Goal: Task Accomplishment & Management: Manage account settings

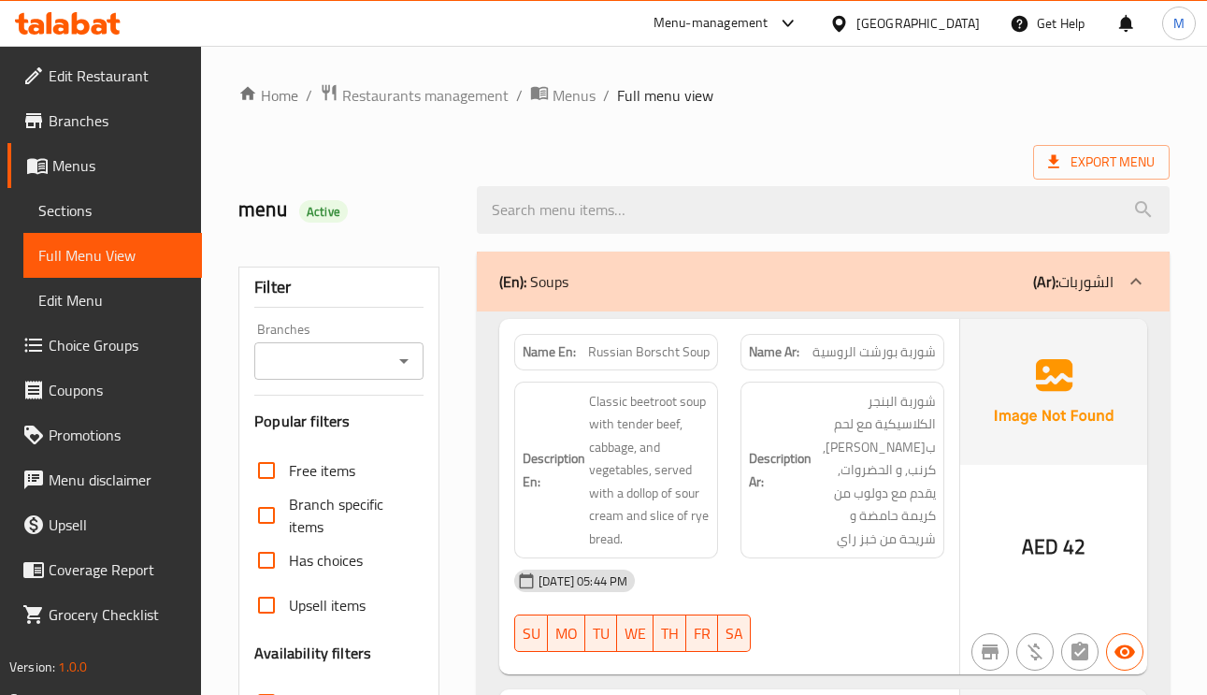
scroll to position [140, 0]
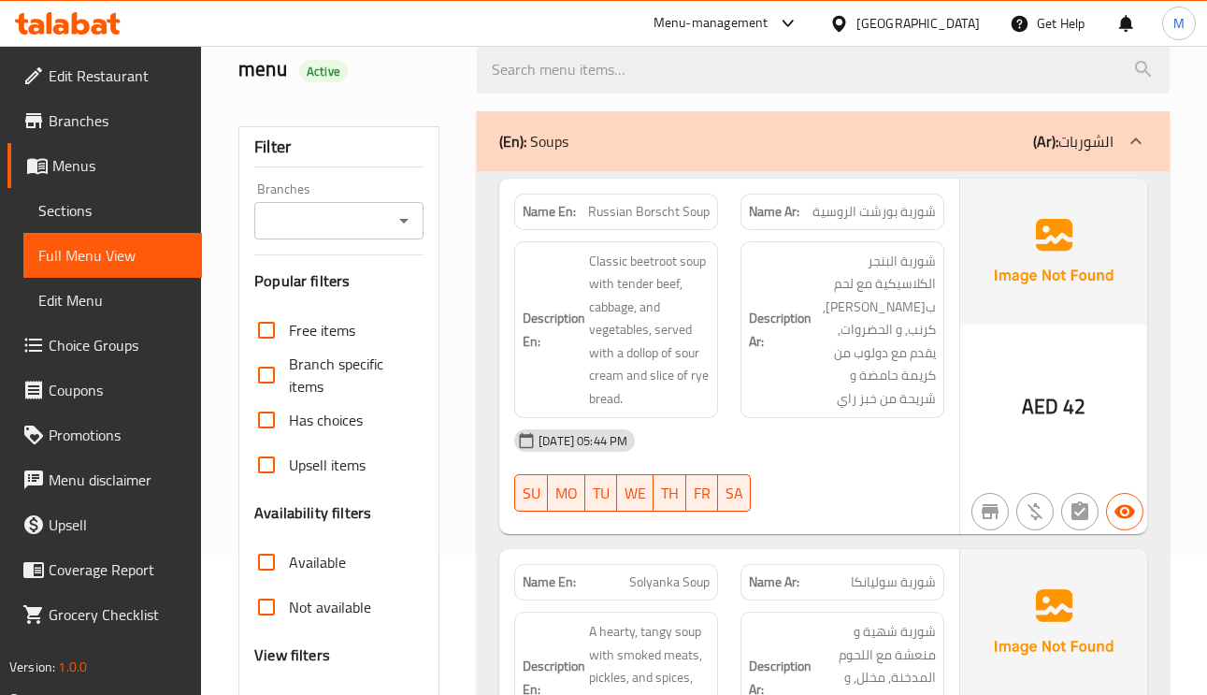
click at [812, 226] on div "Name Ar: شوربة بورشت الروسية" at bounding box center [842, 211] width 204 height 36
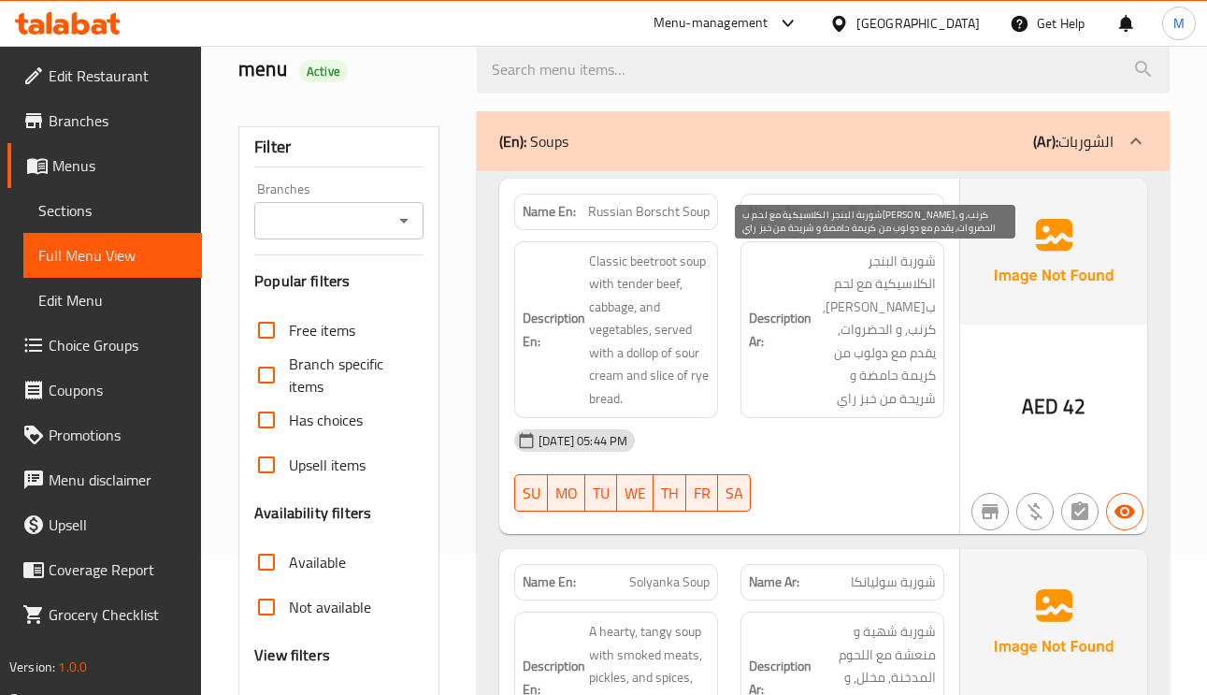
click at [921, 328] on span "شوربة البنجر الكلاسيكية مع لحم بقري طري, كرنب, و الحضروات, يقدم مع دولوب من كري…" at bounding box center [875, 330] width 121 height 161
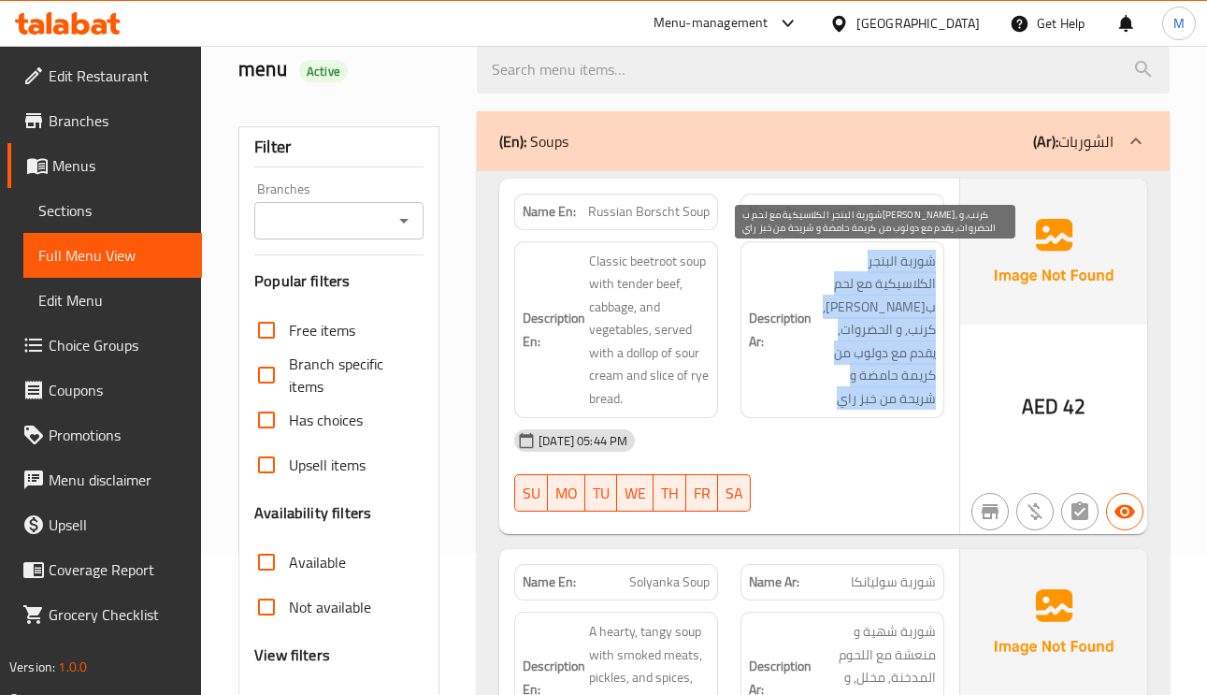
click at [921, 327] on span "شوربة البنجر الكلاسيكية مع لحم بقري طري, كرنب, و الحضروات, يقدم مع دولوب من كري…" at bounding box center [875, 330] width 121 height 161
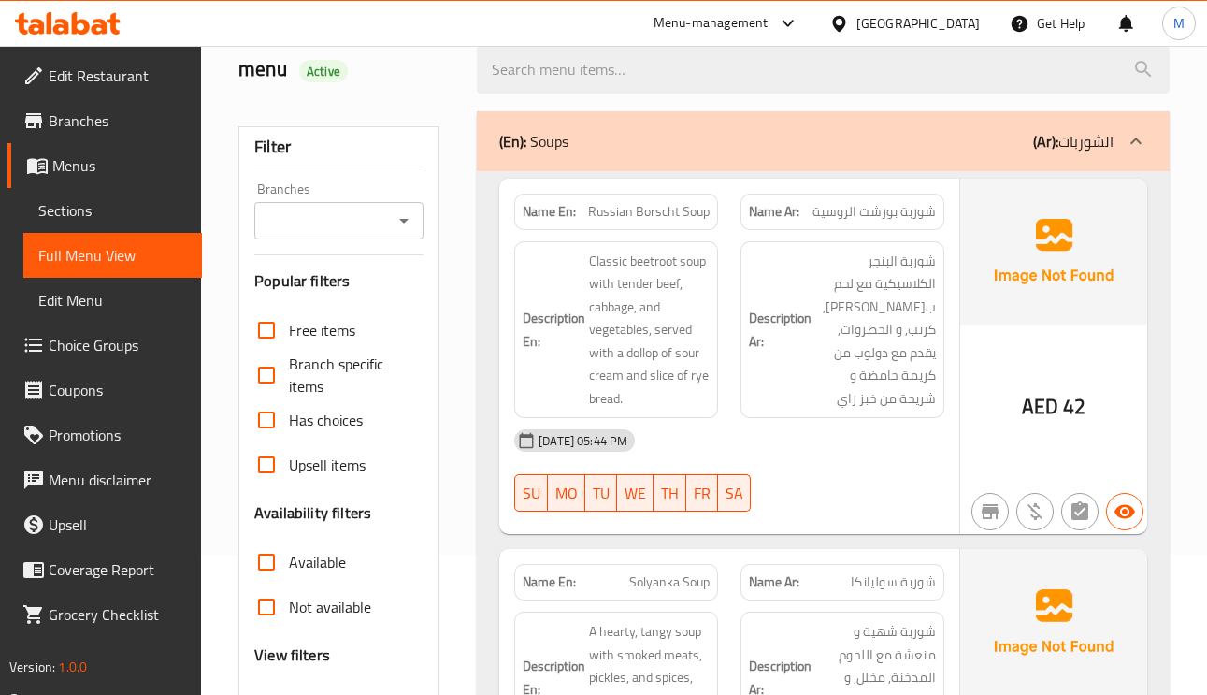
click at [911, 216] on span "شوربة بورشت الروسية" at bounding box center [873, 212] width 123 height 20
click at [690, 216] on span "Russian Borscht Soup" at bounding box center [649, 212] width 122 height 20
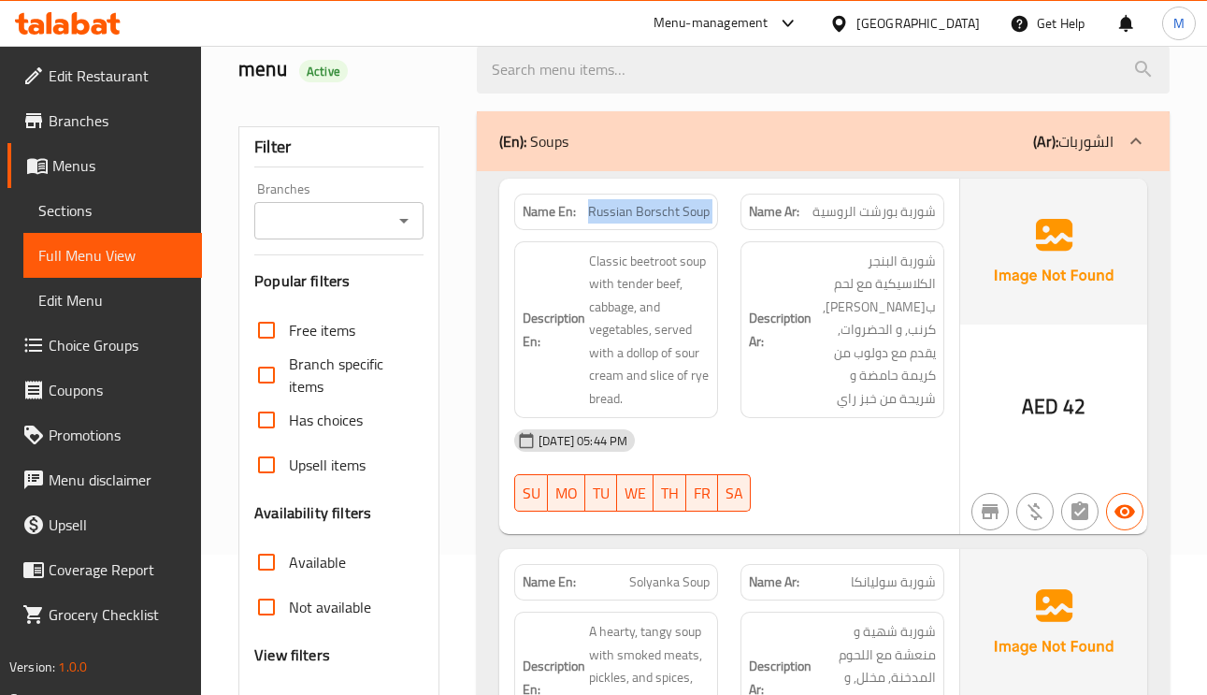
click at [690, 216] on span "Russian Borscht Soup" at bounding box center [649, 212] width 122 height 20
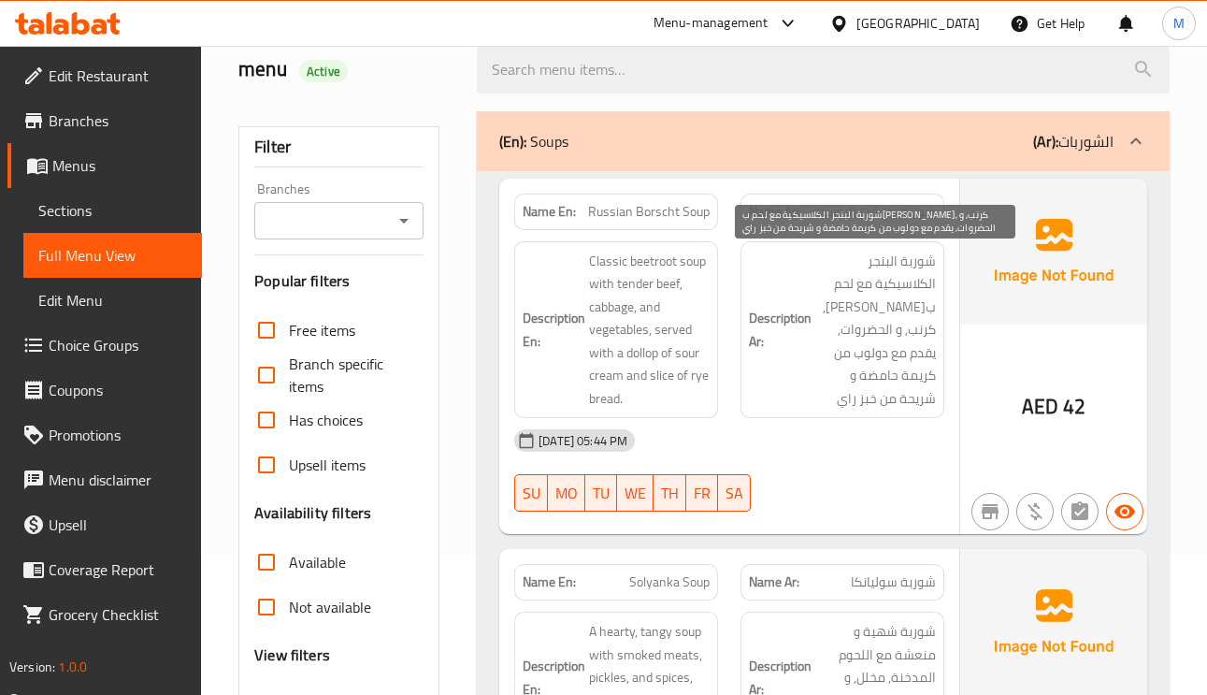
click at [893, 300] on span "شوربة البنجر الكلاسيكية مع لحم بقري طري, كرنب, و الحضروات, يقدم مع دولوب من كري…" at bounding box center [875, 330] width 121 height 161
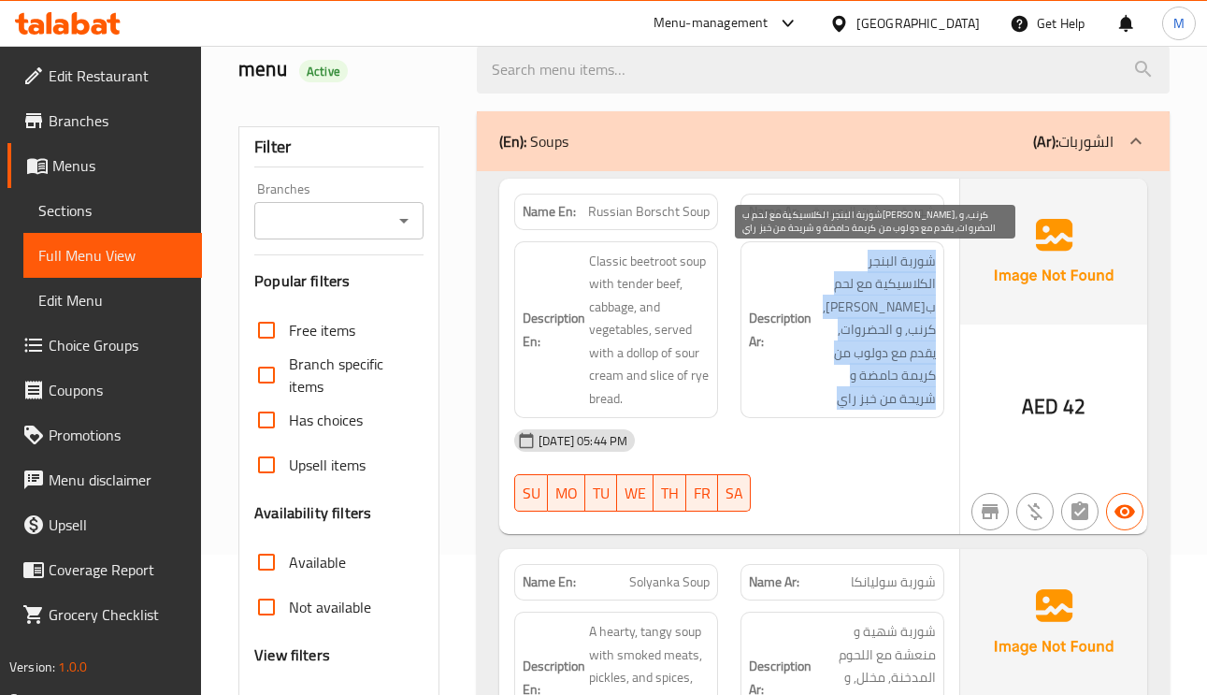
click at [893, 300] on span "شوربة البنجر الكلاسيكية مع لحم بقري طري, كرنب, و الحضروات, يقدم مع دولوب من كري…" at bounding box center [875, 330] width 121 height 161
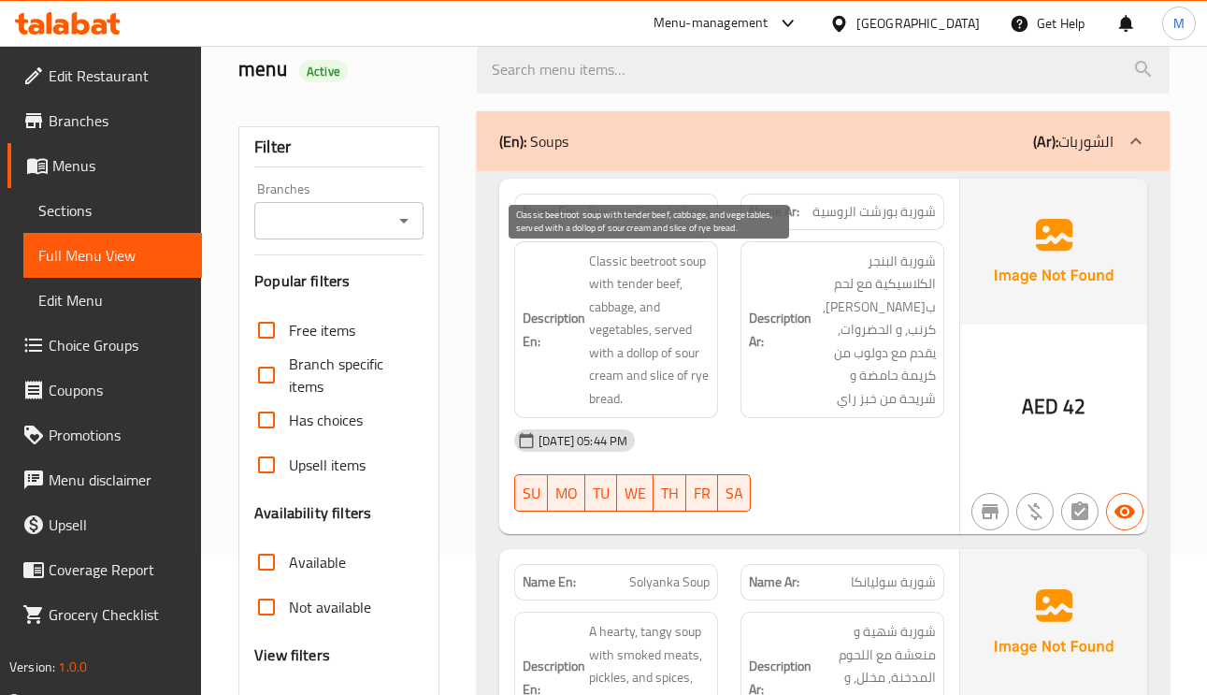
click at [665, 276] on span "Classic beetroot soup with tender beef, cabbage, and vegetables, served with a …" at bounding box center [649, 330] width 121 height 161
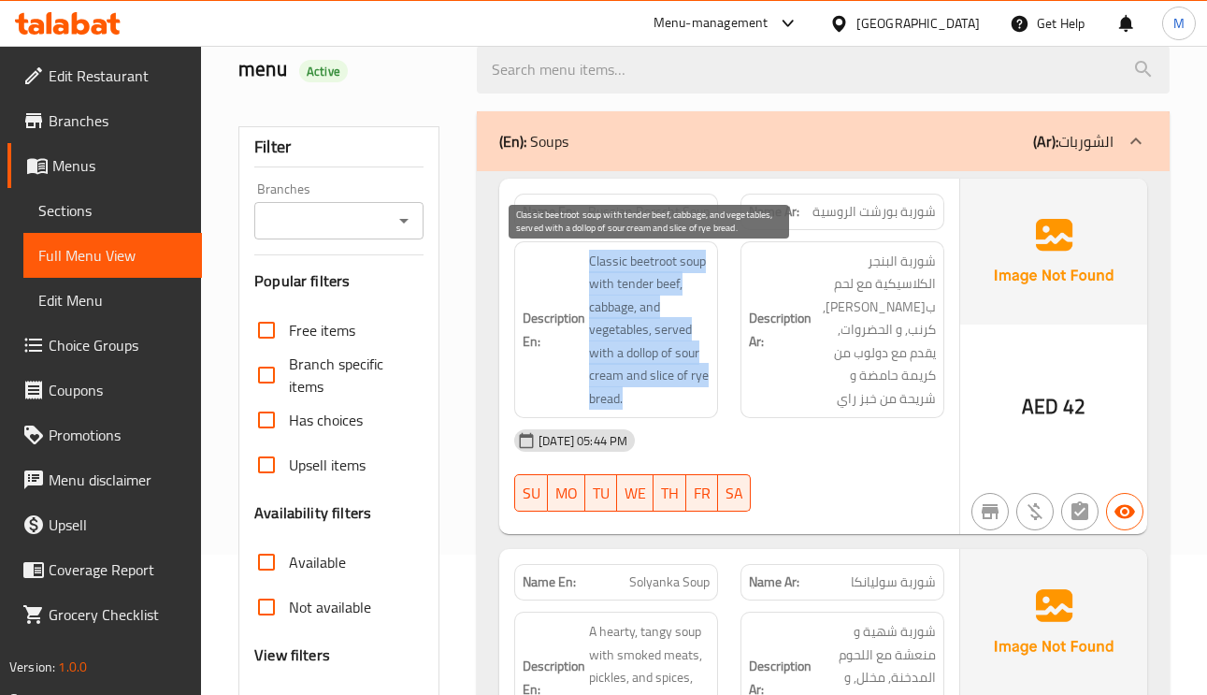
click at [665, 276] on span "Classic beetroot soup with tender beef, cabbage, and vegetables, served with a …" at bounding box center [649, 330] width 121 height 161
click at [640, 262] on span "Classic beetroot soup with tender beef, cabbage, and vegetables, served with a …" at bounding box center [649, 330] width 121 height 161
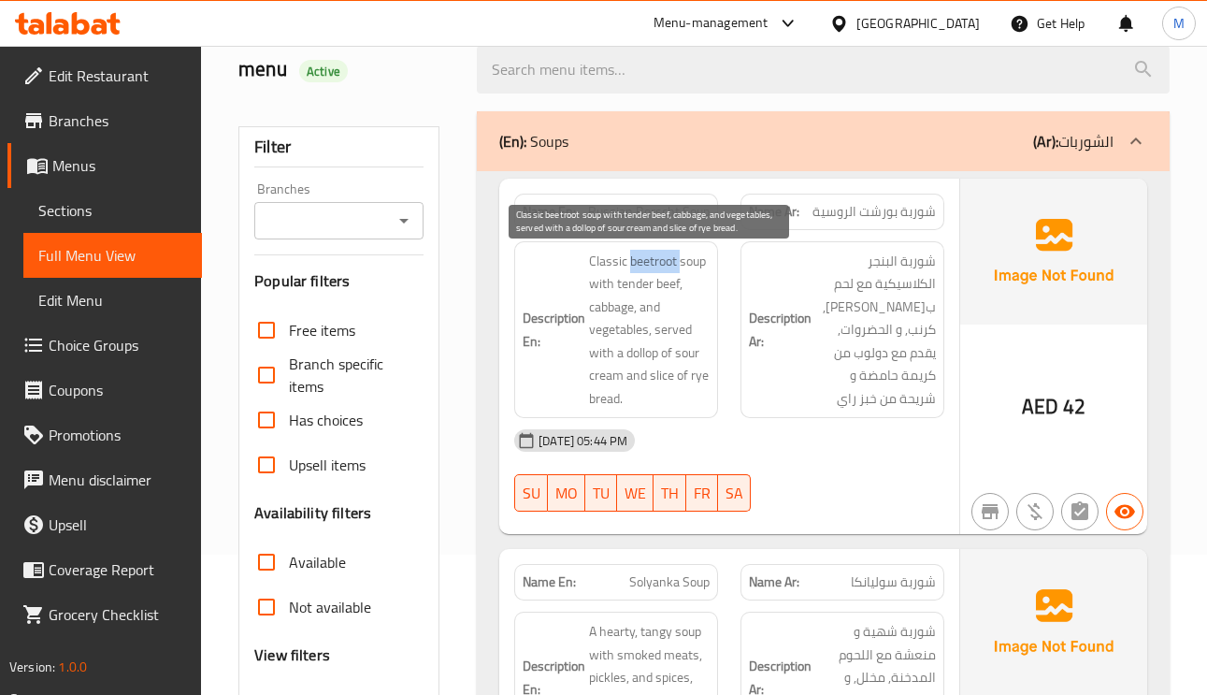
click at [640, 262] on span "Classic beetroot soup with tender beef, cabbage, and vegetables, served with a …" at bounding box center [649, 330] width 121 height 161
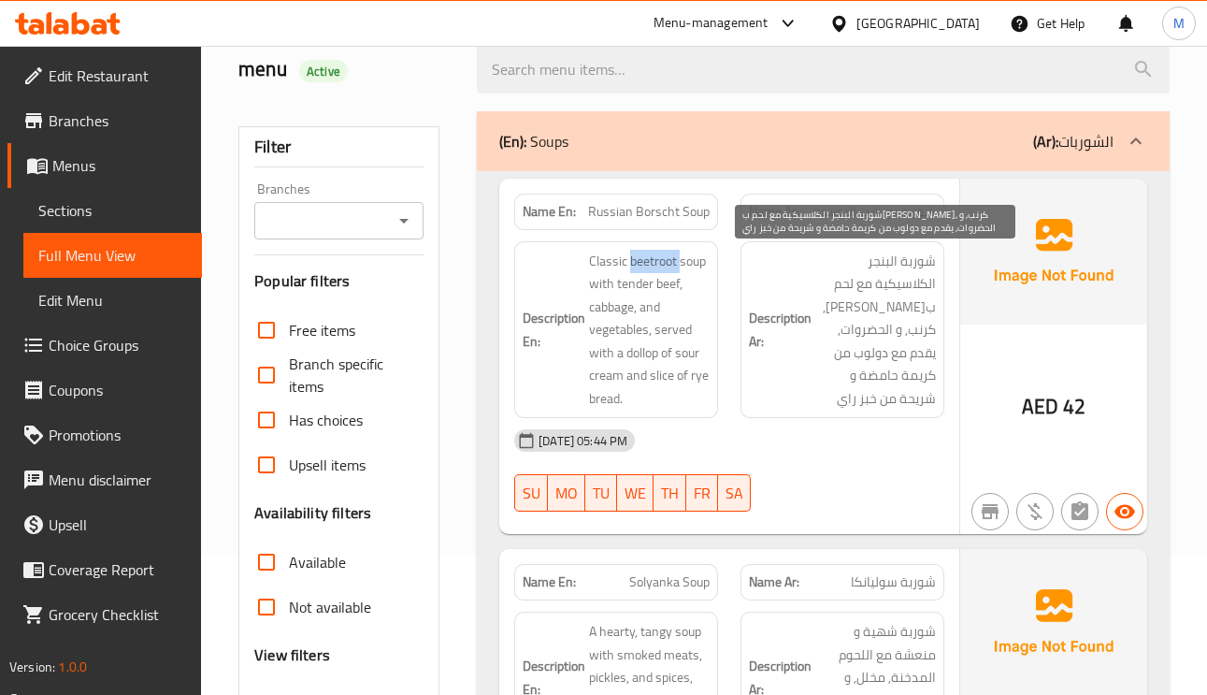
click at [908, 267] on span "شوربة البنجر الكلاسيكية مع لحم ب[PERSON_NAME], كرنب, و الحضروات, يقدم مع دولوب …" at bounding box center [875, 330] width 121 height 161
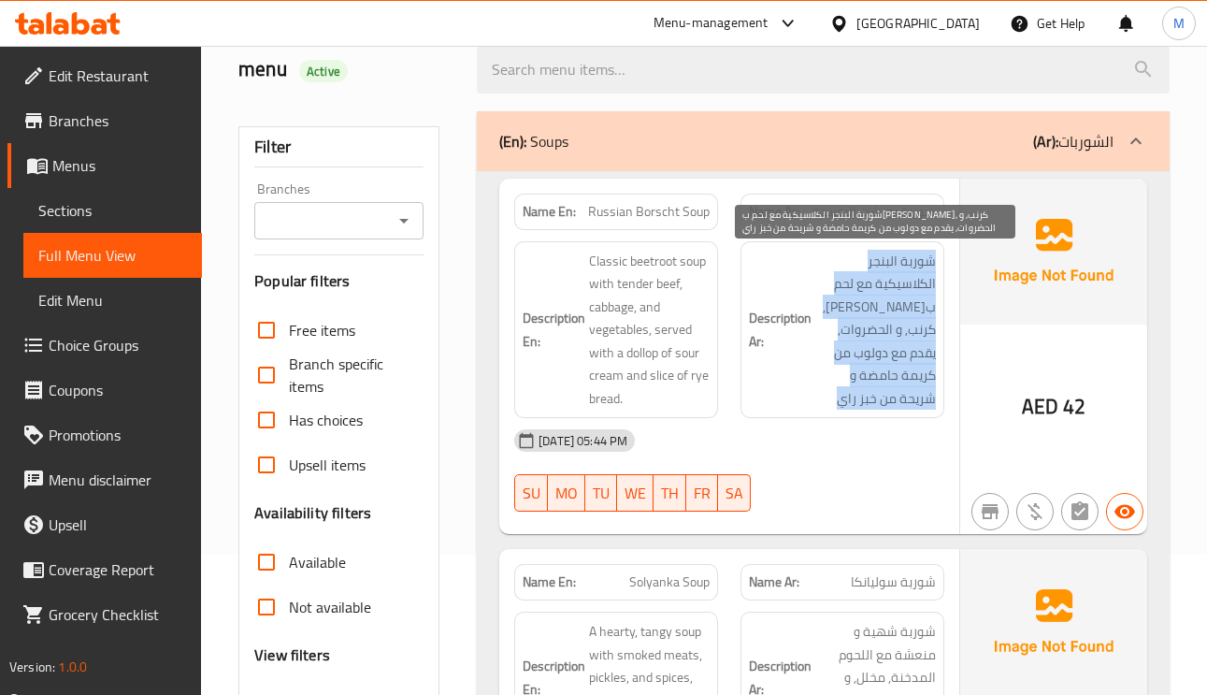
click at [908, 267] on span "شوربة البنجر الكلاسيكية مع لحم ب[PERSON_NAME], كرنب, و الحضروات, يقدم مع دولوب …" at bounding box center [875, 330] width 121 height 161
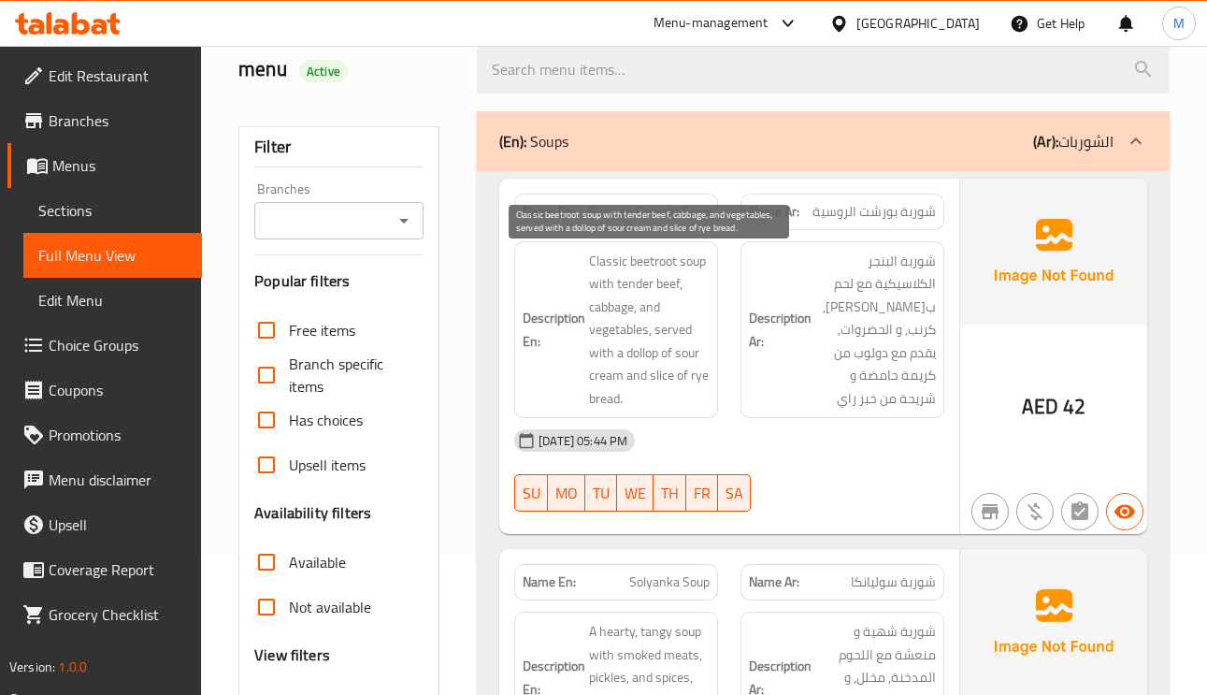
click at [608, 259] on span "Classic beetroot soup with tender beef, cabbage, and vegetables, served with a …" at bounding box center [649, 330] width 121 height 161
click at [672, 281] on span "Classic beetroot soup with tender beef, cabbage, and vegetables, served with a …" at bounding box center [649, 330] width 121 height 161
click at [635, 284] on span "Classic beetroot soup with tender beef, cabbage, and vegetables, served with a …" at bounding box center [649, 330] width 121 height 161
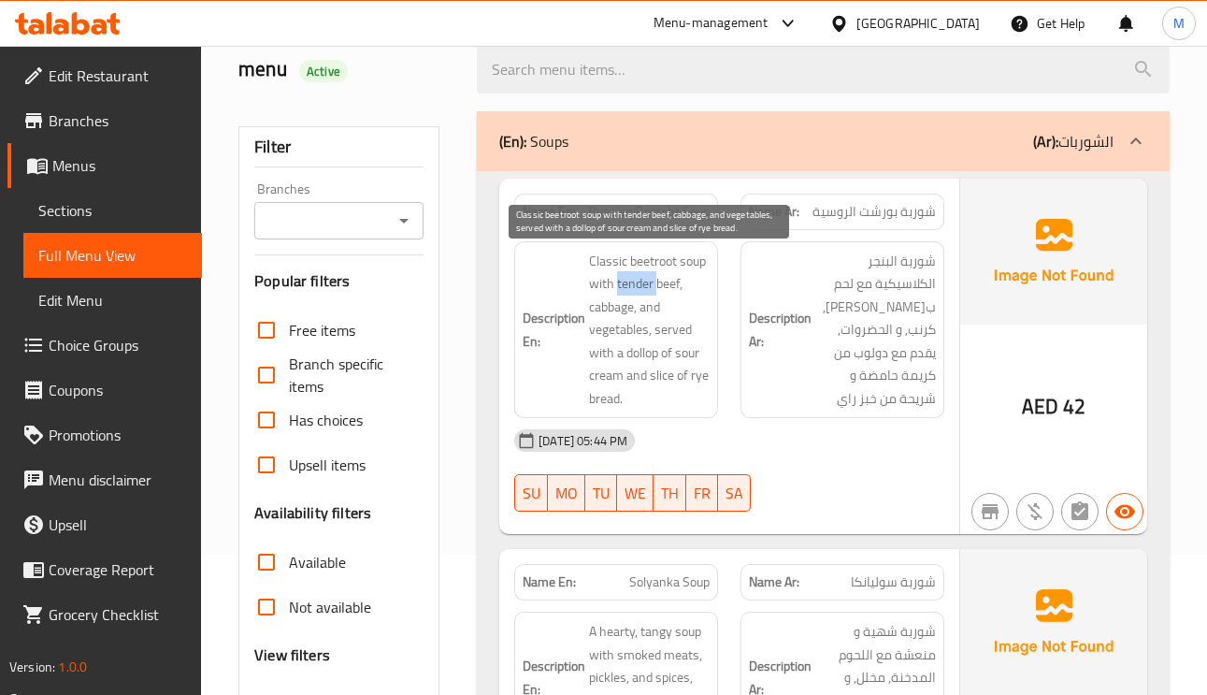
click at [635, 284] on span "Classic beetroot soup with tender beef, cabbage, and vegetables, served with a …" at bounding box center [649, 330] width 121 height 161
click at [655, 286] on span "Classic beetroot soup with tender beef, cabbage, and vegetables, served with a …" at bounding box center [649, 330] width 121 height 161
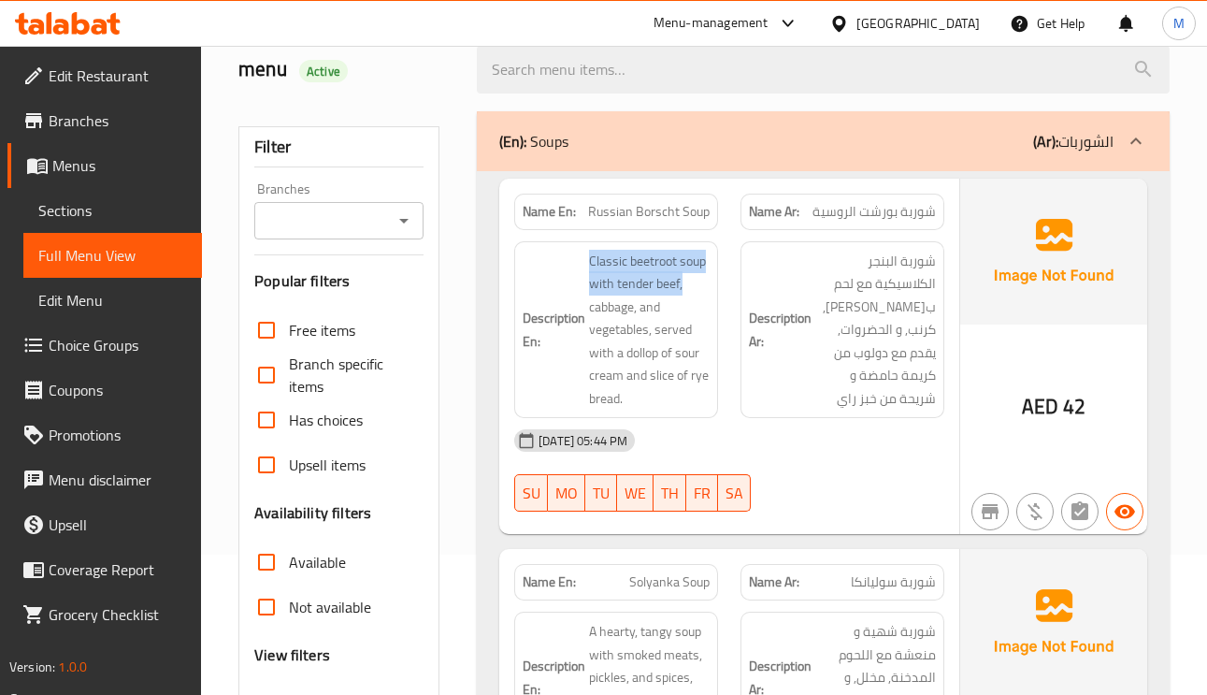
drag, startPoint x: 681, startPoint y: 290, endPoint x: 582, endPoint y: 263, distance: 102.7
click at [582, 263] on h6 "Description En: Classic beetroot soup with tender beef, cabbage, and vegetables…" at bounding box center [616, 330] width 187 height 161
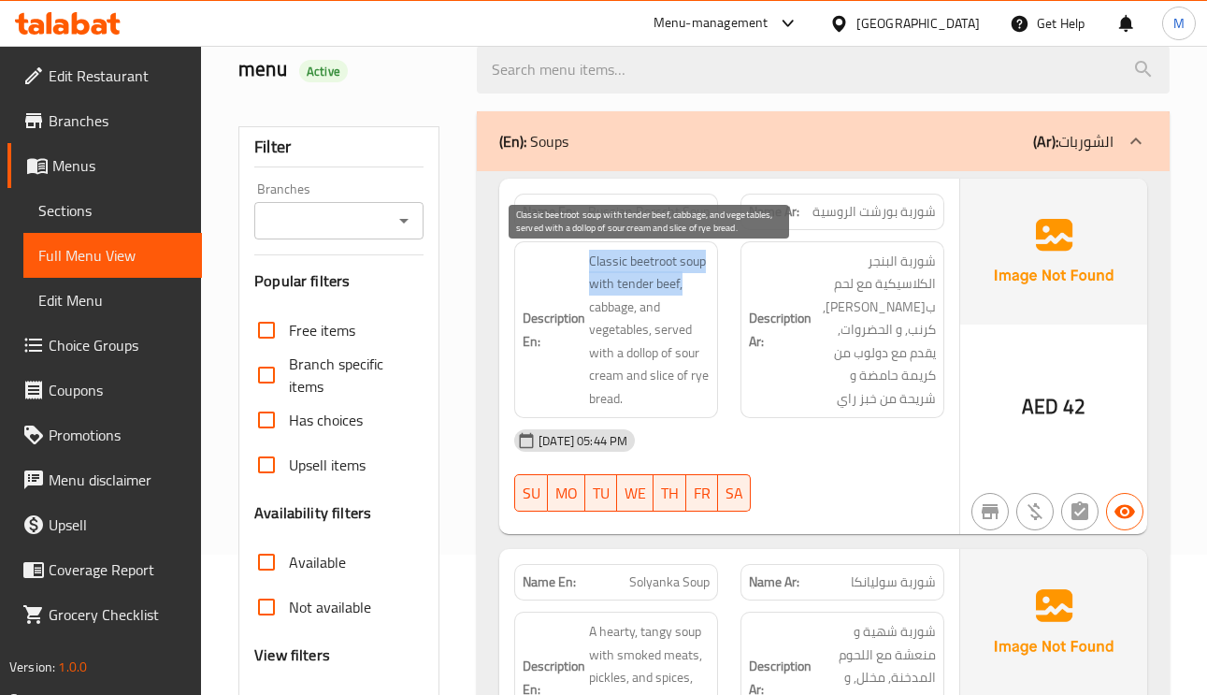
click at [629, 293] on span "Classic beetroot soup with tender beef, cabbage, and vegetables, served with a …" at bounding box center [649, 330] width 121 height 161
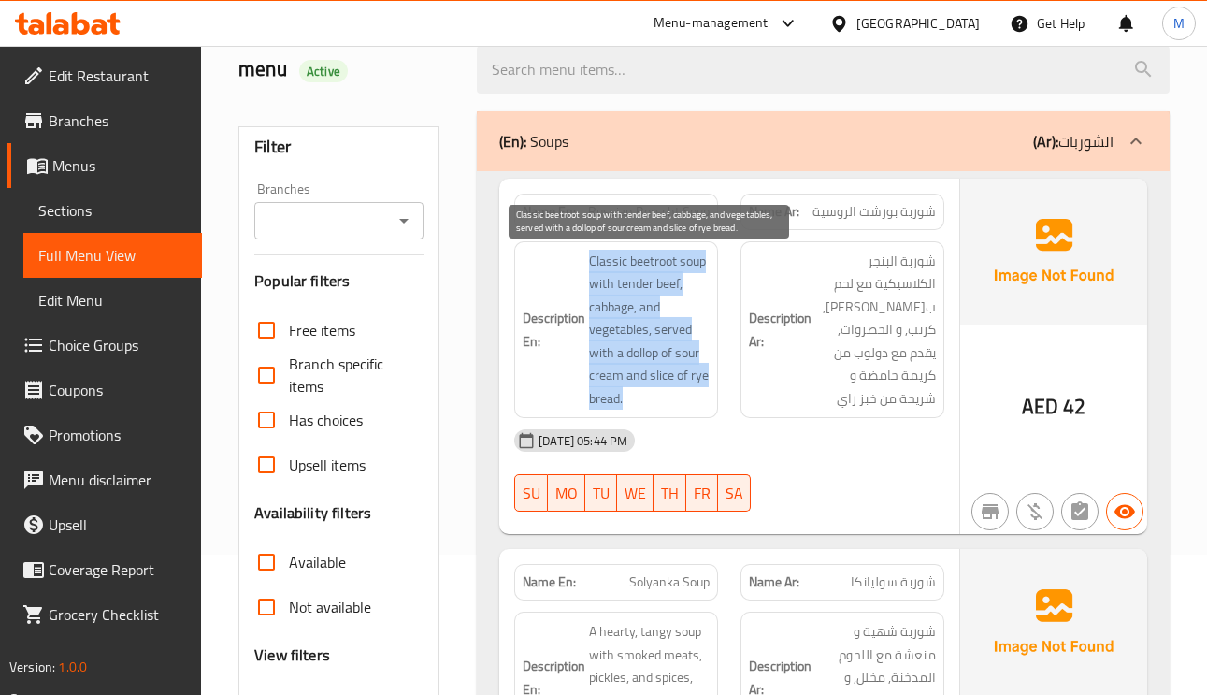
click at [629, 293] on span "Classic beetroot soup with tender beef, cabbage, and vegetables, served with a …" at bounding box center [649, 330] width 121 height 161
click at [602, 271] on span "Classic beetroot soup with tender beef, cabbage, and vegetables, served with a …" at bounding box center [649, 330] width 121 height 161
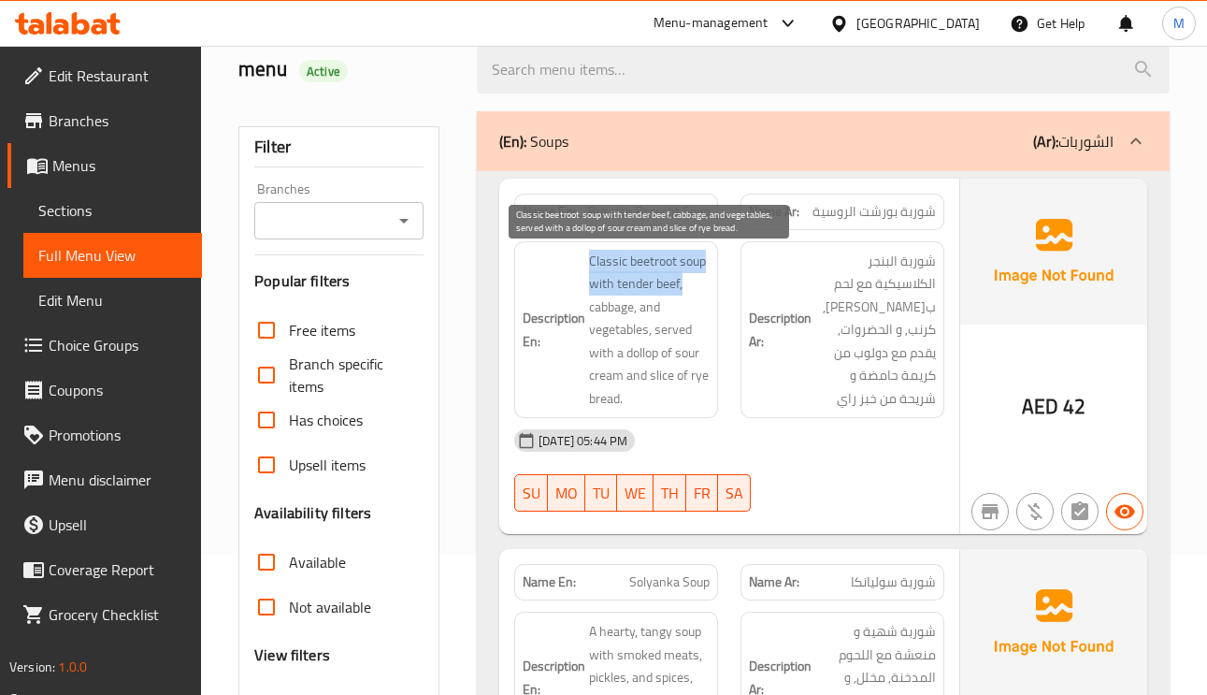
drag, startPoint x: 592, startPoint y: 260, endPoint x: 693, endPoint y: 294, distance: 106.4
click at [682, 290] on span "Classic beetroot soup with tender beef, cabbage, and vegetables, served with a …" at bounding box center [649, 330] width 121 height 161
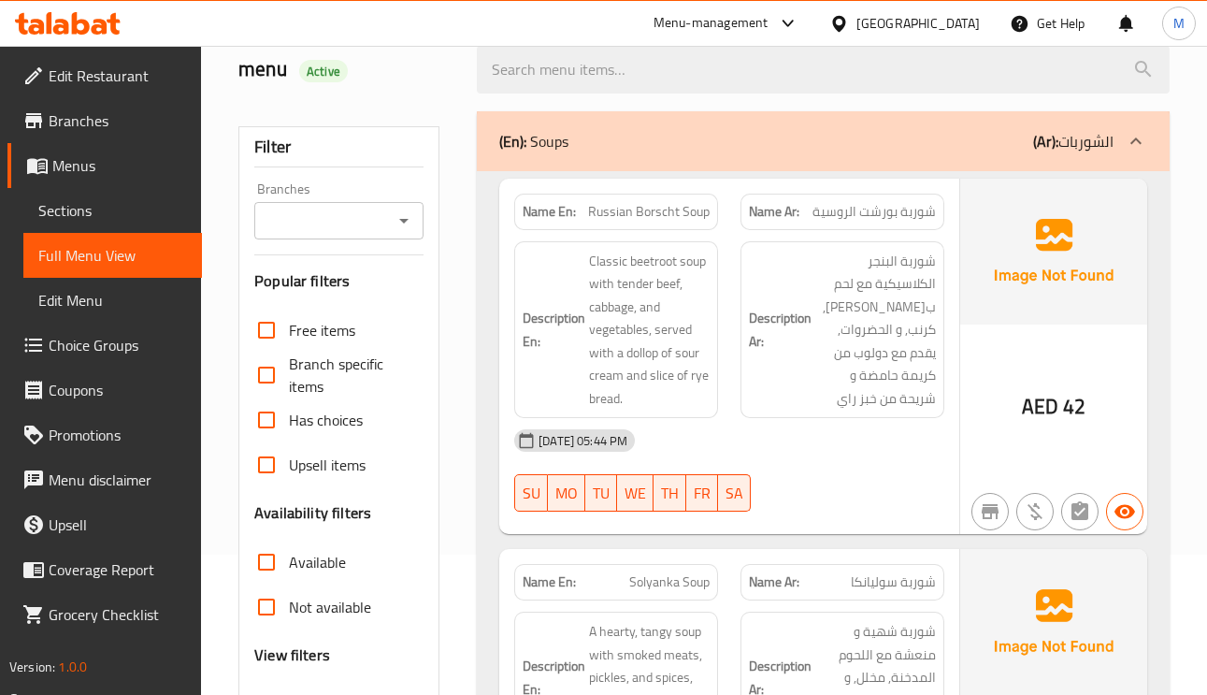
click at [583, 317] on strong "Description En:" at bounding box center [554, 330] width 63 height 46
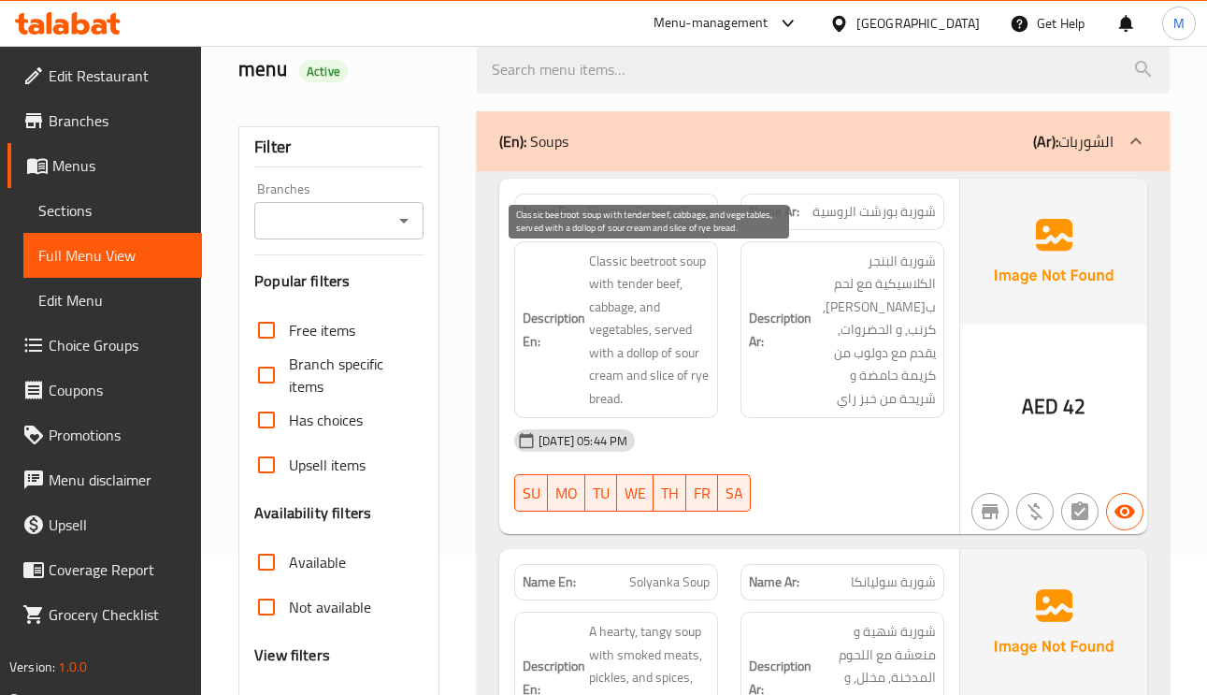
click at [612, 332] on span "Classic beetroot soup with tender beef, cabbage, and vegetables, served with a …" at bounding box center [649, 330] width 121 height 161
click at [606, 383] on span "Classic beetroot soup with tender beef, cabbage, and vegetables, served with a …" at bounding box center [649, 330] width 121 height 161
click at [704, 385] on span "Classic beetroot soup with tender beef, cabbage, and vegetables, served with a …" at bounding box center [649, 330] width 121 height 161
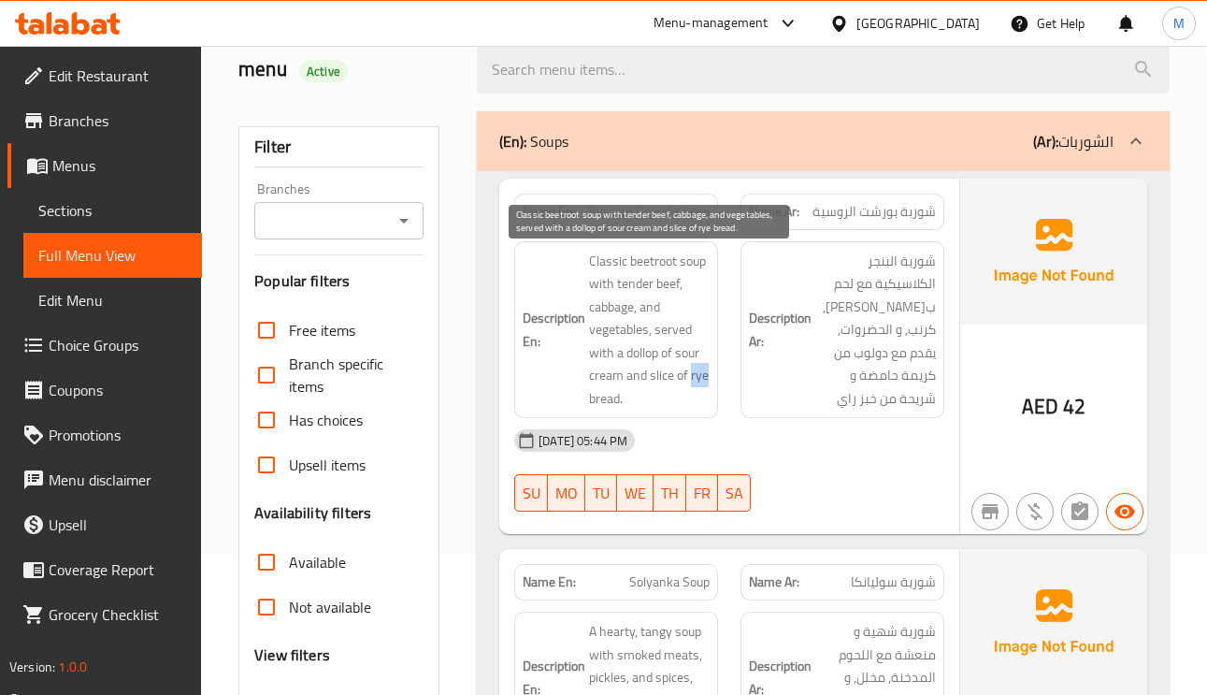
click at [704, 385] on span "Classic beetroot soup with tender beef, cabbage, and vegetables, served with a …" at bounding box center [649, 330] width 121 height 161
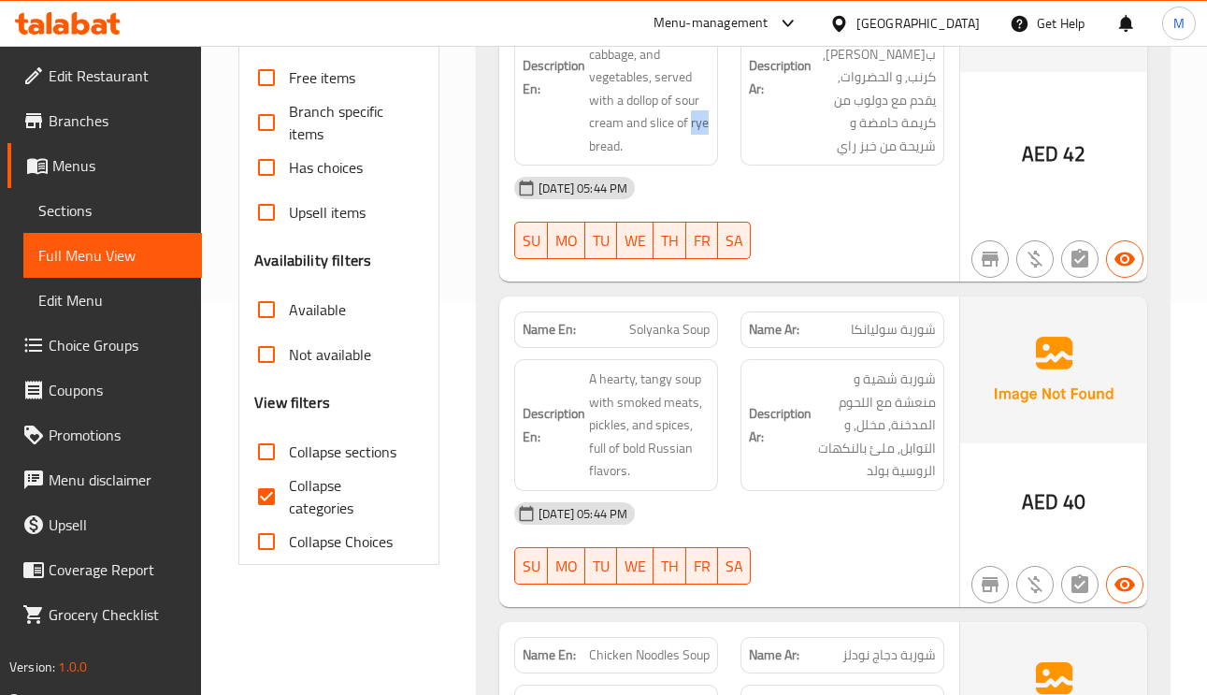
scroll to position [561, 0]
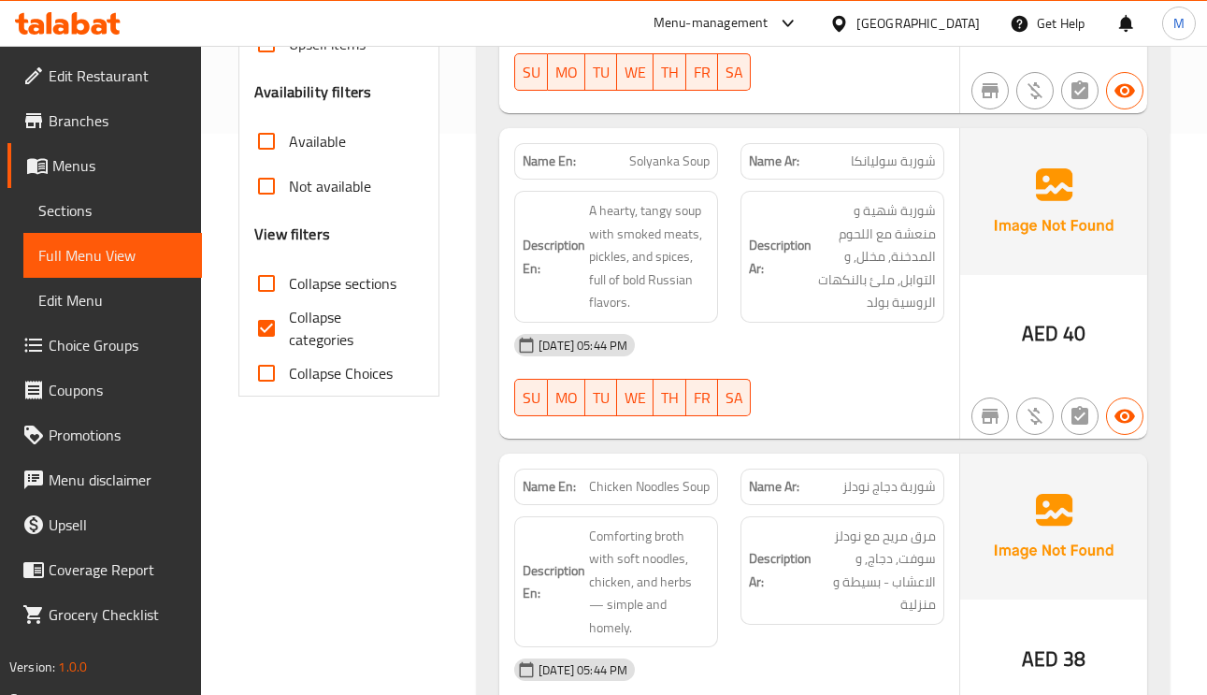
click at [869, 171] on span "شوربة سوليانكا" at bounding box center [893, 161] width 85 height 20
click at [881, 171] on span "شوربة سوليانكا" at bounding box center [893, 161] width 85 height 20
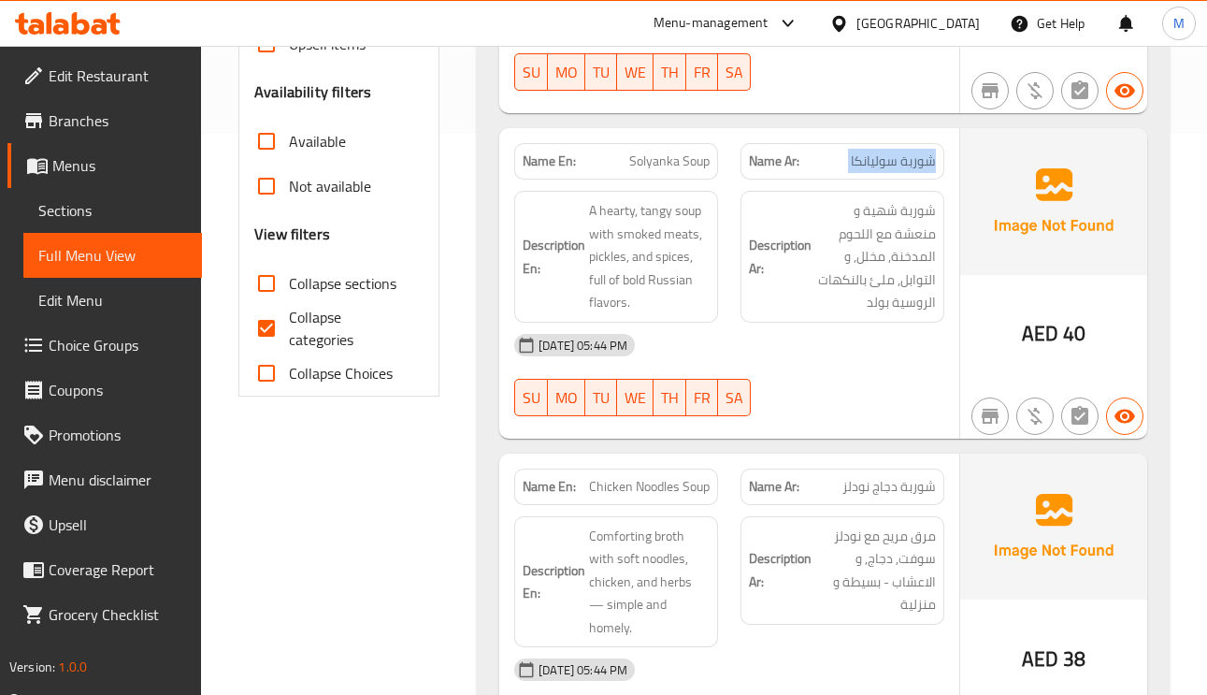
click at [882, 171] on span "شوربة سوليانكا" at bounding box center [893, 161] width 85 height 20
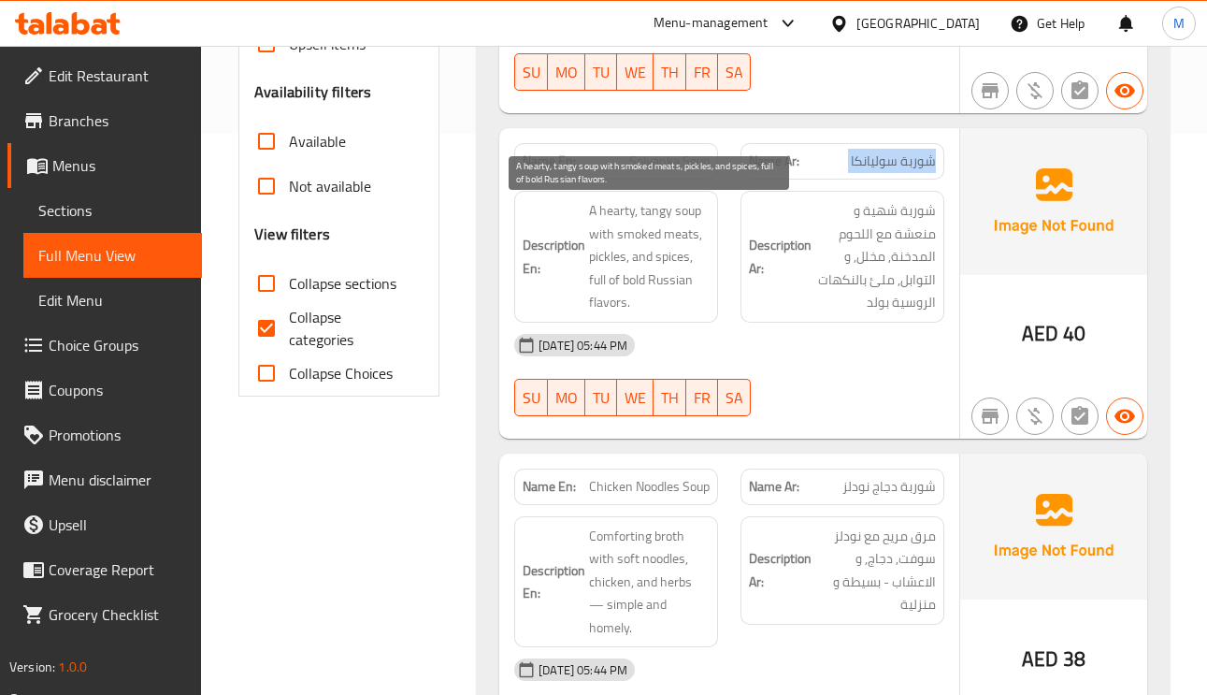
click at [652, 221] on span "A hearty, tangy soup with smoked meats, pickles, and spices, full of bold Russi…" at bounding box center [649, 256] width 121 height 115
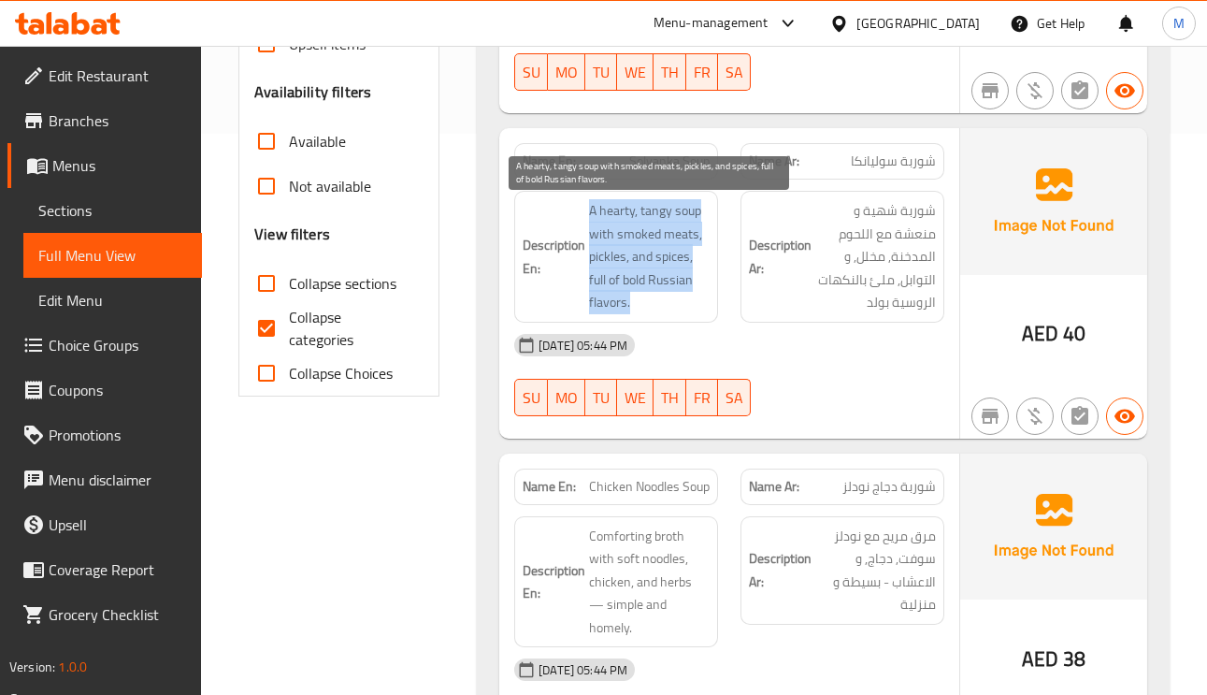
click at [652, 221] on span "A hearty, tangy soup with smoked meats, pickles, and spices, full of bold Russi…" at bounding box center [649, 256] width 121 height 115
click at [601, 235] on span "A hearty, tangy soup with smoked meats, pickles, and spices, full of bold Russi…" at bounding box center [649, 256] width 121 height 115
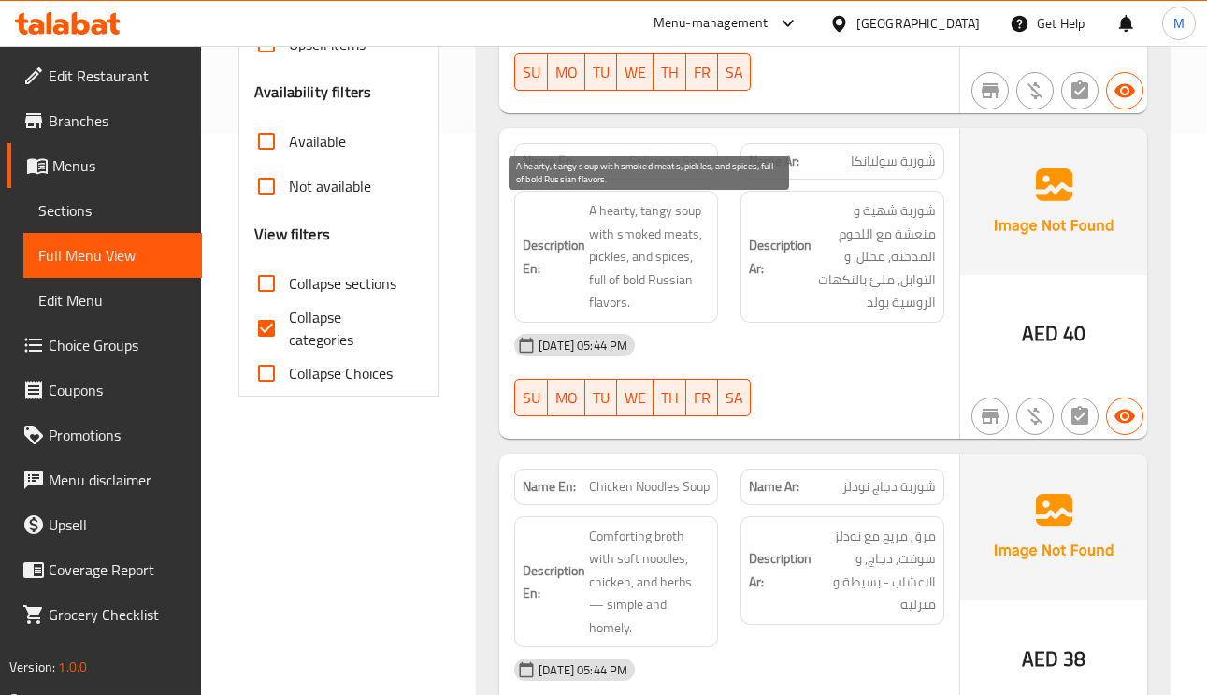
click at [644, 268] on span "A hearty, tangy soup with smoked meats, pickles, and spices, full of bold Russi…" at bounding box center [649, 256] width 121 height 115
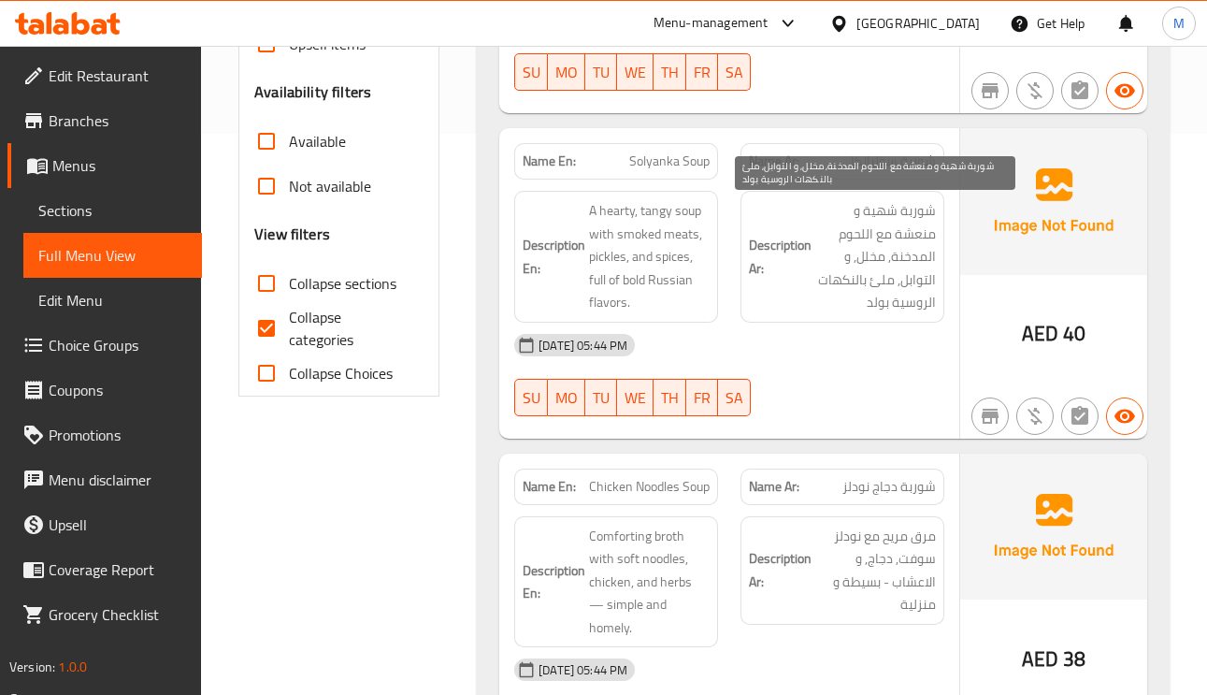
scroll to position [701, 0]
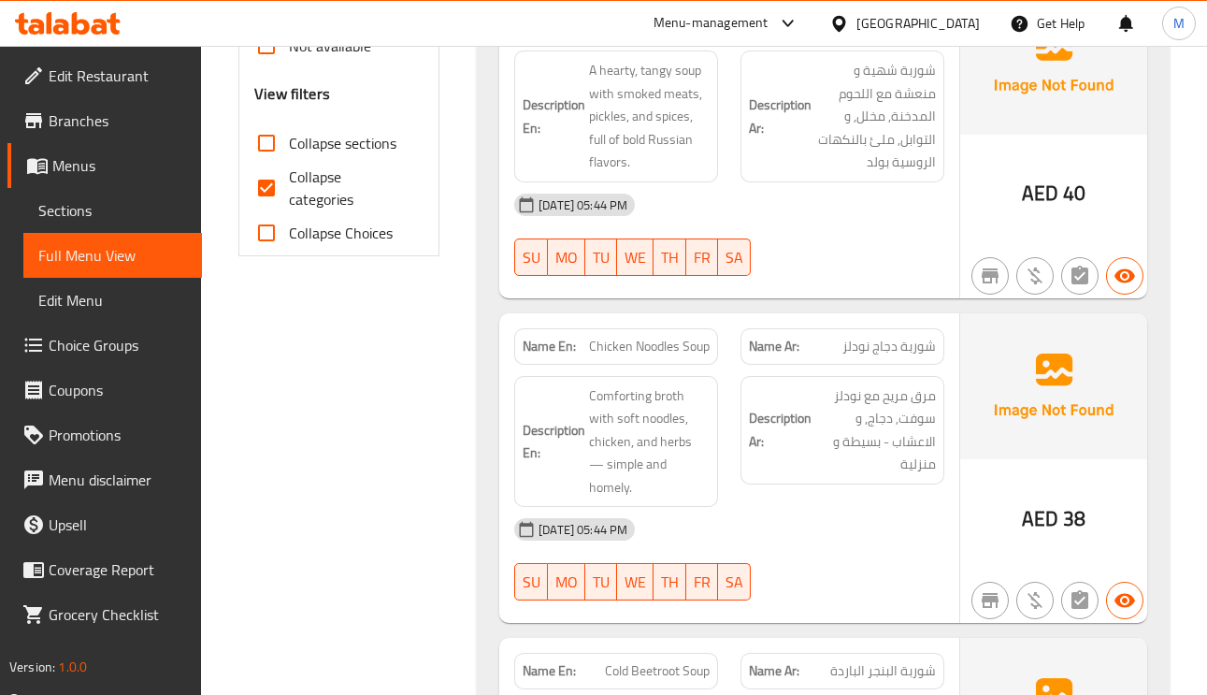
click at [906, 353] on span "شوربة دجاج نودلز" at bounding box center [888, 347] width 93 height 20
click at [904, 353] on span "شوربة دجاج نودلز" at bounding box center [888, 347] width 93 height 20
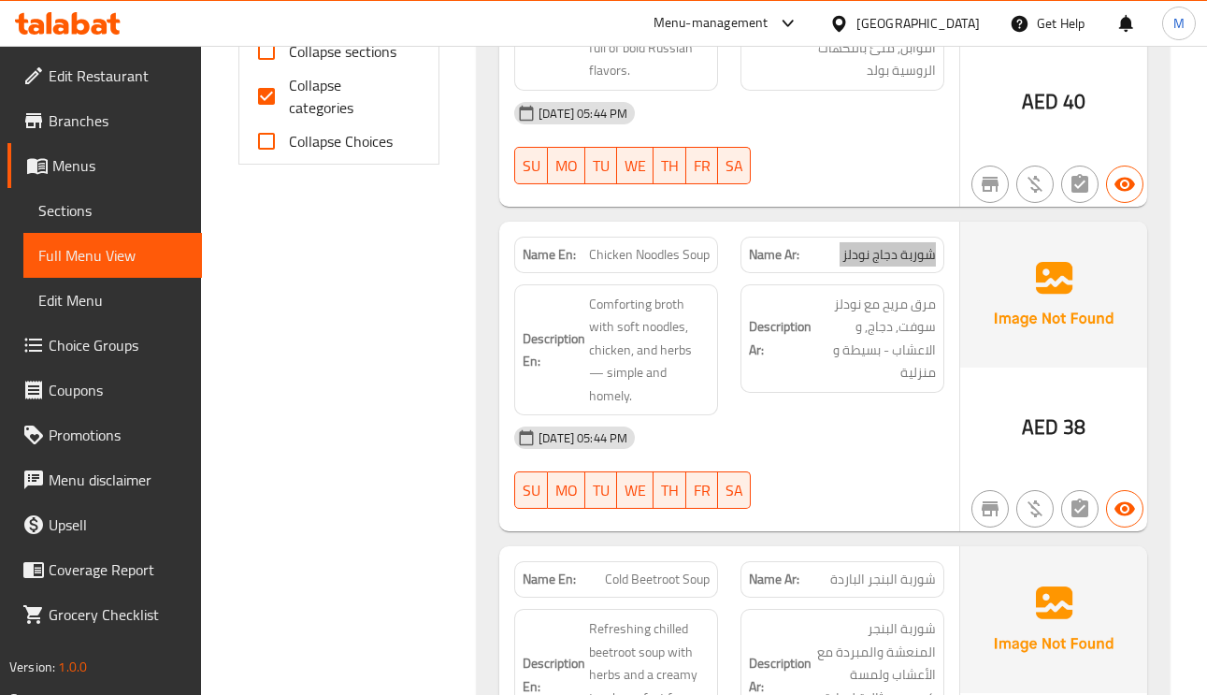
scroll to position [841, 0]
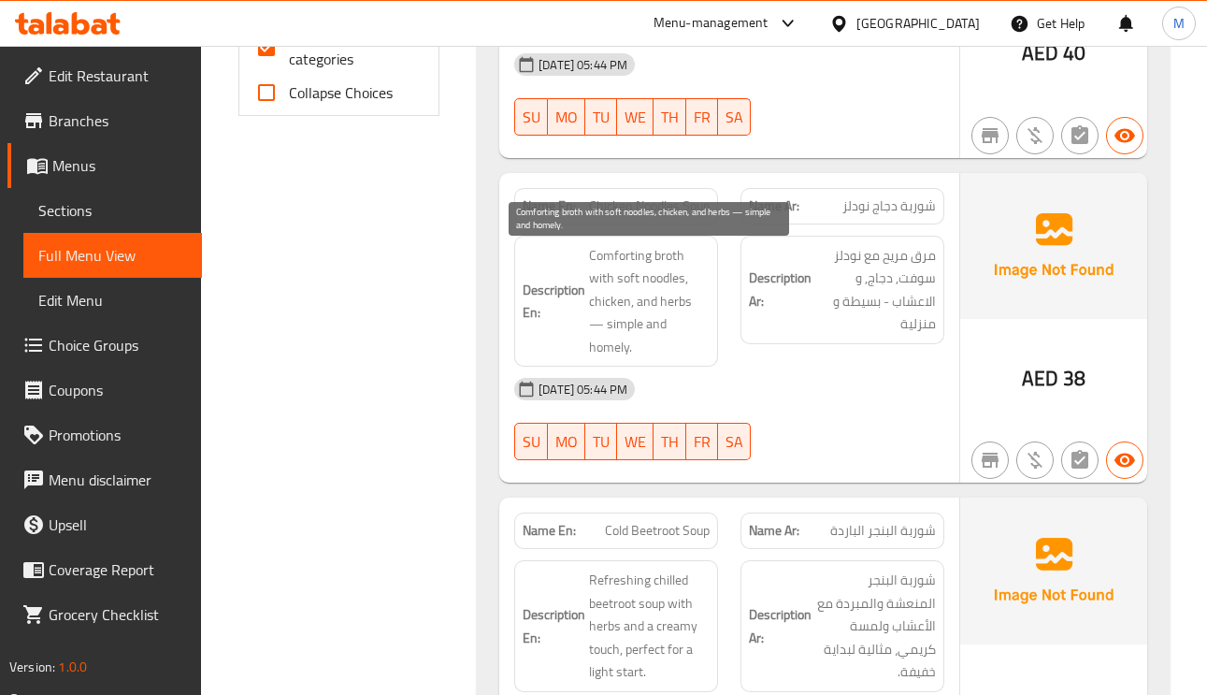
click at [617, 271] on span "Comforting broth with soft noodles, chicken, and herbs — simple and homely." at bounding box center [649, 301] width 121 height 115
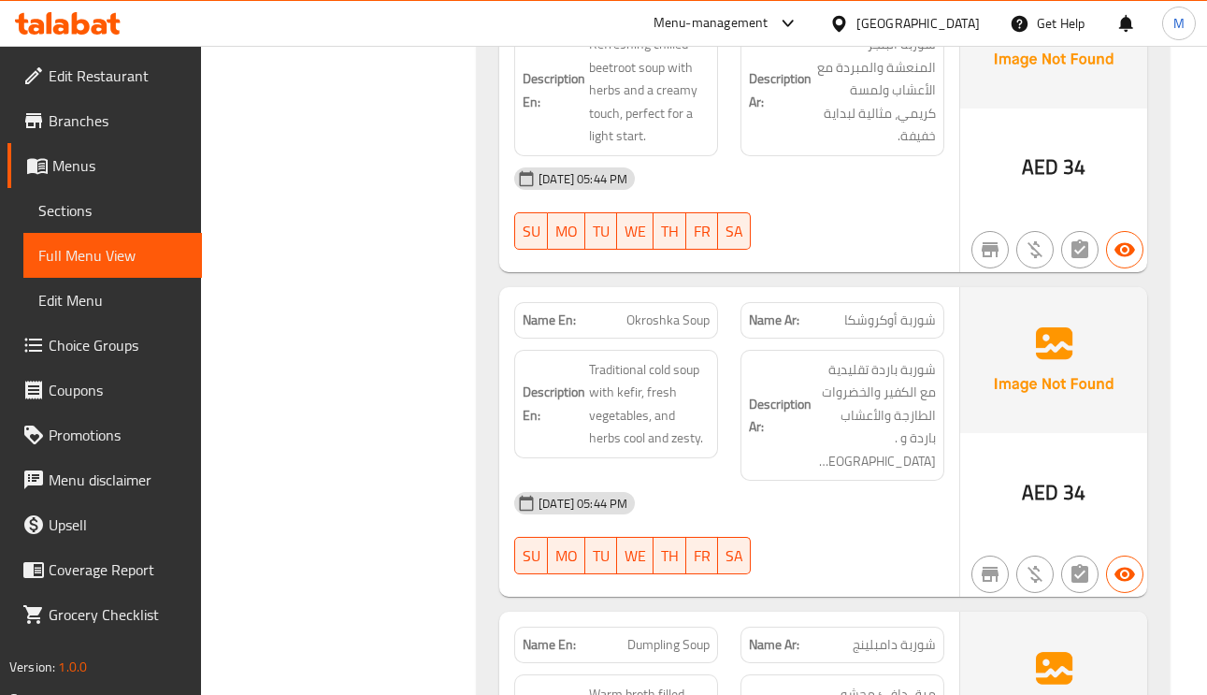
scroll to position [1402, 0]
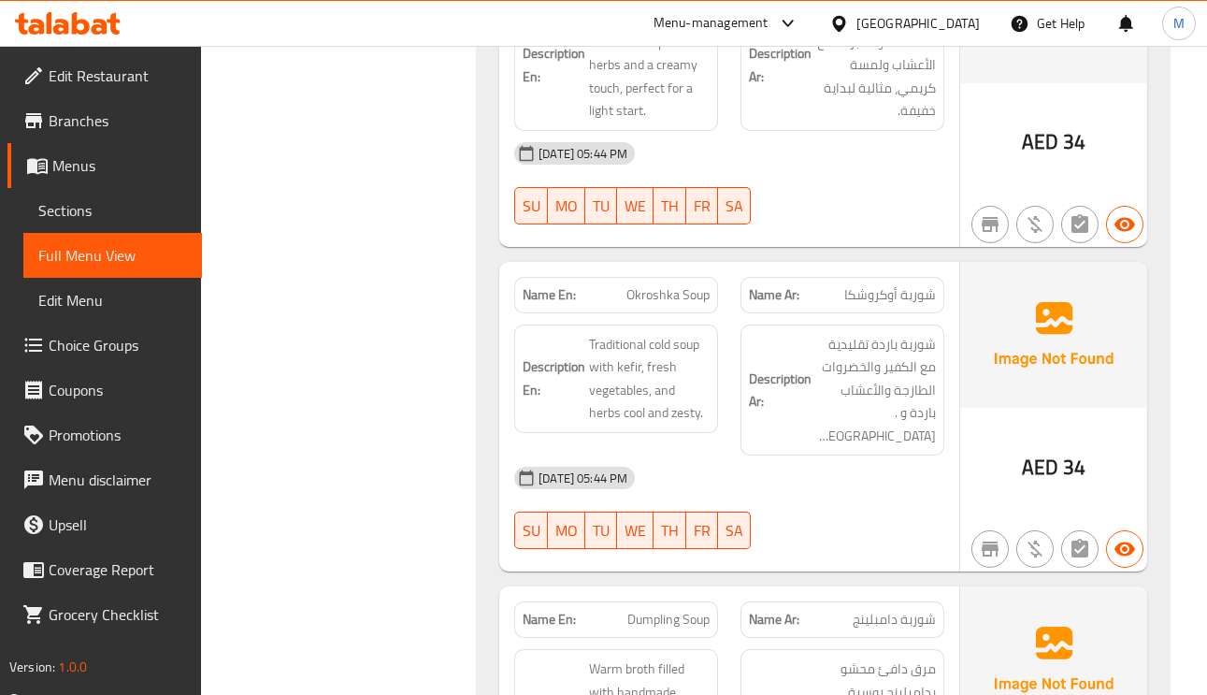
click at [937, 277] on div "Name Ar: شوربة أوكروشكا" at bounding box center [842, 295] width 204 height 36
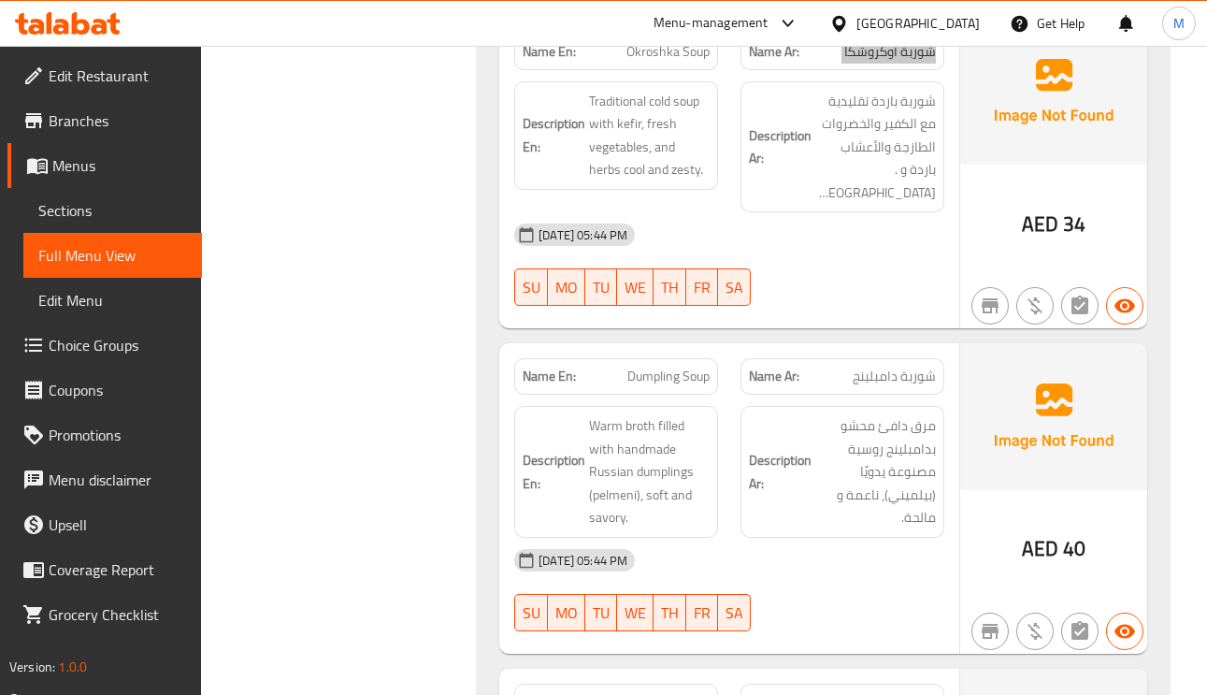
scroll to position [1683, 0]
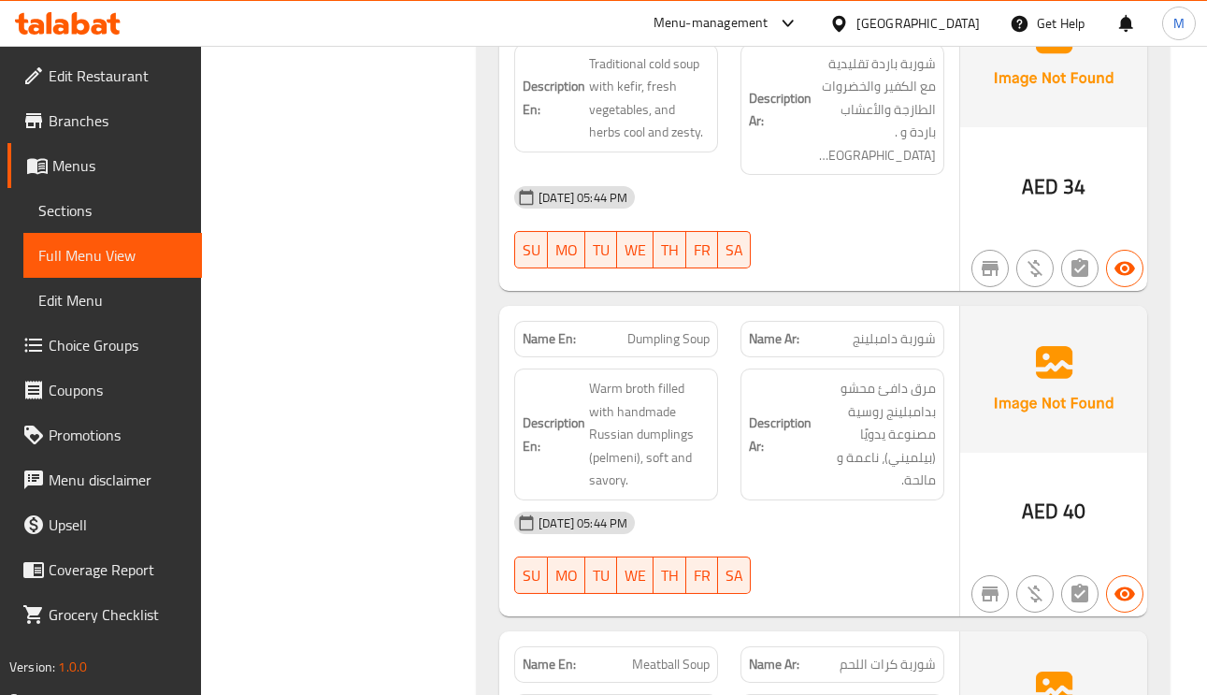
click at [906, 321] on div "Name Ar: شوربة دامبلينج" at bounding box center [842, 339] width 204 height 36
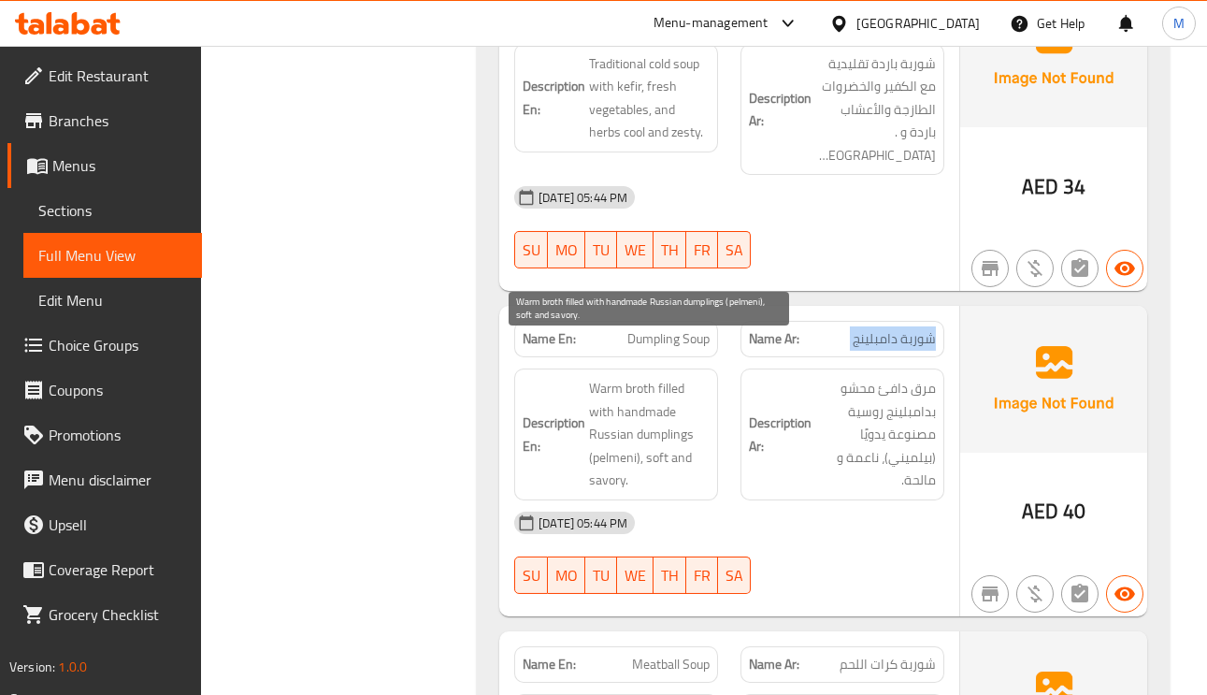
click at [662, 390] on span "Warm broth filled with handmade Russian dumplings (pelmeni), soft and savory." at bounding box center [649, 434] width 121 height 115
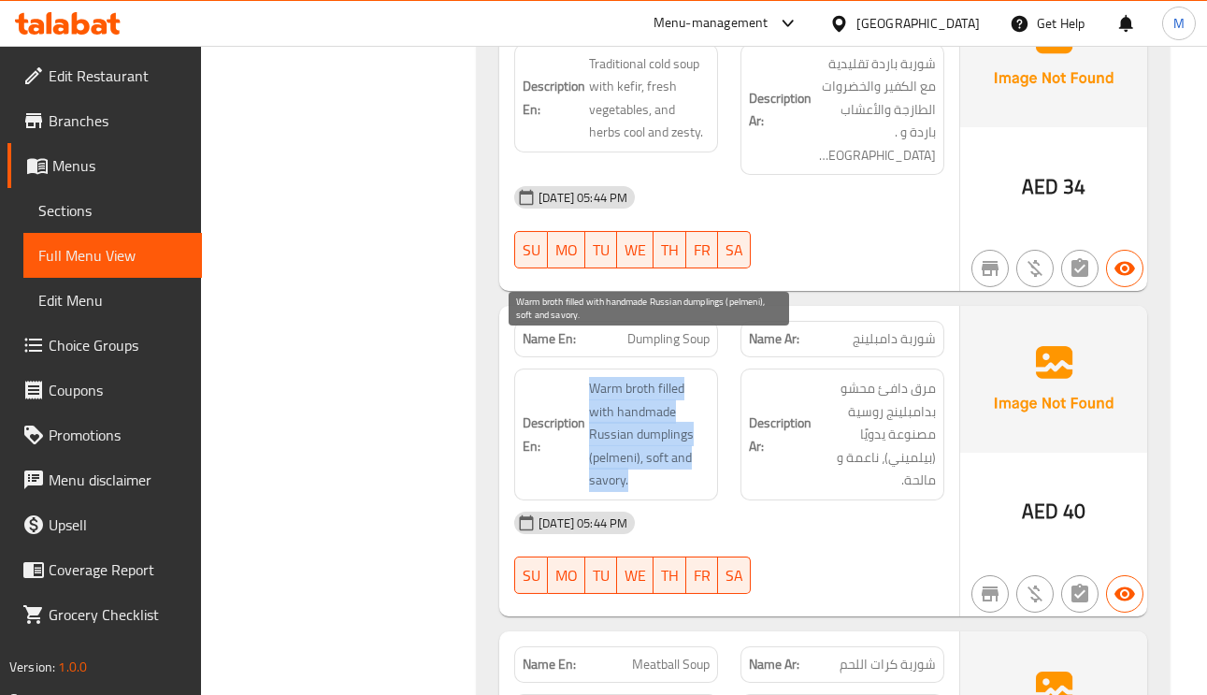
click at [662, 390] on span "Warm broth filled with handmade Russian dumplings (pelmeni), soft and savory." at bounding box center [649, 434] width 121 height 115
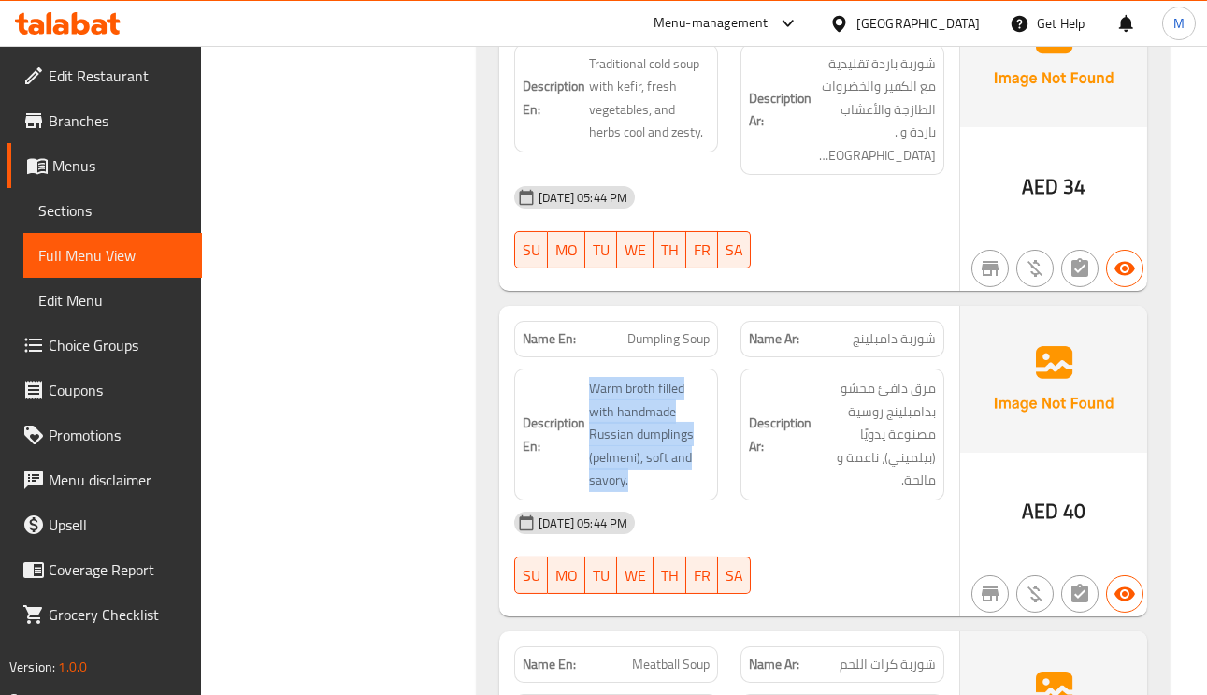
scroll to position [1823, 0]
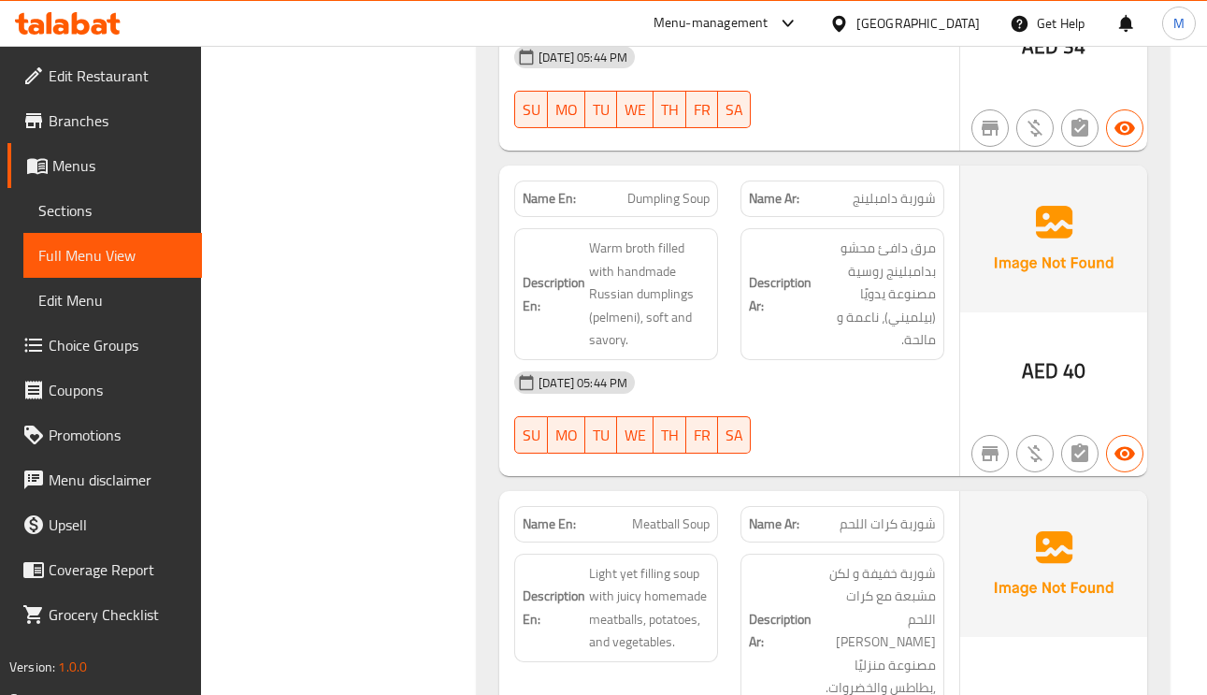
click at [903, 514] on span "شوربة كرات اللحم" at bounding box center [887, 524] width 96 height 20
click at [904, 514] on span "شوربة كرات اللحم" at bounding box center [887, 524] width 96 height 20
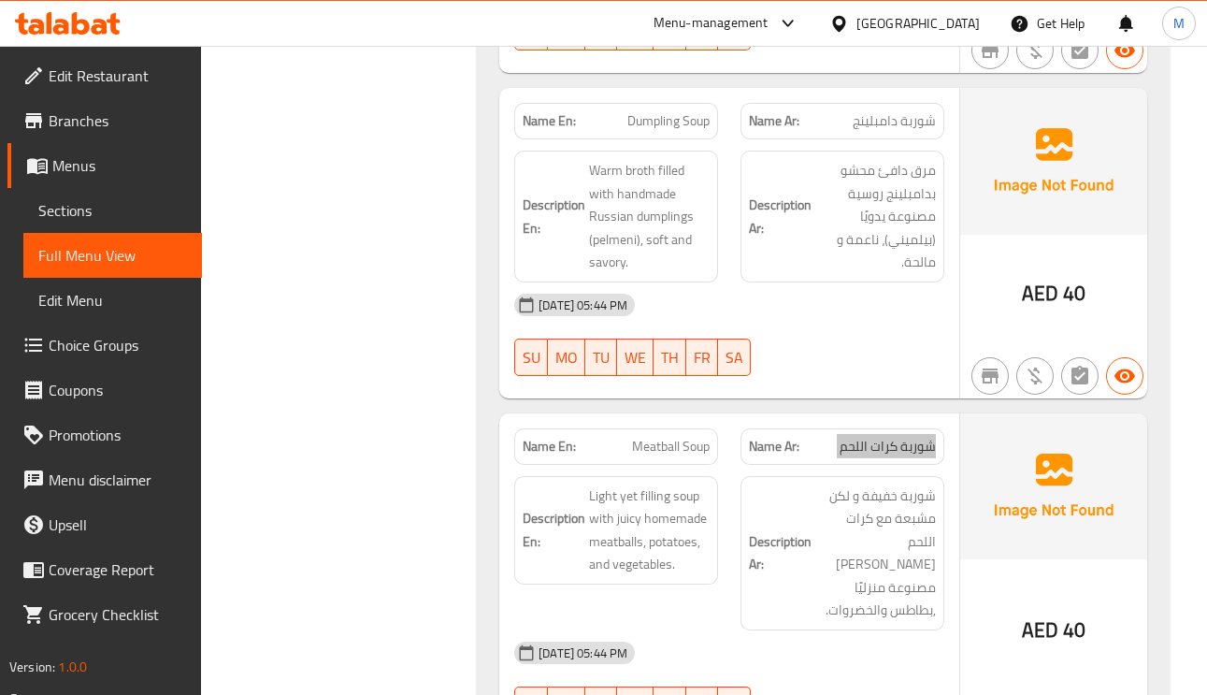
scroll to position [1963, 0]
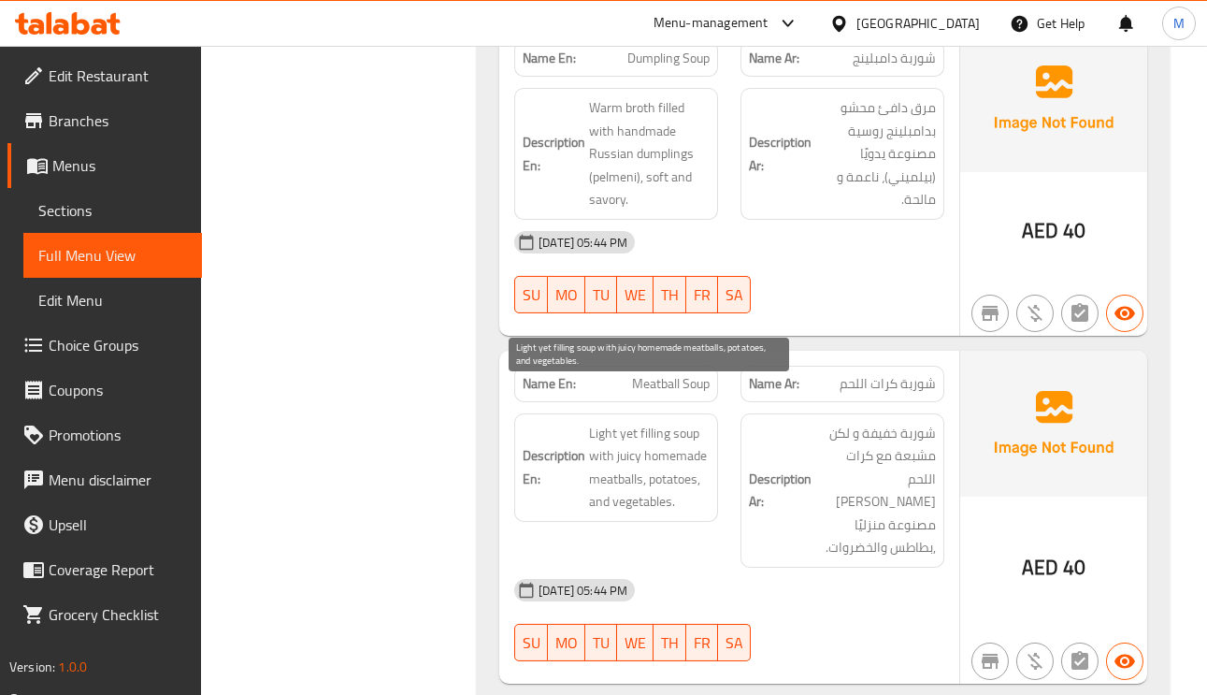
click at [687, 432] on span "Light yet filling soup with juicy homemade meatballs, potatoes, and vegetables." at bounding box center [649, 468] width 121 height 92
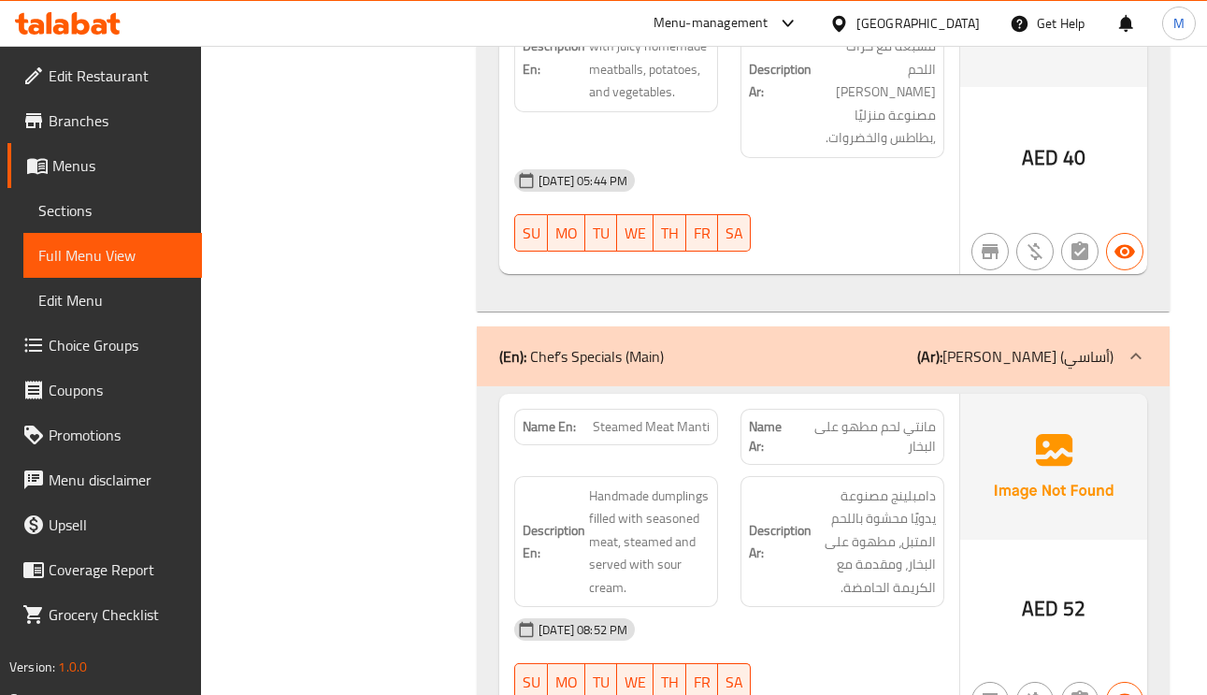
scroll to position [2384, 0]
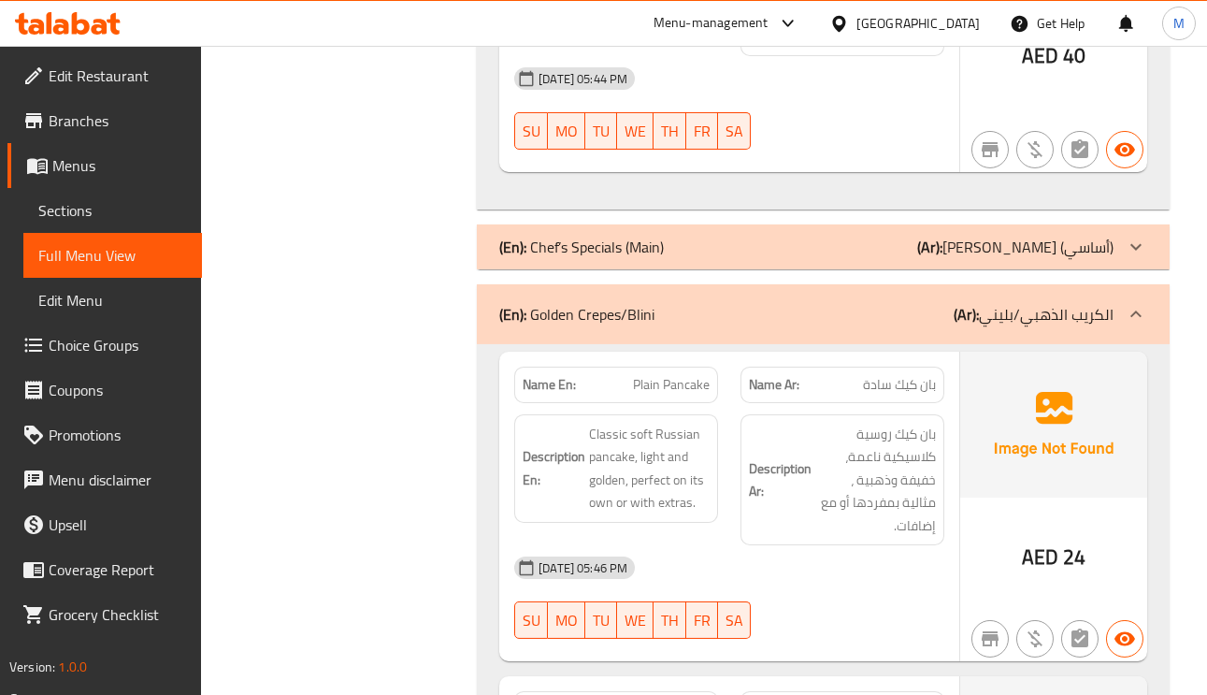
scroll to position [2524, 0]
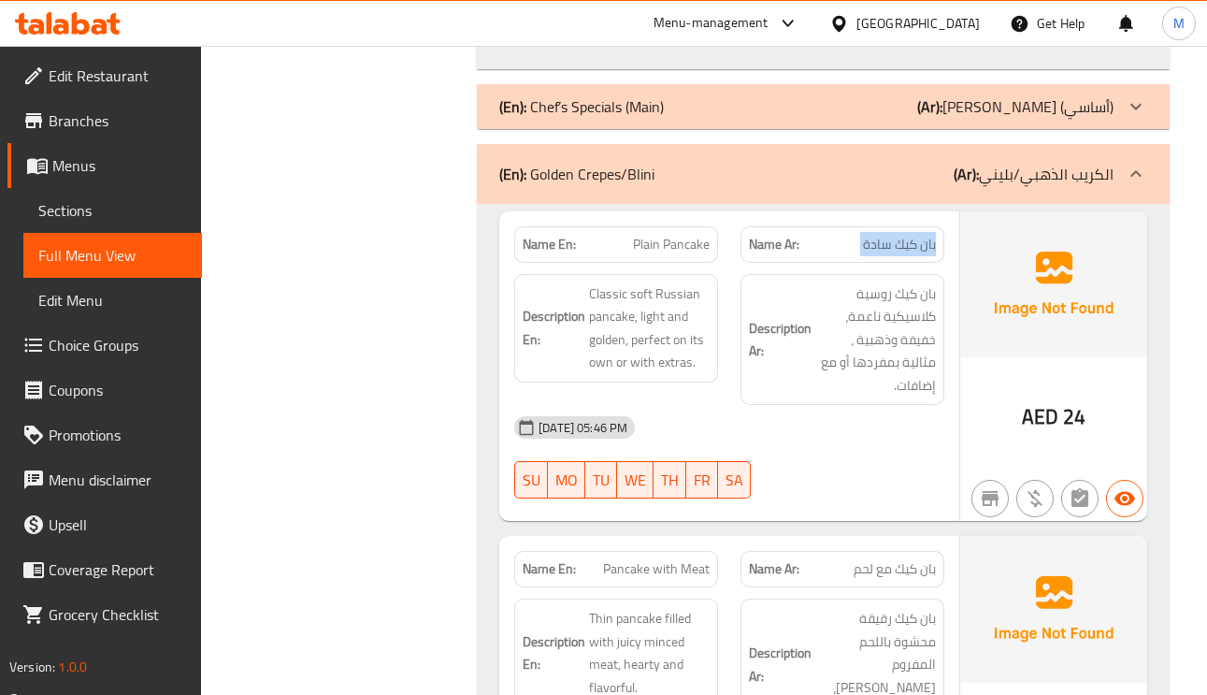
scroll to position [2664, 0]
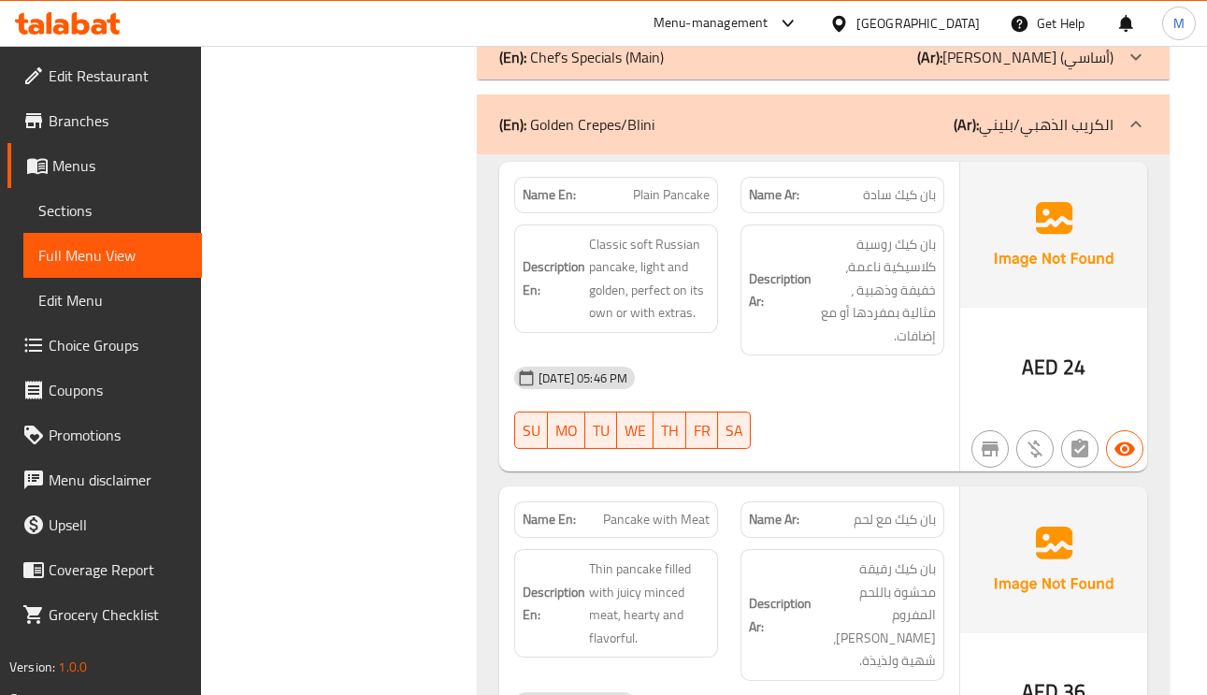
copy span "Plain Pancake"
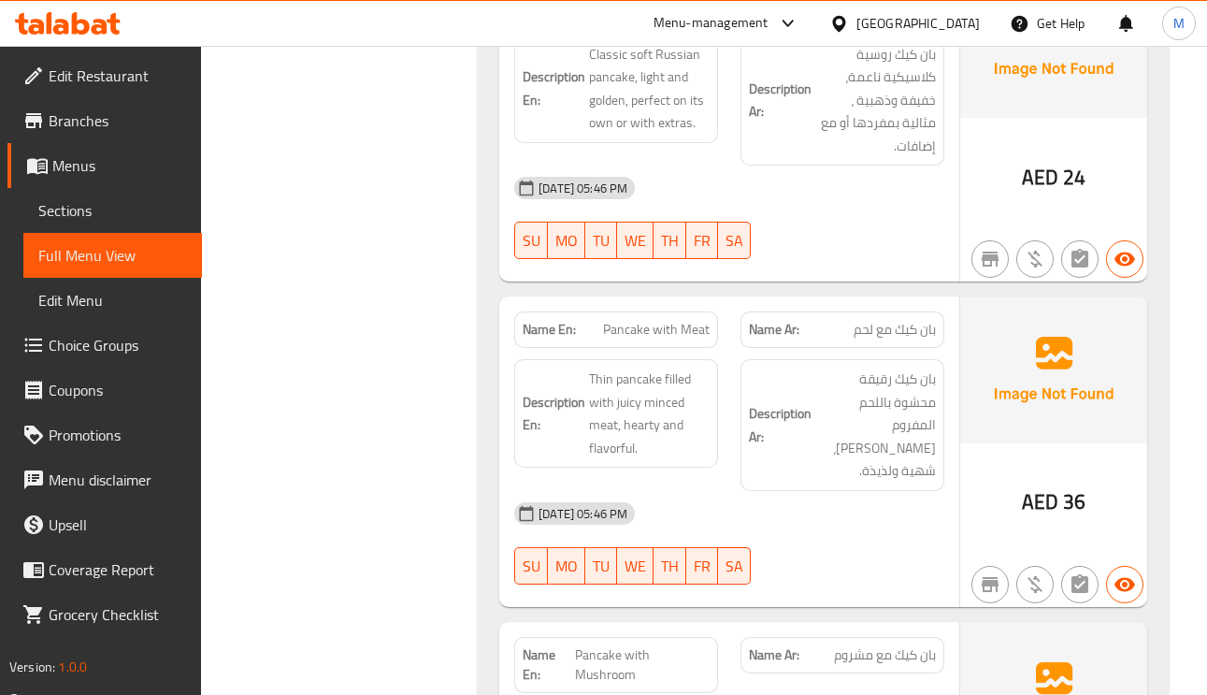
scroll to position [2944, 0]
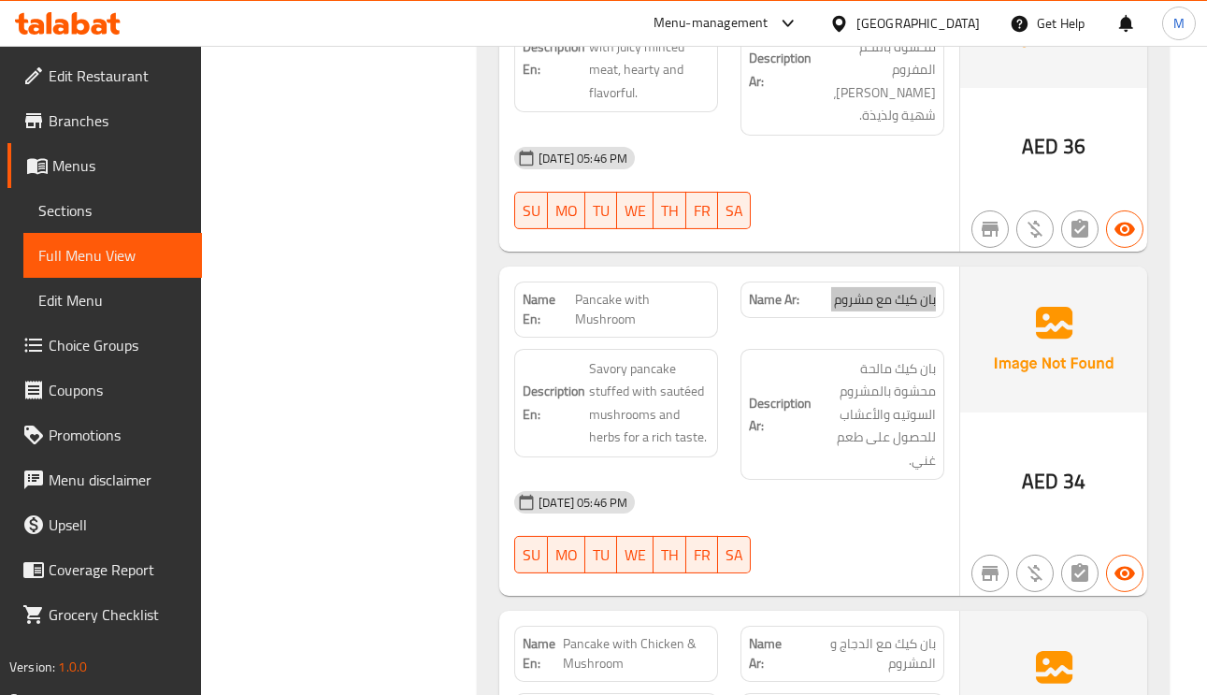
scroll to position [3225, 0]
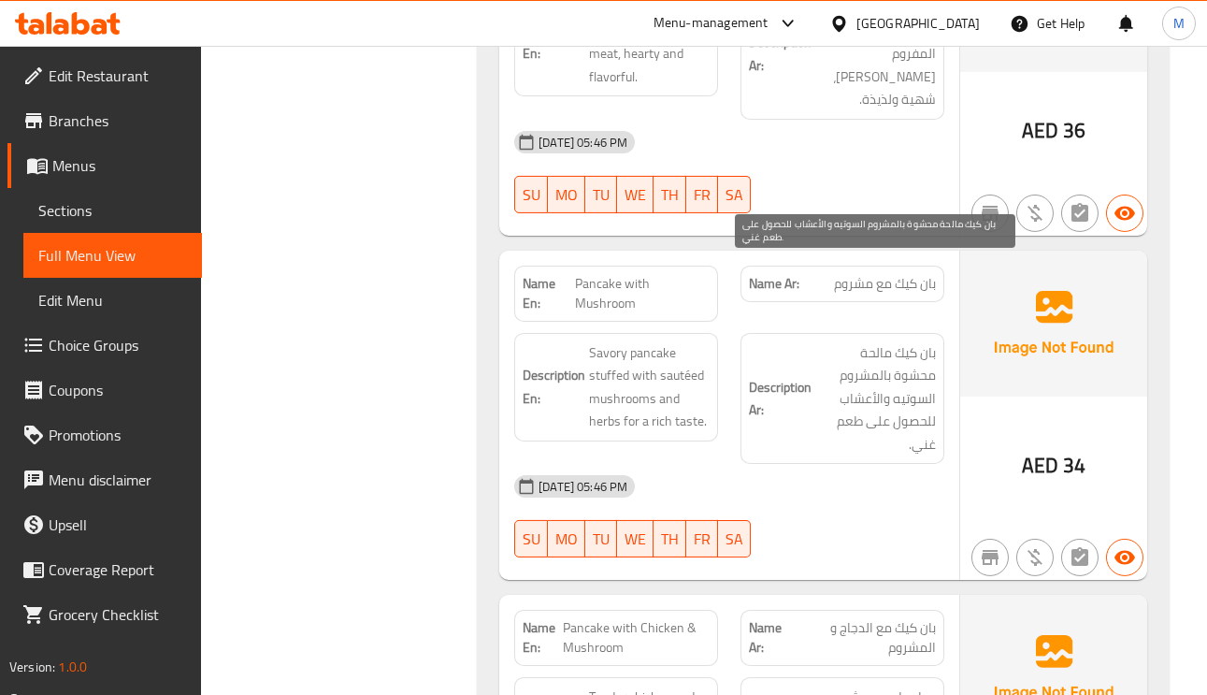
click at [927, 341] on span "بان كيك مالحة محشوة بالمشروم السوتيه والأعشاب للحصول على طعم غني." at bounding box center [875, 398] width 121 height 115
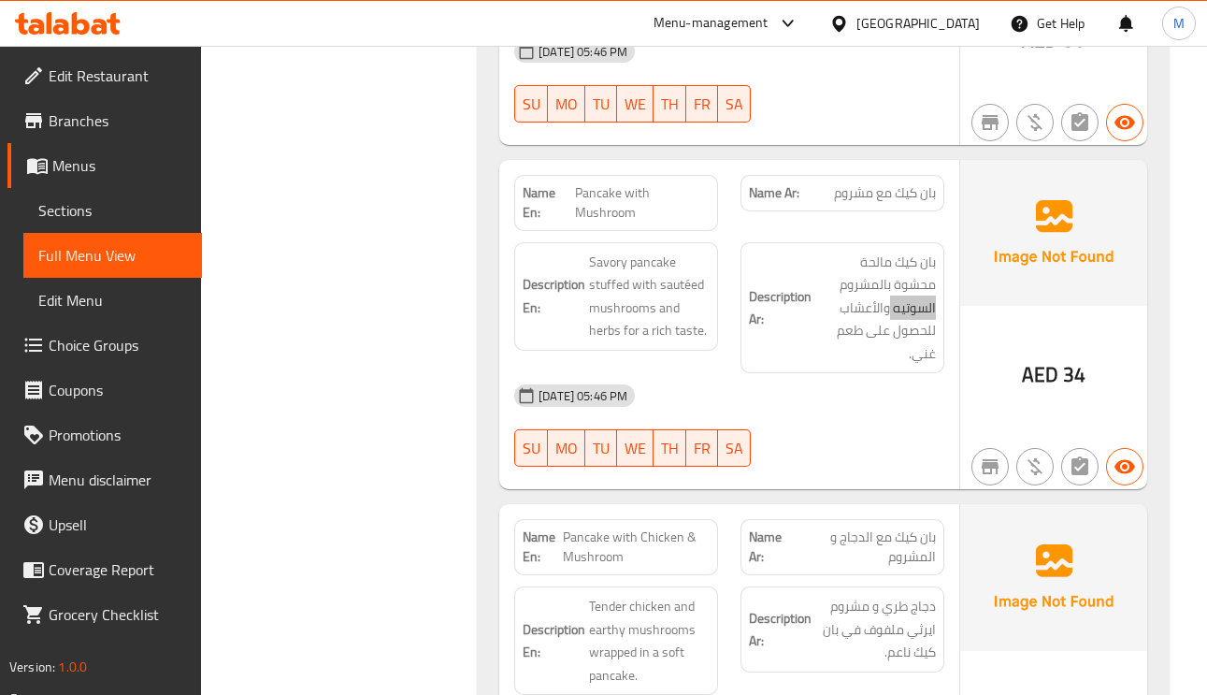
scroll to position [3365, 0]
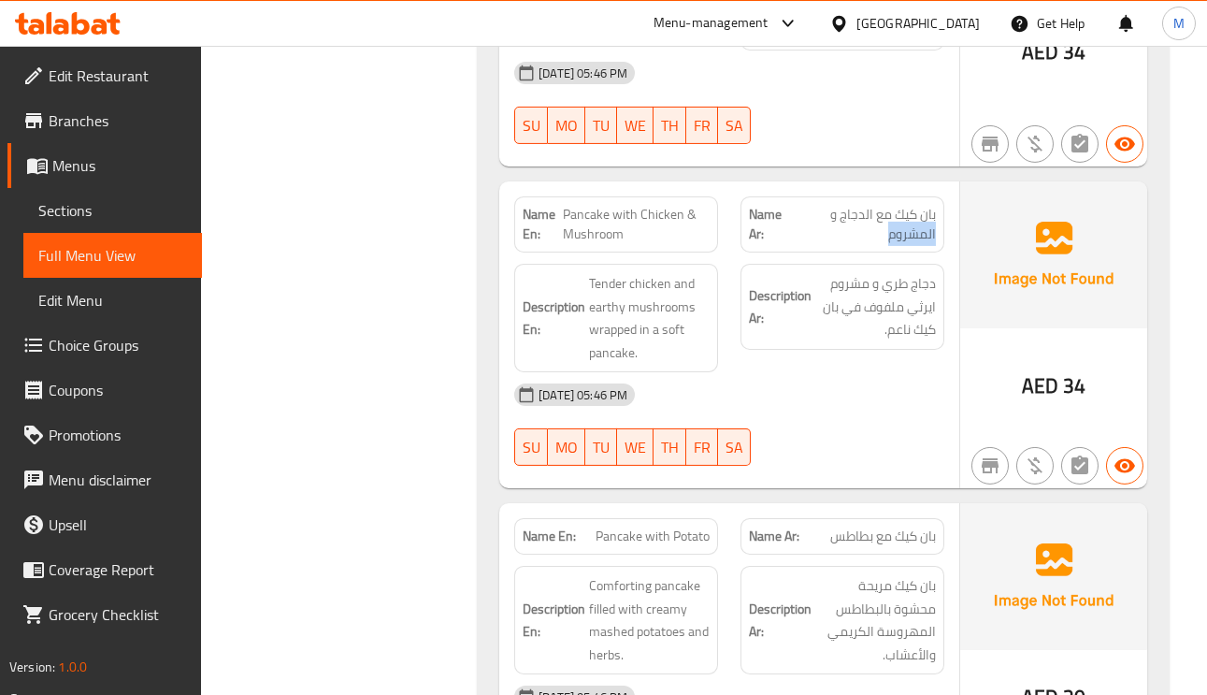
scroll to position [3645, 0]
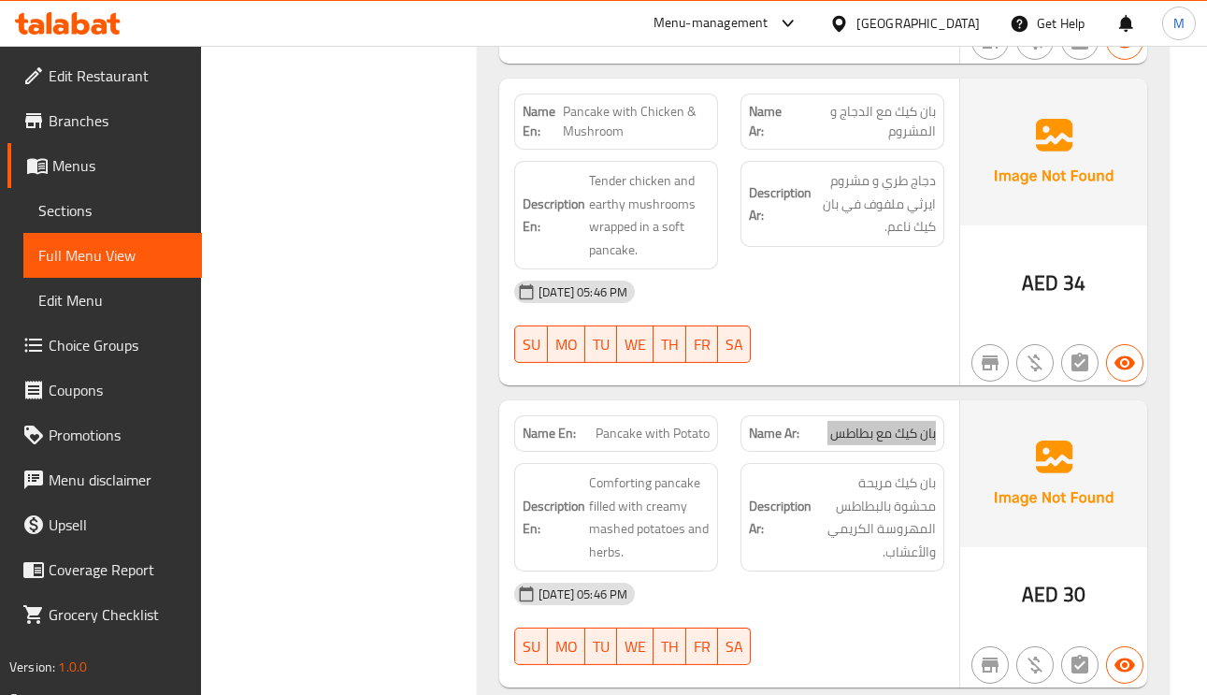
scroll to position [3786, 0]
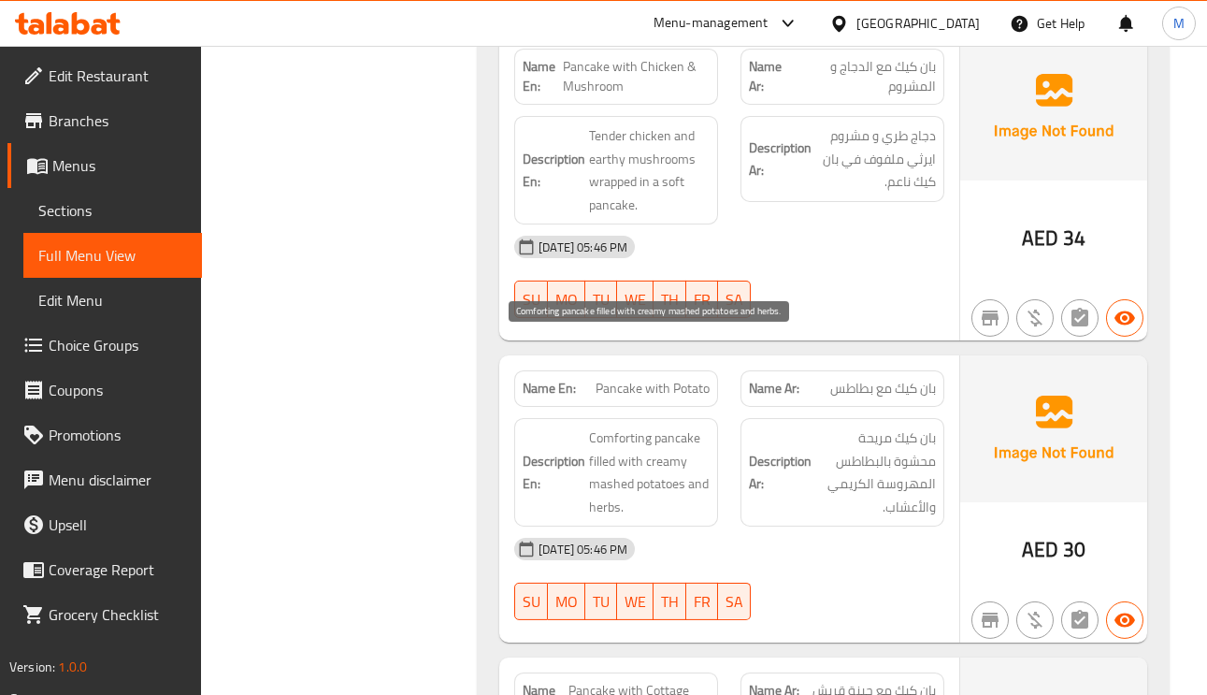
click at [657, 426] on span "Comforting pancake filled with creamy mashed potatoes and herbs." at bounding box center [649, 472] width 121 height 92
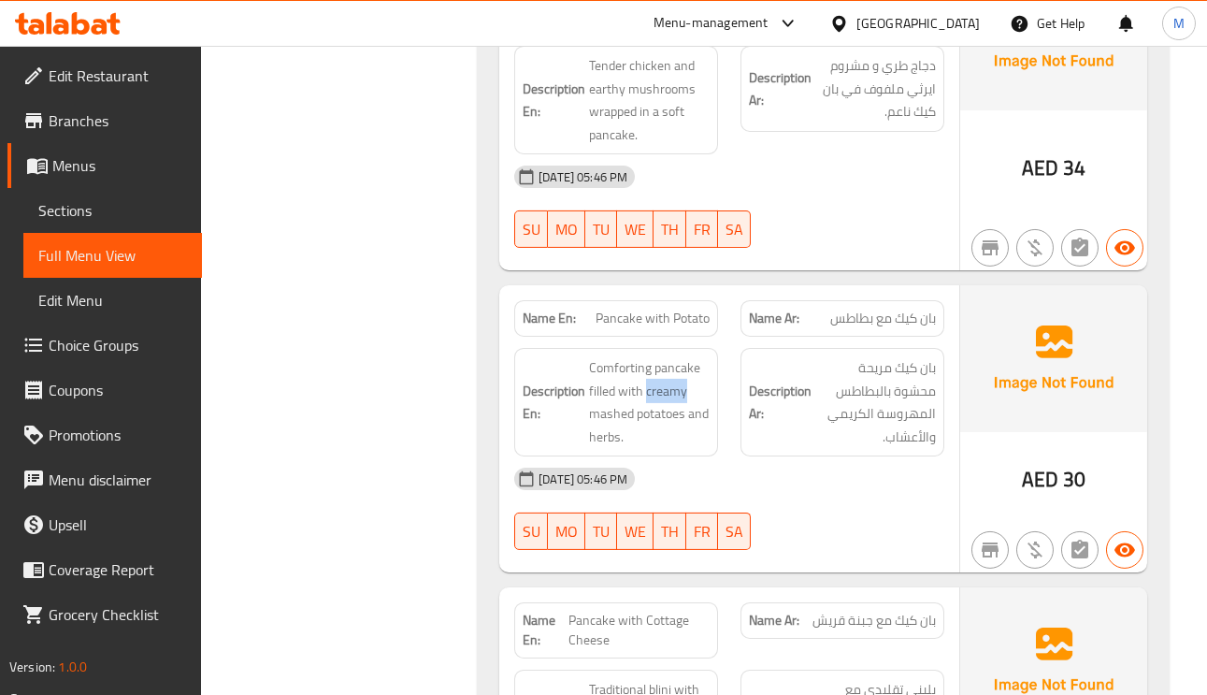
scroll to position [3926, 0]
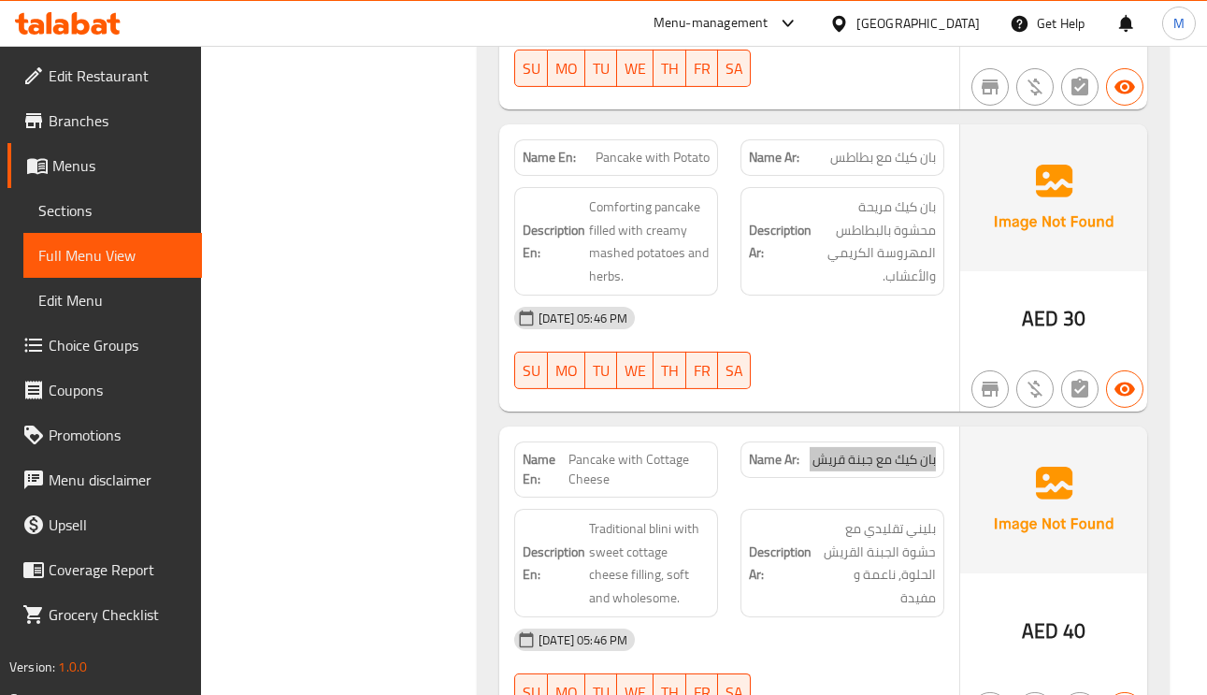
scroll to position [4066, 0]
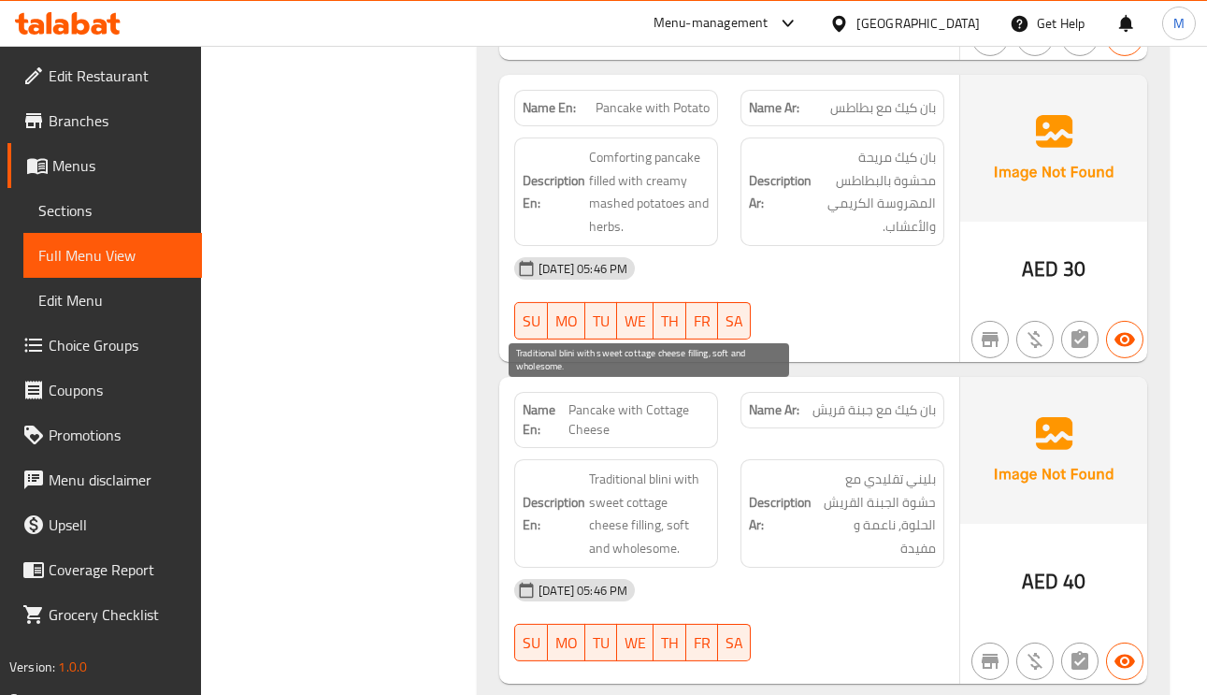
click at [684, 467] on span "Traditional blini with sweet cottage cheese filling, soft and wholesome." at bounding box center [649, 513] width 121 height 92
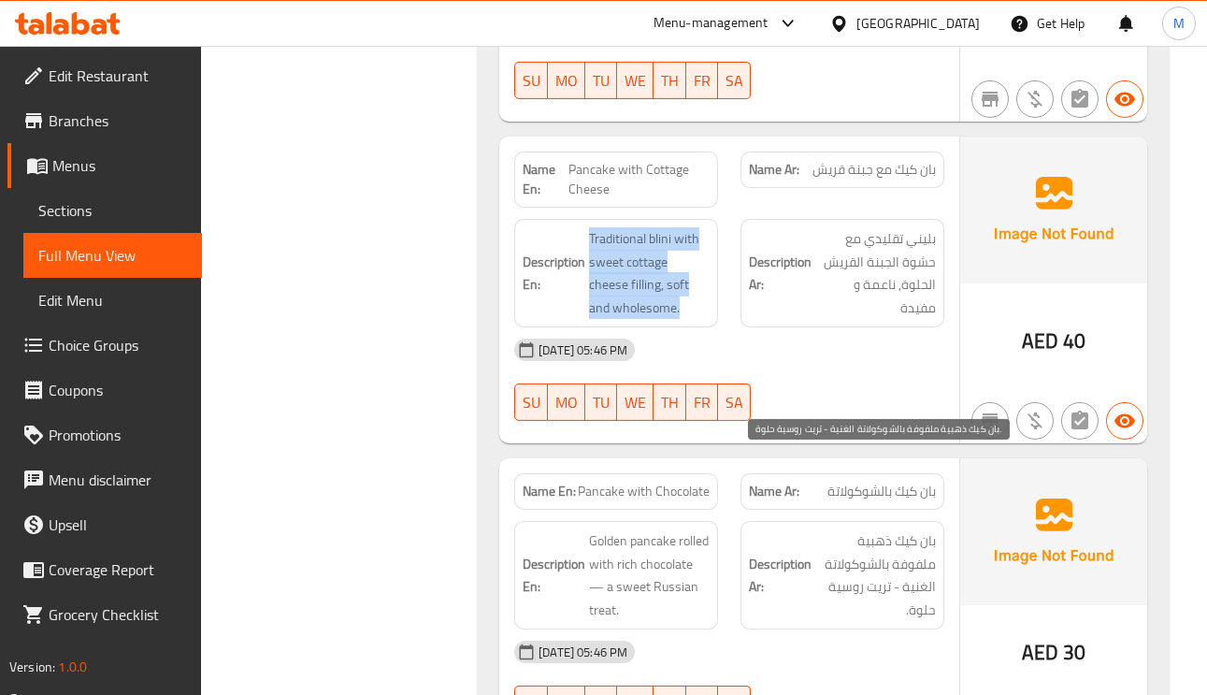
scroll to position [4346, 0]
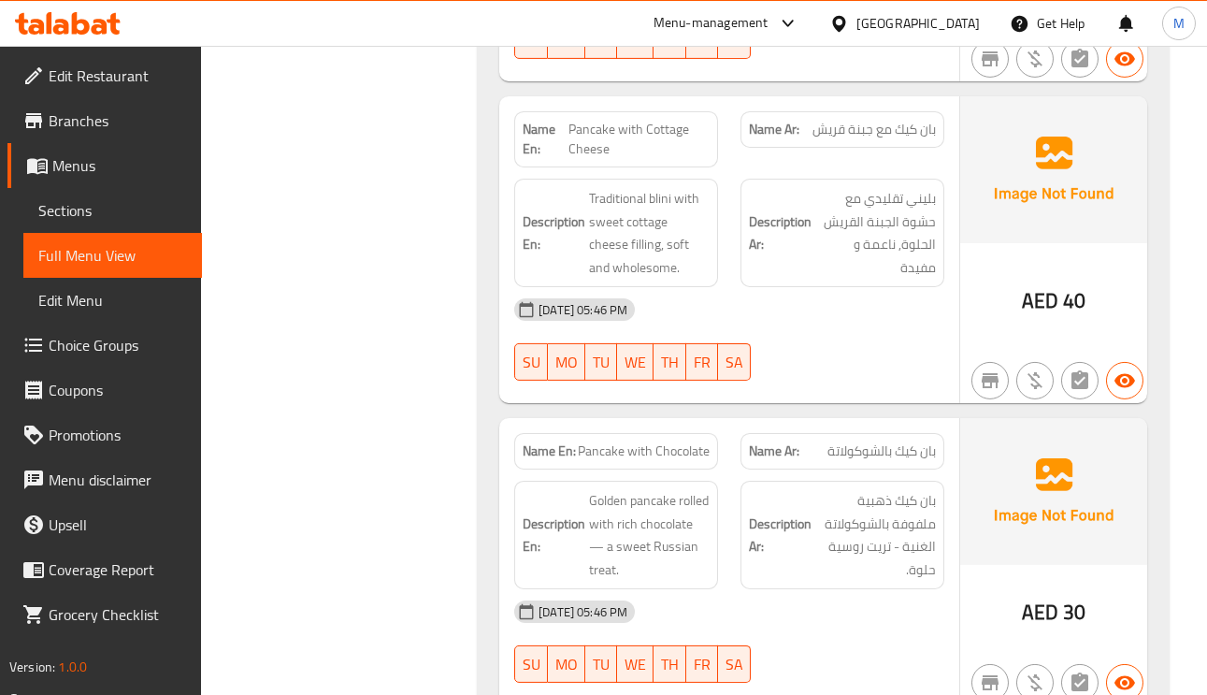
drag, startPoint x: 902, startPoint y: 375, endPoint x: 924, endPoint y: 422, distance: 51.8
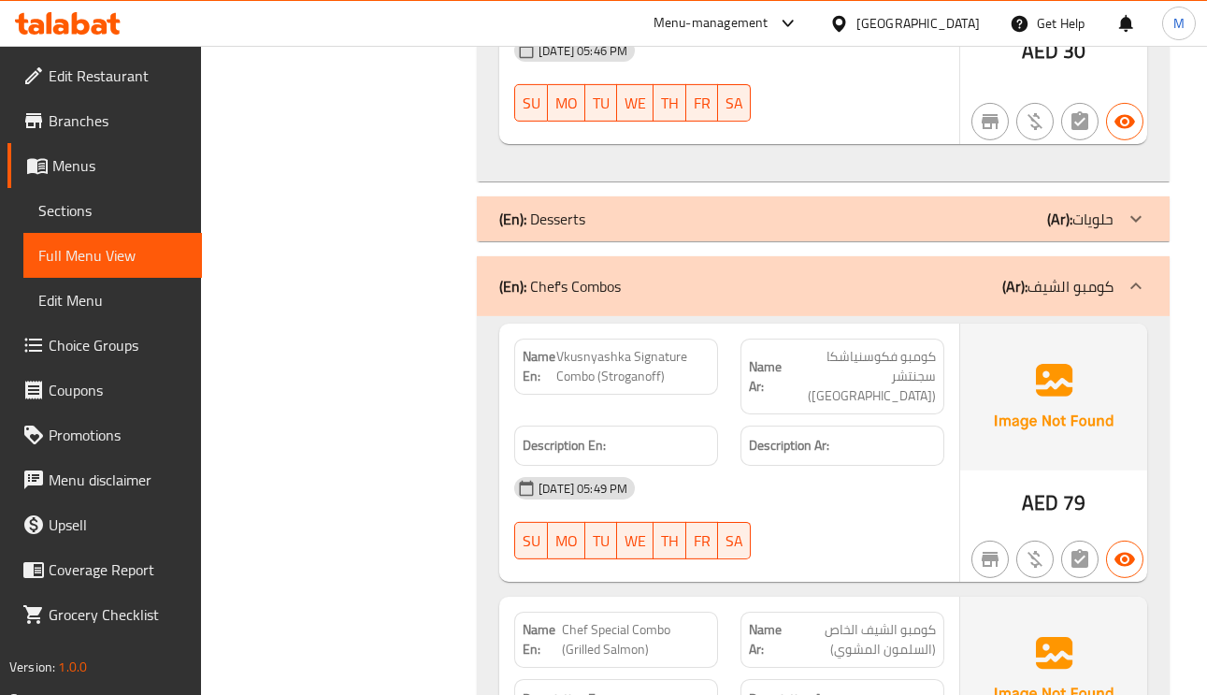
scroll to position [5048, 0]
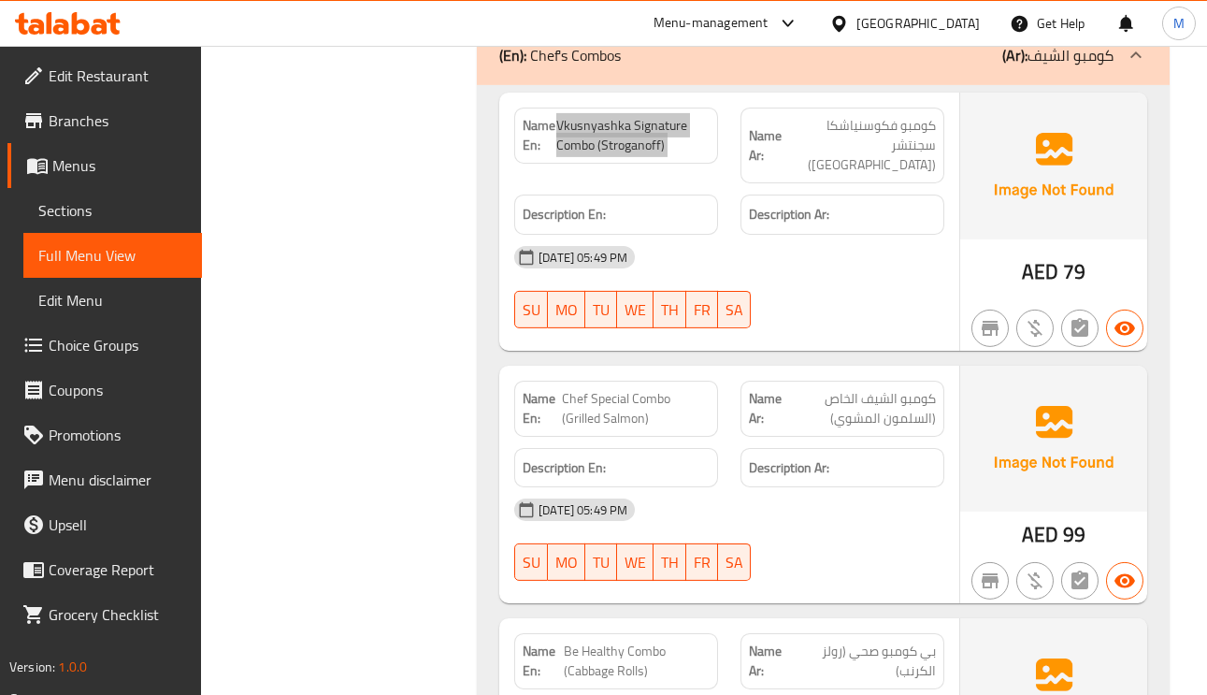
scroll to position [5188, 0]
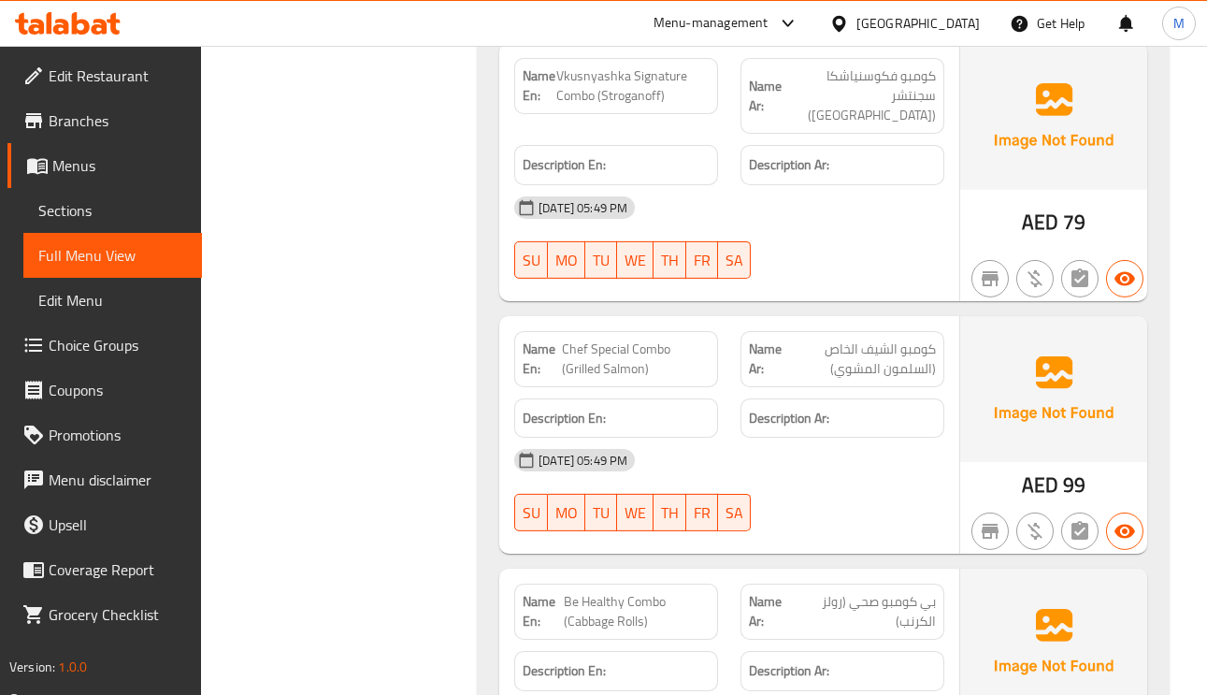
copy span "Be Healthy Combo (Cabbage Rolls)"
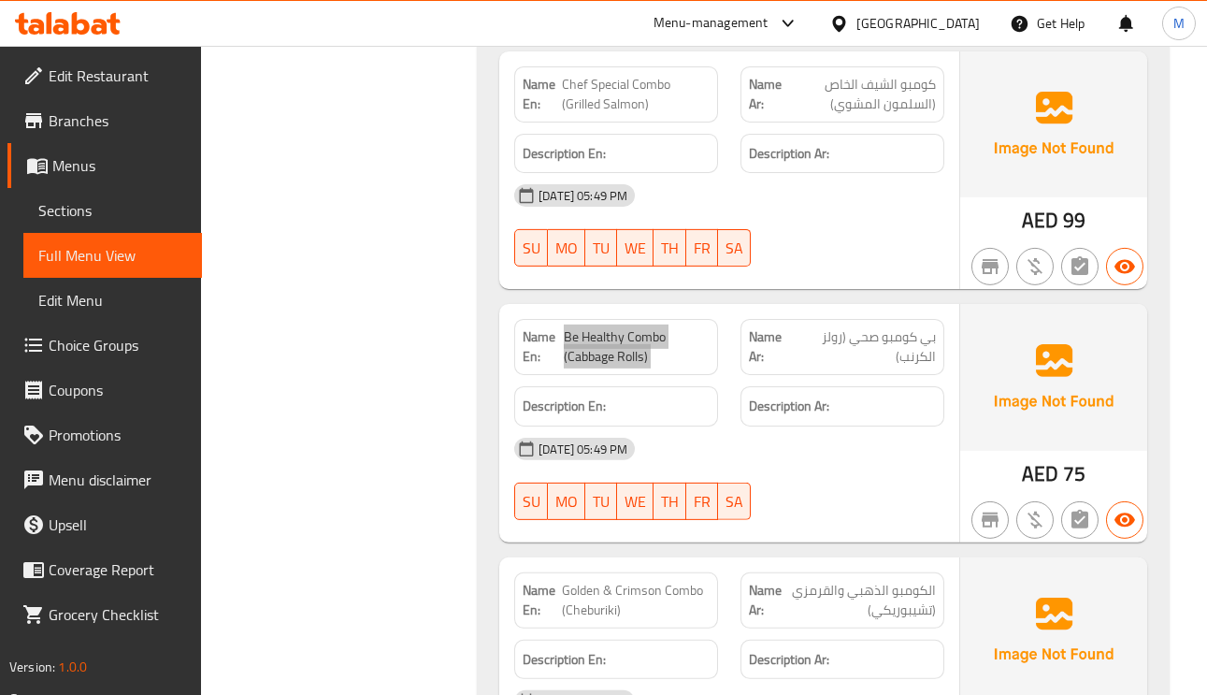
scroll to position [5608, 0]
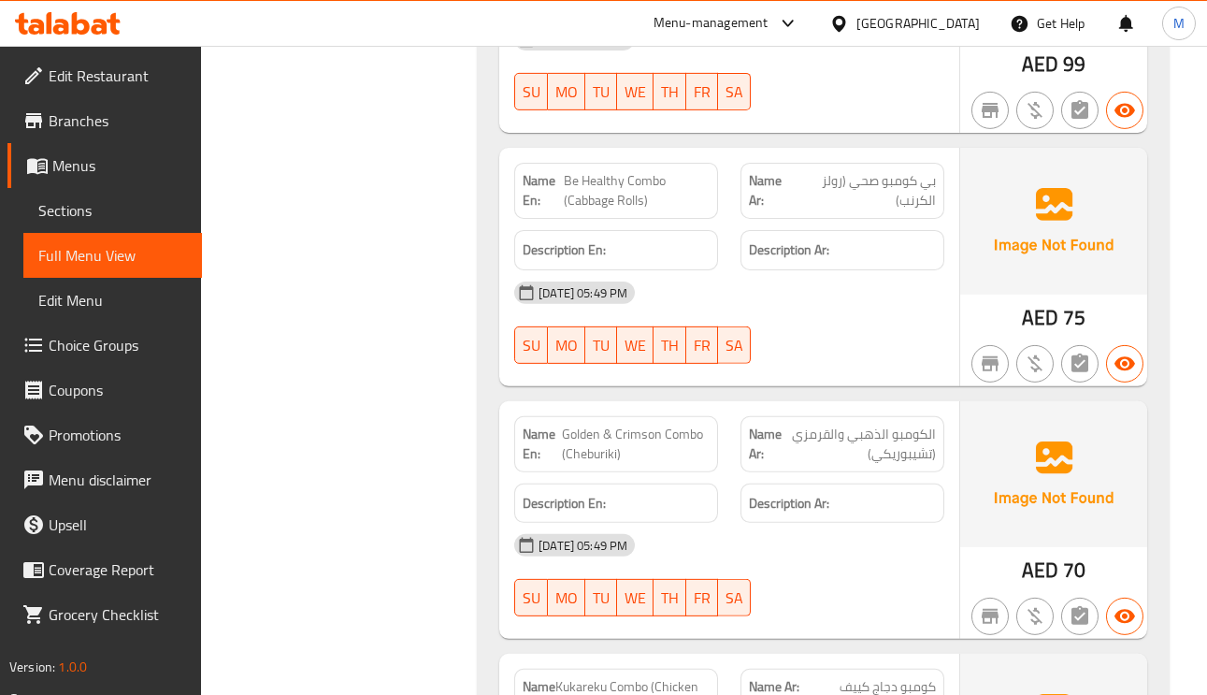
copy span "Golden & Crimson Combo (Cheburiki)"
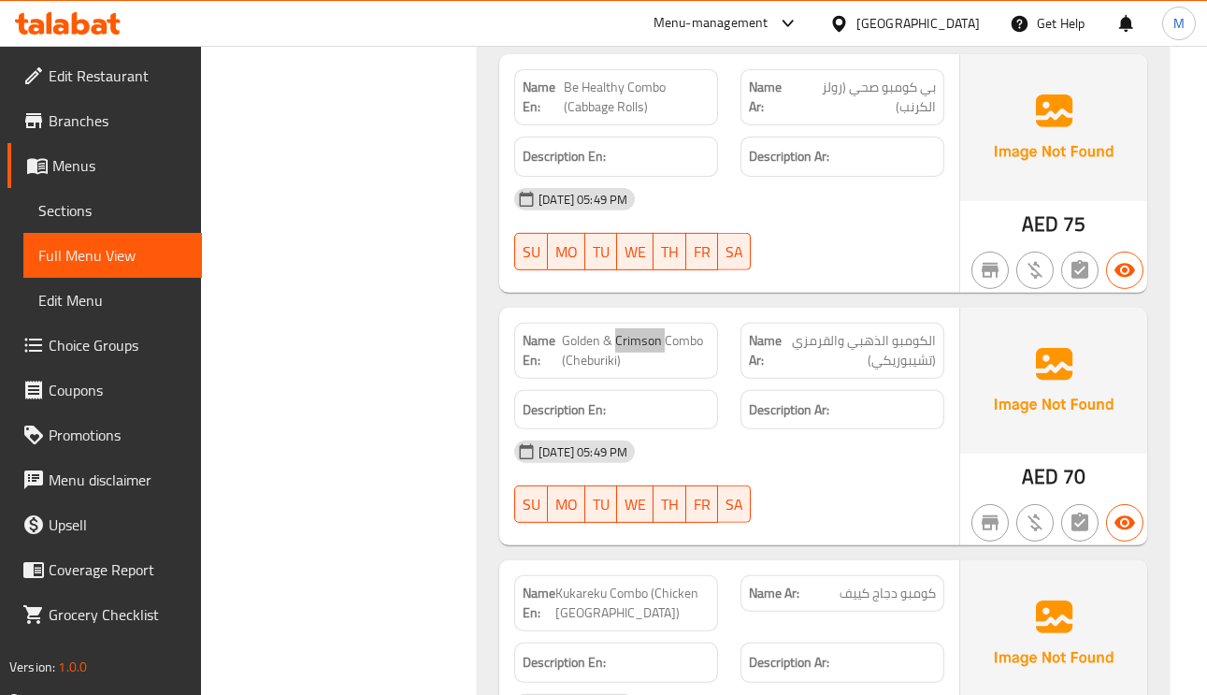
scroll to position [5749, 0]
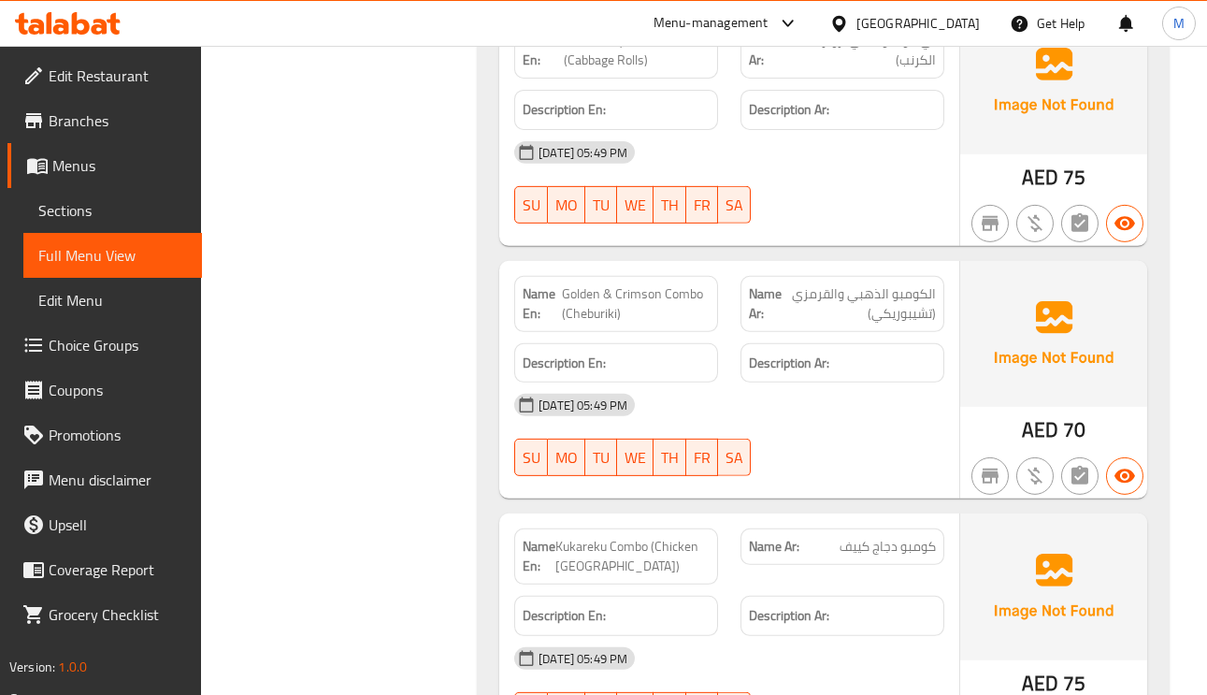
copy span "Kukareku"
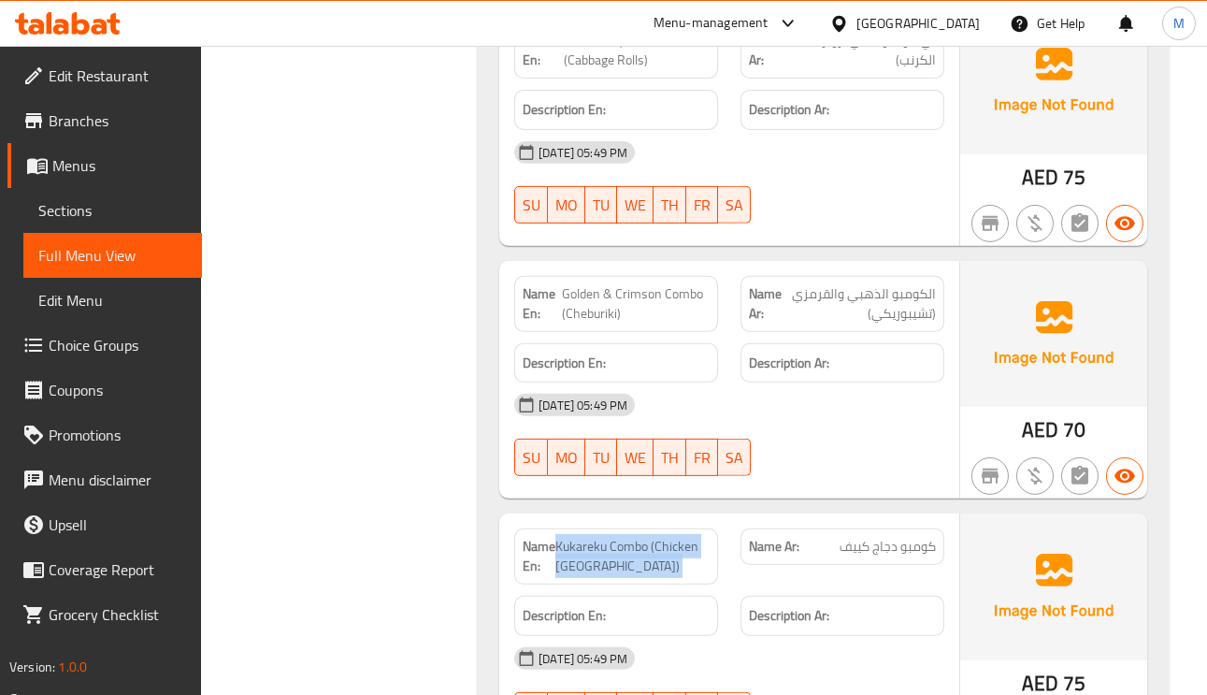
copy span "Crimson"
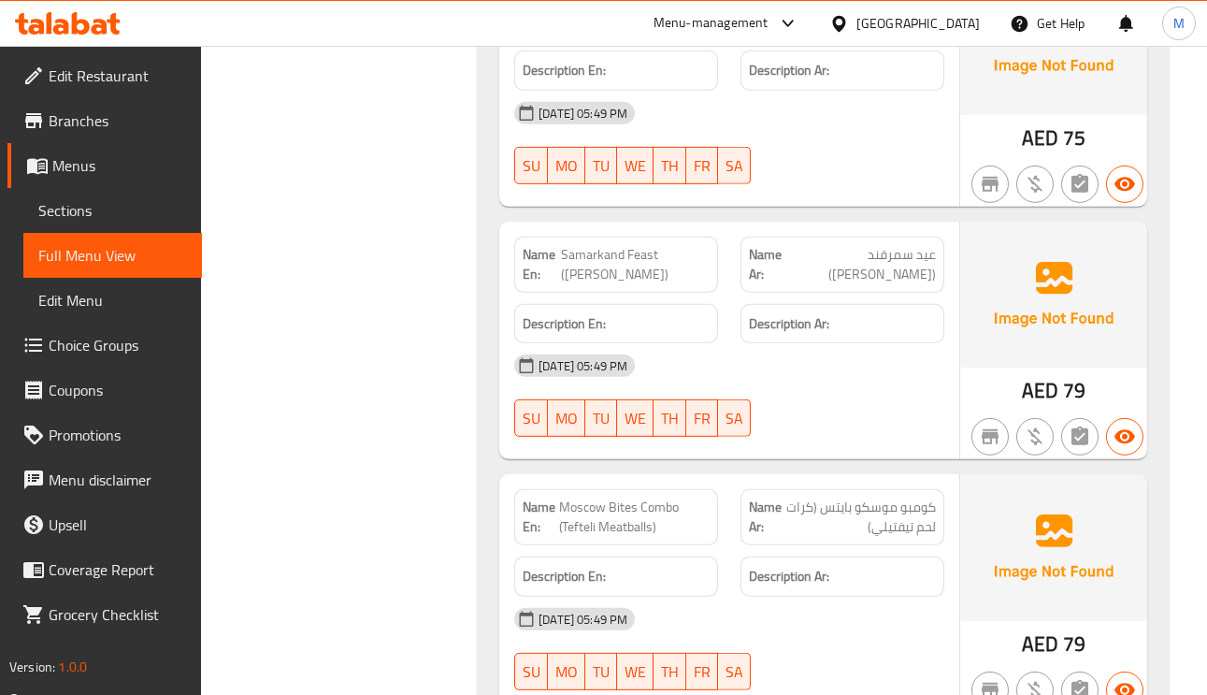
scroll to position [6309, 0]
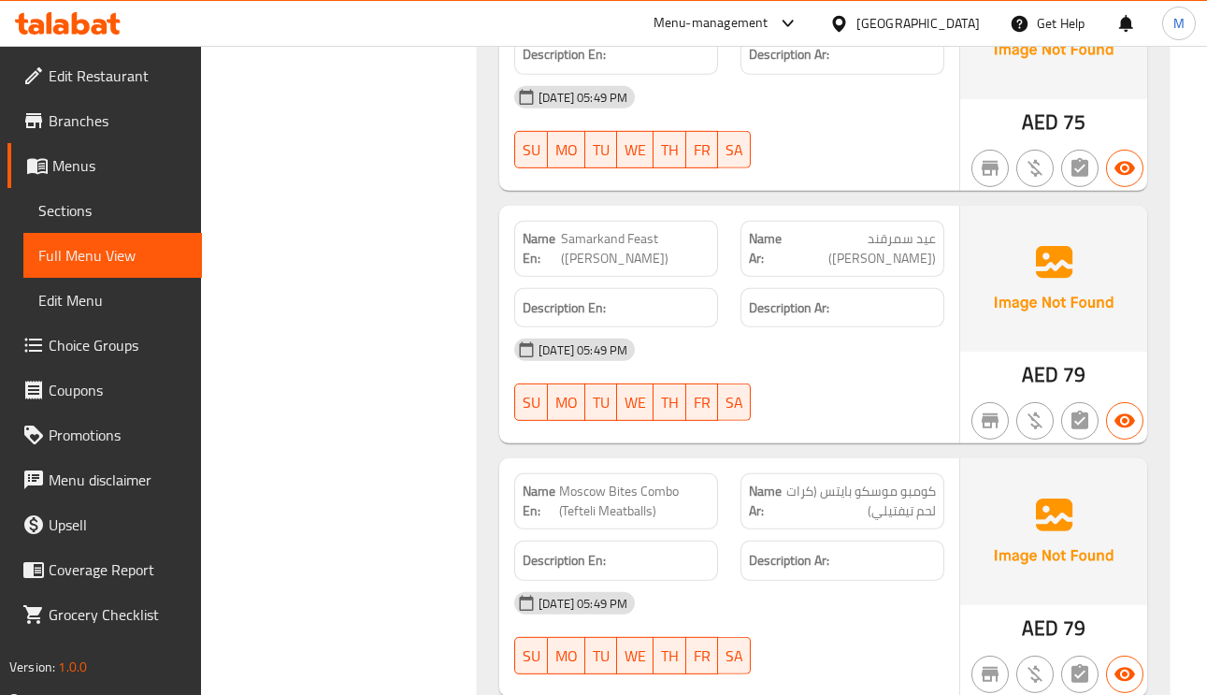
copy span "Plov"
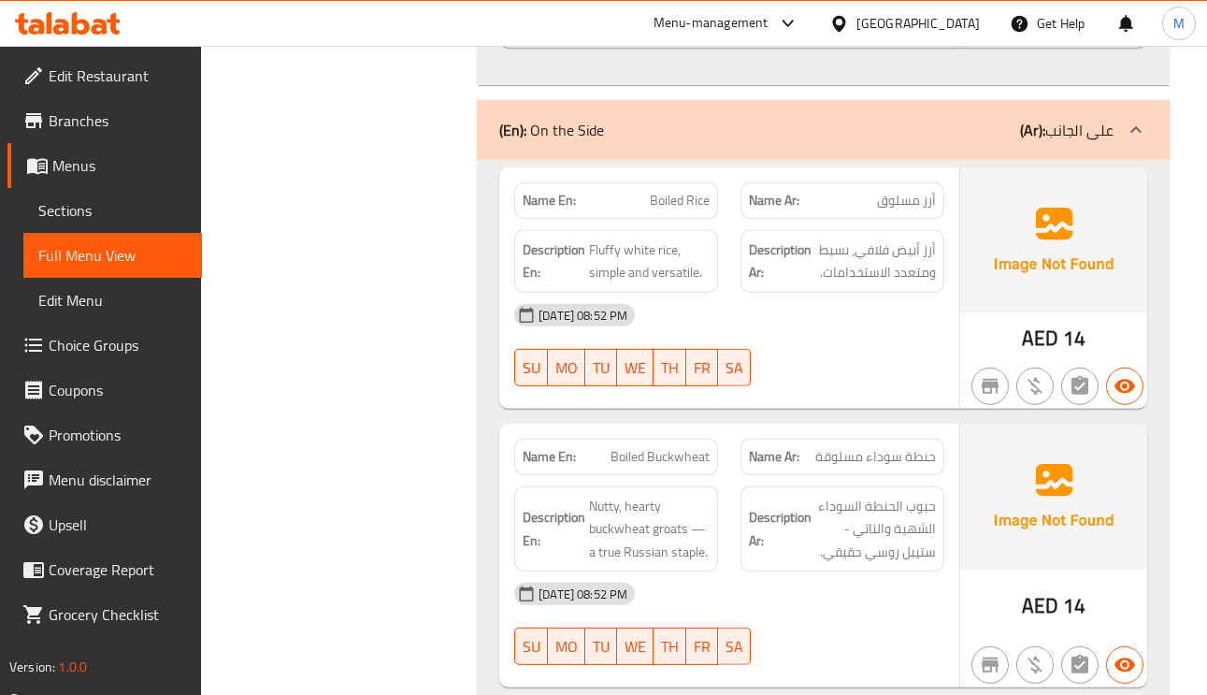
scroll to position [6870, 0]
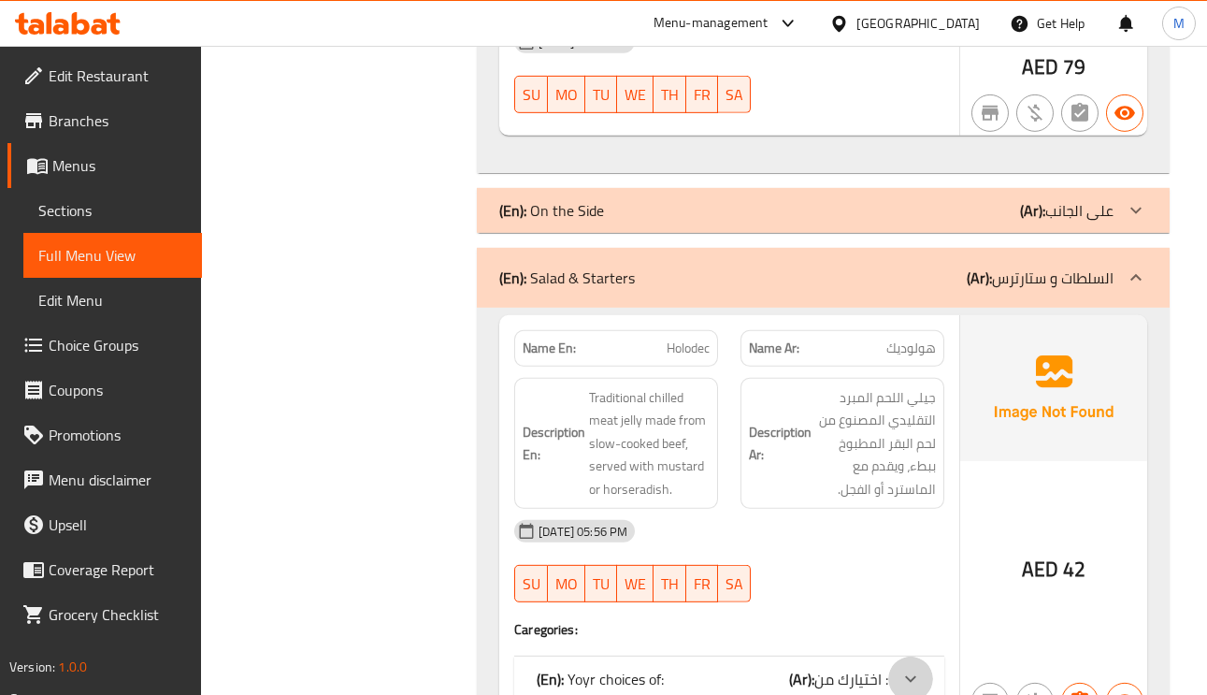
click at [897, 656] on div at bounding box center [910, 678] width 45 height 45
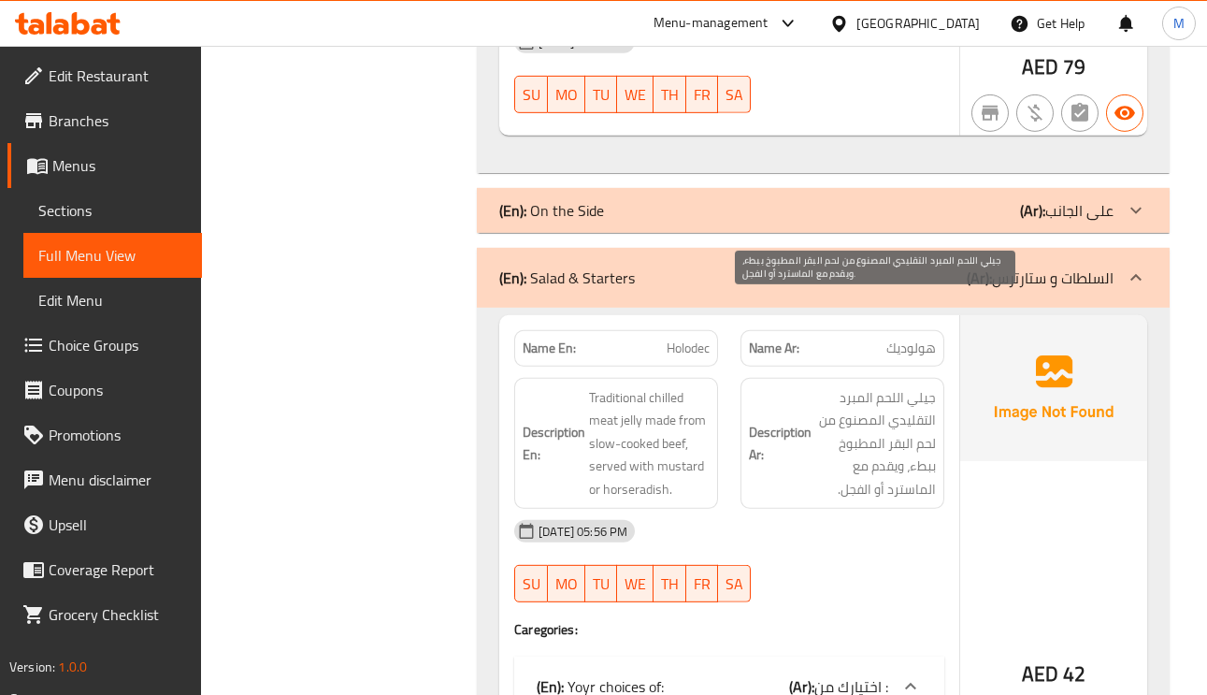
click at [902, 386] on span "جيلي اللحم المبرد التقليدي المصنوع من لحم البقر المطبوخ ببطء، ويقدم مع الماسترد…" at bounding box center [875, 443] width 121 height 115
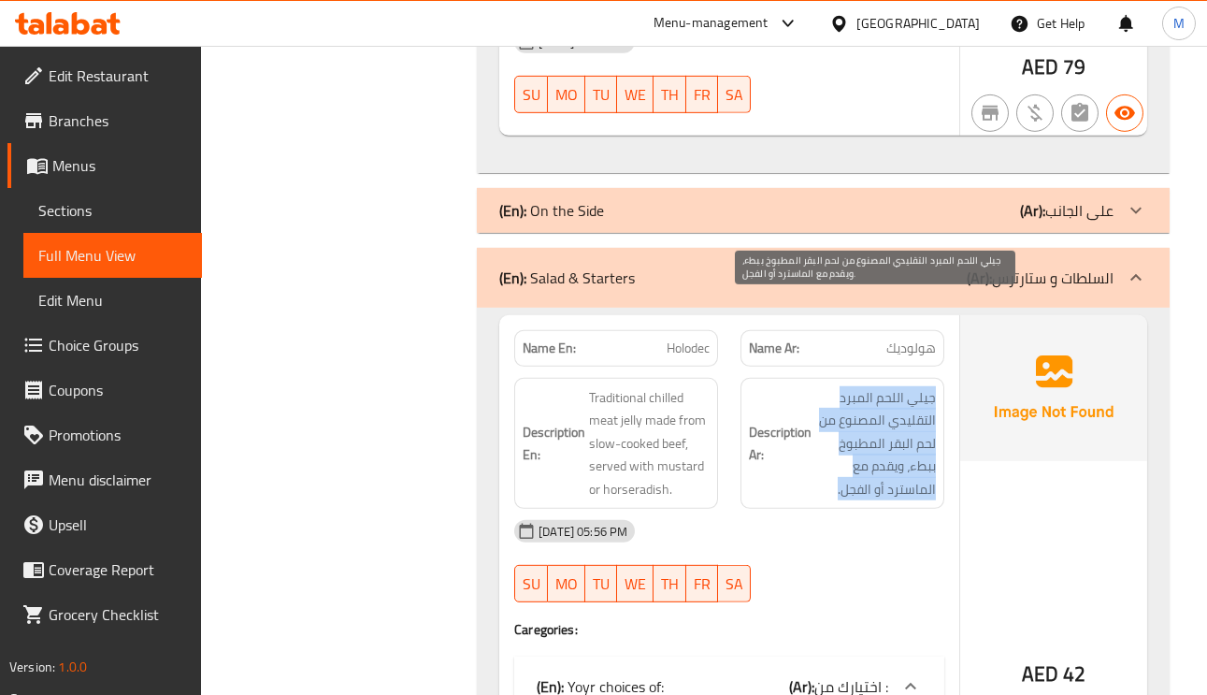
click at [902, 386] on span "جيلي اللحم المبرد التقليدي المصنوع من لحم البقر المطبوخ ببطء، ويقدم مع الماسترد…" at bounding box center [875, 443] width 121 height 115
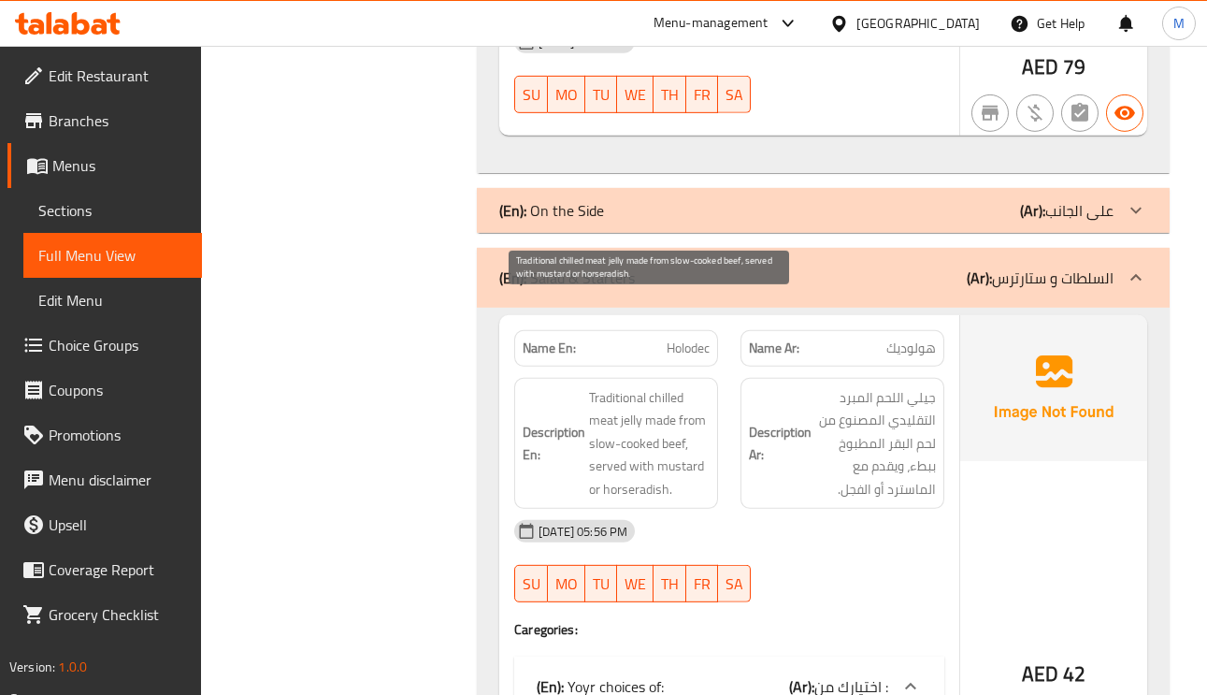
click at [609, 386] on span "Traditional chilled meat jelly made from slow-cooked beef, served with mustard …" at bounding box center [649, 443] width 121 height 115
click at [634, 386] on span "Traditional chilled meat jelly made from slow-cooked beef, served with mustard …" at bounding box center [649, 443] width 121 height 115
click at [604, 386] on span "Traditional chilled meat jelly made from slow-cooked beef, served with mustard …" at bounding box center [649, 443] width 121 height 115
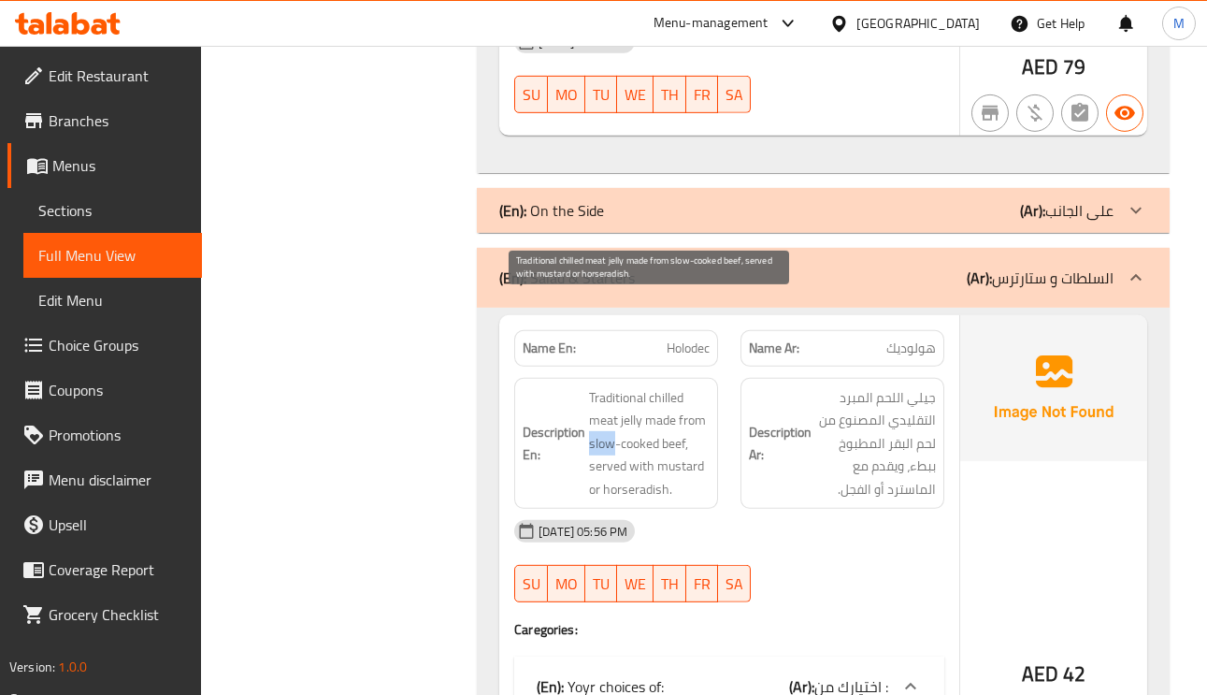
click at [604, 386] on span "Traditional chilled meat jelly made from slow-cooked beef, served with mustard …" at bounding box center [649, 443] width 121 height 115
click at [595, 386] on span "Traditional chilled meat jelly made from slow-cooked beef, served with mustard …" at bounding box center [649, 443] width 121 height 115
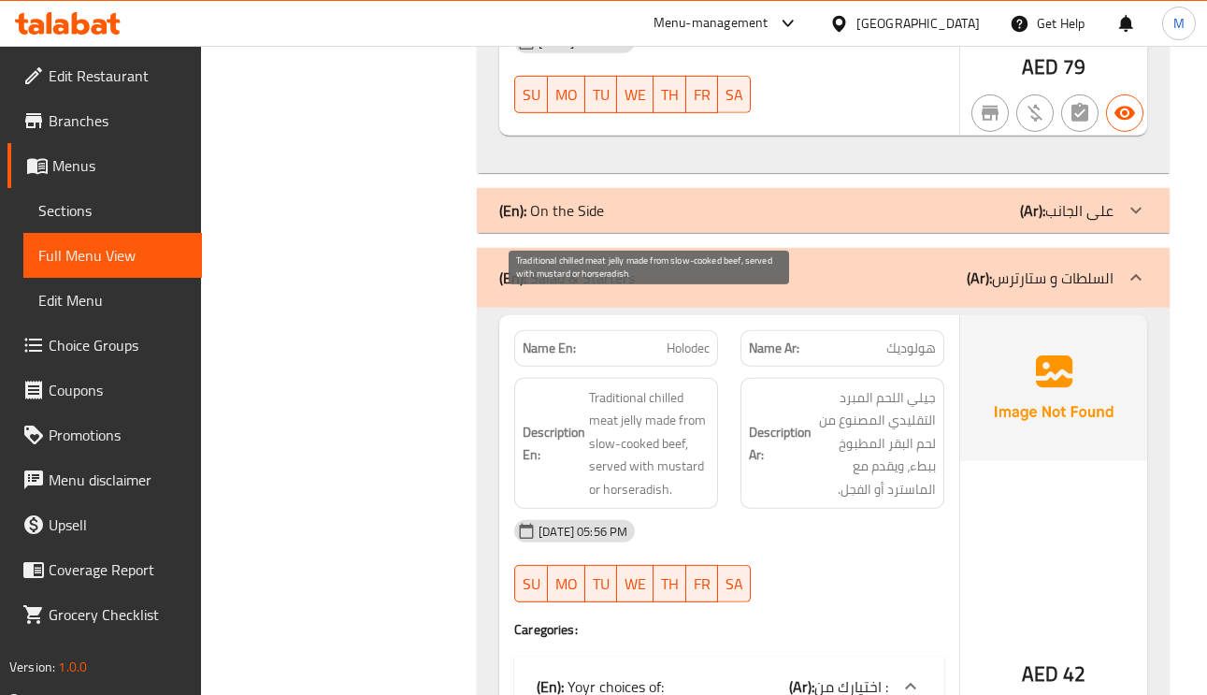
click at [596, 386] on span "Traditional chilled meat jelly made from slow-cooked beef, served with mustard …" at bounding box center [649, 443] width 121 height 115
click at [609, 408] on span "Traditional chilled meat jelly made from slow-cooked beef, served with mustard …" at bounding box center [649, 443] width 121 height 115
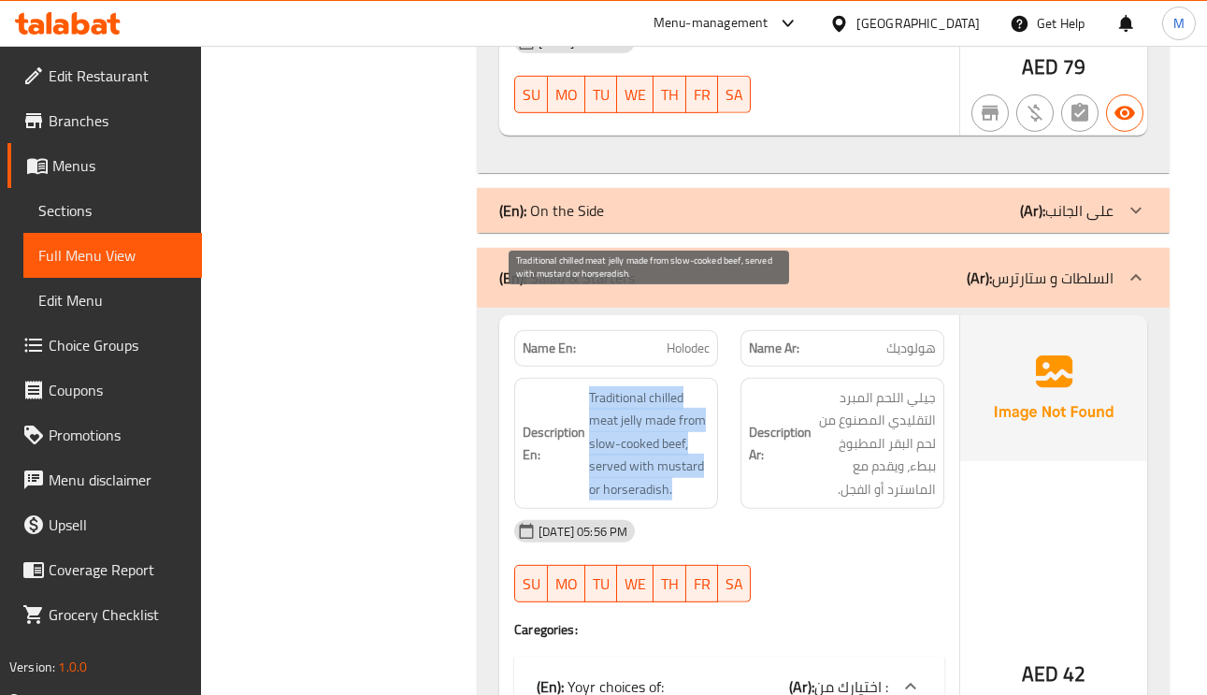
click at [609, 408] on span "Traditional chilled meat jelly made from slow-cooked beef, served with mustard …" at bounding box center [649, 443] width 121 height 115
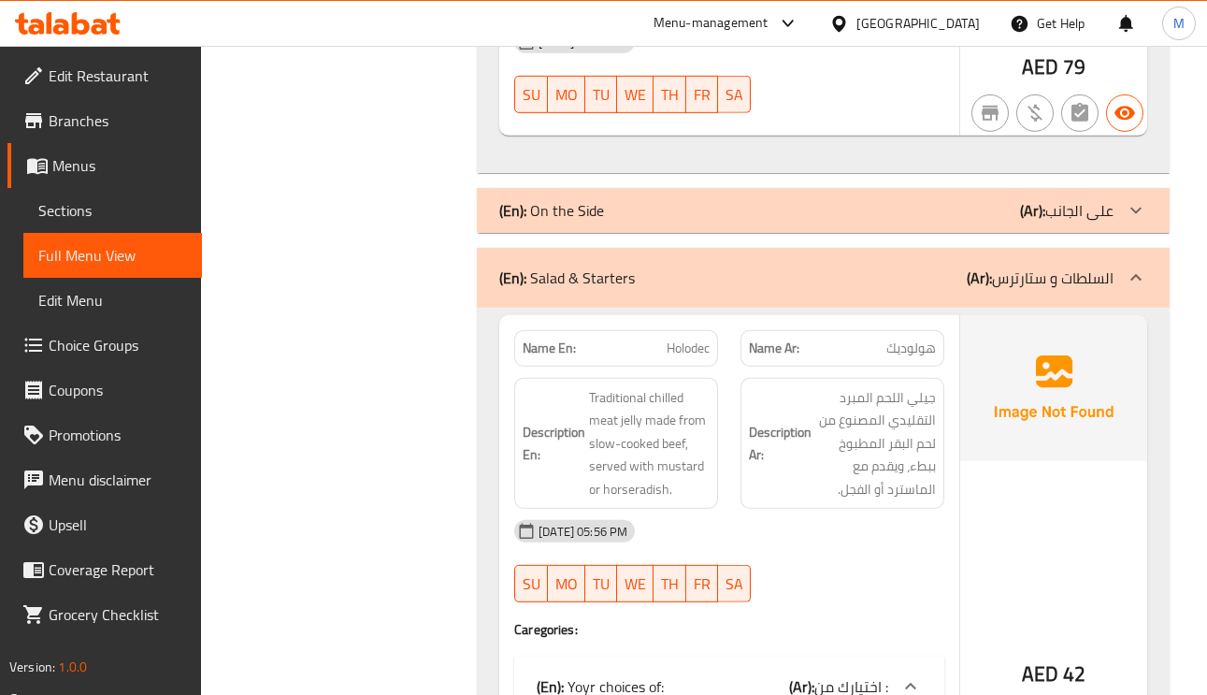
copy span "Holodec"
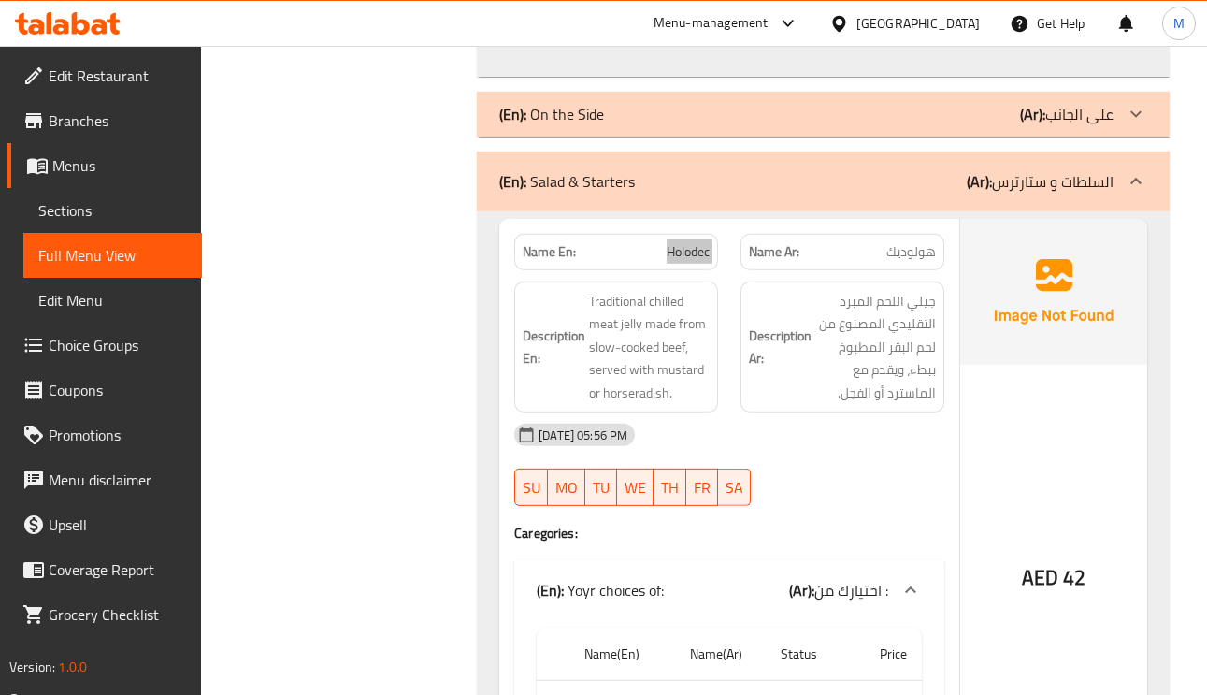
scroll to position [7010, 0]
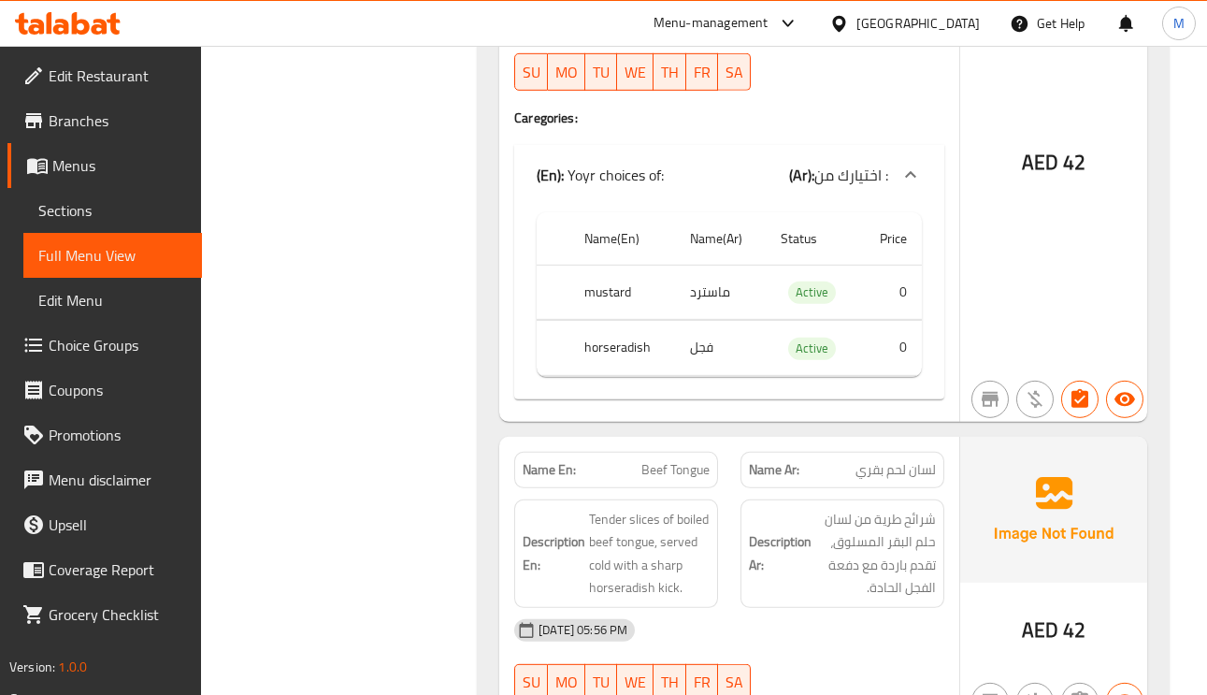
scroll to position [7431, 0]
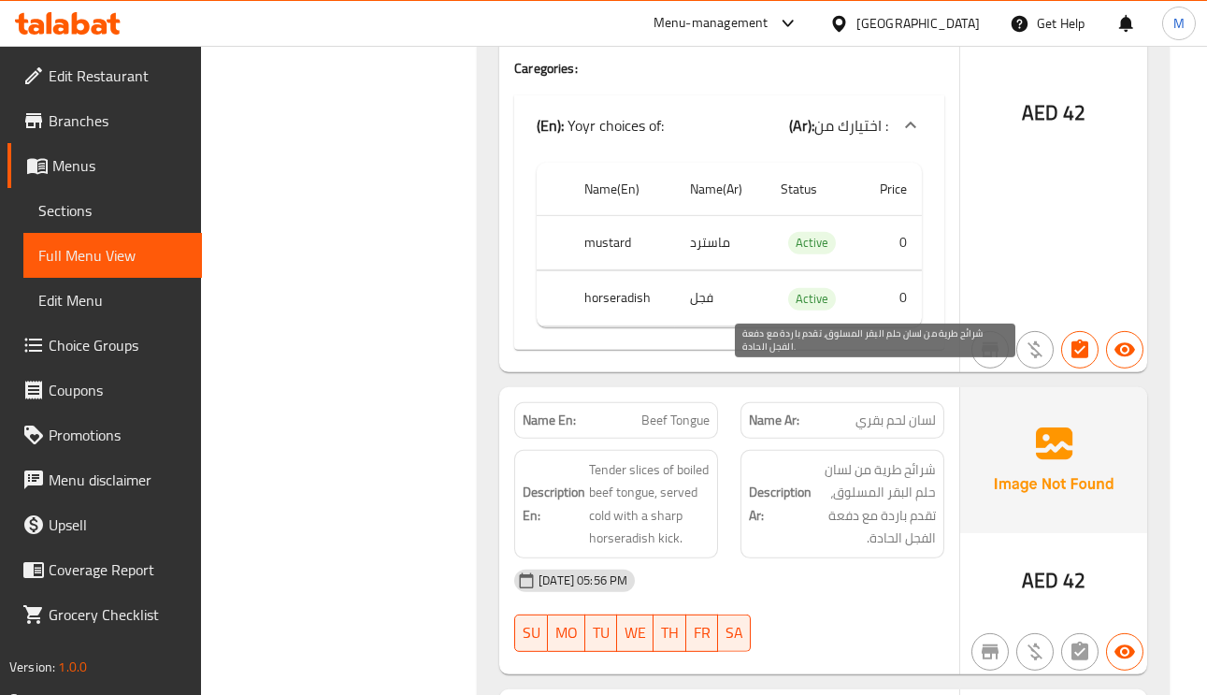
click at [924, 458] on span "شرائح طرية من لسان حلم البقر المسلوق، تقدم باردة مع دفعة الفجل الحادة." at bounding box center [875, 504] width 121 height 92
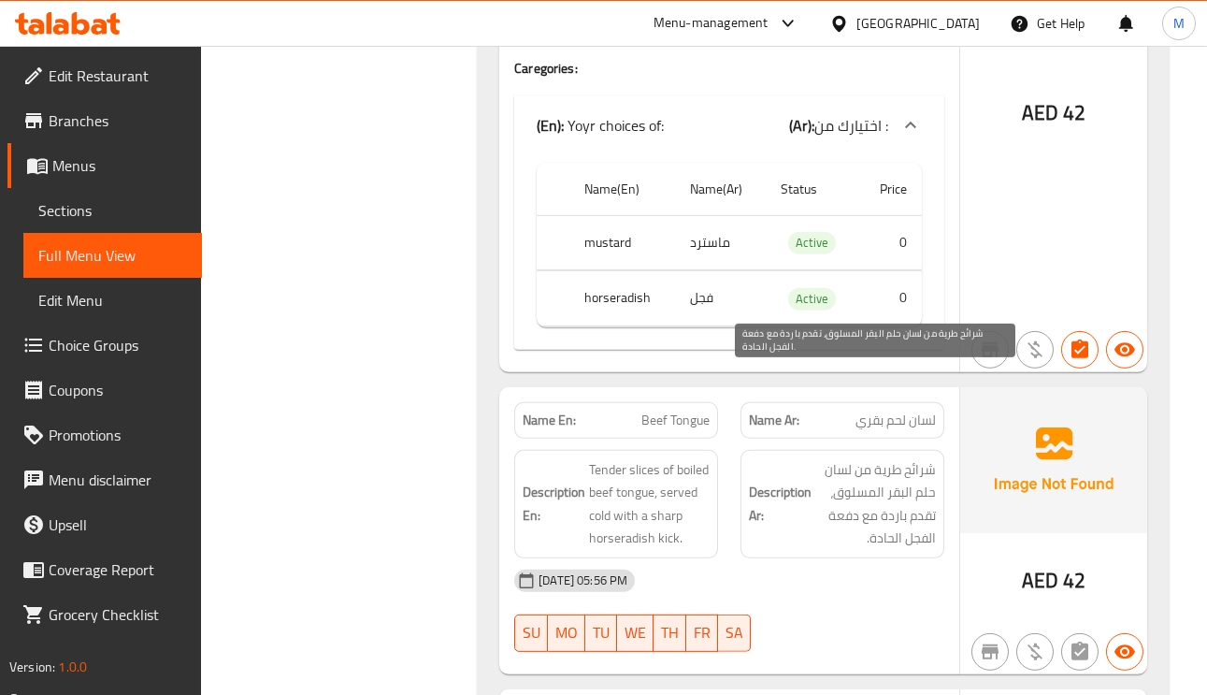
click at [924, 458] on span "شرائح طرية من لسان حلم البقر المسلوق، تقدم باردة مع دفعة الفجل الحادة." at bounding box center [875, 504] width 121 height 92
copy span "حلم"
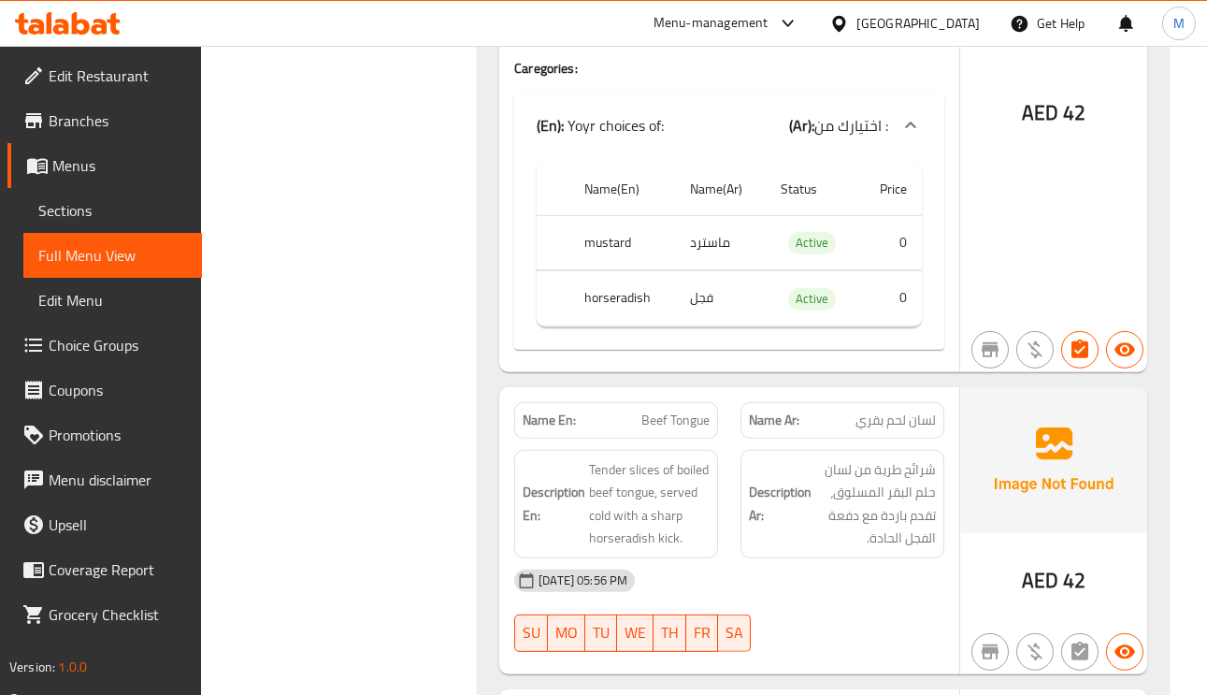
copy span "Beef Tongue"
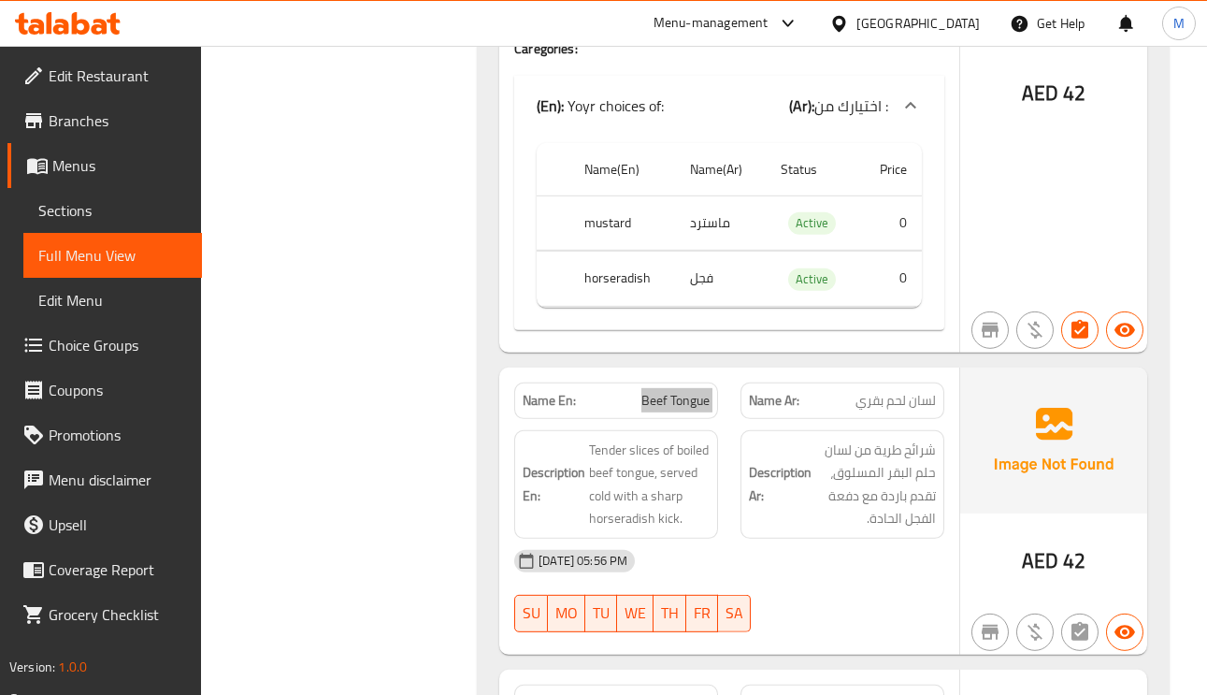
scroll to position [7711, 0]
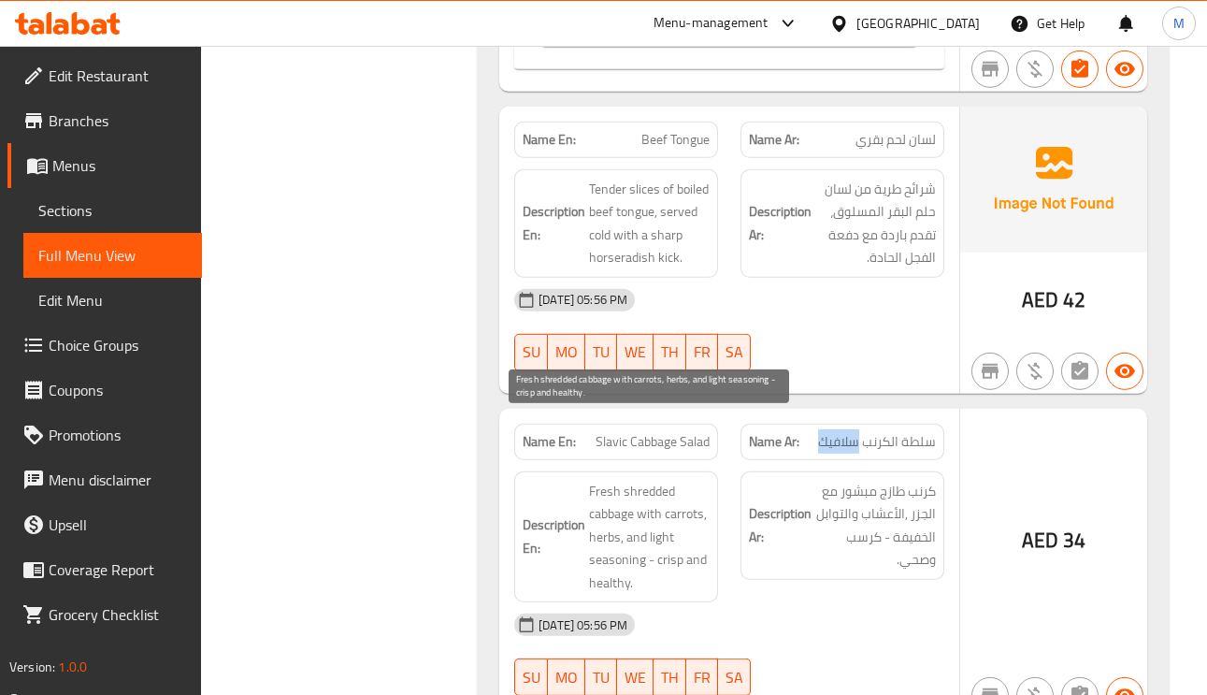
click at [642, 480] on span "Fresh shredded cabbage with carrots, herbs, and light seasoning - crisp and hea…" at bounding box center [649, 537] width 121 height 115
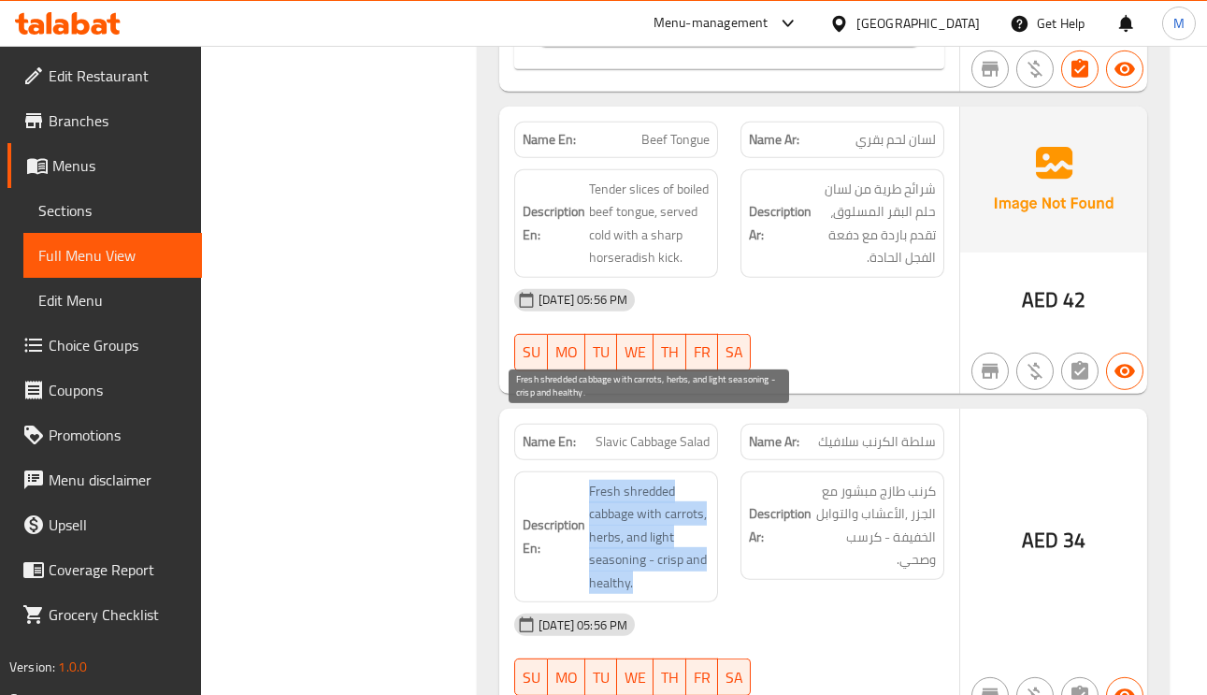
click at [642, 480] on span "Fresh shredded cabbage with carrots, herbs, and light seasoning - crisp and hea…" at bounding box center [649, 537] width 121 height 115
click at [677, 480] on span "Fresh shredded cabbage with carrots, herbs, and light seasoning - crisp and hea…" at bounding box center [649, 537] width 121 height 115
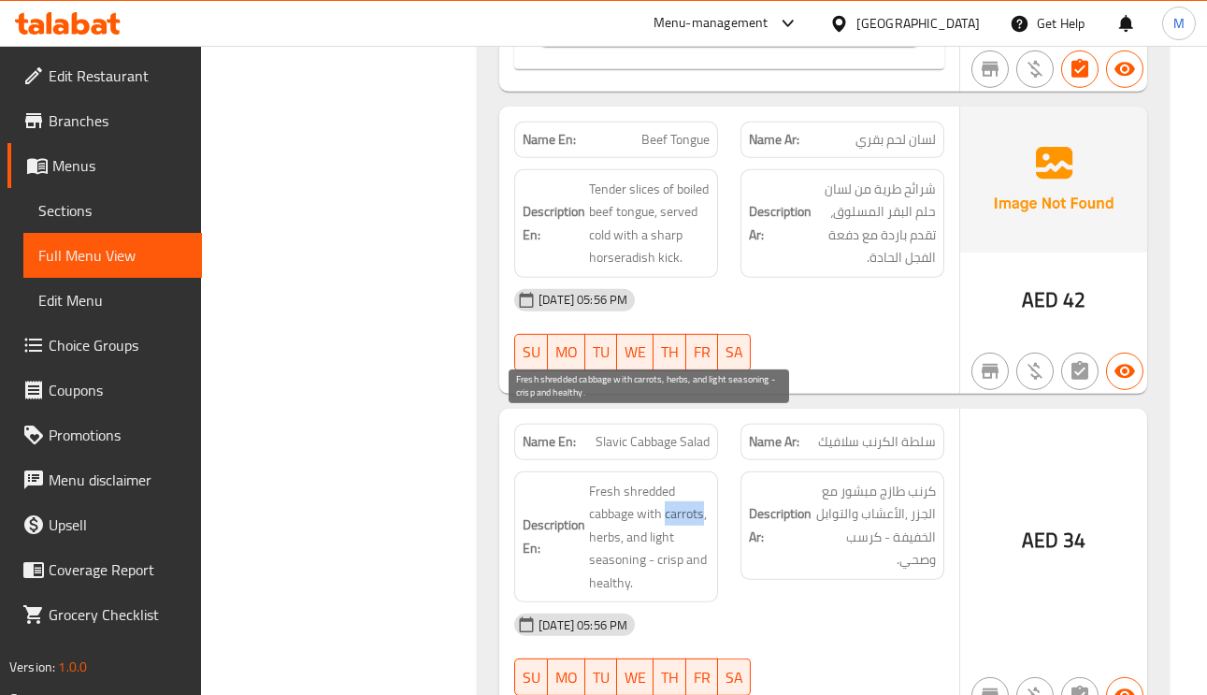
click at [677, 480] on span "Fresh shredded cabbage with carrots, herbs, and light seasoning - crisp and hea…" at bounding box center [649, 537] width 121 height 115
click at [647, 480] on span "Fresh shredded cabbage with carrots, herbs, and light seasoning - crisp and hea…" at bounding box center [649, 537] width 121 height 115
click at [655, 480] on span "Fresh shredded cabbage with carrots, herbs, and light seasoning - crisp and hea…" at bounding box center [649, 537] width 121 height 115
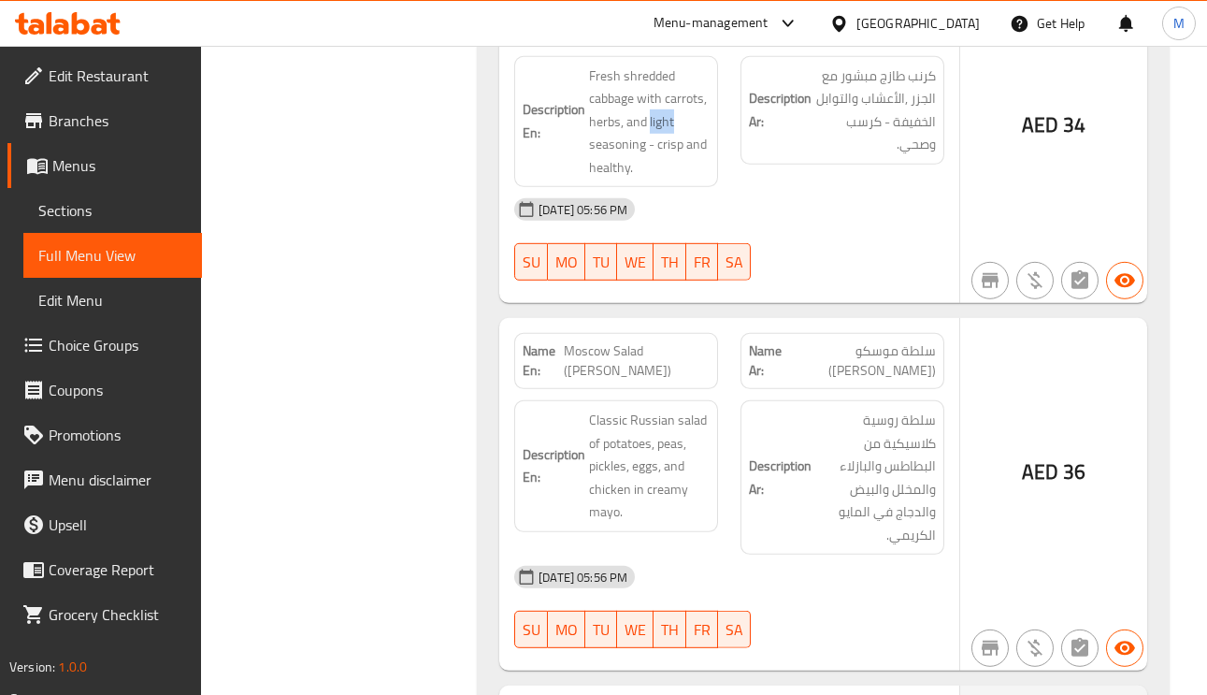
scroll to position [8132, 0]
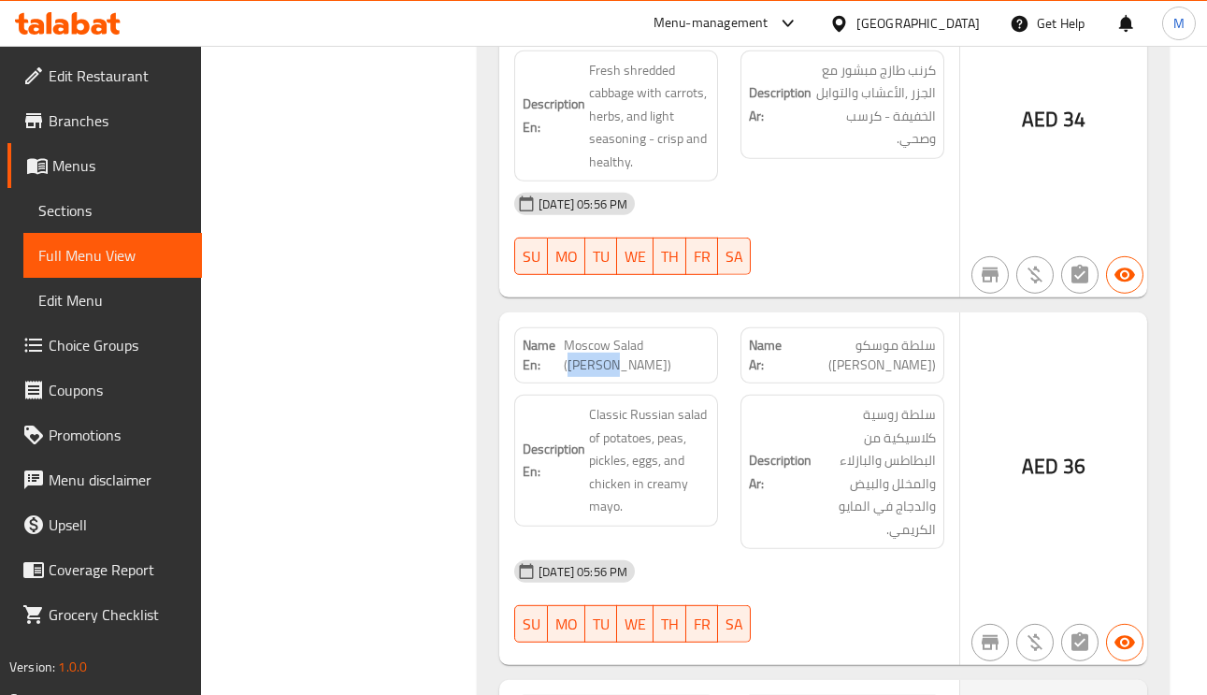
copy span "Olivier"
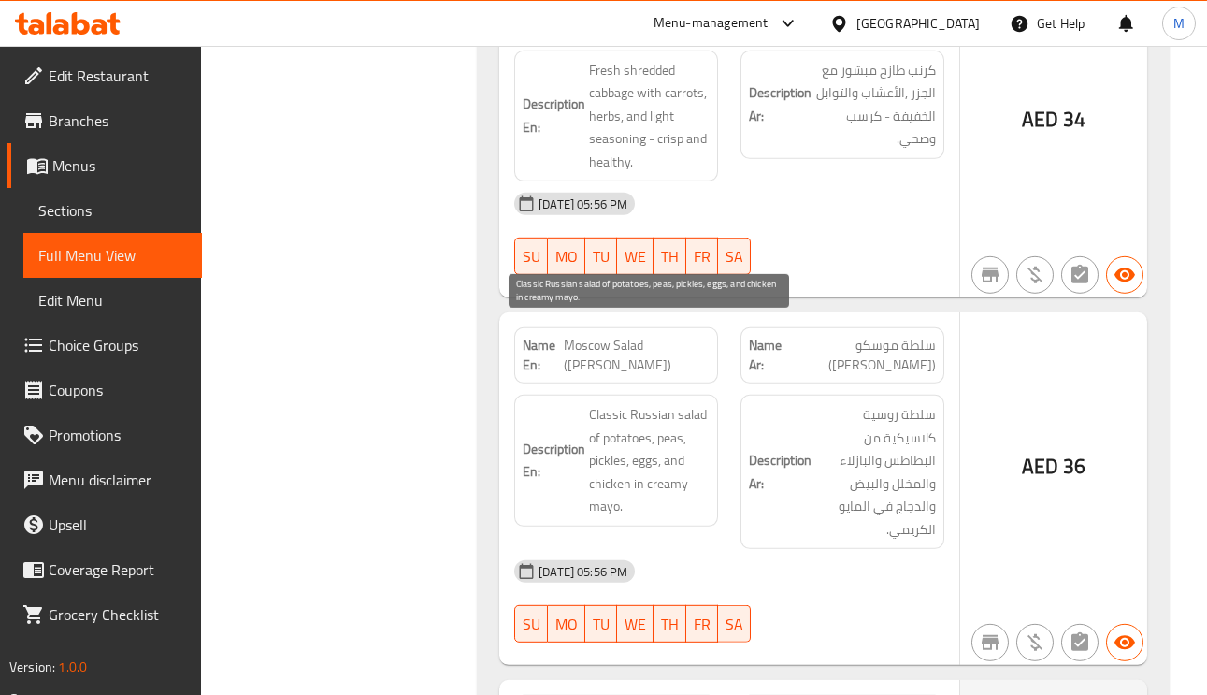
click at [674, 403] on span "Classic Russian salad of potatoes, peas, pickles, eggs, and chicken in creamy m…" at bounding box center [649, 460] width 121 height 115
click at [646, 403] on span "Classic Russian salad of potatoes, peas, pickles, eggs, and chicken in creamy m…" at bounding box center [649, 460] width 121 height 115
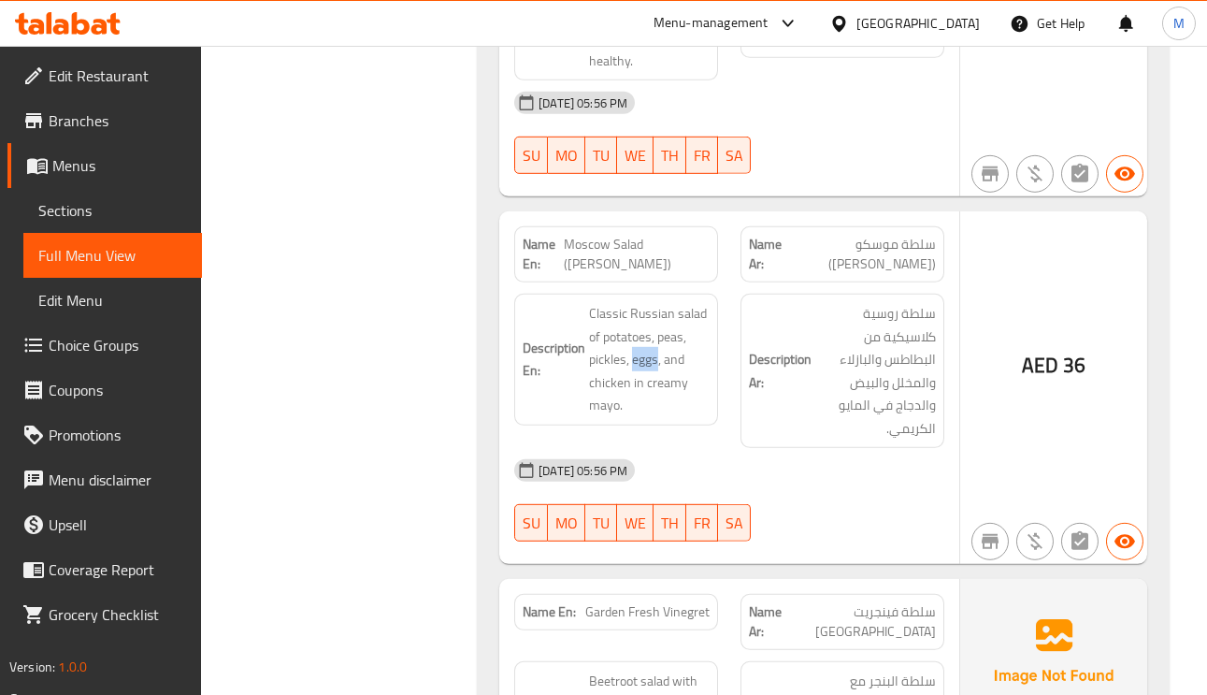
scroll to position [8413, 0]
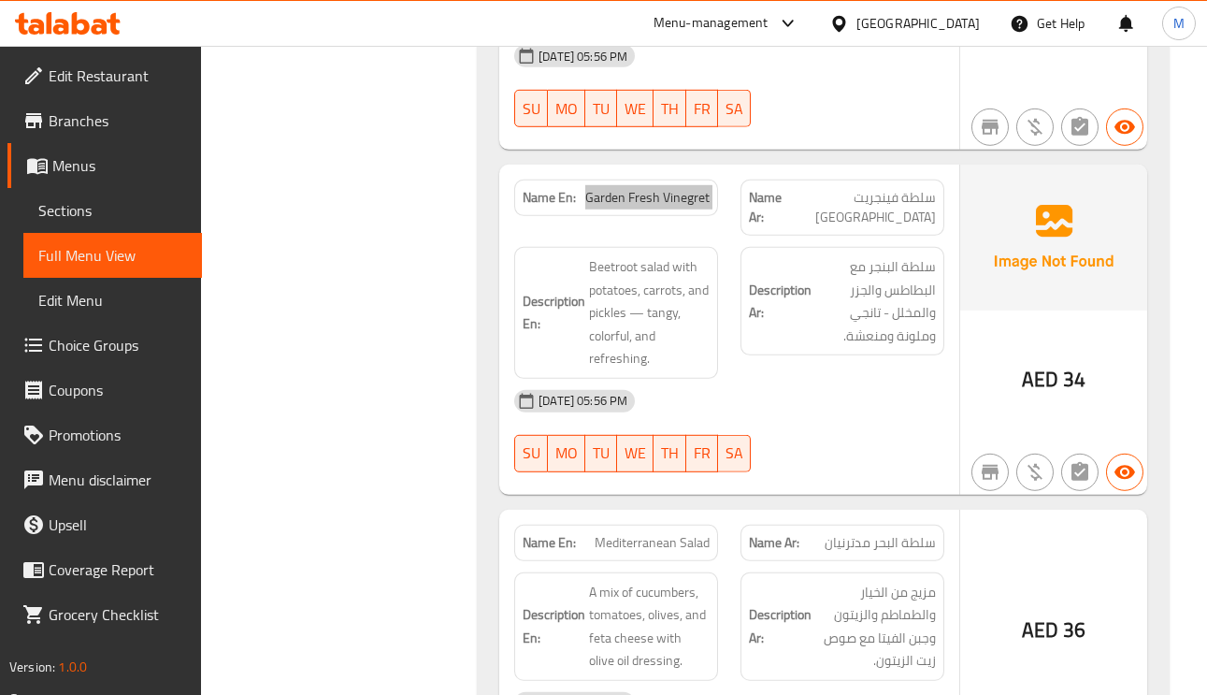
scroll to position [8693, 0]
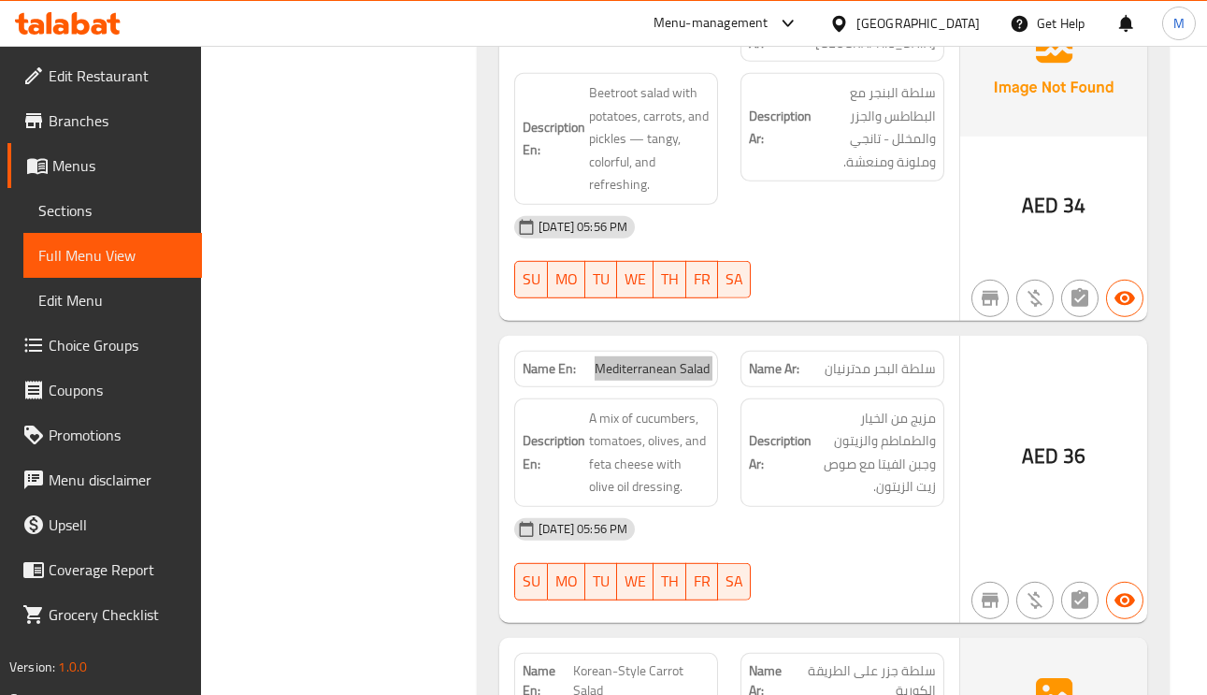
scroll to position [8973, 0]
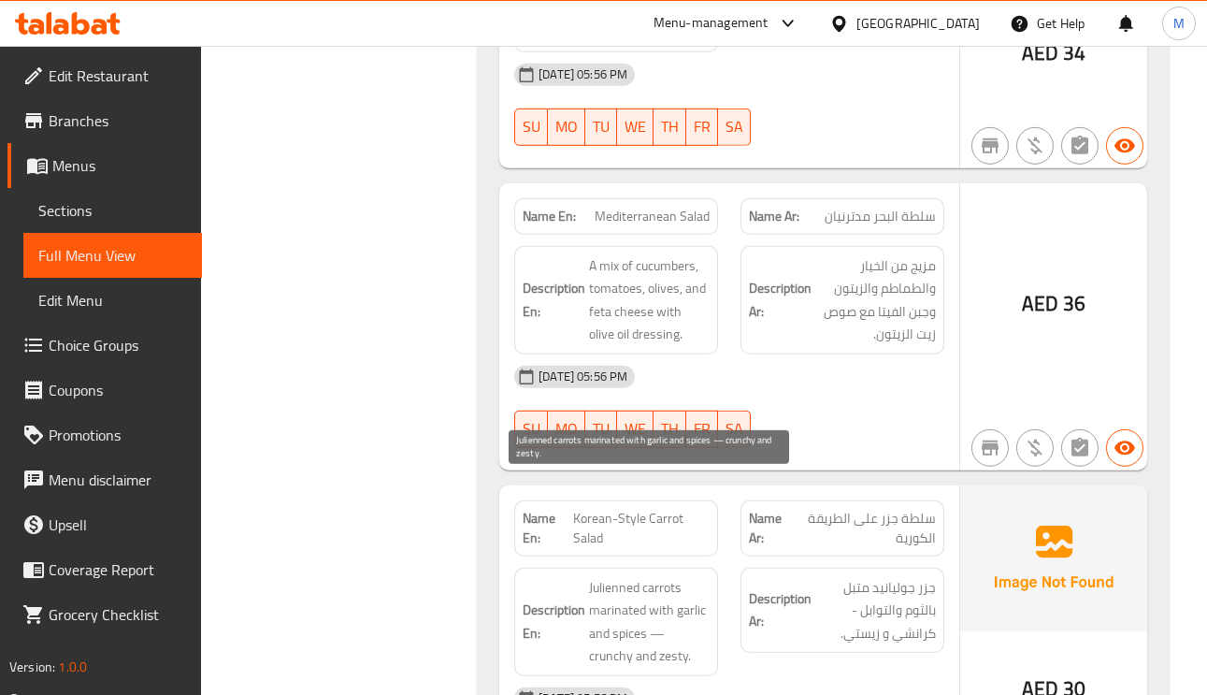
click at [644, 576] on span "Julienned carrots marinated with garlic and spices — crunchy and zesty." at bounding box center [649, 622] width 121 height 92
click at [638, 576] on span "Julienned carrots marinated with garlic and spices — crunchy and zesty." at bounding box center [649, 622] width 121 height 92
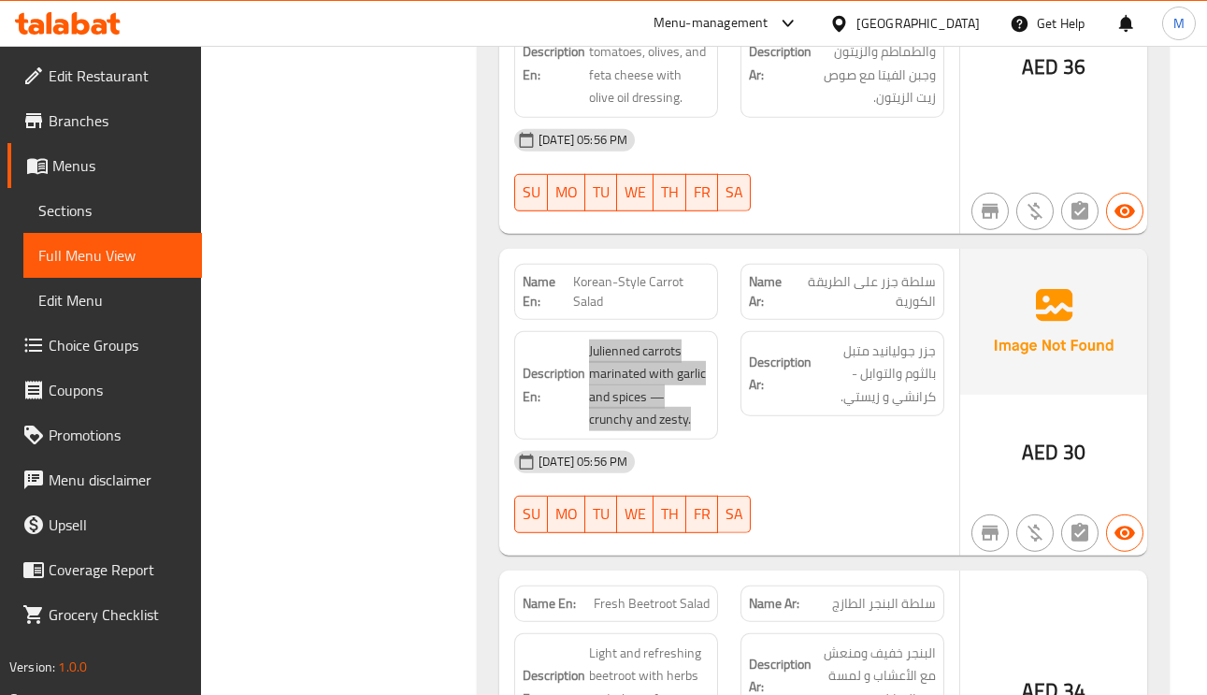
scroll to position [9254, 0]
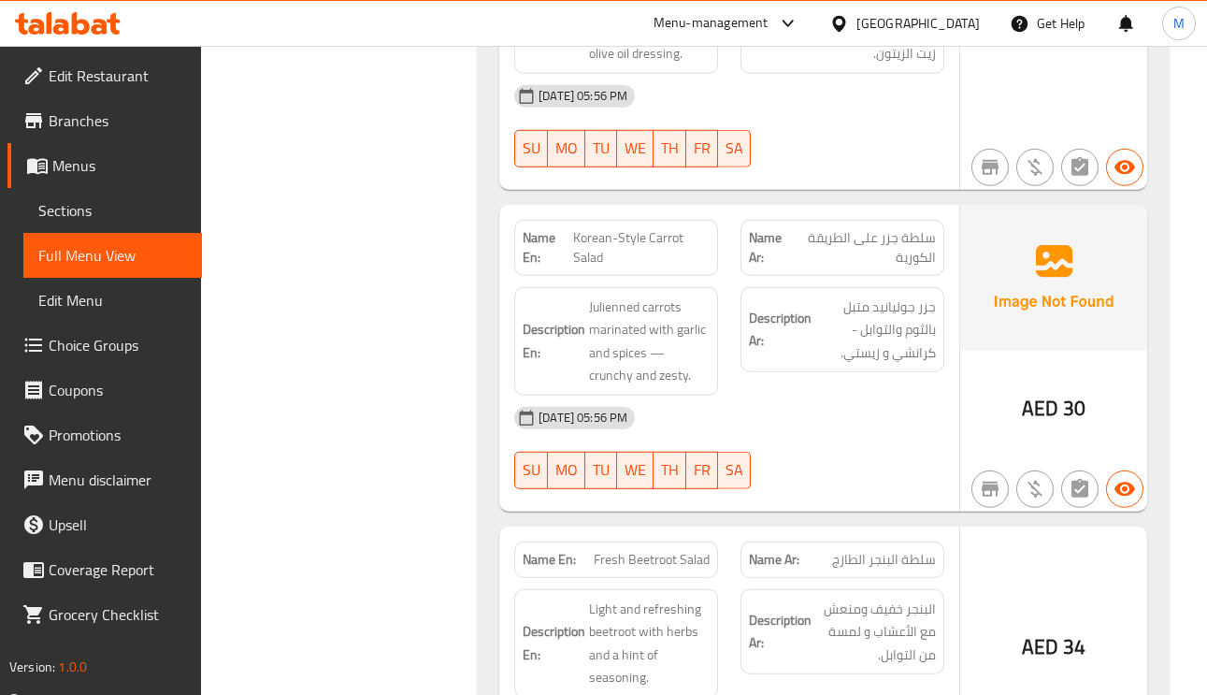
click at [648, 550] on span "Fresh Beetroot Salad" at bounding box center [652, 560] width 116 height 20
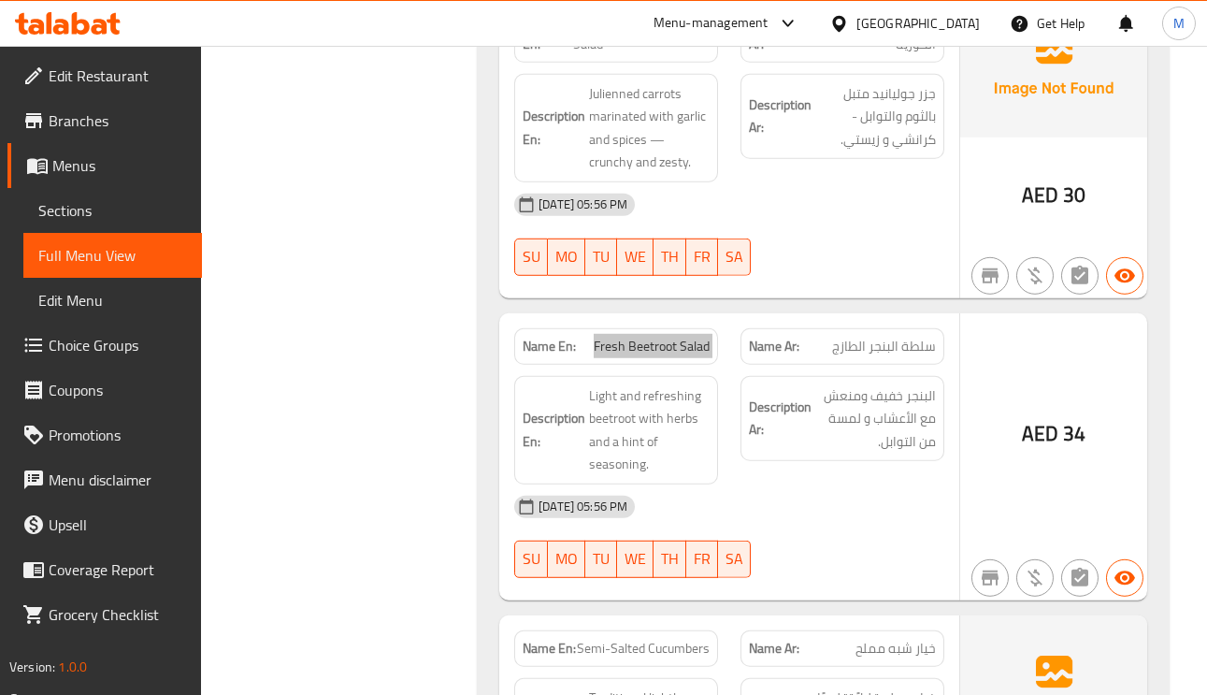
scroll to position [9534, 0]
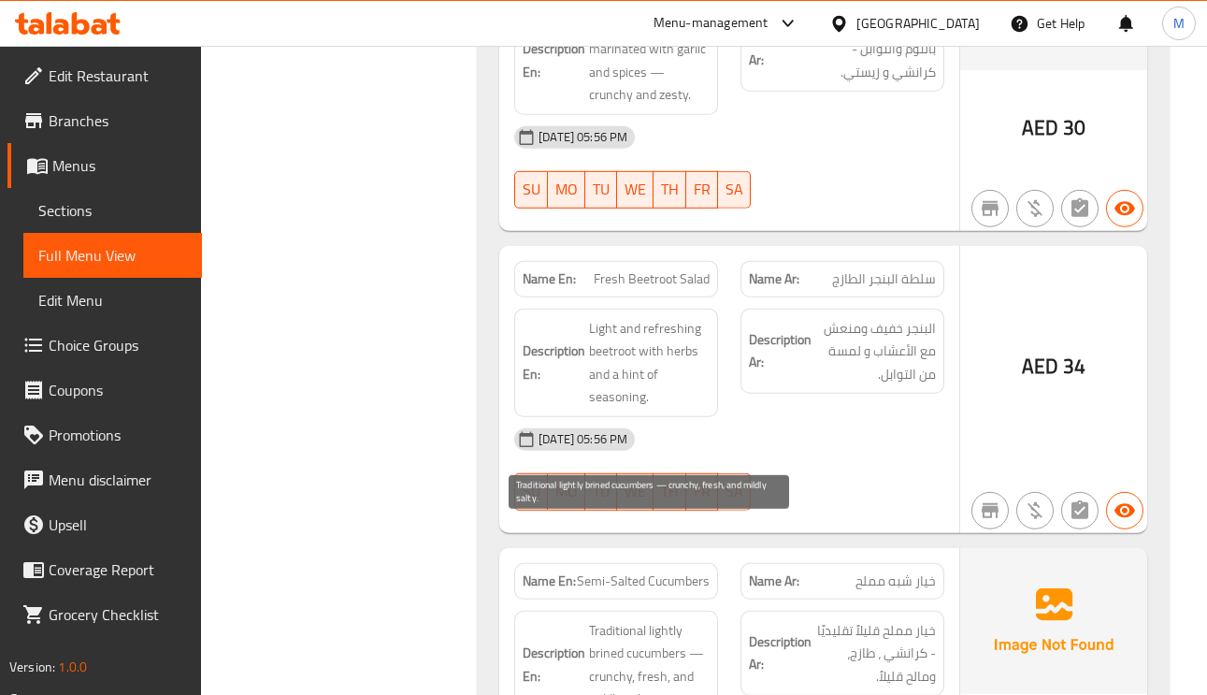
click at [602, 619] on span "Traditional lightly brined cucumbers — crunchy, fresh, and mildly salty." at bounding box center [649, 665] width 121 height 92
click at [604, 619] on span "Traditional lightly brined cucumbers — crunchy, fresh, and mildly salty." at bounding box center [649, 665] width 121 height 92
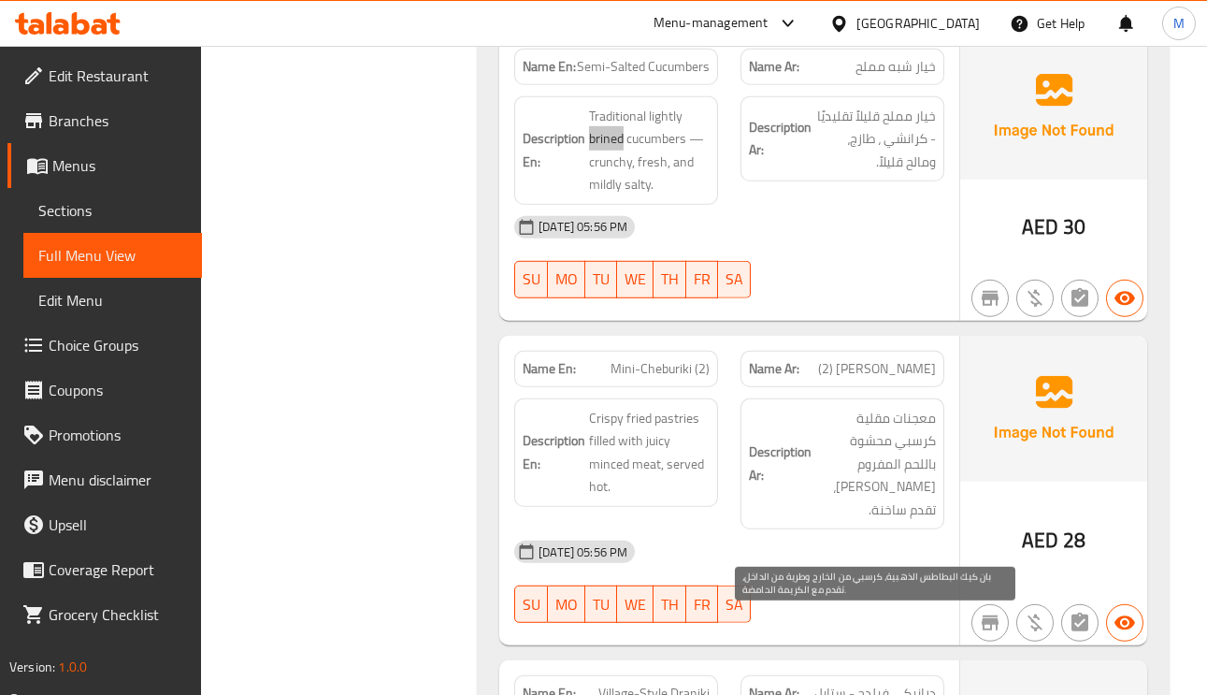
scroll to position [10235, 0]
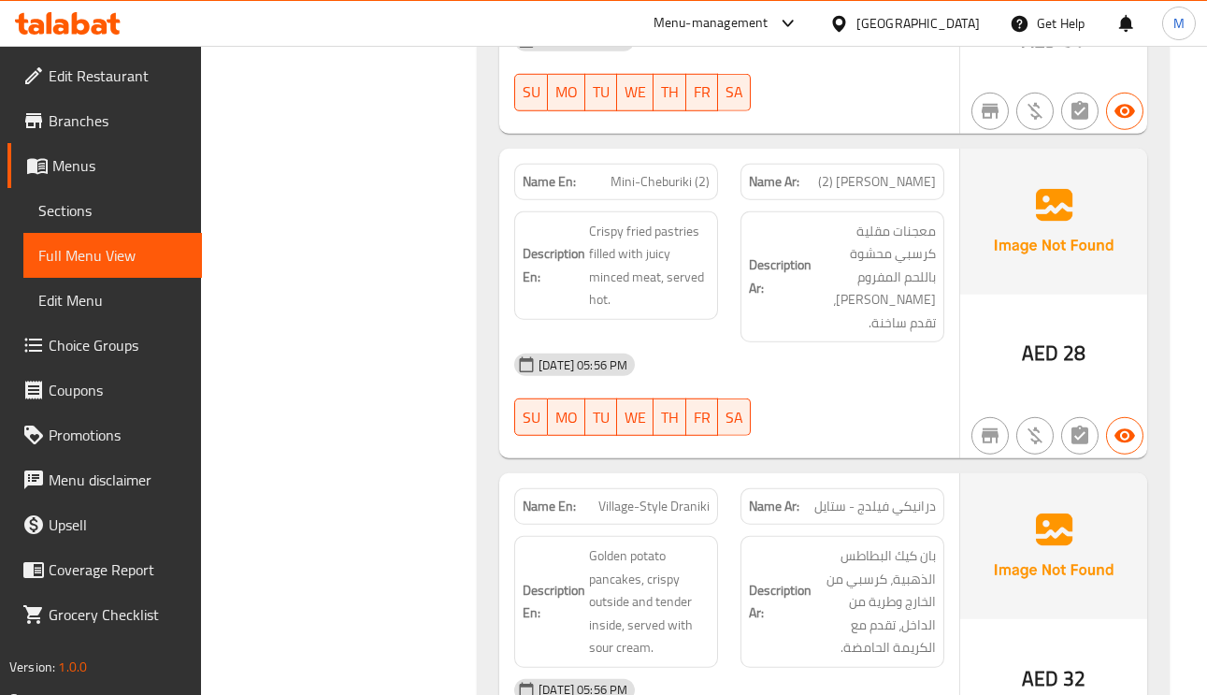
click at [608, 496] on span "Village-Style Draniki" at bounding box center [653, 506] width 111 height 20
click at [609, 496] on span "Village-Style Draniki" at bounding box center [653, 506] width 111 height 20
click at [873, 496] on span "درانيكي فيلدج - ستايل" at bounding box center [875, 506] width 122 height 20
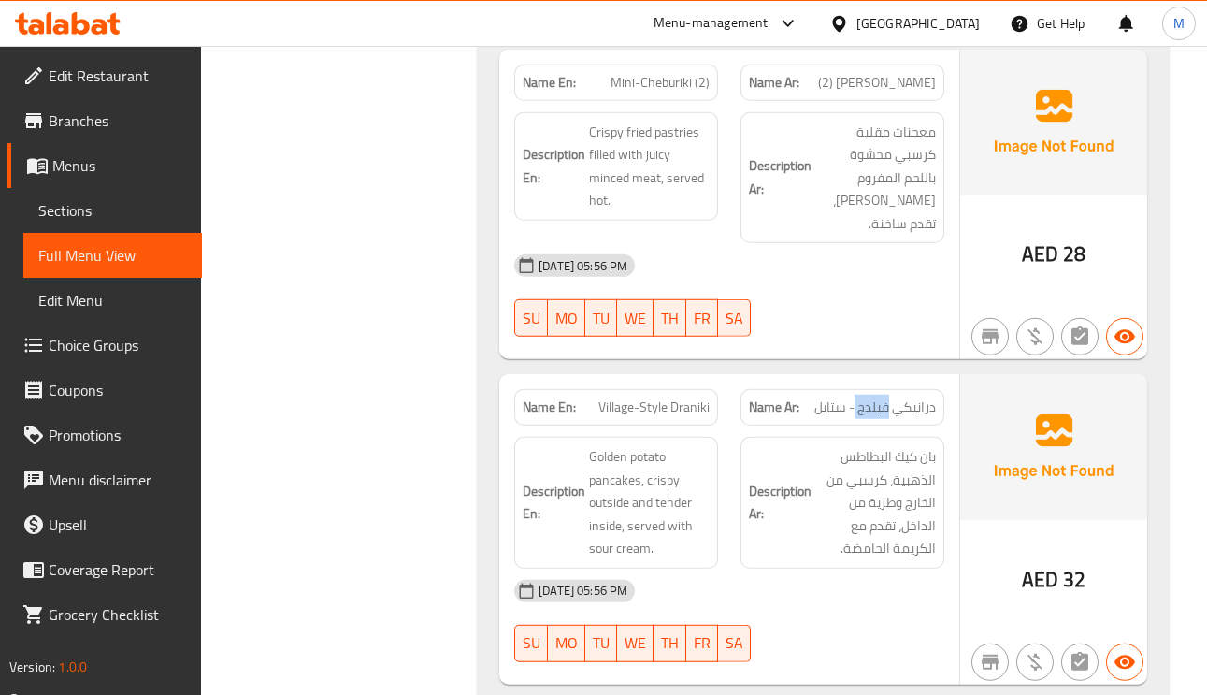
scroll to position [10516, 0]
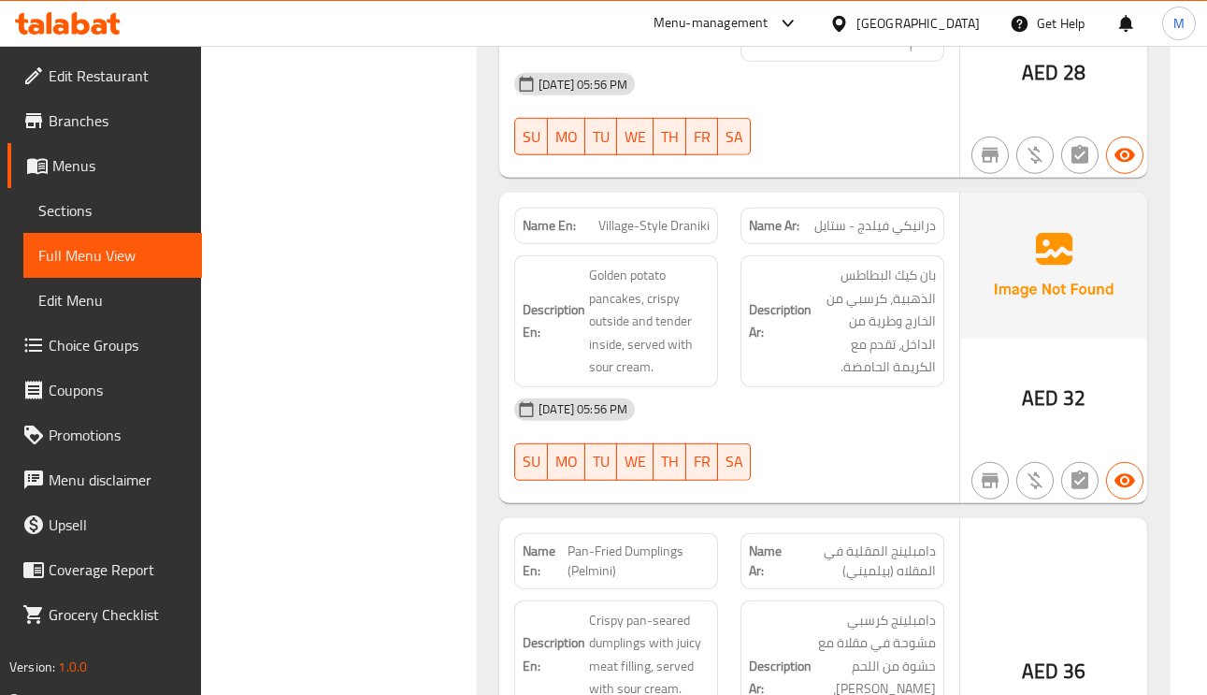
click at [914, 541] on span "دامبلينج المقلية في المقلاه (بيلميني)" at bounding box center [860, 560] width 150 height 39
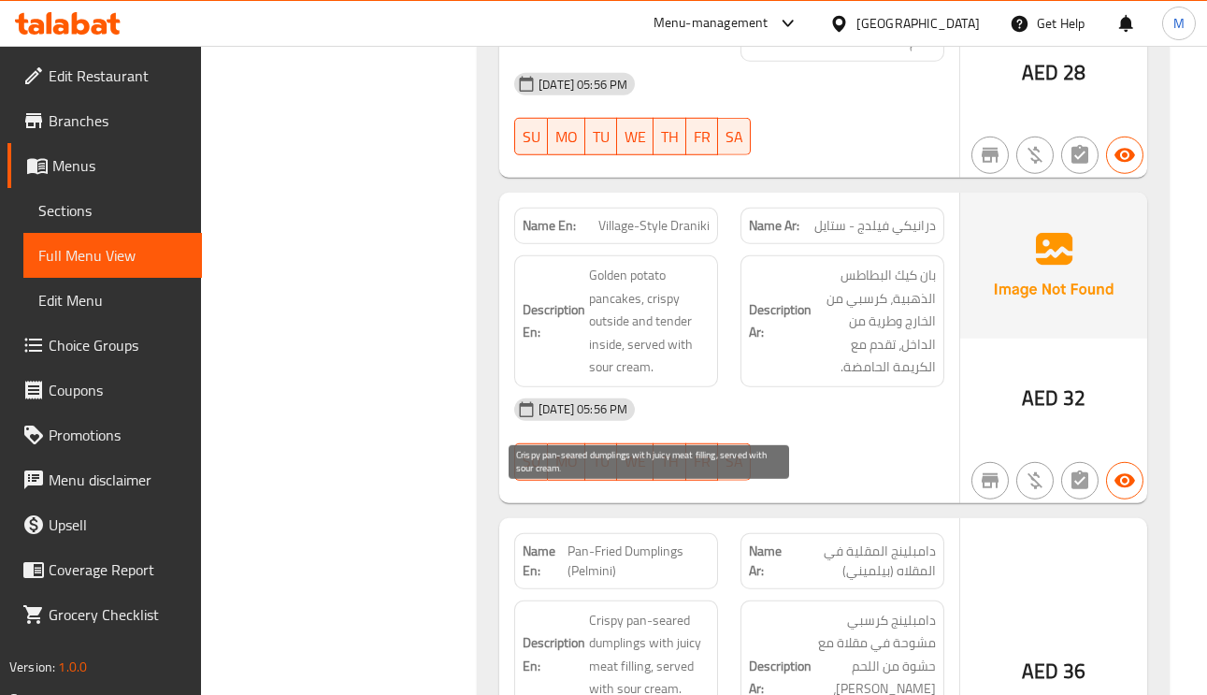
click at [665, 609] on span "Crispy pan-seared dumplings with juicy meat filling, served with sour cream." at bounding box center [649, 655] width 121 height 92
click at [642, 609] on span "Crispy pan-seared dumplings with juicy meat filling, served with sour cream." at bounding box center [649, 655] width 121 height 92
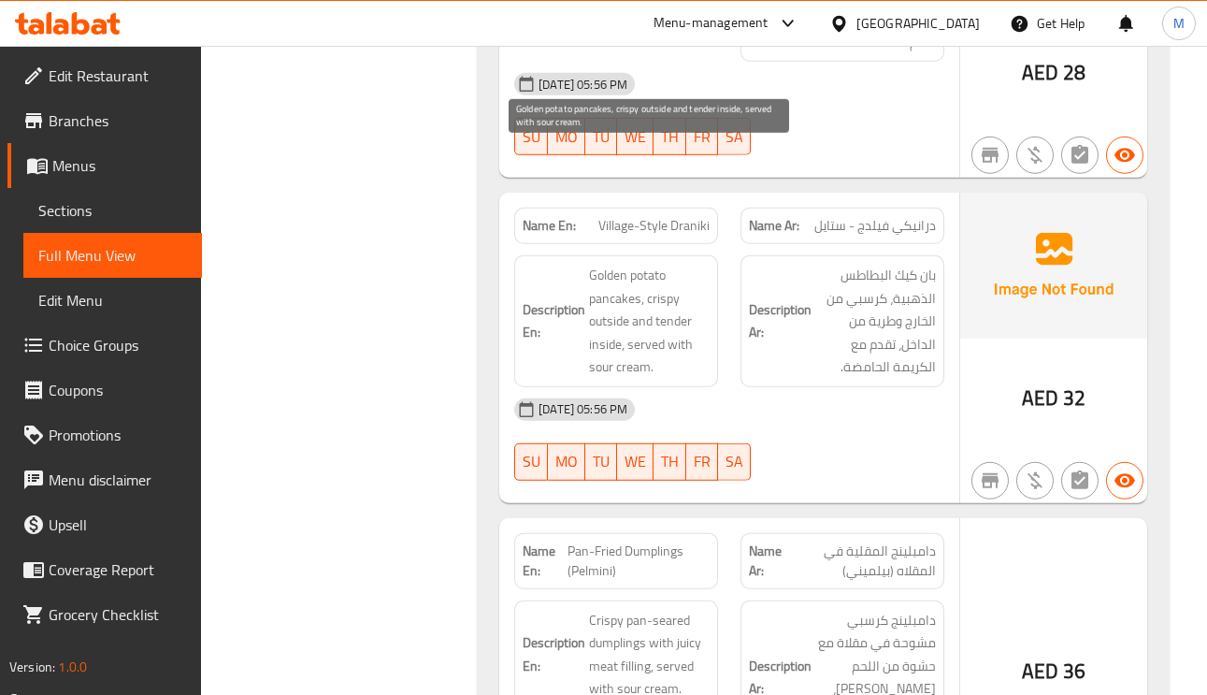
click at [679, 264] on span "Golden potato pancakes, crispy outside and tender inside, served with sour crea…" at bounding box center [649, 321] width 121 height 115
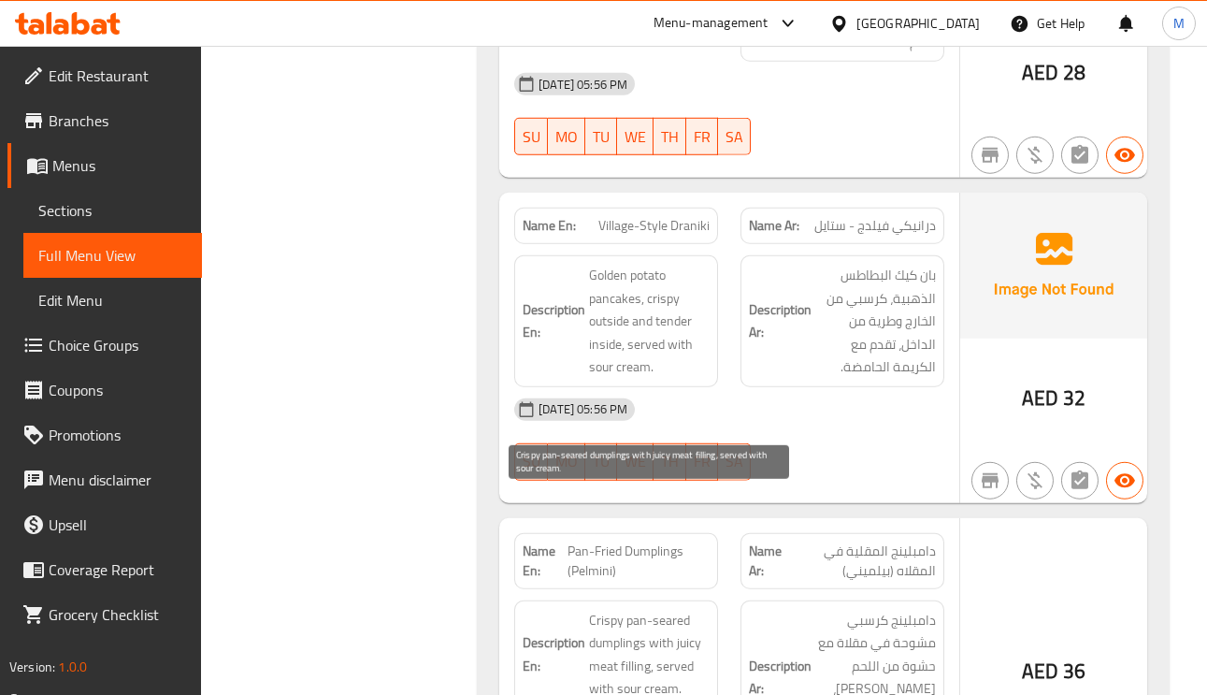
click at [652, 609] on span "Crispy pan-seared dumplings with juicy meat filling, served with sour cream." at bounding box center [649, 655] width 121 height 92
drag, startPoint x: 625, startPoint y: 501, endPoint x: 690, endPoint y: 501, distance: 64.5
click at [690, 609] on span "Crispy pan-seared dumplings with juicy meat filling, served with sour cream." at bounding box center [649, 655] width 121 height 92
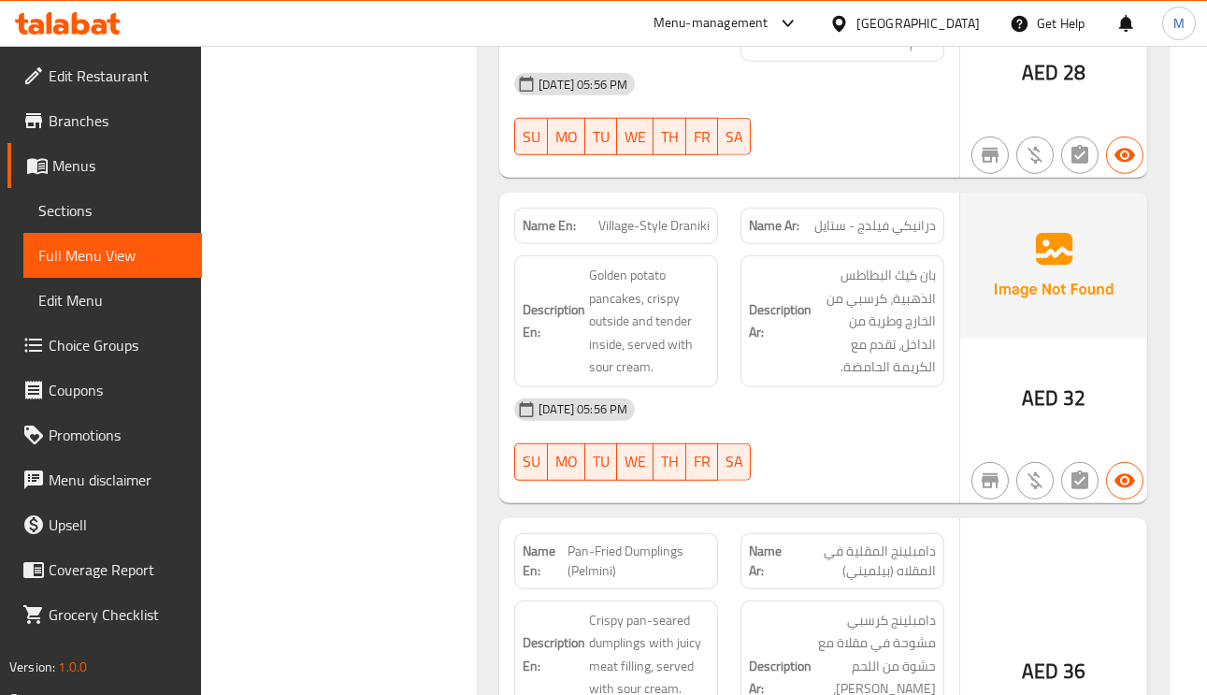
click at [610, 541] on span "Pan-Fried Dumplings (Pelmini)" at bounding box center [638, 560] width 142 height 39
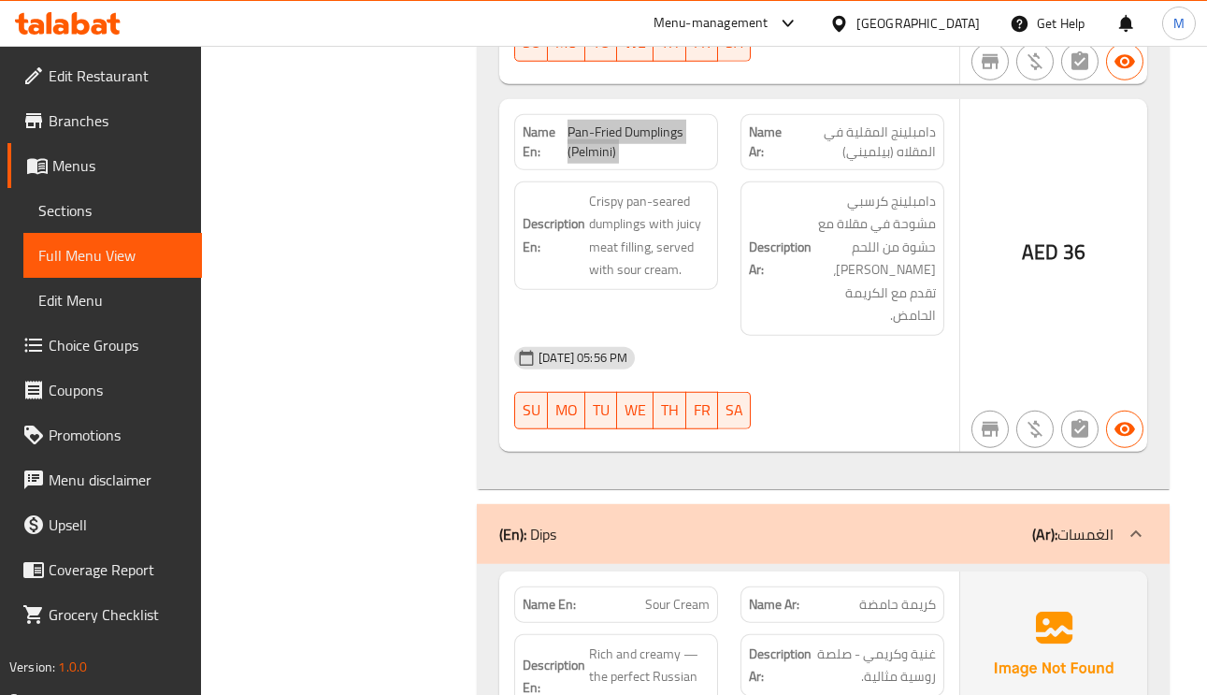
scroll to position [10936, 0]
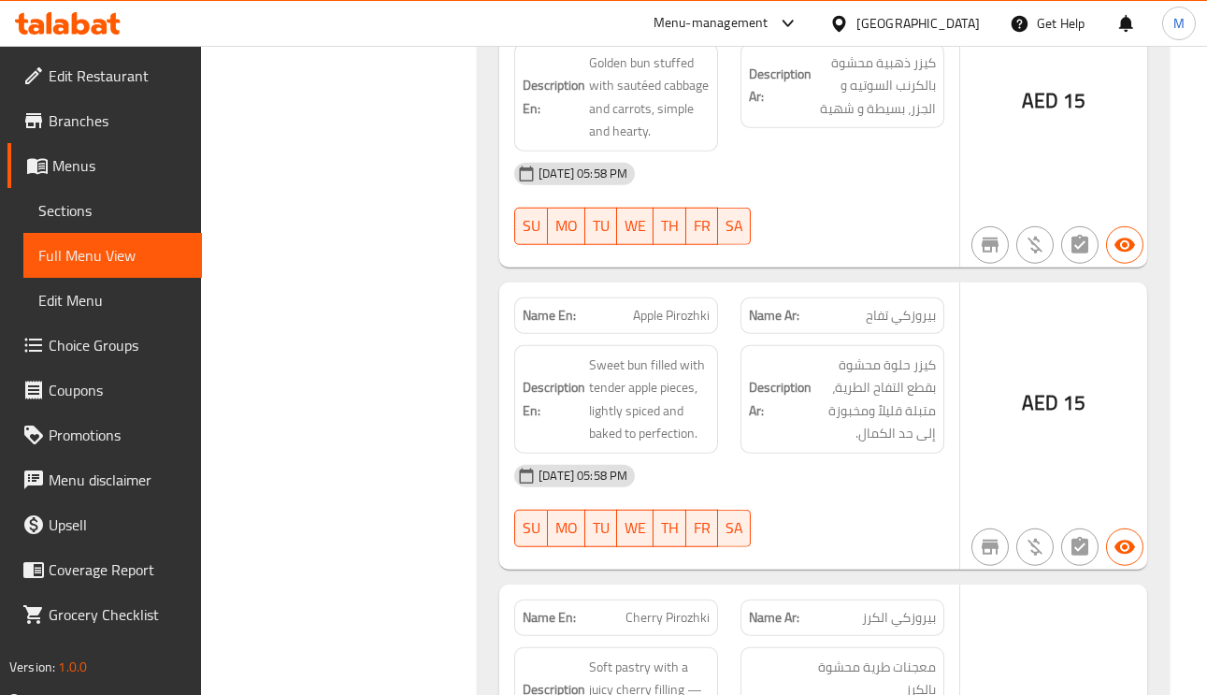
scroll to position [12058, 0]
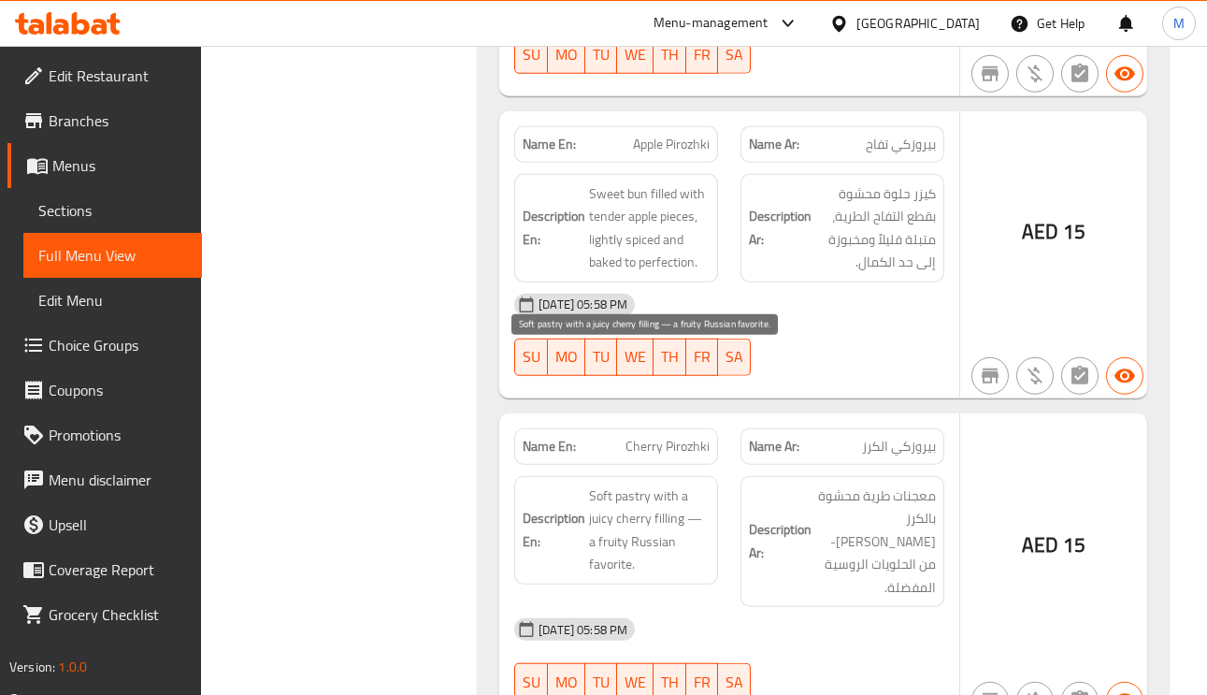
click at [608, 484] on span "Soft pastry with a juicy cherry filling — a fruity Russian favorite." at bounding box center [649, 530] width 121 height 92
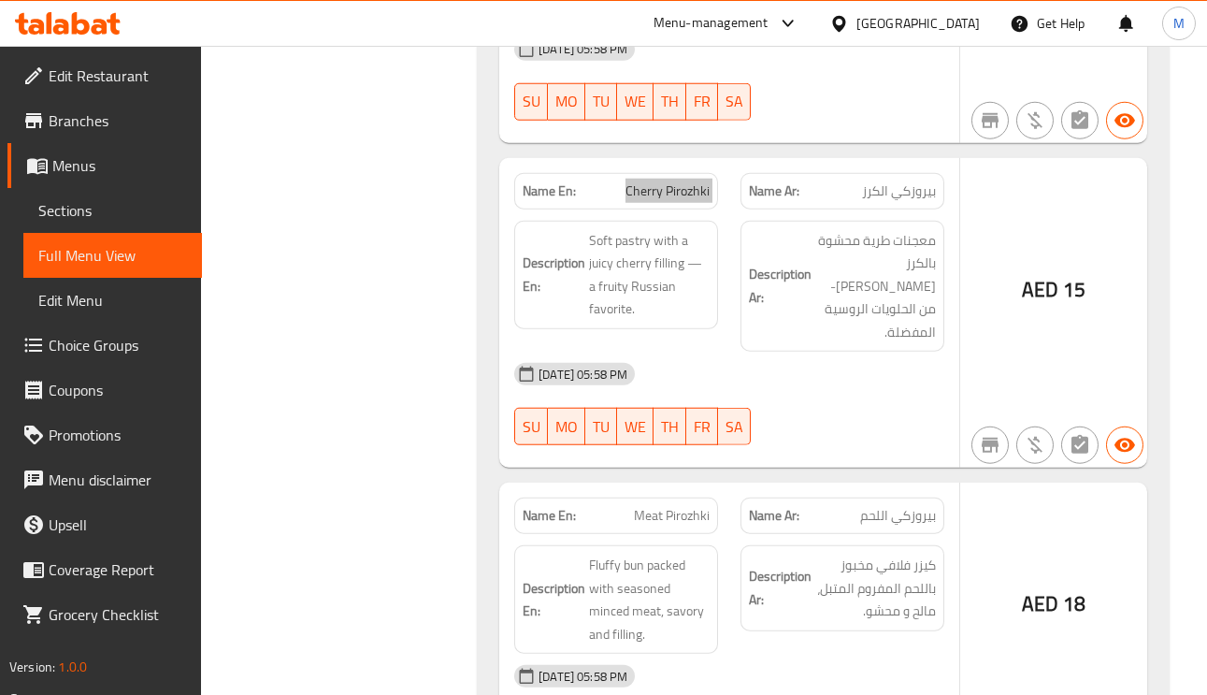
scroll to position [12338, 0]
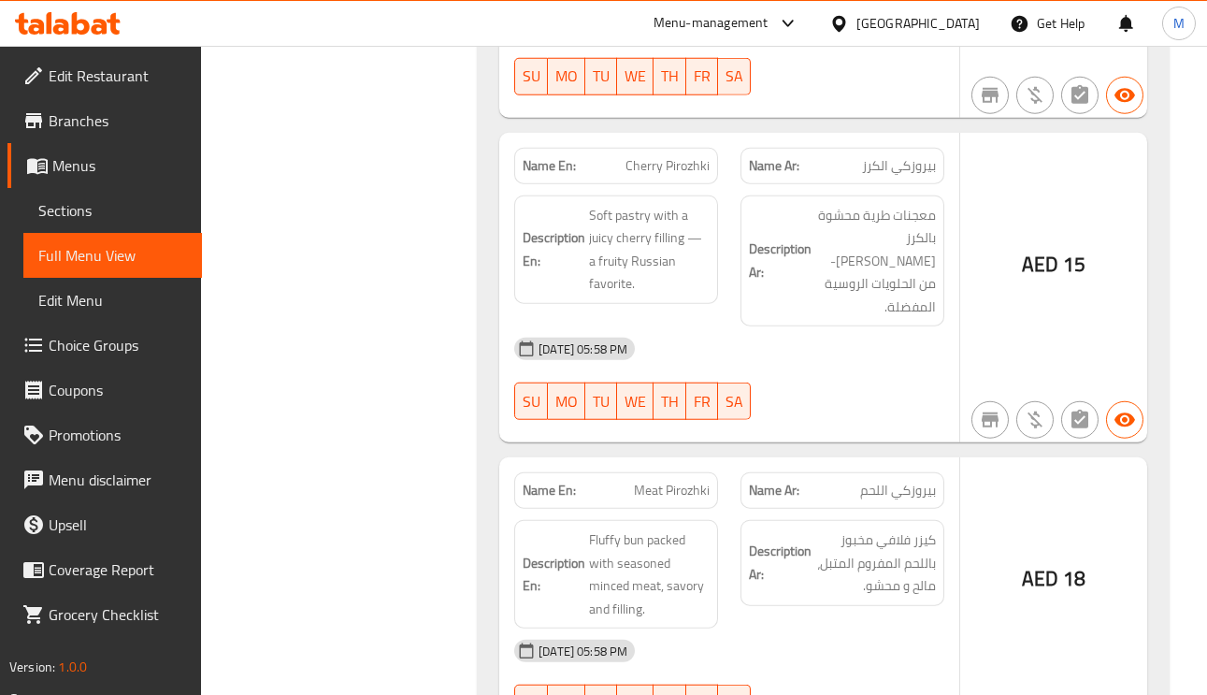
click at [668, 528] on span "Fluffy bun packed with seasoned minced meat, savory and filling." at bounding box center [649, 574] width 121 height 92
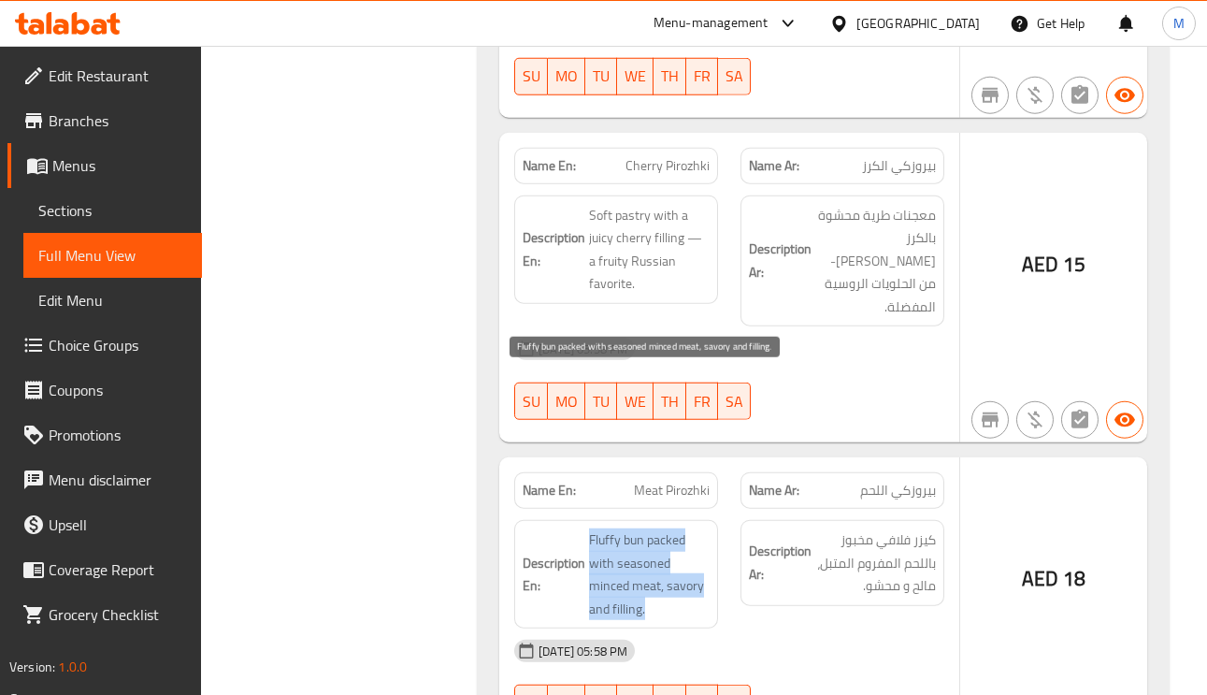
click at [668, 528] on span "Fluffy bun packed with seasoned minced meat, savory and filling." at bounding box center [649, 574] width 121 height 92
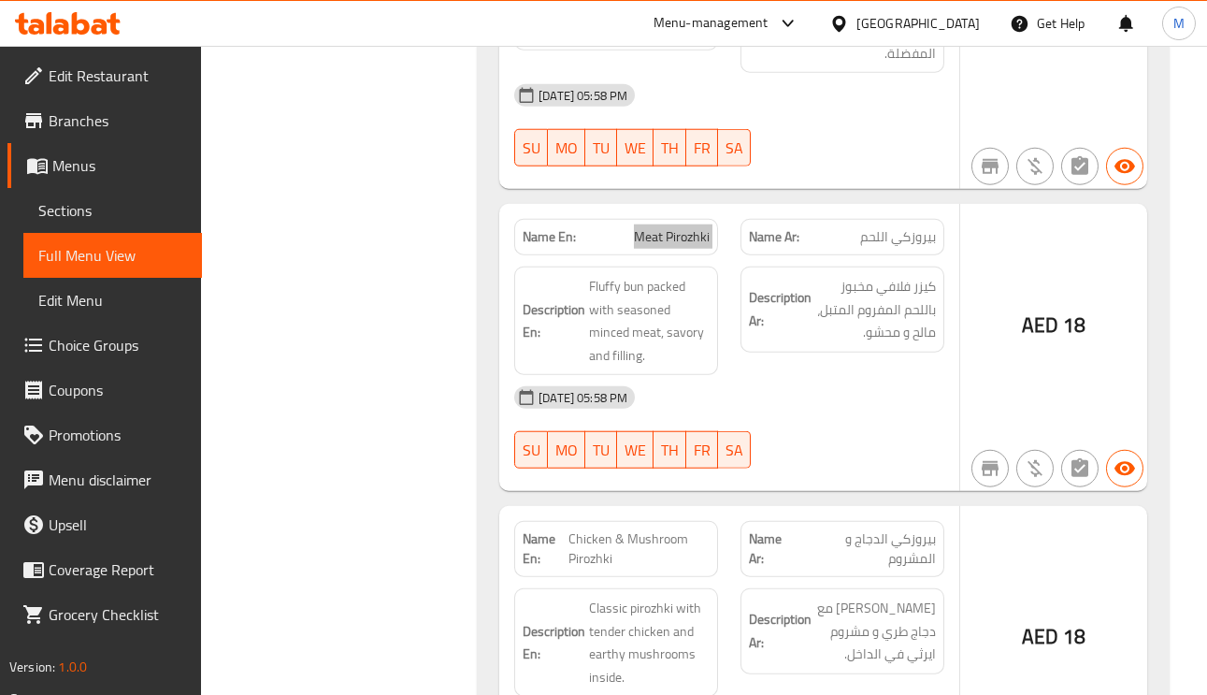
scroll to position [12619, 0]
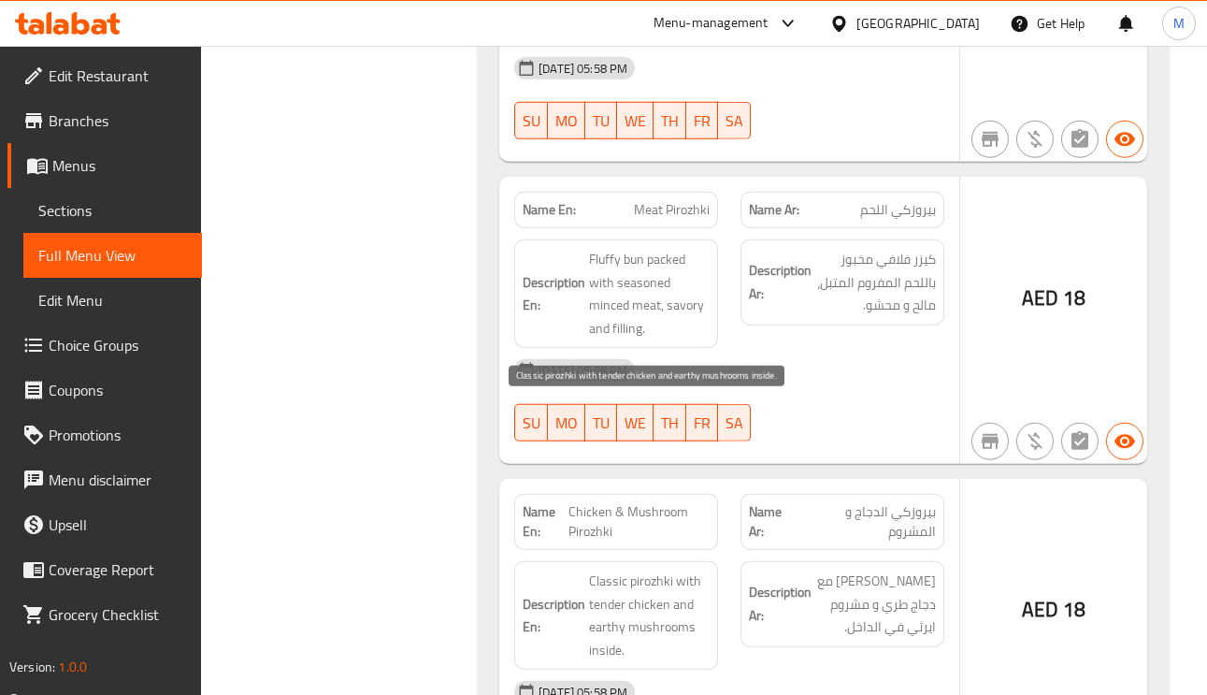
click at [608, 569] on span "Classic pirozhki with tender chicken and earthy mushrooms inside." at bounding box center [649, 615] width 121 height 92
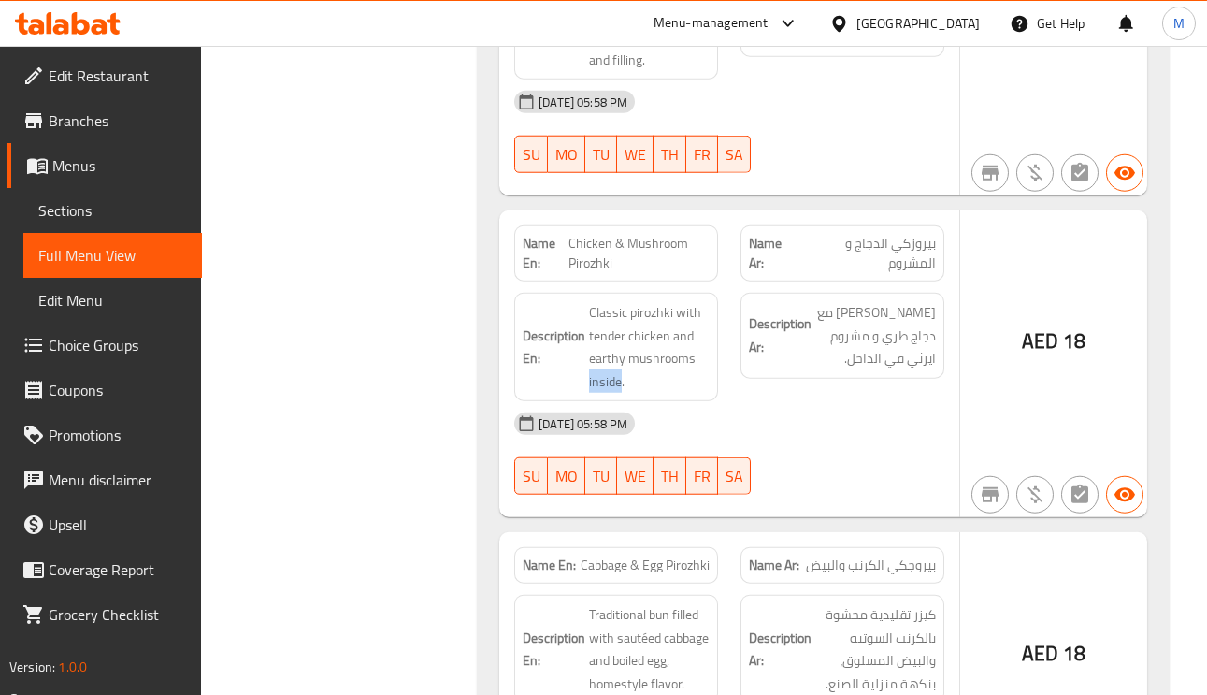
scroll to position [12899, 0]
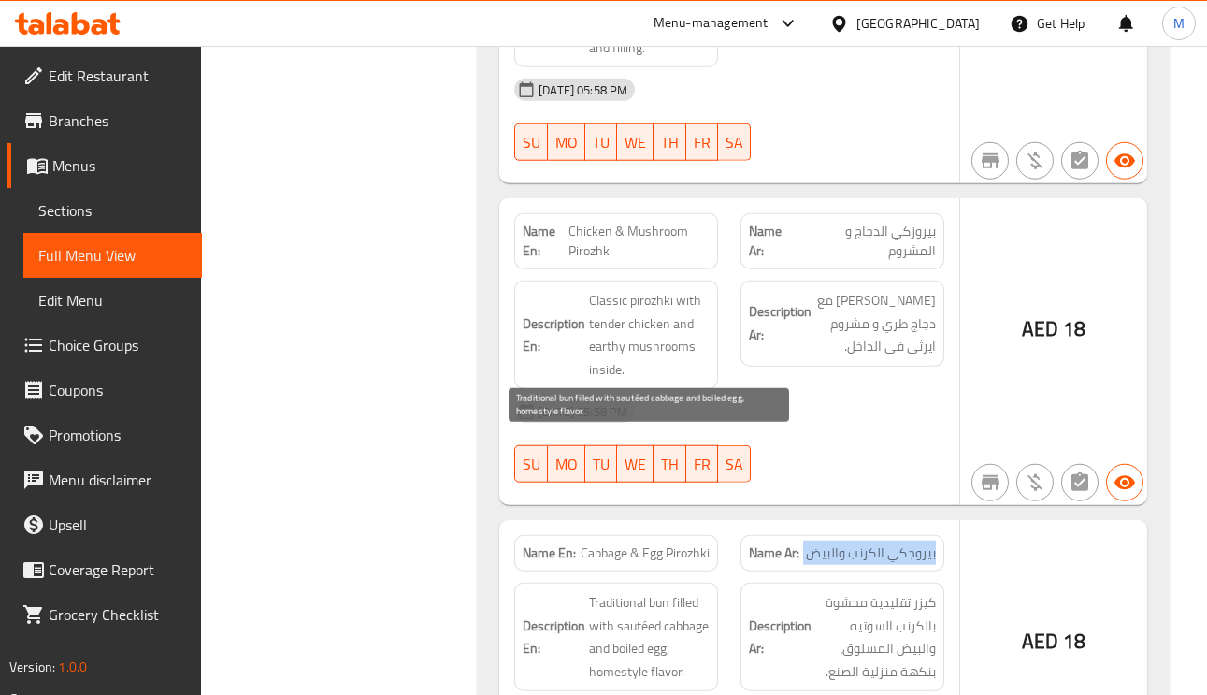
click at [618, 591] on span "Traditional bun filled with sautéed cabbage and boiled egg, homestyle flavor." at bounding box center [649, 637] width 121 height 92
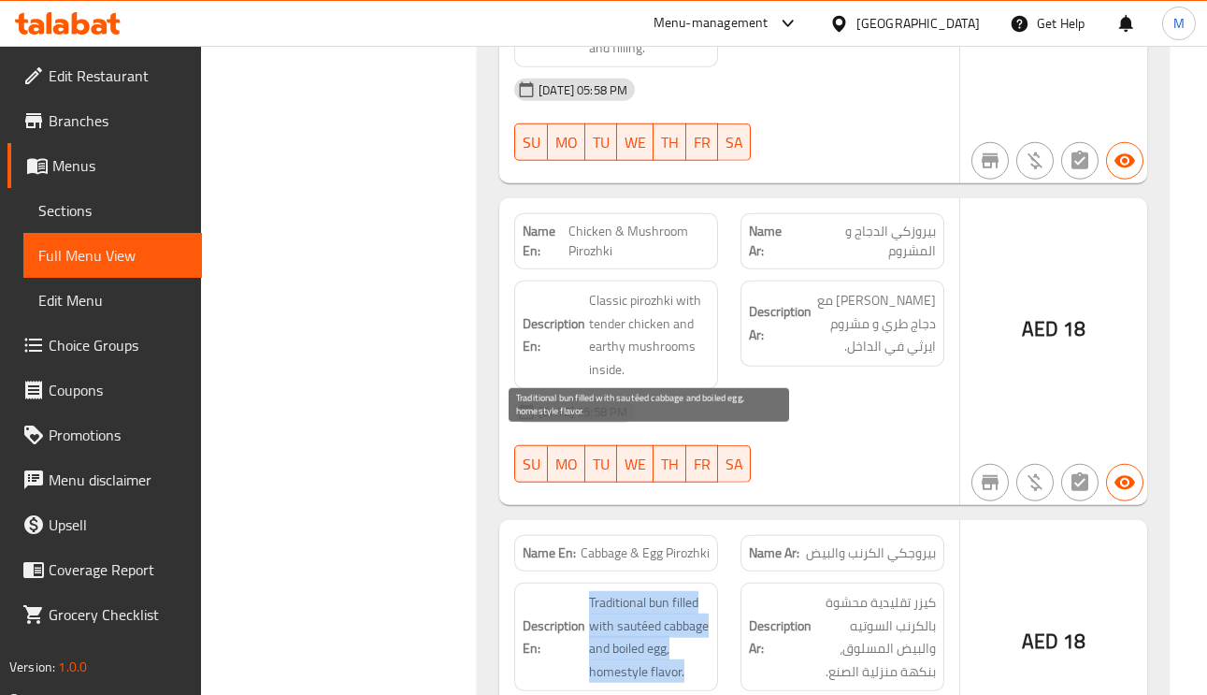
click at [618, 591] on span "Traditional bun filled with sautéed cabbage and boiled egg, homestyle flavor." at bounding box center [649, 637] width 121 height 92
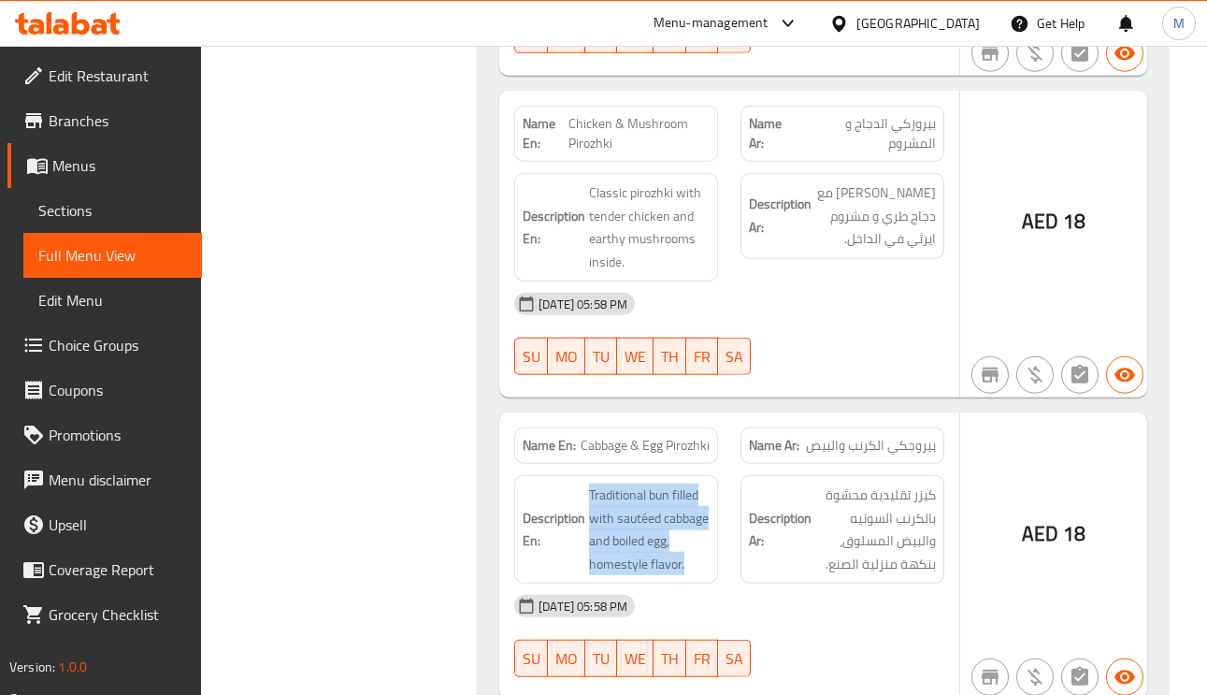
scroll to position [13180, 0]
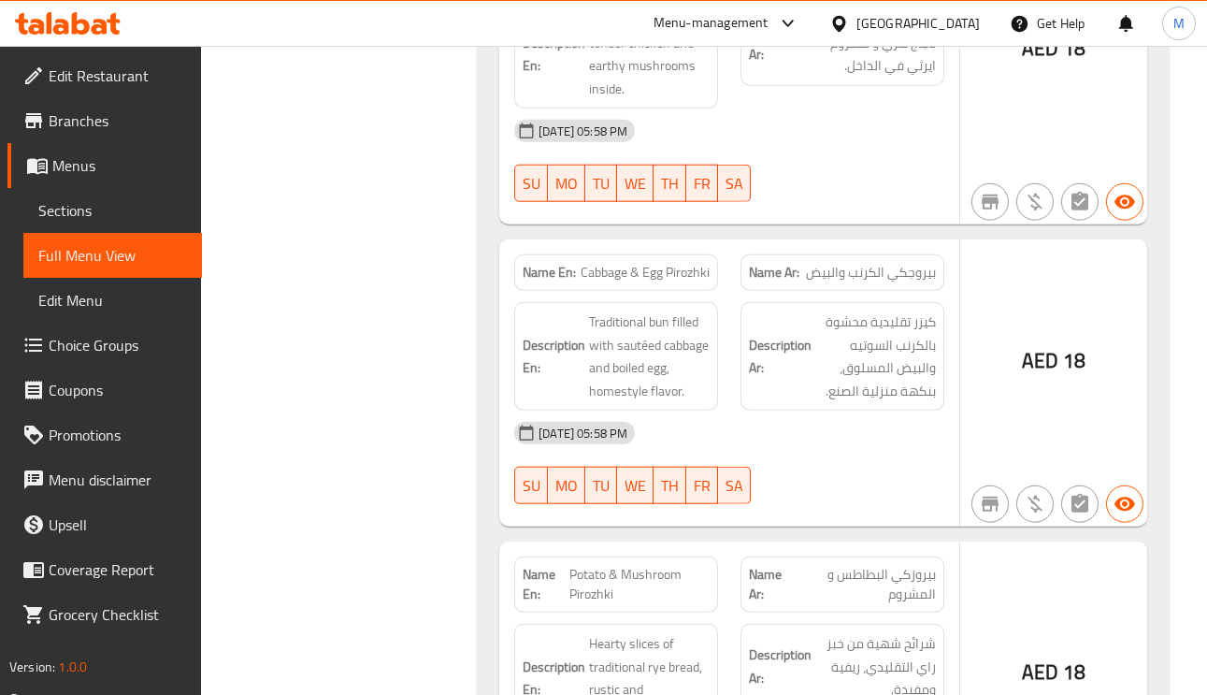
click at [609, 632] on span "Hearty slices of traditional rye bread, rustic and wholesome." at bounding box center [649, 678] width 121 height 92
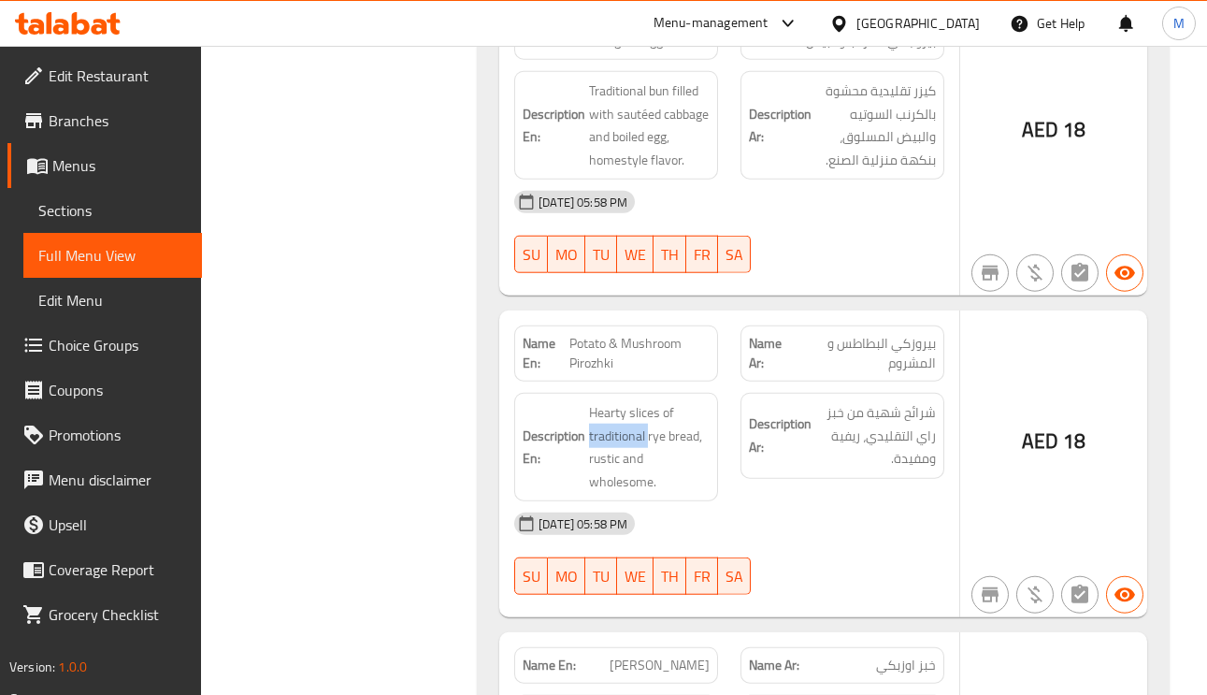
scroll to position [13460, 0]
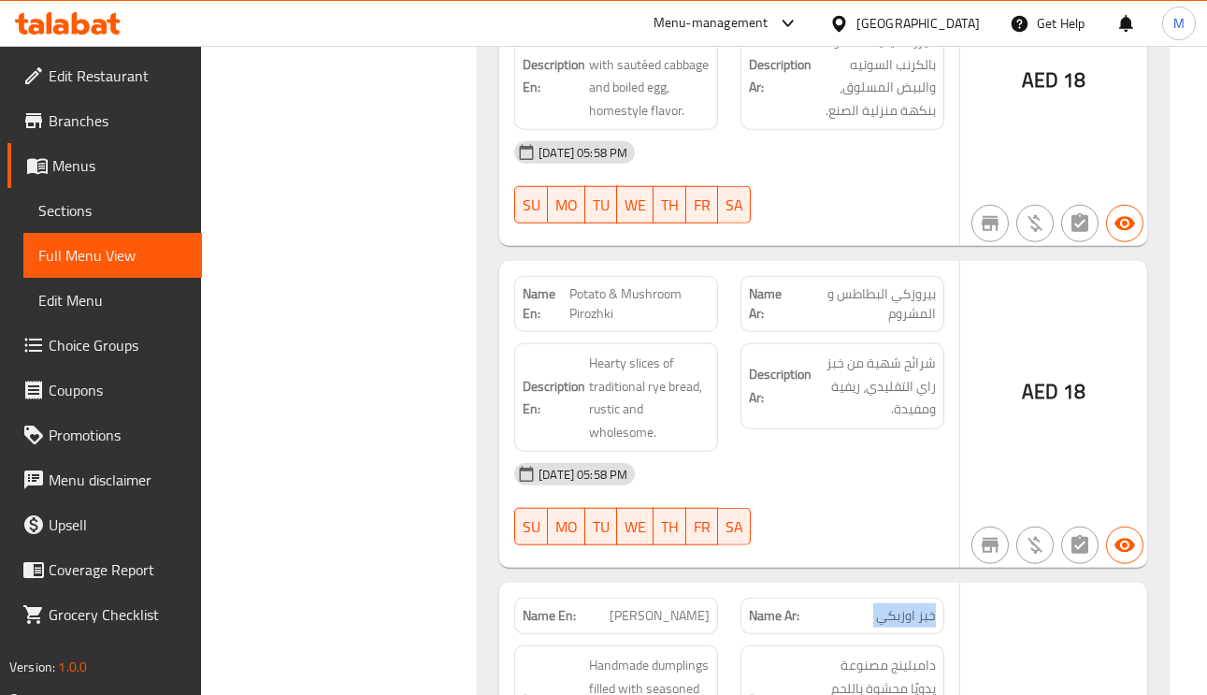
drag, startPoint x: 695, startPoint y: 465, endPoint x: 725, endPoint y: 437, distance: 41.1
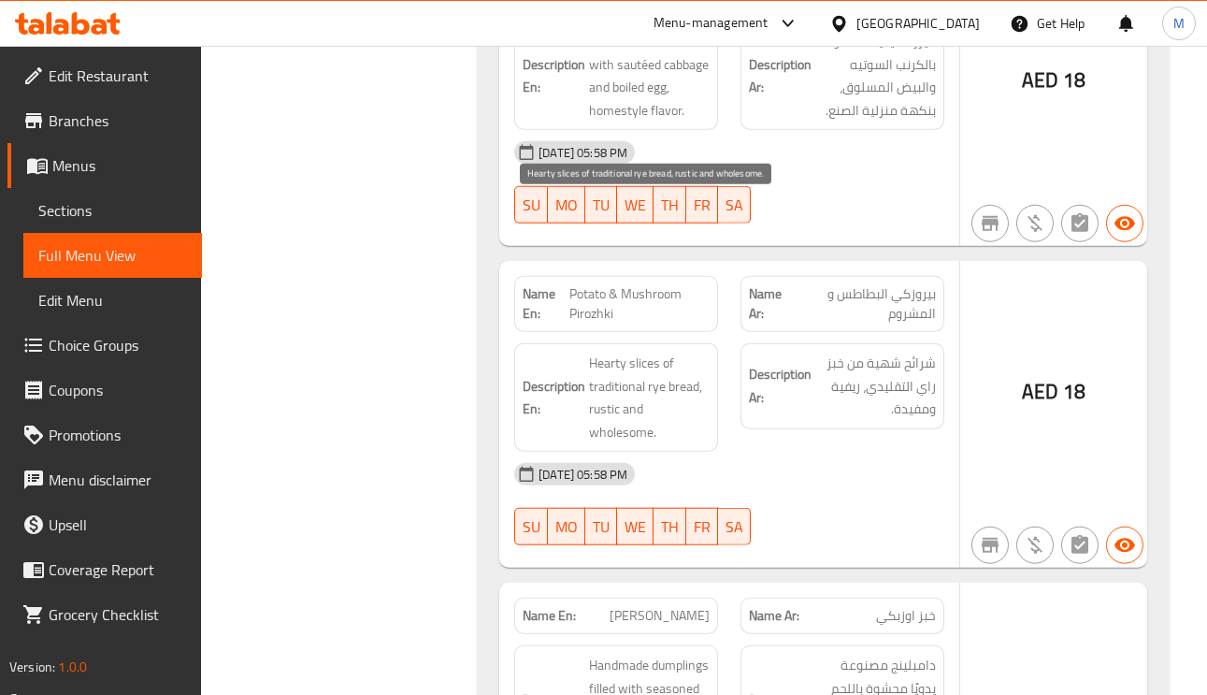
click at [631, 351] on span "Hearty slices of traditional rye bread, rustic and wholesome." at bounding box center [649, 397] width 121 height 92
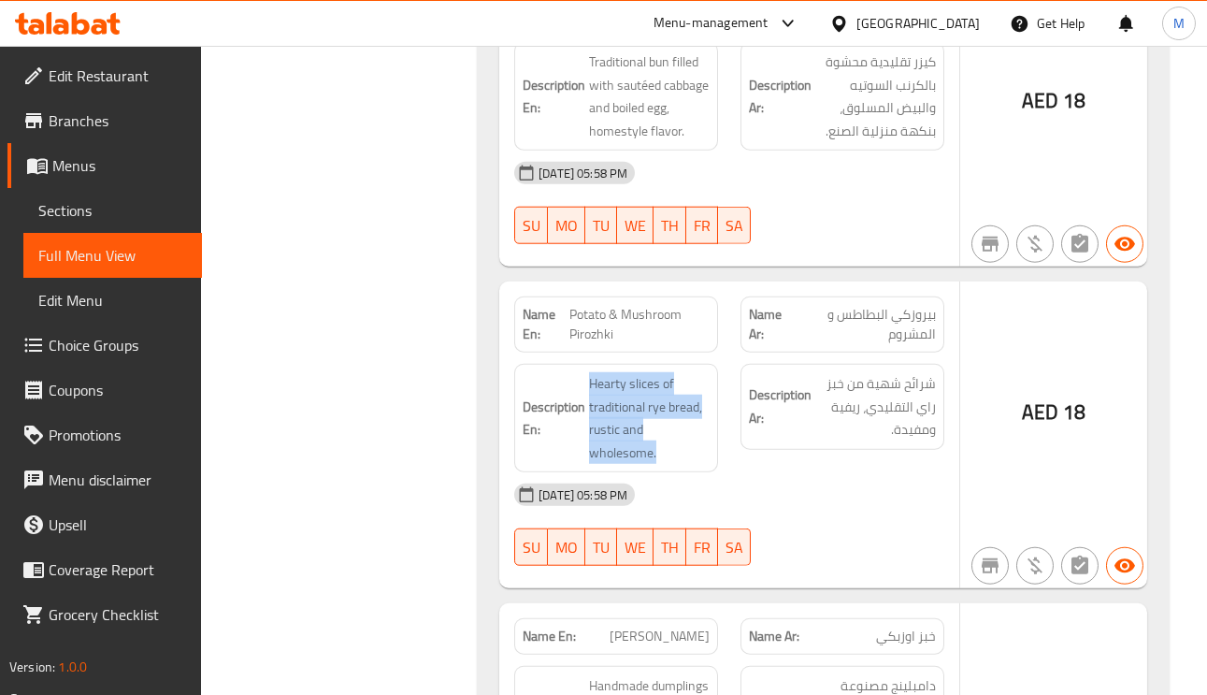
scroll to position [13180, 0]
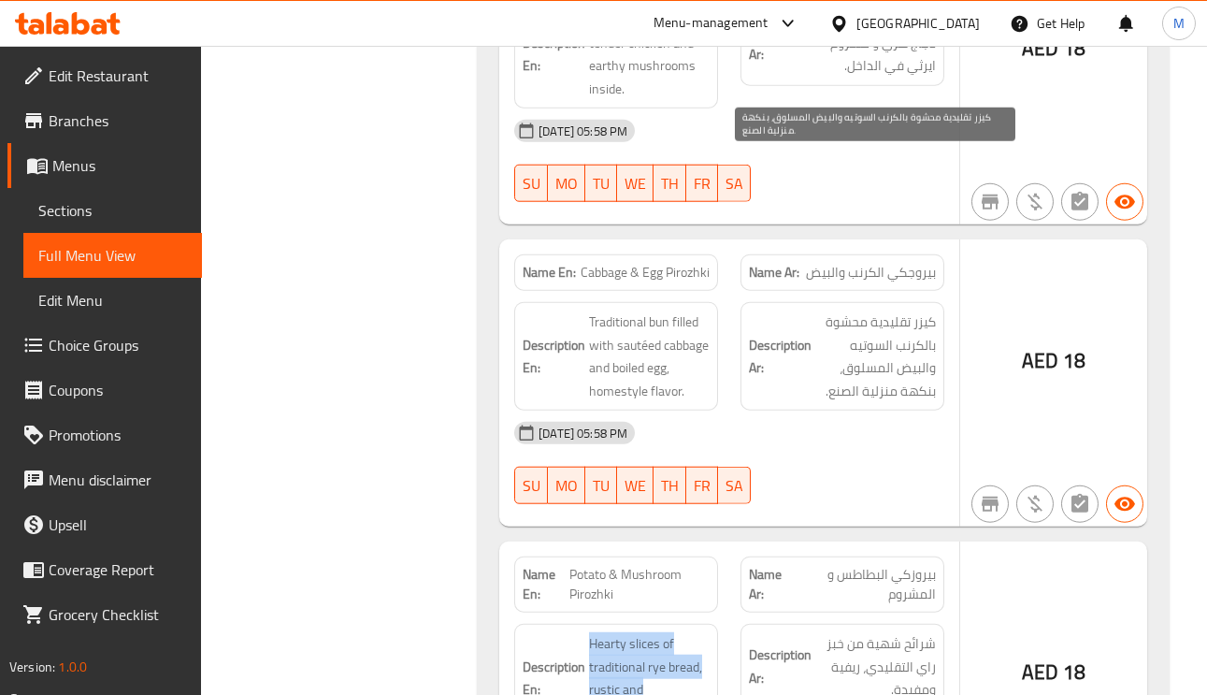
click at [899, 310] on span "كيزر تقليدية محشوة بالكرنب السوتيه والبيض المسلوق، بنكهة منزلية الصنع." at bounding box center [875, 356] width 121 height 92
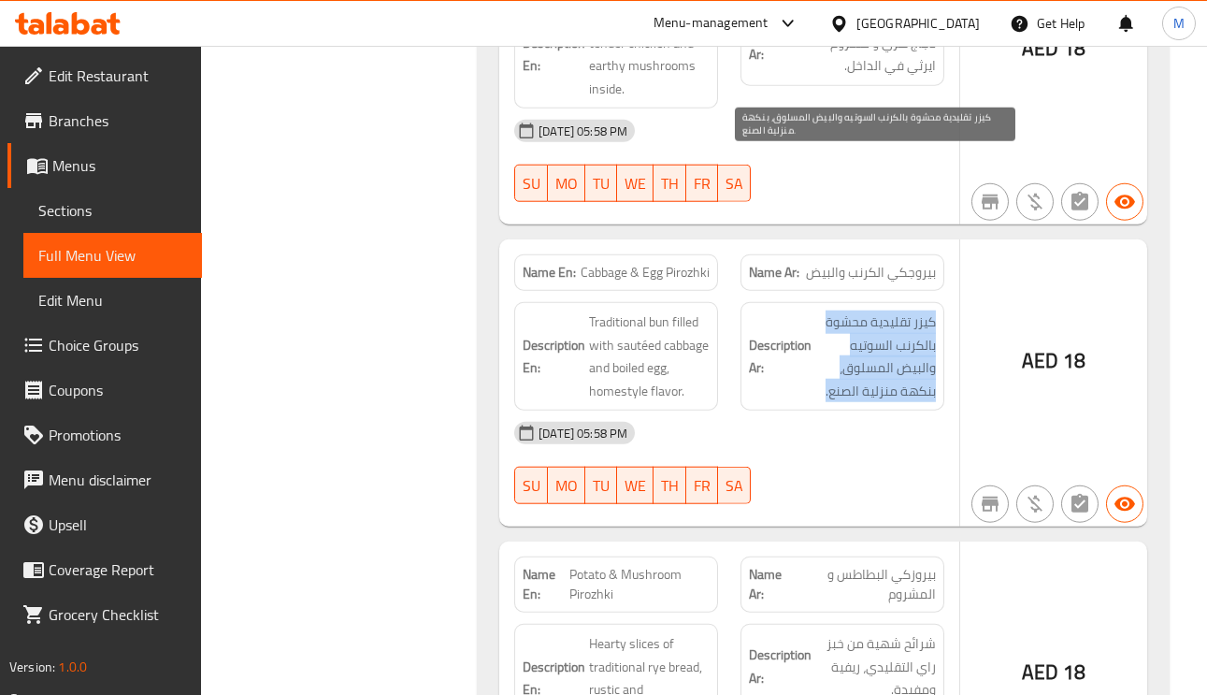
click at [899, 310] on span "كيزر تقليدية محشوة بالكرنب السوتيه والبيض المسلوق، بنكهة منزلية الصنع." at bounding box center [875, 356] width 121 height 92
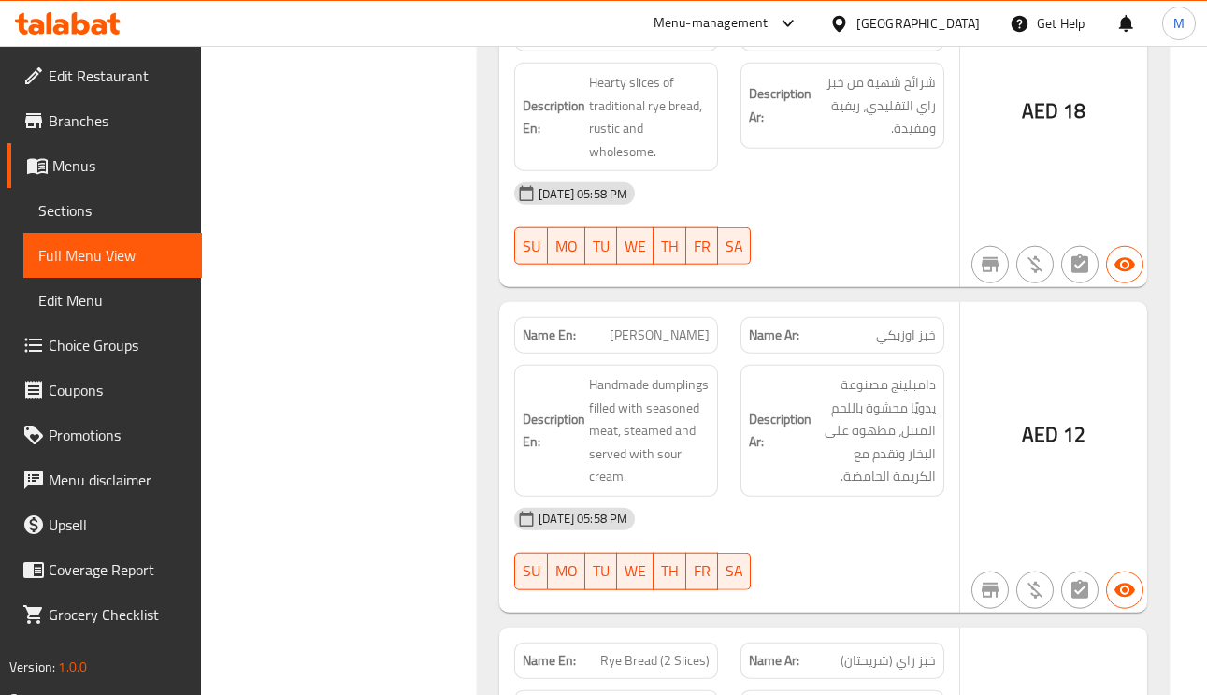
scroll to position [13881, 0]
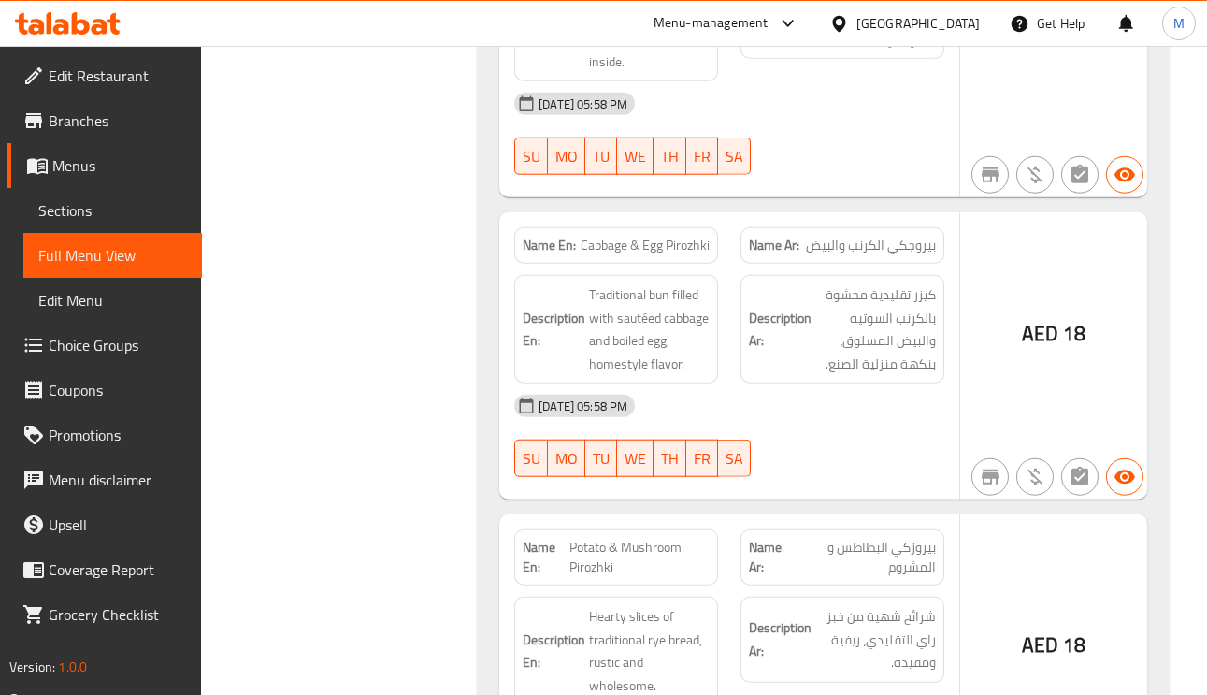
scroll to position [12795, 0]
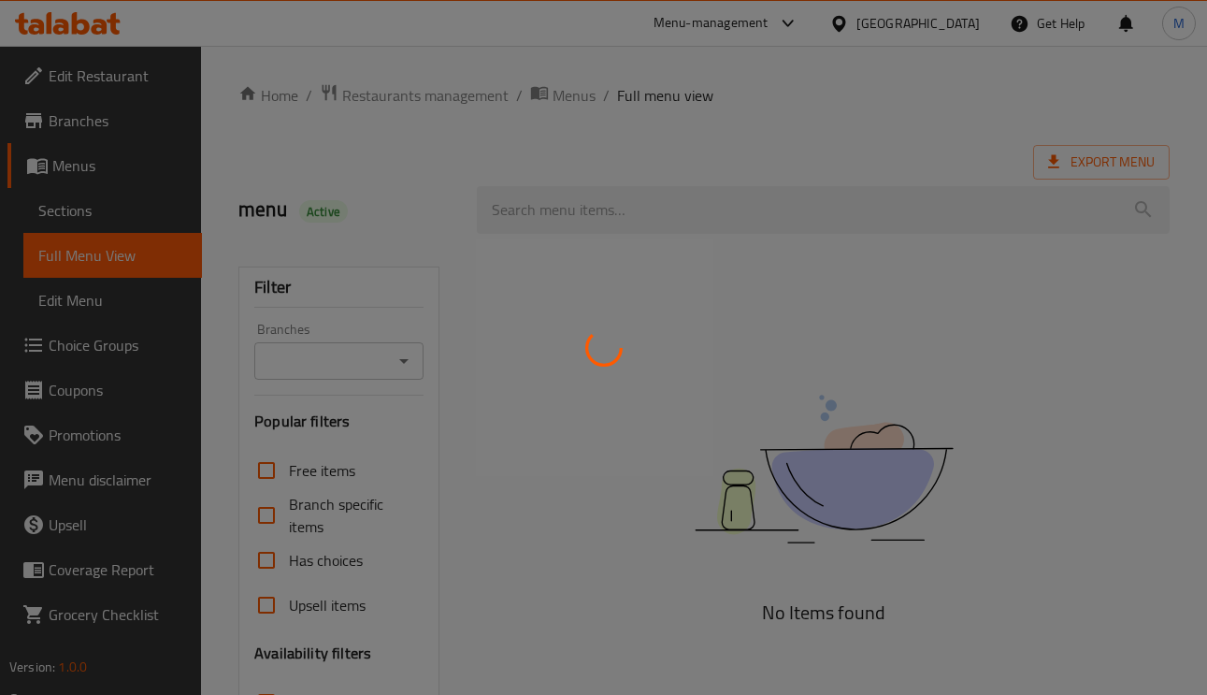
click at [83, 211] on div at bounding box center [603, 347] width 1207 height 695
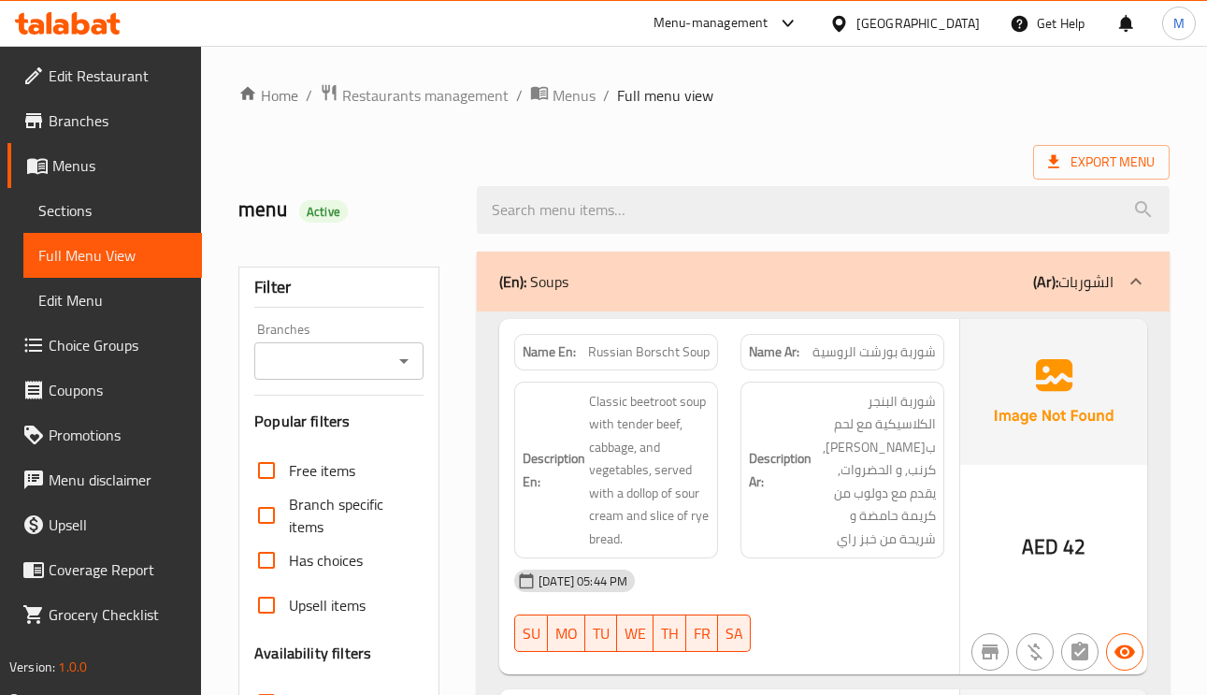
click at [83, 211] on span "Sections" at bounding box center [112, 210] width 149 height 22
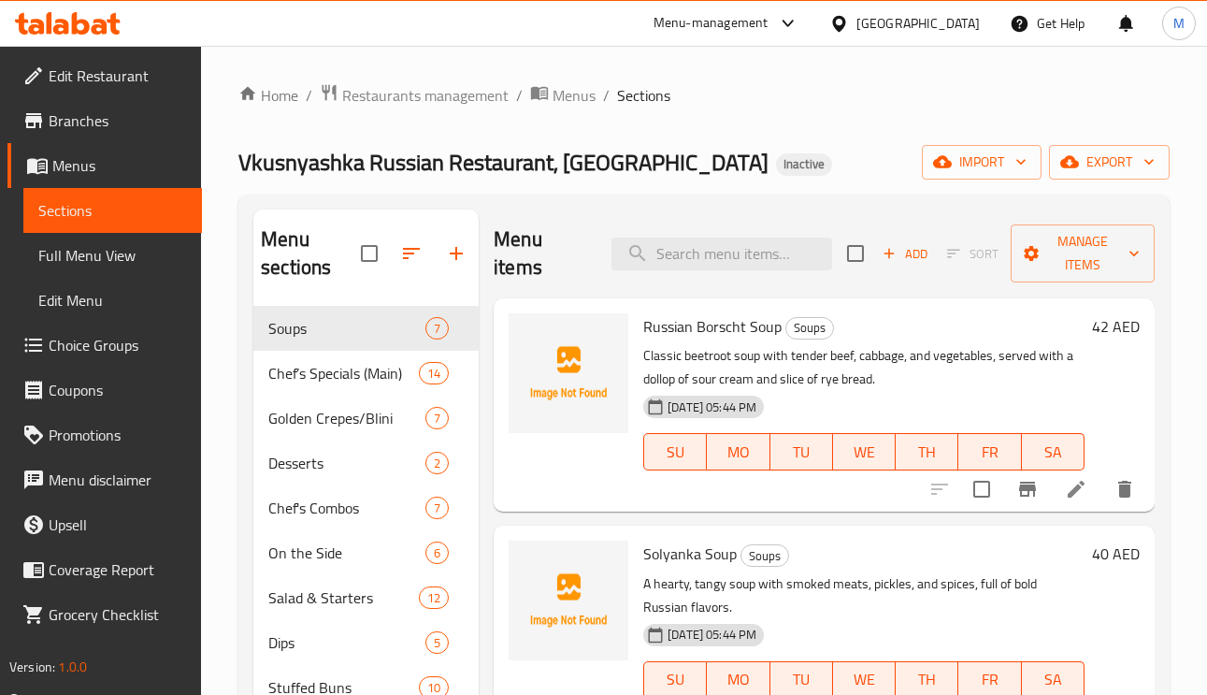
click at [769, 275] on div "Menu items Add Sort Manage items" at bounding box center [824, 253] width 661 height 89
paste input "Plain Pancake"
click at [752, 255] on input "search" at bounding box center [721, 253] width 221 height 33
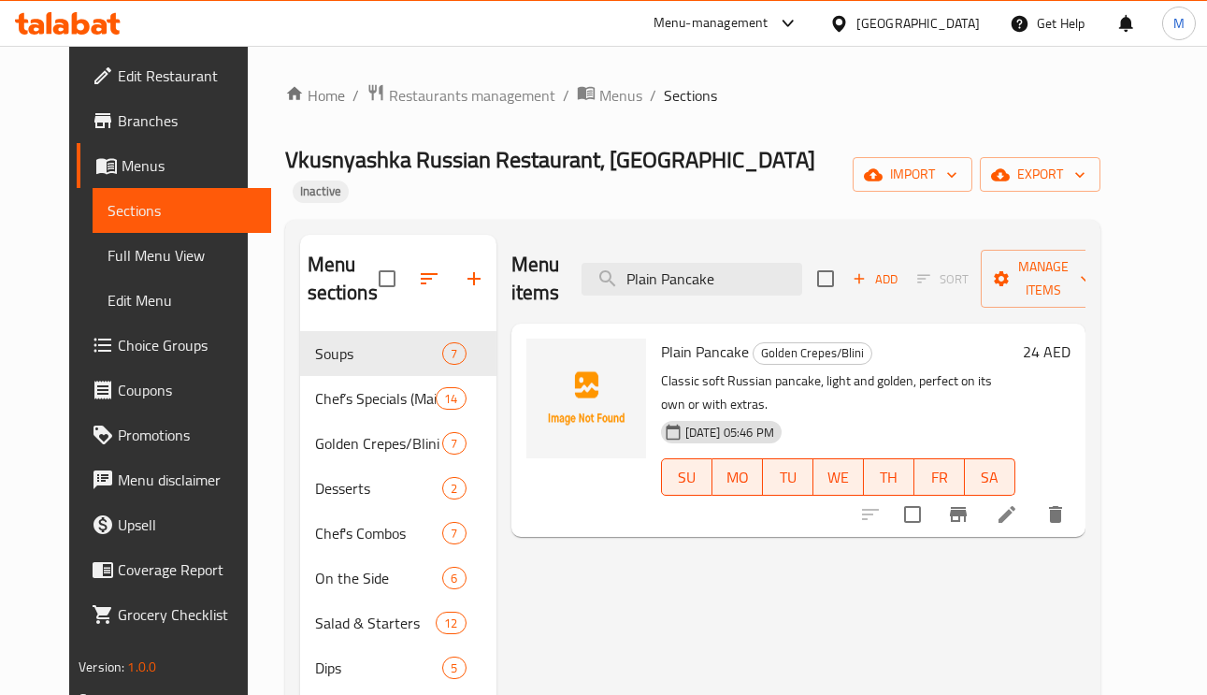
type input "Plain Pancake"
click at [1033, 497] on li at bounding box center [1007, 514] width 52 height 34
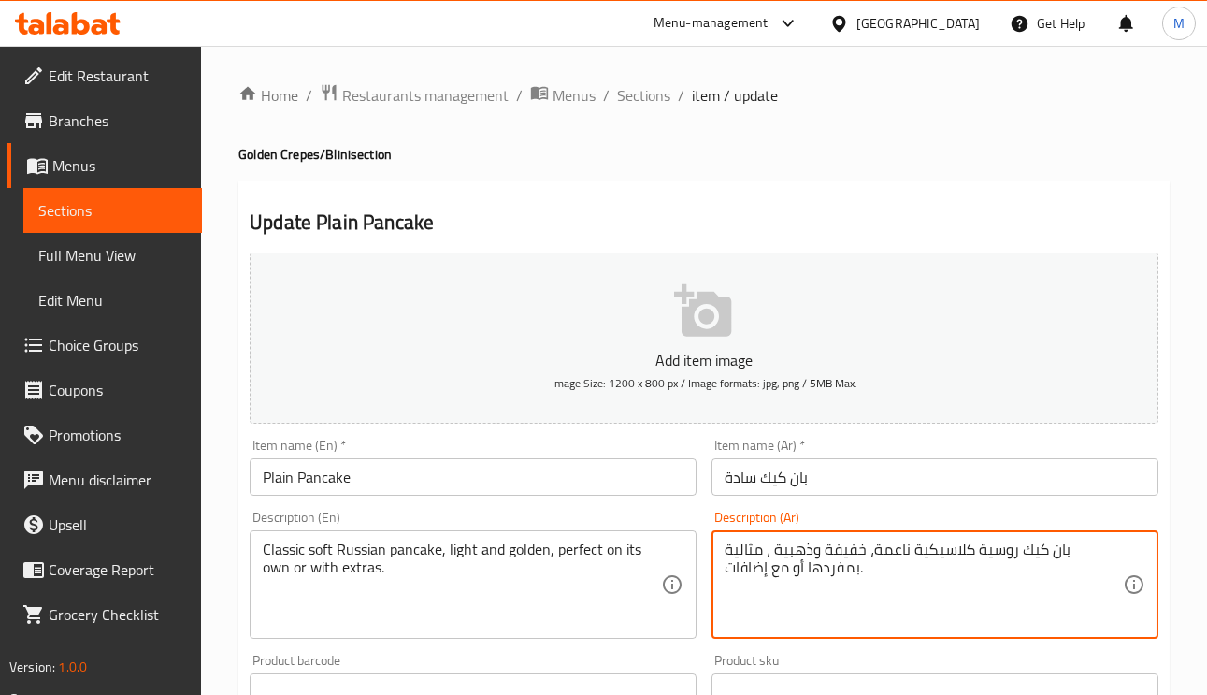
drag, startPoint x: 809, startPoint y: 566, endPoint x: 826, endPoint y: 547, distance: 26.5
type textarea "بان كيك روسية كلاسيكية ناعمة، خفيفة وذهبية"
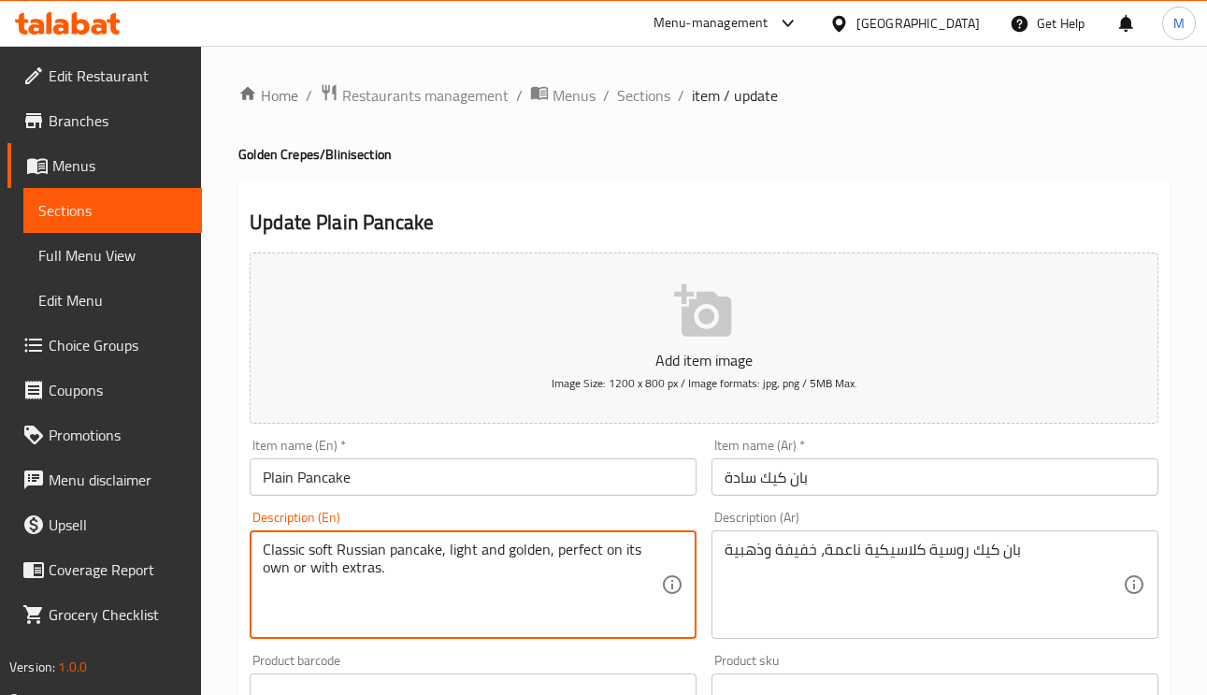
drag, startPoint x: 549, startPoint y: 551, endPoint x: 570, endPoint y: 575, distance: 32.4
type textarea "Classic soft Russian pancake, light and golden"
click at [566, 475] on input "Plain Pancake" at bounding box center [473, 476] width 447 height 37
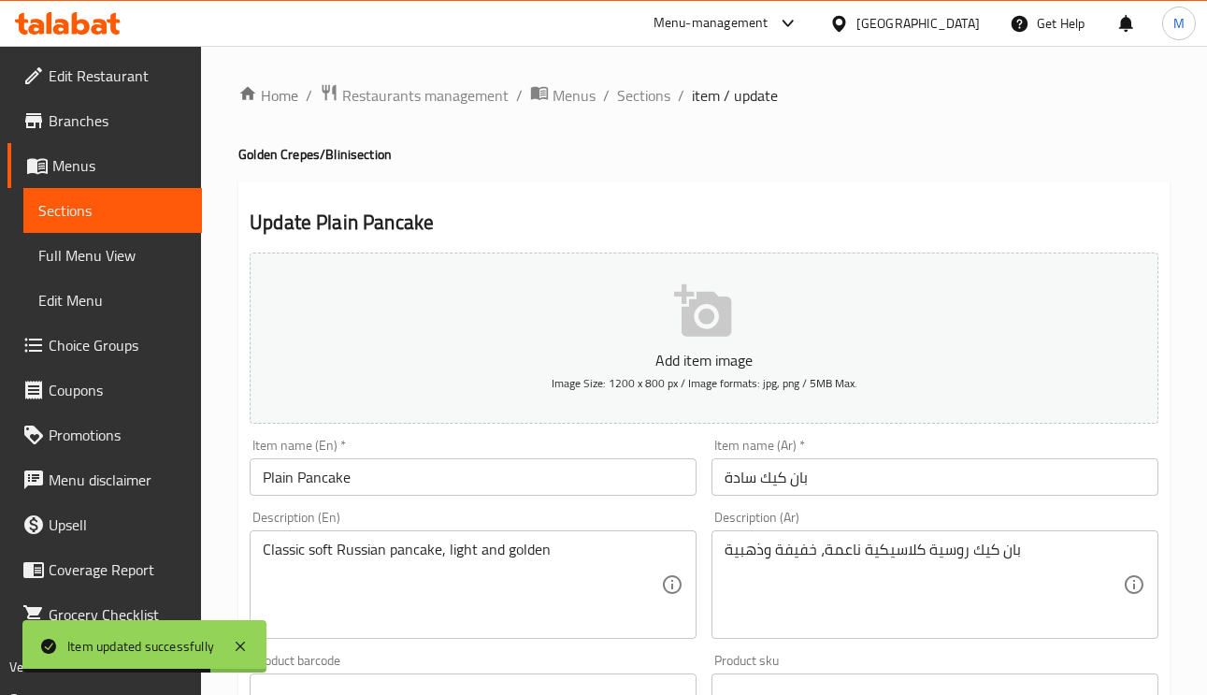
click at [652, 109] on div "Home / Restaurants management / Menus / Sections / item / update Golden Crepes/…" at bounding box center [703, 683] width 931 height 1200
click at [653, 77] on div "Home / Restaurants management / Menus / Sections / item / update Golden Crepes/…" at bounding box center [704, 683] width 1006 height 1275
click at [652, 93] on span "Sections" at bounding box center [643, 95] width 53 height 22
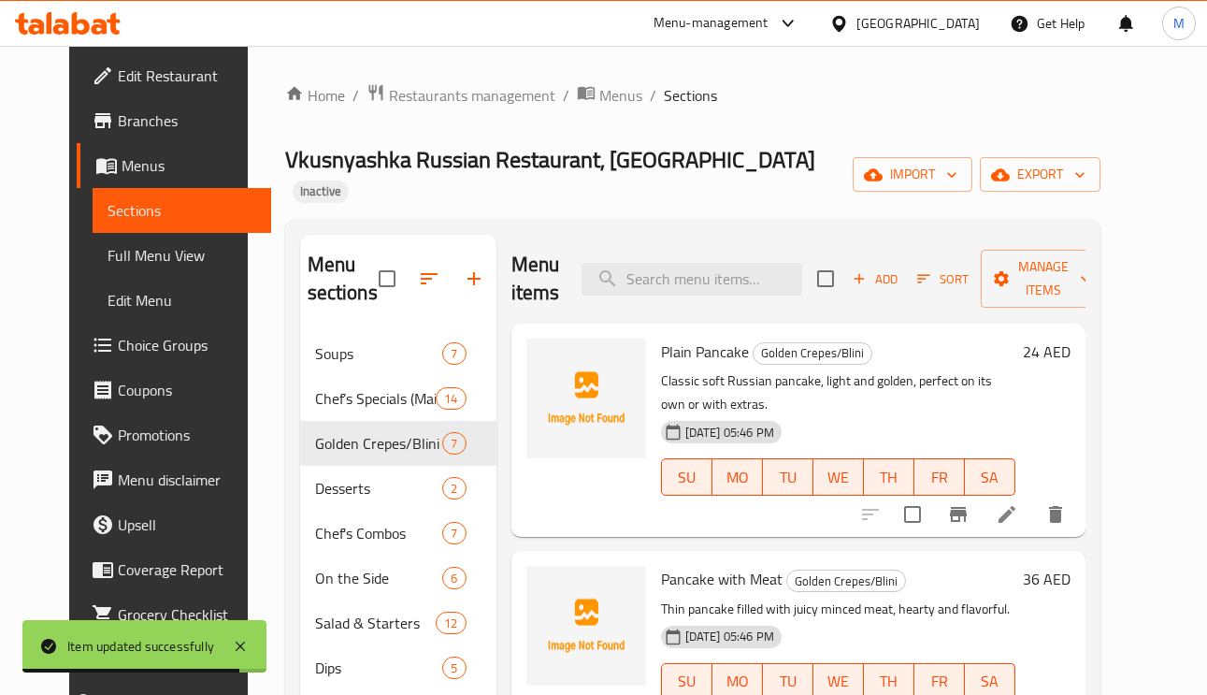
click at [717, 237] on div "Menu items Add Sort Manage items" at bounding box center [798, 279] width 574 height 89
click at [720, 263] on input "search" at bounding box center [691, 279] width 221 height 33
paste input "Be Healthy Combo (Cabbage Rolls)"
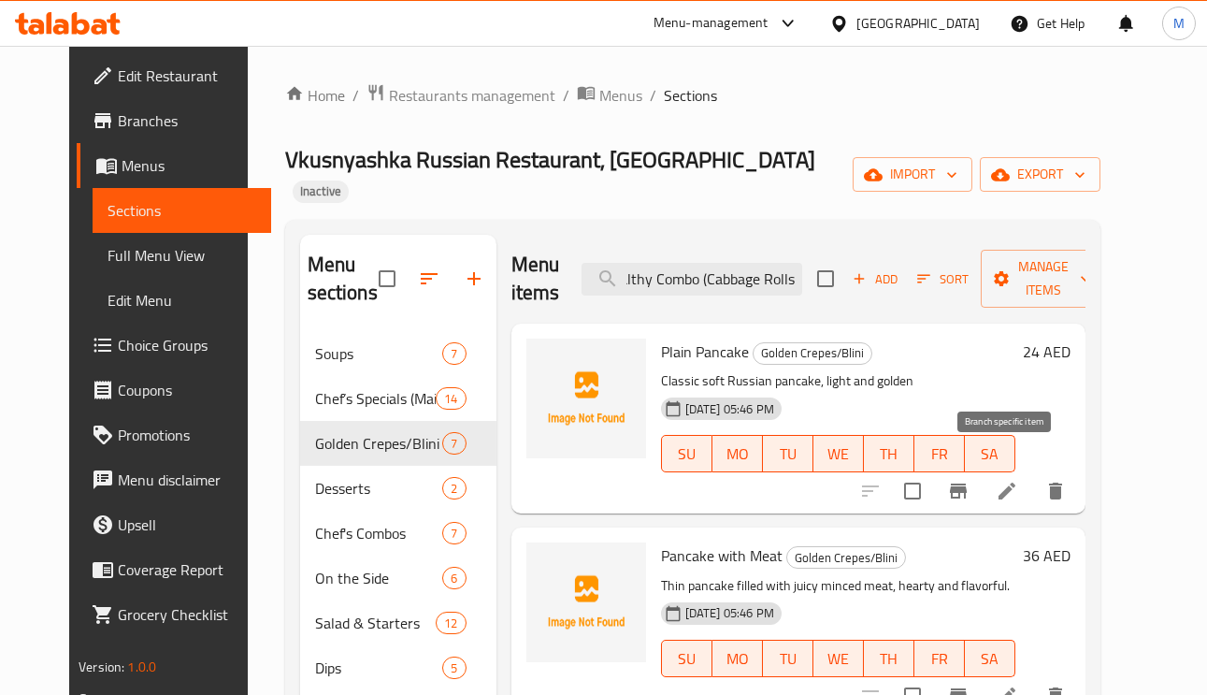
scroll to position [0, 43]
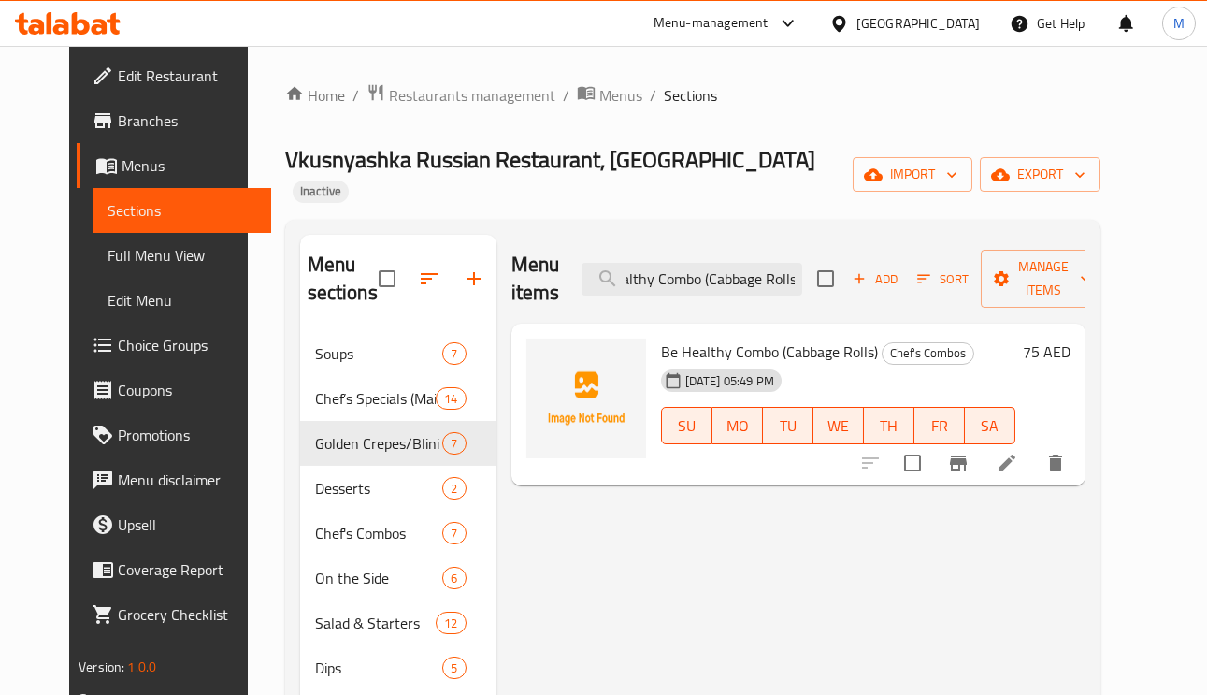
type input "Be Healthy Combo (Cabbage Rolls"
click at [1018, 451] on icon at bounding box center [1006, 462] width 22 height 22
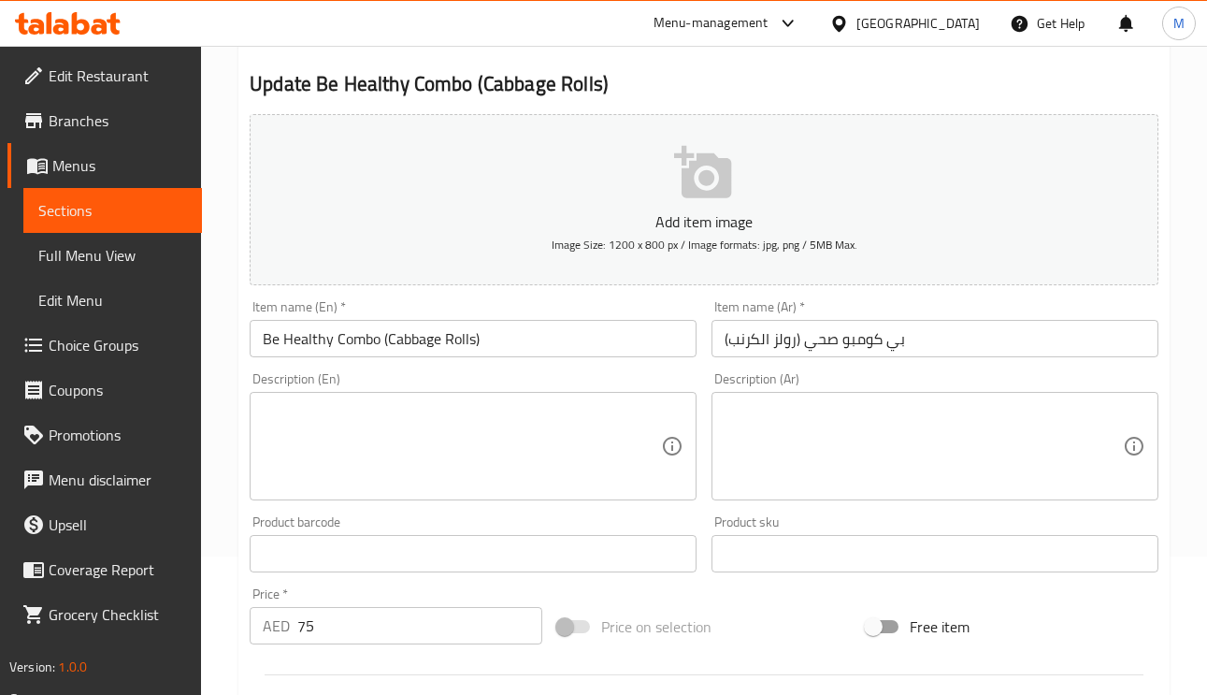
scroll to position [140, 0]
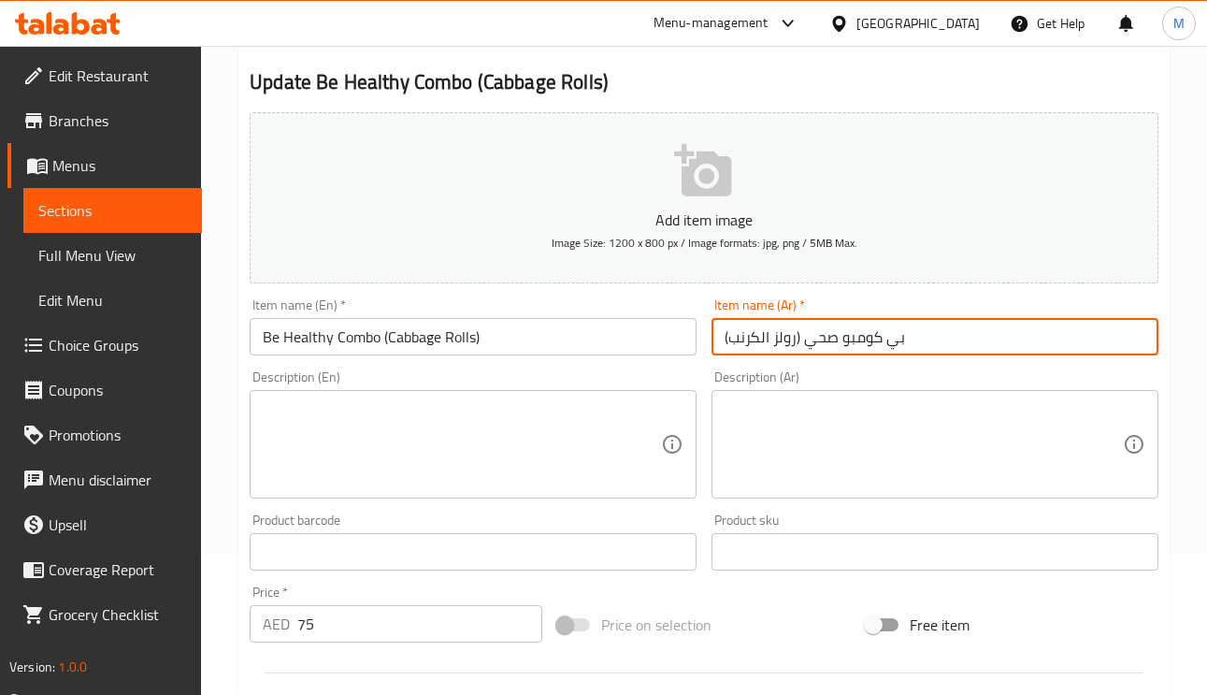
click at [891, 344] on input "بي كومبو صحي (رولز الكرنب)" at bounding box center [934, 336] width 447 height 37
click at [897, 344] on input "بي كومبو صحي (رولز الكرنب)" at bounding box center [934, 336] width 447 height 37
click at [826, 338] on input "كومبو صحي (رولز الكرنب)" at bounding box center [934, 336] width 447 height 37
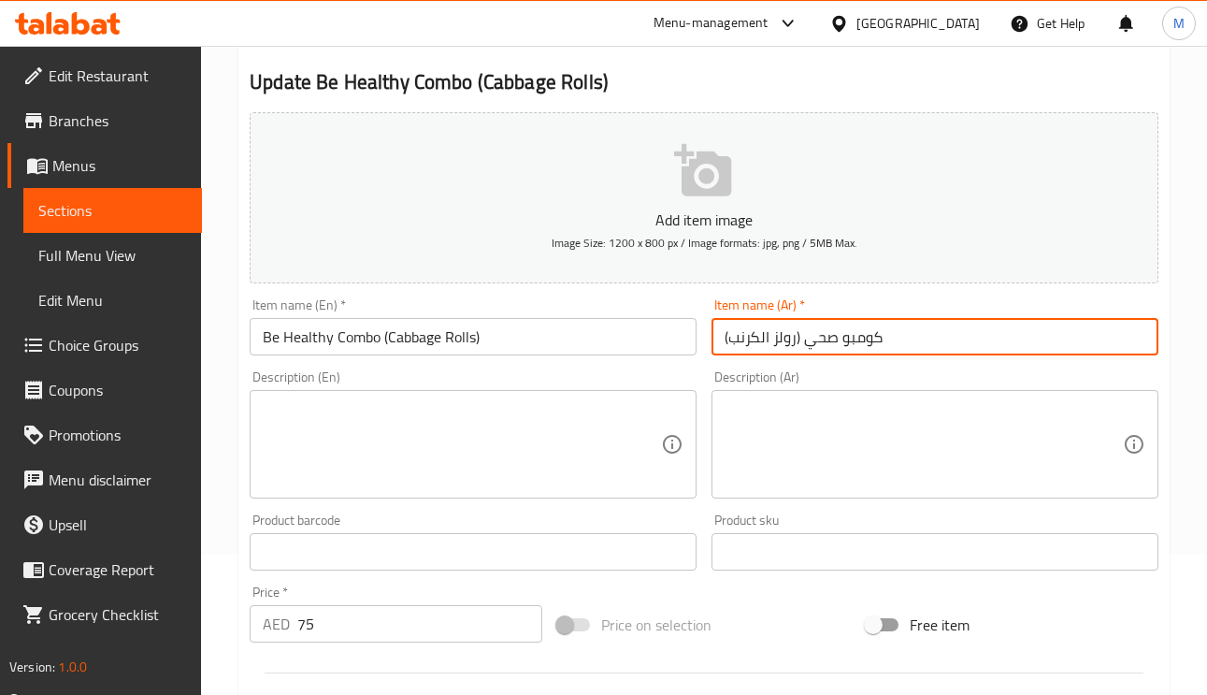
click at [826, 338] on input "كومبو صحي (رولز الكرنب)" at bounding box center [934, 336] width 447 height 37
paste input "text"
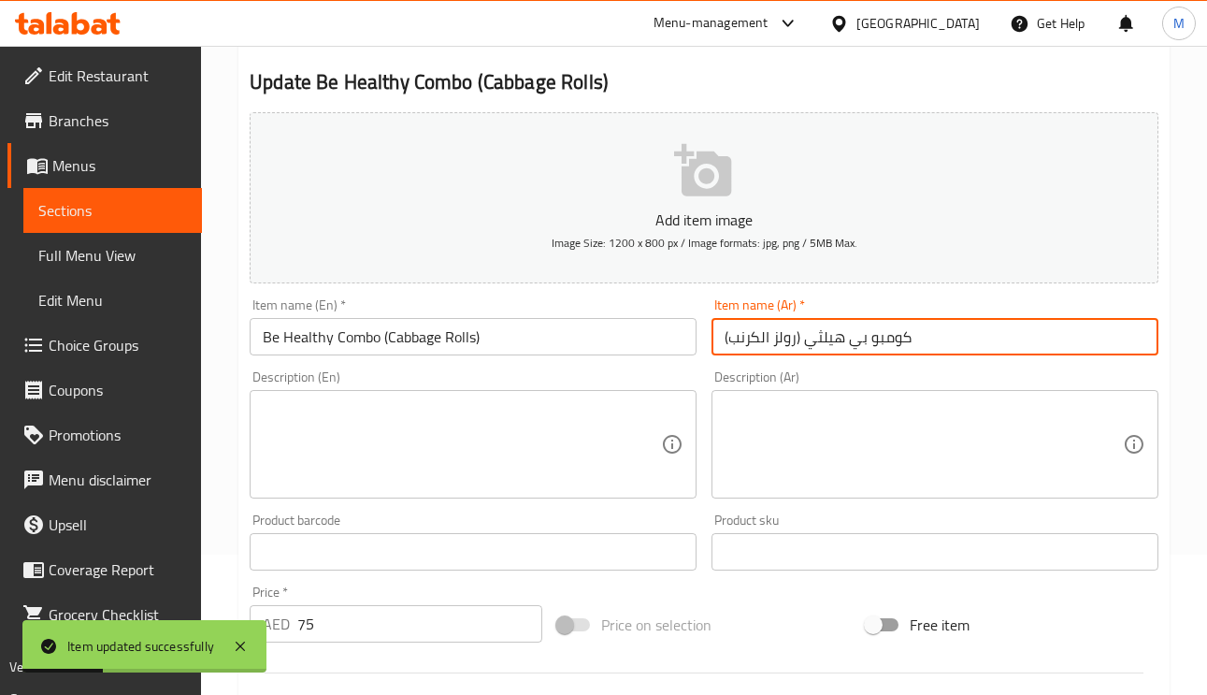
drag, startPoint x: 757, startPoint y: 348, endPoint x: 728, endPoint y: 349, distance: 29.0
click at [728, 349] on input "كومبو بي هيلثي (رولز الكرنب)" at bounding box center [934, 336] width 447 height 37
type input "كومبو بي هيلثي (رولز الملفوف)"
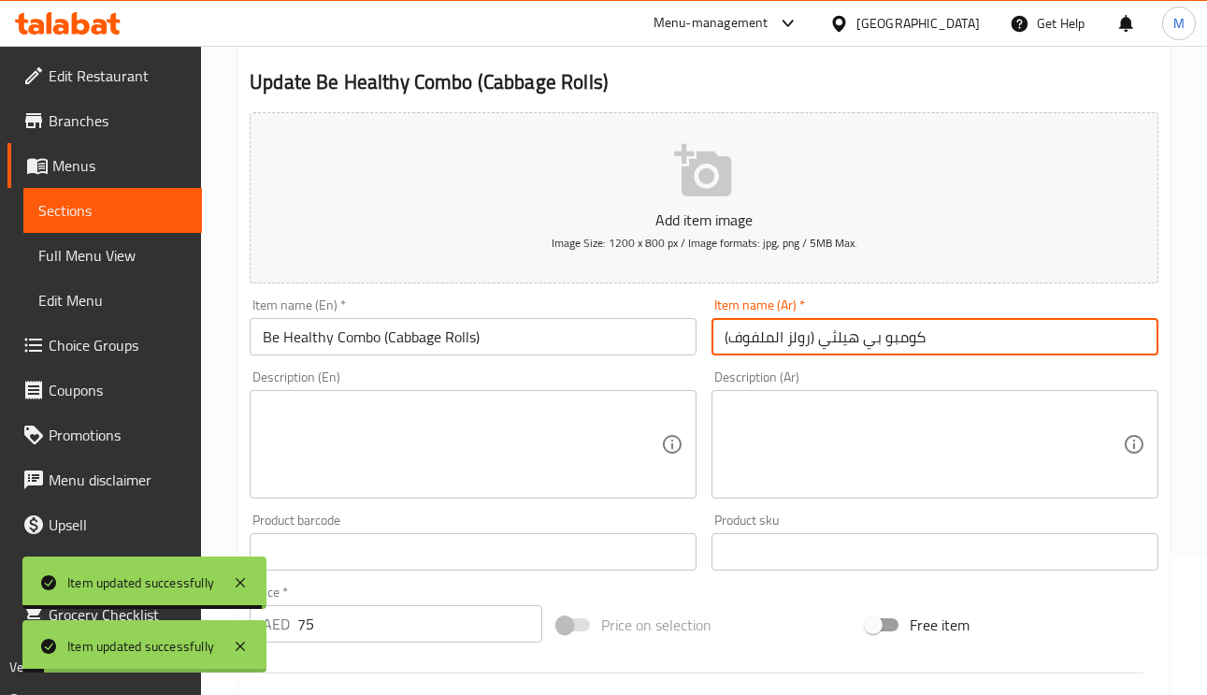
click at [402, 340] on input "Be Healthy Combo (Cabbage Rolls)" at bounding box center [473, 336] width 447 height 37
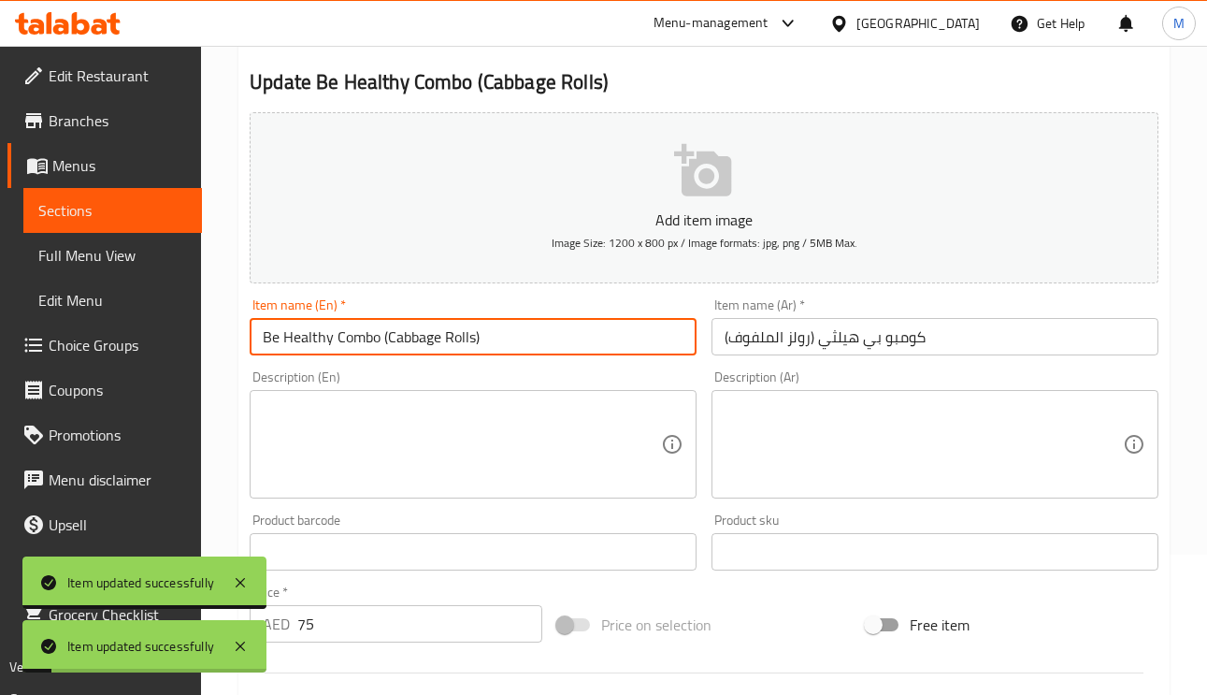
click at [402, 340] on input "Be Healthy Combo (Cabbage Rolls)" at bounding box center [473, 336] width 447 height 37
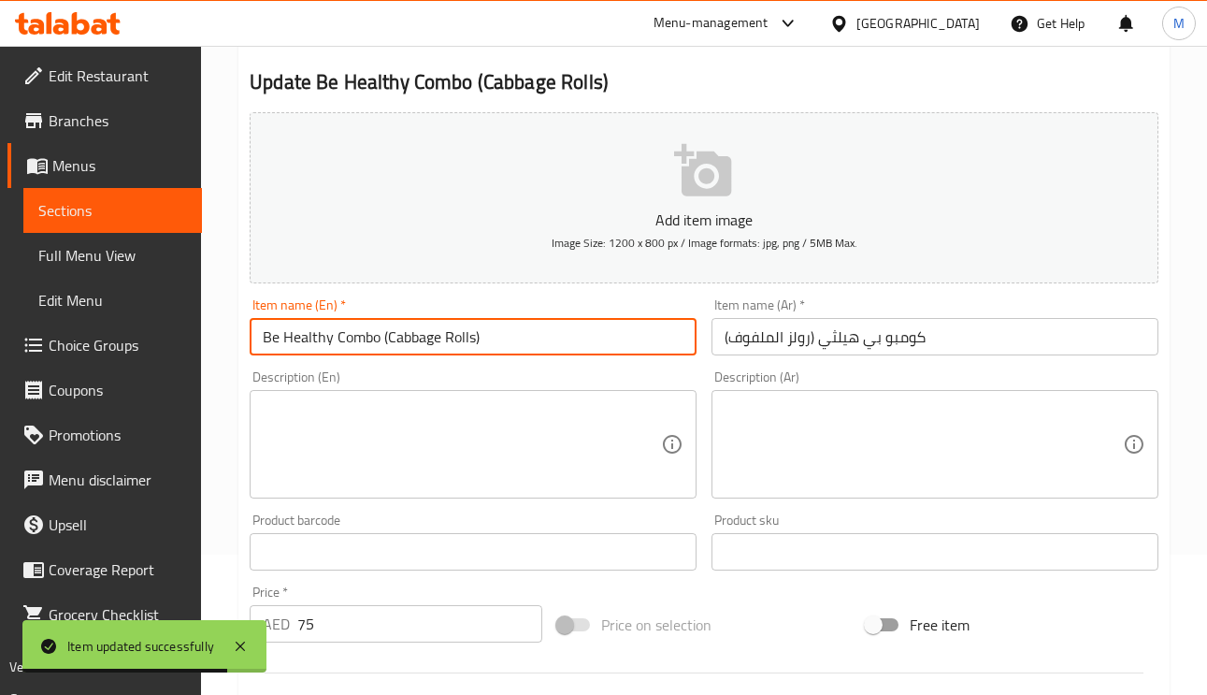
click at [435, 332] on input "Be Healthy Combo (Cabbage Rolls)" at bounding box center [473, 336] width 447 height 37
click at [422, 335] on input "Be Healthy Combo (Cabbage Rolls)" at bounding box center [473, 336] width 447 height 37
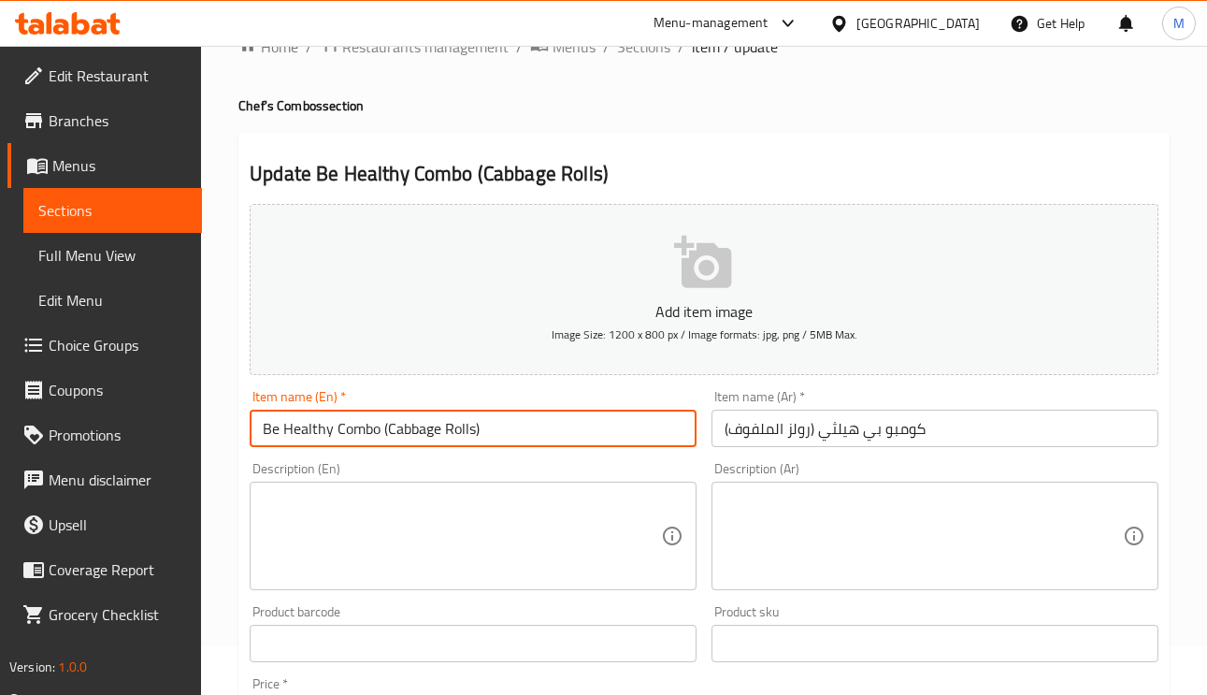
scroll to position [0, 0]
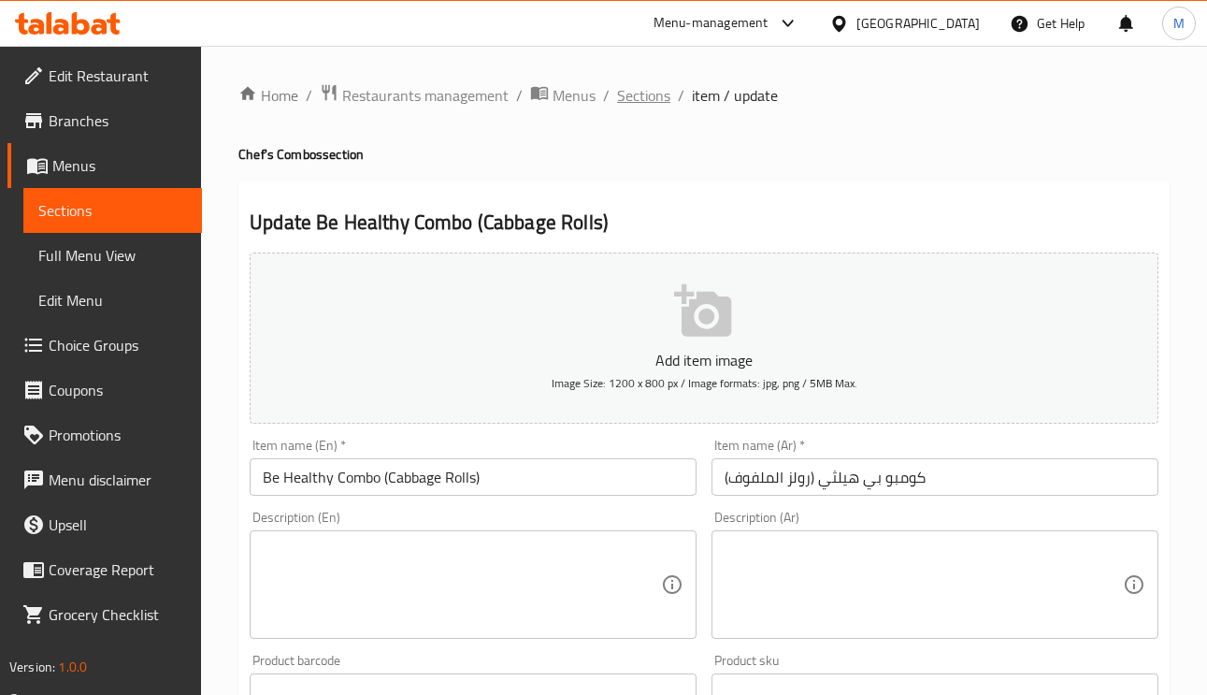
click at [635, 94] on span "Sections" at bounding box center [643, 95] width 53 height 22
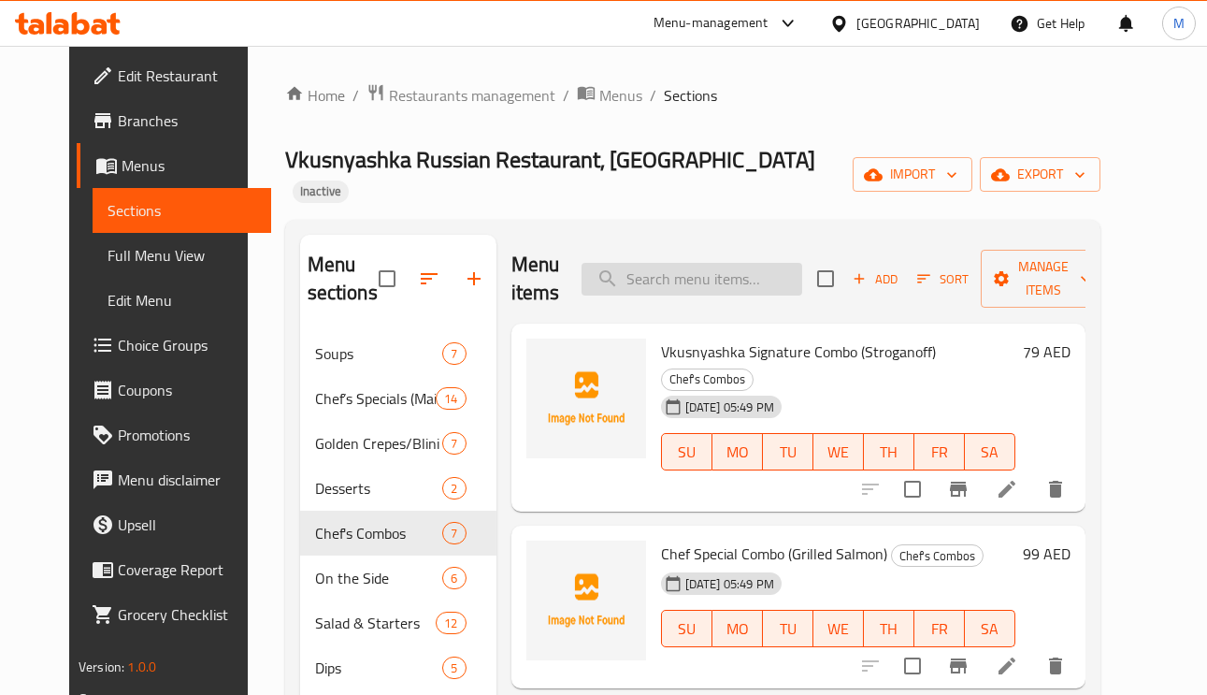
click at [740, 263] on input "search" at bounding box center [691, 279] width 221 height 33
paste input "Kukareku Combo (Chicken Kiev)"
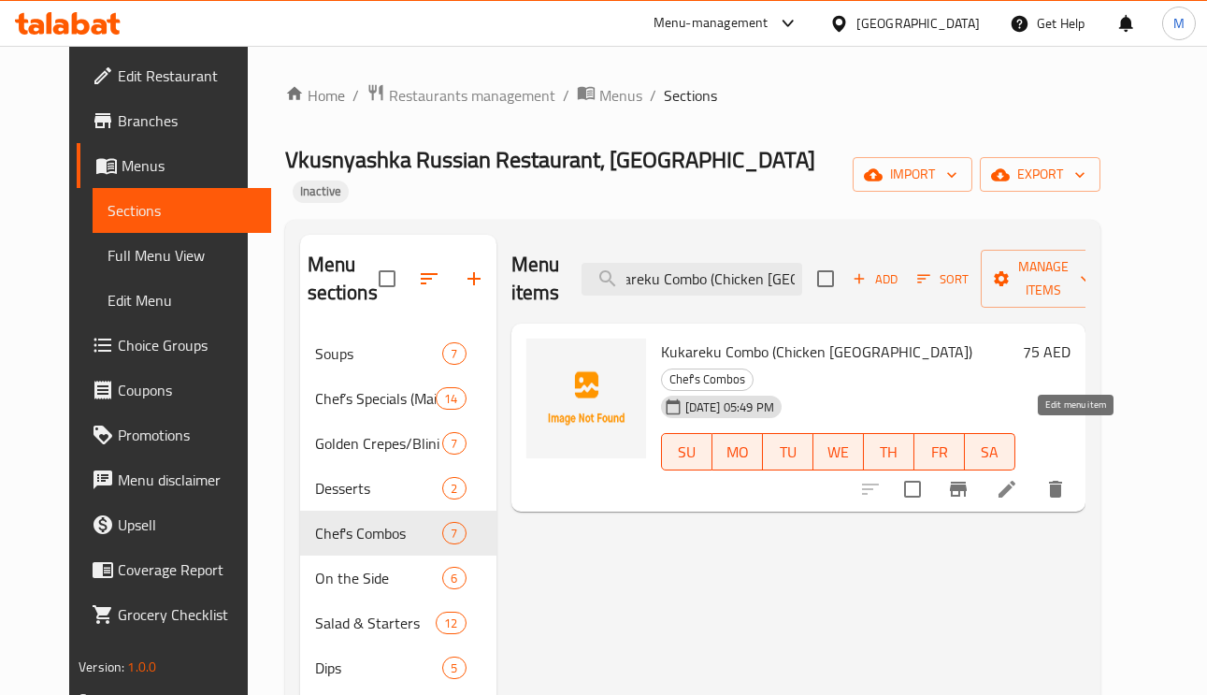
type input "Kukareku Combo (Chicken Kiev)"
click at [1018, 478] on icon at bounding box center [1006, 489] width 22 height 22
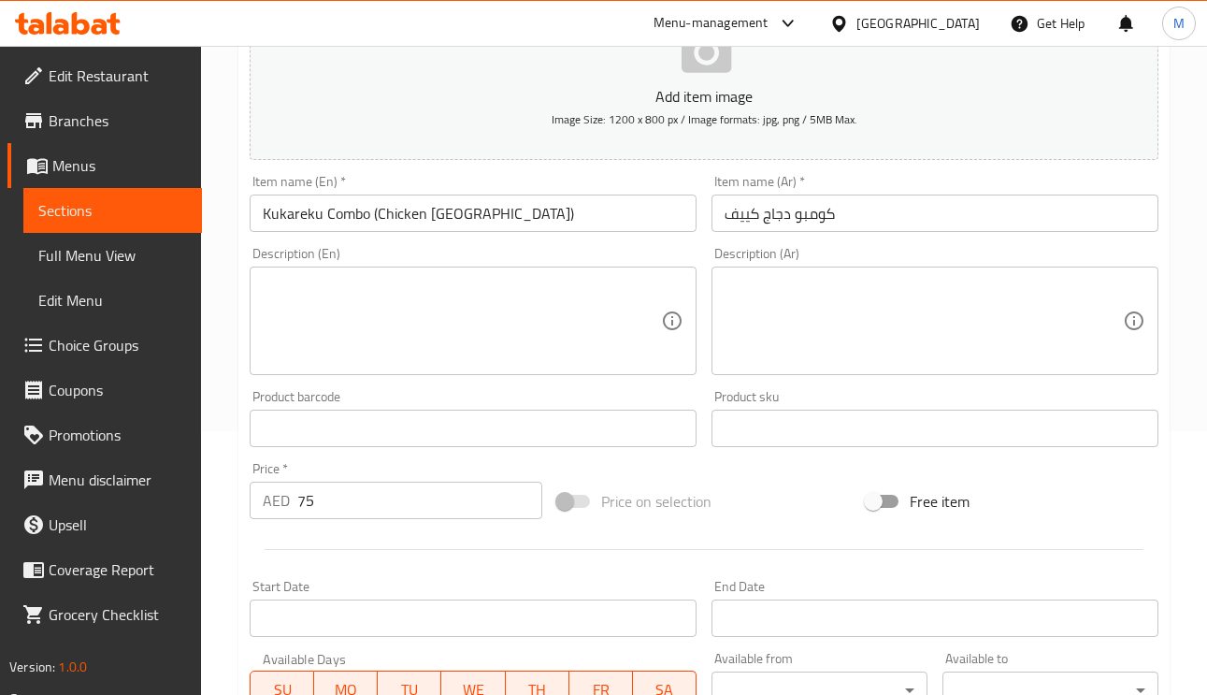
scroll to position [280, 0]
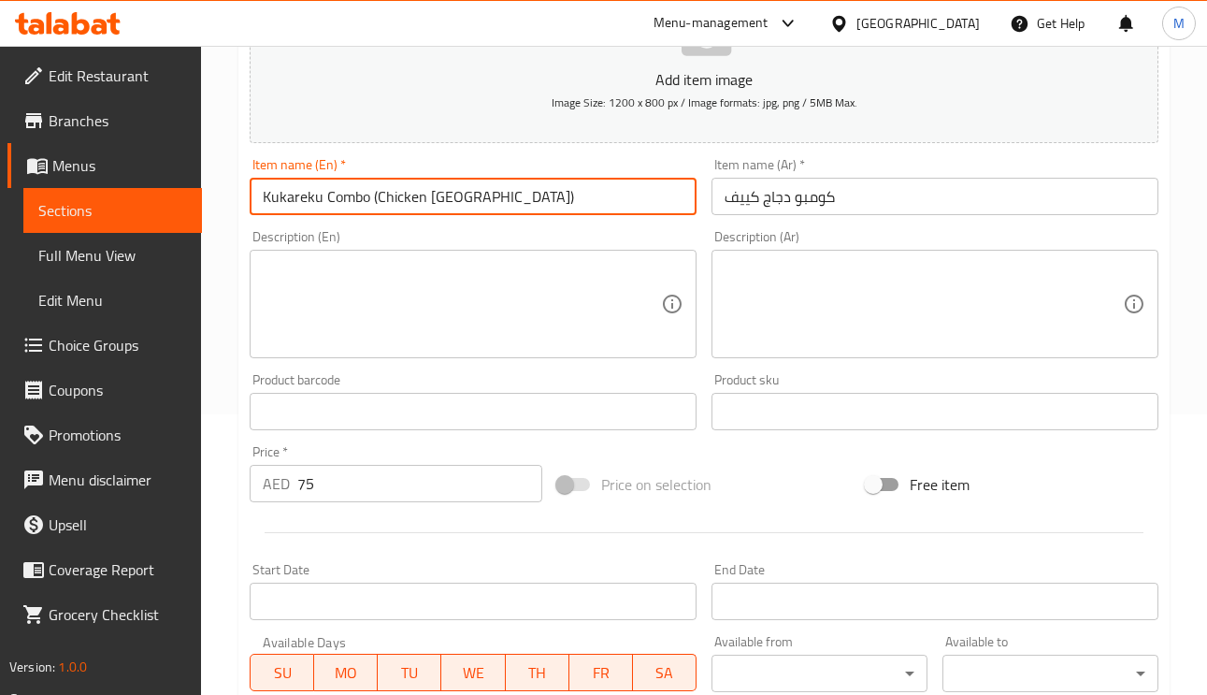
click at [292, 194] on input "Kukareku Combo (Chicken Kiev)" at bounding box center [473, 196] width 447 height 37
click at [291, 194] on input "Kukareku Combo (Chicken Kiev)" at bounding box center [473, 196] width 447 height 37
click at [791, 196] on input "كومبو دجاج كييف" at bounding box center [934, 196] width 447 height 37
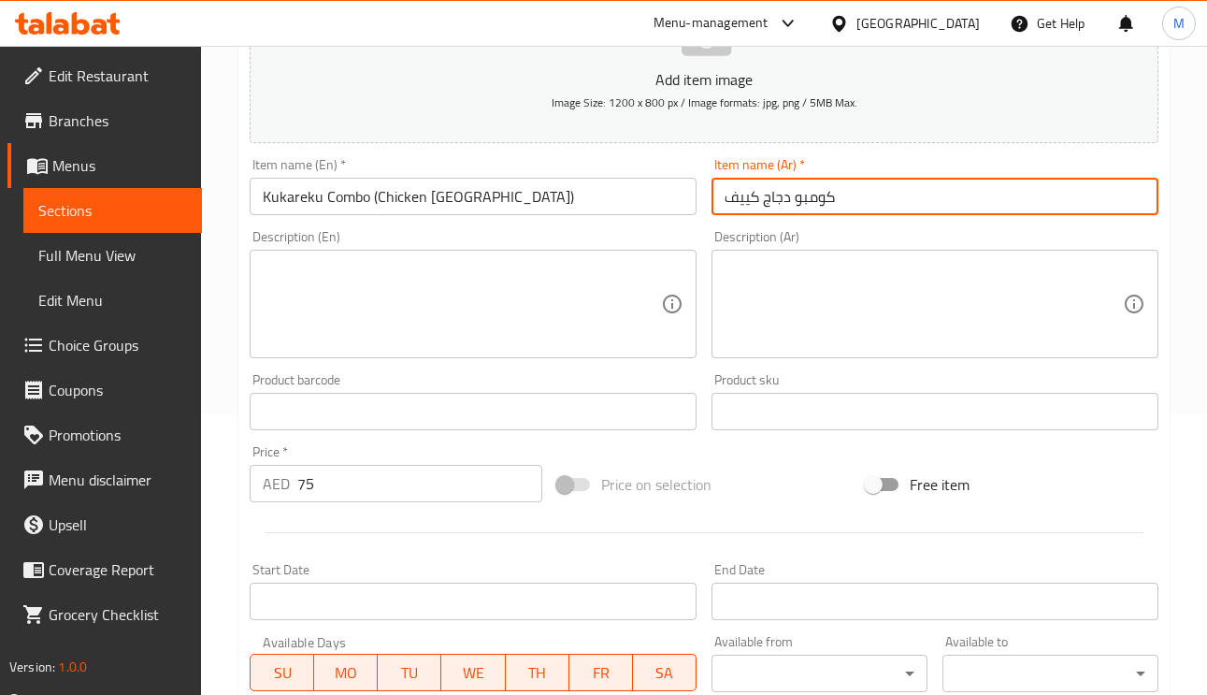
paste input "كوكاريكو"
type input "كومبو كوكاريكو دجاج كييف"
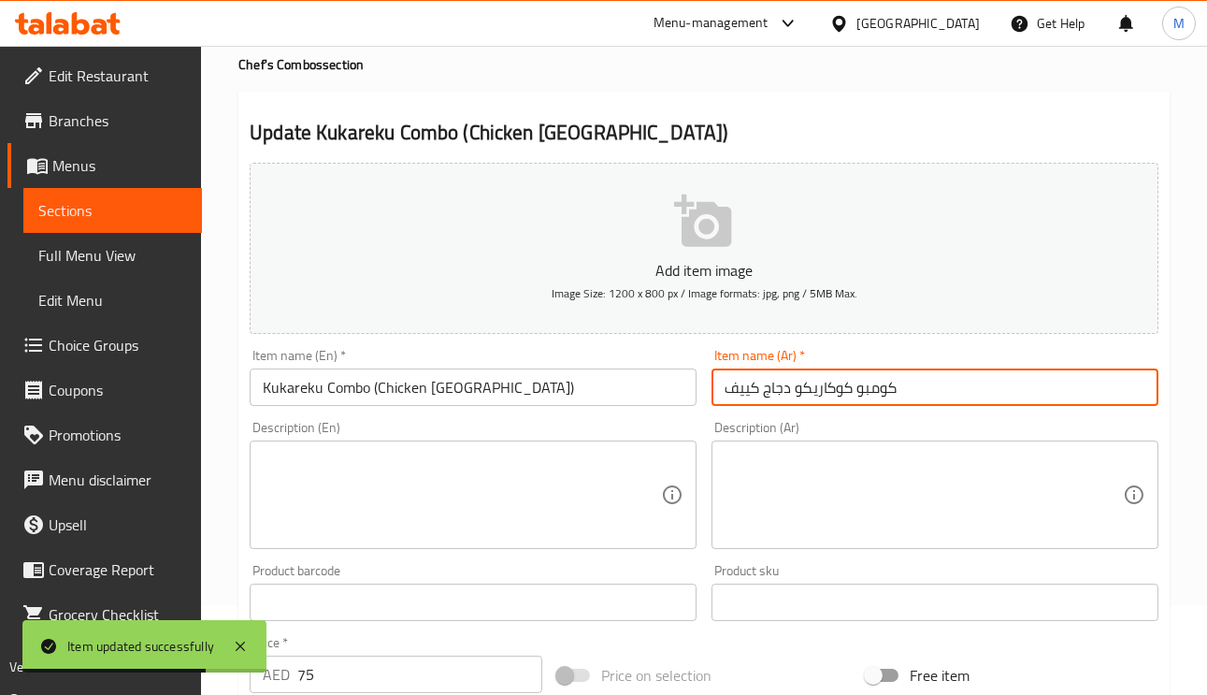
scroll to position [0, 0]
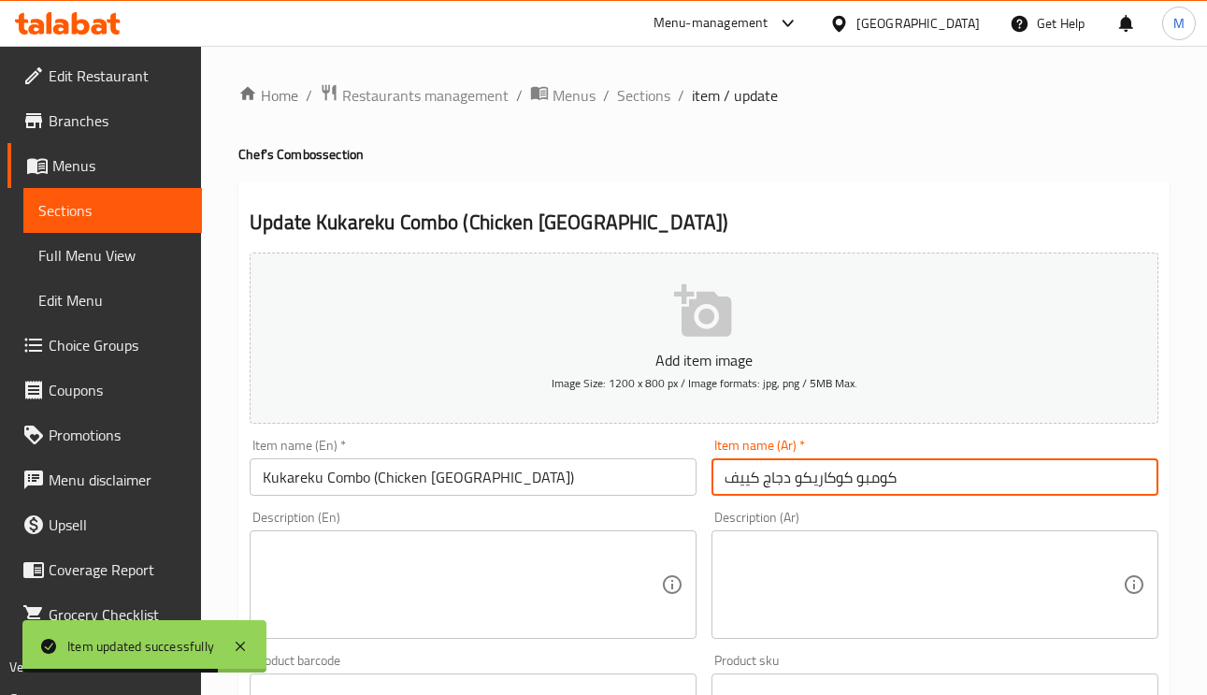
drag, startPoint x: 632, startPoint y: 93, endPoint x: 630, endPoint y: 116, distance: 23.4
click at [632, 93] on span "Sections" at bounding box center [643, 95] width 53 height 22
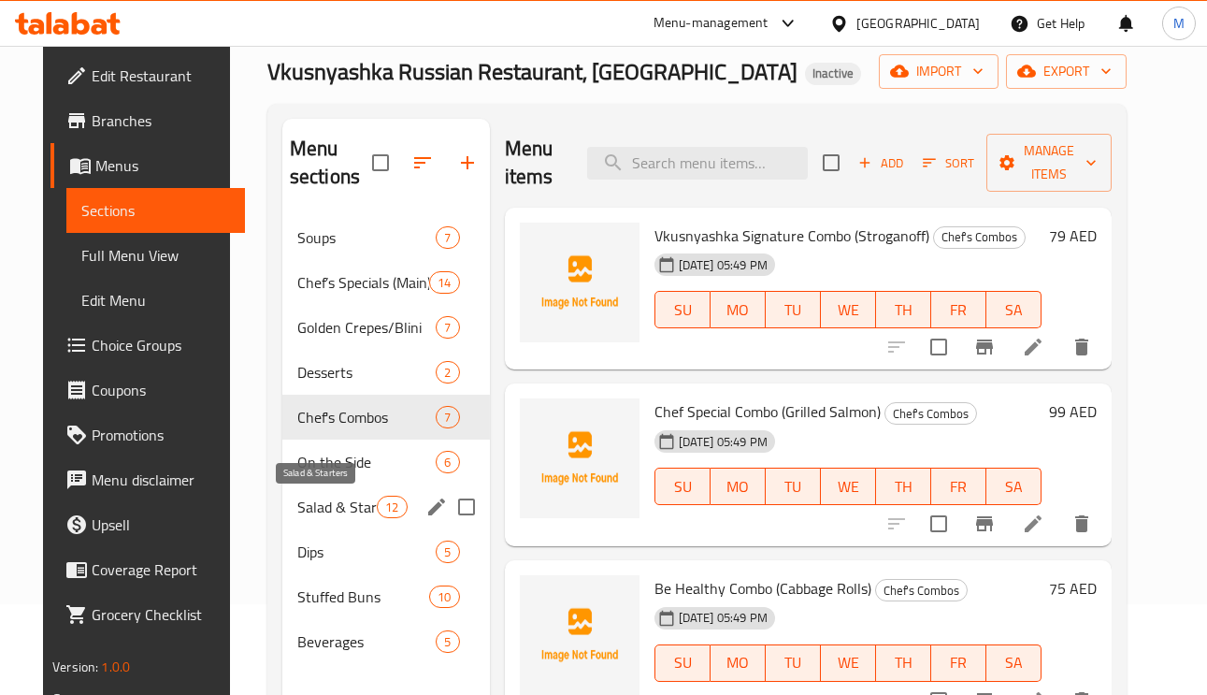
scroll to position [140, 0]
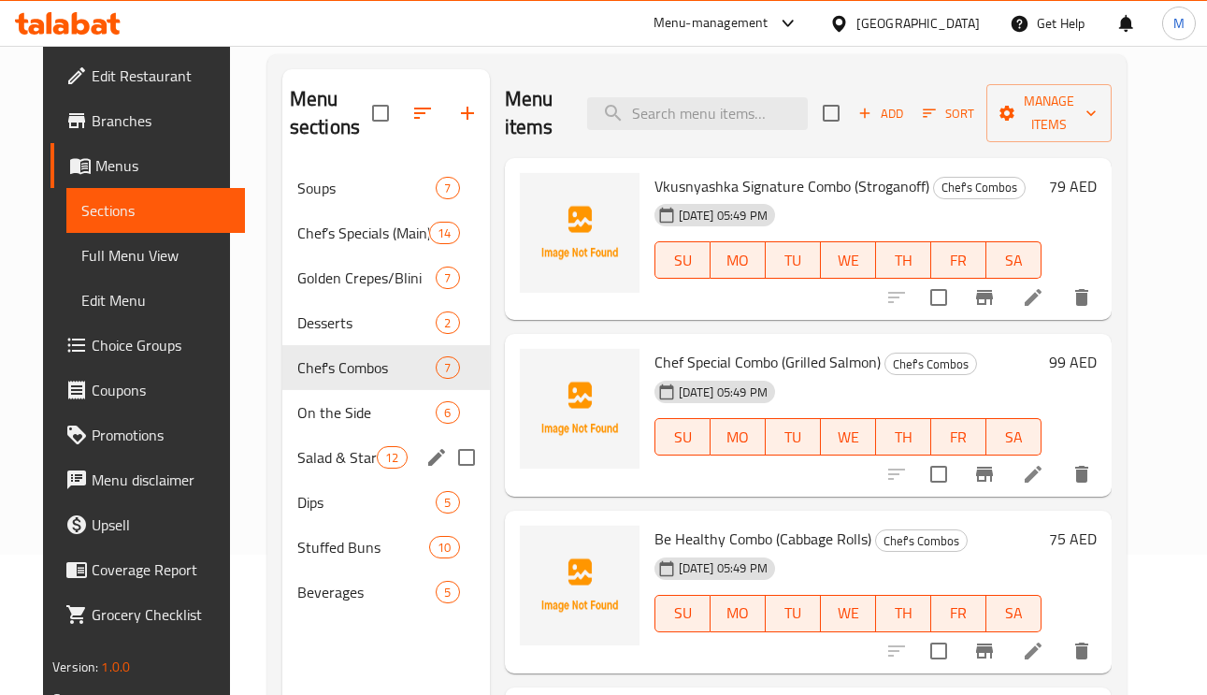
click at [462, 454] on input "Menu sections" at bounding box center [466, 456] width 39 height 39
checkbox input "true"
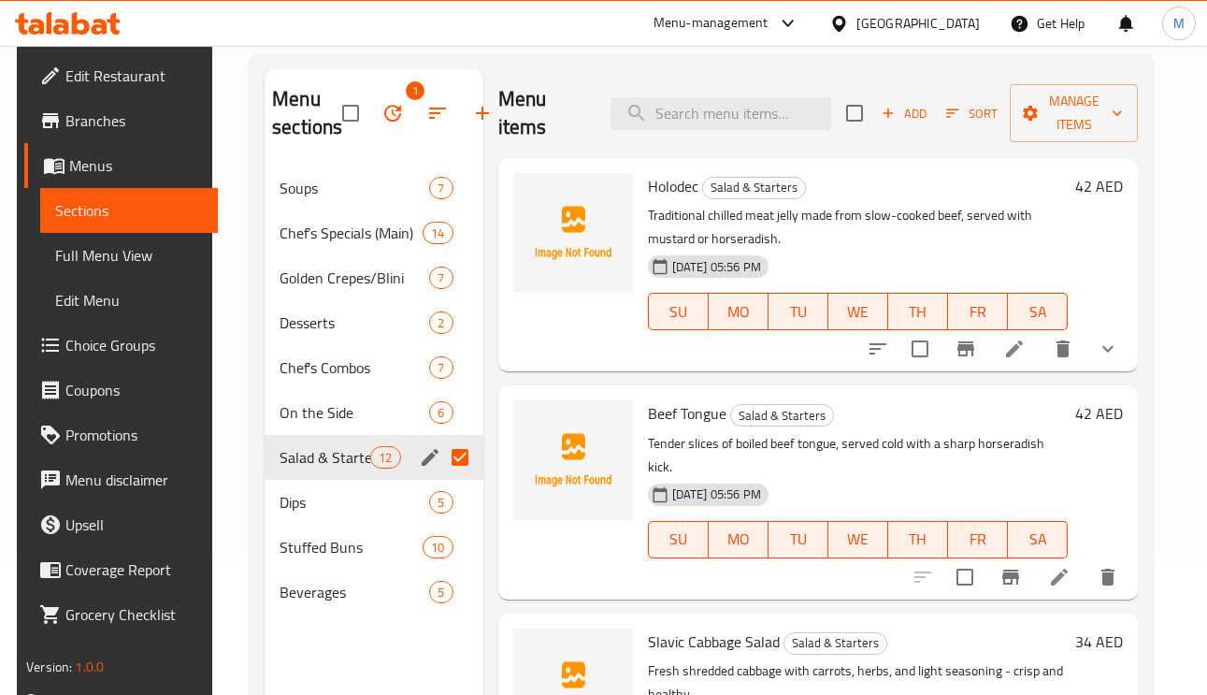
click at [427, 455] on icon "edit" at bounding box center [430, 457] width 17 height 17
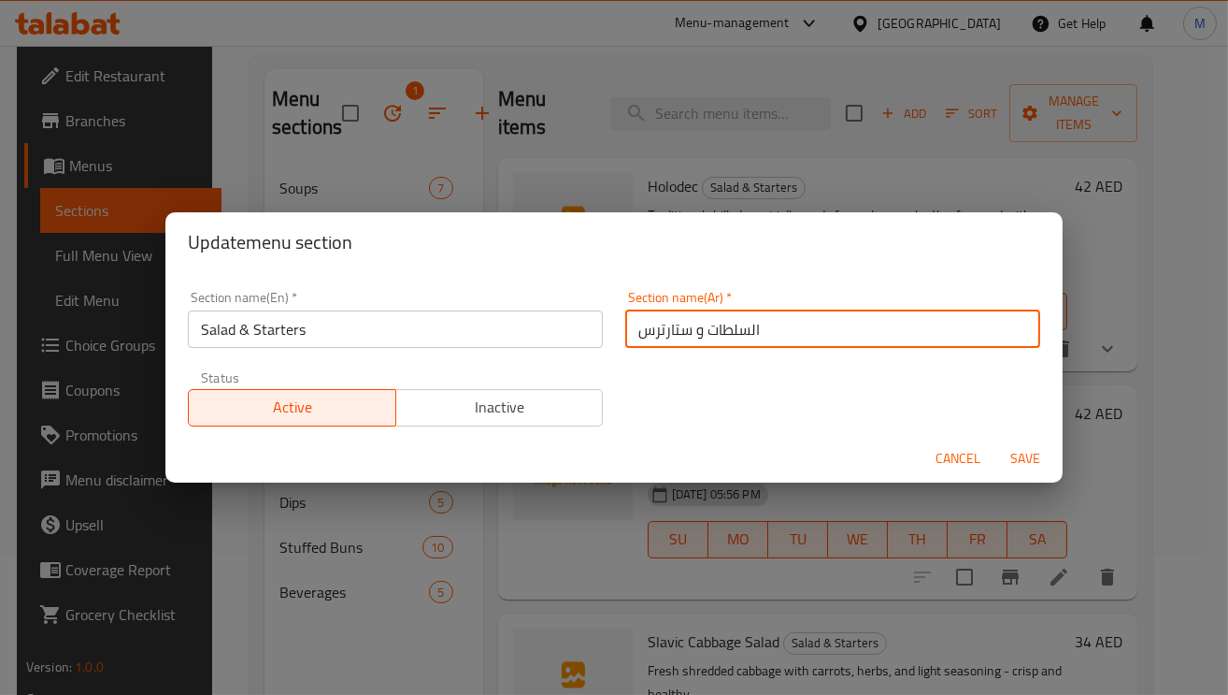
drag, startPoint x: 679, startPoint y: 336, endPoint x: 597, endPoint y: 335, distance: 81.3
click at [597, 335] on div "Section name(En)   * Salad & Starters Section name(En) * Section name(Ar)   * ا…" at bounding box center [614, 358] width 875 height 158
type input "السلطات و المقبلات"
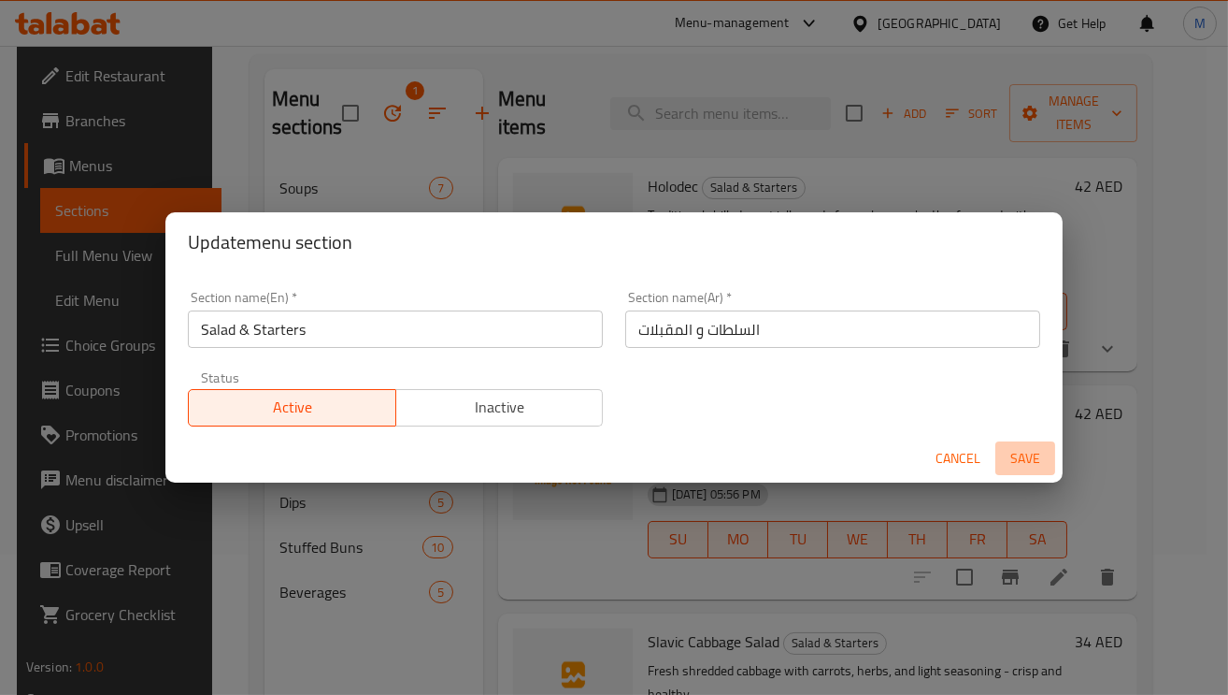
click at [1022, 463] on span "Save" at bounding box center [1025, 458] width 45 height 23
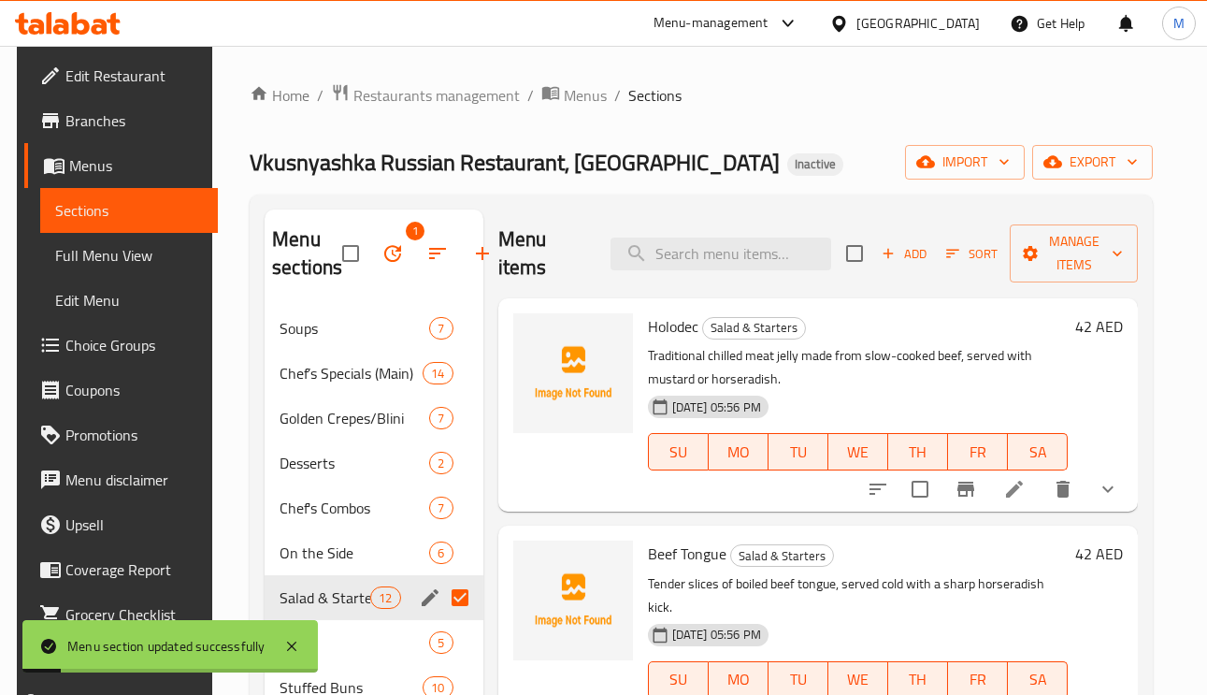
click at [155, 79] on span "Edit Restaurant" at bounding box center [134, 75] width 138 height 22
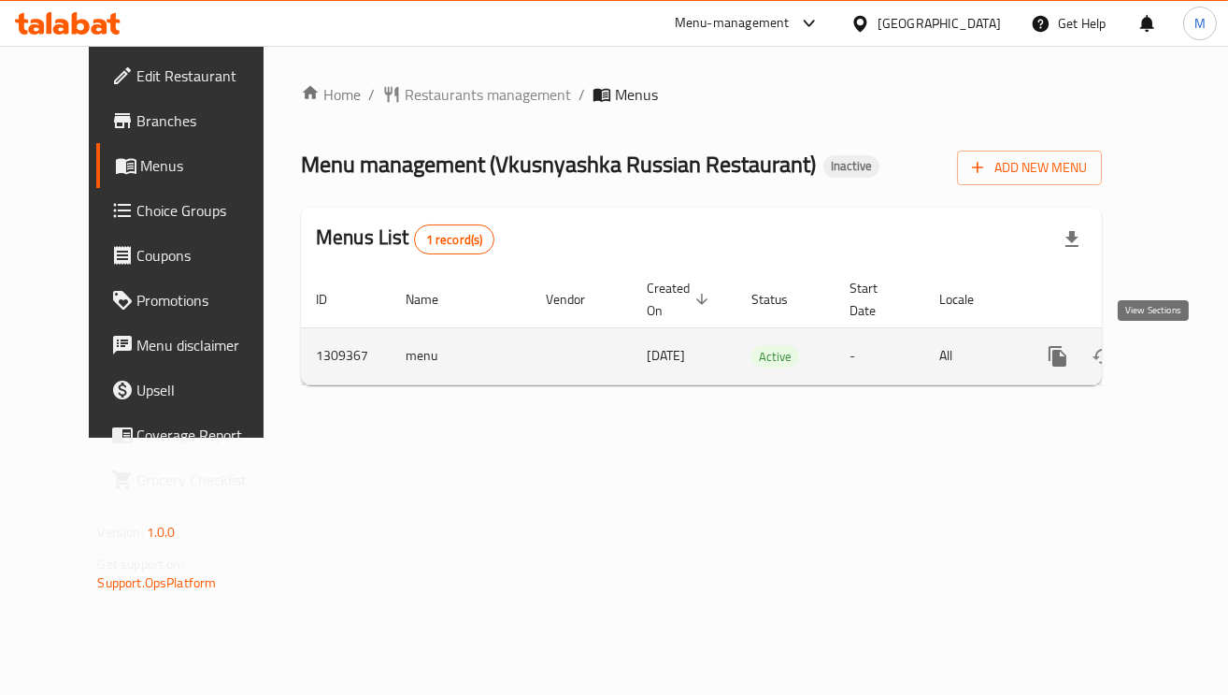
click at [1181, 365] on icon "enhanced table" at bounding box center [1192, 356] width 22 height 22
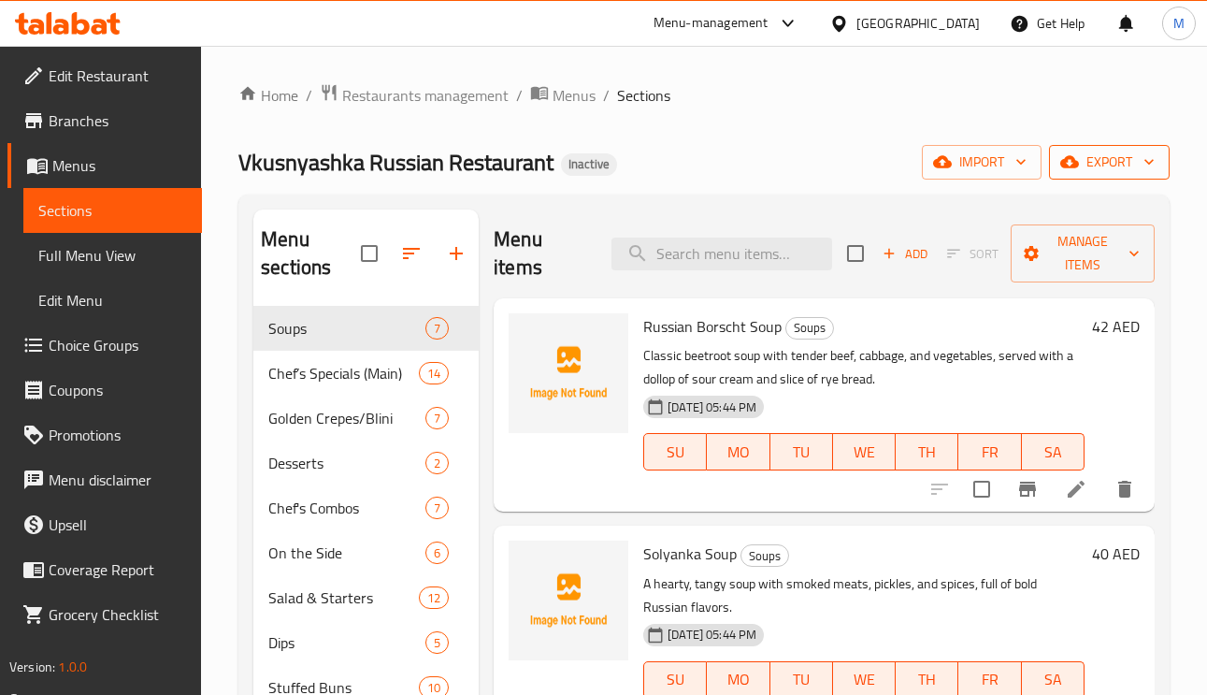
click at [1110, 152] on span "export" at bounding box center [1109, 161] width 91 height 23
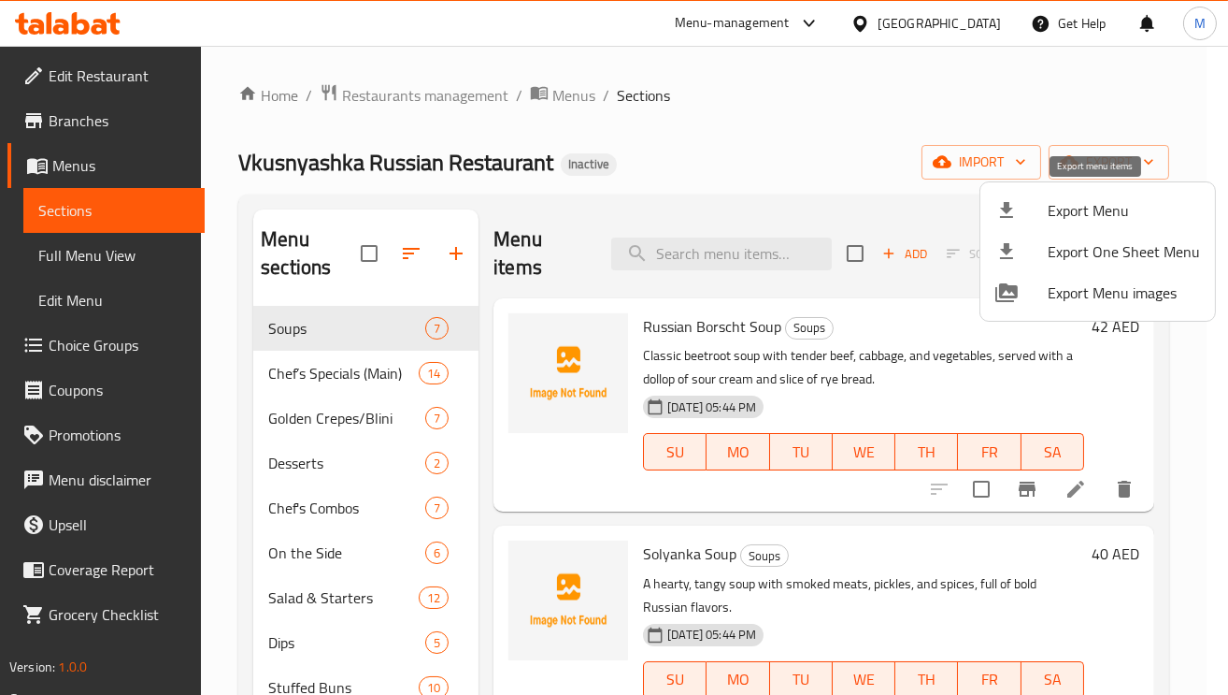
click at [1113, 207] on span "Export Menu" at bounding box center [1124, 210] width 152 height 22
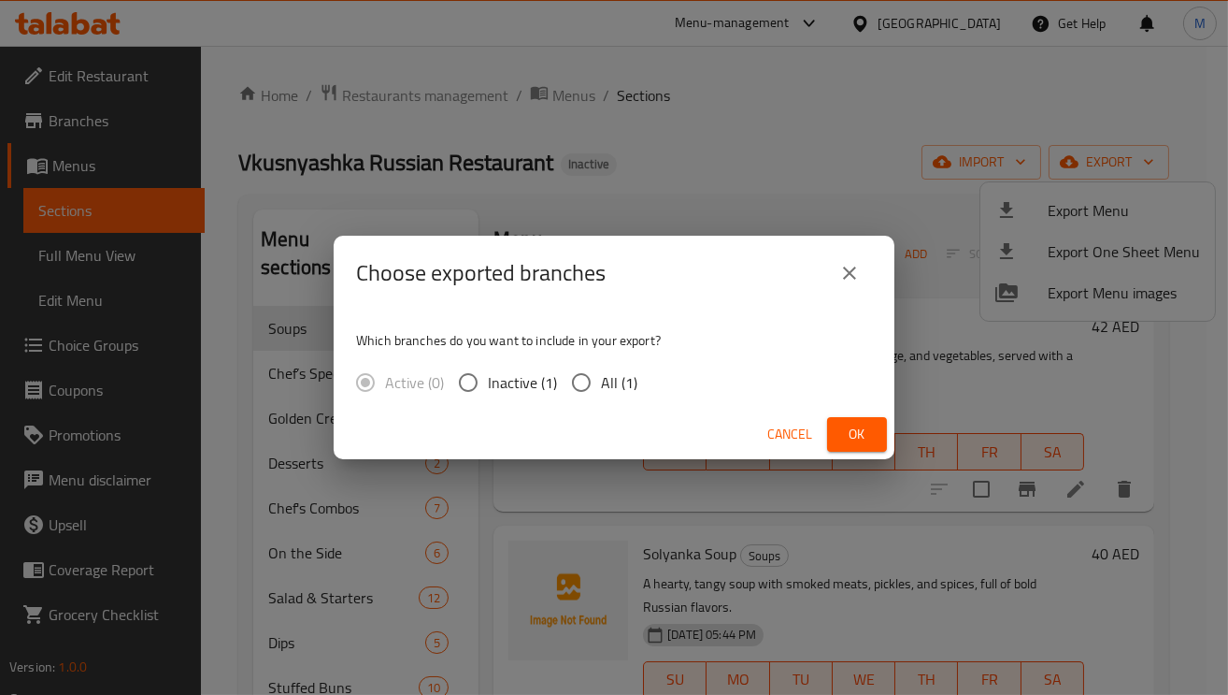
click at [577, 382] on input "All (1)" at bounding box center [581, 382] width 39 height 39
radio input "true"
click at [874, 425] on button "Ok" at bounding box center [857, 434] width 60 height 35
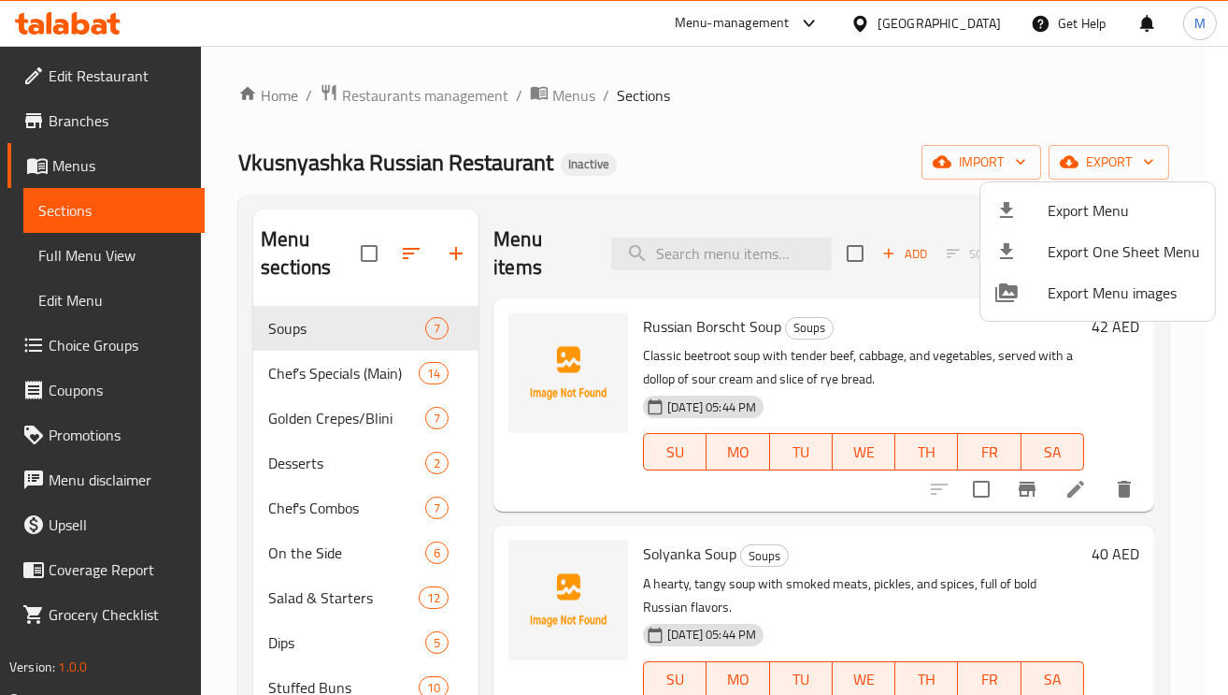
click at [753, 271] on div at bounding box center [614, 347] width 1228 height 695
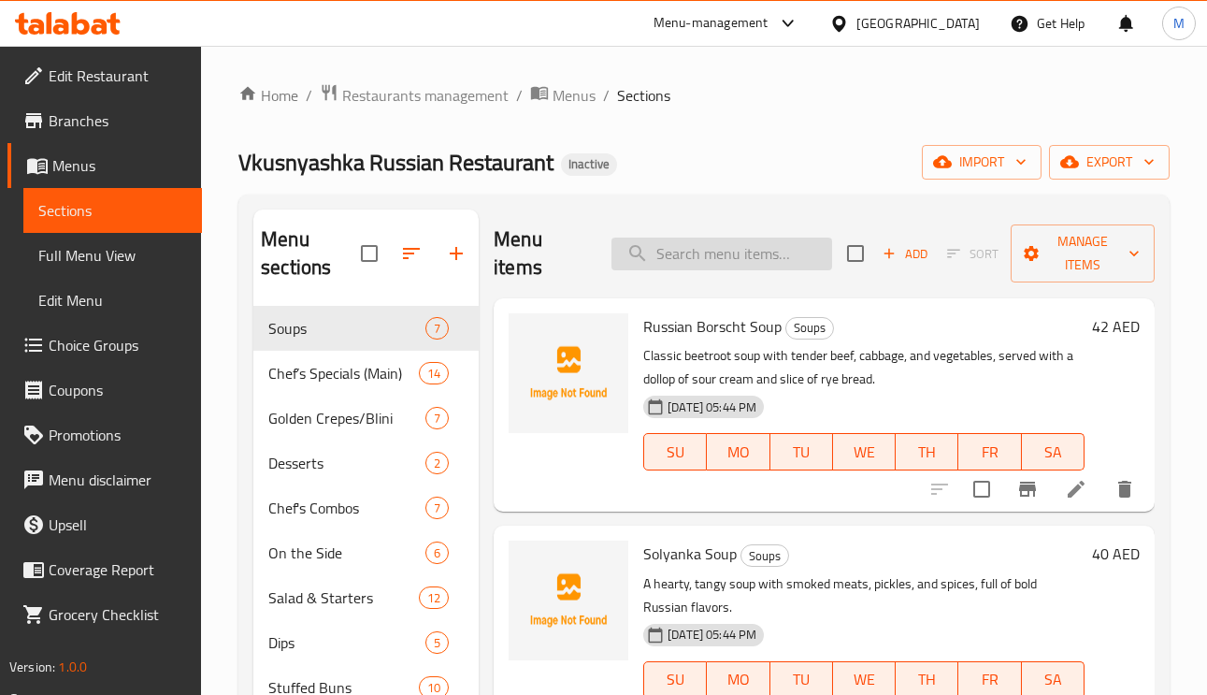
paste input "Holodec"
click at [751, 260] on input "Holodec" at bounding box center [721, 253] width 221 height 33
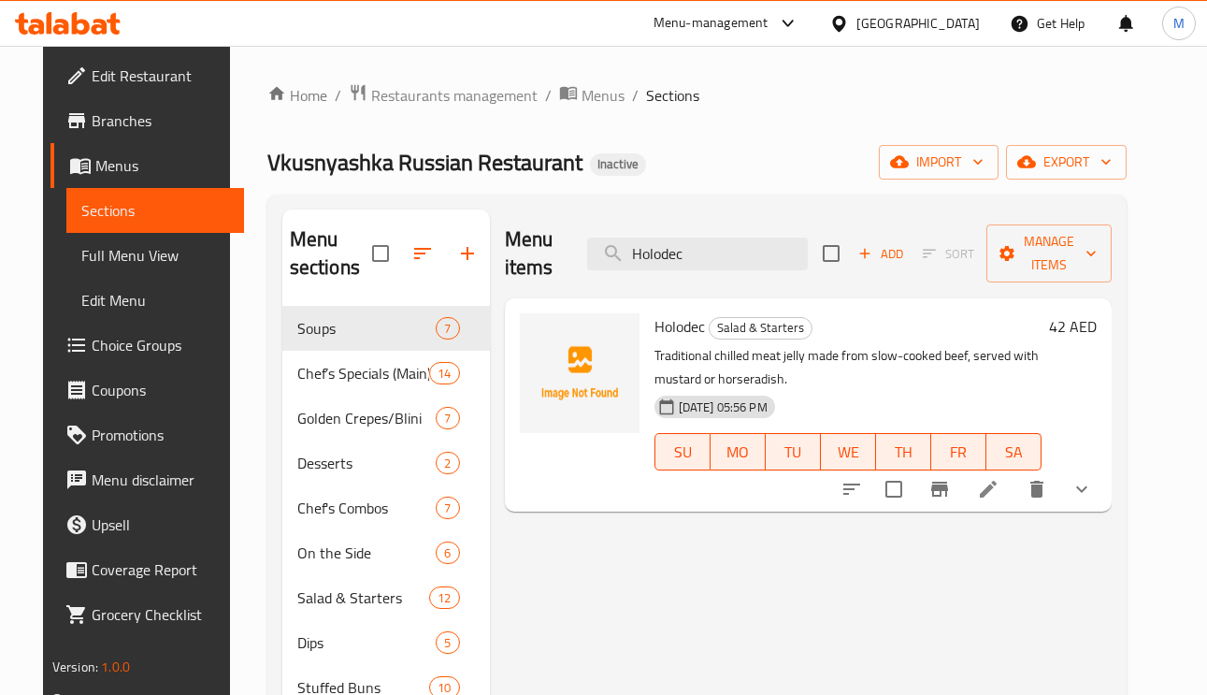
type input "Holodec"
click at [1014, 504] on li at bounding box center [988, 489] width 52 height 34
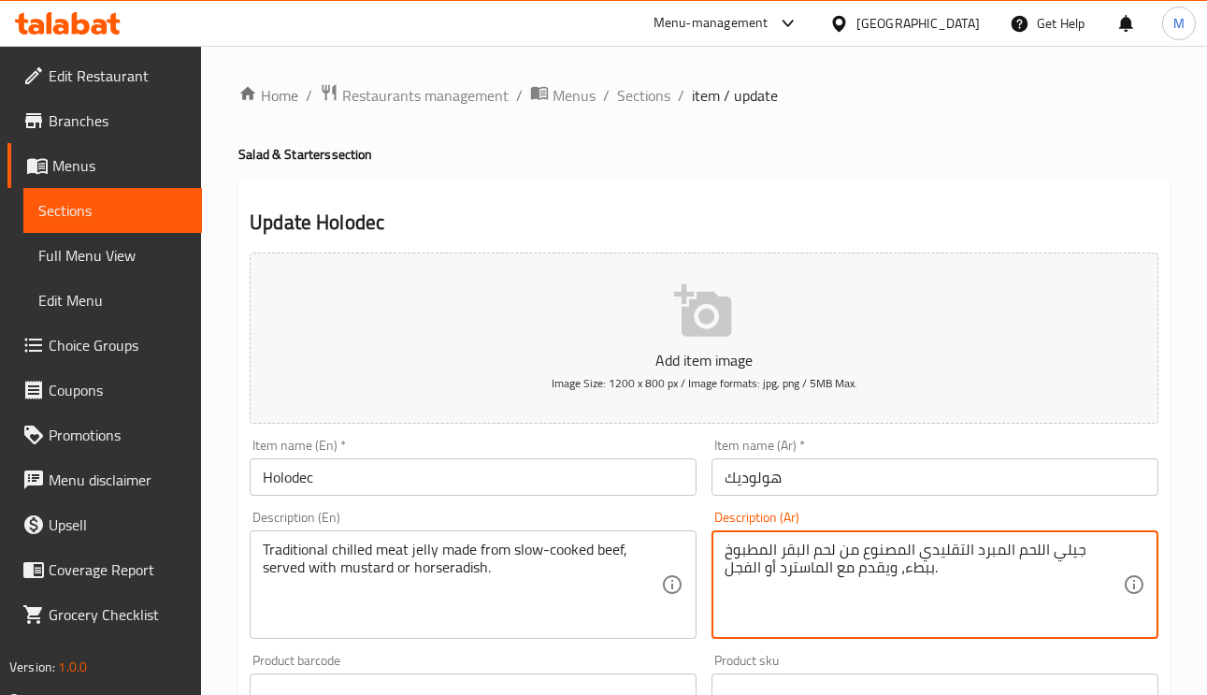
click at [838, 551] on textarea "جيلي اللحم المبرد التقليدي المصنوع من لحم البقر المطبوخ ببطء، ويقدم مع الماسترد…" at bounding box center [923, 584] width 398 height 89
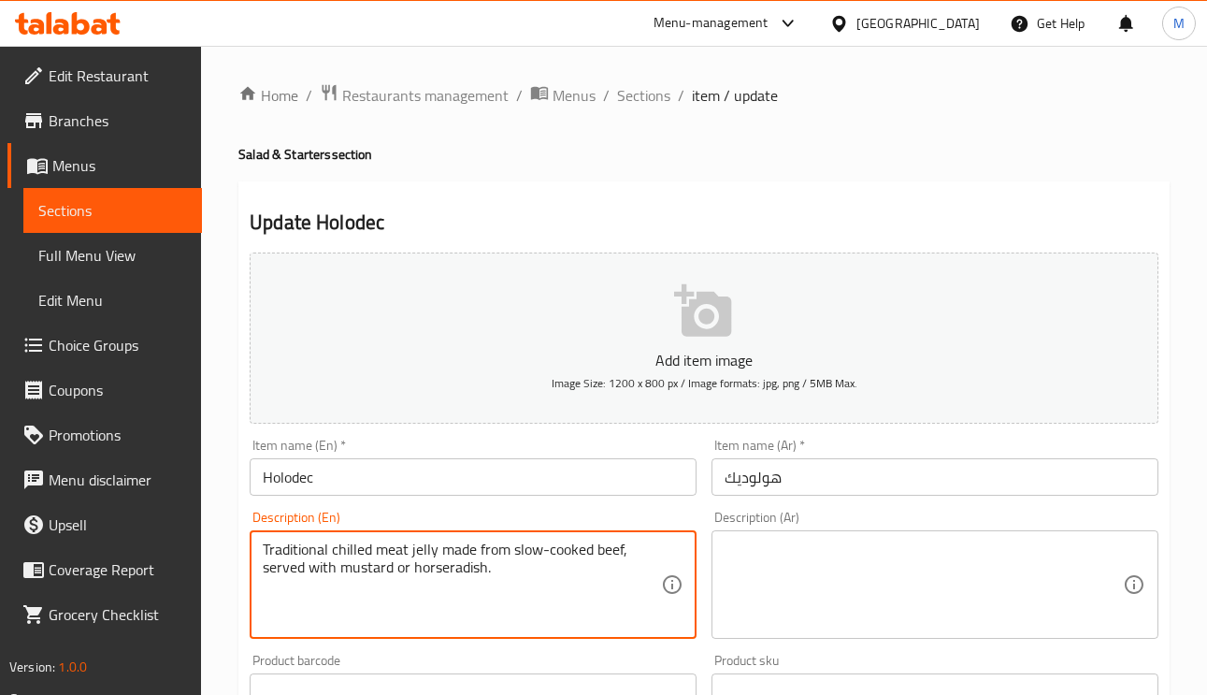
click at [561, 551] on textarea "Traditional chilled meat jelly made from slow-cooked beef, served with mustard …" at bounding box center [462, 584] width 398 height 89
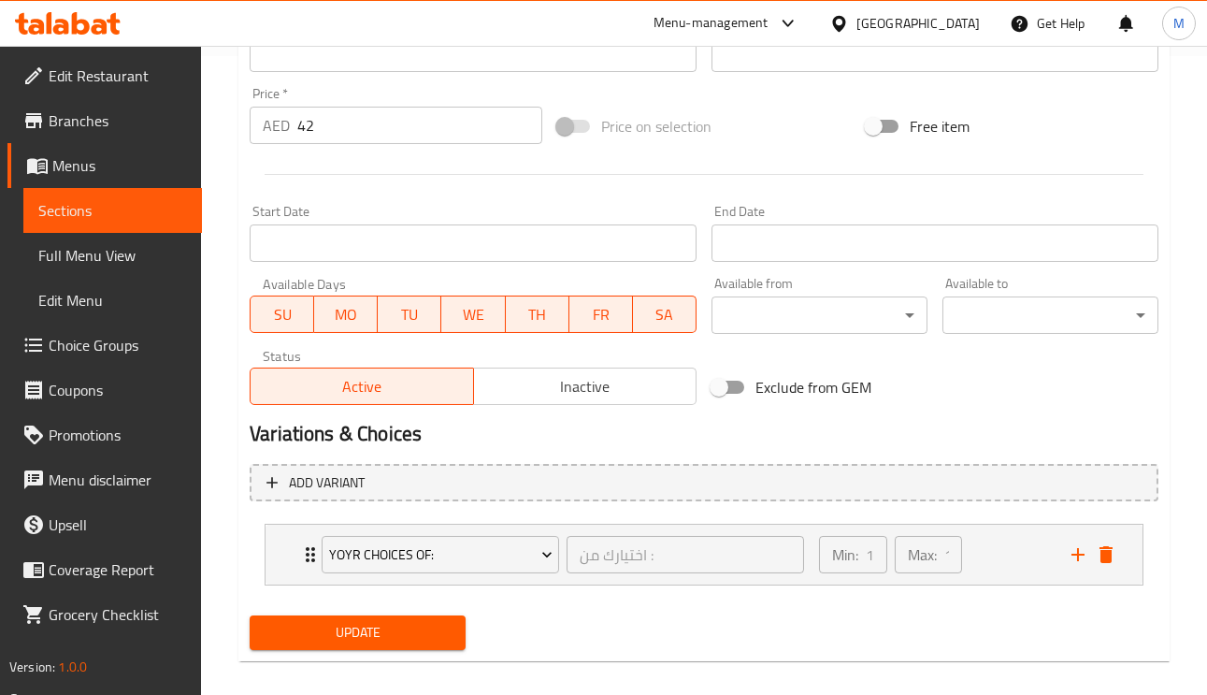
scroll to position [657, 0]
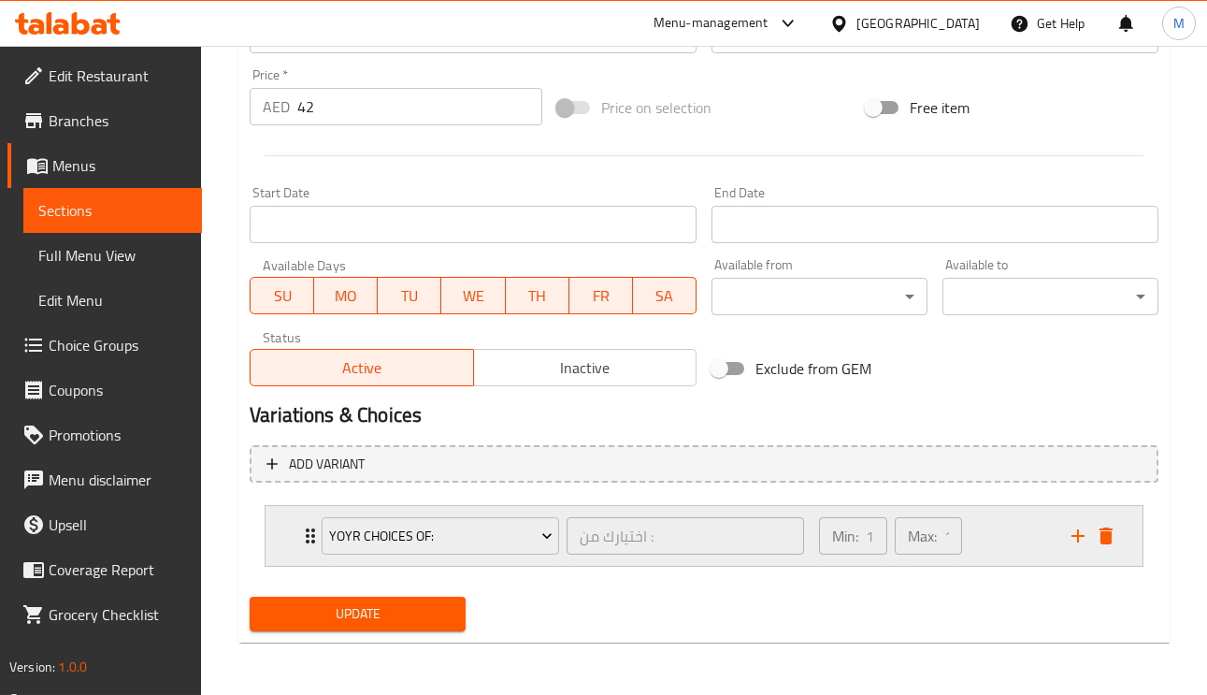
click at [1107, 535] on icon "delete" at bounding box center [1105, 535] width 13 height 17
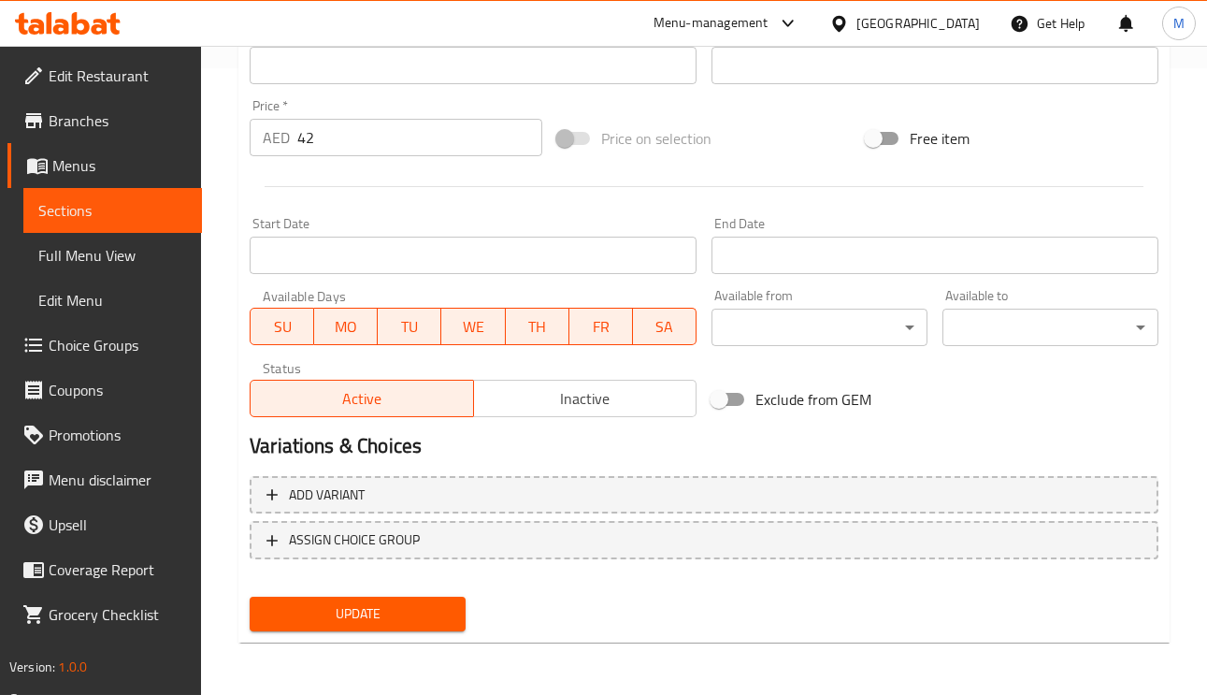
scroll to position [625, 0]
drag, startPoint x: 392, startPoint y: 604, endPoint x: 402, endPoint y: 608, distance: 10.9
click at [393, 603] on span "Update" at bounding box center [358, 614] width 186 height 23
click at [427, 597] on button "Update" at bounding box center [358, 614] width 216 height 35
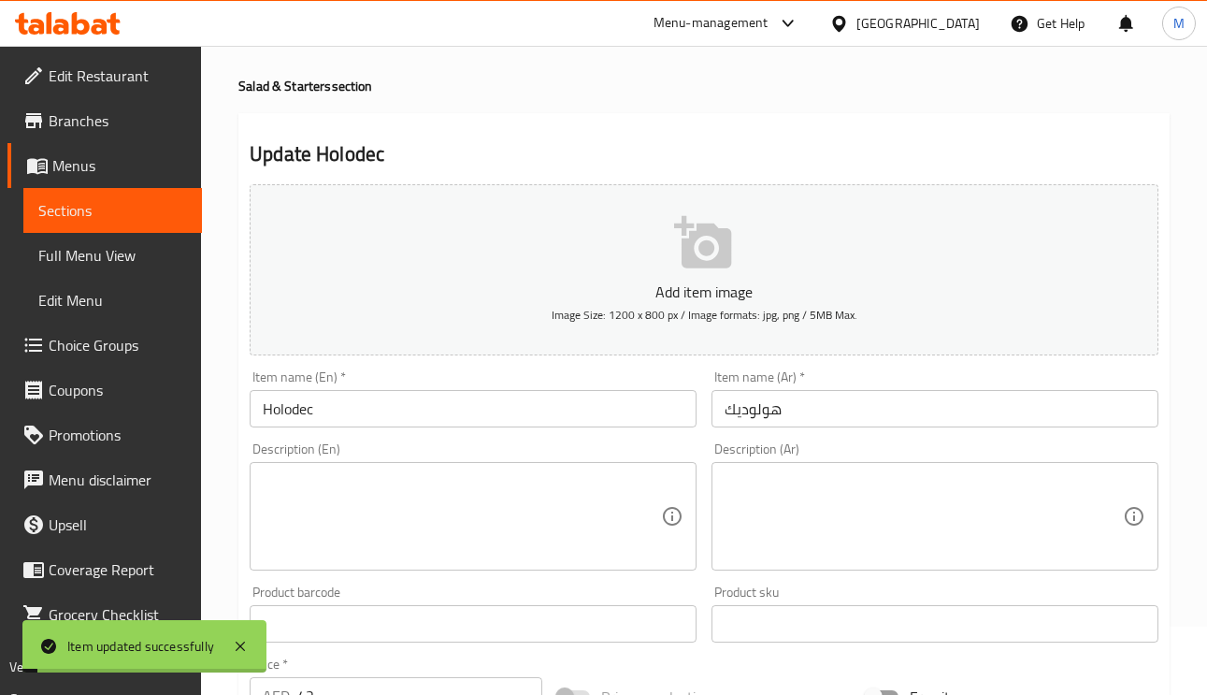
scroll to position [0, 0]
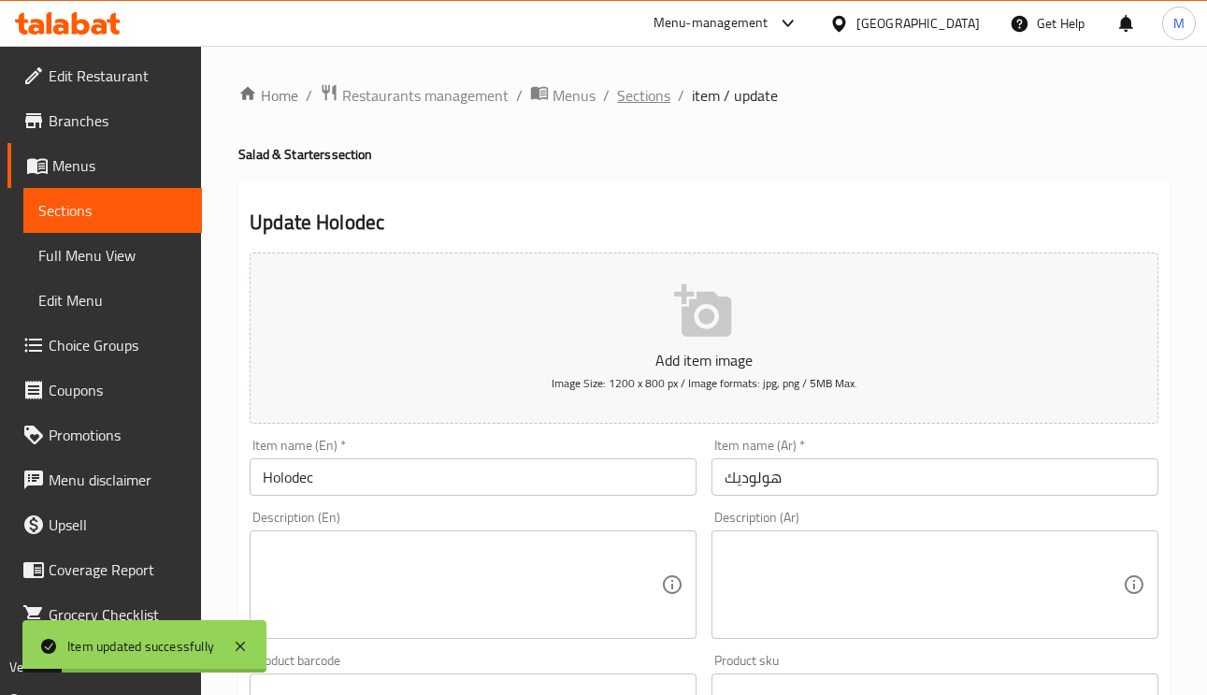
click at [647, 105] on span "Sections" at bounding box center [643, 95] width 53 height 22
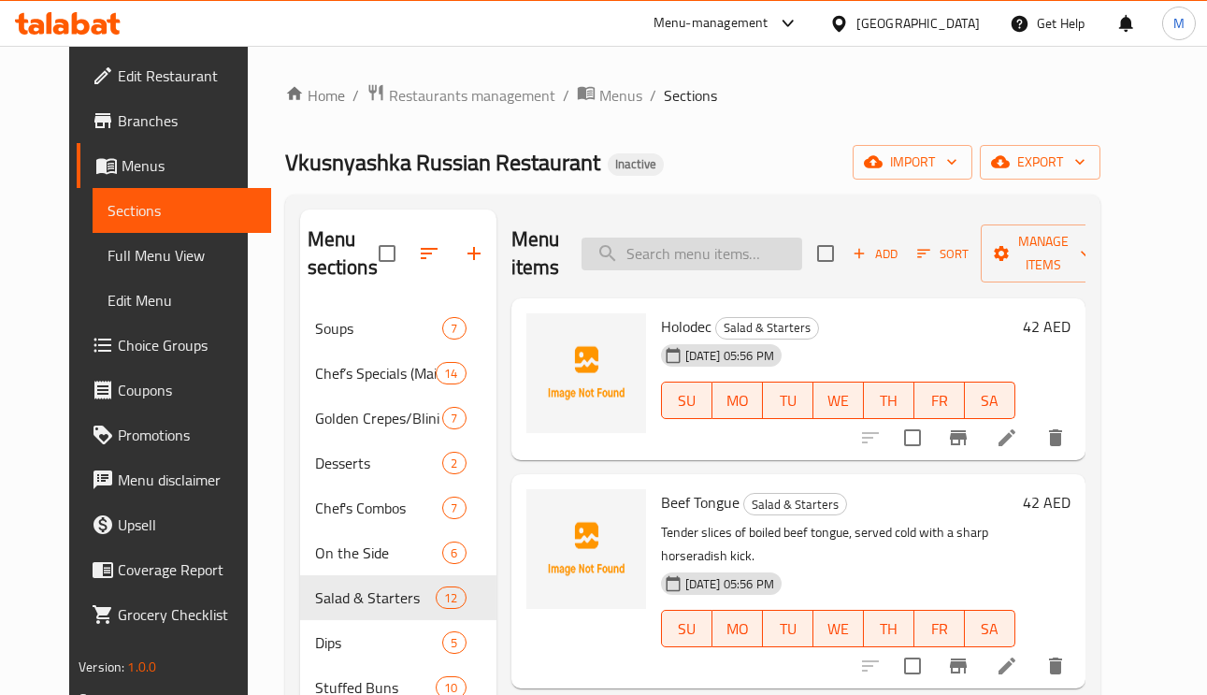
paste input "Beef Tongue"
click at [754, 251] on input "Beef Tongue" at bounding box center [691, 253] width 221 height 33
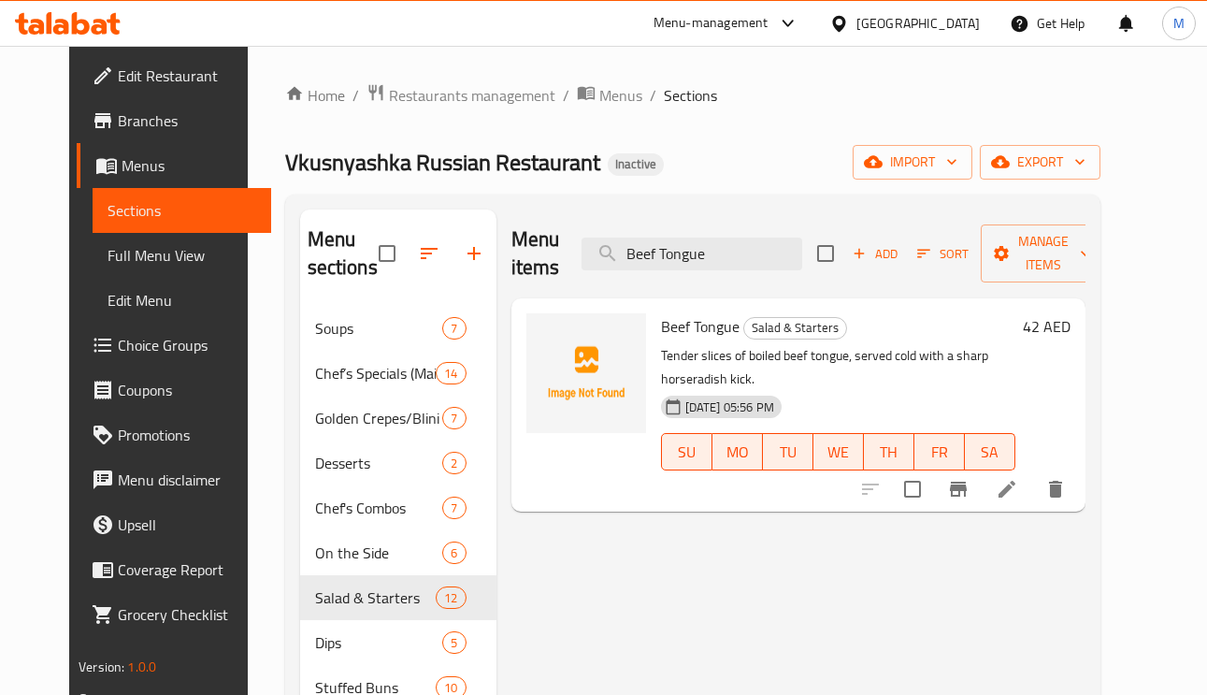
type input "Beef Tongue"
click at [1018, 478] on icon at bounding box center [1006, 489] width 22 height 22
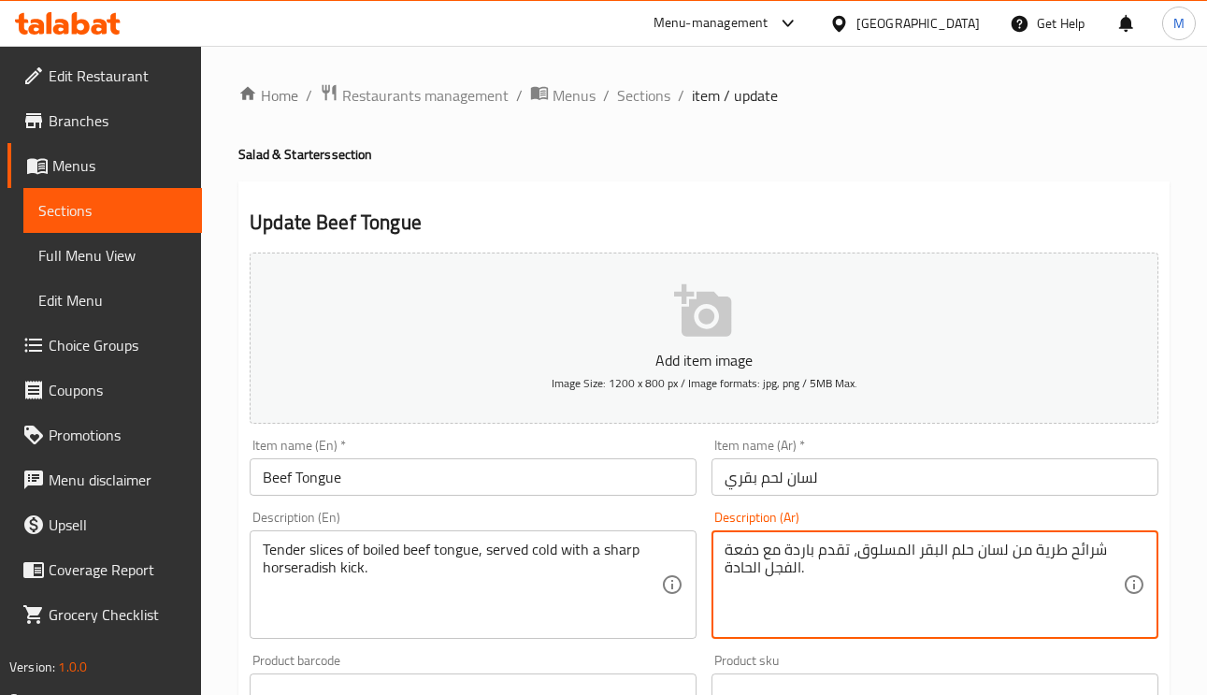
click at [961, 553] on textarea "شرائح طرية من لسان حلم البقر المسلوق، تقدم باردة مع دفعة الفجل الحادة." at bounding box center [923, 584] width 398 height 89
paste textarea "لح"
click at [734, 544] on textarea "شرائح طرية من لسان لحم البقر المسلوق، تقدم باردة مع دفعة الفجل الحادة." at bounding box center [923, 584] width 398 height 89
type textarea "شرائح طرية من لسان لحم البقر المسلوق، تقدم باردة مع كيك الفجل الحادة."
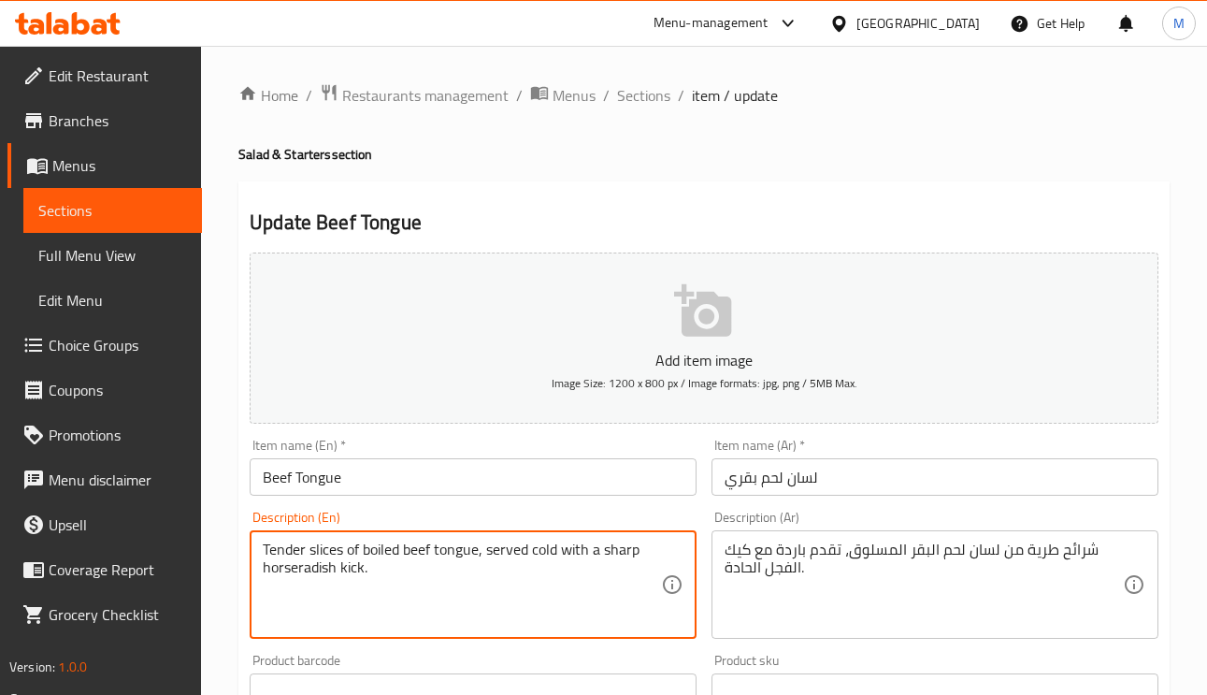
click at [310, 575] on textarea "Tender slices of boiled beef tongue, served cold with a sharp horseradish kick." at bounding box center [462, 584] width 398 height 89
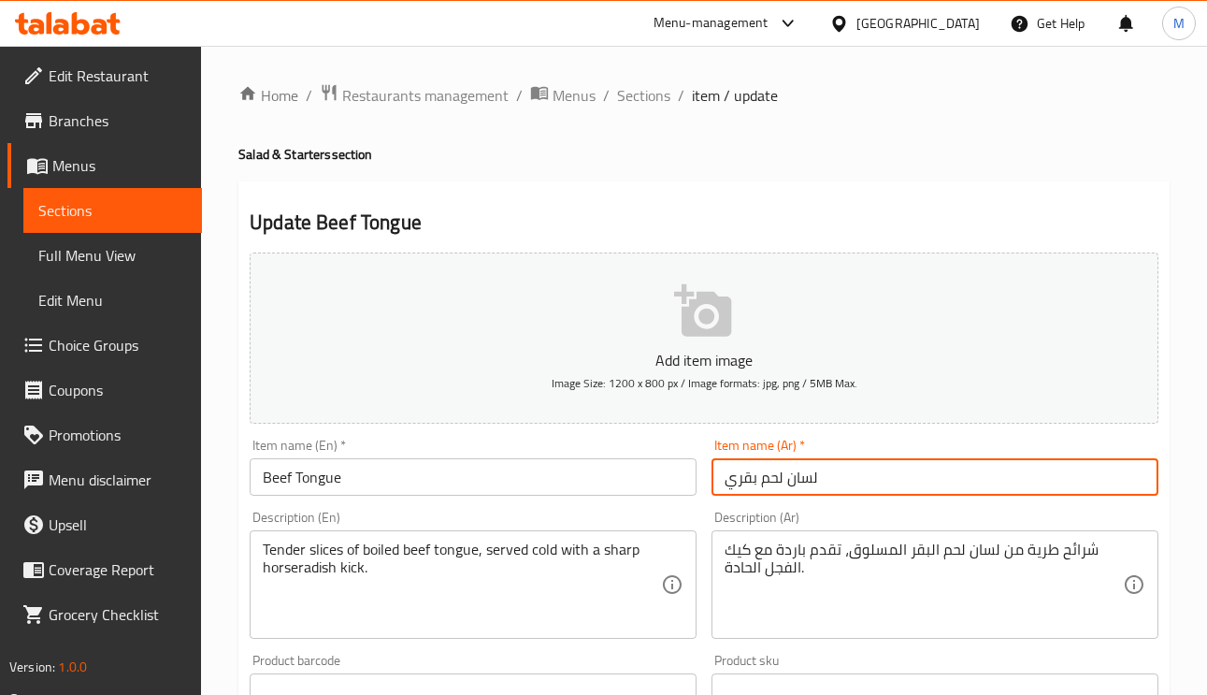
click at [878, 467] on input "لسان لحم بقري" at bounding box center [934, 476] width 447 height 37
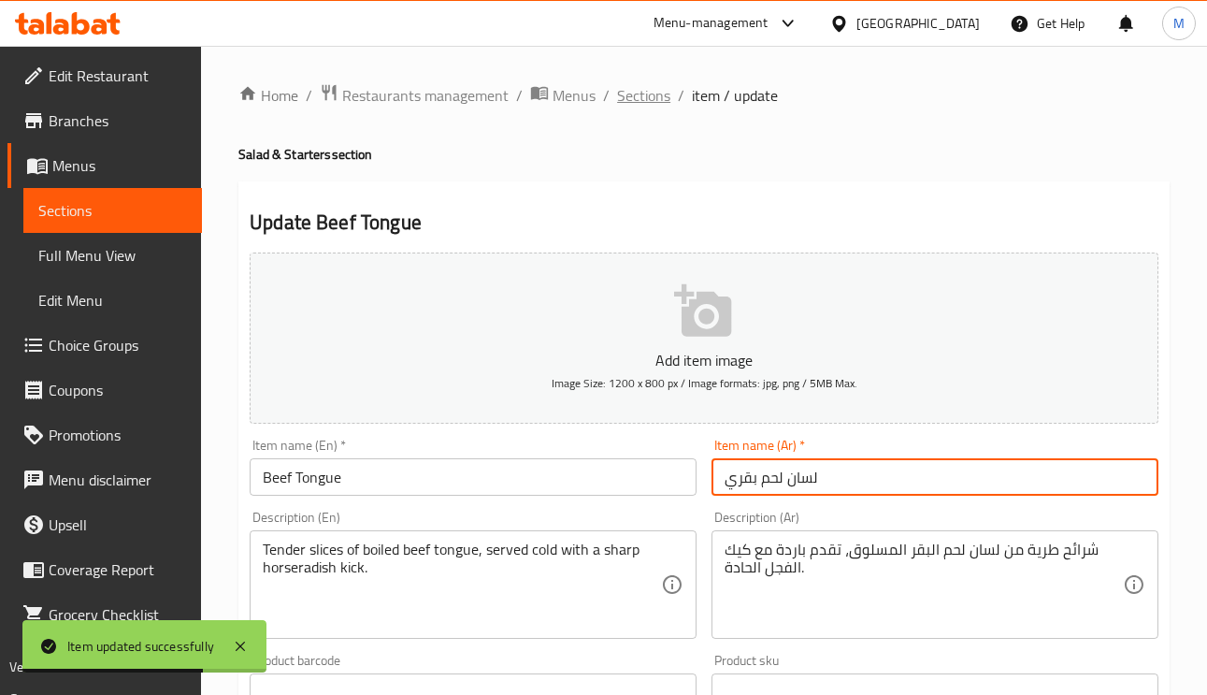
click at [660, 84] on span "Sections" at bounding box center [643, 95] width 53 height 22
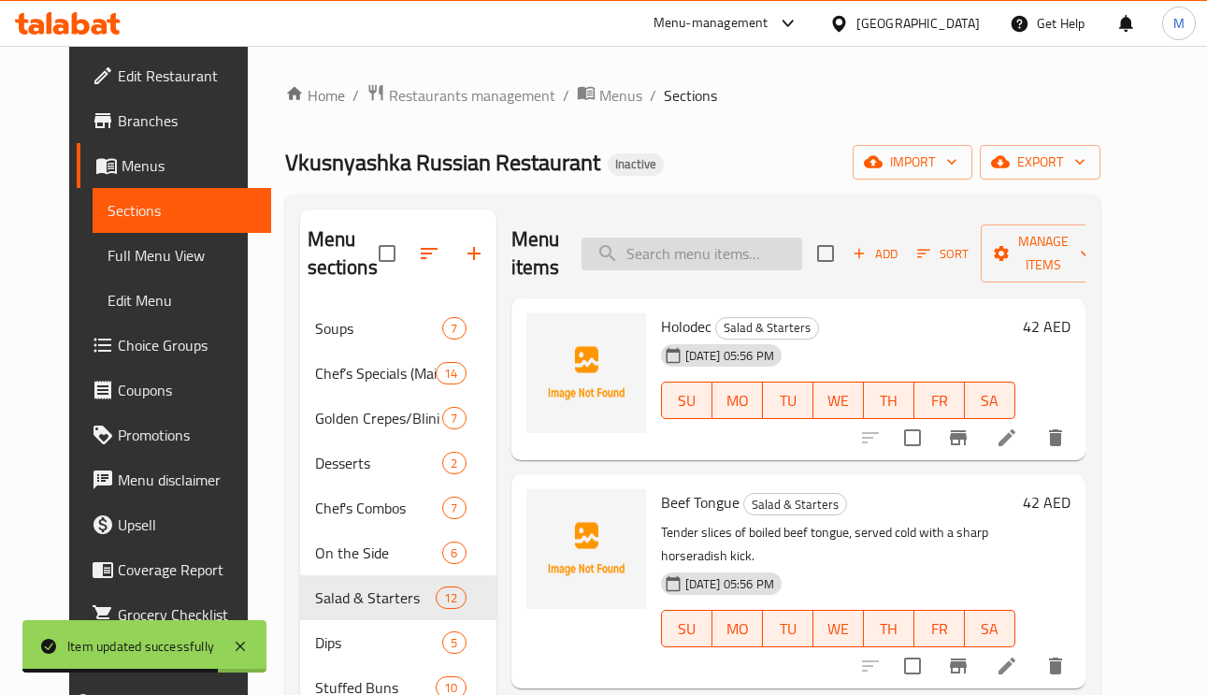
paste input "Garden Fresh Vinegret"
click at [742, 246] on input "Garden Fresh Vinegret" at bounding box center [691, 253] width 221 height 33
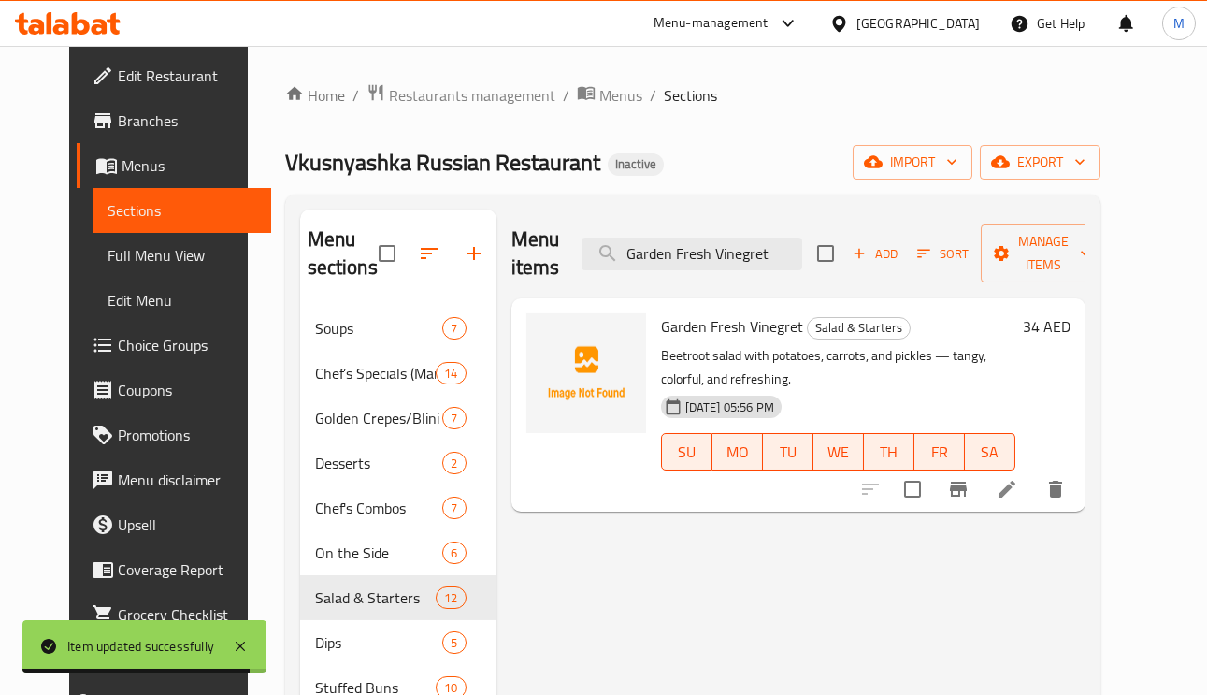
type input "Garden Fresh Vinegret"
click at [1033, 495] on li at bounding box center [1007, 489] width 52 height 34
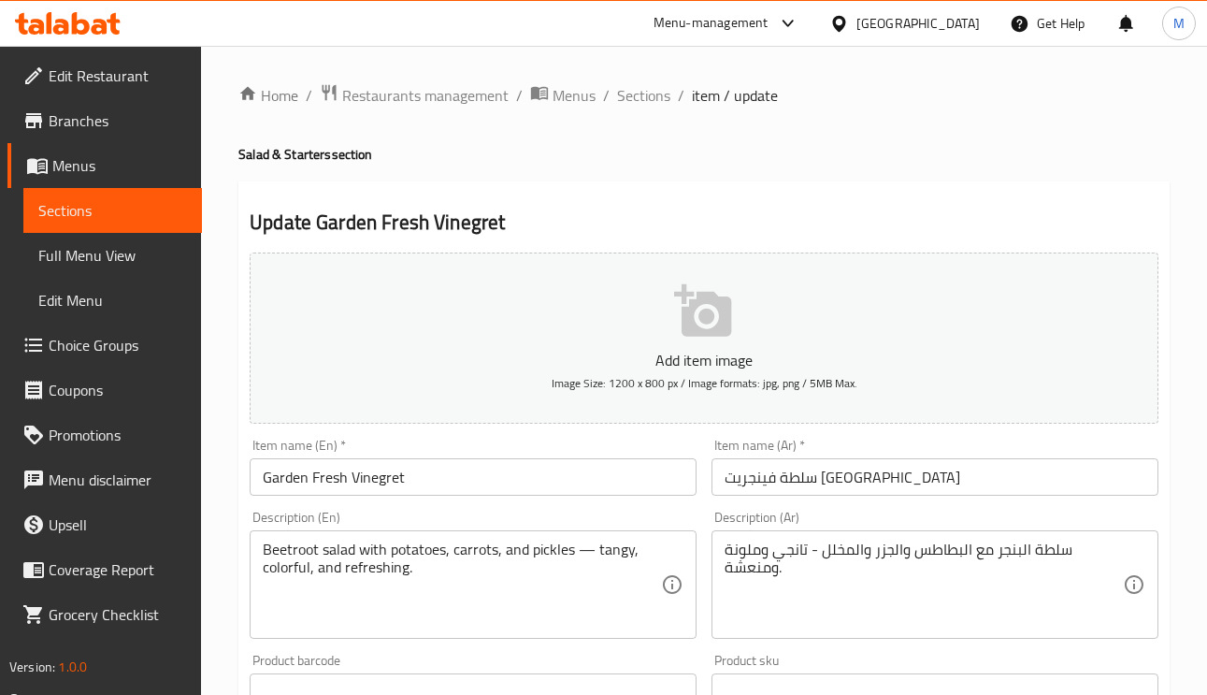
click at [839, 479] on input "سلطة فينجريت [GEOGRAPHIC_DATA]" at bounding box center [934, 476] width 447 height 37
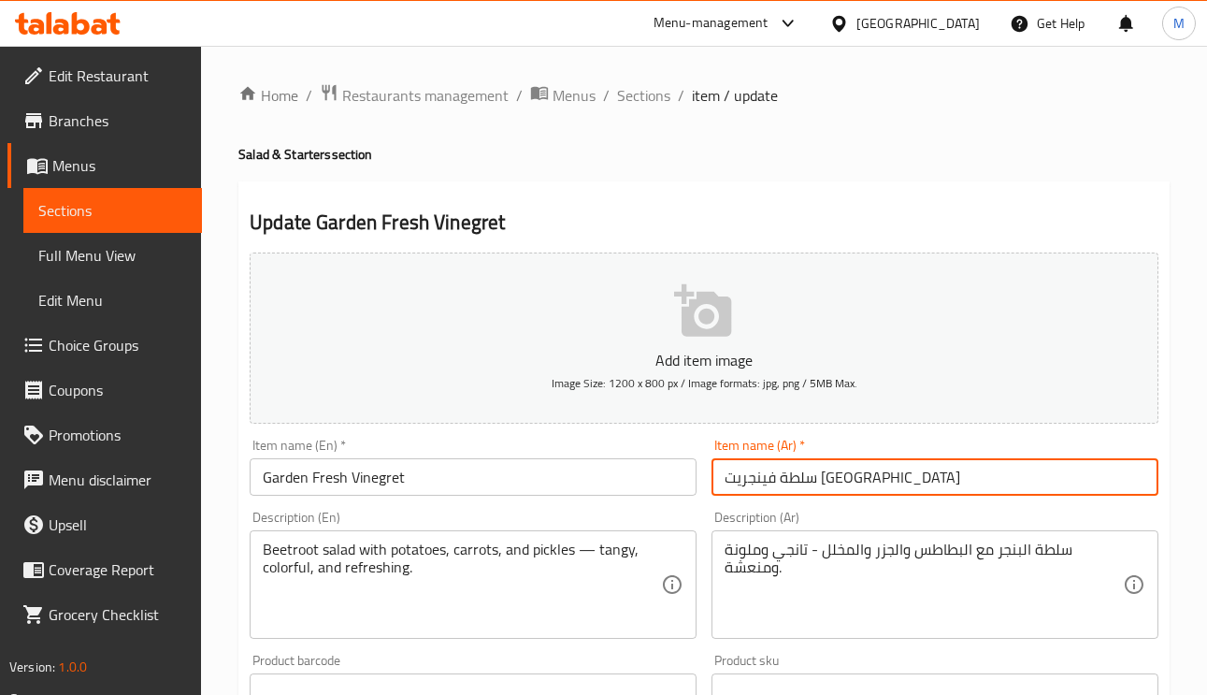
click at [839, 479] on input "سلطة فينجريت [GEOGRAPHIC_DATA]" at bounding box center [934, 476] width 447 height 37
click at [844, 472] on input "فينجريت [GEOGRAPHIC_DATA]" at bounding box center [934, 476] width 447 height 37
type input "فينجريت جاردن فريش"
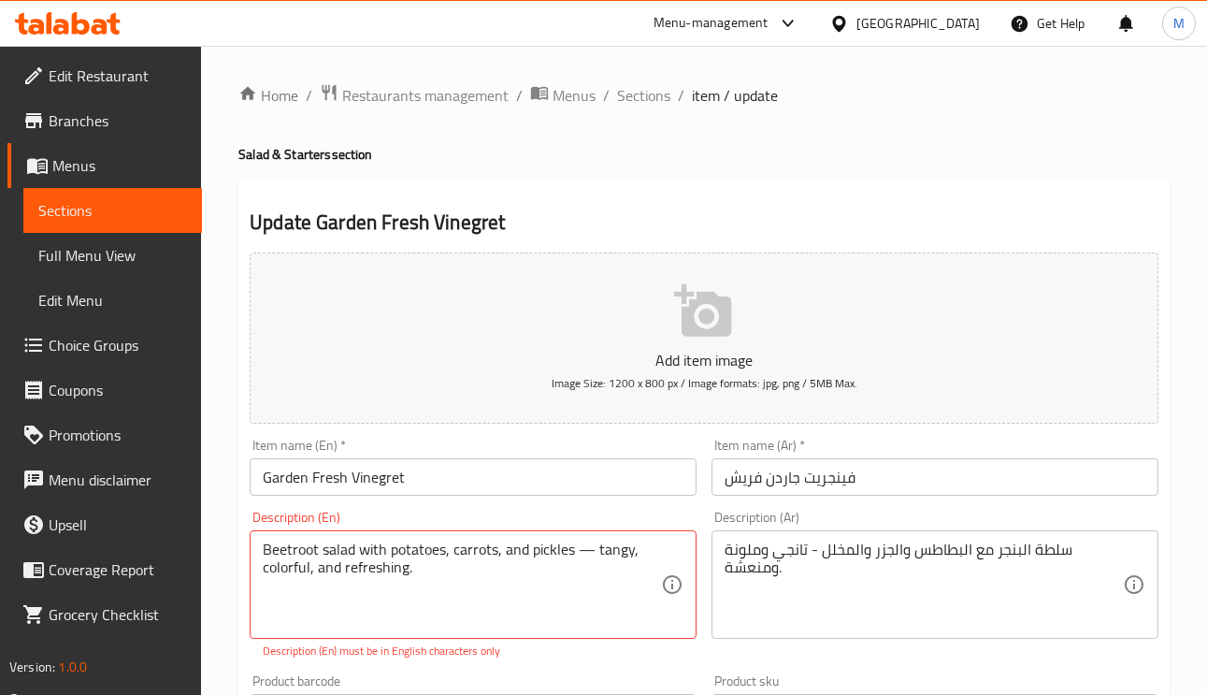
click at [587, 545] on div "Beetroot salad with potatoes, carrots, and pickles — tangy, colorful, and refre…" at bounding box center [473, 584] width 447 height 108
click at [580, 560] on textarea "Beetroot salad with potatoes, carrots, and pickles — tangy, colorful, and refre…" at bounding box center [462, 584] width 398 height 89
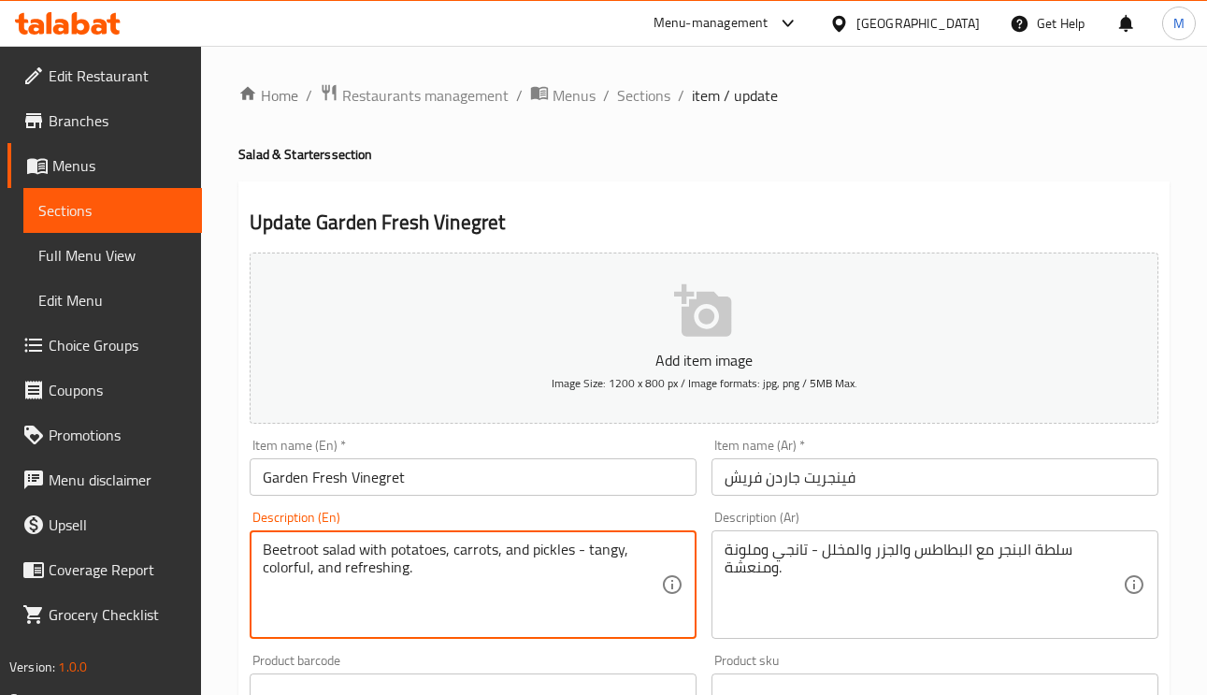
type textarea "Beetroot salad with potatoes, carrots, and pickles - tangy, colorful, and refre…"
click at [602, 481] on input "Garden Fresh Vinegret" at bounding box center [473, 476] width 447 height 37
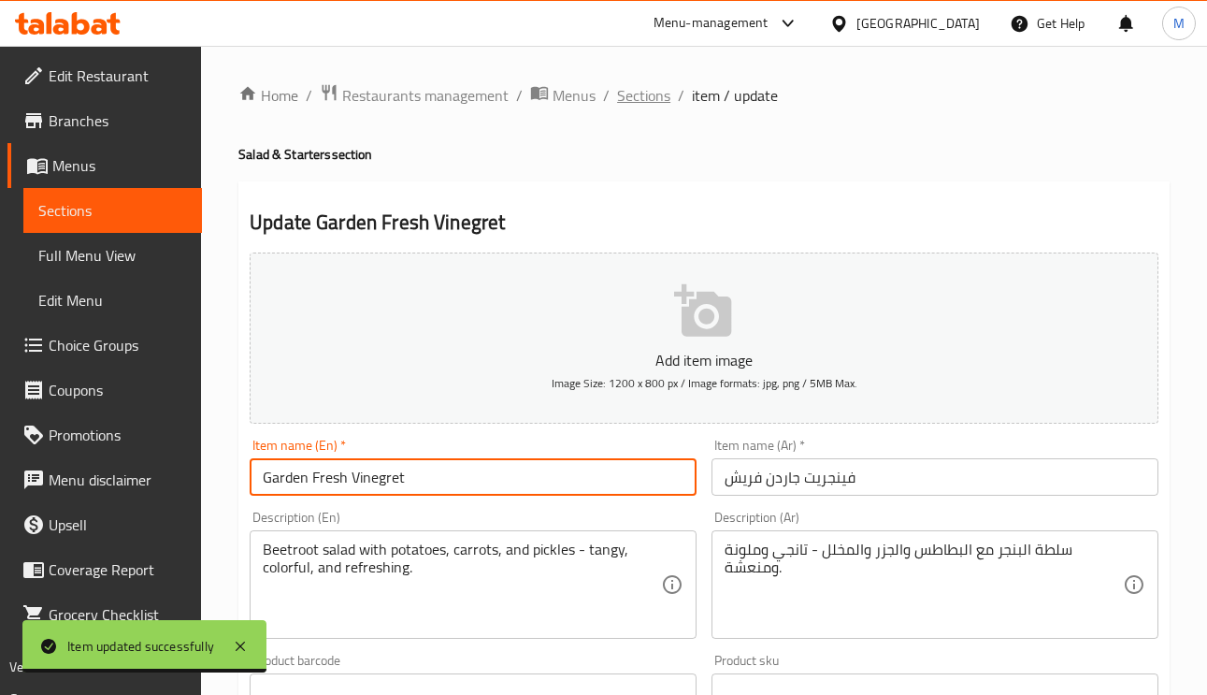
click at [642, 96] on span "Sections" at bounding box center [643, 95] width 53 height 22
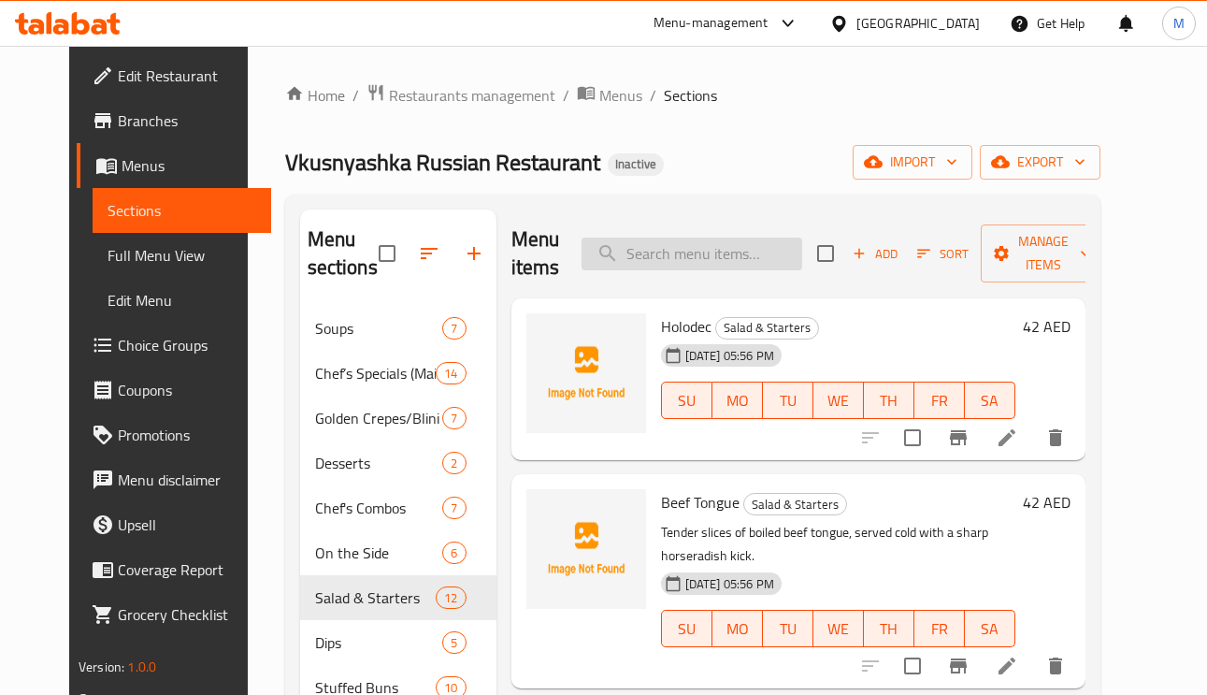
click at [729, 256] on input "search" at bounding box center [691, 253] width 221 height 33
paste input "Mediterranean Salad"
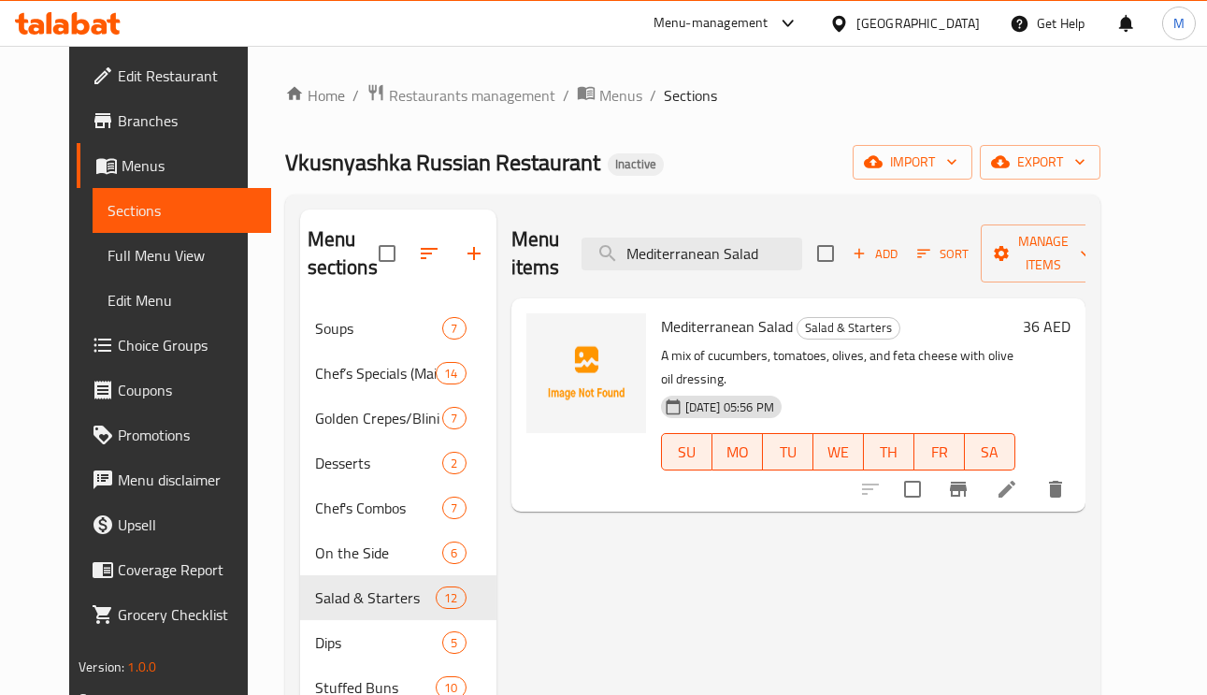
type input "Mediterranean Salad"
click at [1033, 483] on li at bounding box center [1007, 489] width 52 height 34
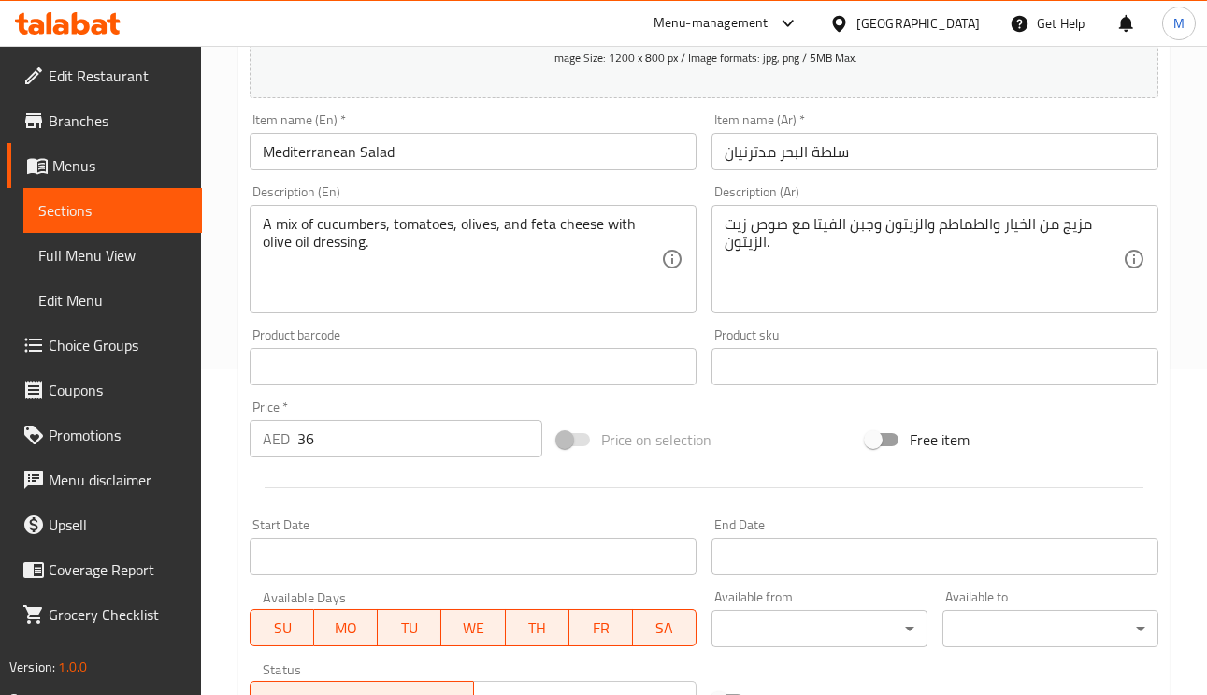
scroll to position [280, 0]
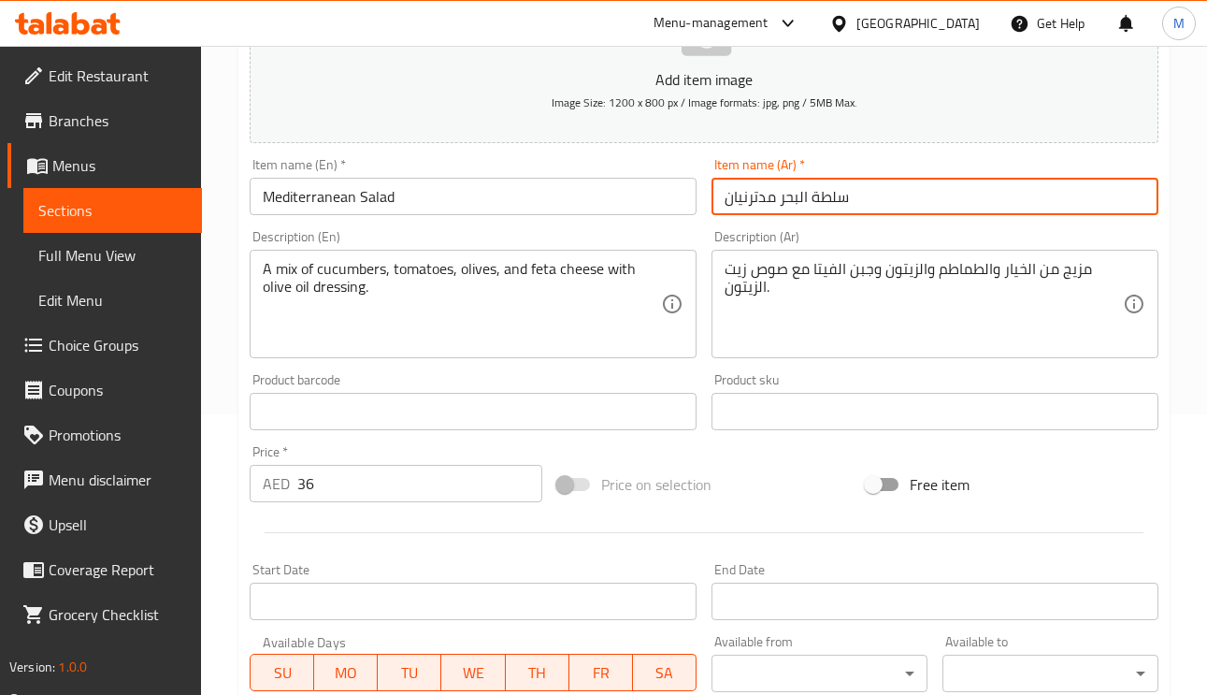
click at [867, 186] on input "سلطة البحر مدترنيان" at bounding box center [934, 196] width 447 height 37
click at [330, 201] on input "Mediterranean Salad" at bounding box center [473, 196] width 447 height 37
drag, startPoint x: 805, startPoint y: 203, endPoint x: 775, endPoint y: 203, distance: 29.9
click at [775, 203] on input "سلطة البحر مدترنيان" at bounding box center [934, 196] width 447 height 37
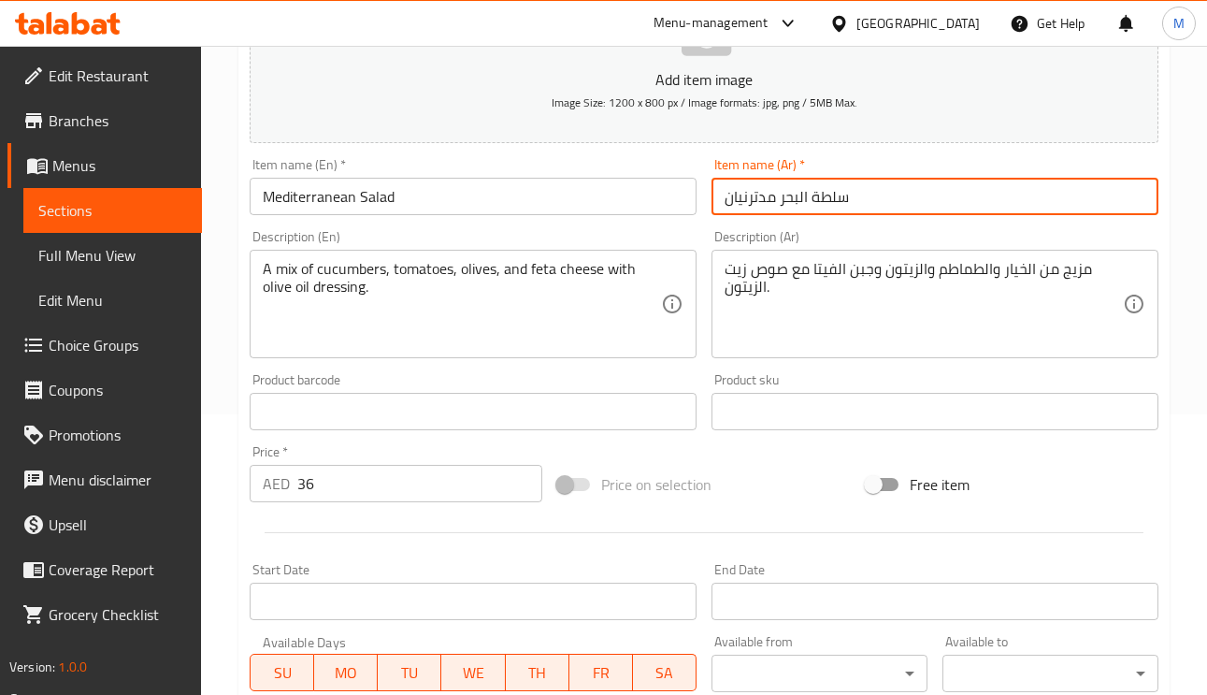
click at [804, 196] on input "سلطة البحر مدترنيان" at bounding box center [934, 196] width 447 height 37
drag, startPoint x: 808, startPoint y: 200, endPoint x: 703, endPoint y: 191, distance: 105.1
click at [704, 191] on div "Item name (Ar)   * سلطة البحر مدترنيان Item name (Ar) *" at bounding box center [935, 186] width 462 height 72
paste input "الأبيض المتوسط"
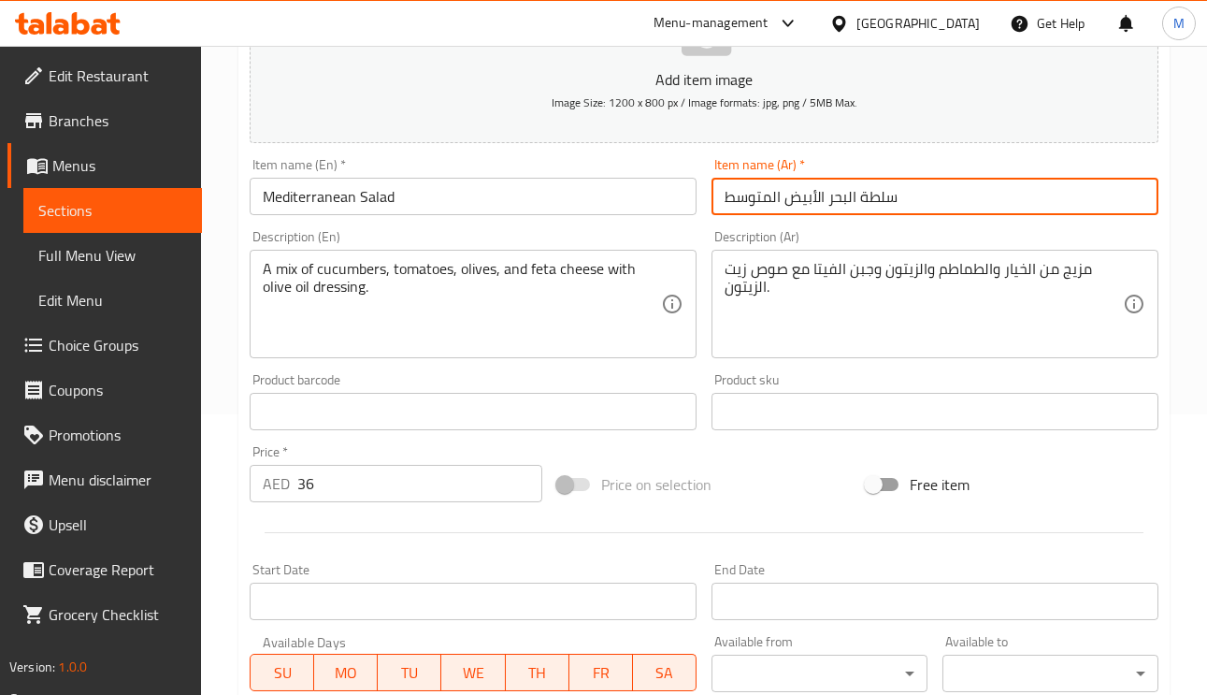
type input "سلطة البحر الأبيض المتوسط"
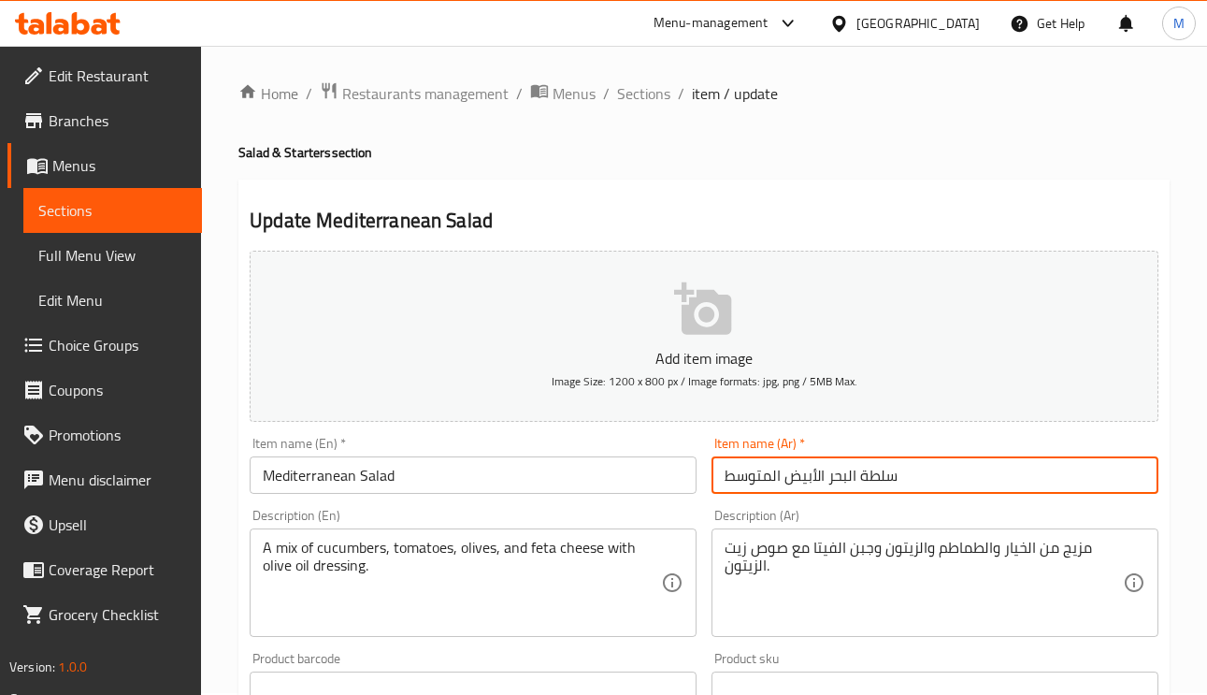
scroll to position [0, 0]
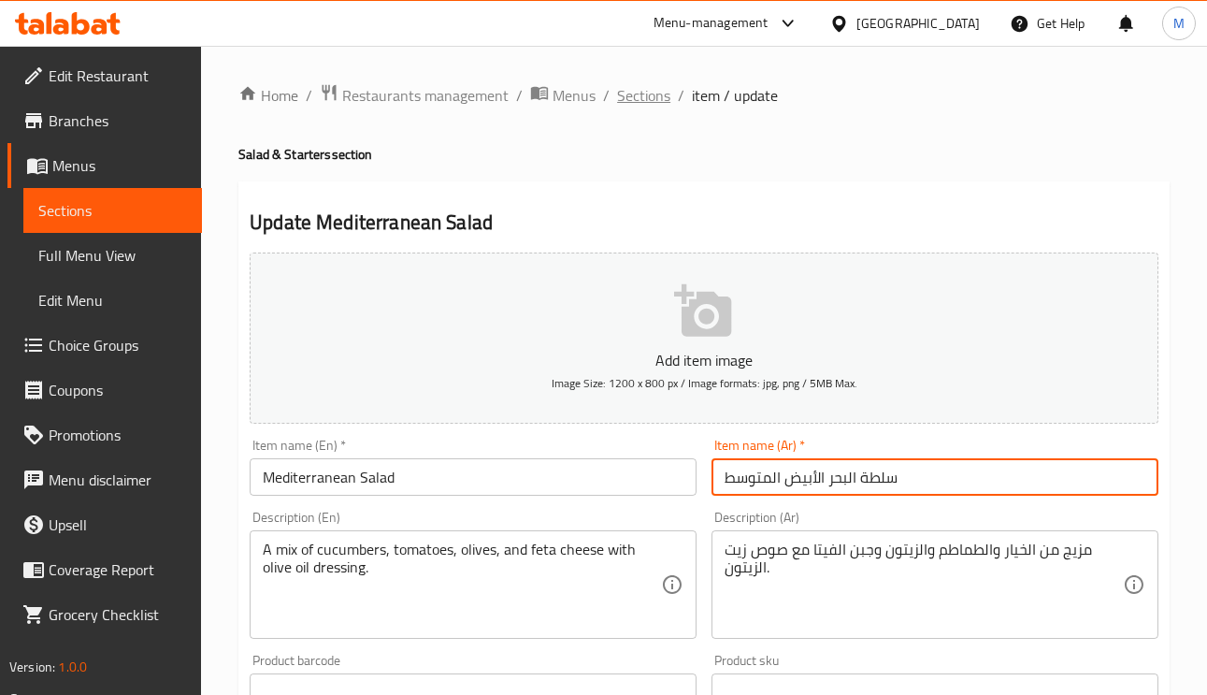
click at [630, 107] on span "Sections" at bounding box center [643, 95] width 53 height 22
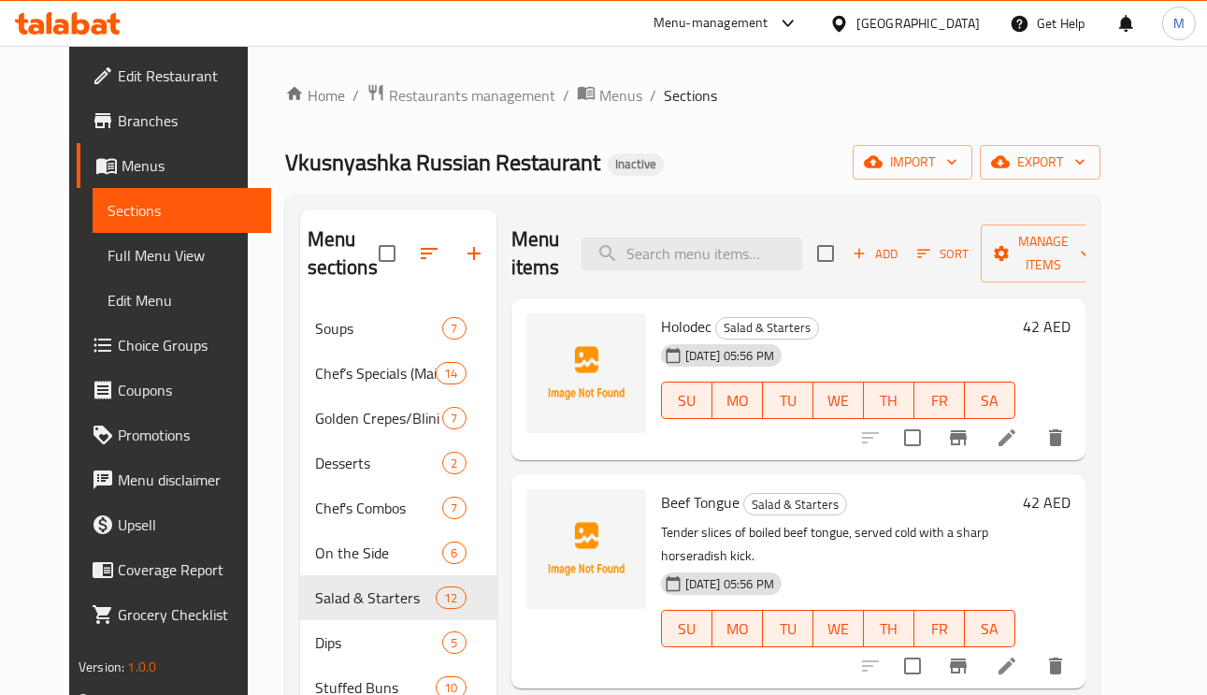
click at [664, 94] on span "Sections" at bounding box center [690, 95] width 53 height 22
paste input "Pan-Fried Dumplings (Pelmini)"
click at [709, 251] on input "Pan-Fried Dumplings (Pelmini)" at bounding box center [691, 253] width 221 height 33
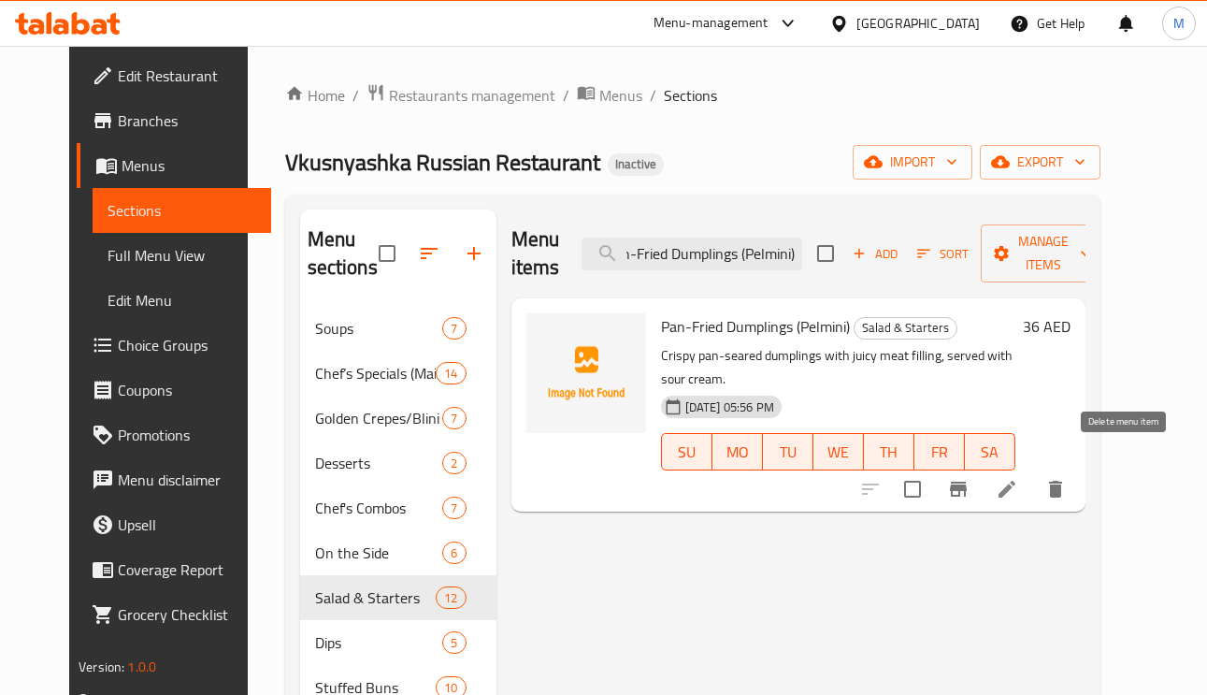
type input "Pan-Fried Dumplings (Pelmini)"
click at [1018, 478] on icon at bounding box center [1006, 489] width 22 height 22
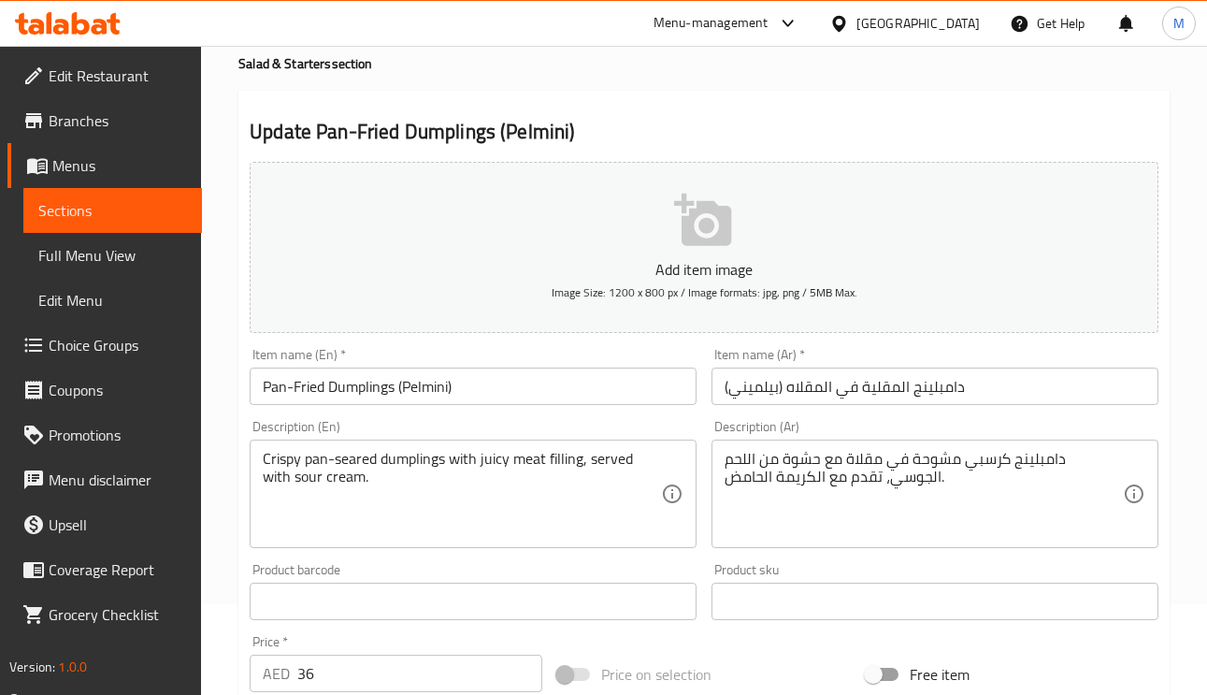
scroll to position [140, 0]
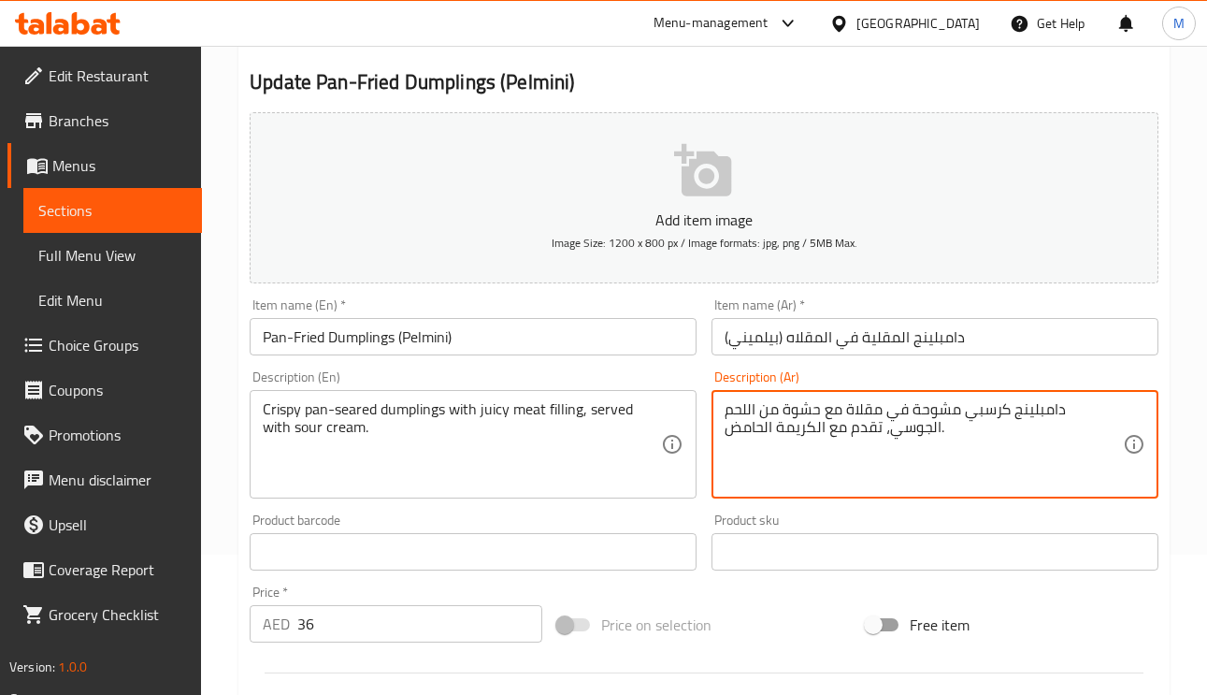
click at [993, 416] on textarea "دامبلينج كرسبي مشوحة في مقلاة مع حشوة من اللحم الجوسي، تقدم مع الكريمة الحامض." at bounding box center [923, 444] width 398 height 89
paste textarea "قلي"
type textarea "دامبلينج كرسبي مقلي في مقلاة مع حشوة من اللحم الجوسي، تقدم مع الكريمة الحامض."
click at [992, 335] on input "دامبلينج المقلية في المقلاه (بيلميني)" at bounding box center [934, 336] width 447 height 37
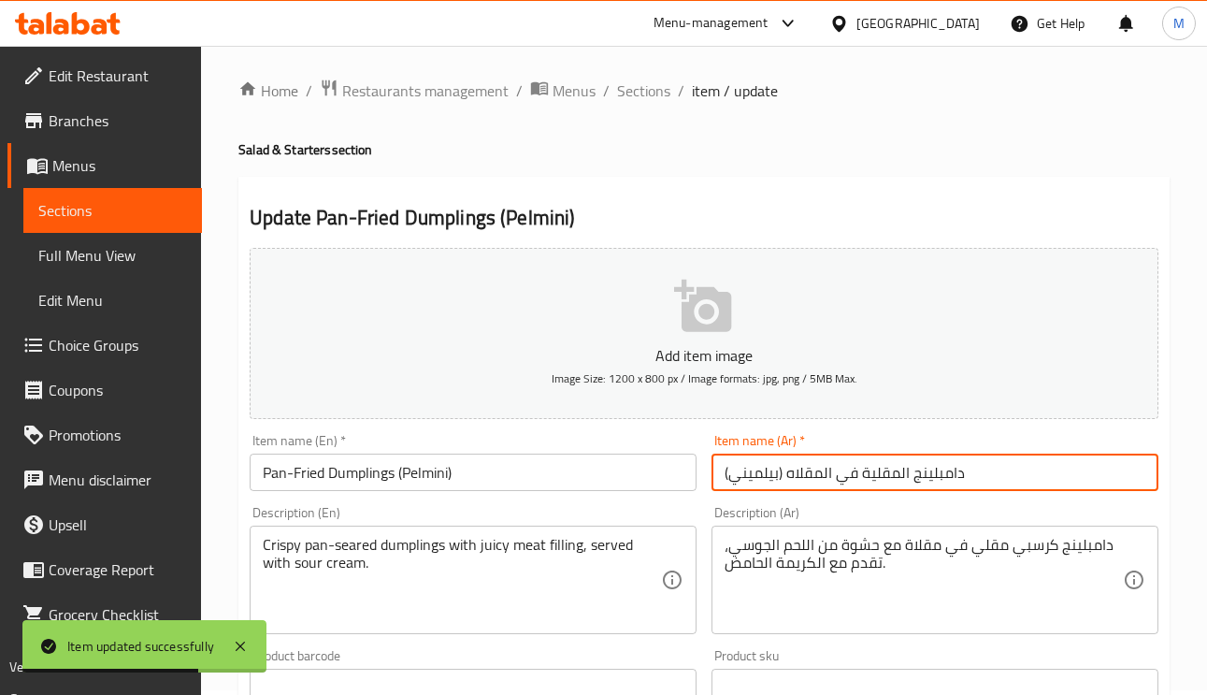
scroll to position [0, 0]
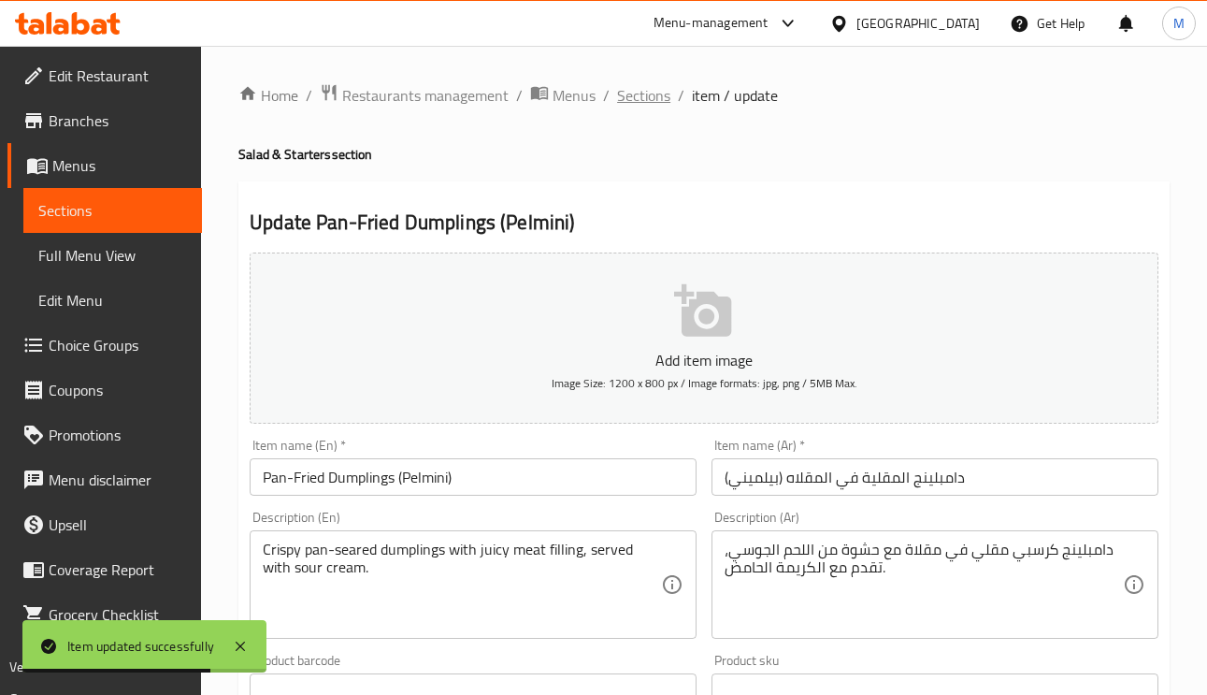
click at [660, 90] on span "Sections" at bounding box center [643, 95] width 53 height 22
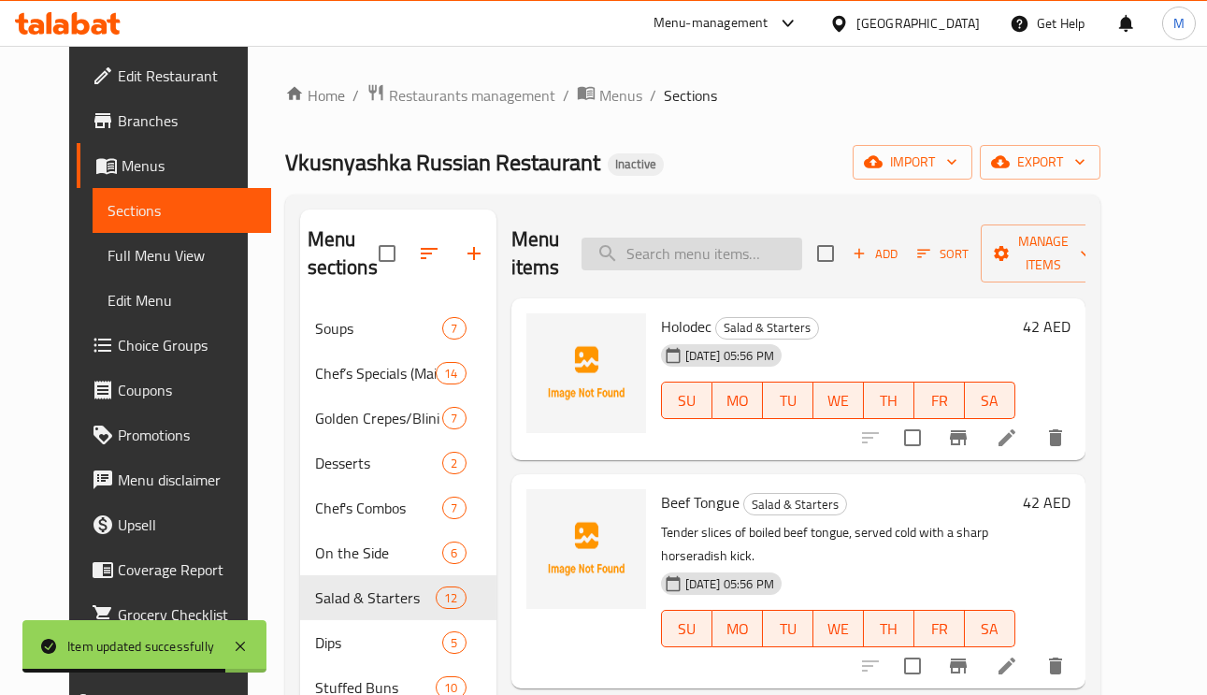
click at [711, 246] on input "search" at bounding box center [691, 253] width 221 height 33
paste input "Cherry Pirozhki"
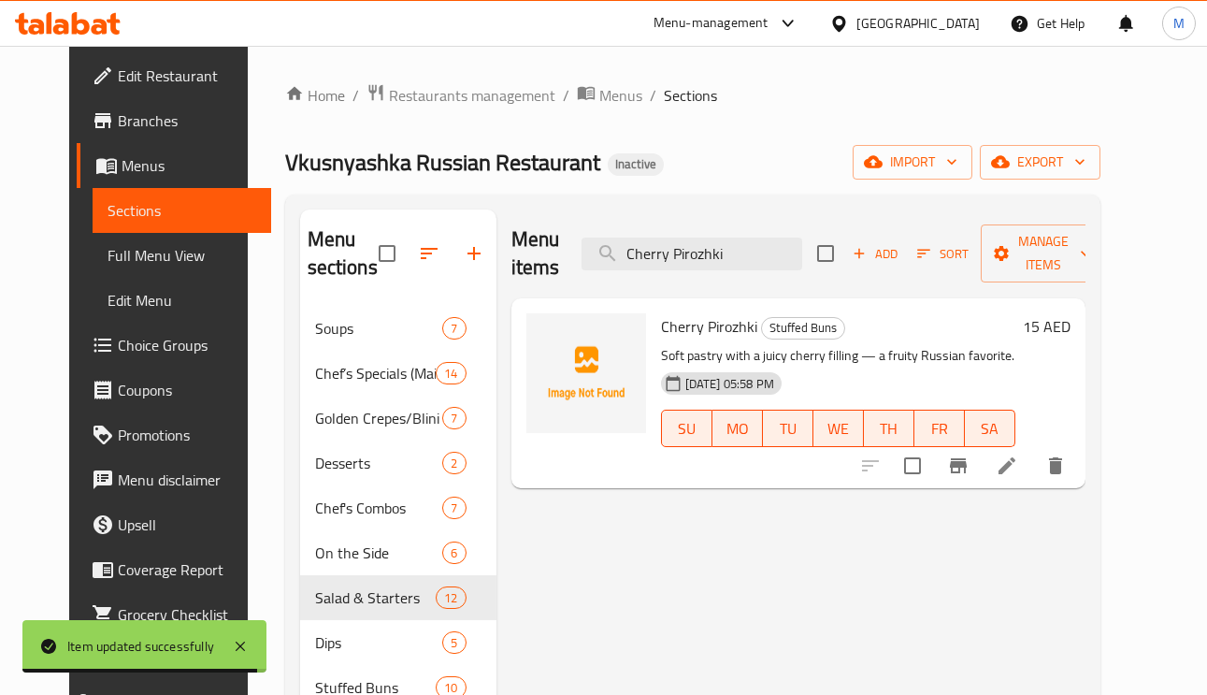
type input "Cherry Pirozhki"
click at [1033, 467] on li at bounding box center [1007, 466] width 52 height 34
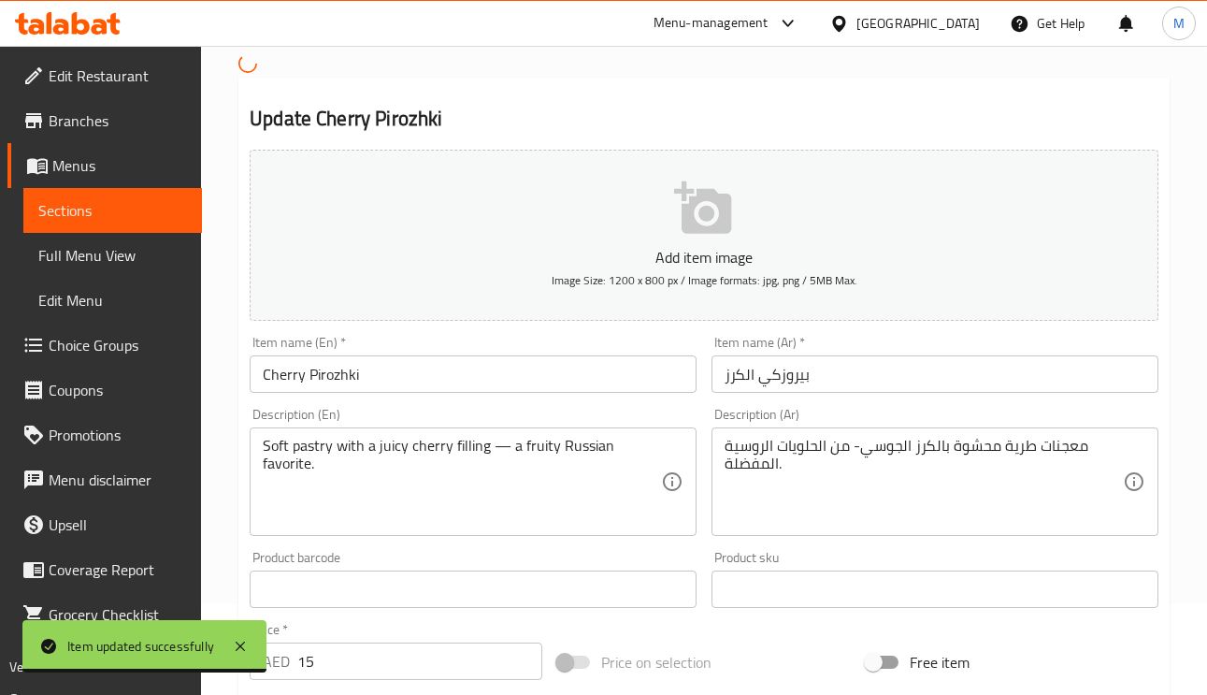
scroll to position [140, 0]
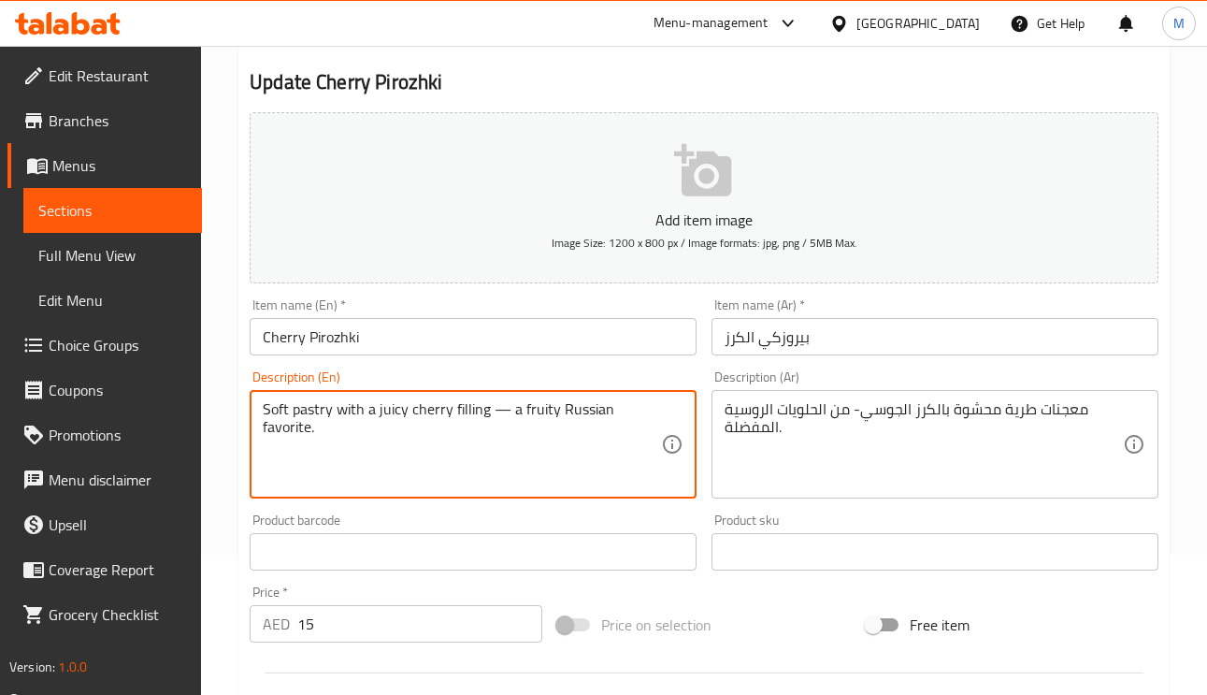
click at [537, 418] on textarea "Soft pastry with a juicy cherry filling — a fruity Russian favorite." at bounding box center [462, 444] width 398 height 89
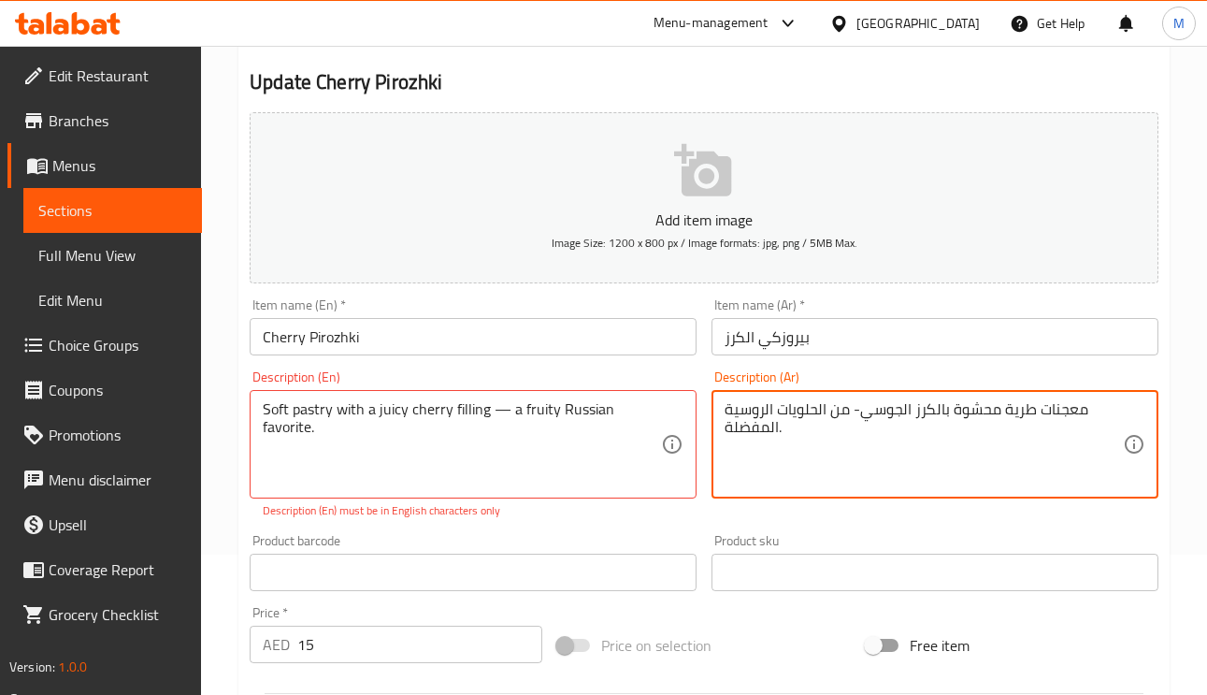
click at [809, 411] on textarea "معجنات طرية محشوة بالكرز الجوسي- من الحلويات الروسية المفضلة." at bounding box center [923, 444] width 398 height 89
type textarea "معجنات طرية محشوة بالكرز الجوسي- من فروتي الروسية المفضلة."
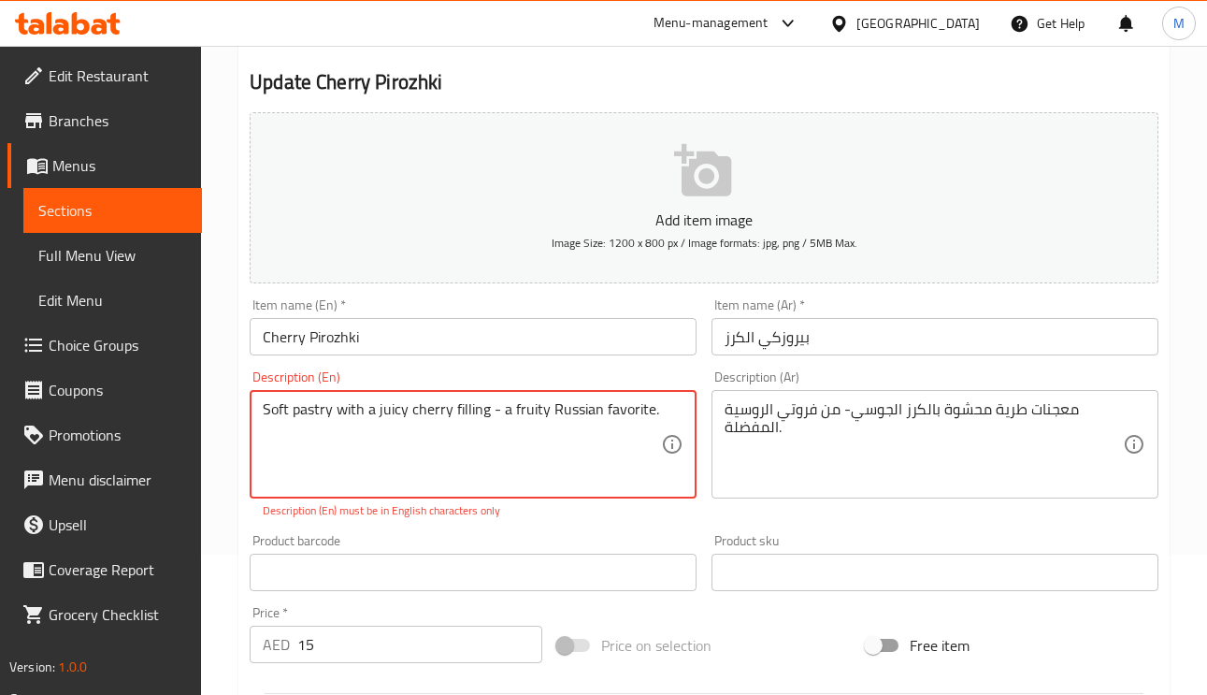
type textarea "Soft pastry with a juicy cherry filling - a fruity Russian favorite."
click at [564, 322] on input "Cherry Pirozhki" at bounding box center [473, 336] width 447 height 37
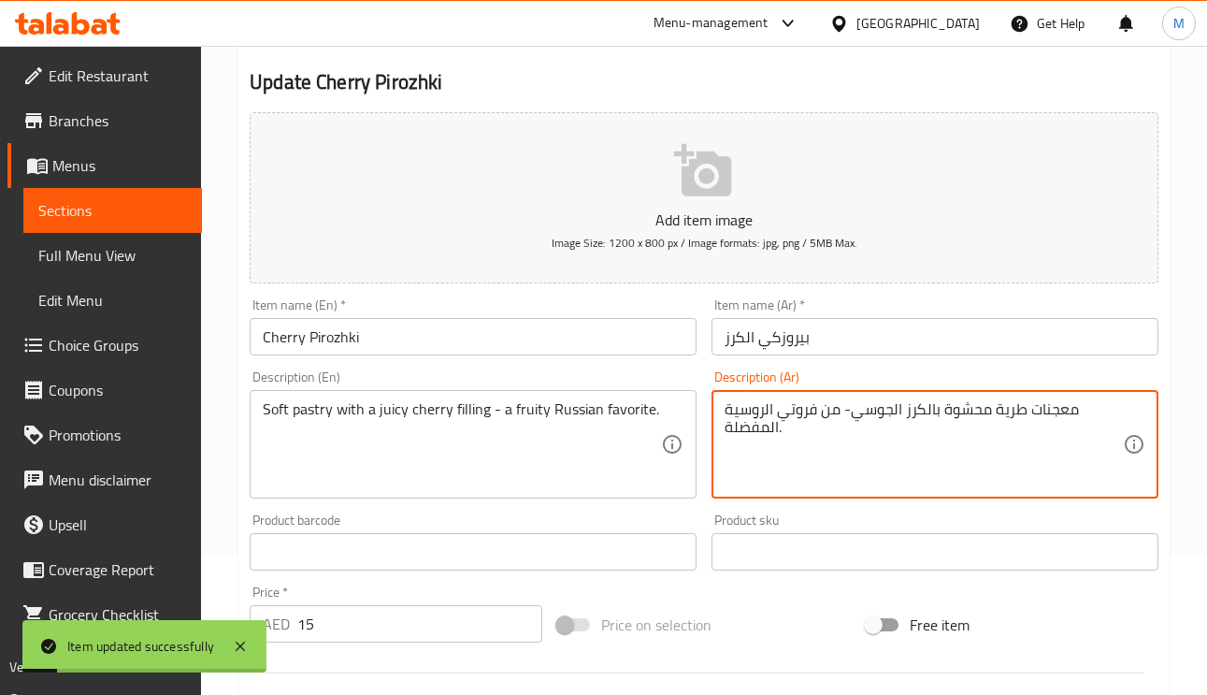
click at [827, 418] on textarea "معجنات طرية محشوة بالكرز الجوسي- من فروتي الروسية المفضلة." at bounding box center [923, 444] width 398 height 89
type textarea "معجنات طرية محشوة بالكرز الجوسي- فروتي الروسية المفضلة."
click at [851, 336] on input "بيروزكي الكرز" at bounding box center [934, 336] width 447 height 37
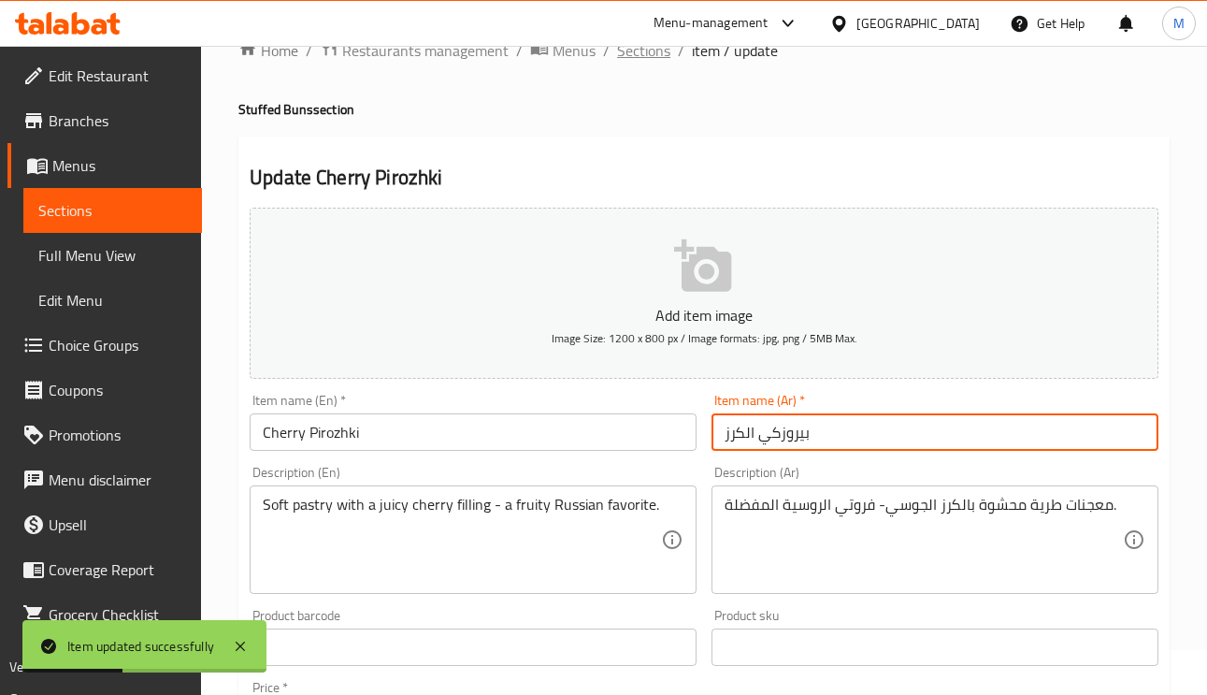
scroll to position [0, 0]
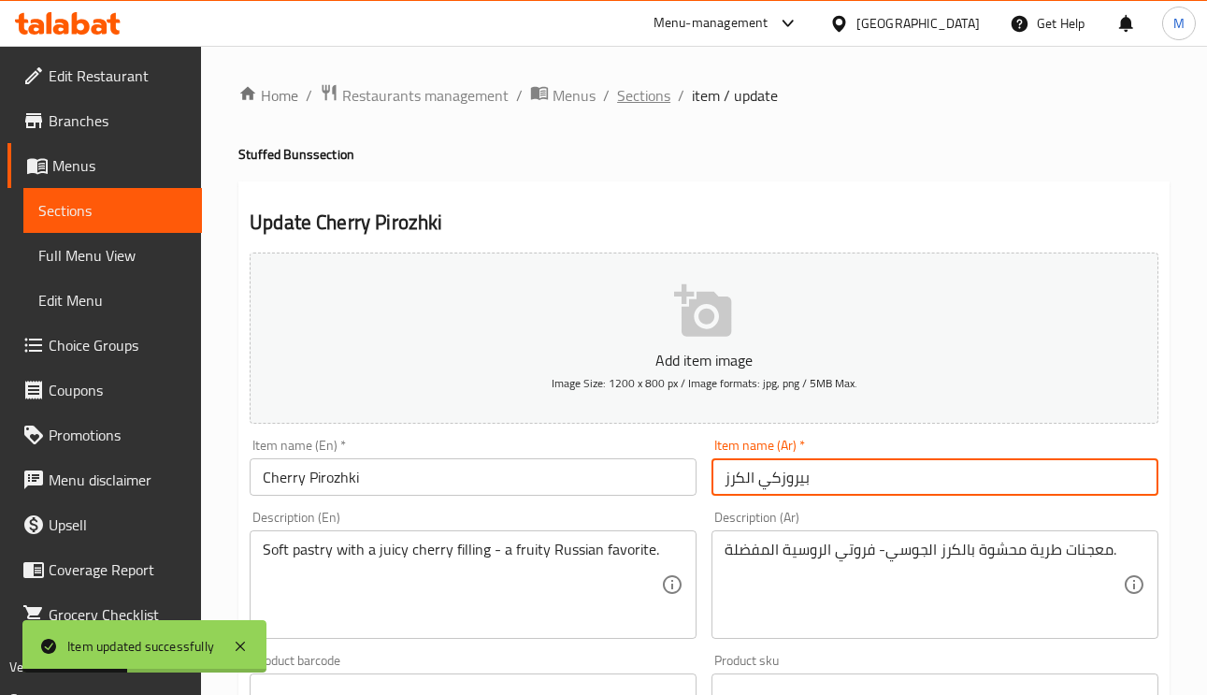
click at [656, 94] on span "Sections" at bounding box center [643, 95] width 53 height 22
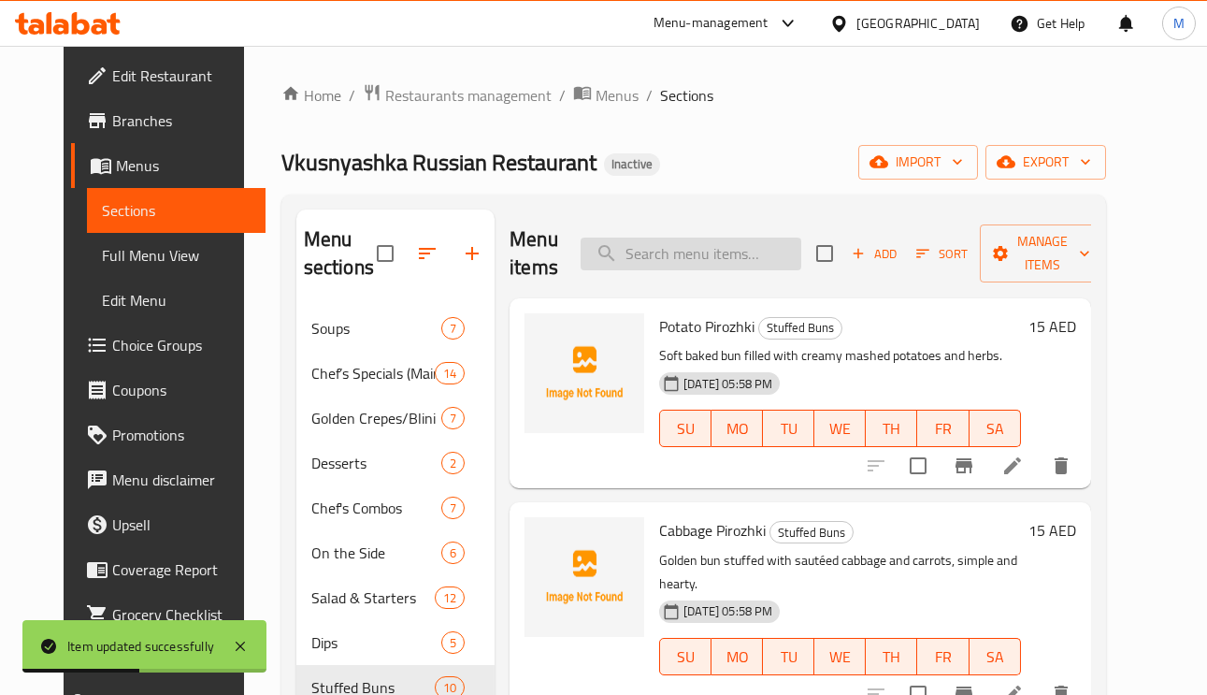
click at [715, 262] on input "search" at bounding box center [690, 253] width 221 height 33
paste input "Meat Pirozhki"
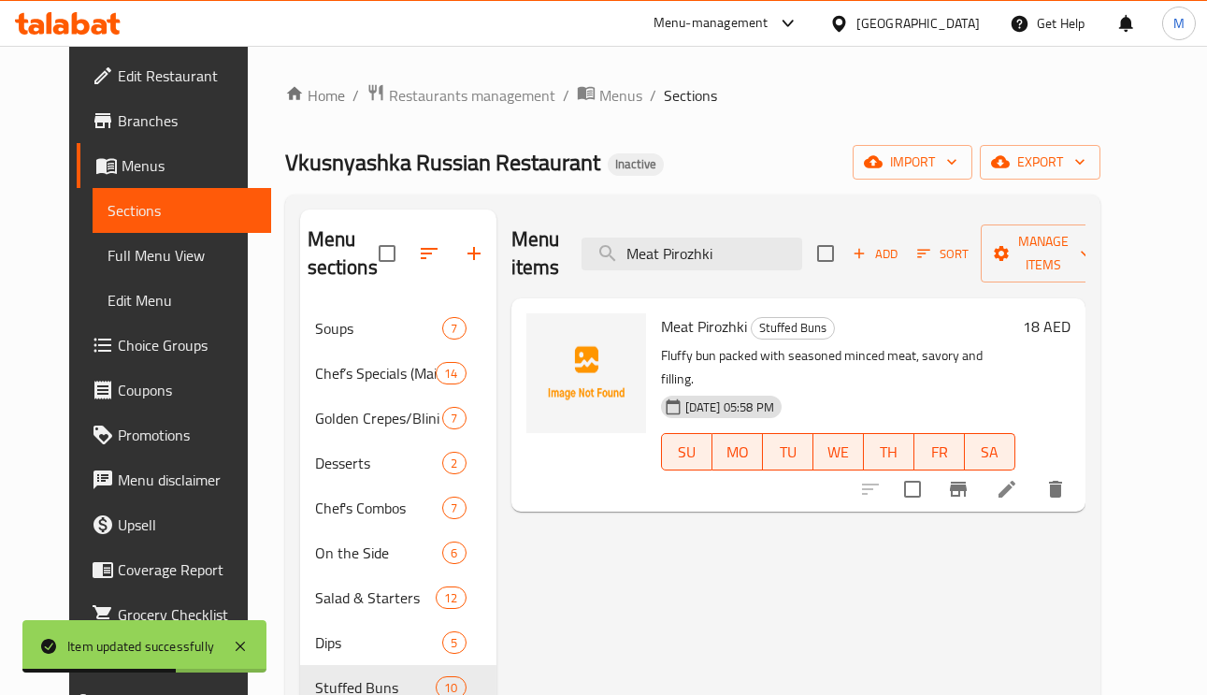
type input "Meat Pirozhki"
click at [1018, 478] on icon at bounding box center [1006, 489] width 22 height 22
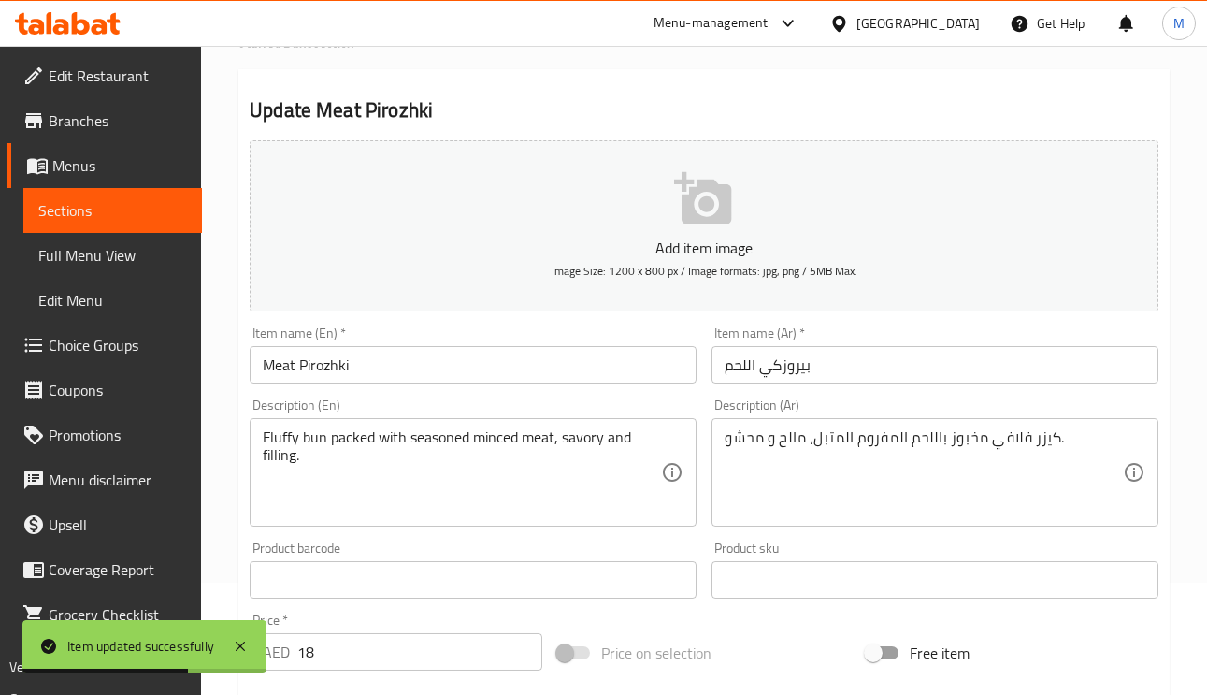
scroll to position [280, 0]
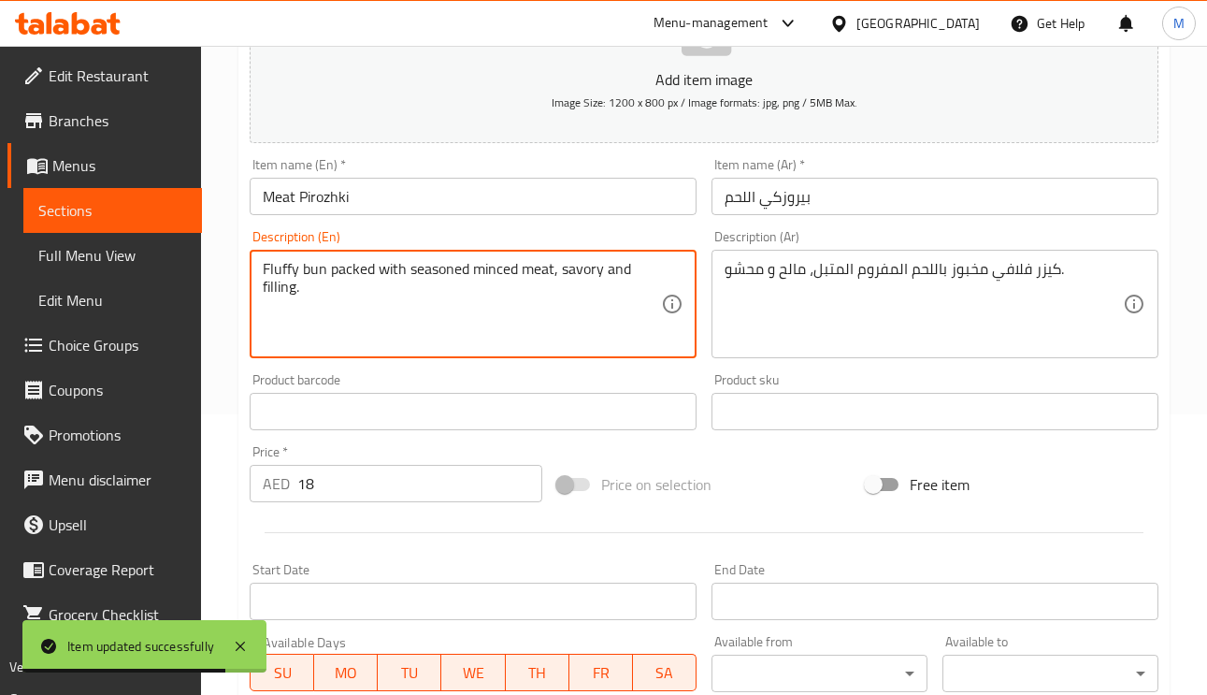
click at [357, 264] on textarea "Fluffy bun packed with seasoned minced meat, savory and filling." at bounding box center [462, 304] width 398 height 89
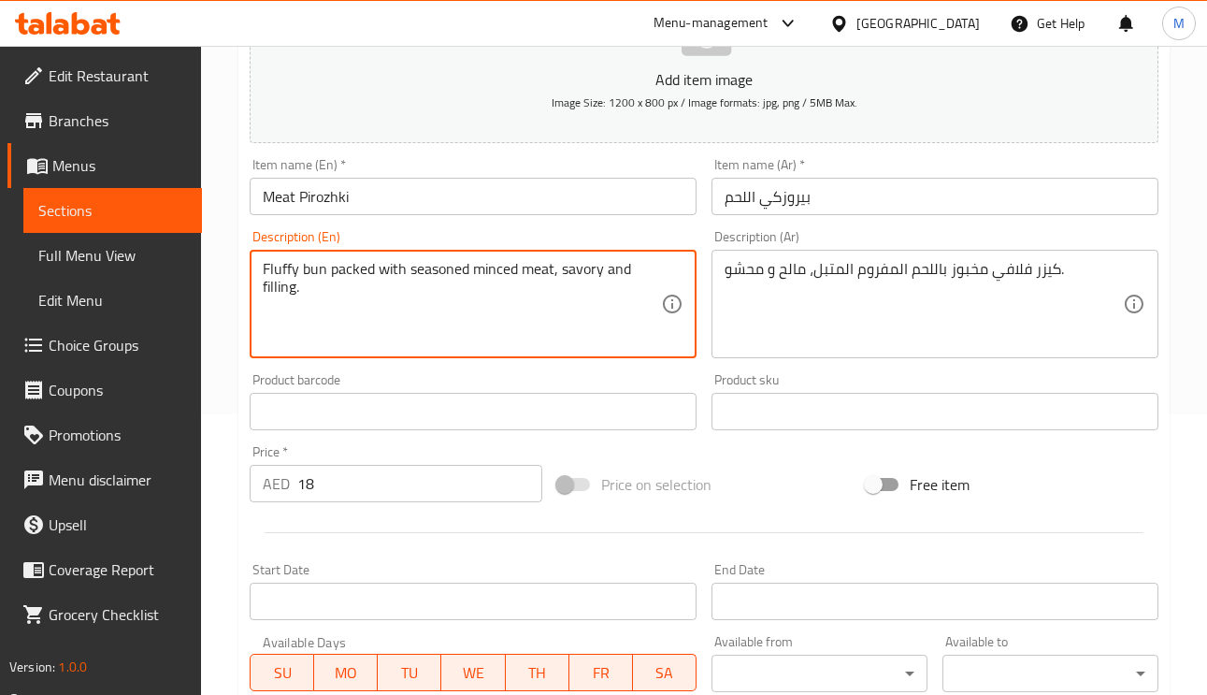
click at [511, 270] on textarea "Fluffy bun packed with seasoned minced meat, savory and filling." at bounding box center [462, 304] width 398 height 89
drag, startPoint x: 553, startPoint y: 266, endPoint x: 575, endPoint y: 161, distance: 107.8
click at [414, 271] on textarea "Fluffy bun packed with seasoned minced meat, savory and filling." at bounding box center [462, 304] width 398 height 89
click at [579, 239] on div "Description (En) Fluffy bun packed with seasoned minced meat, savory and fillin…" at bounding box center [473, 294] width 447 height 128
drag, startPoint x: 553, startPoint y: 279, endPoint x: 408, endPoint y: 277, distance: 144.9
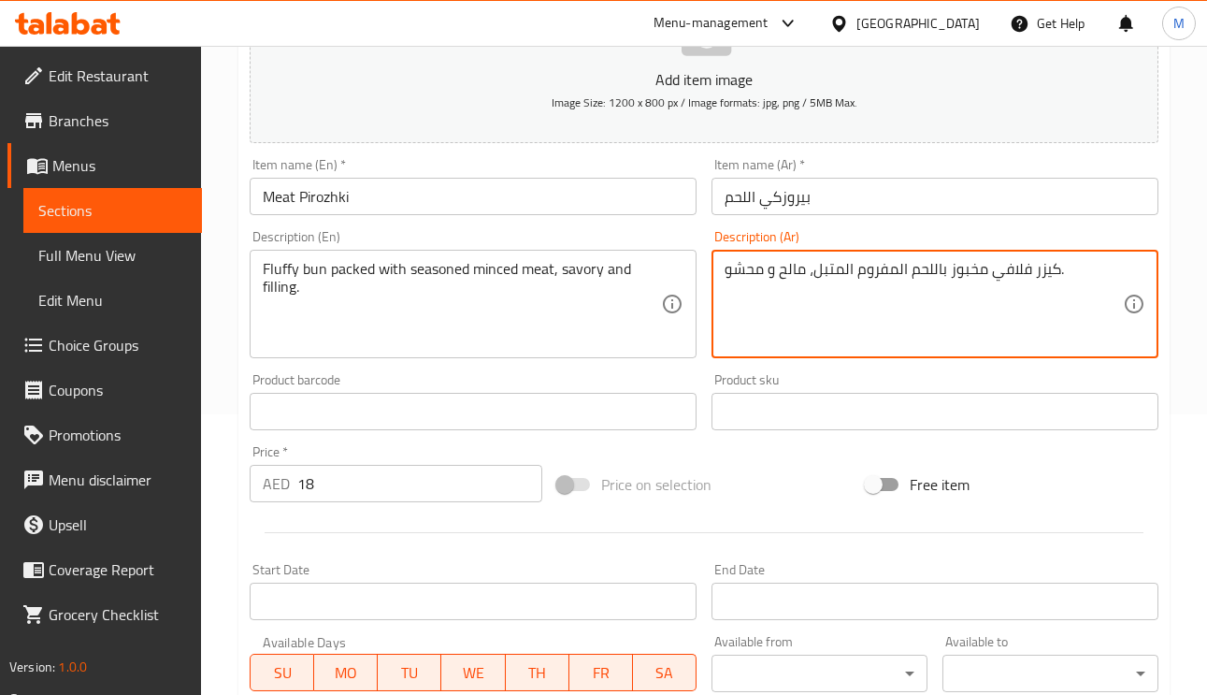
click at [973, 268] on textarea "كيزر فلافي مخبوز باللحم المفروم المتبل، مالح و محشو." at bounding box center [923, 304] width 398 height 89
paste textarea "ليئة"
click at [959, 272] on textarea "كيزر فلافي مليئ باللحم المفروم المتبل، مالح و محشو." at bounding box center [923, 304] width 398 height 89
type textarea "كيزر فلافي ملئ باللحم المفروم المتبل، مالح و محشو."
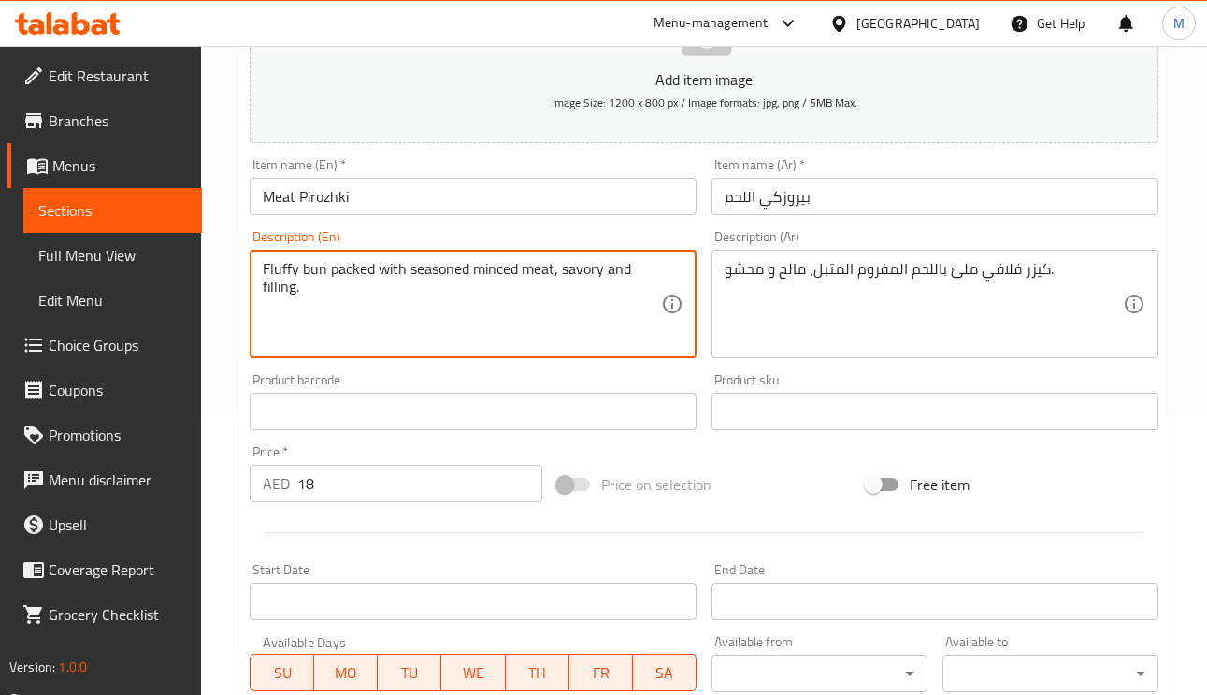
click at [428, 283] on textarea "Fluffy bun packed with seasoned minced meat, savory and filling." at bounding box center [462, 304] width 398 height 89
click at [434, 267] on textarea "Fluffy bun packed with seasoned minced meat, savory and filling." at bounding box center [462, 304] width 398 height 89
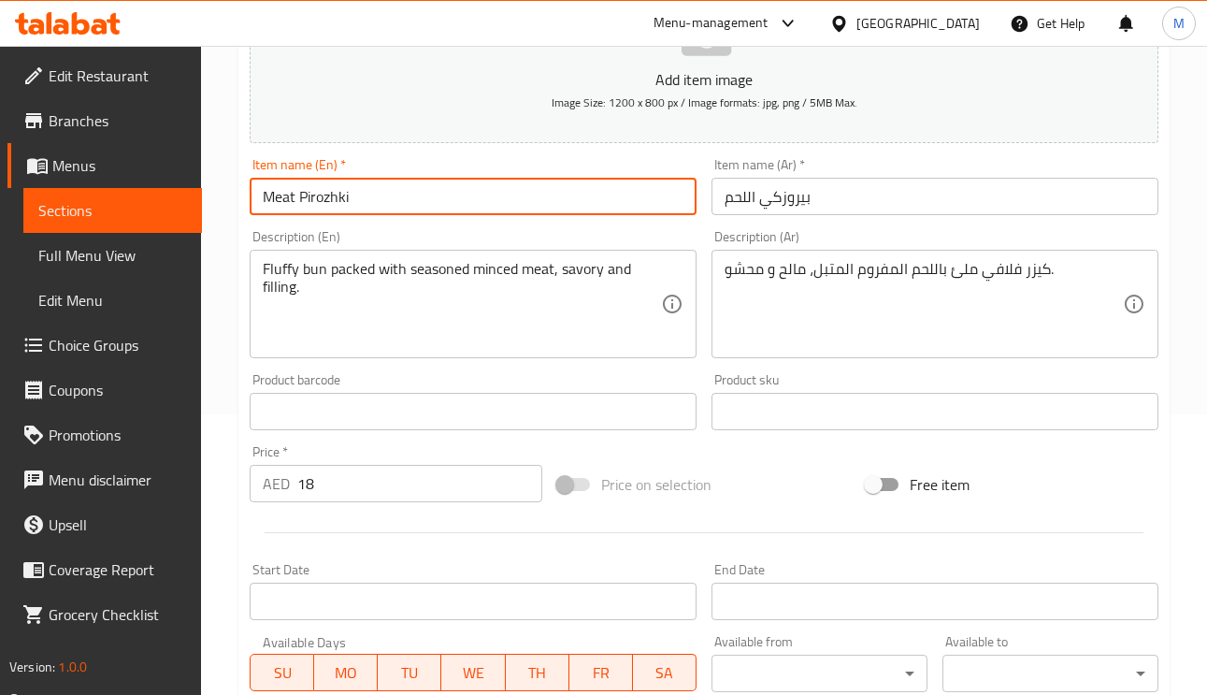
click at [533, 201] on input "Meat Pirozhki" at bounding box center [473, 196] width 447 height 37
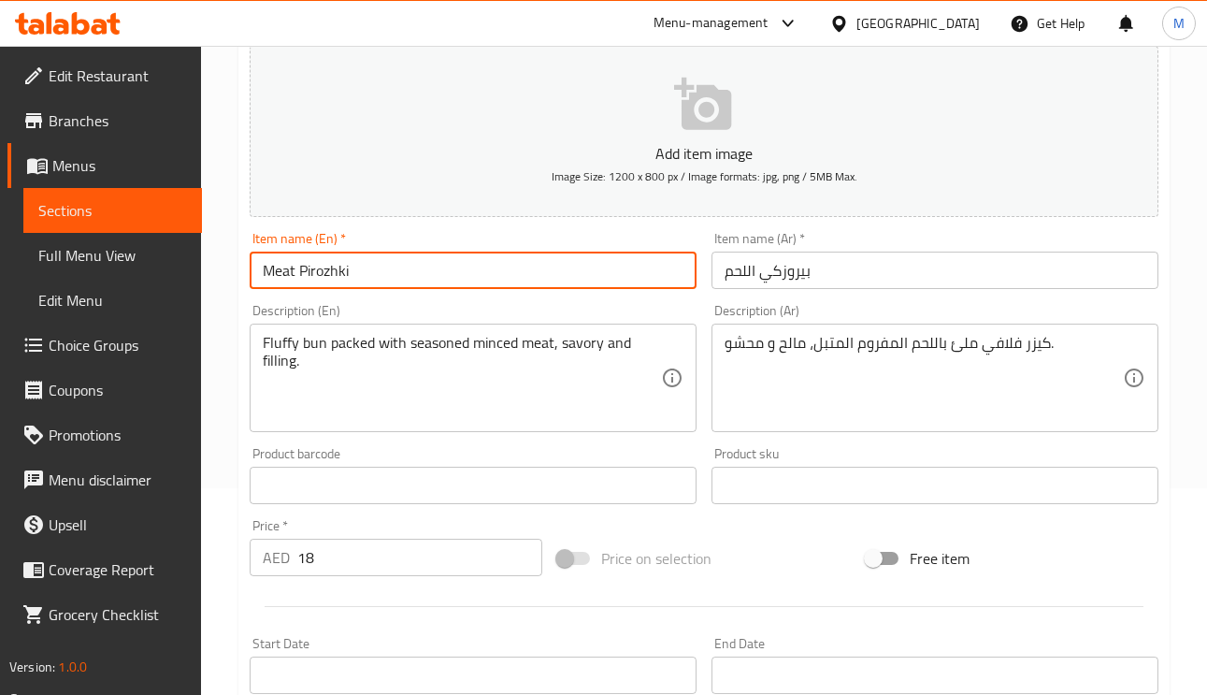
scroll to position [0, 0]
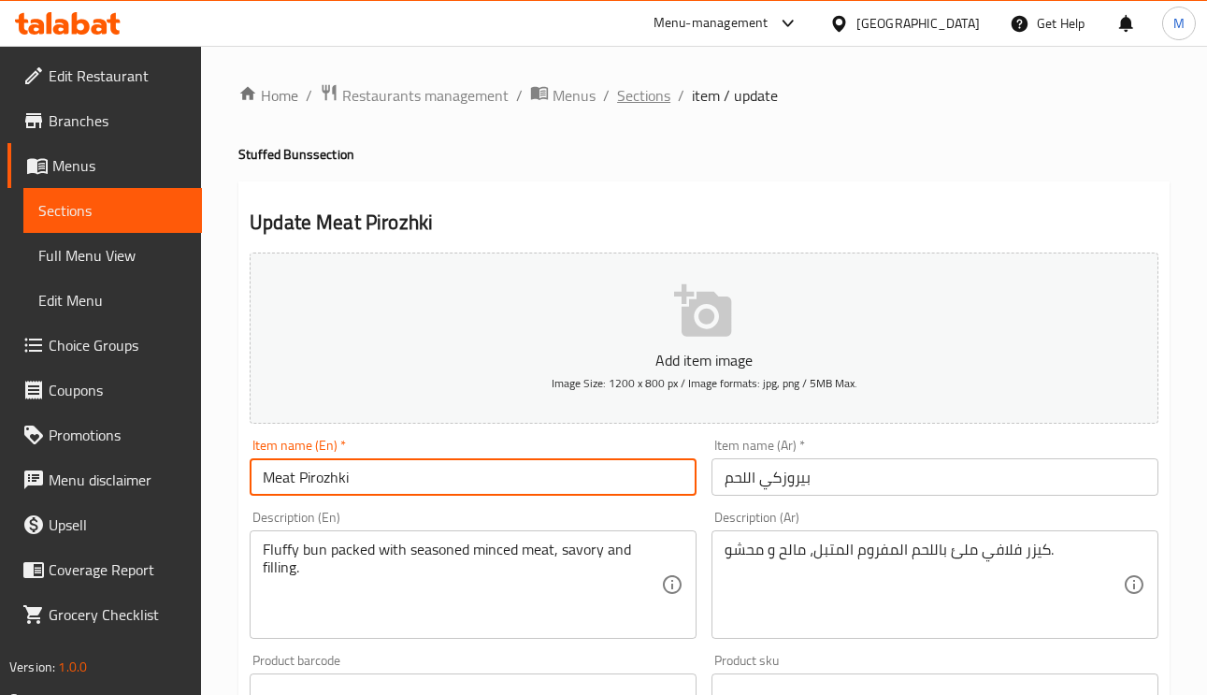
click at [642, 94] on span "Sections" at bounding box center [643, 95] width 53 height 22
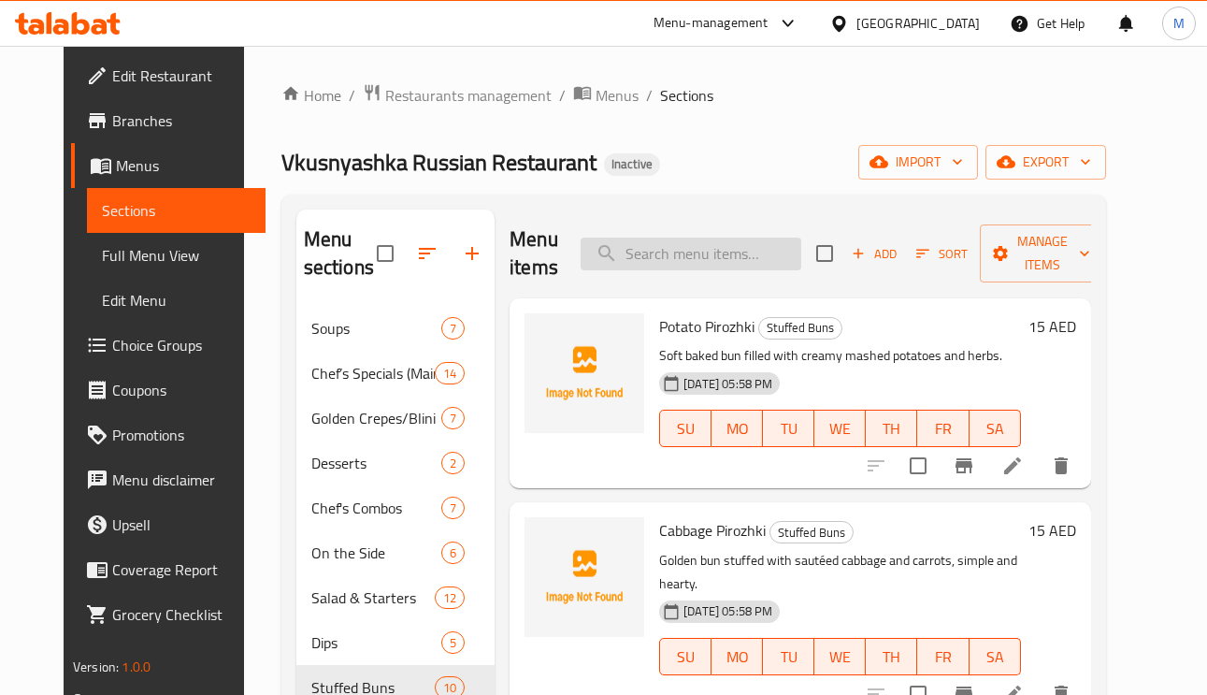
paste input "[PERSON_NAME]"
click at [702, 255] on input "[PERSON_NAME]" at bounding box center [690, 253] width 221 height 33
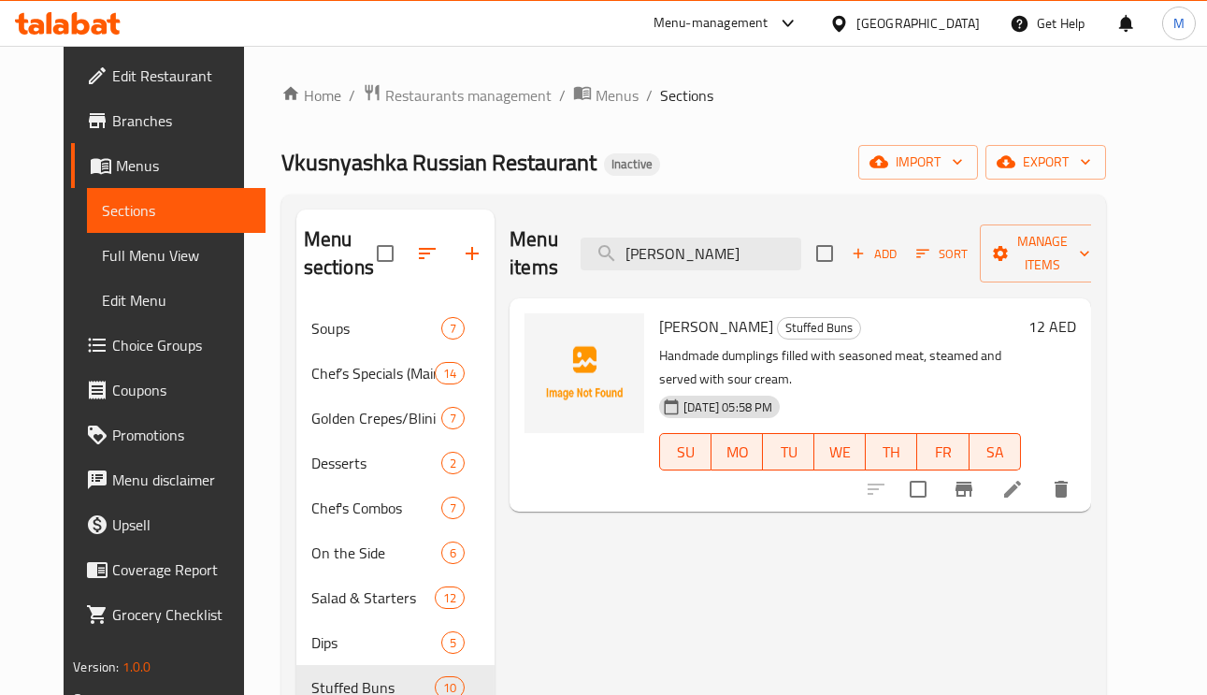
type input "[PERSON_NAME]"
click at [1024, 494] on icon at bounding box center [1012, 489] width 22 height 22
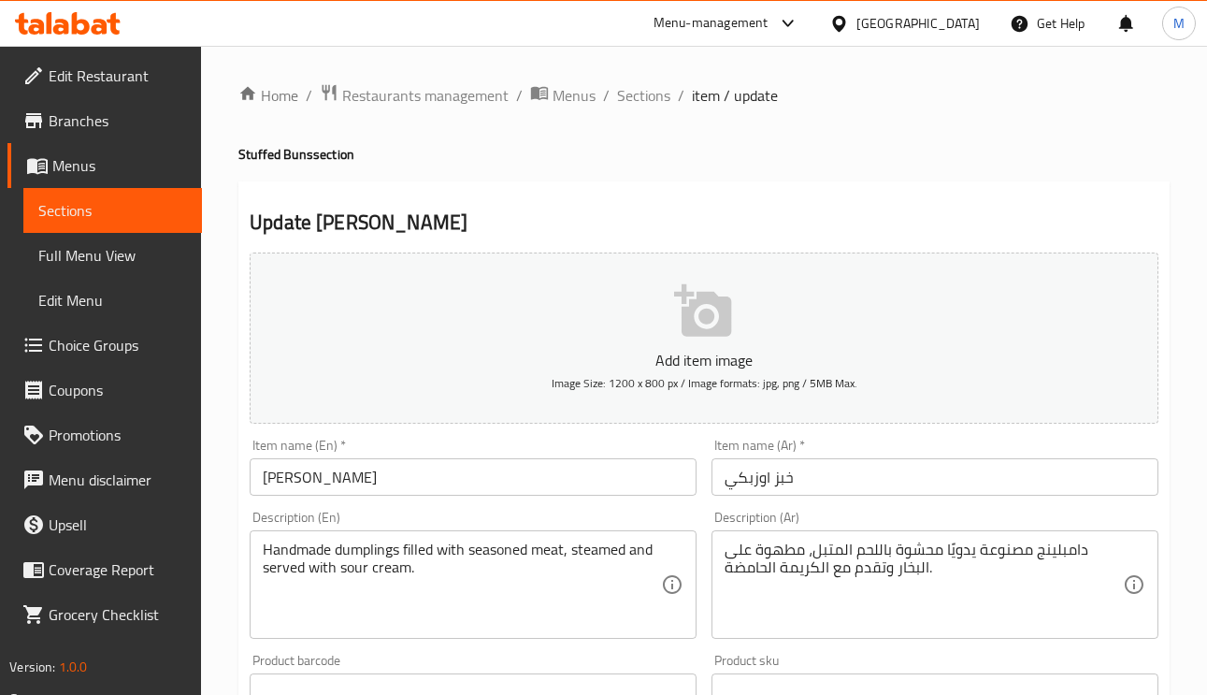
click at [865, 536] on div "دامبلينج مصنوعة يدويًا محشوة باللحم المتبل، مطهوة على البخار وتقدم مع الكريمة ا…" at bounding box center [934, 584] width 447 height 108
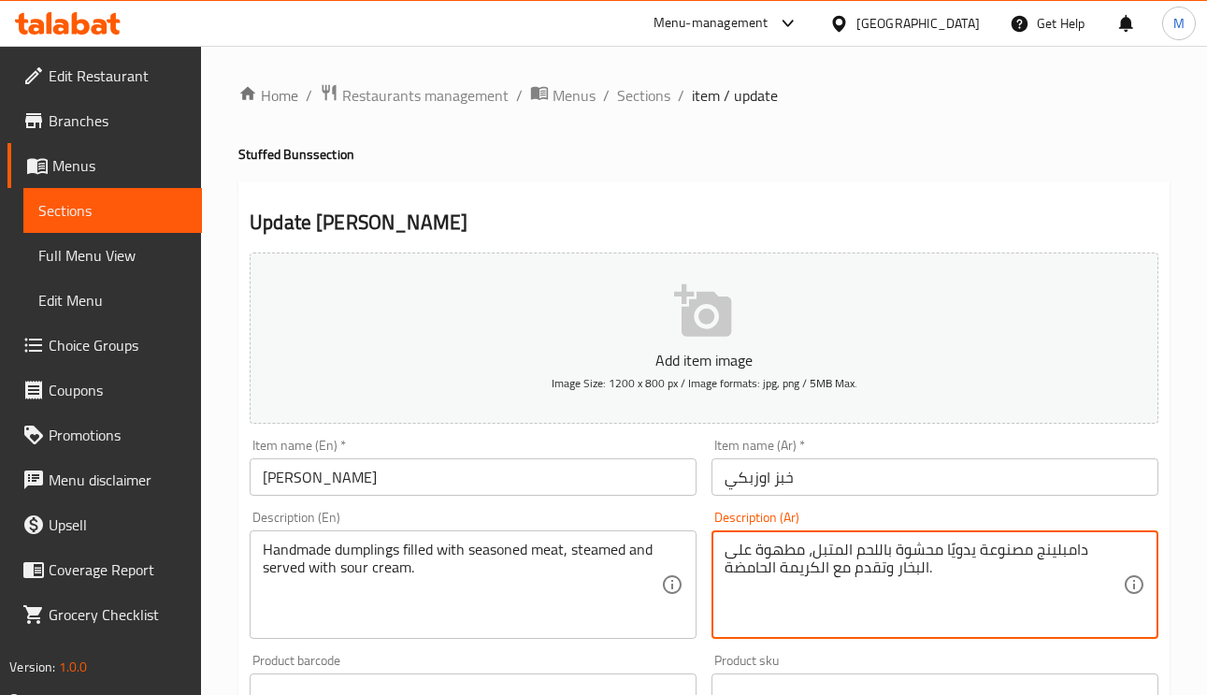
click at [895, 580] on textarea "دامبلينج مصنوعة يدويًا محشوة باللحم المتبل، مطهوة على البخار وتقدم مع الكريمة ا…" at bounding box center [923, 584] width 398 height 89
type textarea "\"
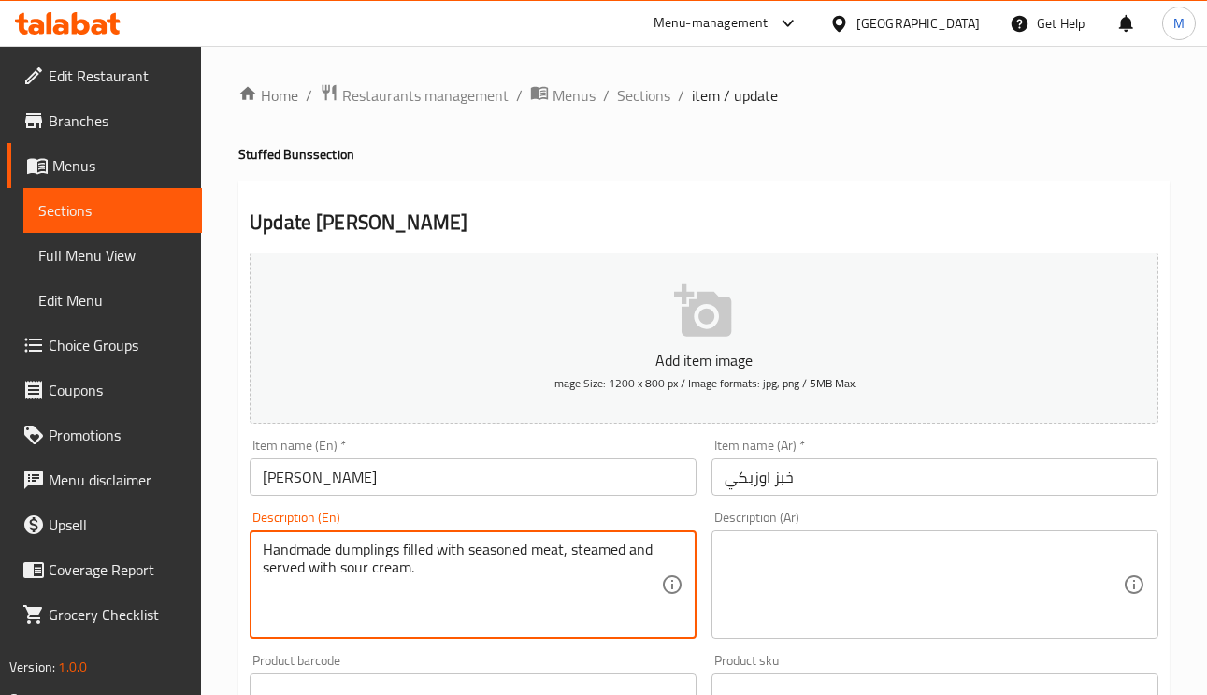
click at [649, 562] on textarea "Handmade dumplings filled with seasoned meat, steamed and served with sour crea…" at bounding box center [462, 584] width 398 height 89
click at [651, 552] on textarea "Handmade dumplings filled with seasoned meat, steamed and served with sour crea…" at bounding box center [462, 584] width 398 height 89
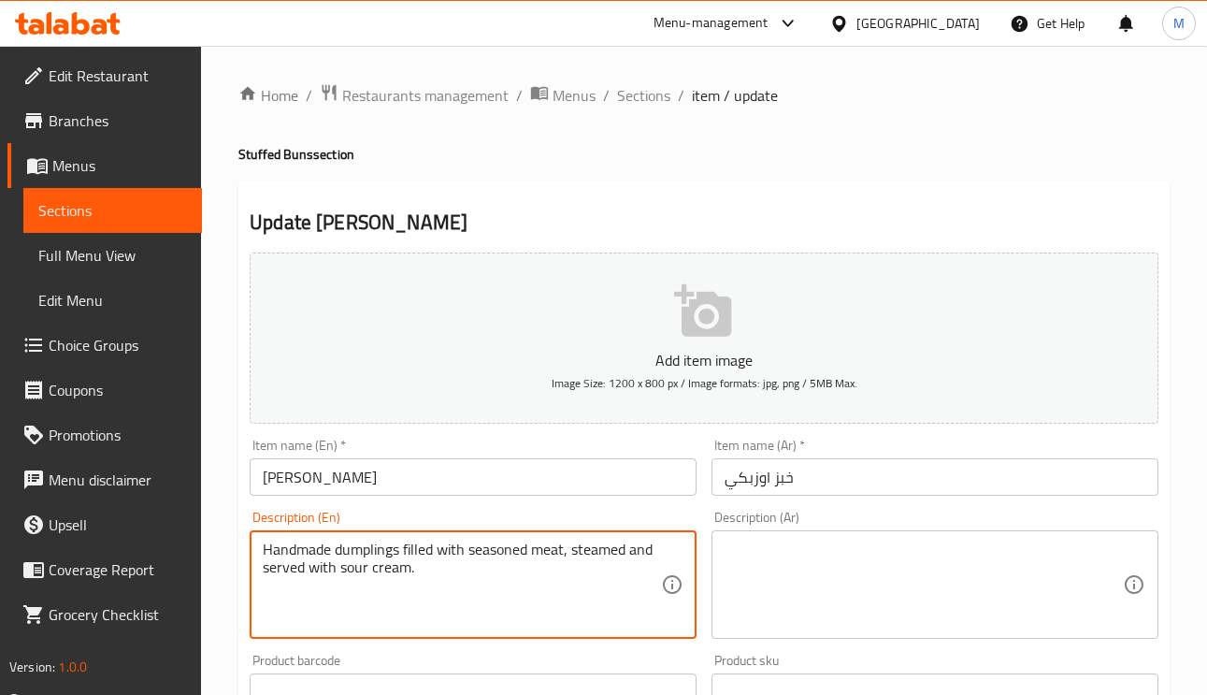
click at [651, 552] on textarea "Handmade dumplings filled with seasoned meat, steamed and served with sour crea…" at bounding box center [462, 584] width 398 height 89
click at [855, 475] on input "خبز اوزبكي" at bounding box center [934, 476] width 447 height 37
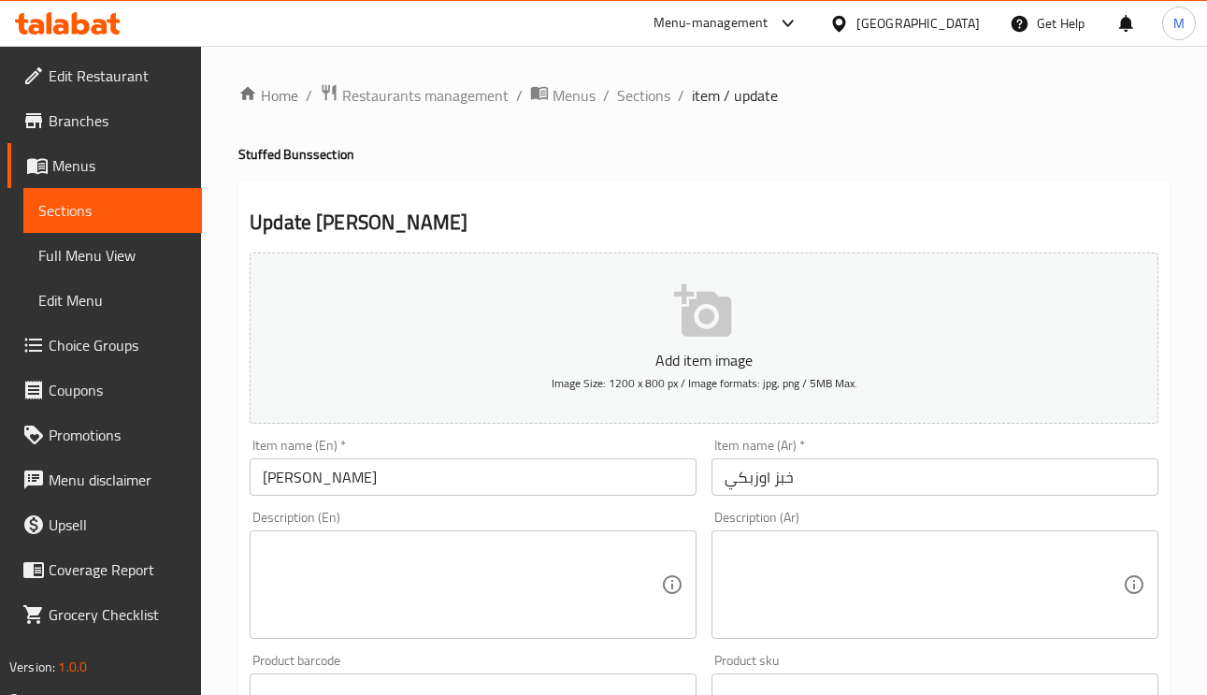
paste textarea "Round, fluffy Uzbek-style bread with a golden crust — perfect with any meal."
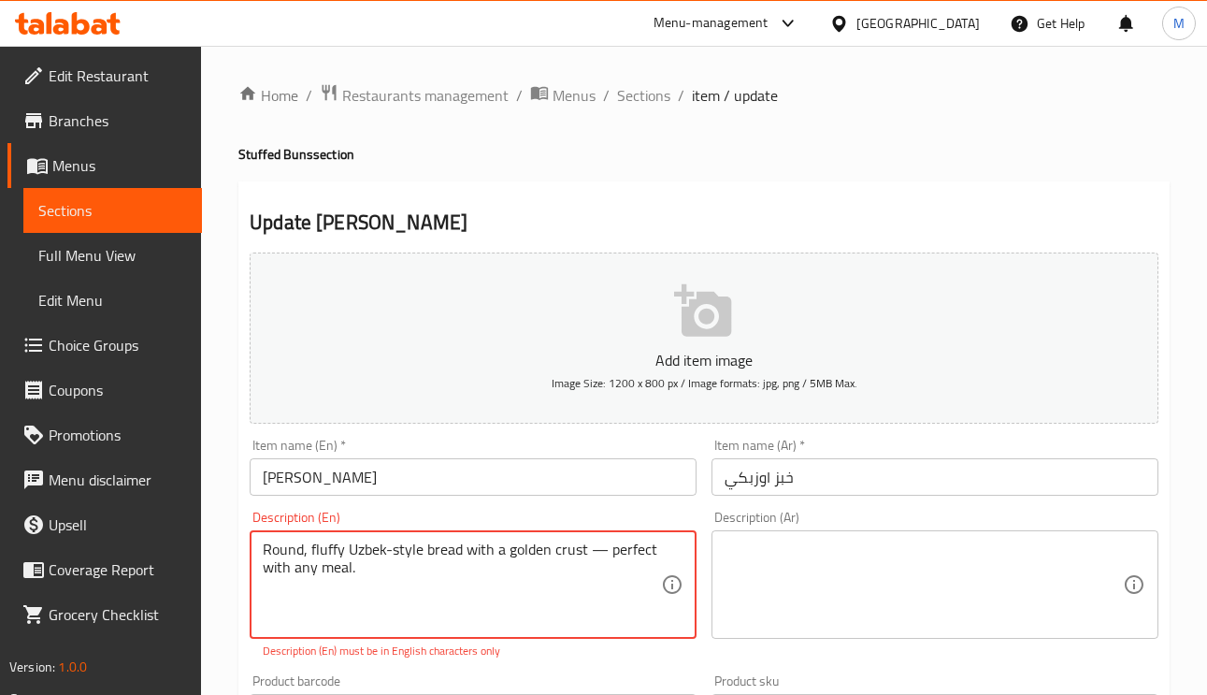
click at [596, 545] on textarea "Round, fluffy Uzbek-style bread with a golden crust — perfect with any meal." at bounding box center [462, 584] width 398 height 89
click at [589, 545] on textarea "Round, fluffy Uzbek-style bread with a golden crust — perfect with any meal." at bounding box center [462, 584] width 398 height 89
click at [561, 551] on textarea "Round, fluffy Uzbek-style bread with a golden crust - perfect with any meal." at bounding box center [462, 584] width 398 height 89
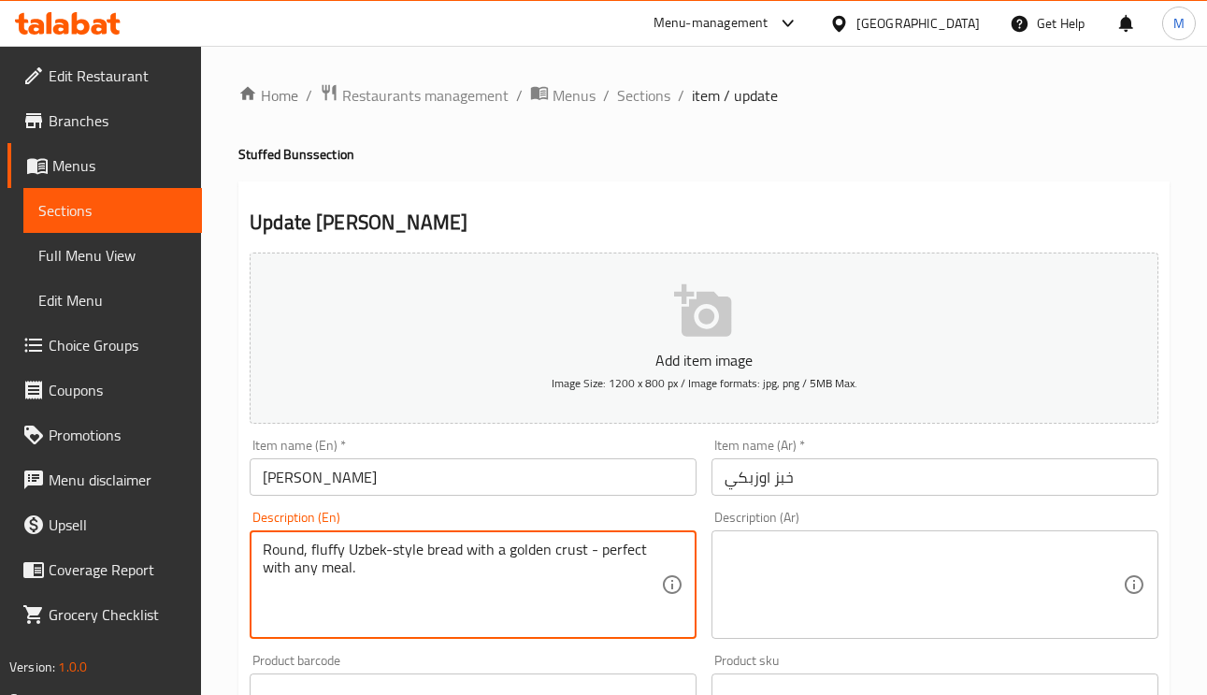
type textarea "Round, fluffy Uzbek-style bread with a golden crust - perfect with any meal."
click at [854, 629] on textarea at bounding box center [923, 584] width 398 height 89
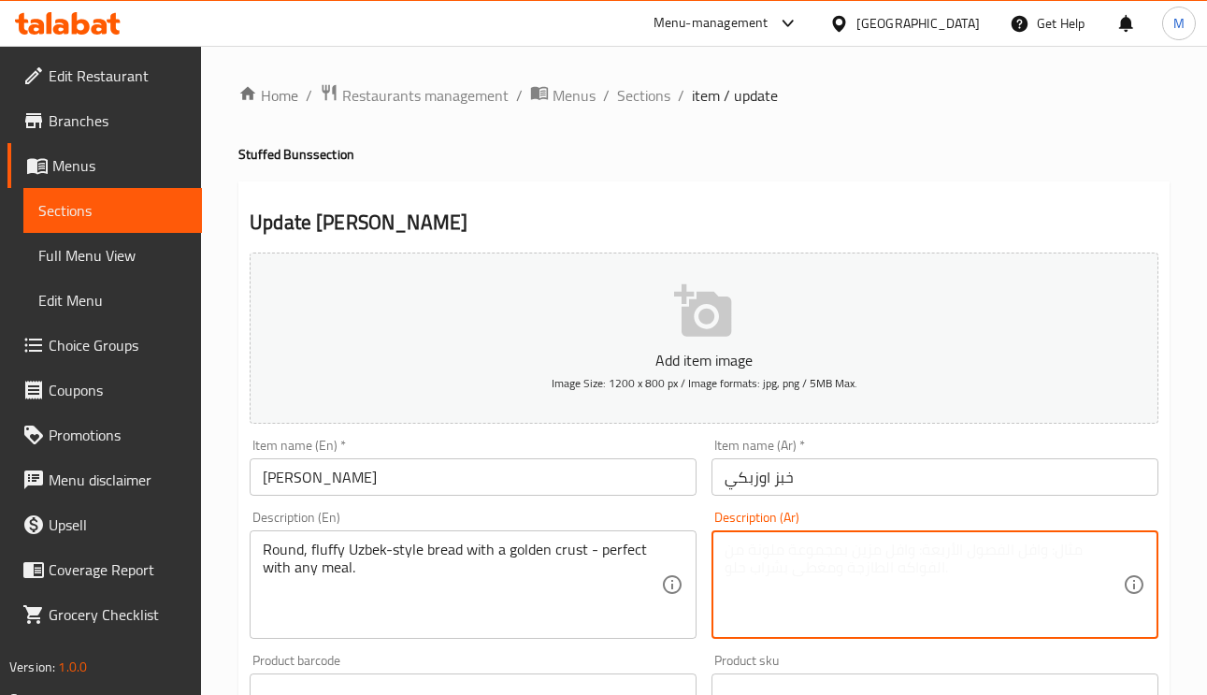
paste textarea "خبز دائري ورقيق على الطريقة الأوزبكية بقشرة ذهبية اللون - مثالي مع أي وجبة."
drag, startPoint x: 844, startPoint y: 553, endPoint x: 812, endPoint y: 552, distance: 31.8
click at [812, 552] on textarea "خبز دائري ورقيق على الطريقة الأوزبكية بقشرة ذهبية اللون - مثالي مع أي وجبة." at bounding box center [923, 584] width 398 height 89
click at [813, 552] on textarea "خبز دائري ورقيق على الطريقة الأوزبكية بقشرة ذهبية اللون - مثالي مع أي وجبة." at bounding box center [923, 584] width 398 height 89
click at [825, 544] on textarea "خبز دائري ورقيق على الطريقة الأوزبكية بقشرةبكراست ذهبية اللون - مثالي مع أي وجب…" at bounding box center [923, 584] width 398 height 89
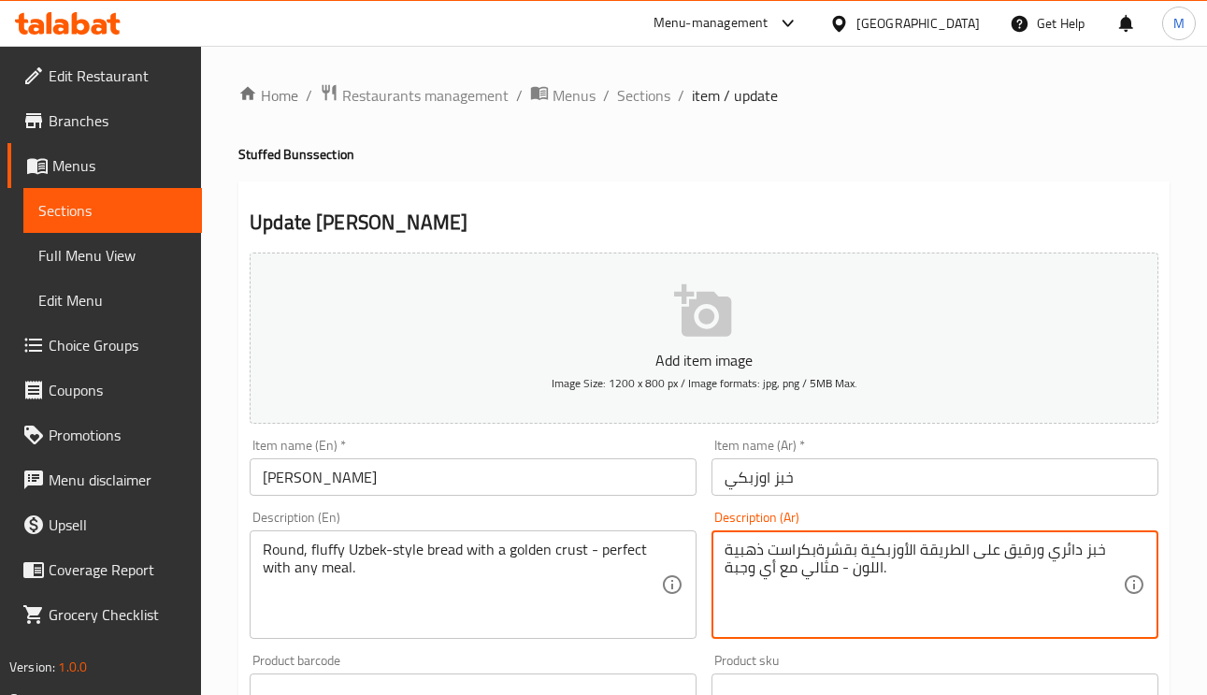
drag, startPoint x: 818, startPoint y: 548, endPoint x: 856, endPoint y: 562, distance: 40.8
click at [856, 562] on textarea "خبز دائري ورقيق على الطريقة الأوزبكية بقشرةبكراست ذهبية اللون - مثالي مع أي وجب…" at bounding box center [923, 584] width 398 height 89
type textarea "خبز دائري ورقيق على الطريقة الأوزبكية بكراست ذهبية اللون - مثالي مع أي وجبة."
click at [836, 481] on input "خبز اوزبكي" at bounding box center [934, 476] width 447 height 37
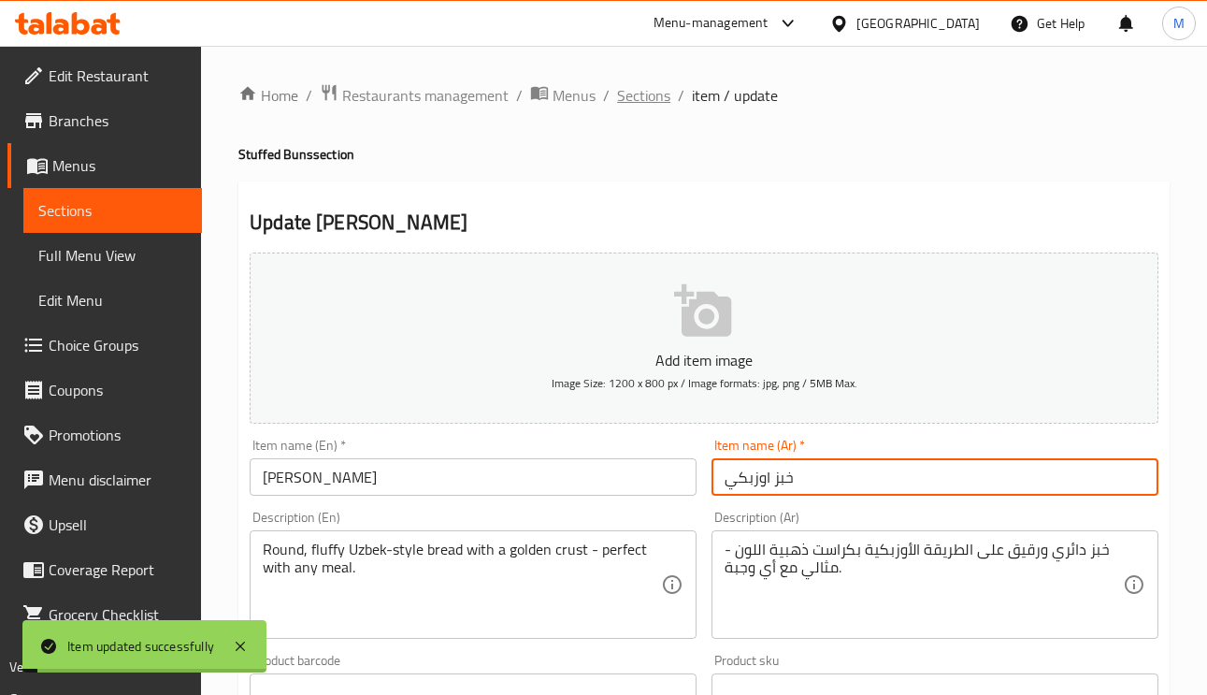
click at [648, 107] on span "Sections" at bounding box center [643, 95] width 53 height 22
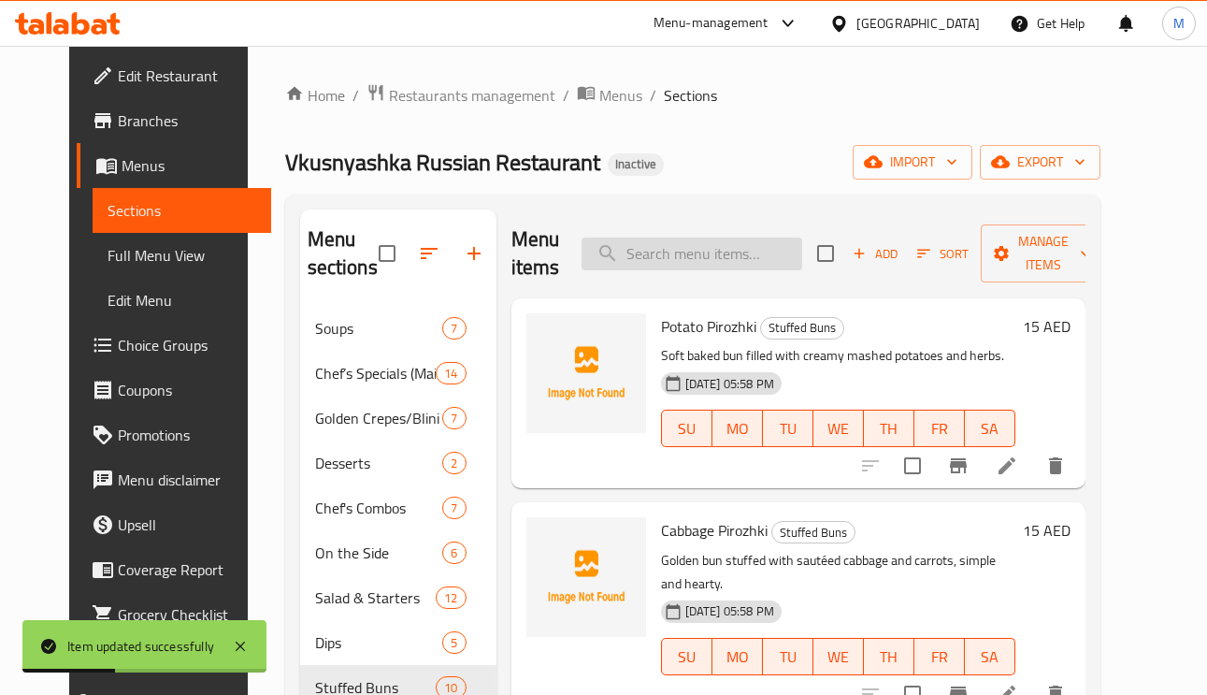
click at [703, 248] on input "search" at bounding box center [691, 253] width 221 height 33
paste input "Potato & Mushroom Pirozhki"
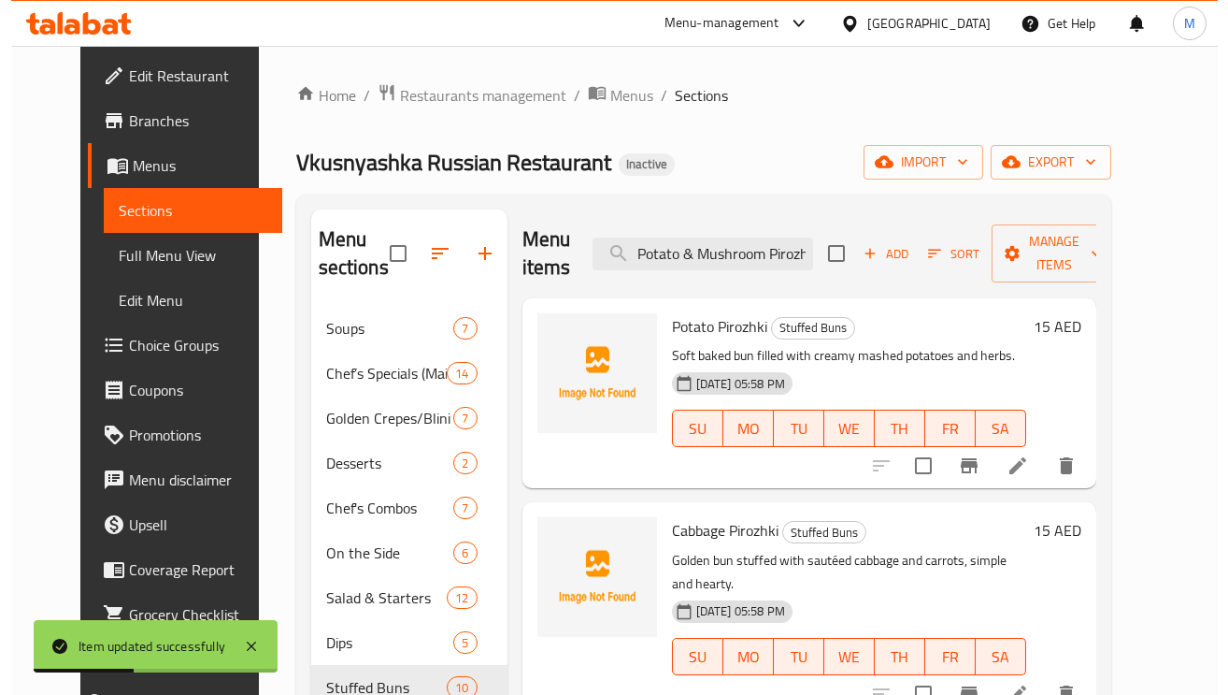
scroll to position [0, 14]
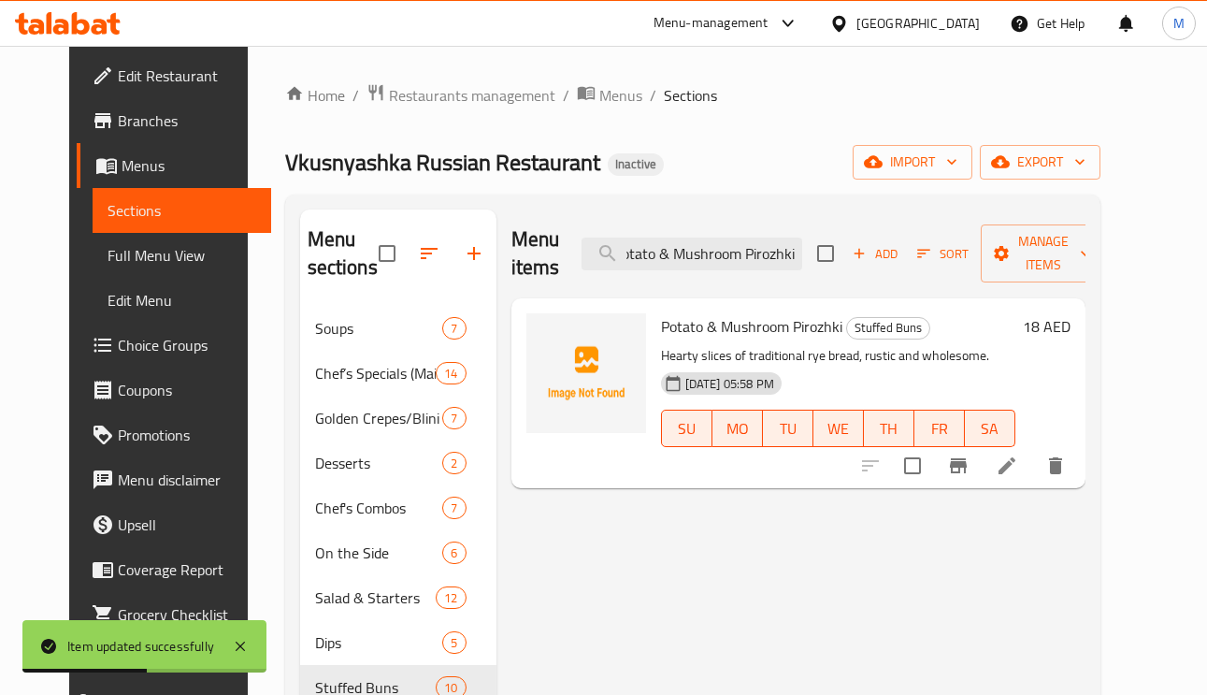
type input "Potato & Mushroom Pirozhki"
click at [1033, 482] on li at bounding box center [1007, 466] width 52 height 34
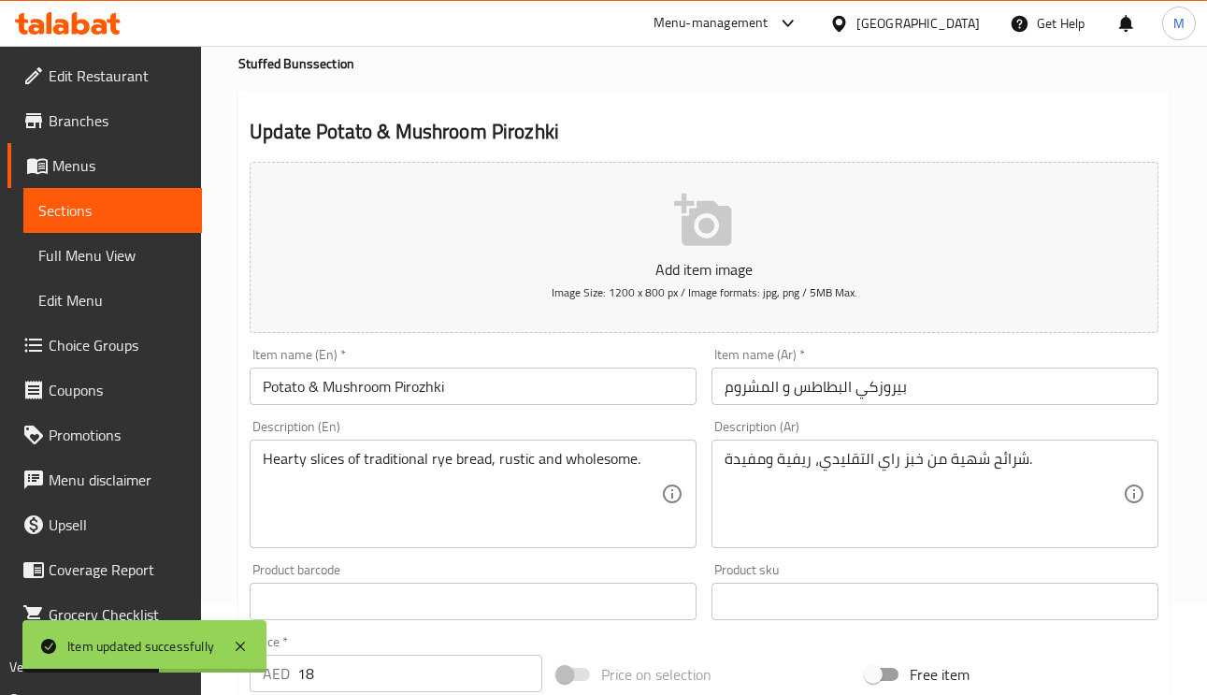
scroll to position [140, 0]
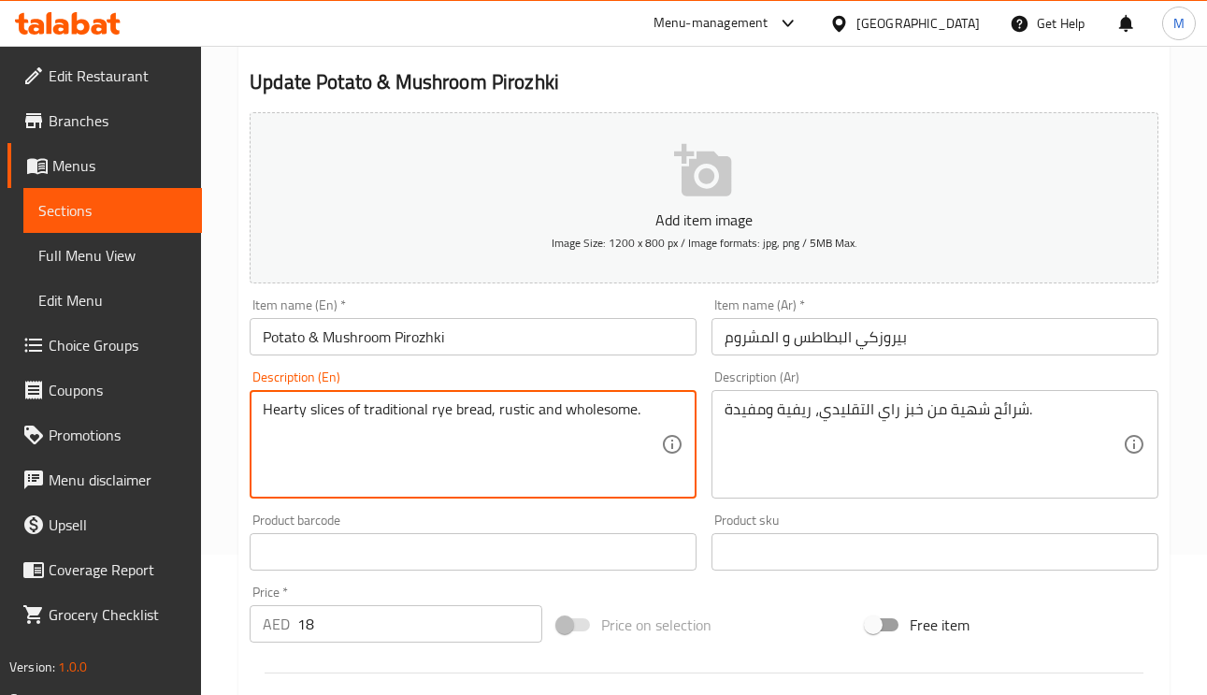
click at [292, 416] on textarea "Hearty slices of traditional rye bread, rustic and wholesome." at bounding box center [462, 444] width 398 height 89
paste textarea "Savory filling of mashed potato and sautéed mushrooms wrapped in a soft bun"
type textarea "Savory filling of mashed potato and sautéed mushrooms wrapped in a soft bun."
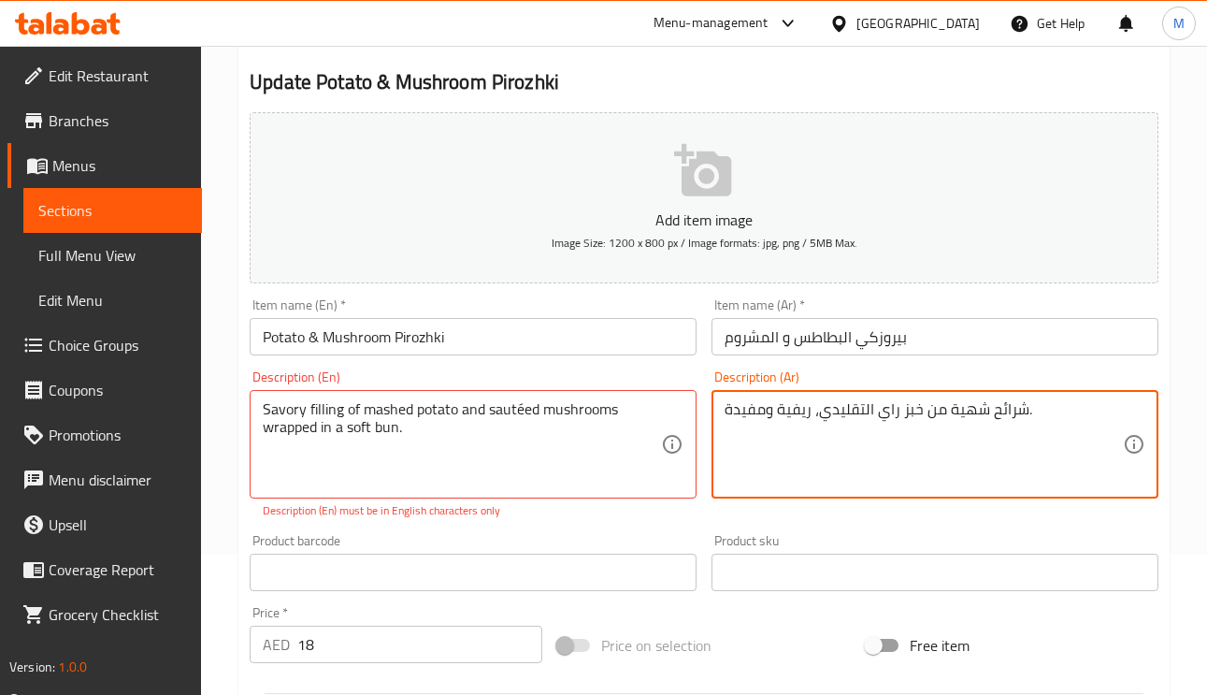
click at [961, 423] on textarea "شرائح شهية من خبز راي التقليدي، ريفية ومفيدة." at bounding box center [923, 444] width 398 height 89
paste textarea "شوة لذيذة من البطاطس المهروسة والفطر المقلي ملفوفة في كعكة ناعمة."
click at [1041, 408] on textarea "حشوة لذيذة من البطاطس المهروسة والفطر المقلي ملفوفة في كعكة ناعمة." at bounding box center [923, 444] width 398 height 89
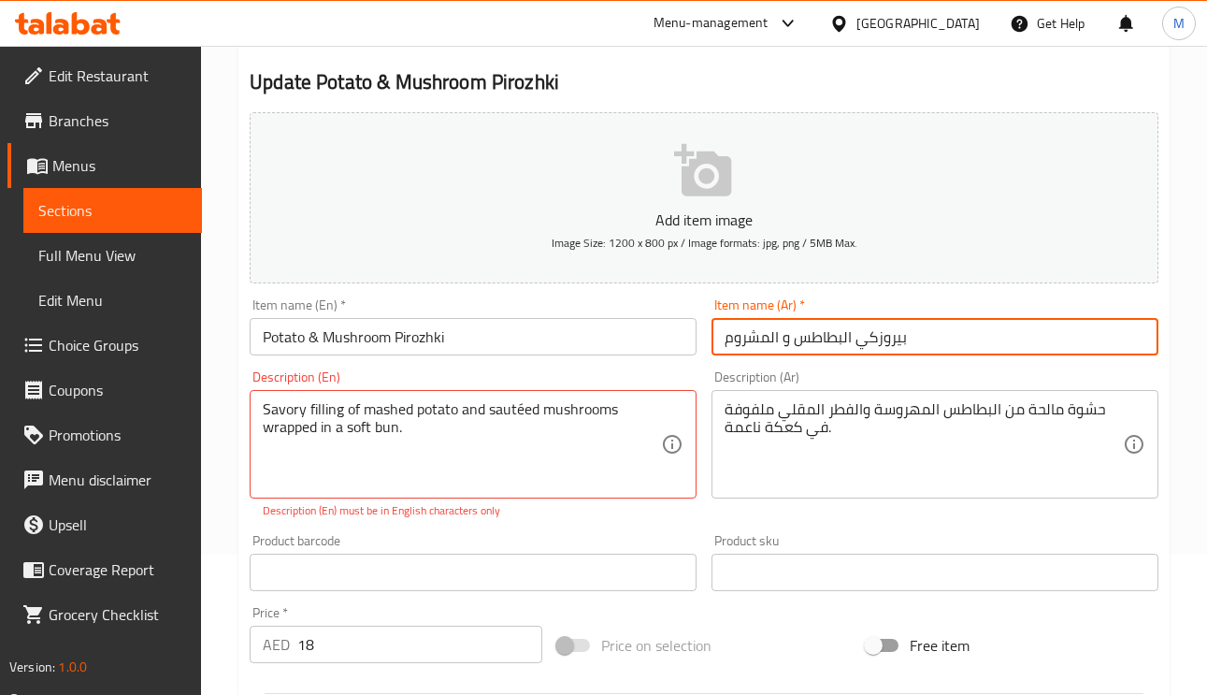
click at [762, 339] on input "بيروزكي البطاطس و المشروم" at bounding box center [934, 336] width 447 height 37
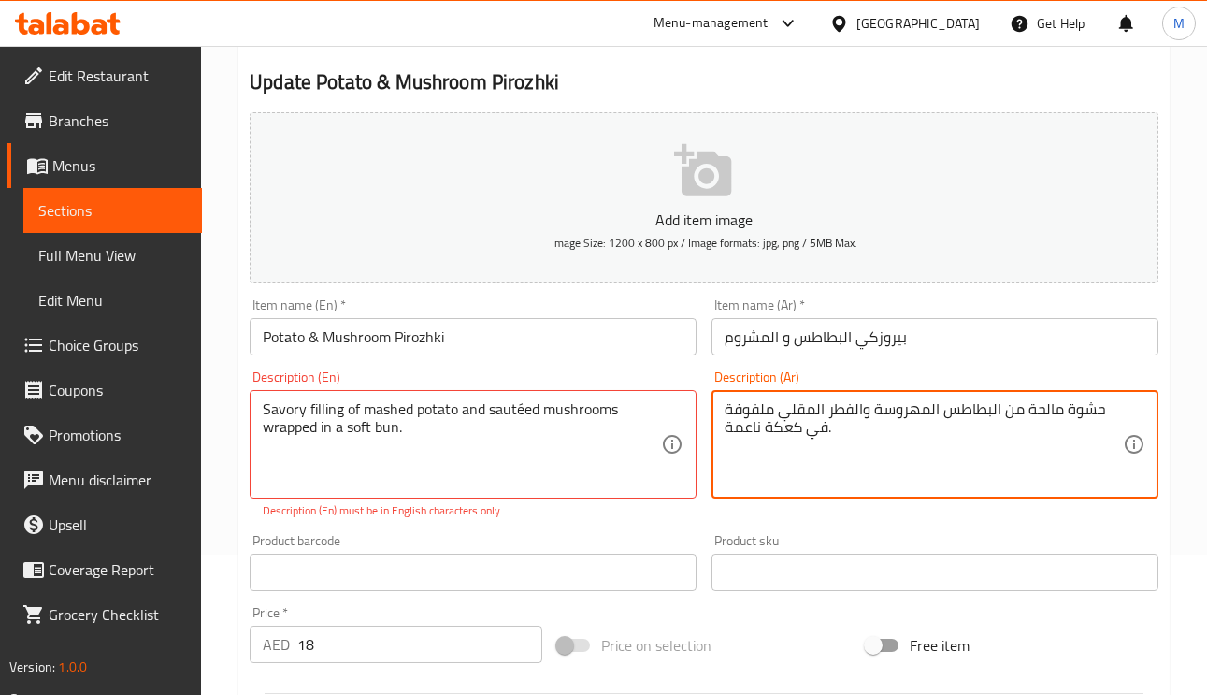
drag, startPoint x: 864, startPoint y: 412, endPoint x: 814, endPoint y: 416, distance: 49.7
paste textarea "شروم"
click at [812, 408] on textarea "حشوة مالحة من البطاطس المهروسة والمشروم المقلي ملفوفة في كعكة ناعمة." at bounding box center [923, 444] width 398 height 89
click at [767, 433] on textarea "حشوة مالحة من البطاطس المهروسة والمشروم السوتيه ملفوفة في كعكة ناعمة." at bounding box center [923, 444] width 398 height 89
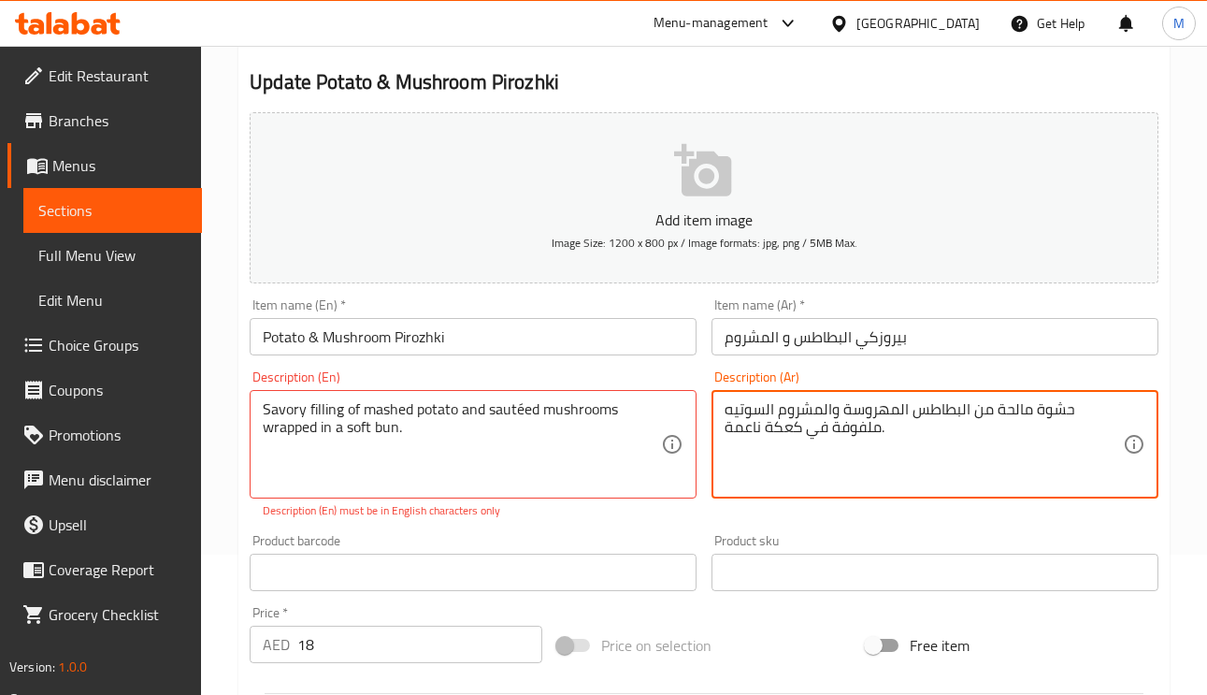
click at [767, 433] on textarea "حشوة مالحة من البطاطس المهروسة والمشروم السوتيه ملفوفة في كعكة ناعمة." at bounding box center [923, 444] width 398 height 89
click at [780, 426] on textarea "حشوة مالحة من البطاطس المهروسة والمشروم السوتيه ملفوفة في كعكة ناعمة." at bounding box center [923, 444] width 398 height 89
click at [787, 437] on textarea "حشوة مالحة من البطاطس المهروسة والمشروم السوتيه ملفوفة في كعكة ناعمة." at bounding box center [923, 444] width 398 height 89
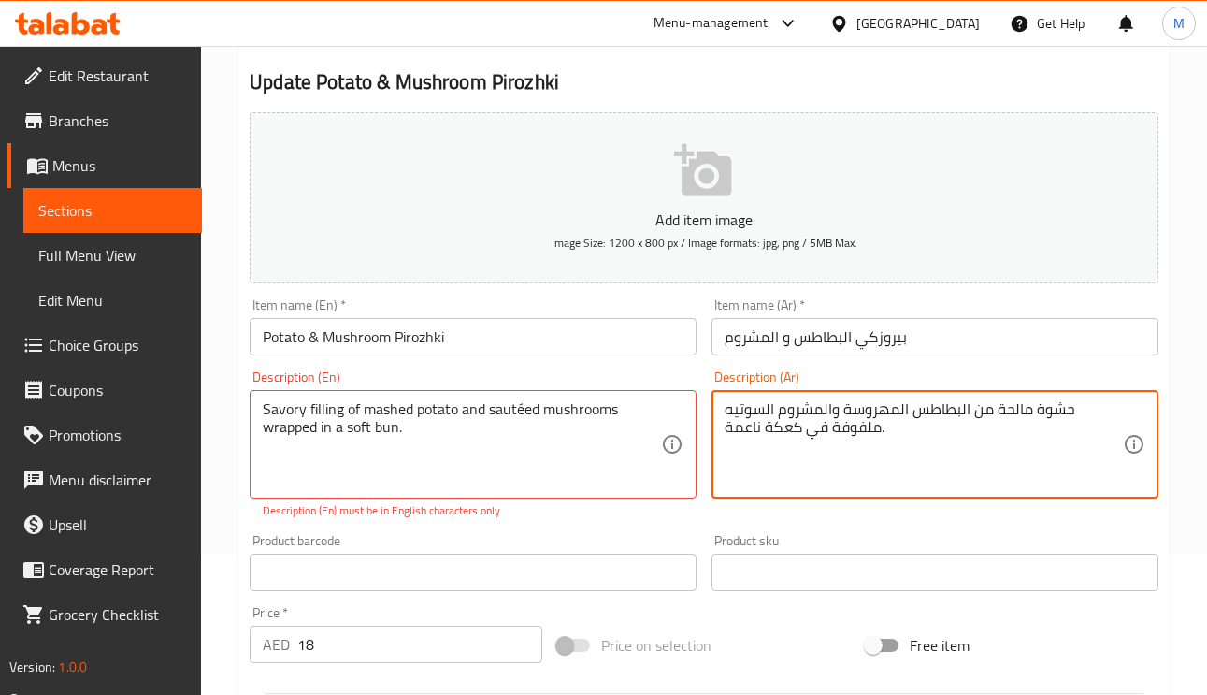
click at [787, 437] on textarea "حشوة مالحة من البطاطس المهروسة والمشروم السوتيه ملفوفة في كعكة ناعمة." at bounding box center [923, 444] width 398 height 89
drag, startPoint x: 727, startPoint y: 425, endPoint x: 732, endPoint y: 435, distance: 10.5
click at [732, 435] on textarea "حشوة مالحة من البطاطس المهروسة والمشروم السوتيه ملفوفة في كيزر ناعمة." at bounding box center [923, 444] width 398 height 89
type textarea "حشوة مالحة من البطاطس المهروسة والمشروم السوتيه ملفوفة في كيزر ناعم."
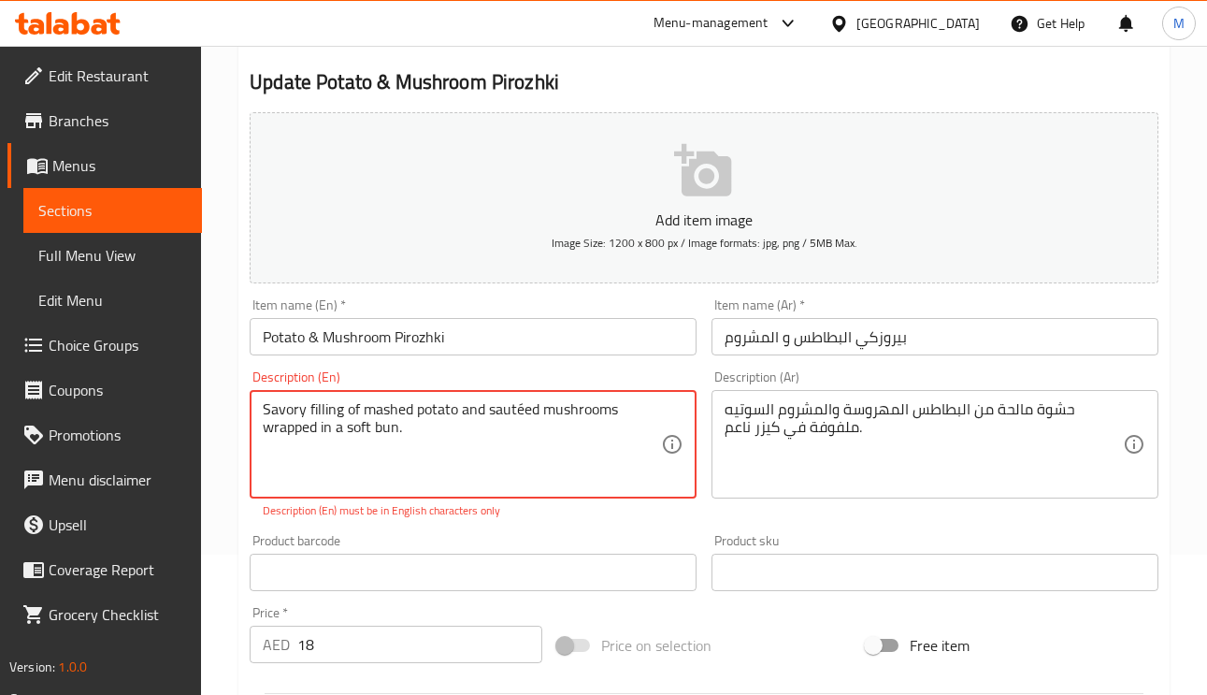
click at [469, 335] on input "Potato & Mushroom Pirozhki" at bounding box center [473, 336] width 447 height 37
click at [517, 413] on textarea "Savory filling of mashed potato and sautéed mushrooms wrapped in a soft bun." at bounding box center [462, 444] width 398 height 89
click at [521, 413] on textarea "Savory filling of mashed potato and sautéed mushrooms wrapped in a soft bun." at bounding box center [462, 444] width 398 height 89
click at [522, 411] on textarea "Savory filling of mashed potato and sautéed mushrooms wrapped in a soft bun." at bounding box center [462, 444] width 398 height 89
paste textarea "e"
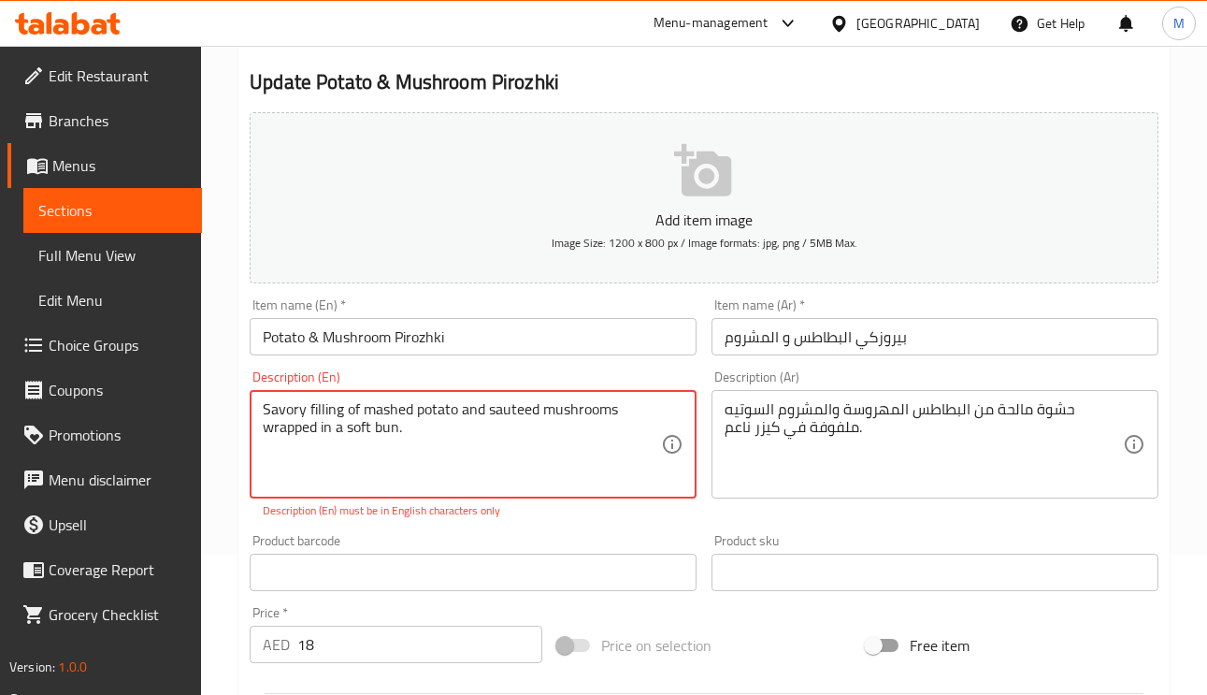
type textarea "Savory filling of mashed potato and sauteed mushrooms wrapped in a soft bun."
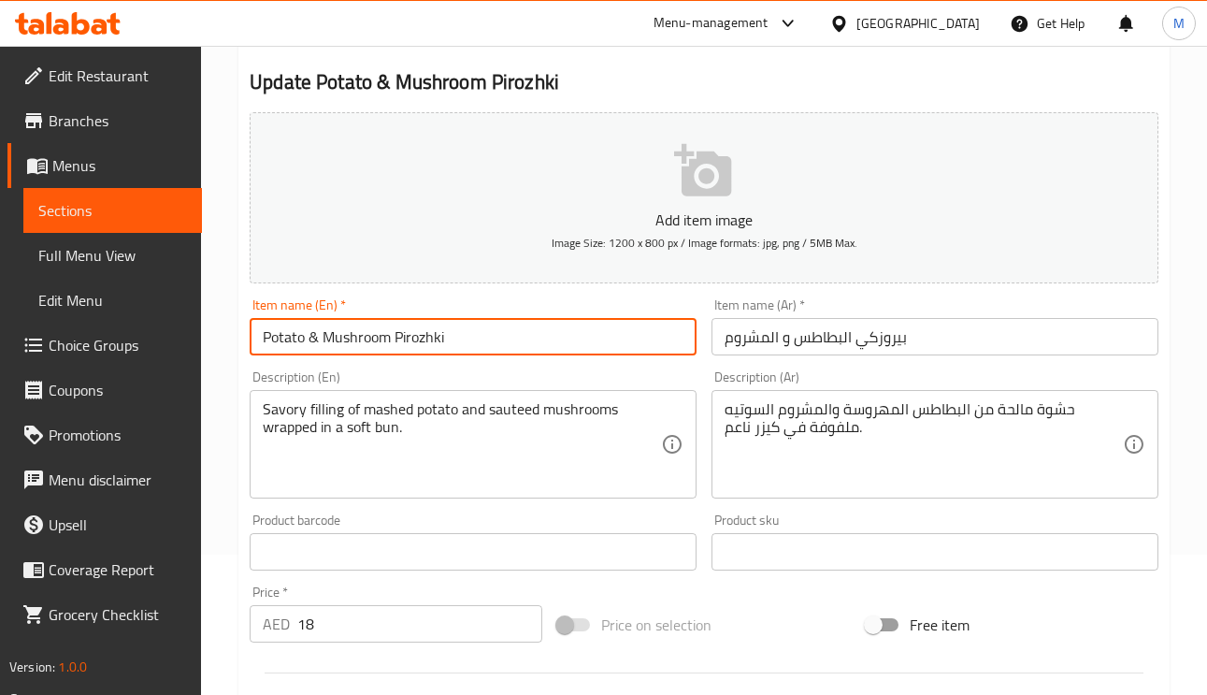
click at [521, 350] on input "Potato & Mushroom Pirozhki" at bounding box center [473, 336] width 447 height 37
click at [521, 324] on input "Potato & Mushroom Pirozhki" at bounding box center [473, 336] width 447 height 37
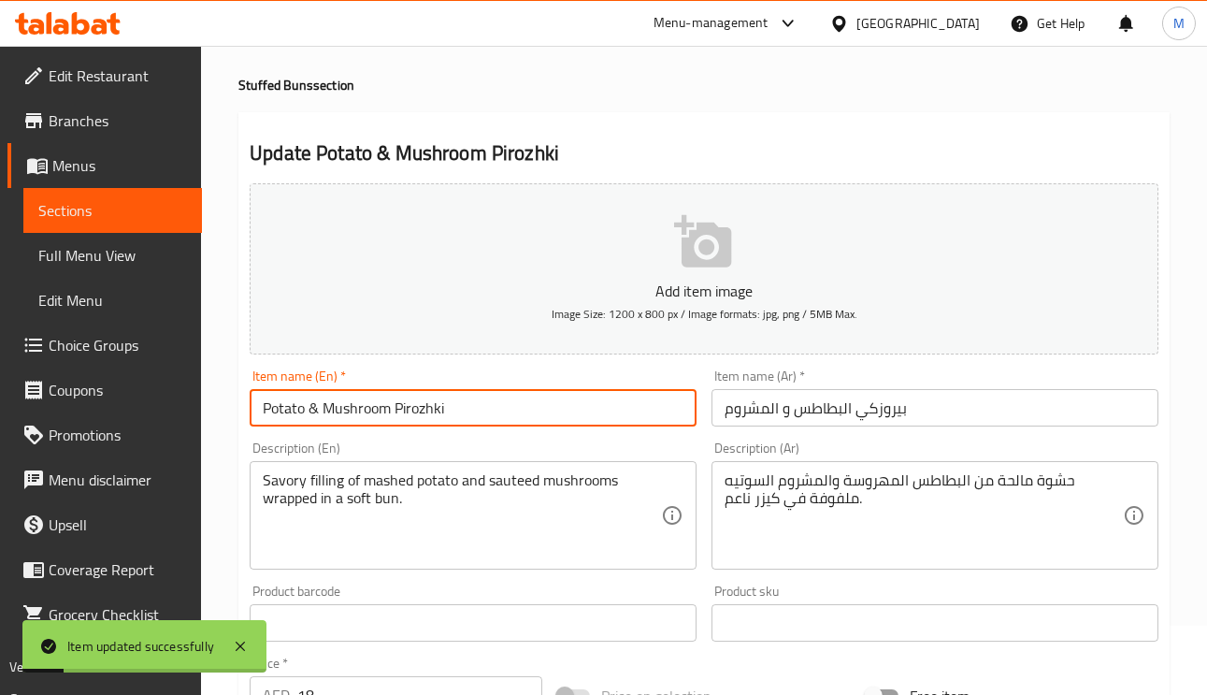
scroll to position [0, 0]
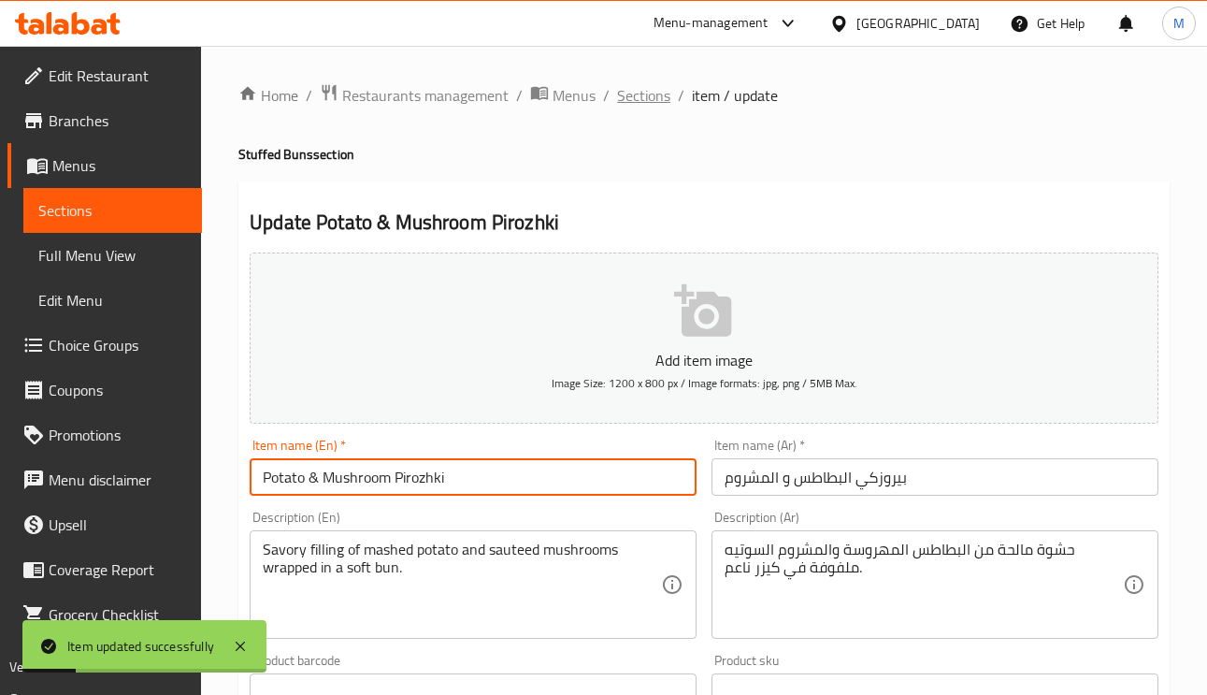
click at [634, 103] on span "Sections" at bounding box center [643, 95] width 53 height 22
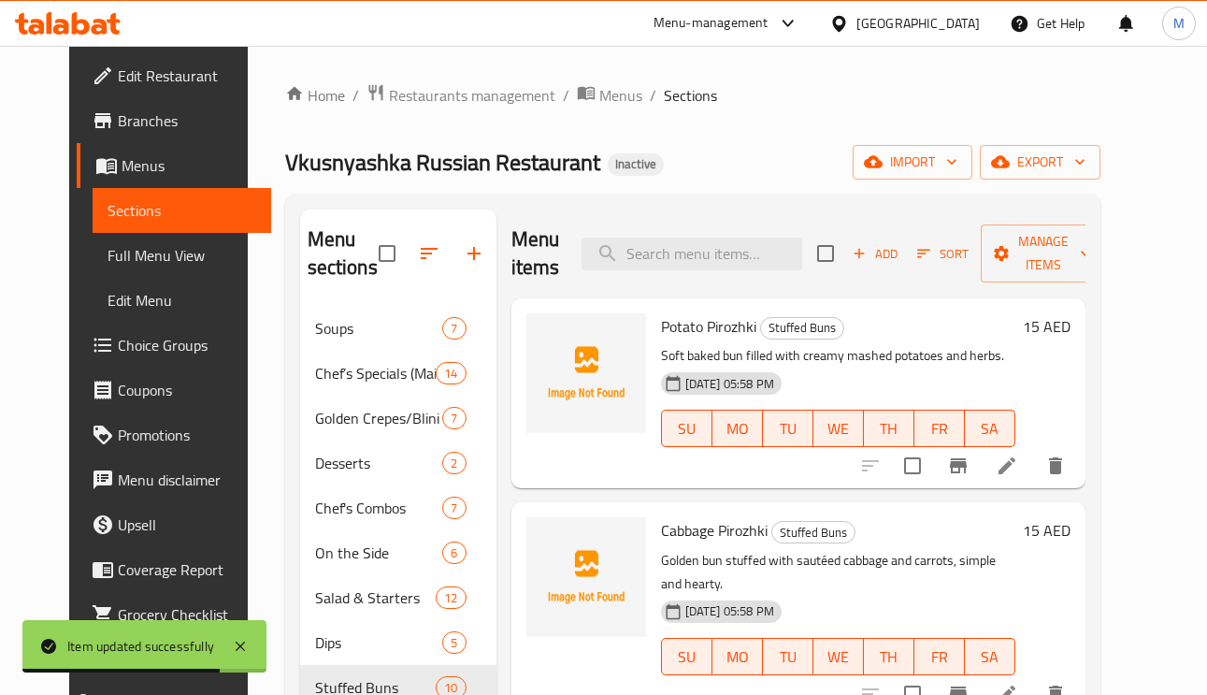
click at [697, 275] on div "Menu items Add Sort Manage items" at bounding box center [798, 253] width 574 height 89
paste input "Rye Bread (2 Slices)"
click at [697, 250] on input "Rye Bread (2 Slices)" at bounding box center [691, 253] width 221 height 33
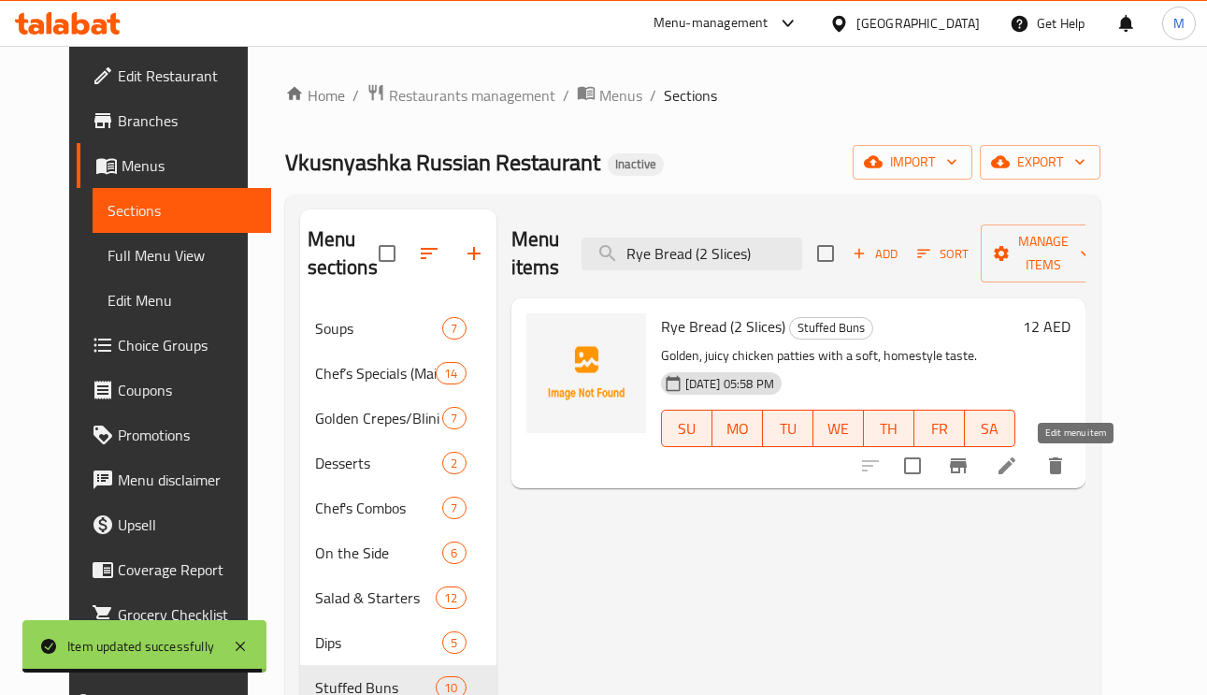
type input "Rye Bread (2 Slices)"
click at [1018, 471] on icon at bounding box center [1006, 465] width 22 height 22
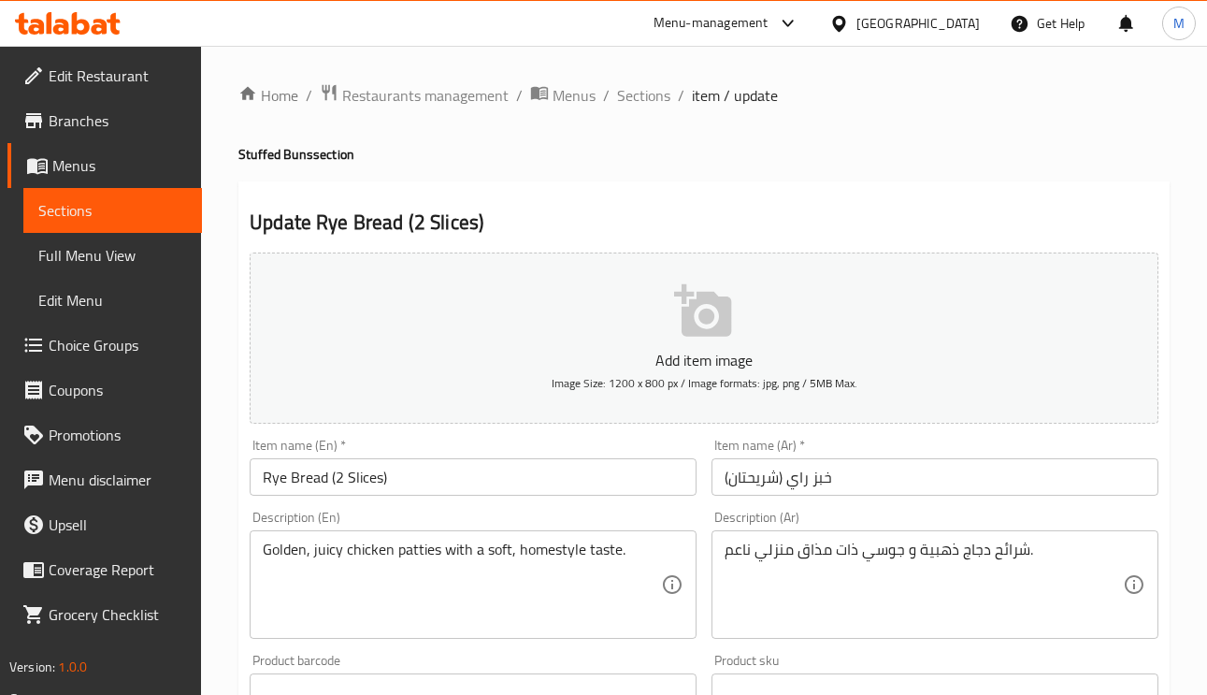
drag, startPoint x: 516, startPoint y: 570, endPoint x: 514, endPoint y: 551, distance: 18.8
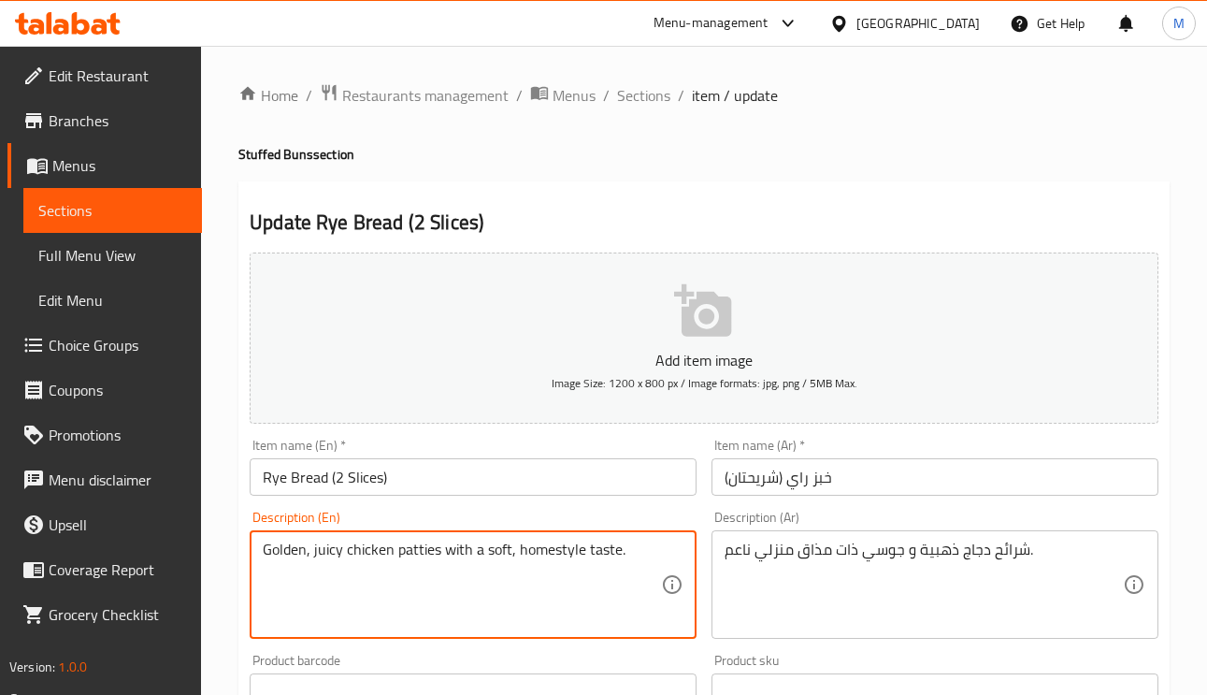
click at [514, 547] on textarea "Golden, juicy chicken patties with a soft, homestyle taste." at bounding box center [462, 584] width 398 height 89
click at [512, 547] on textarea "Golden, juicy chicken patties with a soft, homestyle taste." at bounding box center [462, 584] width 398 height 89
paste textarea "Hearty slices of traditional rye bread, rustic and wholesom"
type textarea "Hearty slices of traditional rye bread, rustic and wholesome."
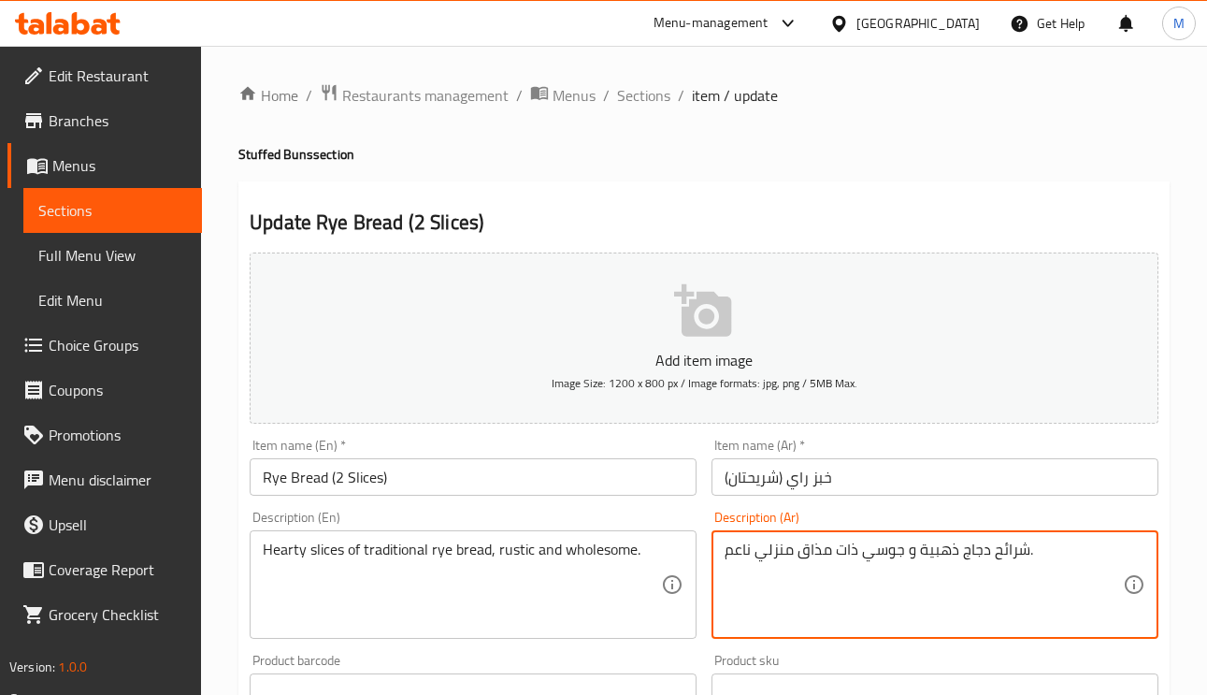
click at [981, 565] on textarea "شرائح دجاج ذهبية و جوسي ذات مذاق منزلي ناعم." at bounding box center [923, 584] width 398 height 89
paste textarea "هية من خبز الجاودار التقليدي، ريفية ومفيدة."
type textarea "شرائح شهية من خبز الجاودار التقليدي، ريفية ومفيدة."
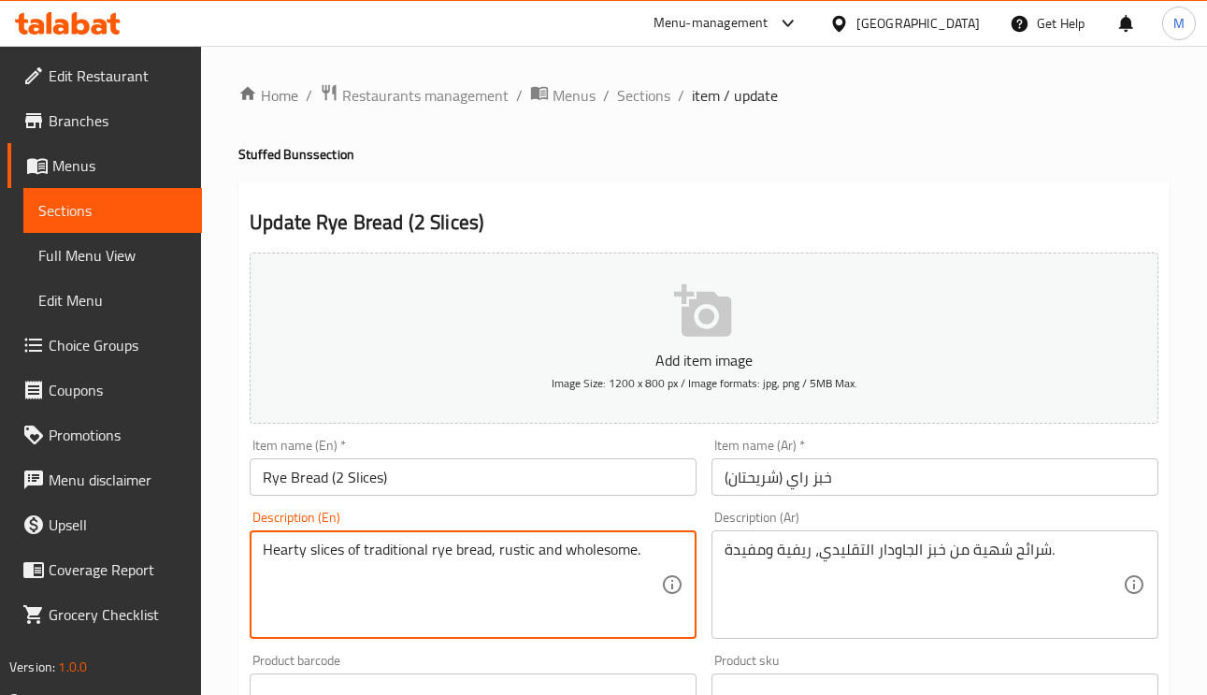
click at [436, 552] on textarea "Hearty slices of traditional rye bread, rustic and wholesome." at bounding box center [462, 584] width 398 height 89
click at [495, 564] on textarea "Hearty slices of traditional rye bread, rustic and wholesome." at bounding box center [462, 584] width 398 height 89
drag, startPoint x: 489, startPoint y: 545, endPoint x: 427, endPoint y: 545, distance: 61.7
click at [427, 545] on textarea "Hearty slices of traditional rye bread, rustic and wholesome." at bounding box center [462, 584] width 398 height 89
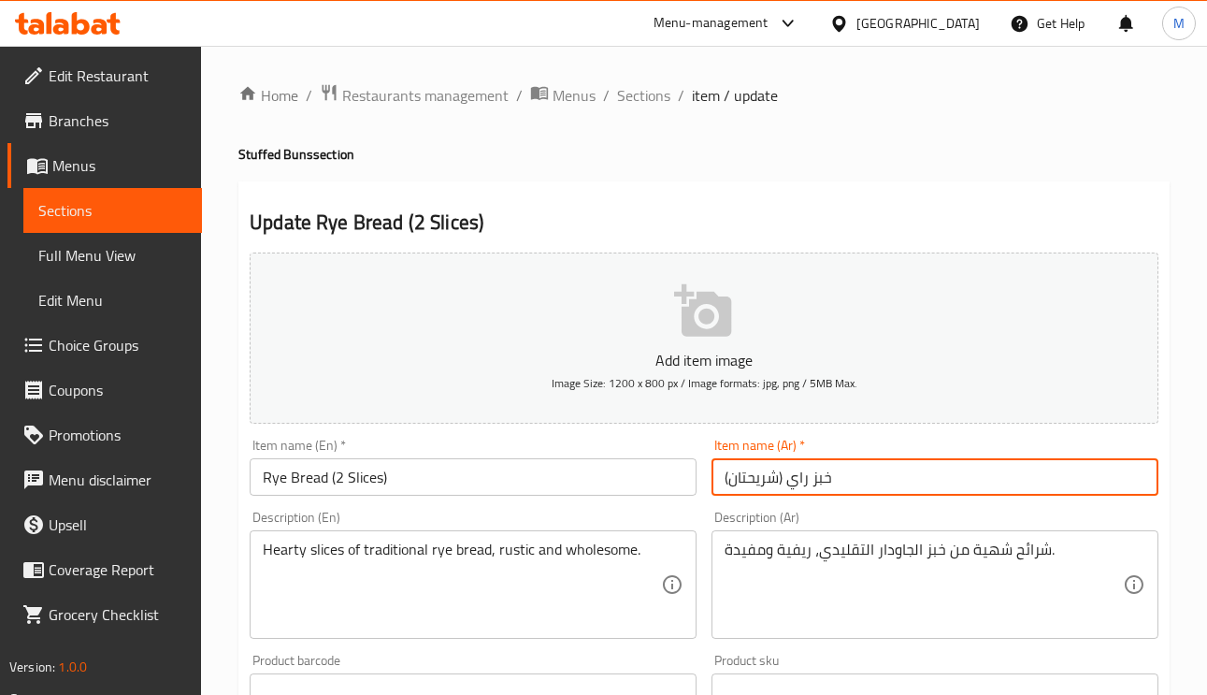
click at [876, 467] on input "خبز راي (شريحتان)" at bounding box center [934, 476] width 447 height 37
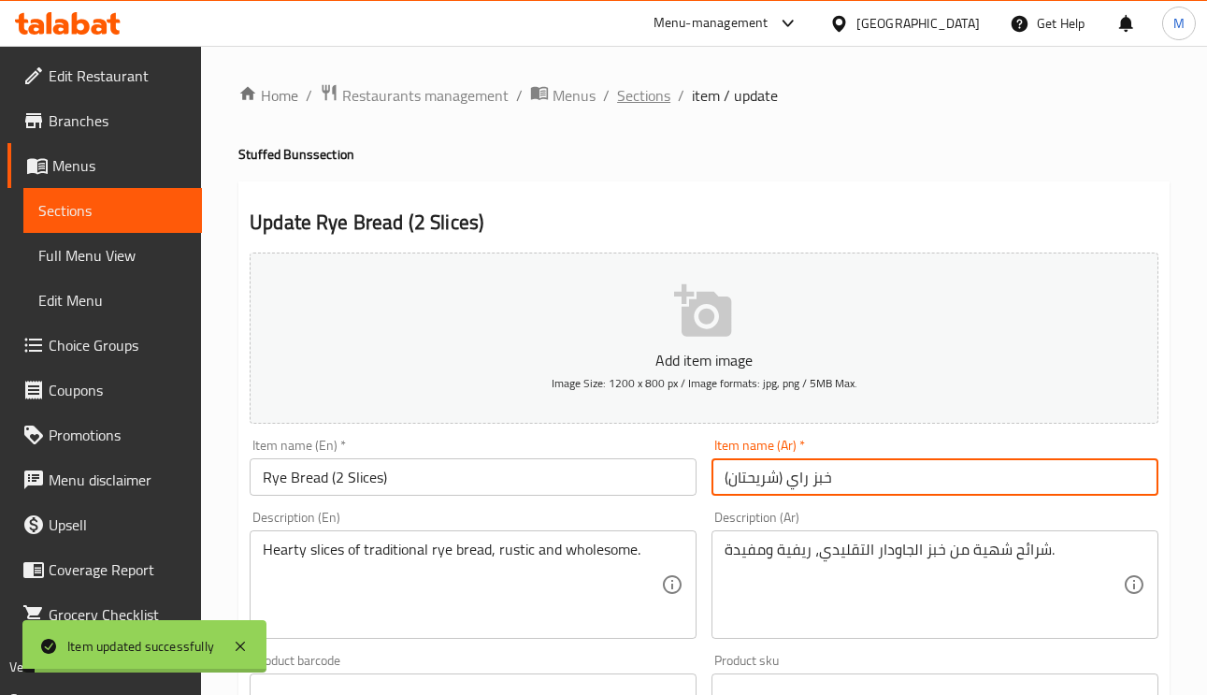
click at [648, 85] on span "Sections" at bounding box center [643, 95] width 53 height 22
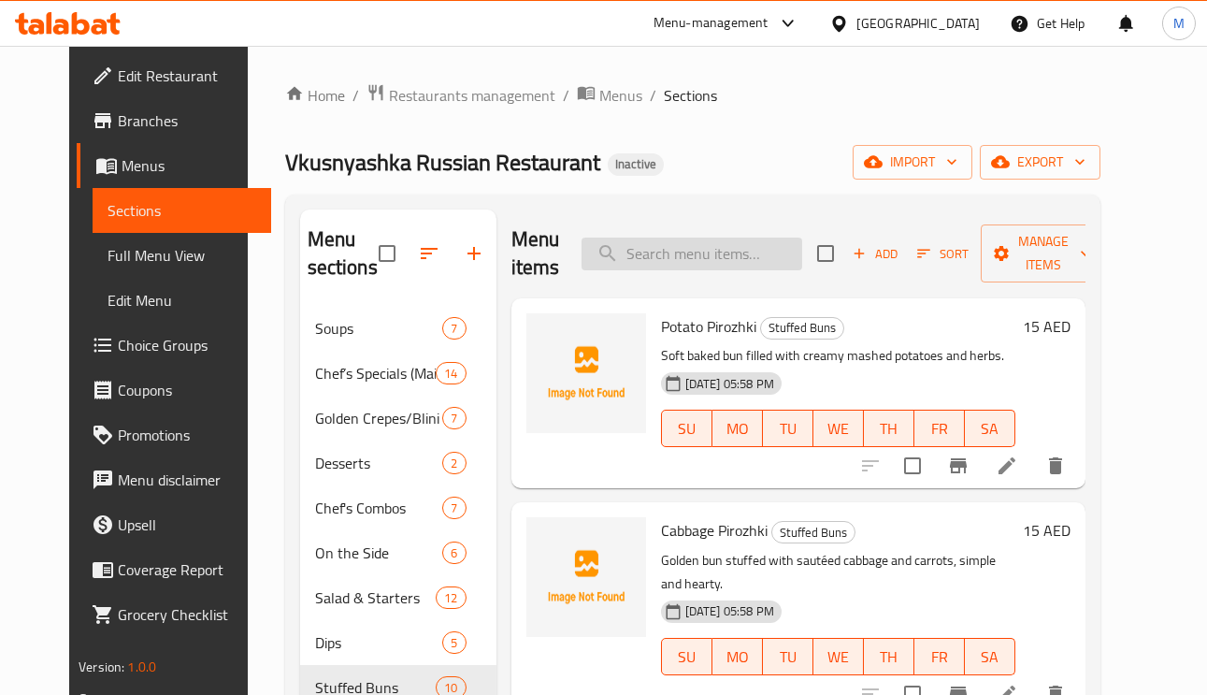
paste input "Beef Cutlets"
click at [723, 262] on input "Beef Cutlets" at bounding box center [691, 253] width 221 height 33
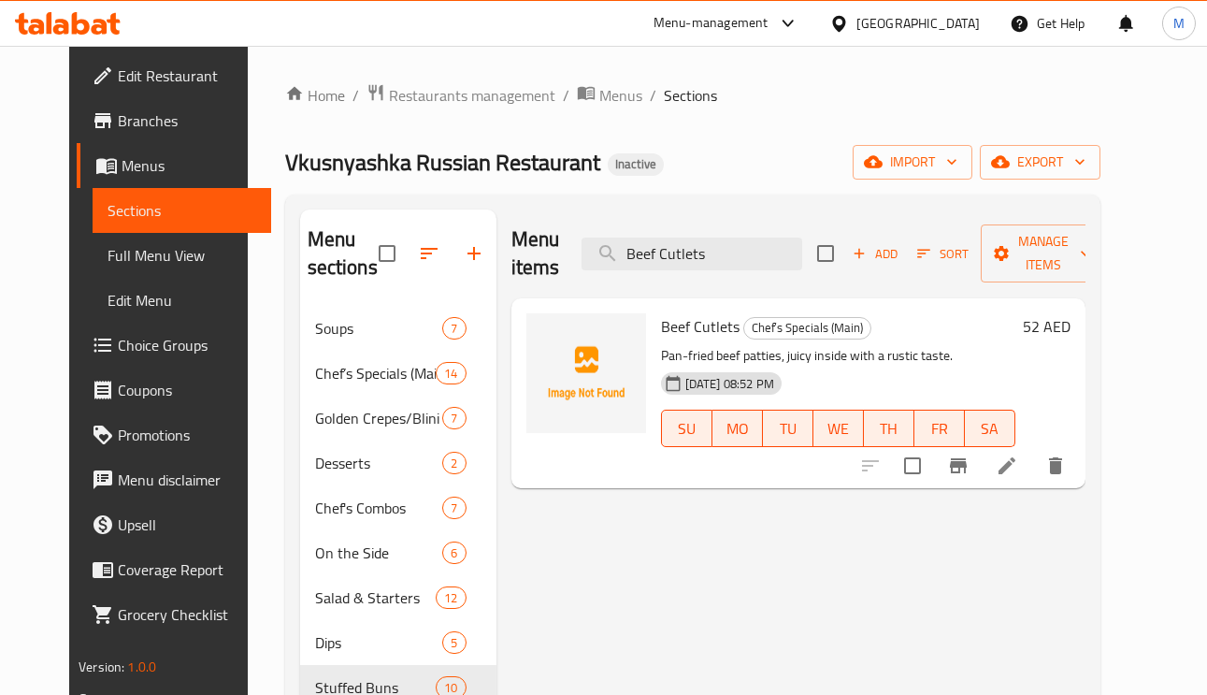
type input "Beef Cutlets"
click at [1033, 473] on li at bounding box center [1007, 466] width 52 height 34
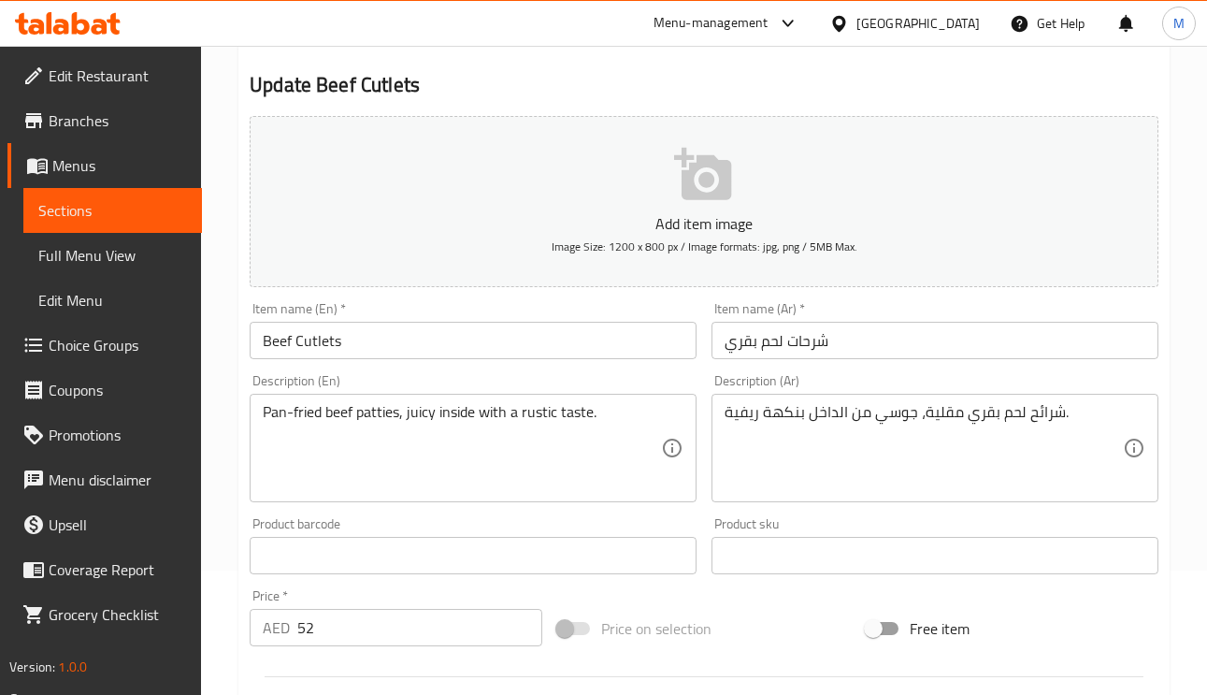
scroll to position [280, 0]
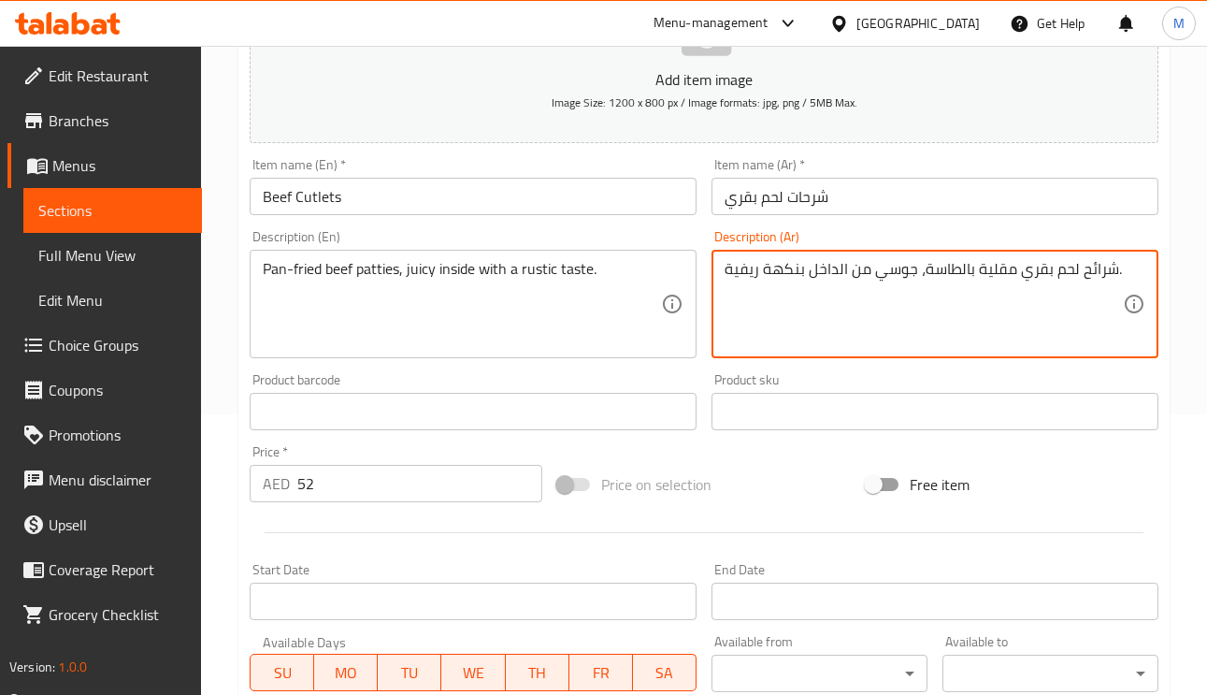
type textarea "شرائح لحم بقري مقلية بالطاسة، جوسي من الداخل بنكهة ريفية."
click at [851, 191] on input "شرحات لحم بقري" at bounding box center [934, 196] width 447 height 37
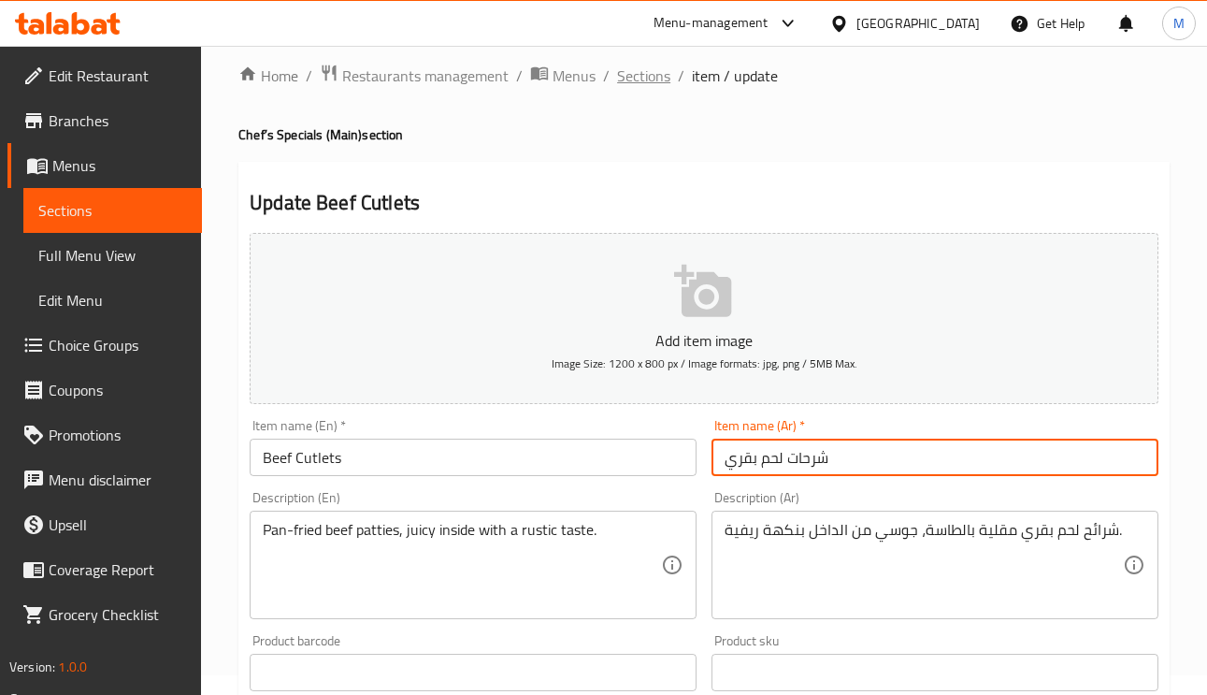
scroll to position [0, 0]
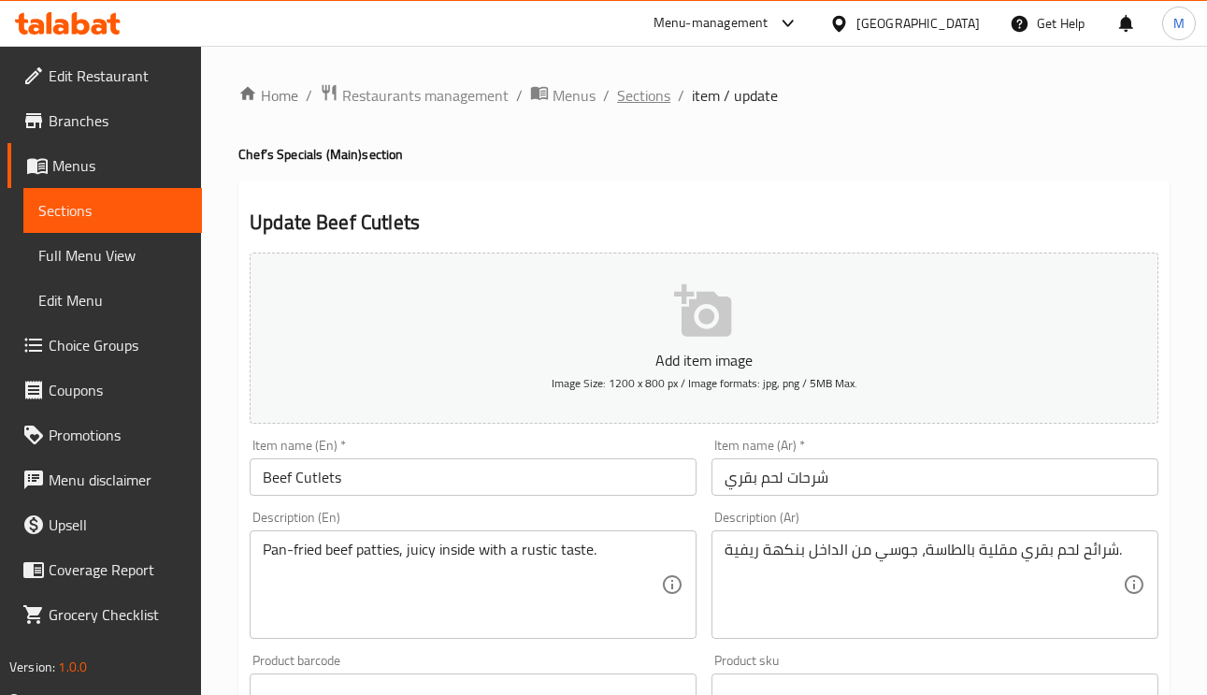
click at [642, 101] on span "Sections" at bounding box center [643, 95] width 53 height 22
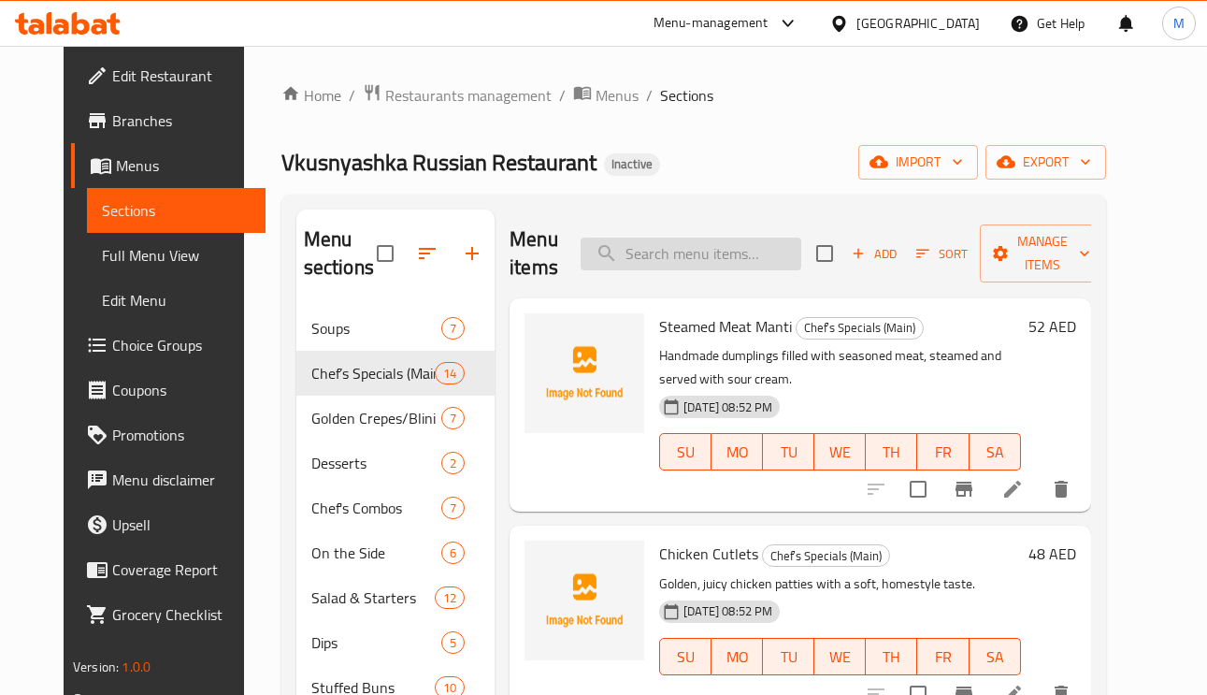
paste input "Stroganoff Royale"
click at [701, 255] on input "search" at bounding box center [690, 253] width 221 height 33
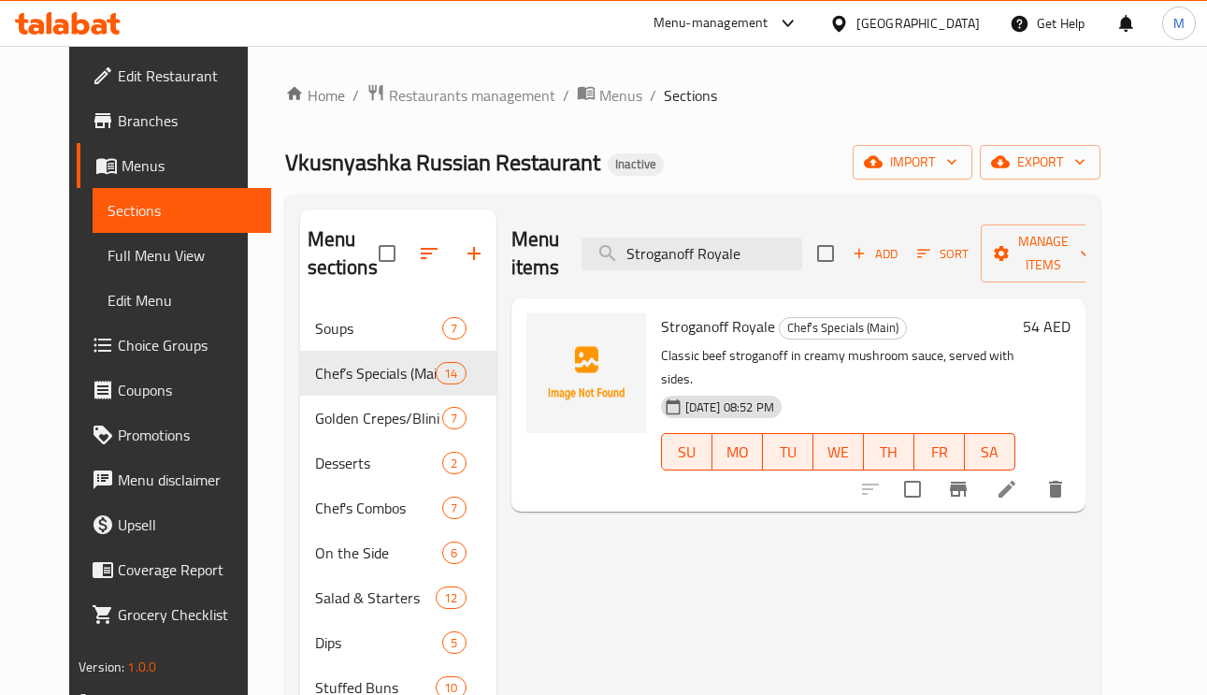
type input "Stroganoff Royale"
click at [1015, 480] on icon at bounding box center [1006, 488] width 17 height 17
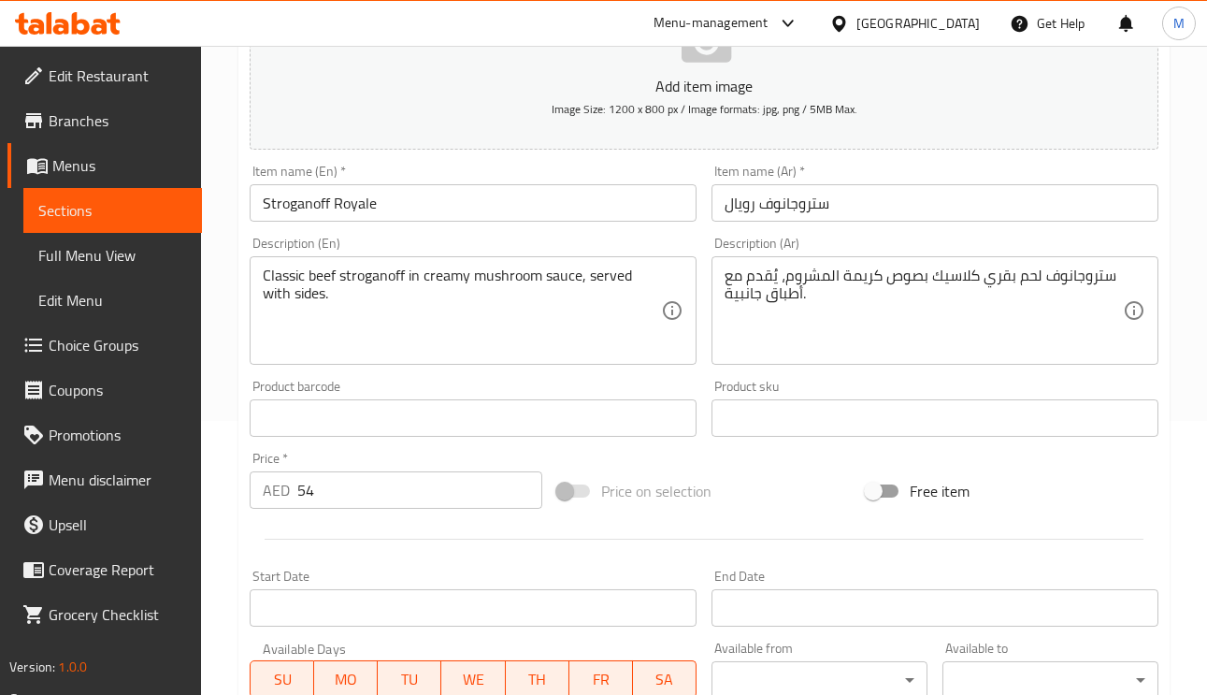
scroll to position [280, 0]
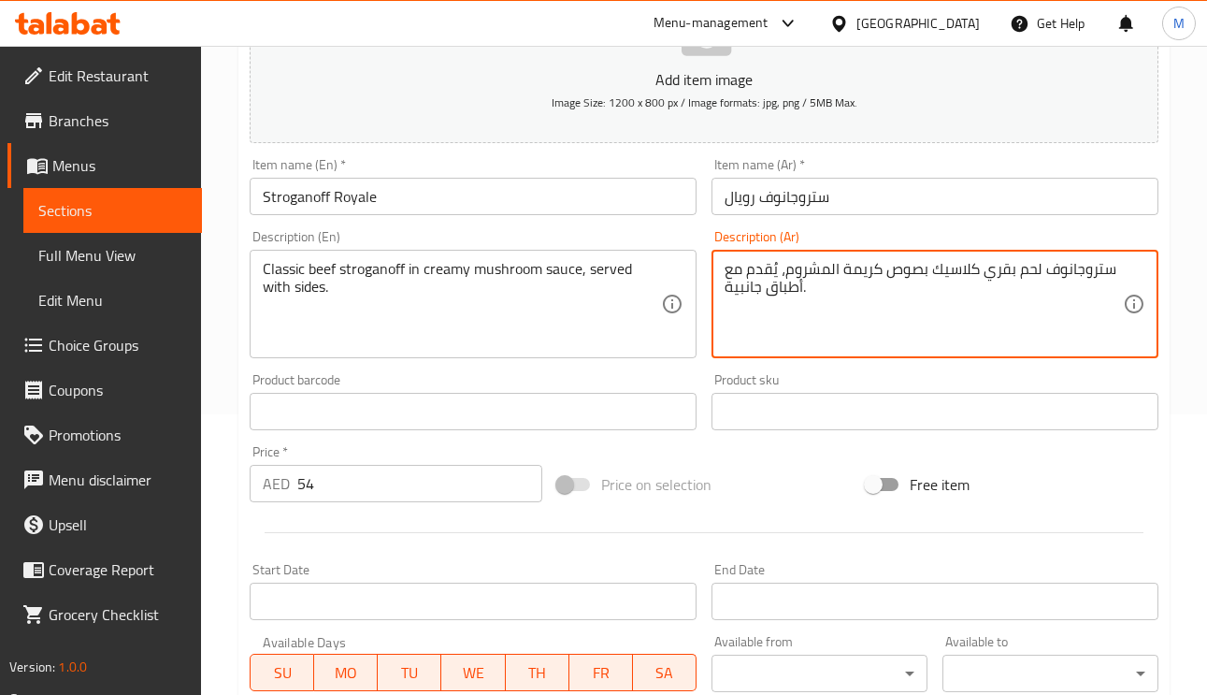
click at [857, 271] on textarea "ستروجانوف لحم بقري كلاسيك بصوص كريمة المشروم، يُقدم مع أطباق جانبية." at bounding box center [923, 304] width 398 height 89
click at [869, 265] on textarea "ستروجانوف لحم بقري كلاسيك بصوص المشروم، يُقدم مع أطباق جانبية." at bounding box center [923, 304] width 398 height 89
click at [824, 279] on textarea "ستروجانوف لحم بقري كلاسيك بصوص مشروم، يُقدم مع أطباق جانبية." at bounding box center [923, 304] width 398 height 89
paste textarea "كريمة"
type textarea "ستروجانوف لحم بقري كلاسيك بصوص مشروم كريمي، يُقدم مع أطباق جانبية."
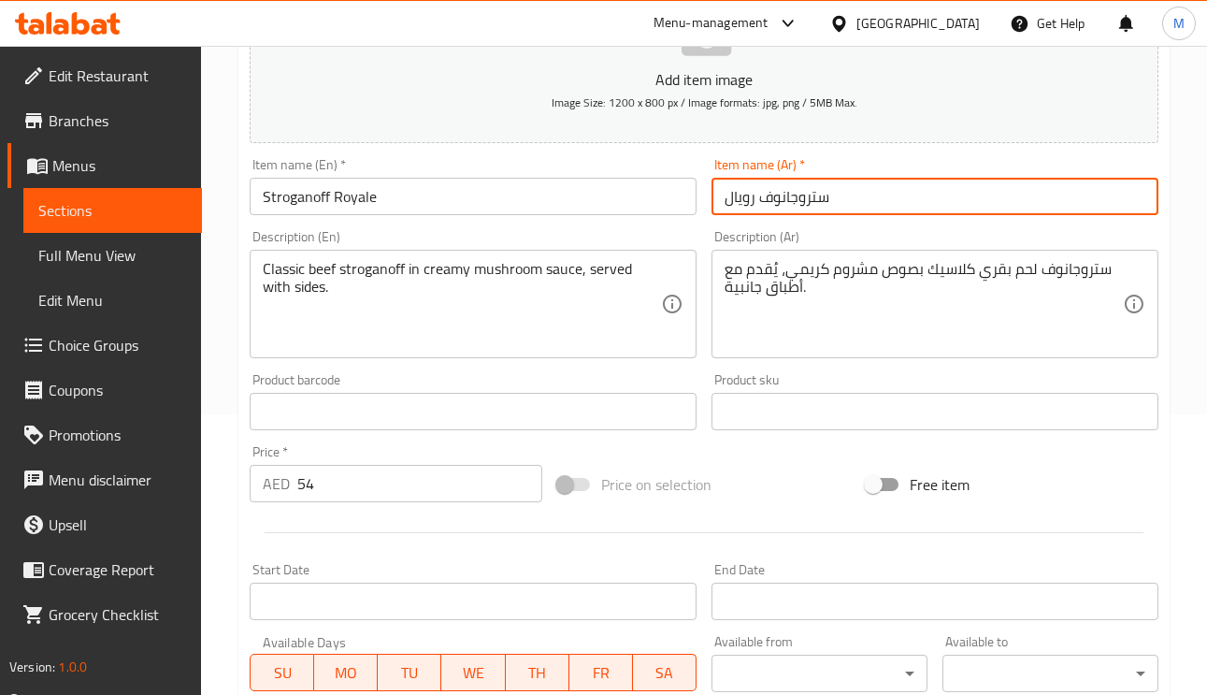
click at [864, 215] on input "ستروجانوف رويال" at bounding box center [934, 196] width 447 height 37
click at [874, 191] on input "ستروجانوف رويال" at bounding box center [934, 196] width 447 height 37
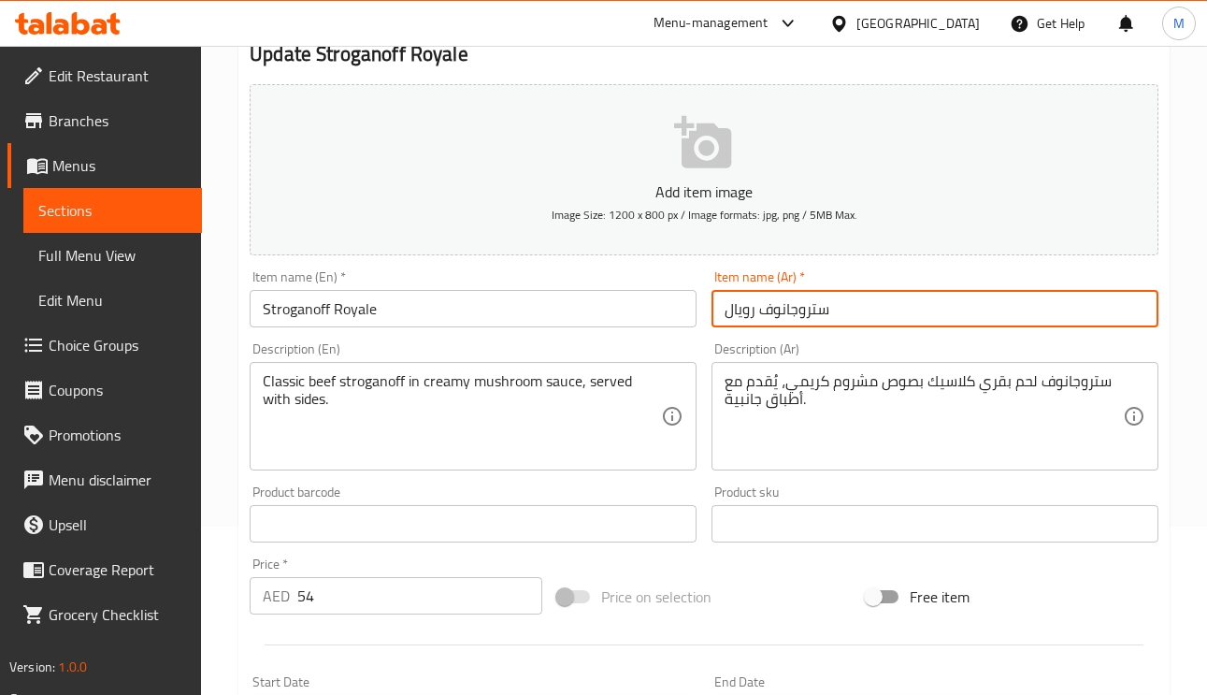
scroll to position [0, 0]
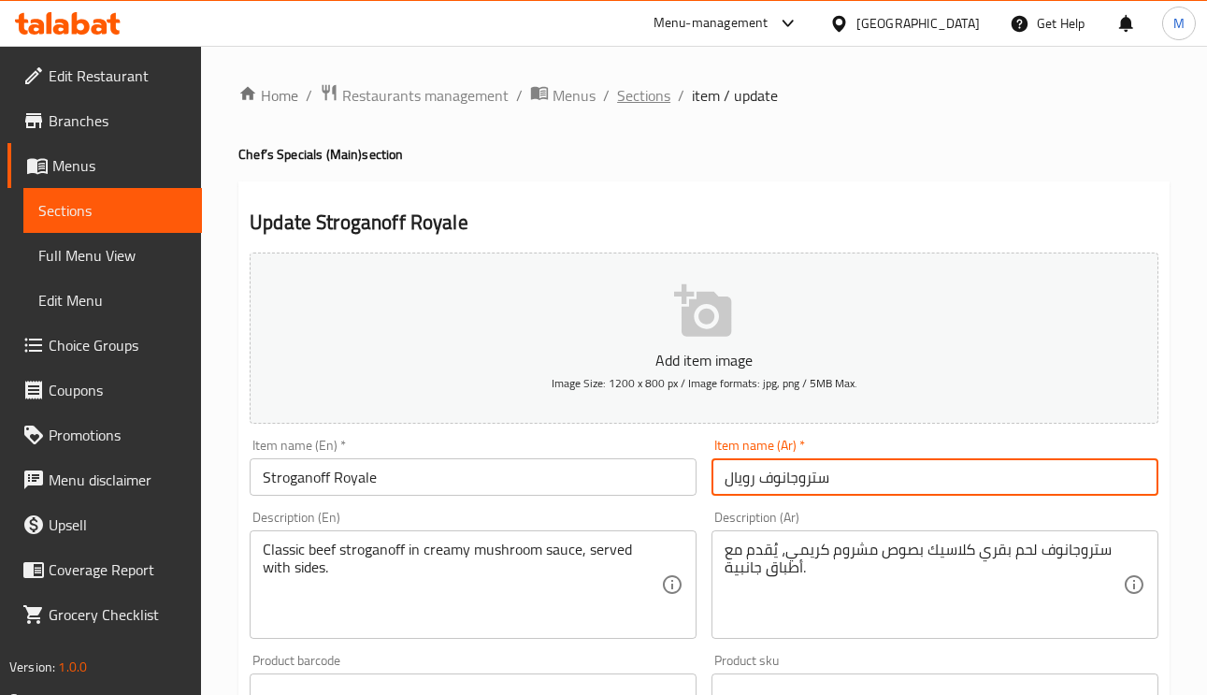
click at [631, 89] on span "Sections" at bounding box center [643, 95] width 53 height 22
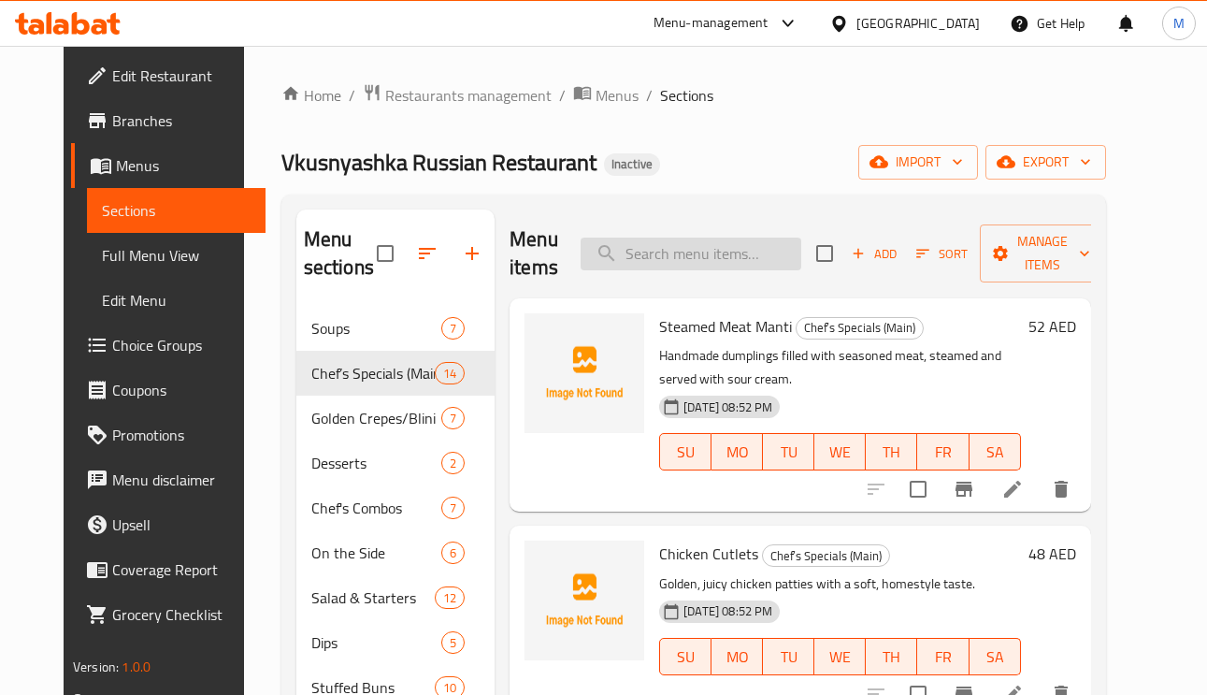
paste input "Tefteli Meatballs"
click at [698, 243] on input "Tefteli Meatballs" at bounding box center [690, 253] width 221 height 33
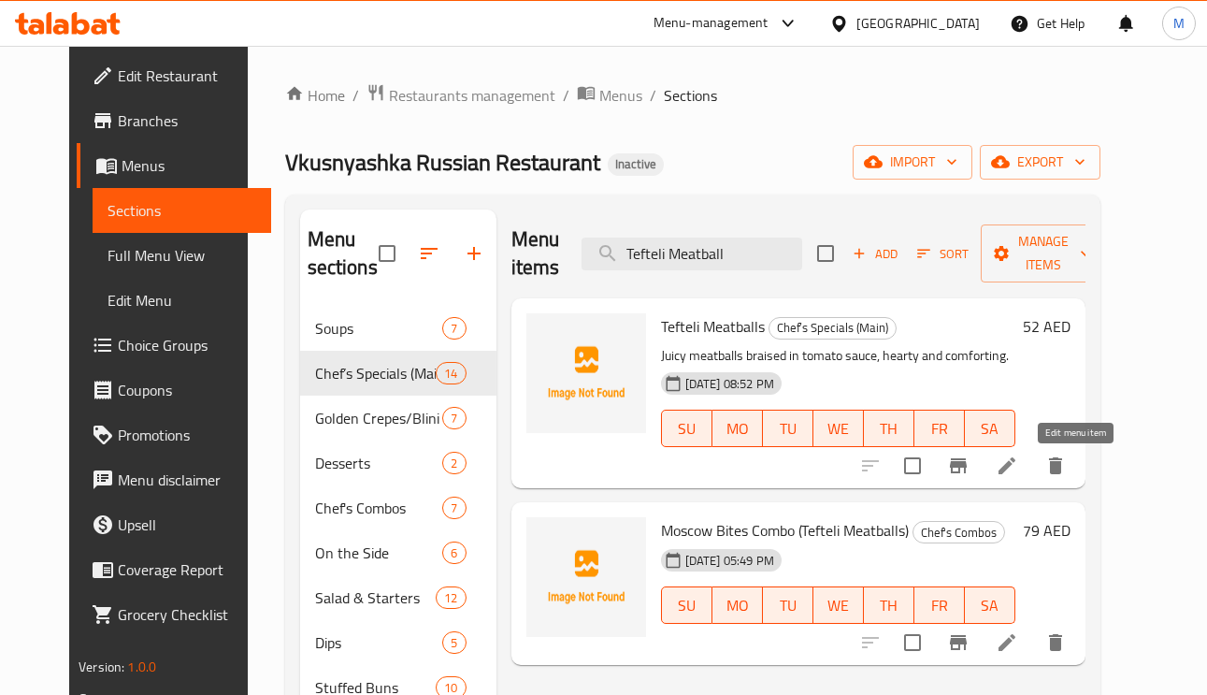
type input "Tefteli Meatball"
click at [1018, 470] on icon at bounding box center [1006, 465] width 22 height 22
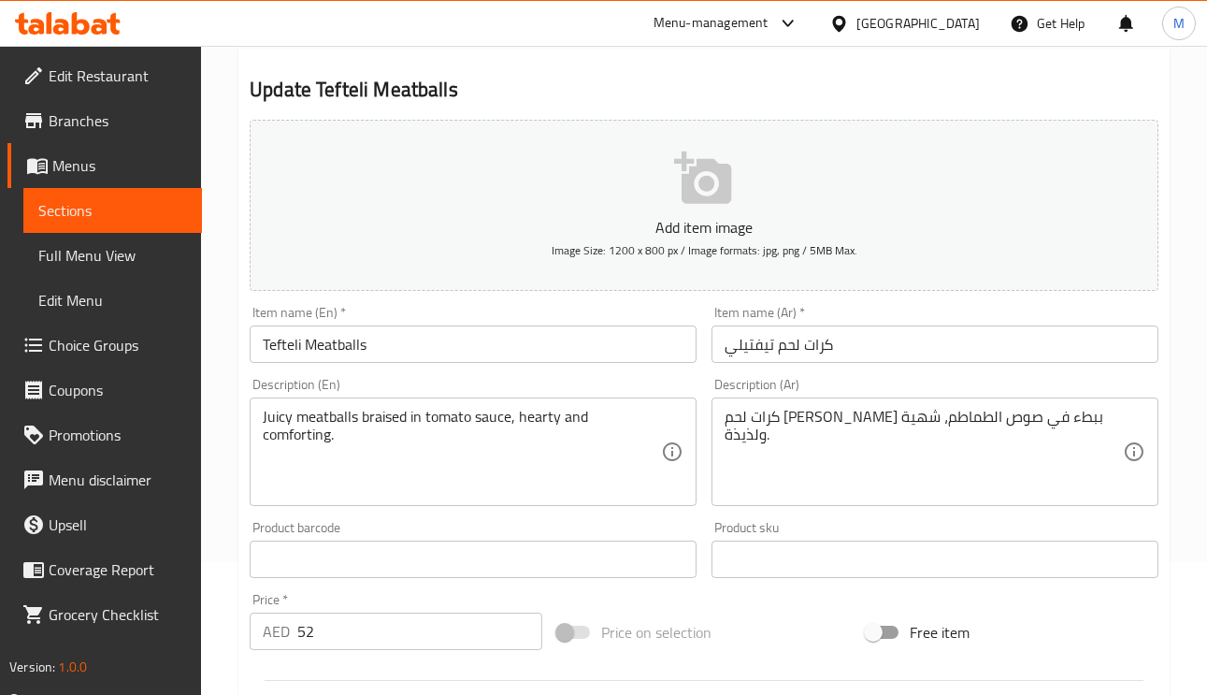
scroll to position [140, 0]
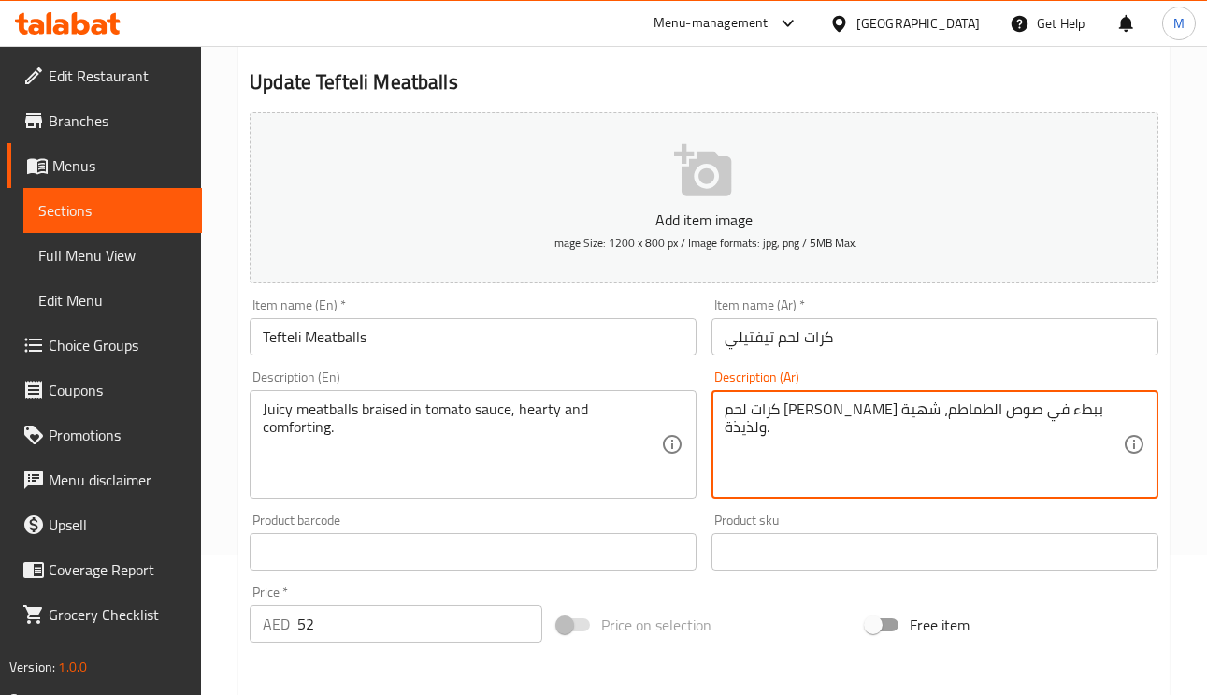
drag, startPoint x: 757, startPoint y: 408, endPoint x: 678, endPoint y: 402, distance: 79.7
drag, startPoint x: 800, startPoint y: 412, endPoint x: 682, endPoint y: 413, distance: 117.8
click at [682, 413] on div "Add item image Image Size: 1200 x 800 px / Image formats: jpg, png / 5MB Max. I…" at bounding box center [704, 508] width 924 height 806
type textarea "كرات لحم جوسي مطهو ببطء في صوص الطماطم."
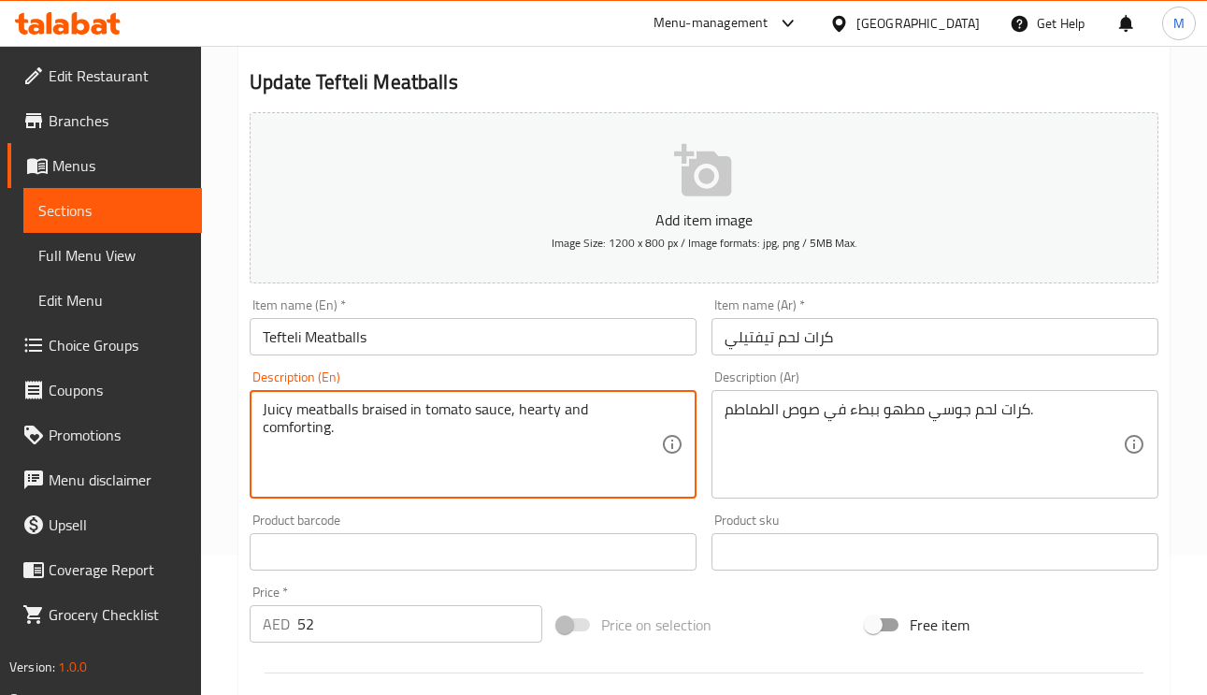
drag, startPoint x: 591, startPoint y: 399, endPoint x: 510, endPoint y: 405, distance: 80.6
type textarea "Juicy meatballs braised in tomato sauce"
click at [546, 319] on input "Tefteli Meatballs" at bounding box center [473, 336] width 447 height 37
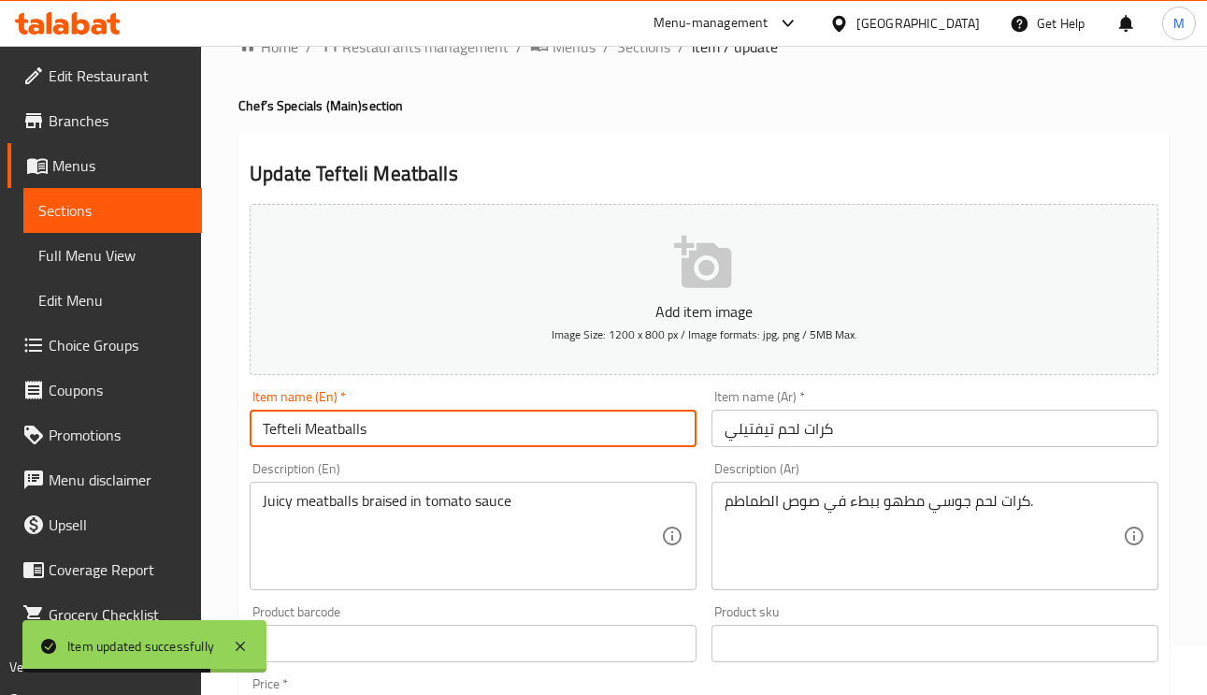
scroll to position [0, 0]
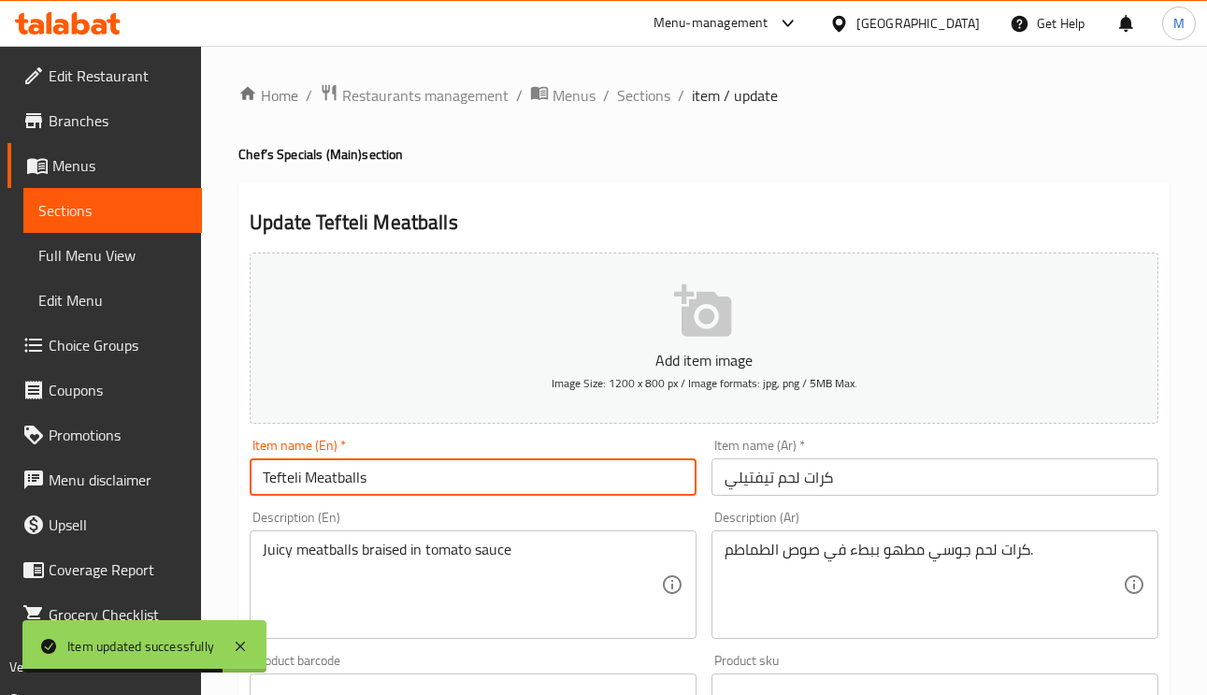
click at [644, 118] on div "Home / Restaurants management / Menus / Sections / item / update Chef’s Special…" at bounding box center [703, 683] width 931 height 1200
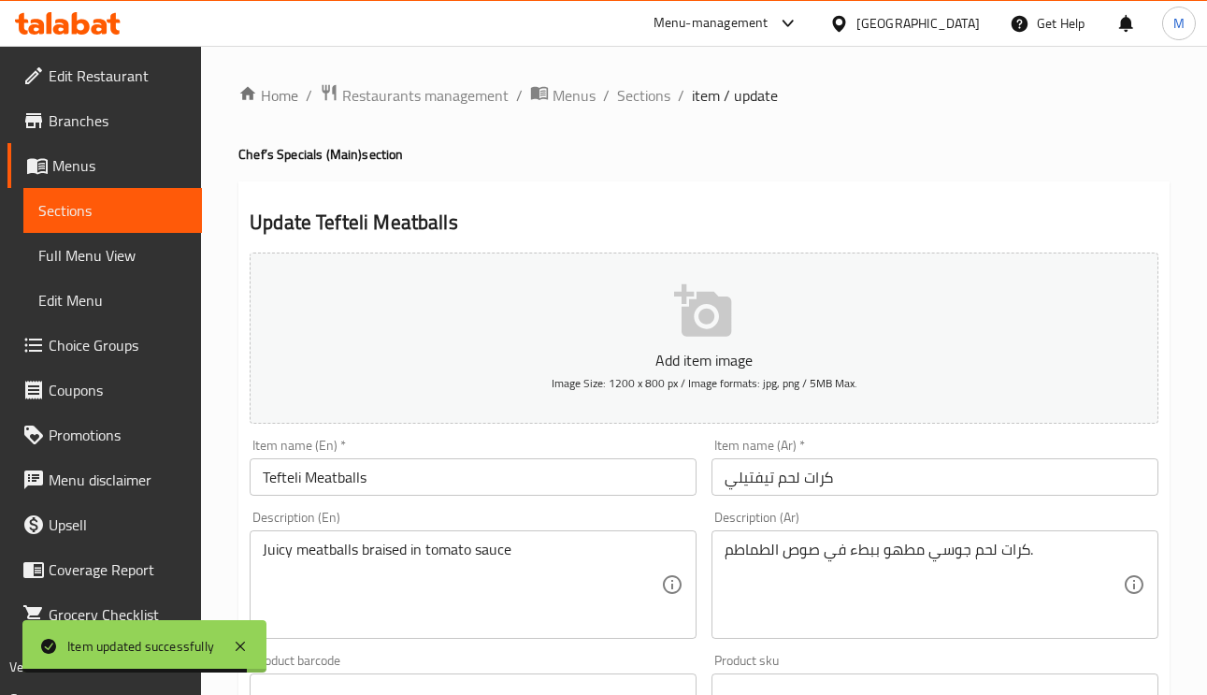
click at [652, 102] on span "Sections" at bounding box center [643, 95] width 53 height 22
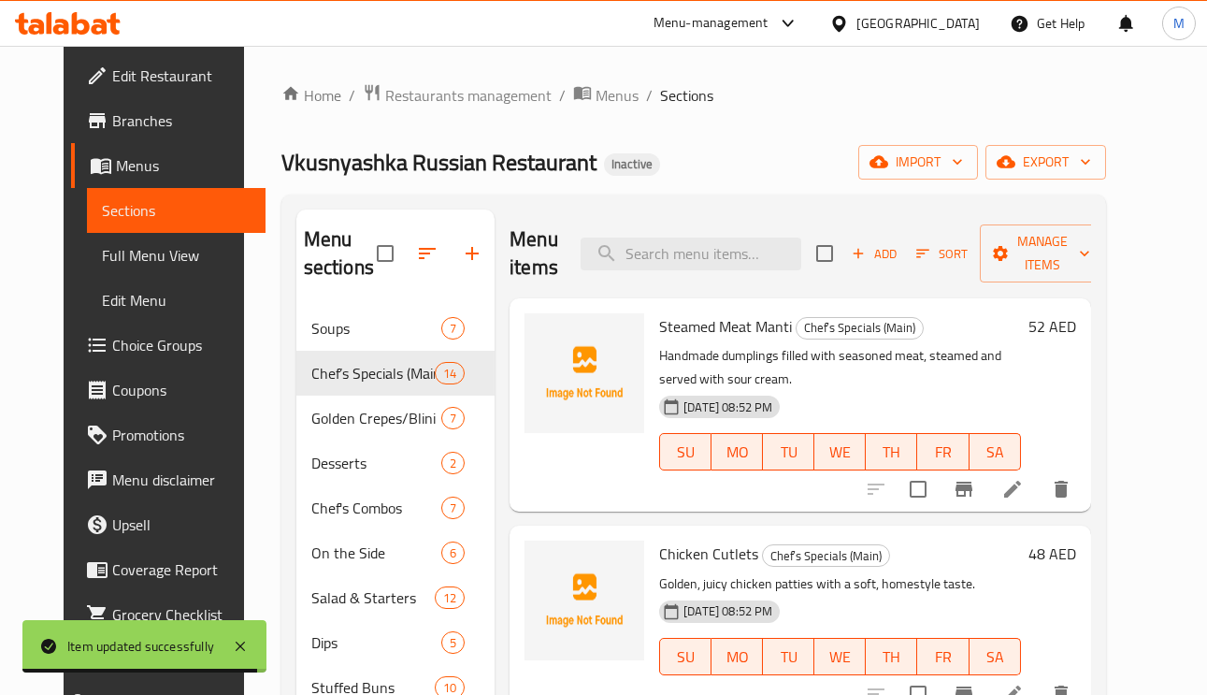
click at [724, 236] on div "Menu items Add Sort Manage items" at bounding box center [799, 253] width 580 height 89
click at [724, 246] on input "search" at bounding box center [690, 253] width 221 height 33
paste input "Pan-Fried Potatoes & Mushrooms"
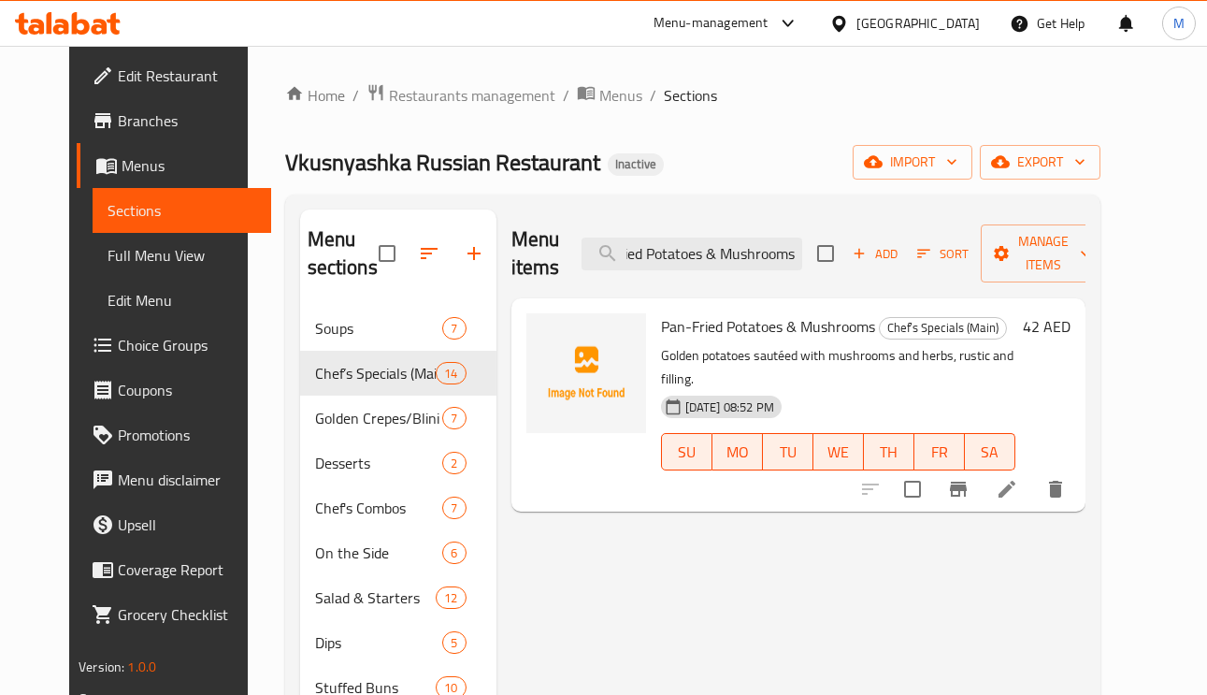
type input "Pan-Fried Potatoes & Mushrooms"
click at [1015, 480] on icon at bounding box center [1006, 488] width 17 height 17
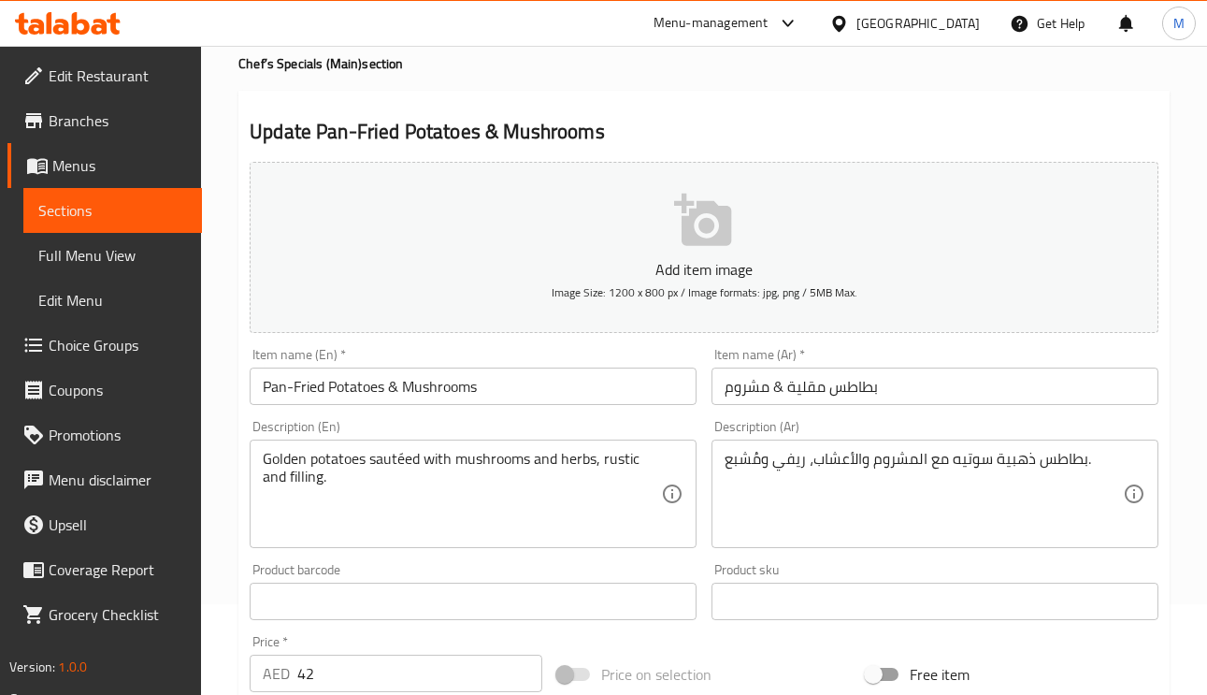
scroll to position [140, 0]
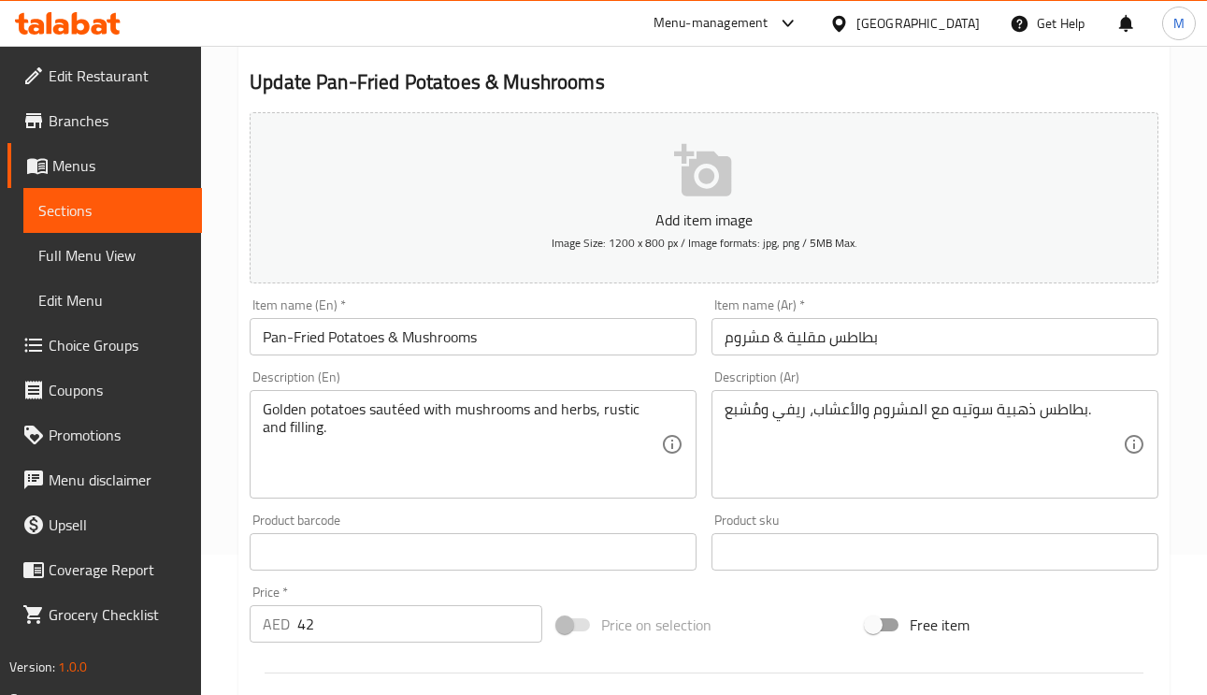
click at [783, 340] on input "بطاطس مقلية & مشروم" at bounding box center [934, 336] width 447 height 37
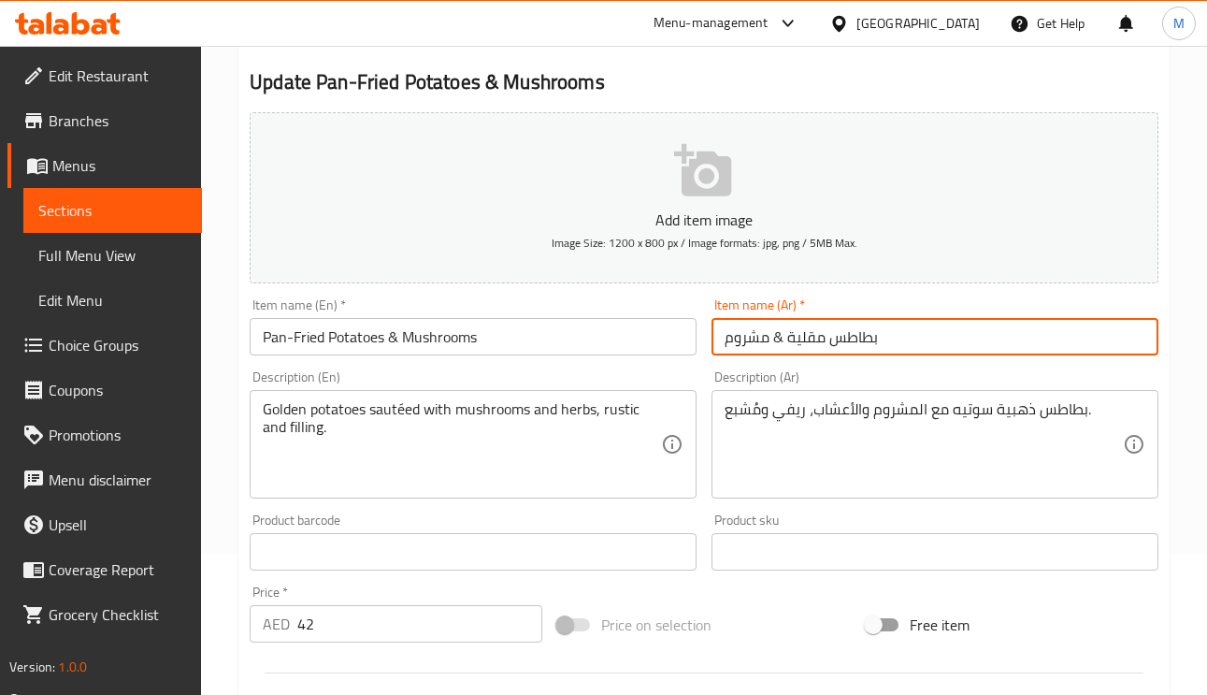
click at [783, 340] on input "بطاطس مقلية & مشروم" at bounding box center [934, 336] width 447 height 37
click at [786, 341] on input "بطاطس مقلية & مشروم" at bounding box center [934, 336] width 447 height 37
click at [780, 337] on input "بطاطس مقلية & مشروم" at bounding box center [934, 336] width 447 height 37
click at [779, 339] on input "بطاطس مقلية & مشروم" at bounding box center [934, 336] width 447 height 37
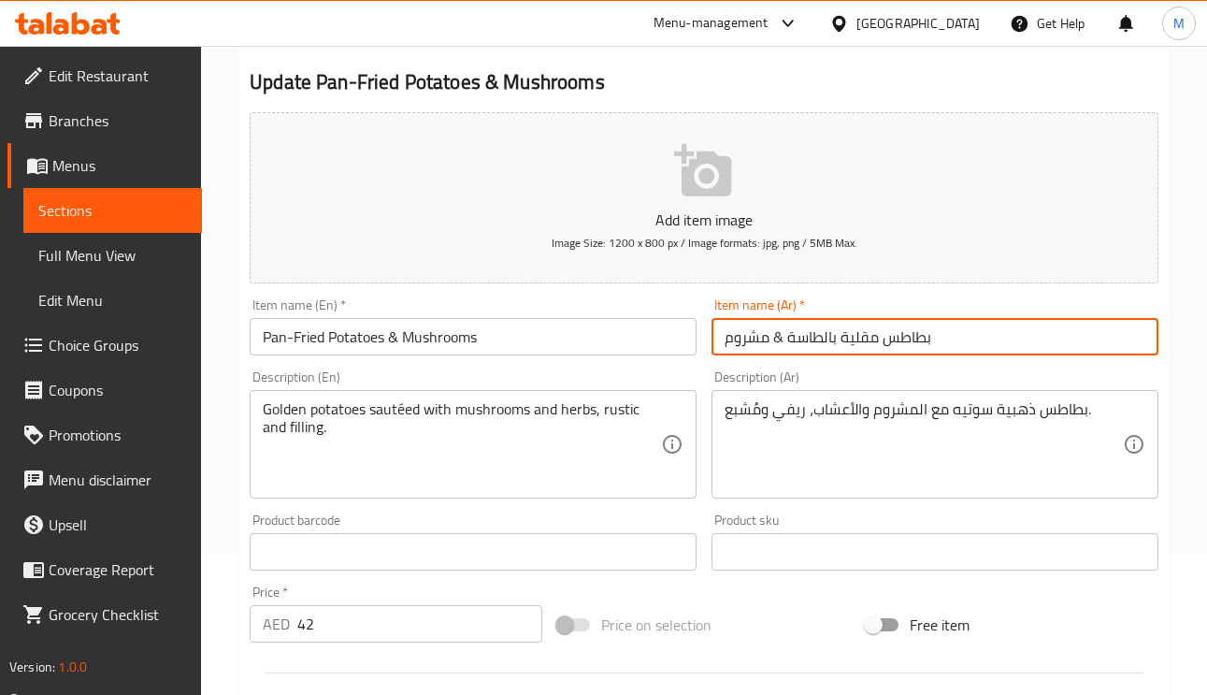
type input "بطاطس مقلية بالطاسة & مشروم"
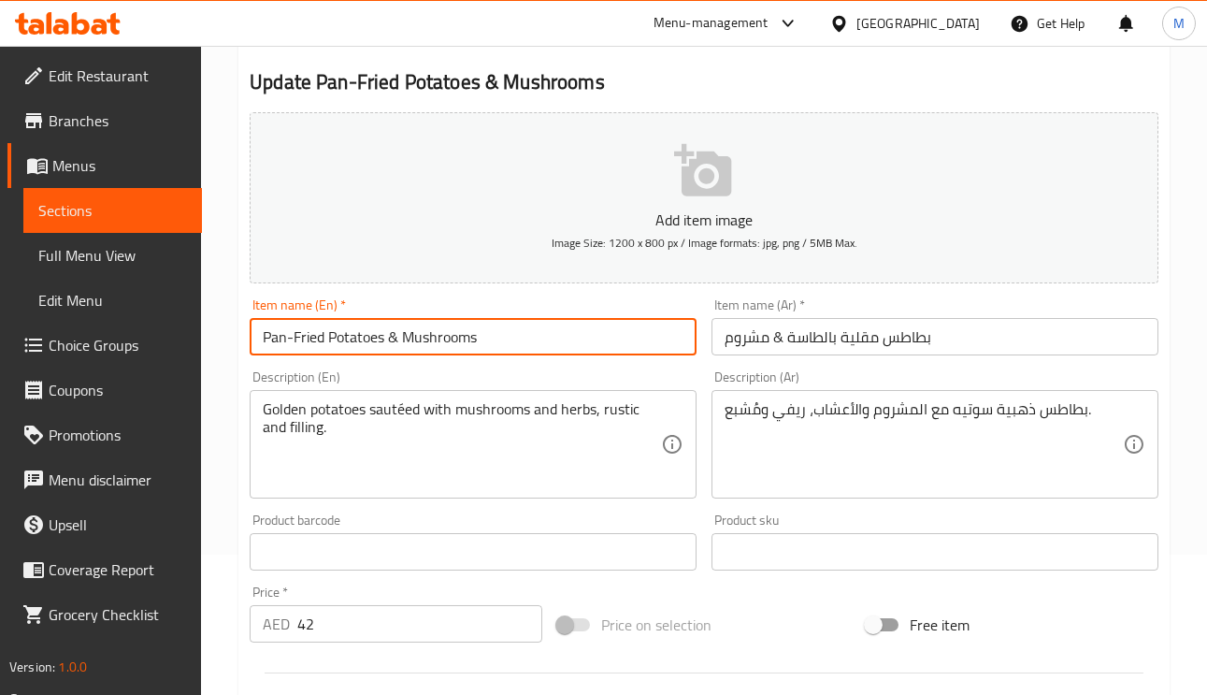
click at [440, 339] on input "Pan-Fried Potatoes & Mushrooms" at bounding box center [473, 336] width 447 height 37
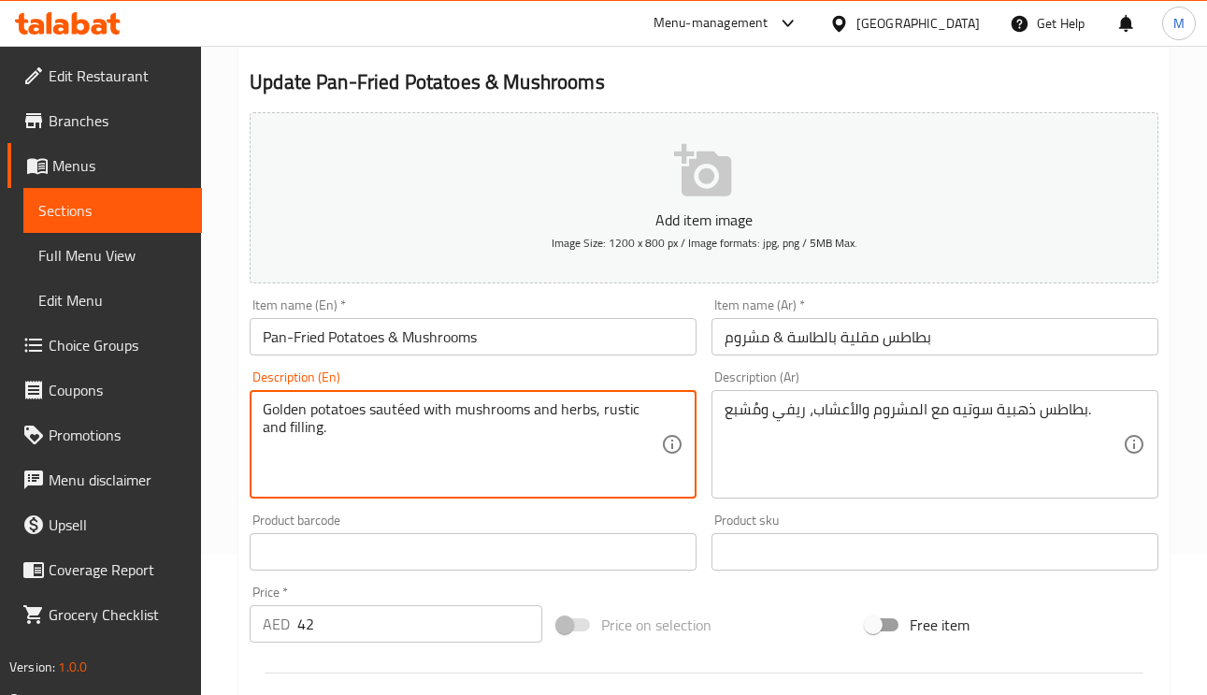
click at [402, 405] on textarea "Golden potatoes sautéed with mushrooms and herbs, rustic and filling." at bounding box center [462, 444] width 398 height 89
click at [953, 341] on input "بطاطس مقلية بالطاسة & مشروم" at bounding box center [934, 336] width 447 height 37
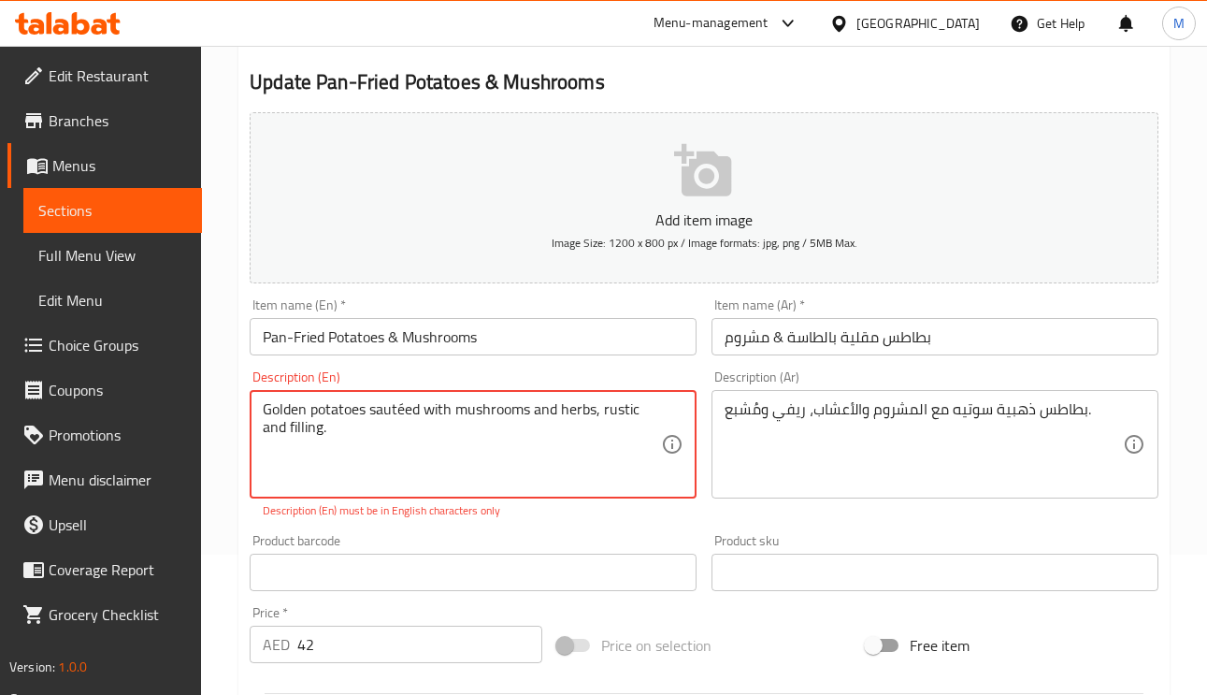
drag, startPoint x: 406, startPoint y: 412, endPoint x: 414, endPoint y: 421, distance: 11.9
click at [396, 415] on textarea "Golden potatoes sautéed with mushrooms and herbs, rustic and filling." at bounding box center [462, 444] width 398 height 89
click at [406, 408] on textarea "Golden potatoes sautéed with mushrooms and herbs, rustic and filling." at bounding box center [462, 444] width 398 height 89
paste textarea "e"
type textarea "Golden potatoes sauteed with mushrooms and herbs, rustic and filling."
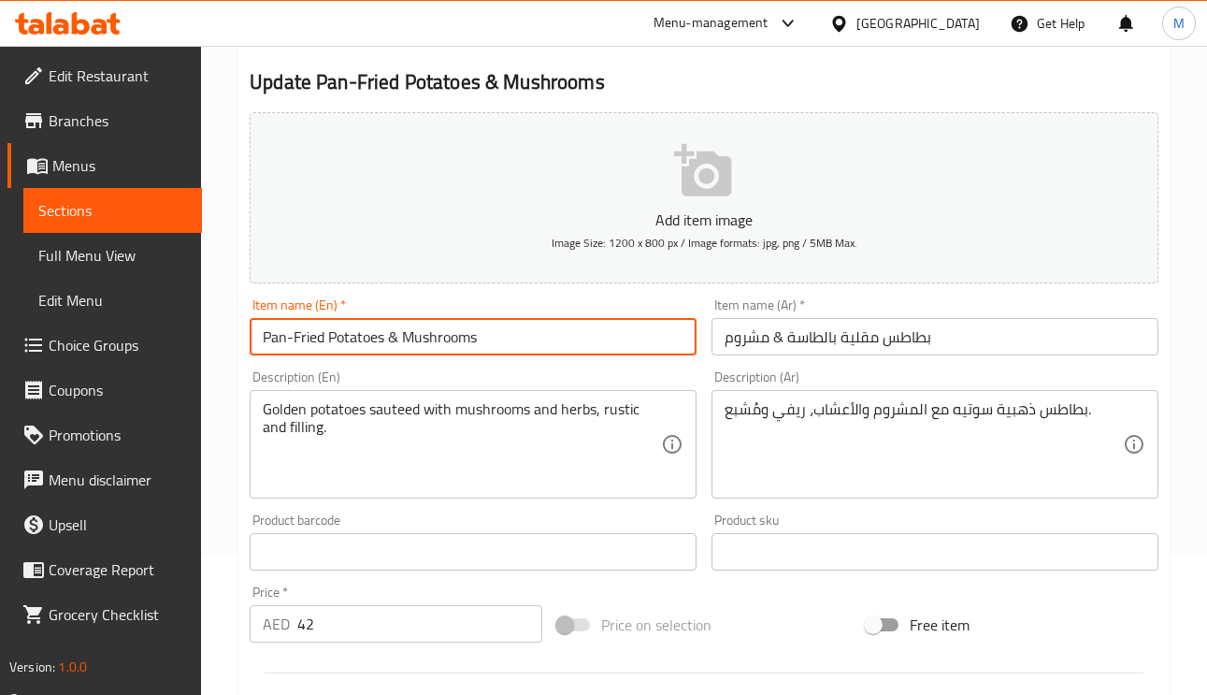
click at [520, 330] on input "Pan-Fried Potatoes & Mushrooms" at bounding box center [473, 336] width 447 height 37
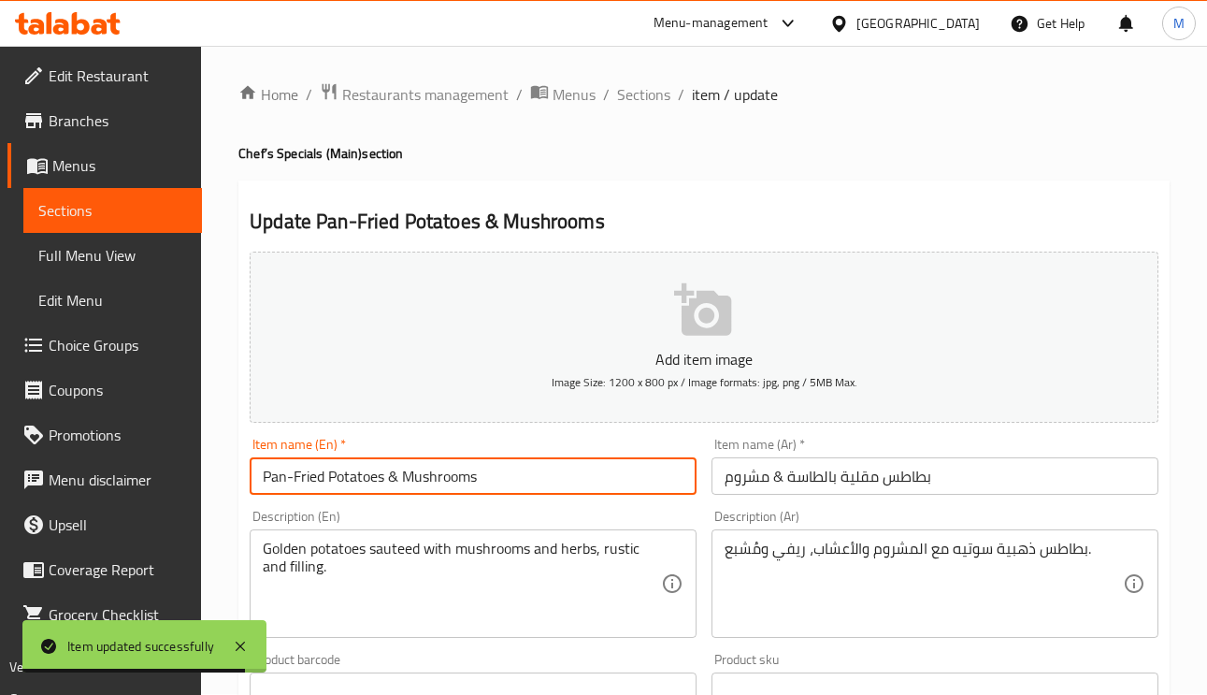
scroll to position [0, 0]
click at [643, 94] on span "Sections" at bounding box center [643, 95] width 53 height 22
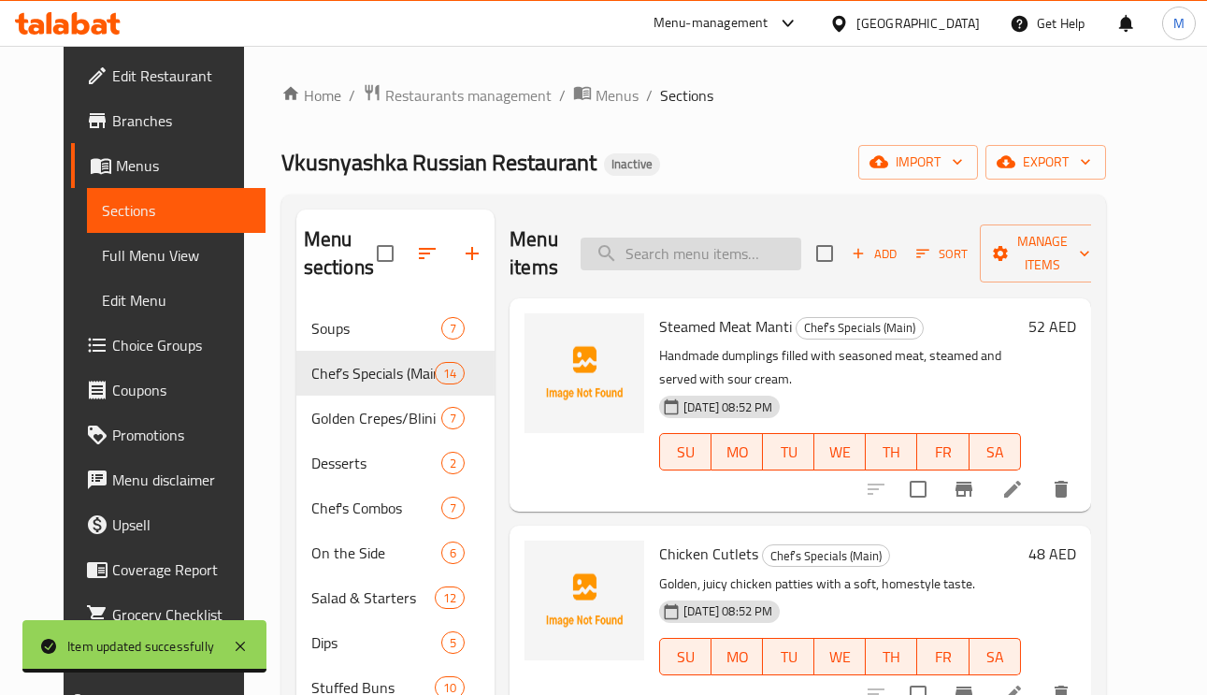
paste input "Pancake with Cottage Cheese"
click at [678, 264] on input "Pancake with Cottage Cheese" at bounding box center [690, 253] width 221 height 33
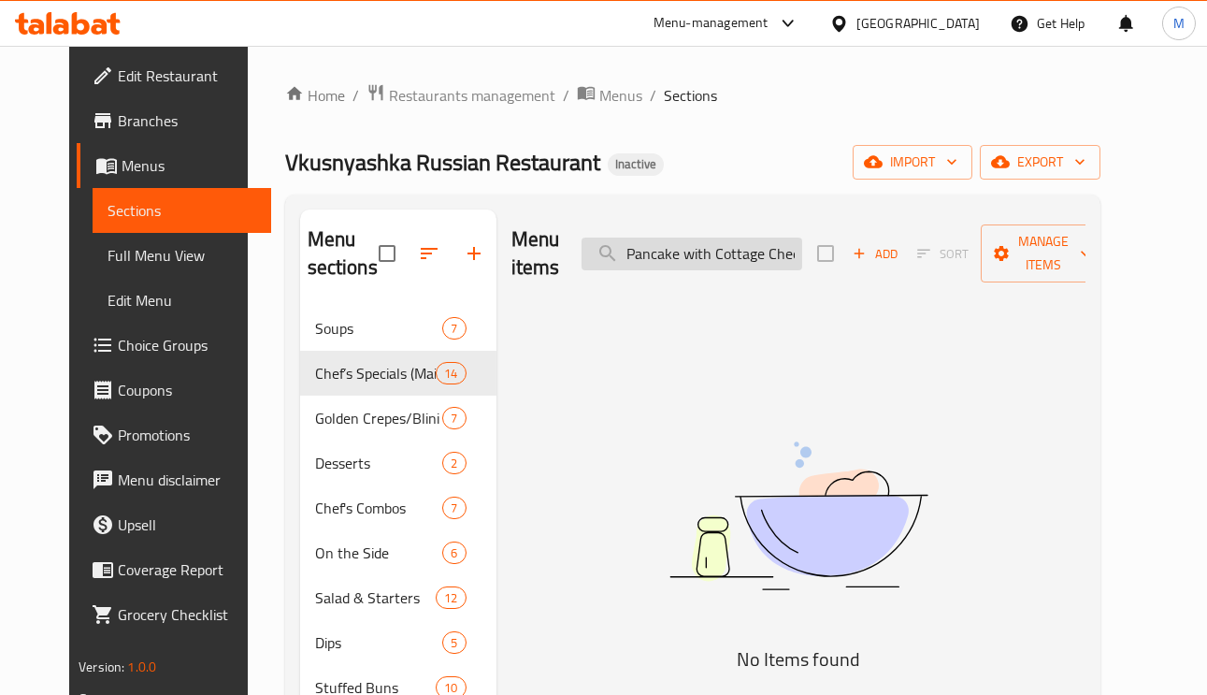
click at [674, 242] on input "Pancake with Cottage Cheese" at bounding box center [691, 253] width 221 height 33
paste input "search"
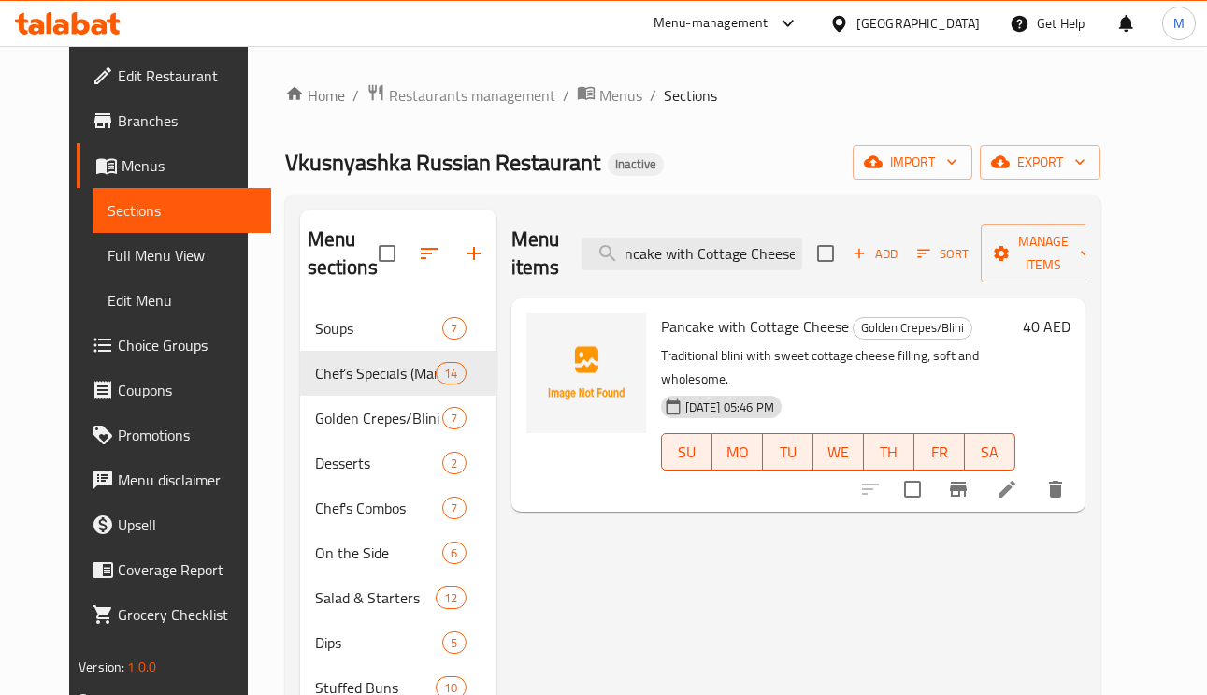
click at [806, 480] on div "Pancake with Cottage Cheese Golden Crepes/Blini Traditional blini with sweet co…" at bounding box center [837, 405] width 369 height 198
click at [770, 248] on input "Pancake with Cottage Cheese" at bounding box center [691, 253] width 221 height 33
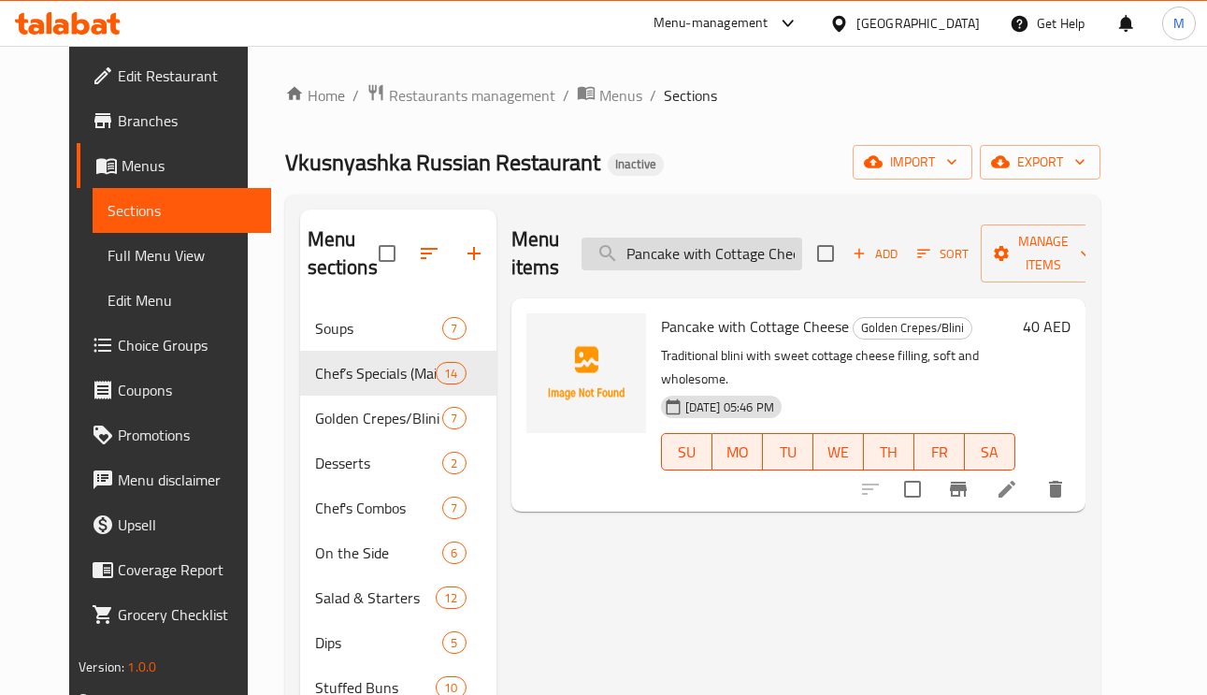
paste input "groats"
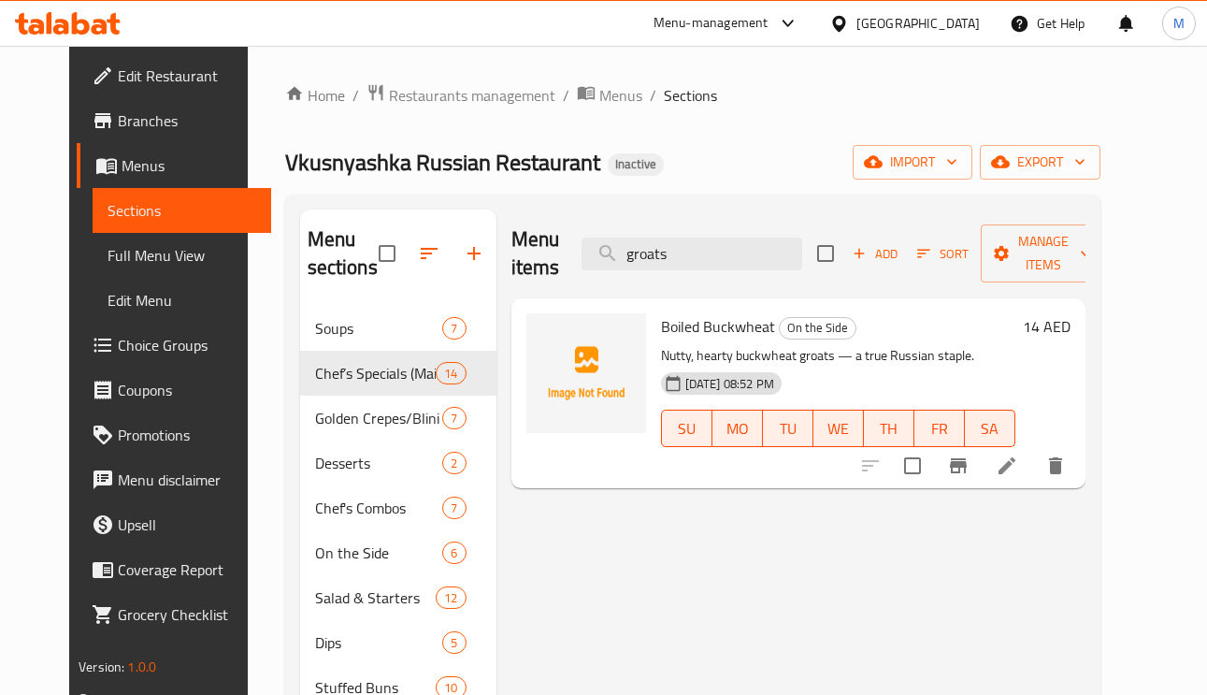
type input "groats"
click at [1015, 471] on icon at bounding box center [1006, 465] width 17 height 17
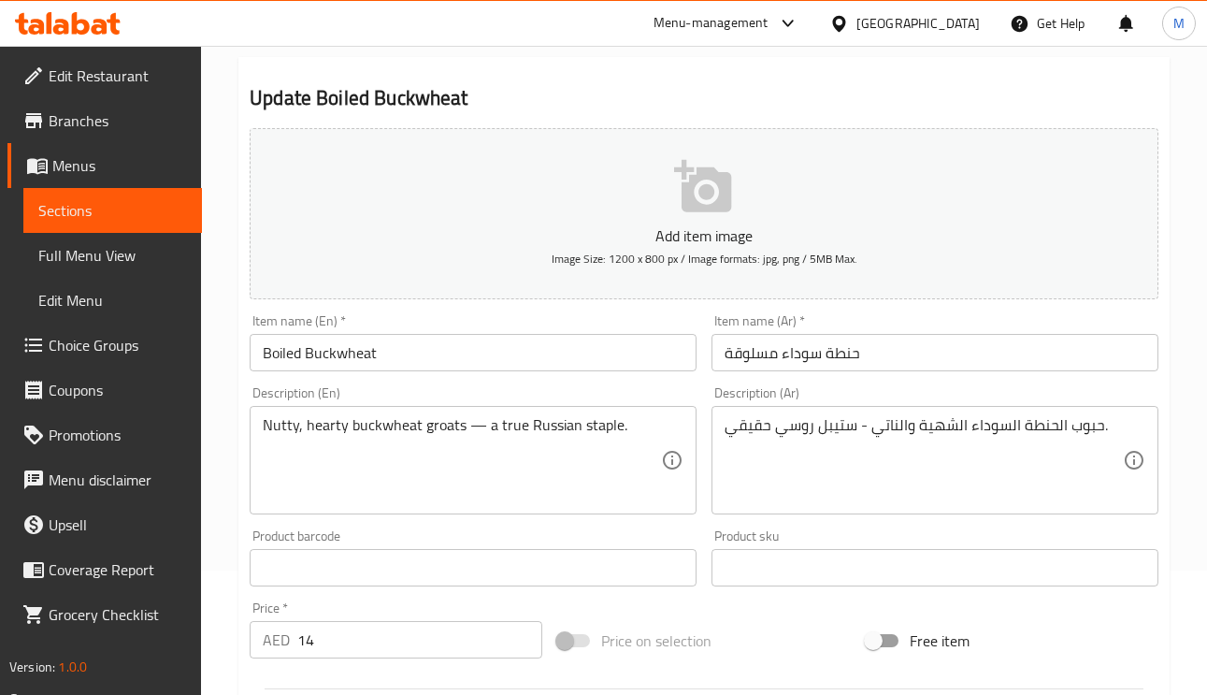
scroll to position [280, 0]
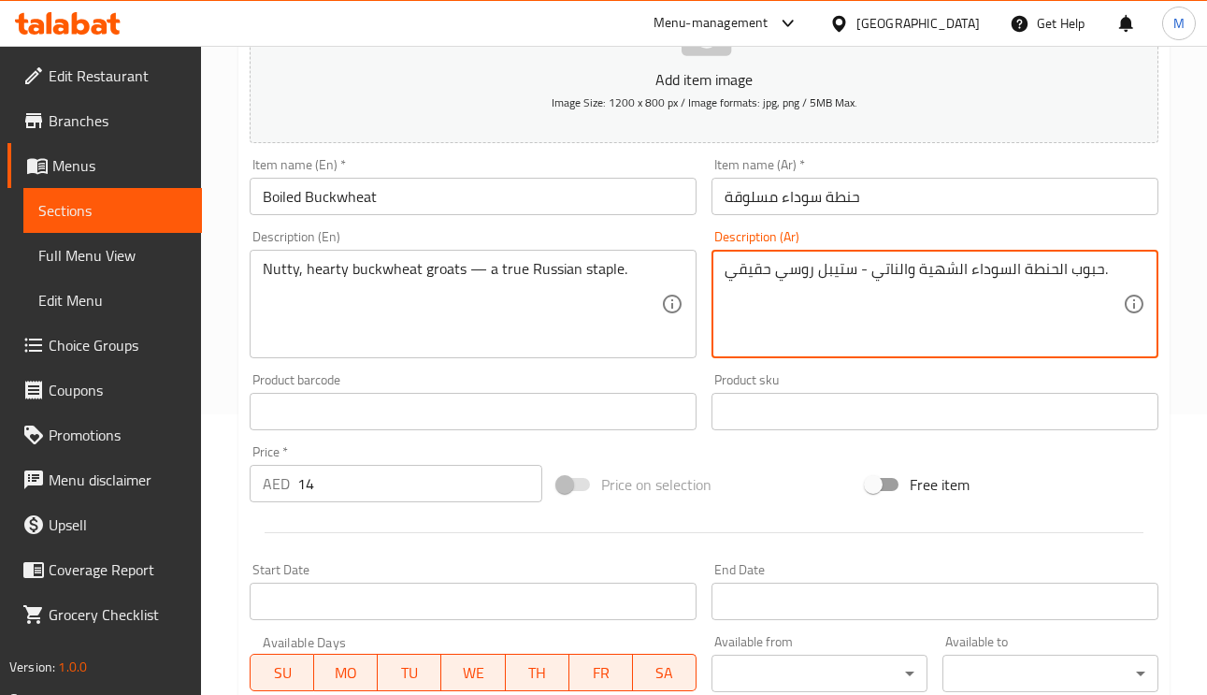
click at [1085, 283] on textarea "حبوب الحنطة السوداء الشهية والناتي - ستيبل روسي حقيقي." at bounding box center [923, 304] width 398 height 89
paste textarea "رغل"
type textarea "برغل الحنطة السوداء الشهية والناتي - ستيبل روسي حقيقي."
click at [914, 196] on input "حنطة سوداء مسلوقة" at bounding box center [934, 196] width 447 height 37
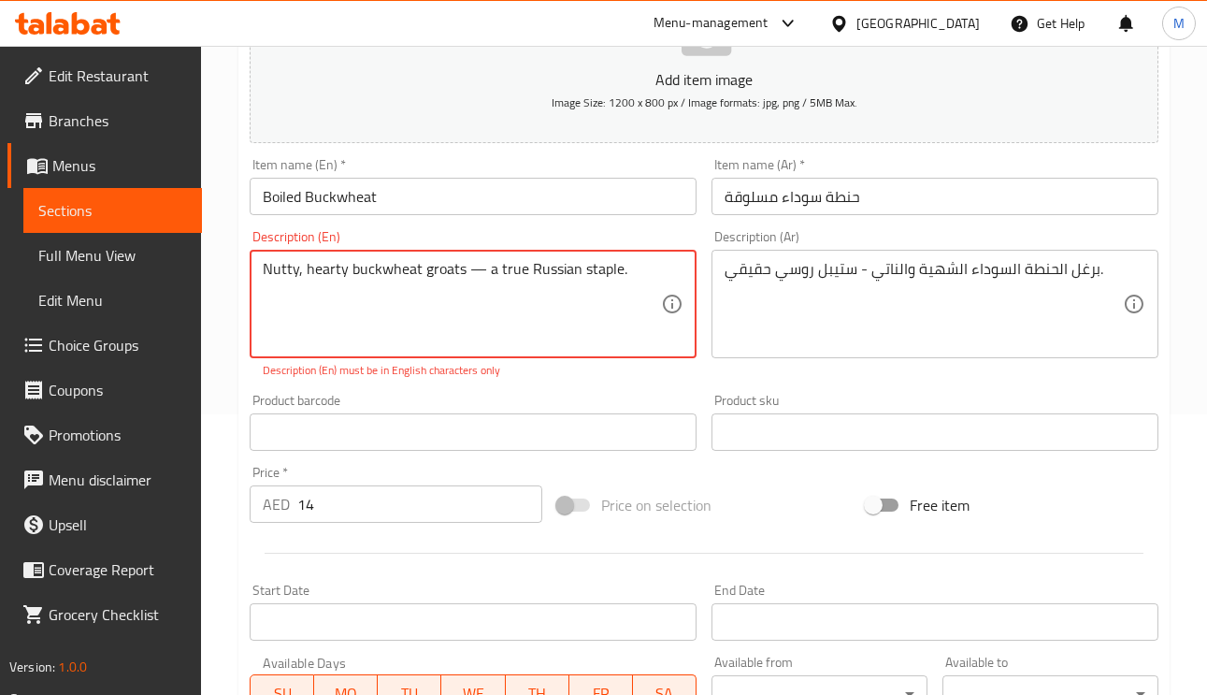
click at [472, 263] on textarea "Nutty, hearty buckwheat groats — a true Russian staple." at bounding box center [462, 304] width 398 height 89
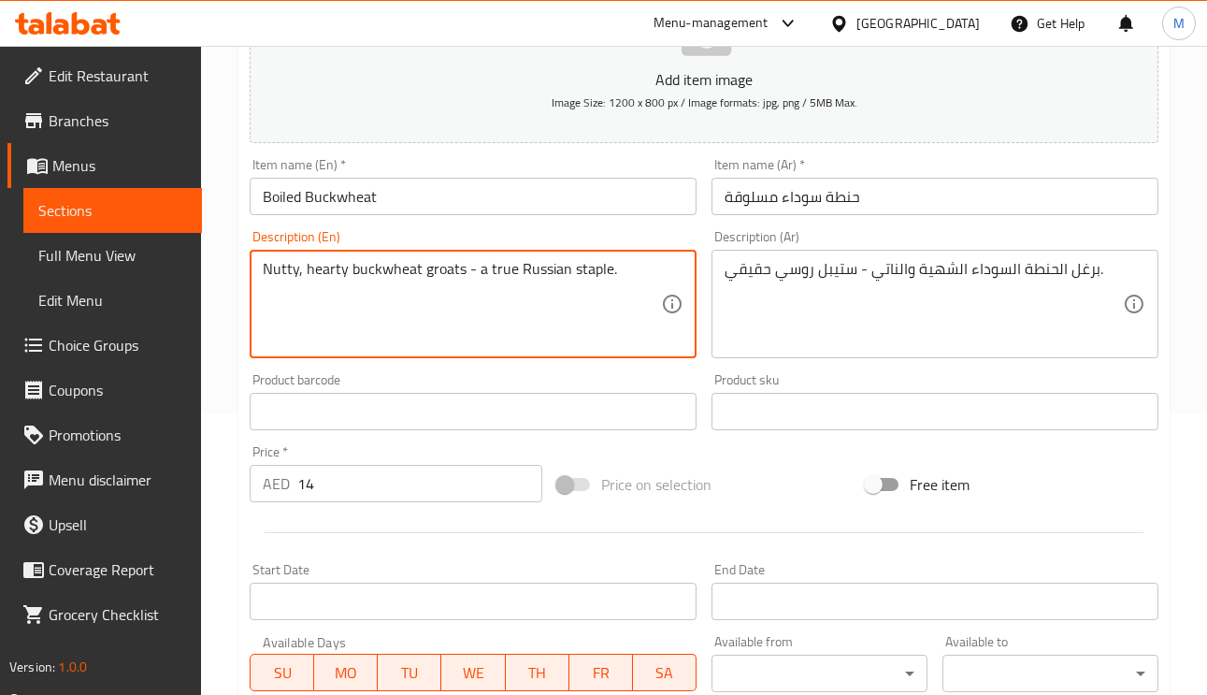
click at [591, 270] on textarea "Nutty, hearty buckwheat groats - a true Russian staple." at bounding box center [462, 304] width 398 height 89
type textarea "Nutty, hearty buckwheat groats - a true Russian staple."
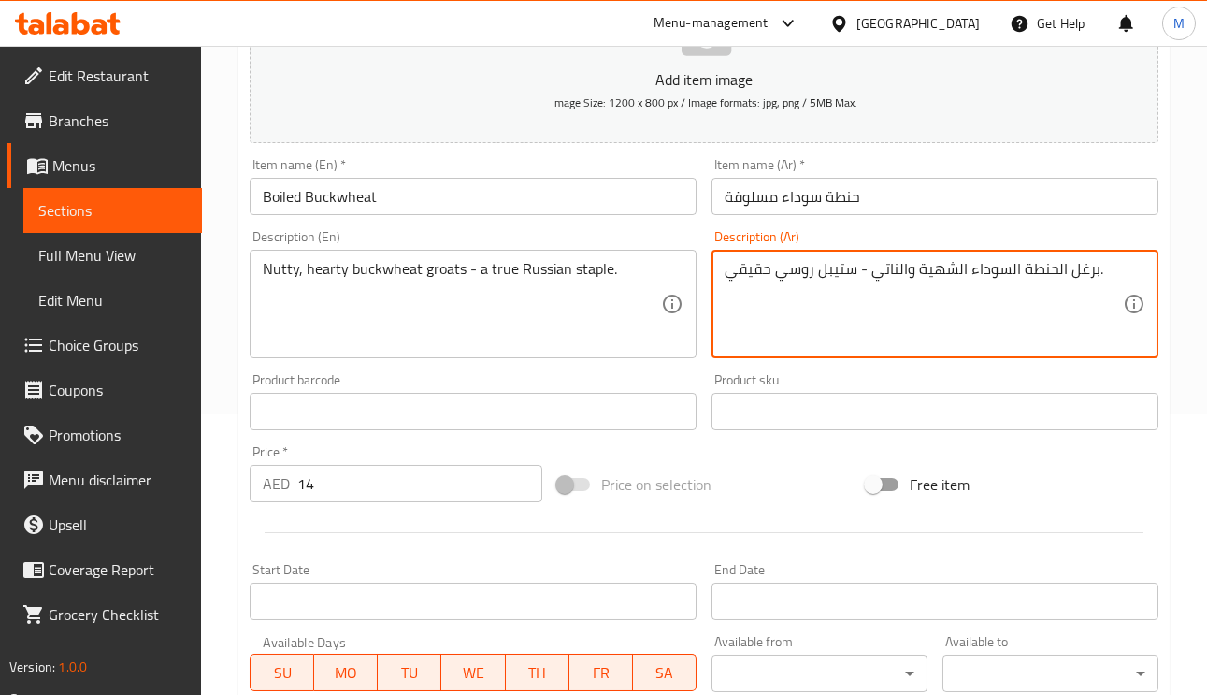
drag, startPoint x: 860, startPoint y: 271, endPoint x: 660, endPoint y: 268, distance: 200.1
click at [962, 268] on textarea "برغل الحنطة السوداء الشهية والناتي\." at bounding box center [923, 304] width 398 height 89
click at [951, 270] on textarea "برغل الحنطة السوداء الشهية والناتي\" at bounding box center [923, 304] width 398 height 89
type textarea "برغل الحنطة السوداء الشهية والناتي"
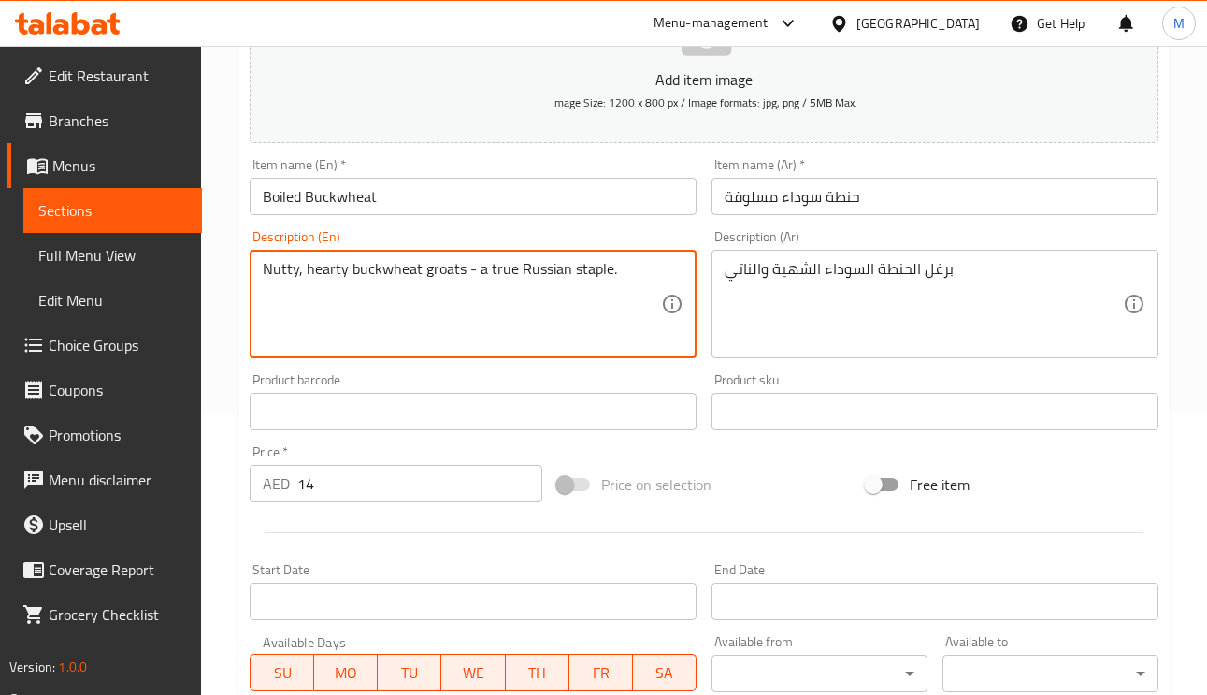
drag, startPoint x: 508, startPoint y: 275, endPoint x: 464, endPoint y: 279, distance: 44.2
click at [464, 279] on textarea "Nutty, hearty buckwheat groats - a true Russian staple." at bounding box center [462, 304] width 398 height 89
type textarea "Nutty, hearty buckwheat groats"
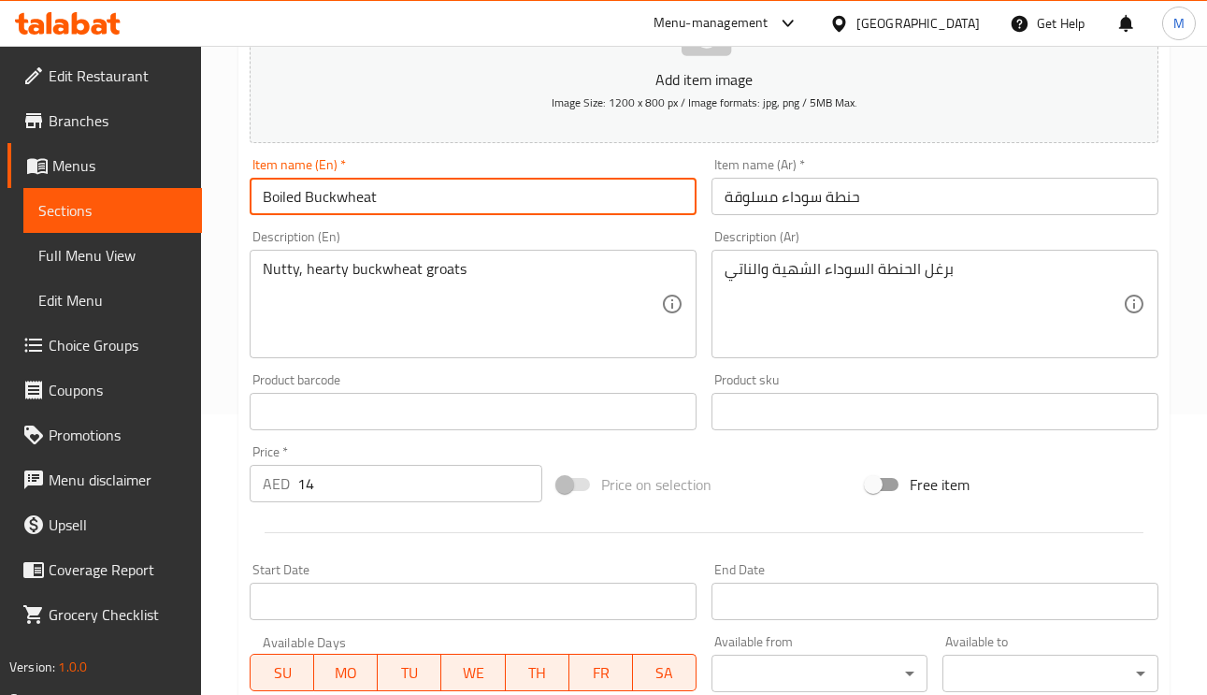
click at [525, 201] on input "Boiled Buckwheat" at bounding box center [473, 196] width 447 height 37
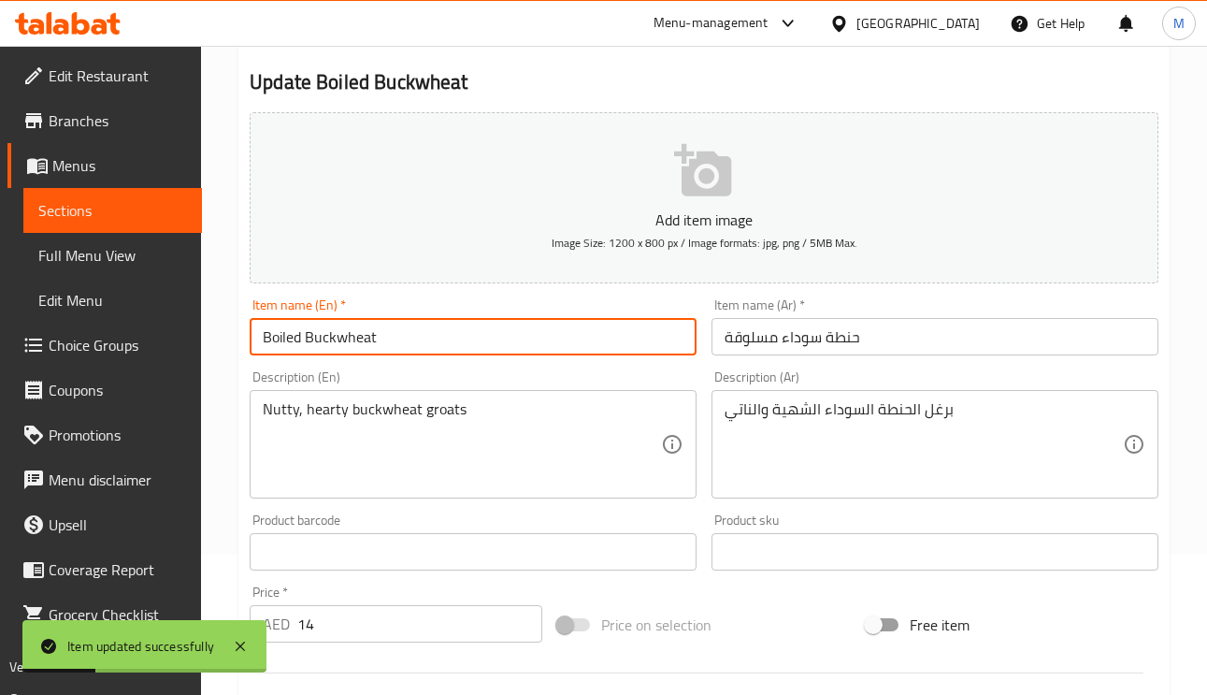
scroll to position [0, 0]
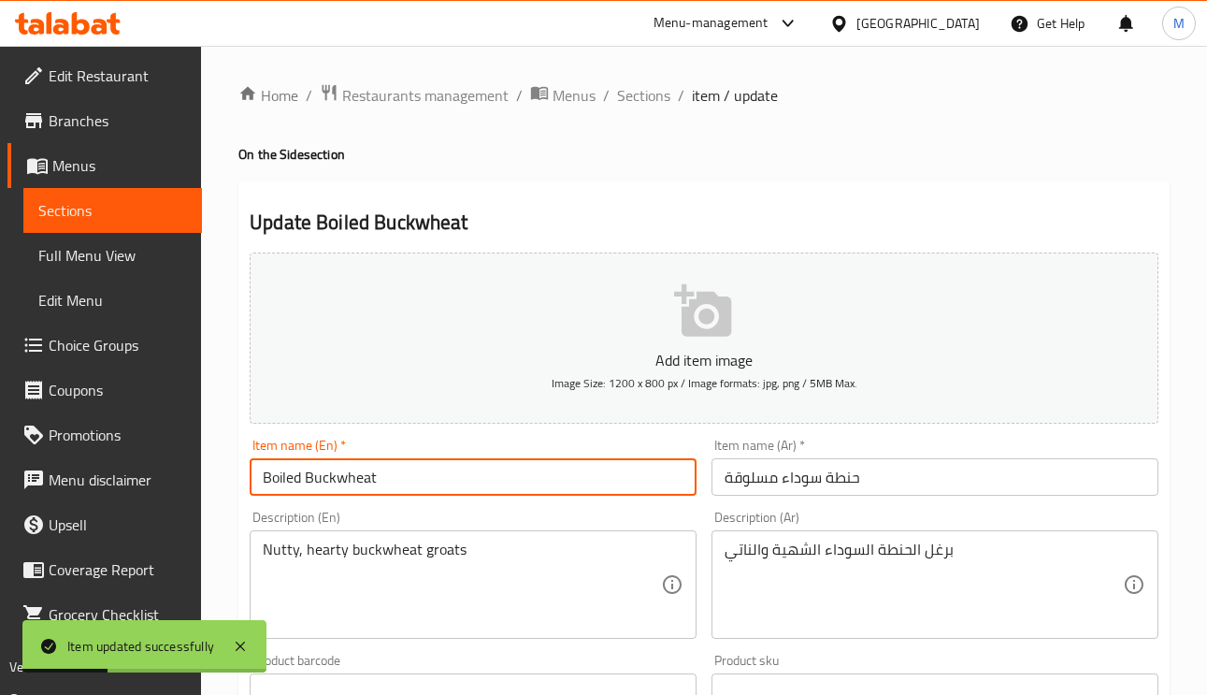
click at [646, 109] on div "Home / Restaurants management / Menus / Sections / item / update On the Side se…" at bounding box center [703, 683] width 931 height 1200
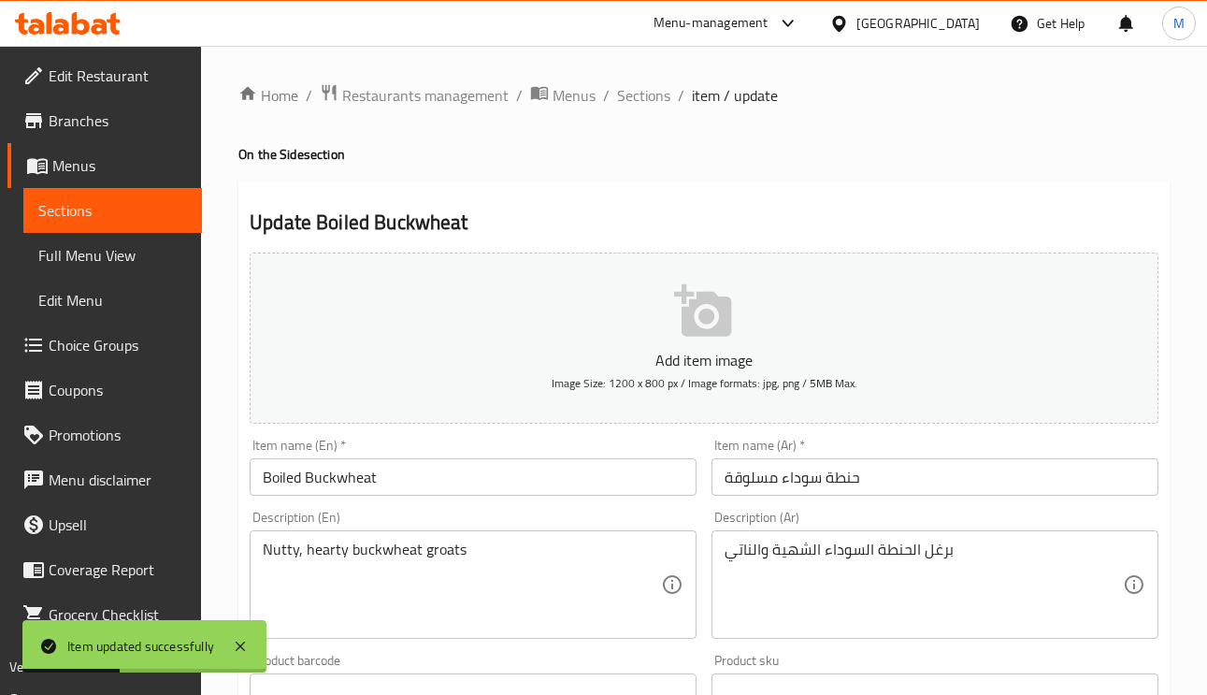
drag, startPoint x: 648, startPoint y: 105, endPoint x: 652, endPoint y: 116, distance: 11.8
click at [648, 105] on span "Sections" at bounding box center [643, 95] width 53 height 22
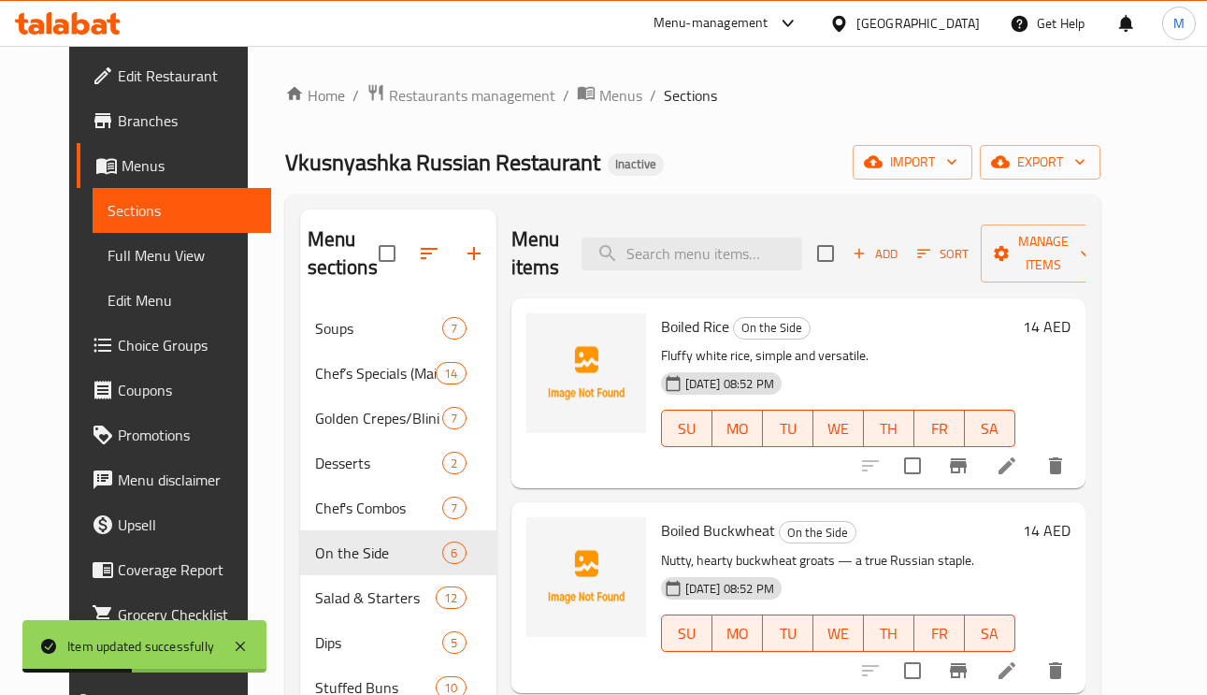
drag, startPoint x: 695, startPoint y: 224, endPoint x: 702, endPoint y: 280, distance: 56.6
click at [695, 226] on div "Menu items Add Sort Manage items" at bounding box center [798, 253] width 574 height 89
click at [702, 279] on div "Menu items Add Sort Manage items" at bounding box center [798, 253] width 574 height 89
paste input "Pan-Fried Potatoes"
click at [702, 246] on input "Pan-Fried Potatoes" at bounding box center [691, 253] width 221 height 33
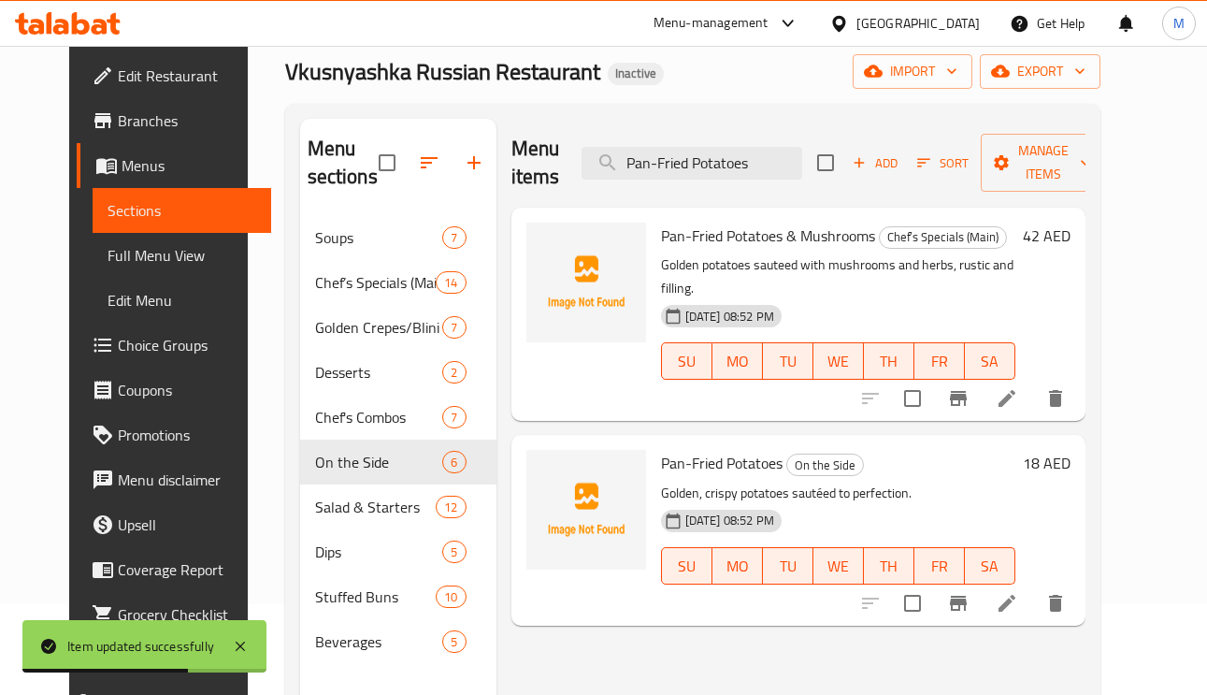
scroll to position [140, 0]
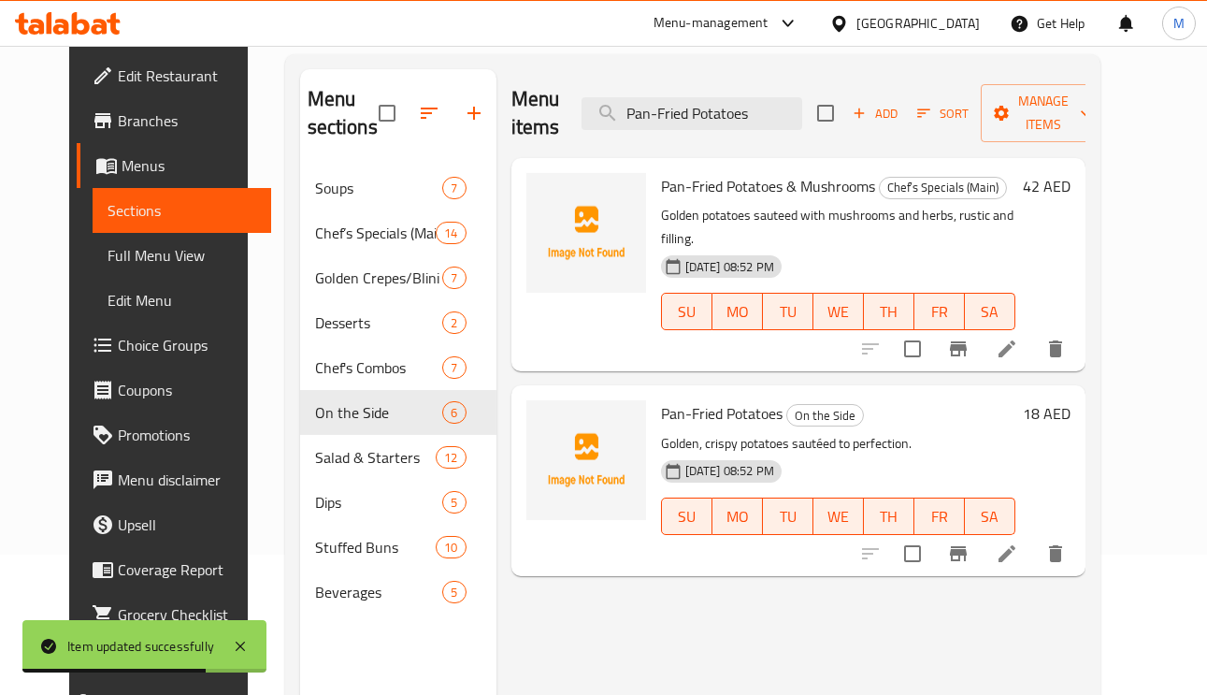
type input "Pan-Fried Potatoes"
click at [1033, 537] on li at bounding box center [1007, 554] width 52 height 34
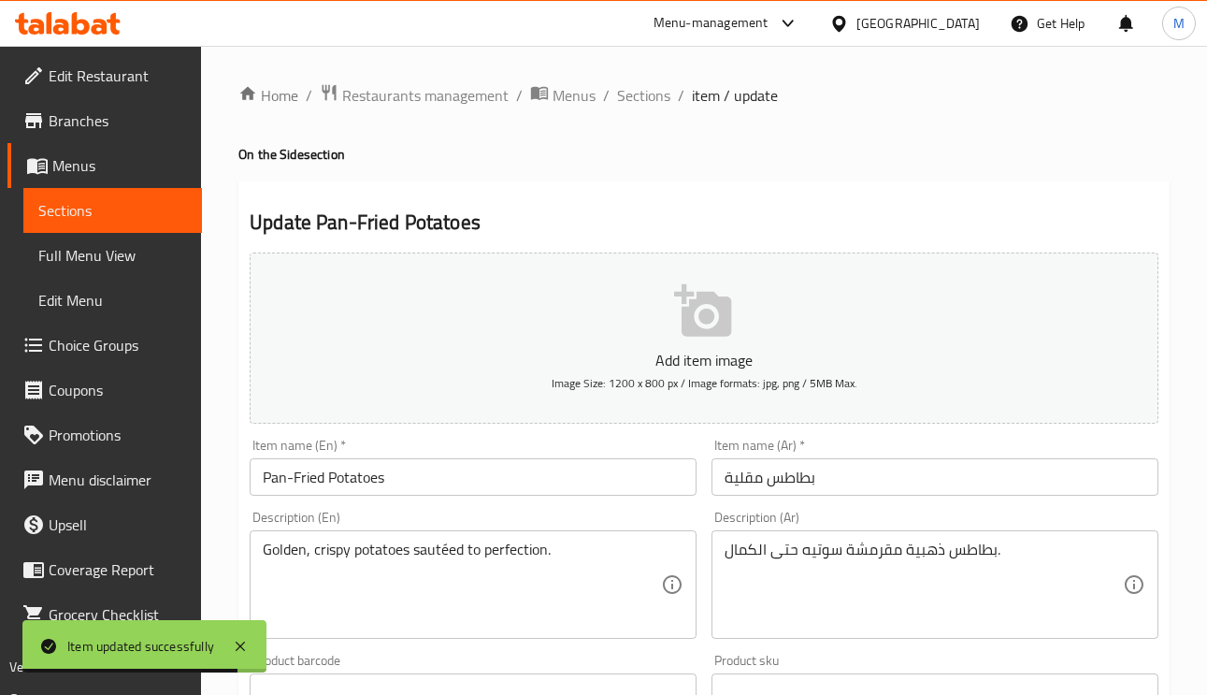
click at [878, 467] on input "بطاطس مقلية" at bounding box center [934, 476] width 447 height 37
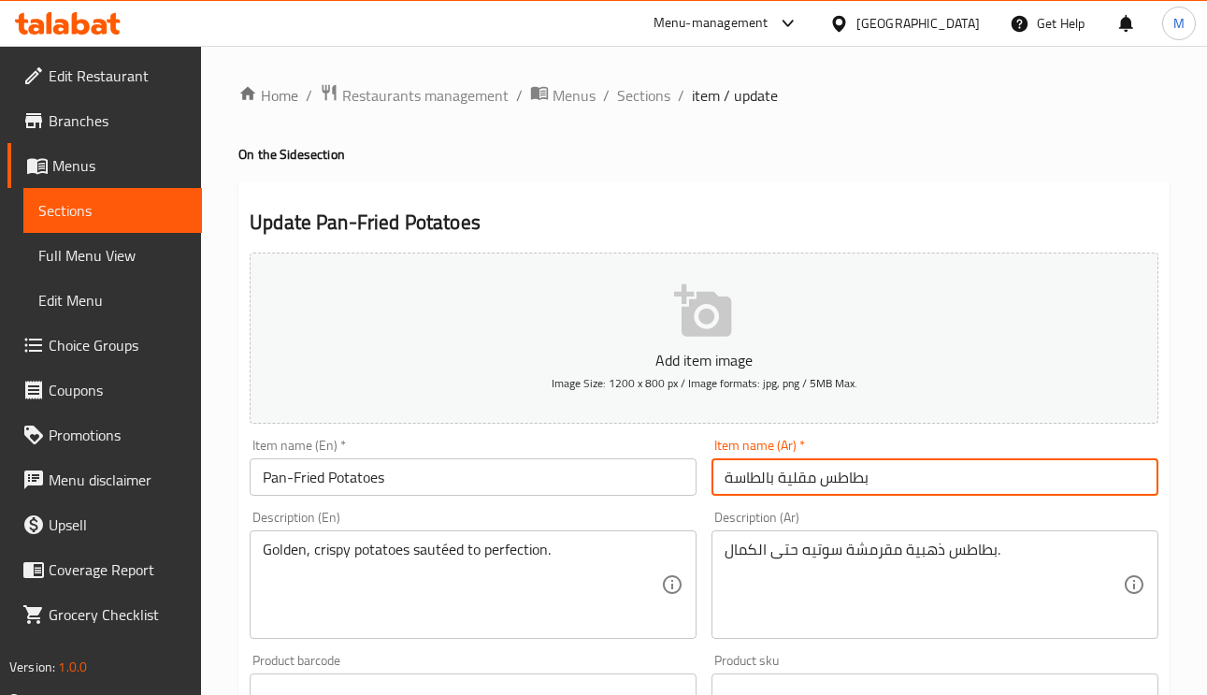
type input "بطاطس مقلية بالطاسة"
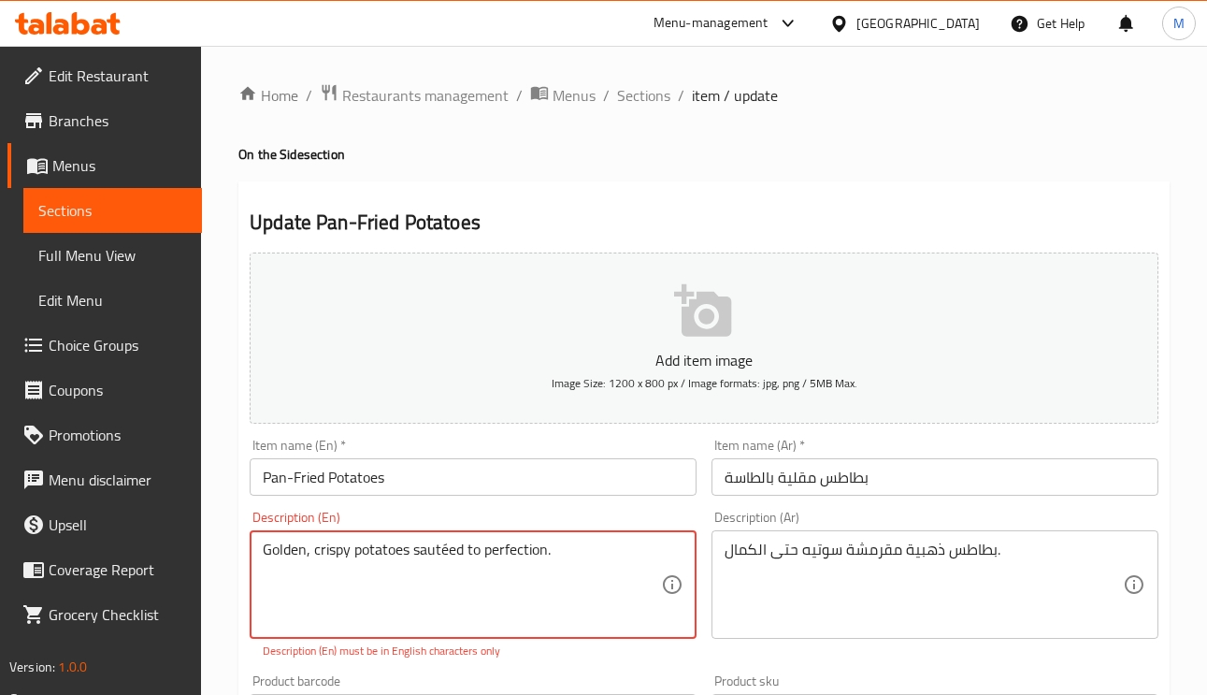
click at [449, 553] on textarea "Golden, crispy potatoes sautéed to perfection." at bounding box center [462, 584] width 398 height 89
click at [451, 553] on textarea "Golden, crispy potatoes sautéed to perfection." at bounding box center [462, 584] width 398 height 89
click at [451, 556] on textarea "Golden, crispy potatoes sautéed to perfection." at bounding box center [462, 584] width 398 height 89
drag, startPoint x: 440, startPoint y: 556, endPoint x: 451, endPoint y: 556, distance: 11.2
click at [451, 556] on textarea "Golden, crispy potatoes sautéed to perfection." at bounding box center [462, 584] width 398 height 89
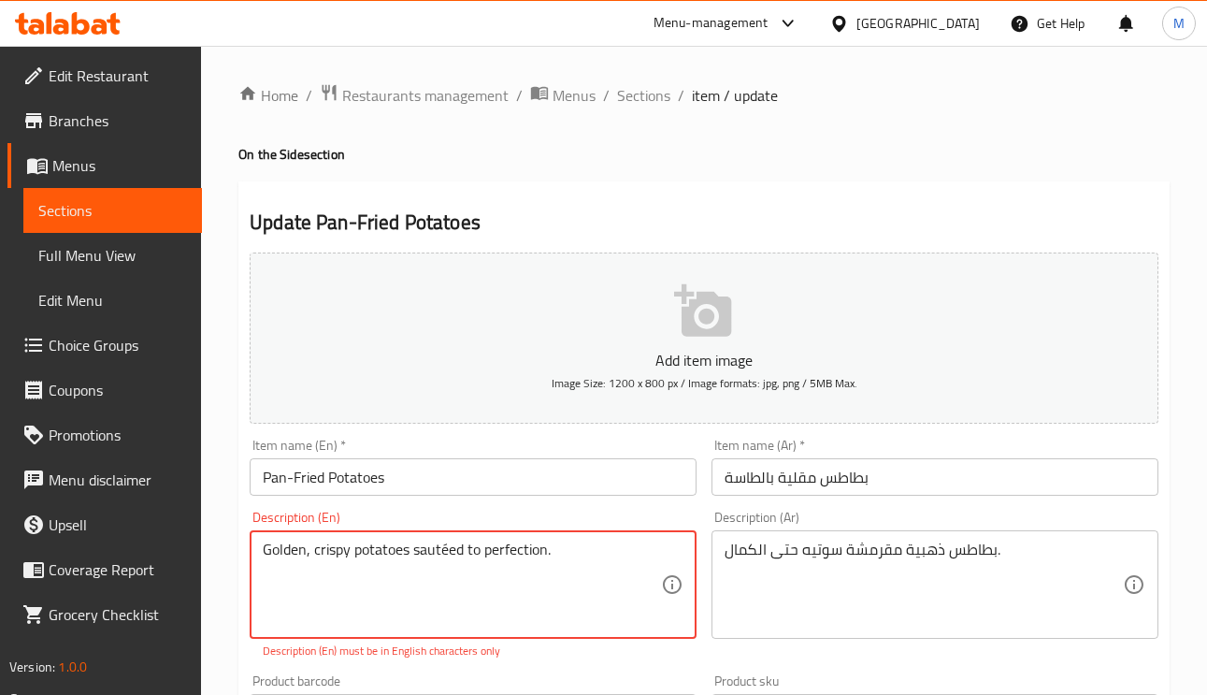
paste textarea "e"
type textarea "Golden, crispy potatoes sauteed to perfection."
click at [432, 472] on input "Pan-Fried Potatoes" at bounding box center [473, 476] width 447 height 37
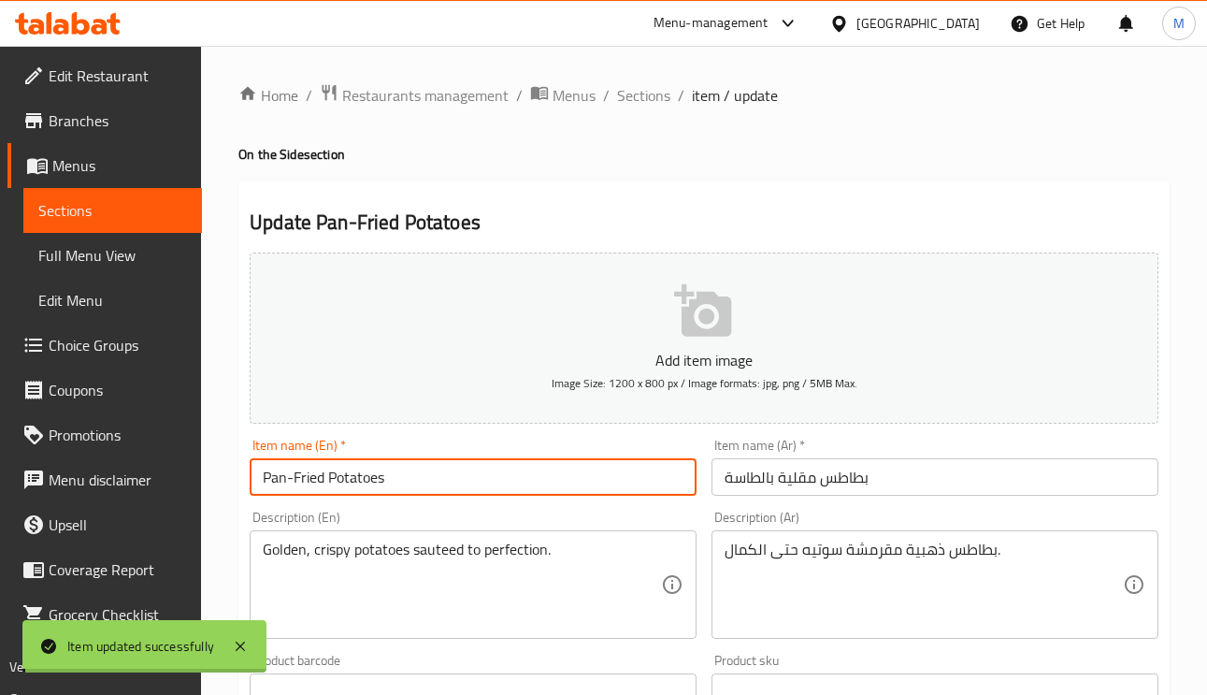
click at [312, 475] on div "Home / Restaurants management / Menus / Sections / item / update On the Side se…" at bounding box center [703, 683] width 931 height 1200
drag, startPoint x: 326, startPoint y: 476, endPoint x: 257, endPoint y: 501, distance: 73.6
click at [257, 468] on input "Pan-Fried Potatoes" at bounding box center [473, 476] width 447 height 37
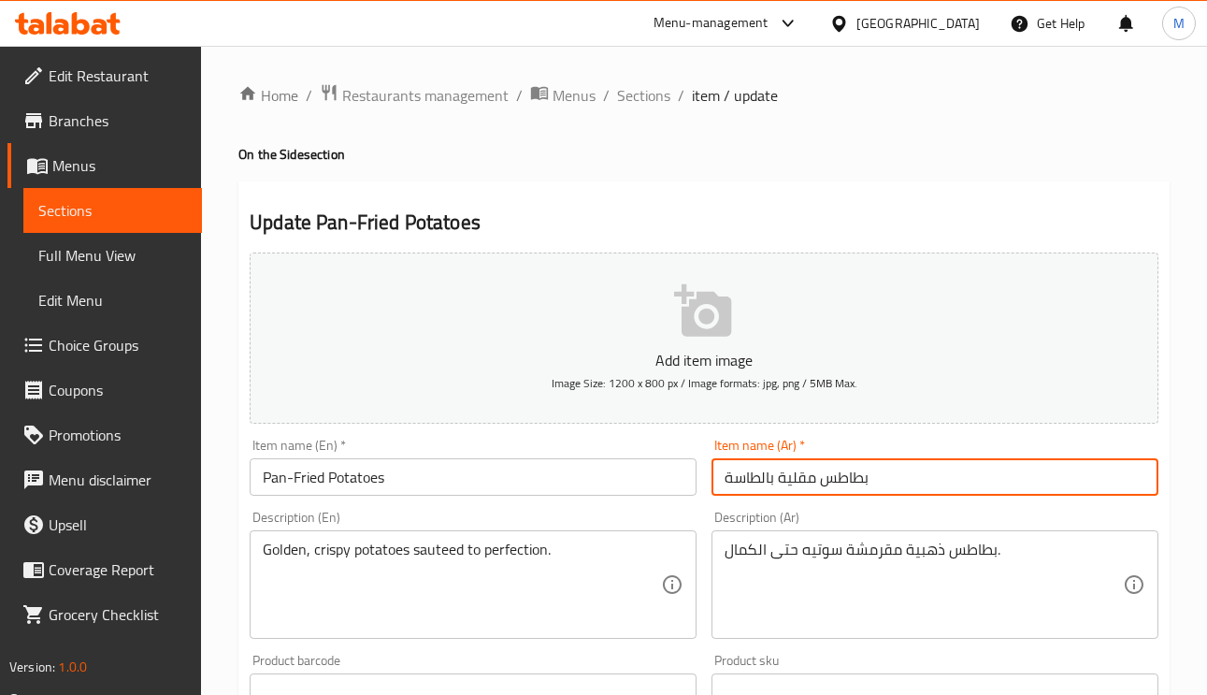
drag, startPoint x: 817, startPoint y: 476, endPoint x: 701, endPoint y: 481, distance: 116.0
click at [701, 481] on div "Add item image Image Size: 1200 x 800 px / Image formats: jpg, png / 5MB Max. I…" at bounding box center [704, 648] width 924 height 806
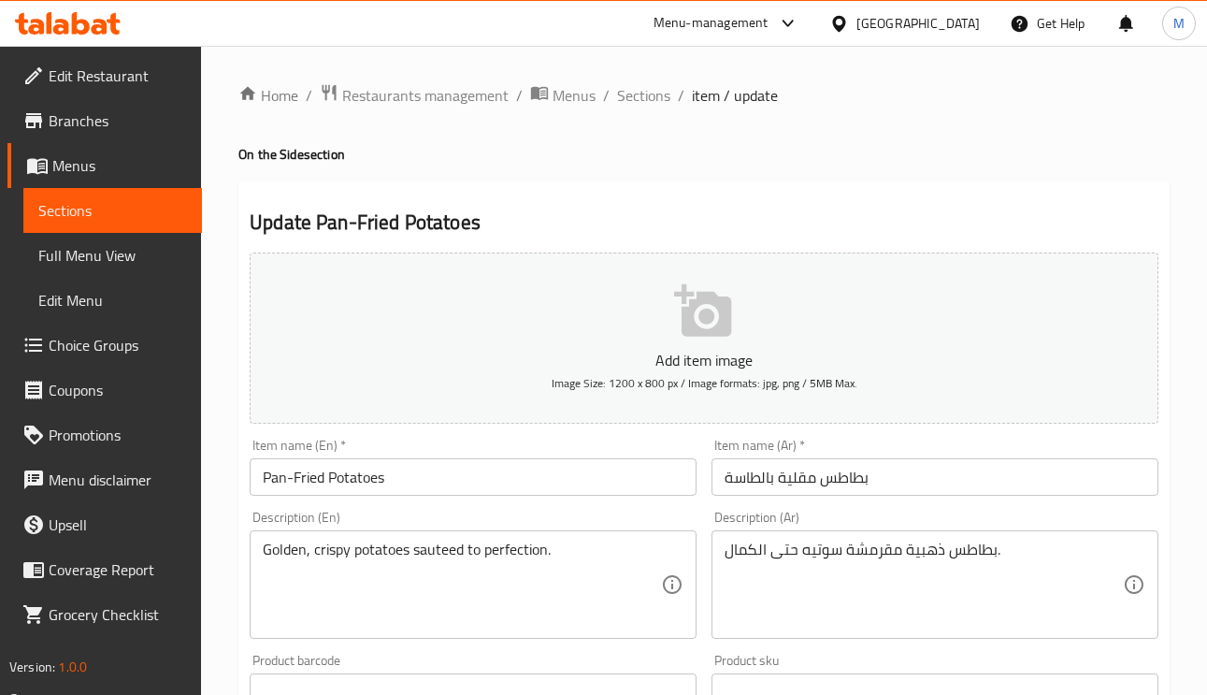
drag, startPoint x: 844, startPoint y: 477, endPoint x: 854, endPoint y: 477, distance: 10.3
click at [844, 477] on input "بطاطس مقلية بالطاسة" at bounding box center [934, 476] width 447 height 37
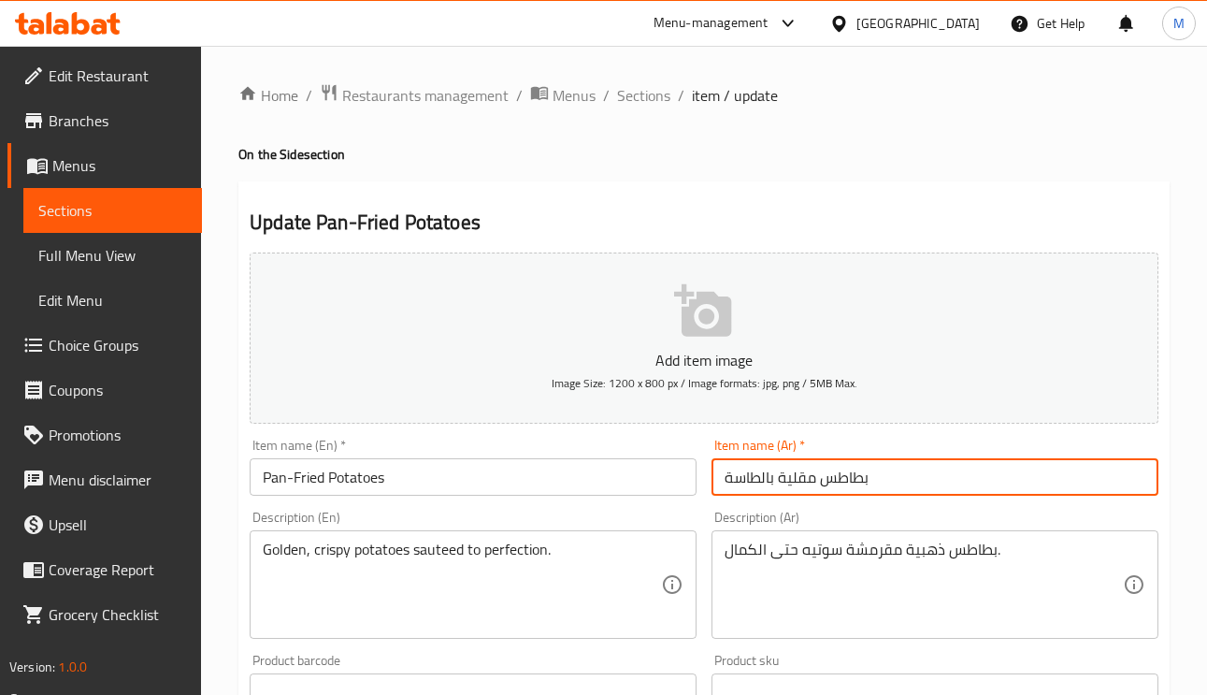
drag, startPoint x: 812, startPoint y: 480, endPoint x: 721, endPoint y: 479, distance: 91.6
click at [721, 479] on input "بطاطس مقلية بالطاسة" at bounding box center [934, 476] width 447 height 37
click at [997, 468] on input "بطاطس مقلية بالطاسة" at bounding box center [934, 476] width 447 height 37
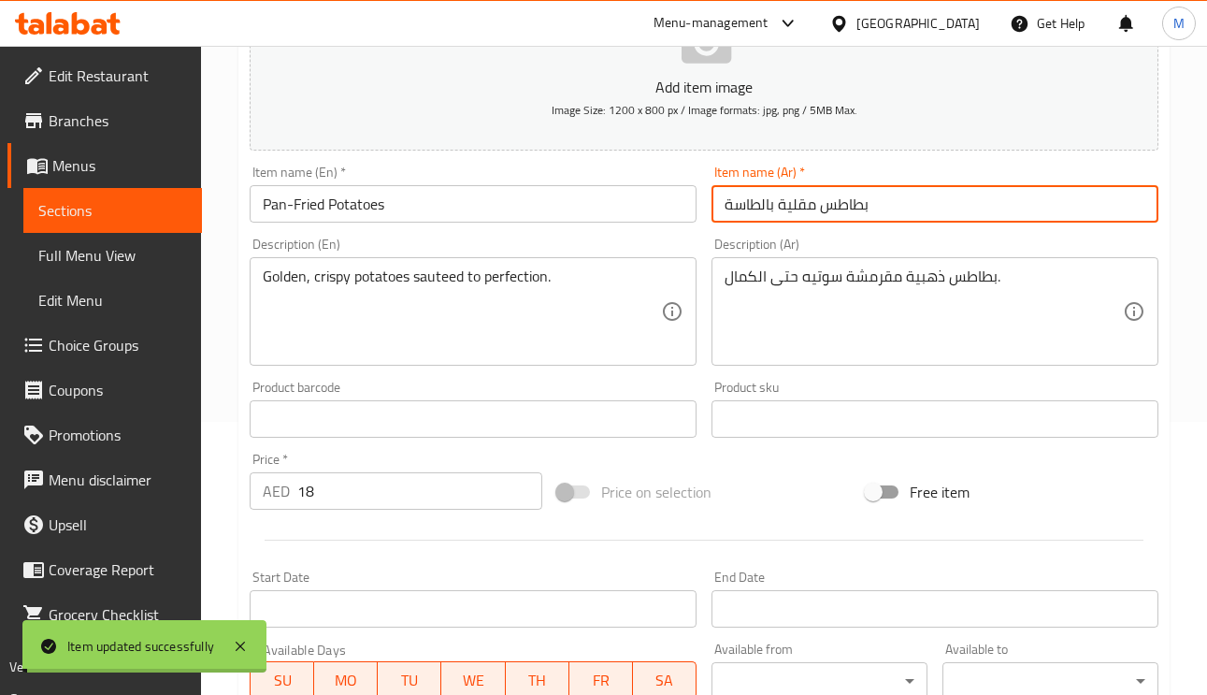
scroll to position [280, 0]
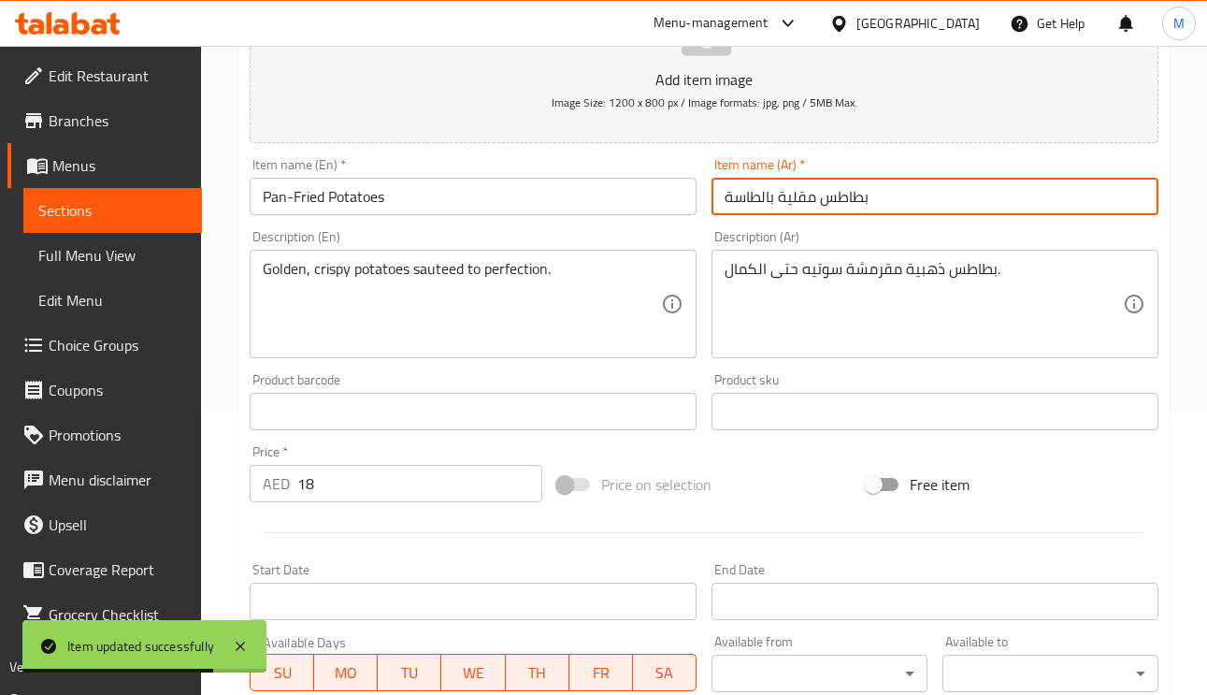
click at [949, 198] on input "بطاطس مقلية بالطاسة" at bounding box center [934, 196] width 447 height 37
click at [944, 199] on input "بطاطس مقلية بالطاسة" at bounding box center [934, 196] width 447 height 37
click at [939, 196] on input "بطاطس مقلية بالطاسة" at bounding box center [934, 196] width 447 height 37
click at [926, 182] on input "بطاطس مقلية بالطاسة" at bounding box center [934, 196] width 447 height 37
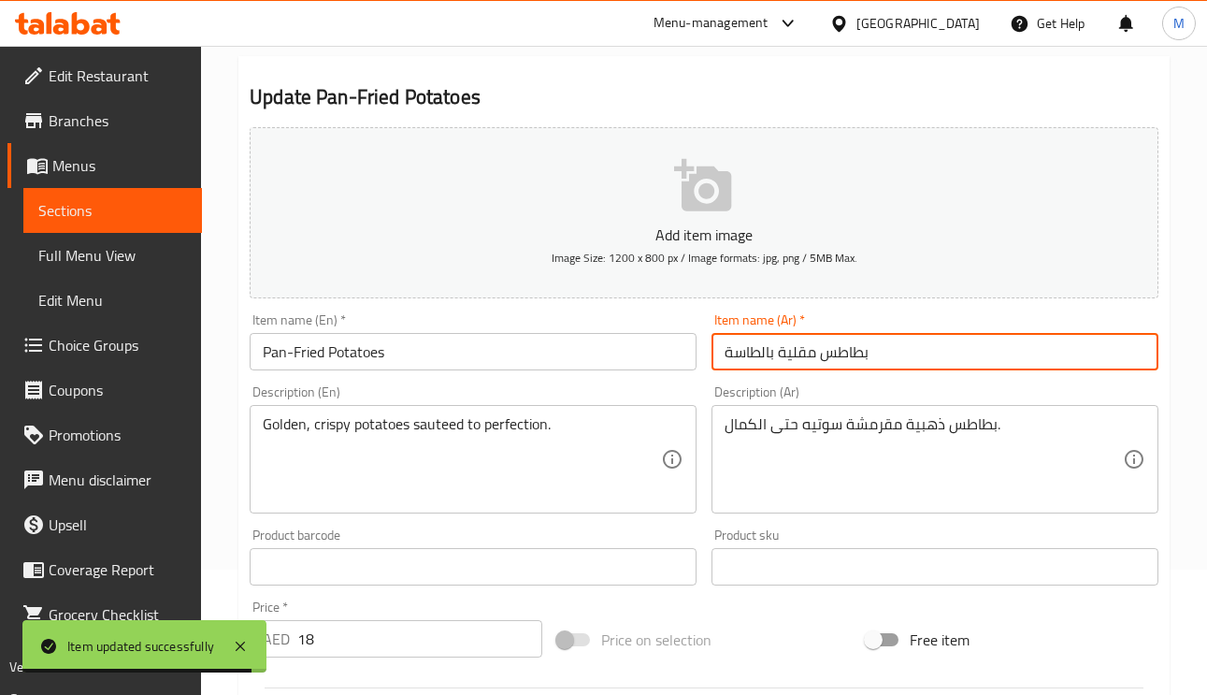
scroll to position [0, 0]
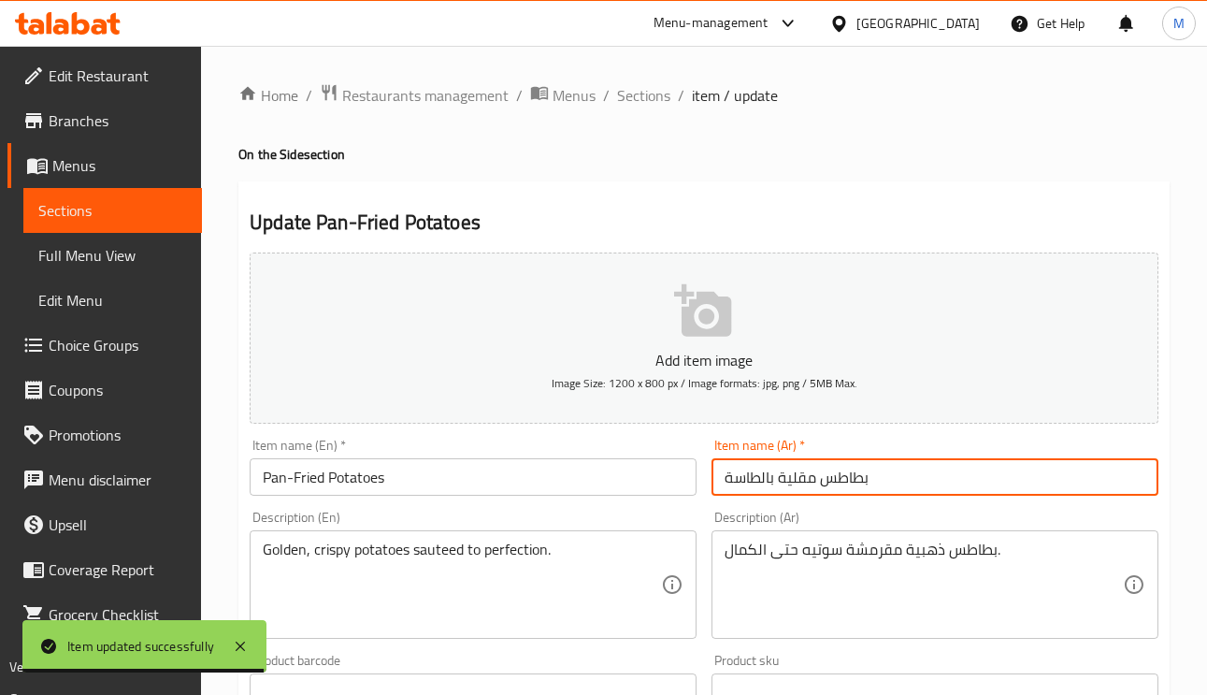
drag, startPoint x: 643, startPoint y: 102, endPoint x: 636, endPoint y: 136, distance: 34.5
click at [642, 103] on span "Sections" at bounding box center [643, 95] width 53 height 22
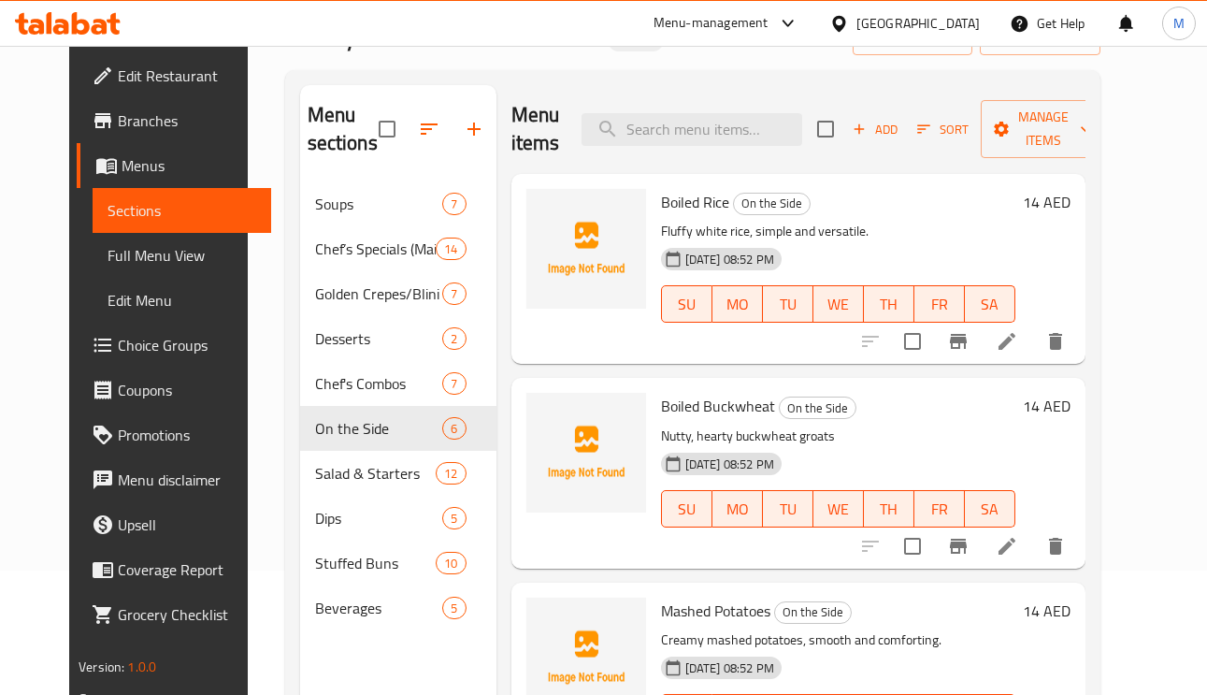
scroll to position [264, 0]
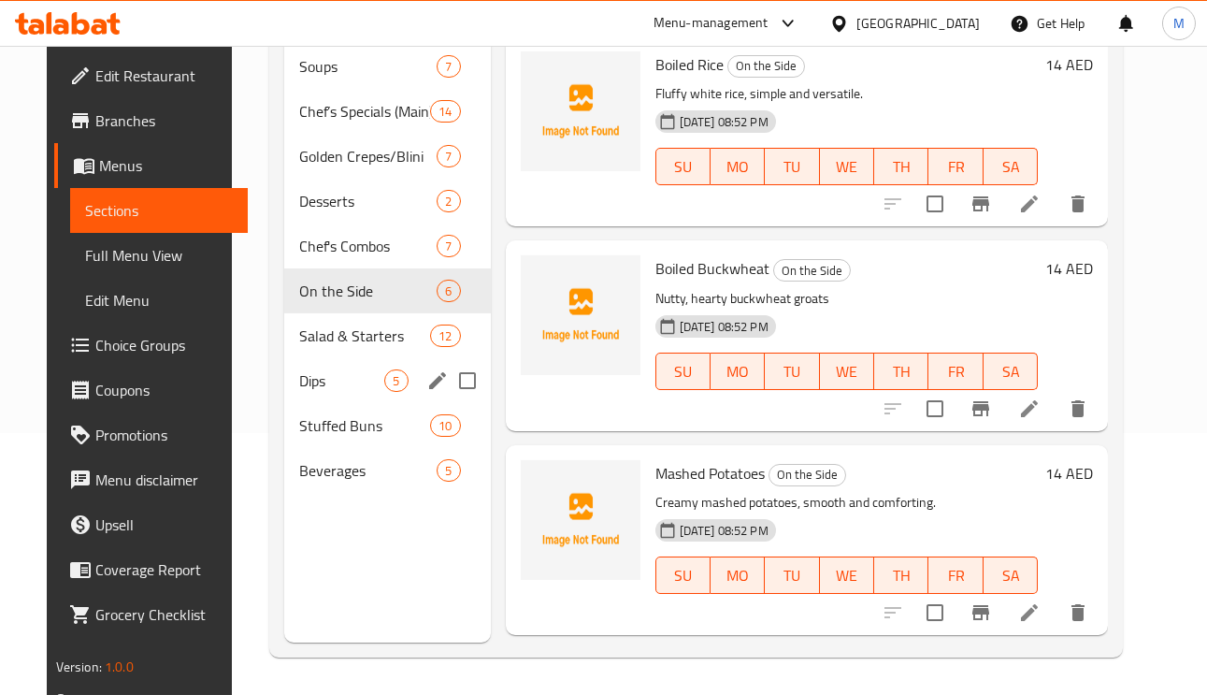
click at [455, 381] on input "Menu sections" at bounding box center [467, 380] width 39 height 39
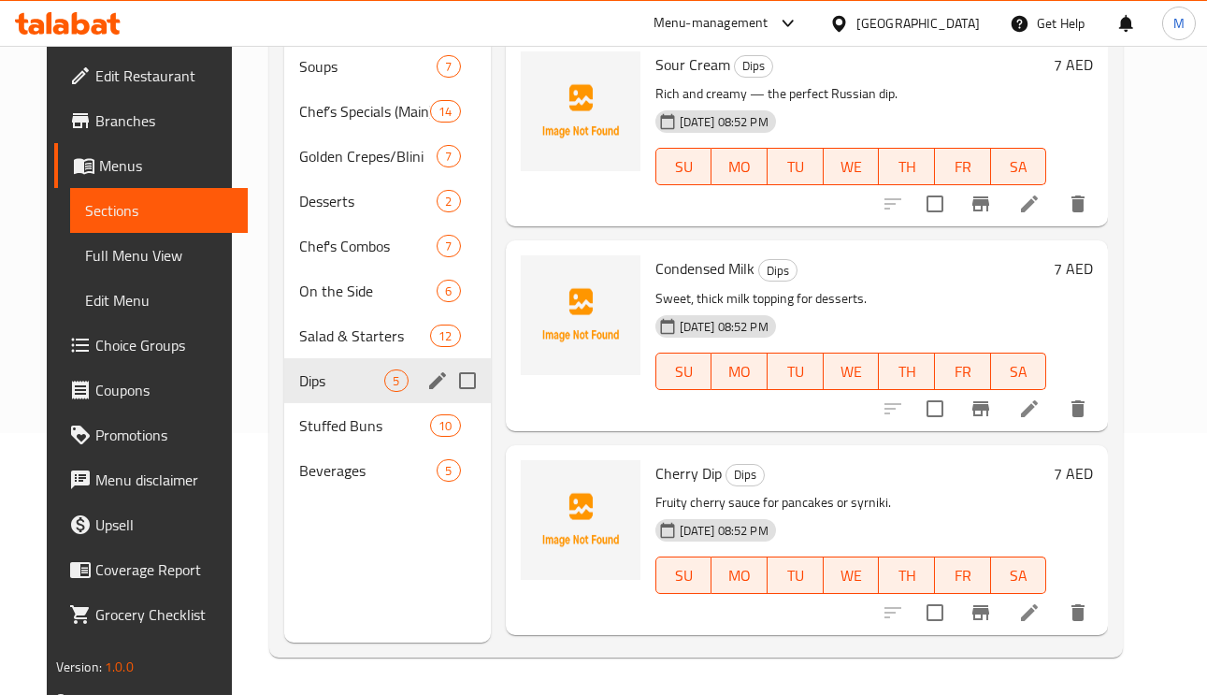
drag, startPoint x: 406, startPoint y: 382, endPoint x: 367, endPoint y: 374, distance: 39.2
click at [342, 373] on span "Dips" at bounding box center [341, 380] width 85 height 22
click at [409, 381] on div "Dips 5" at bounding box center [387, 380] width 206 height 45
click at [461, 382] on input "Menu sections" at bounding box center [467, 380] width 39 height 39
checkbox input "true"
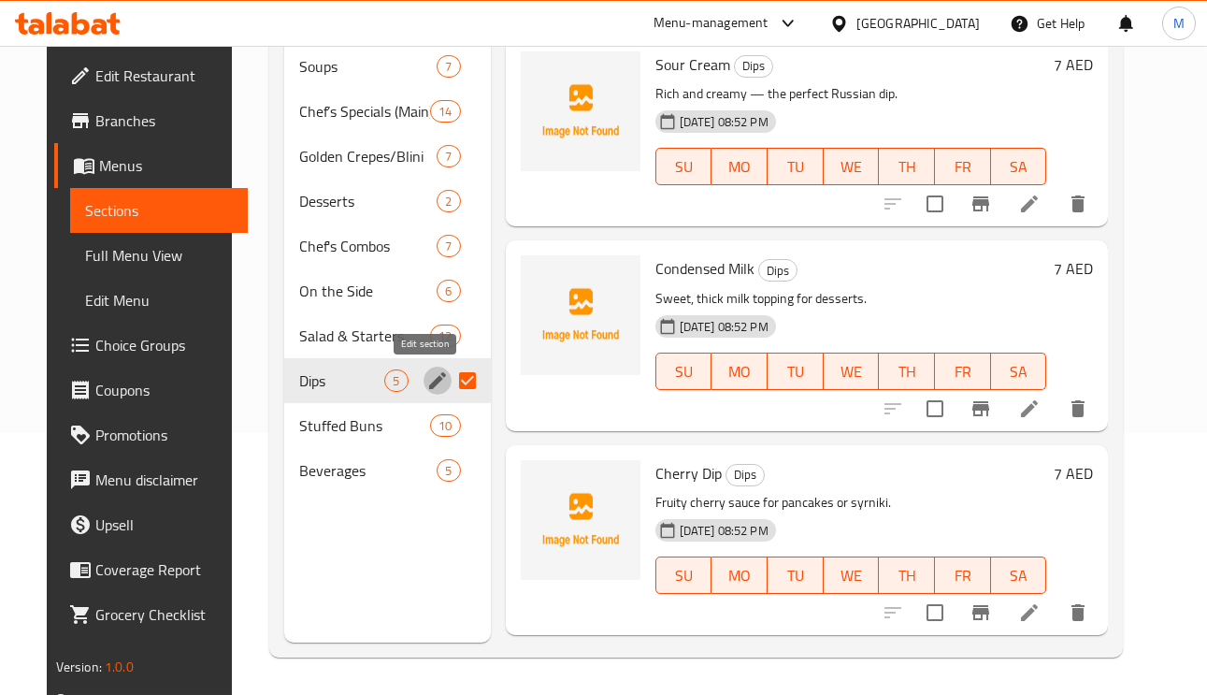
click at [426, 383] on icon "edit" at bounding box center [437, 380] width 22 height 22
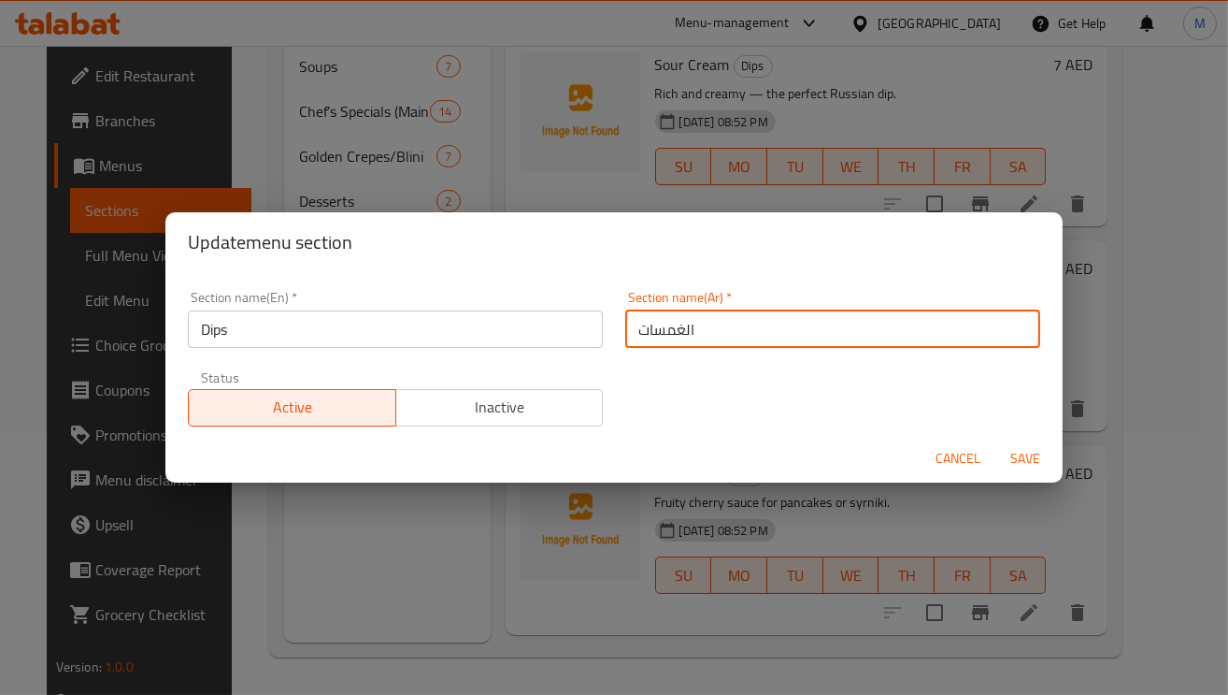
drag, startPoint x: 670, startPoint y: 326, endPoint x: 608, endPoint y: 328, distance: 62.7
click at [614, 328] on div "Section name(Ar)   * الغمسات Section name(Ar) *" at bounding box center [832, 318] width 437 height 79
type input "الصوصات"
click at [1024, 451] on span "Save" at bounding box center [1025, 458] width 45 height 23
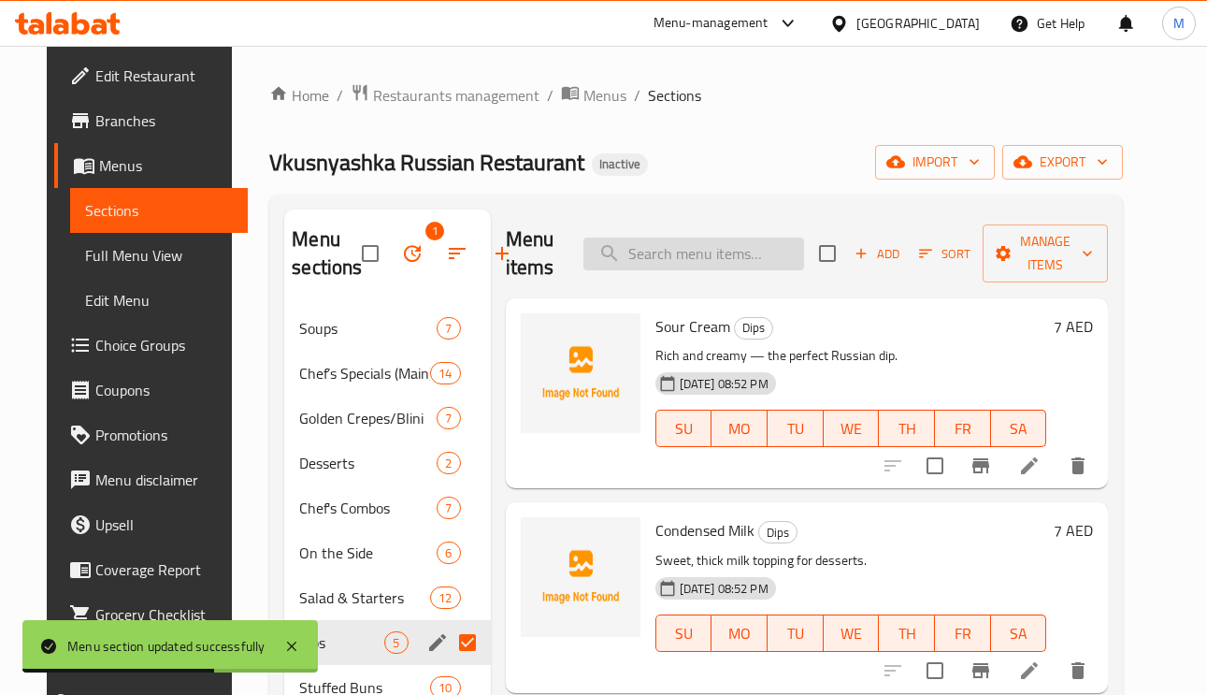
click at [706, 286] on div "Menu items Add Sort Manage items" at bounding box center [807, 253] width 603 height 89
click at [704, 265] on input "search" at bounding box center [693, 253] width 221 height 33
paste input "Cherry Dip"
type input "Cherry Dip"
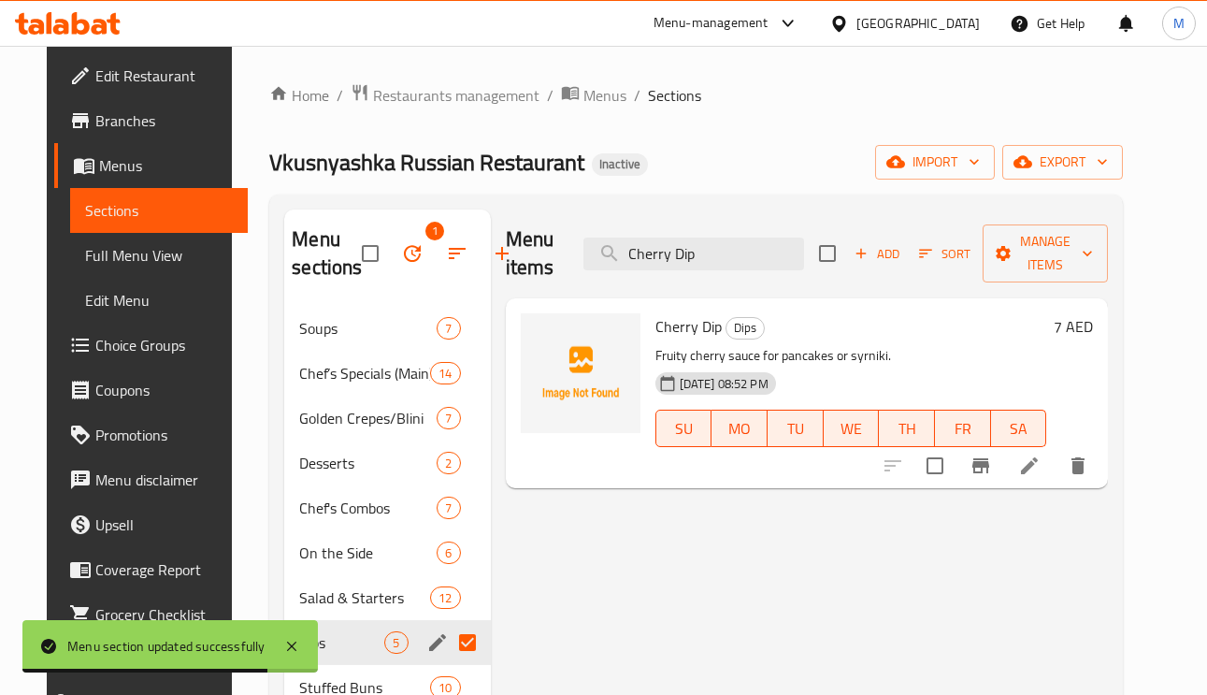
click at [1055, 468] on li at bounding box center [1029, 466] width 52 height 34
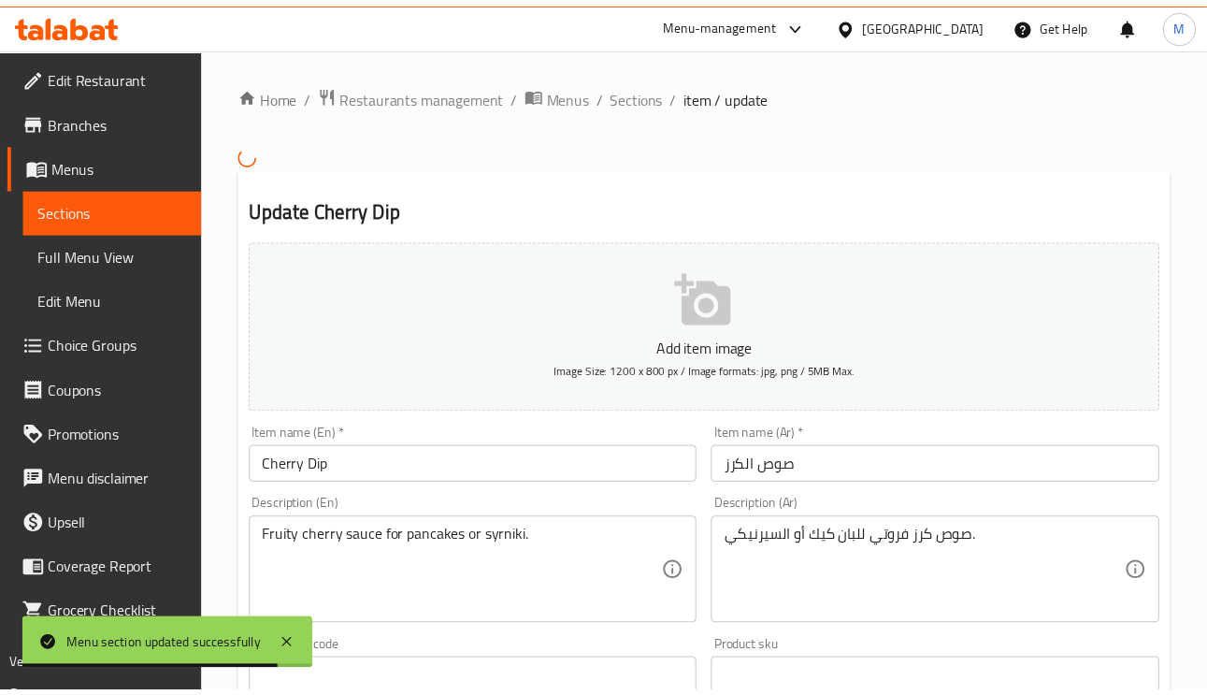
scroll to position [140, 0]
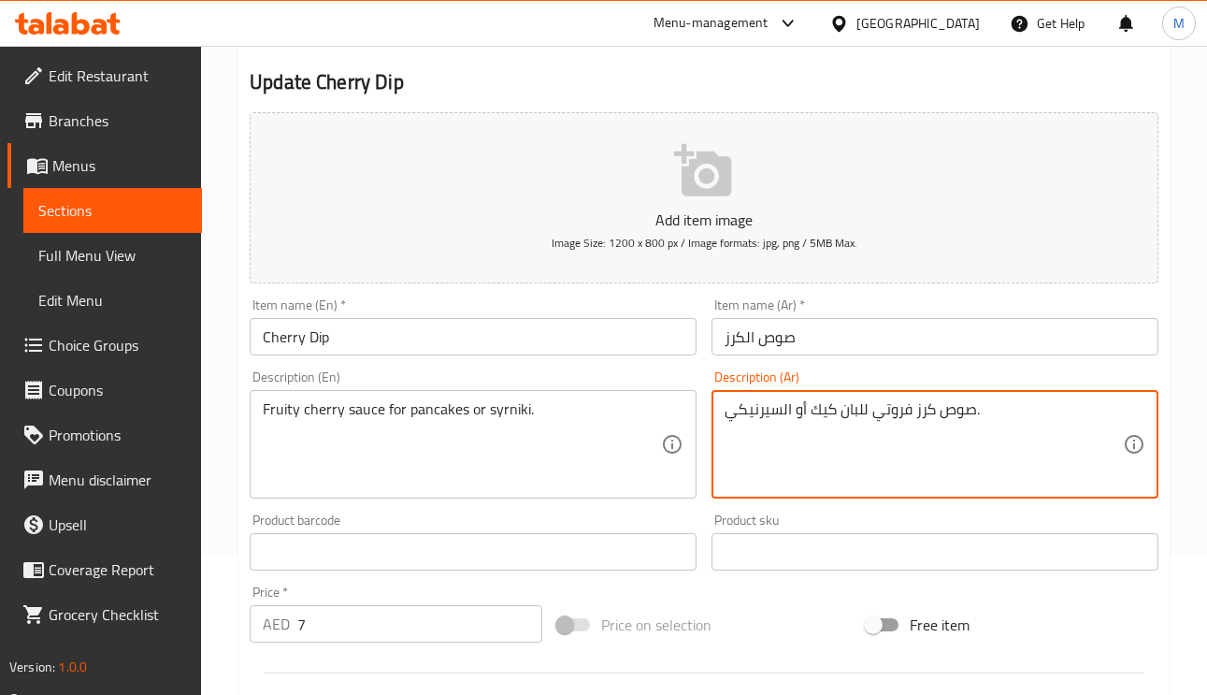
click at [969, 410] on textarea "صوص كرز فروتي للبان كيك أو السيرنيكي." at bounding box center [923, 444] width 398 height 89
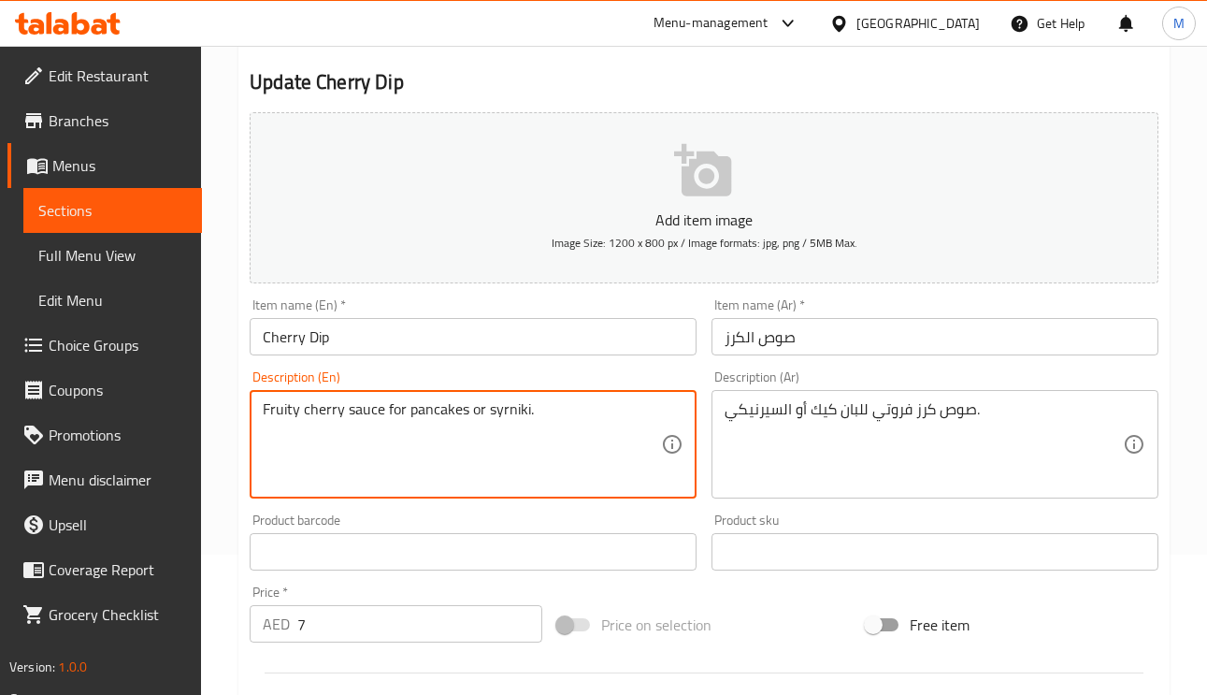
click at [514, 415] on textarea "Fruity cherry sauce for pancakes or syrniki." at bounding box center [462, 444] width 398 height 89
click at [460, 417] on textarea "Fruity cherry sauce for pancakes or syrniki." at bounding box center [462, 444] width 398 height 89
drag, startPoint x: 383, startPoint y: 416, endPoint x: 577, endPoint y: 413, distance: 193.5
click at [577, 413] on textarea "Fruity cherry sauce for pancakes or syrniki." at bounding box center [462, 444] width 398 height 89
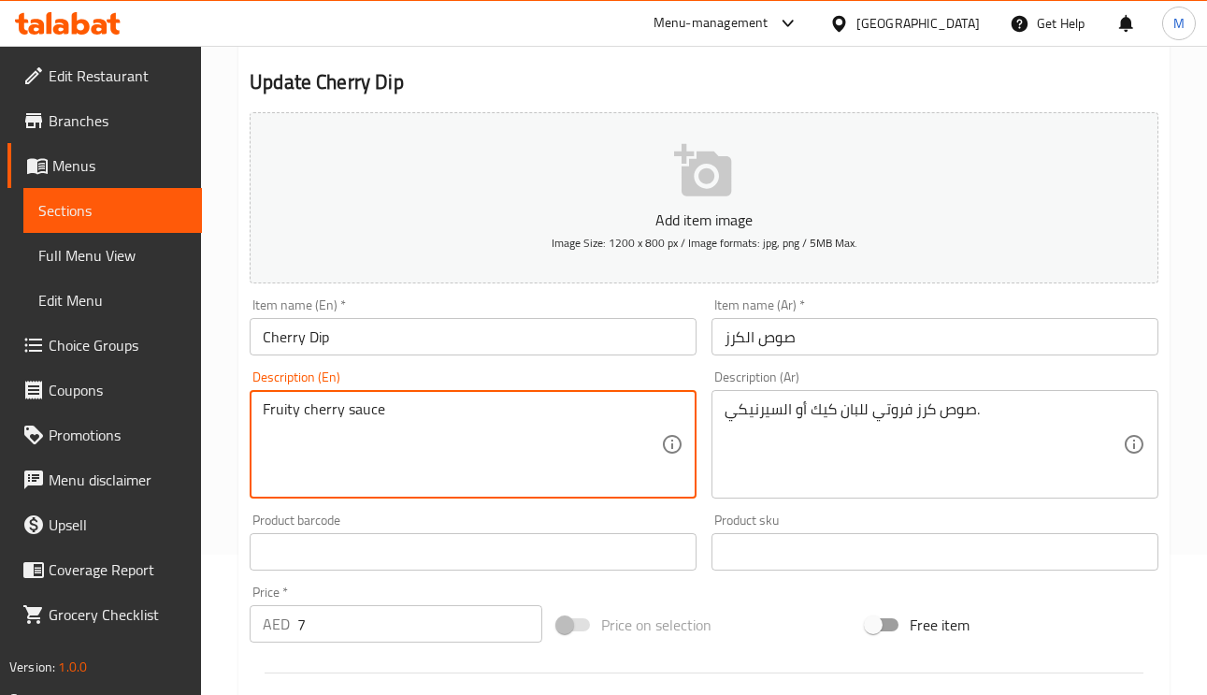
type textarea "Fruity cherry sauce"
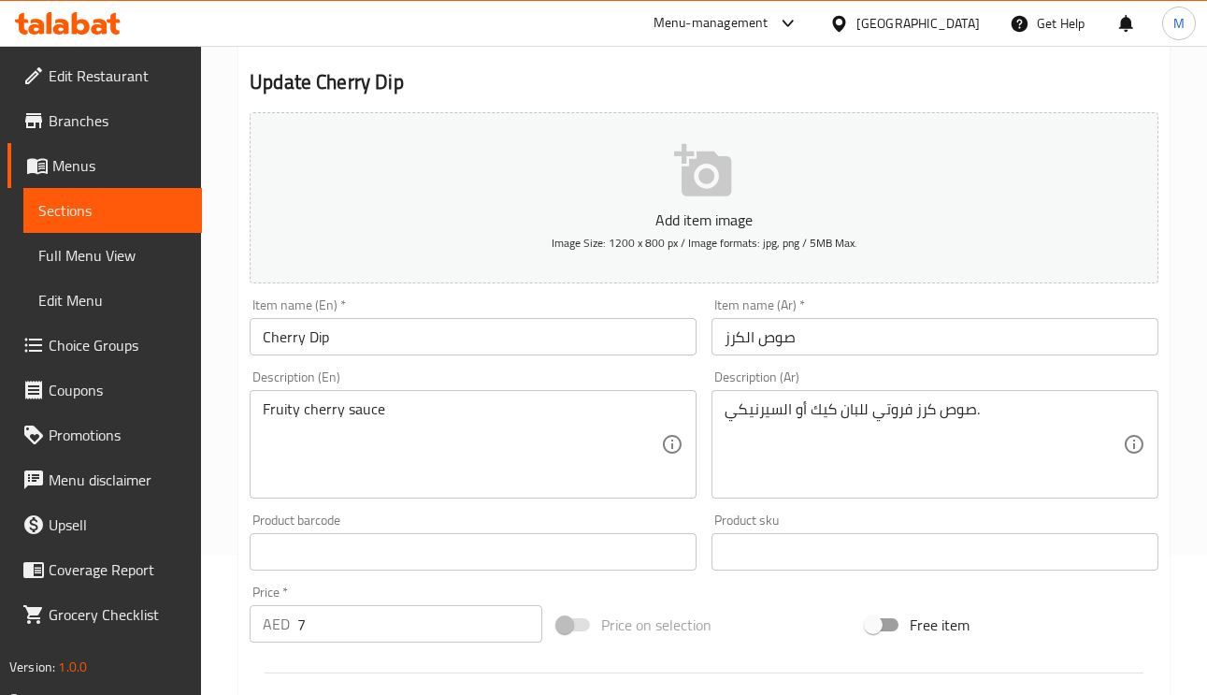
click at [899, 408] on textarea "صوص كرز فروتي للبان كيك أو السيرنيكي." at bounding box center [923, 444] width 398 height 89
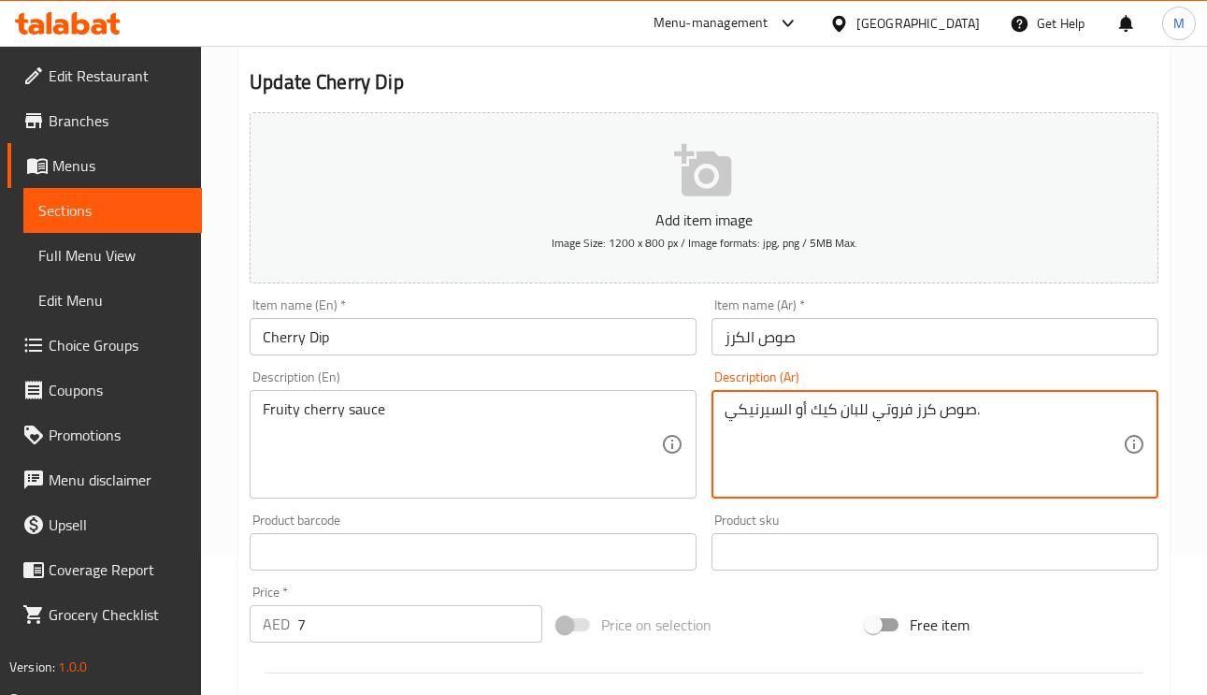
click at [868, 412] on textarea "صوص كرز فروتي للبان كيك أو السيرنيكي." at bounding box center [923, 444] width 398 height 89
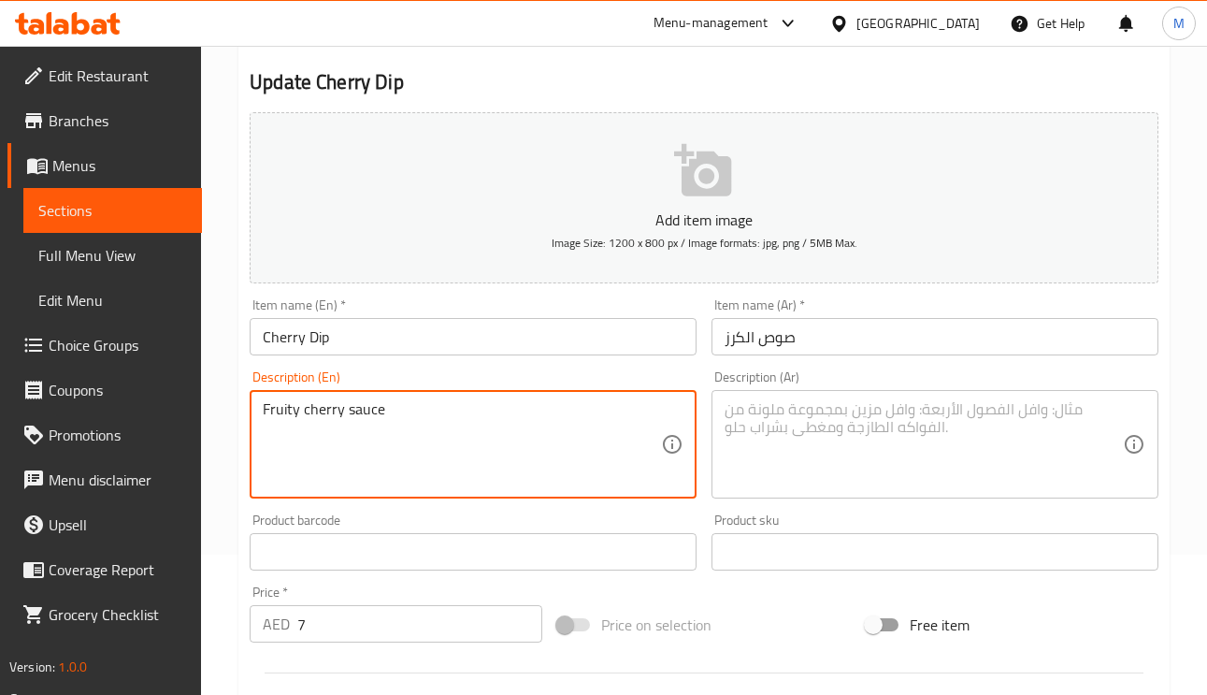
click at [465, 404] on textarea "Fruity cherry sauce" at bounding box center [462, 444] width 398 height 89
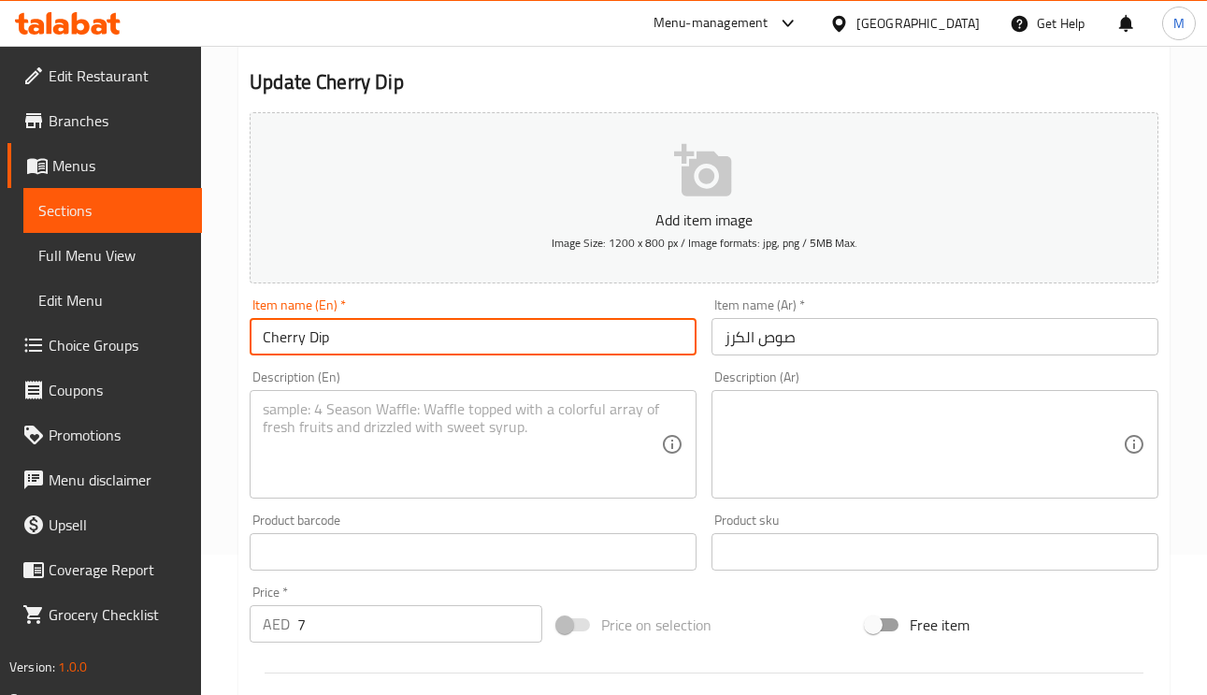
click at [451, 352] on input "Cherry Dip" at bounding box center [473, 336] width 447 height 37
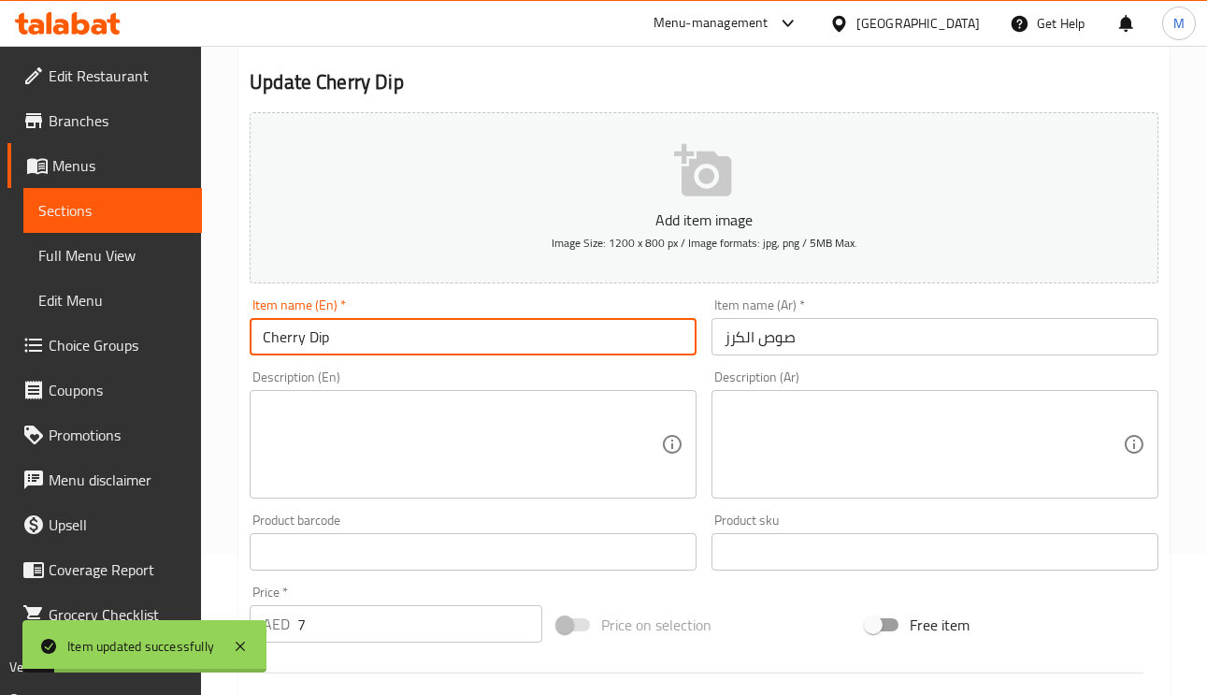
scroll to position [0, 0]
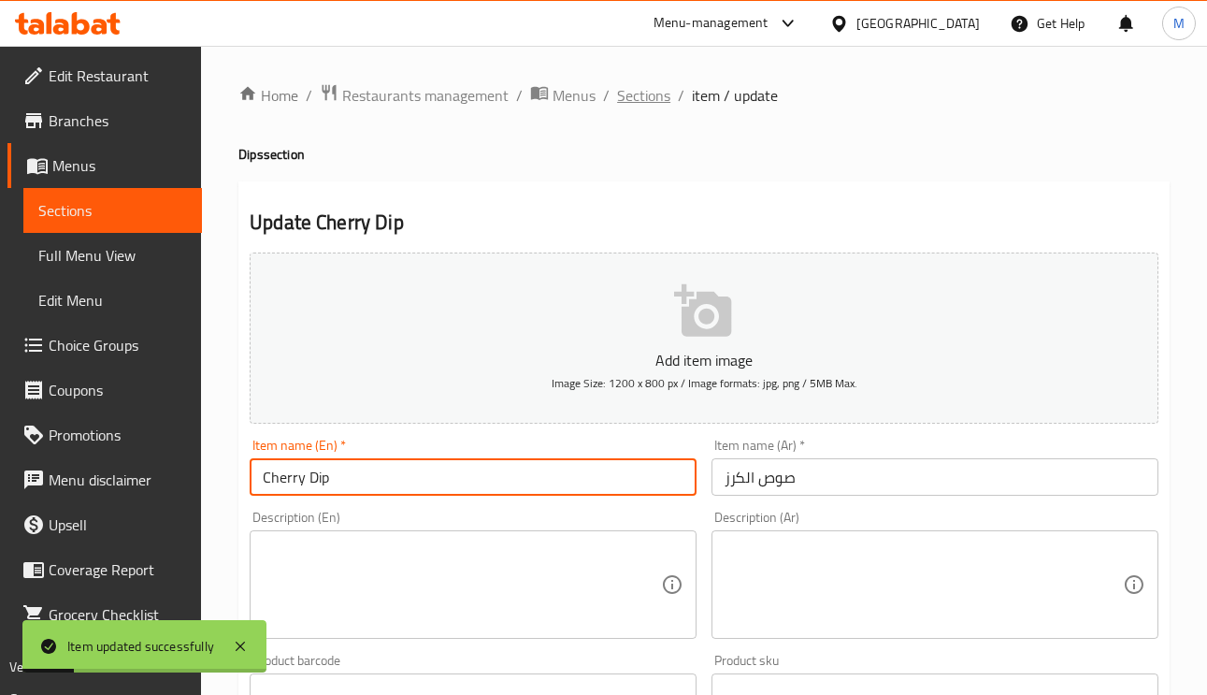
click at [632, 106] on span "Sections" at bounding box center [643, 95] width 53 height 22
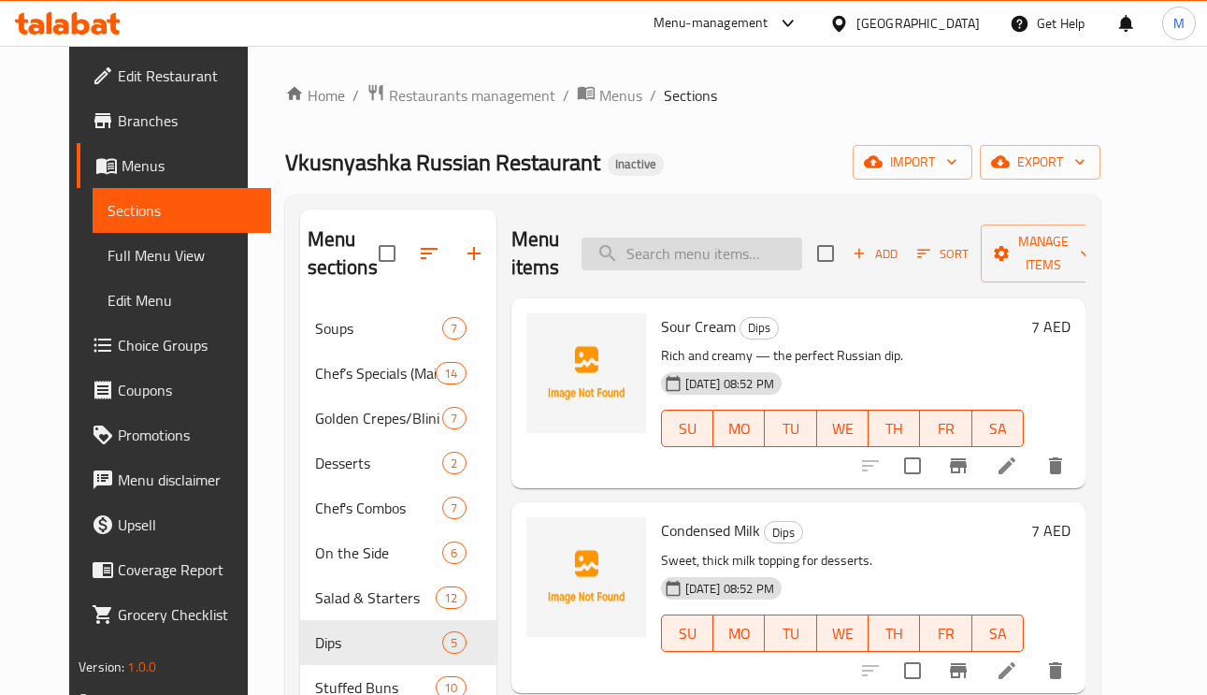
click at [710, 259] on input "search" at bounding box center [691, 253] width 221 height 33
drag, startPoint x: 668, startPoint y: 221, endPoint x: 687, endPoint y: 248, distance: 32.9
click at [669, 222] on div "Menu items Add Sort Manage items" at bounding box center [798, 253] width 574 height 89
paste input "Cherry Dip"
click at [693, 255] on input "search" at bounding box center [691, 253] width 221 height 33
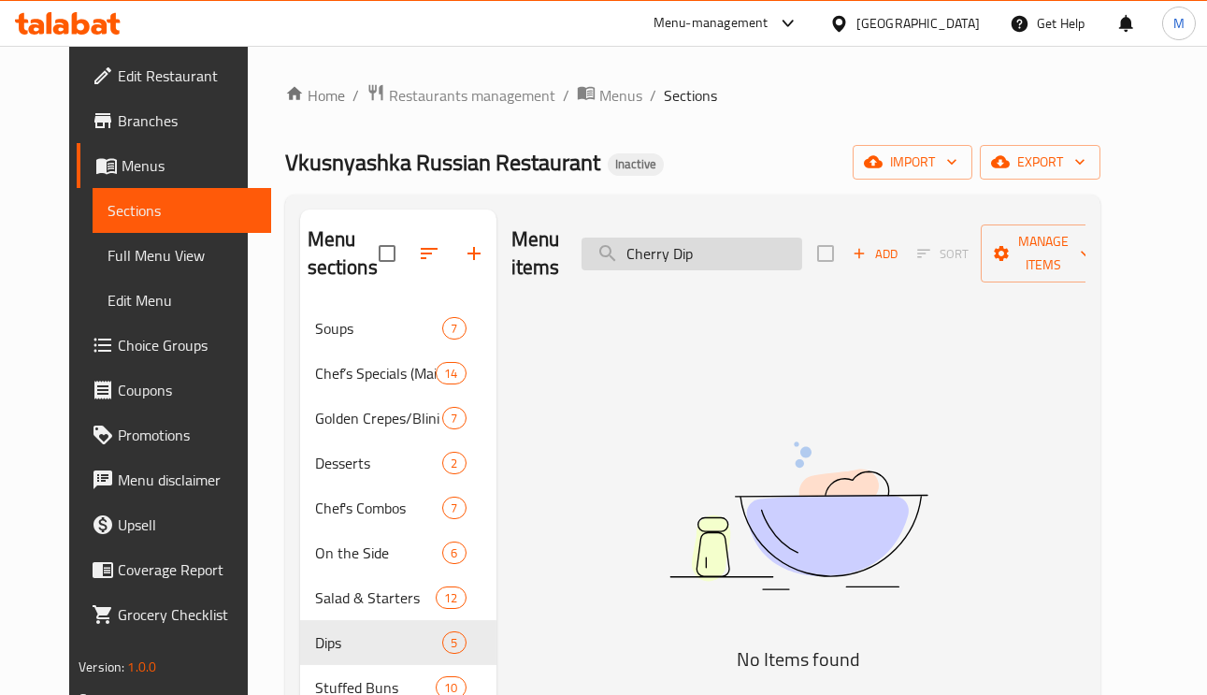
click at [750, 245] on input "Cherry Dip" at bounding box center [691, 253] width 221 height 33
paste input "search"
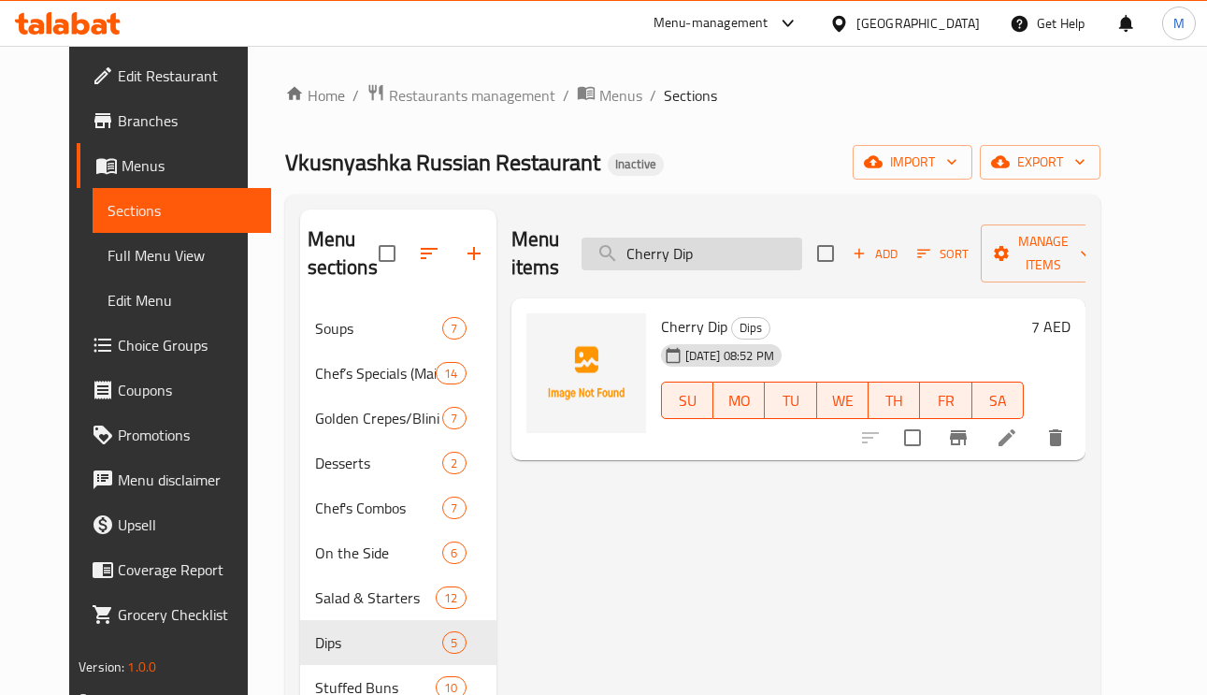
click at [707, 251] on input "Cherry Dip" at bounding box center [691, 253] width 221 height 33
drag, startPoint x: 707, startPoint y: 251, endPoint x: 719, endPoint y: 260, distance: 15.3
click at [707, 250] on input "Cherry Dip" at bounding box center [691, 253] width 221 height 33
paste input "Raspberry Mors"
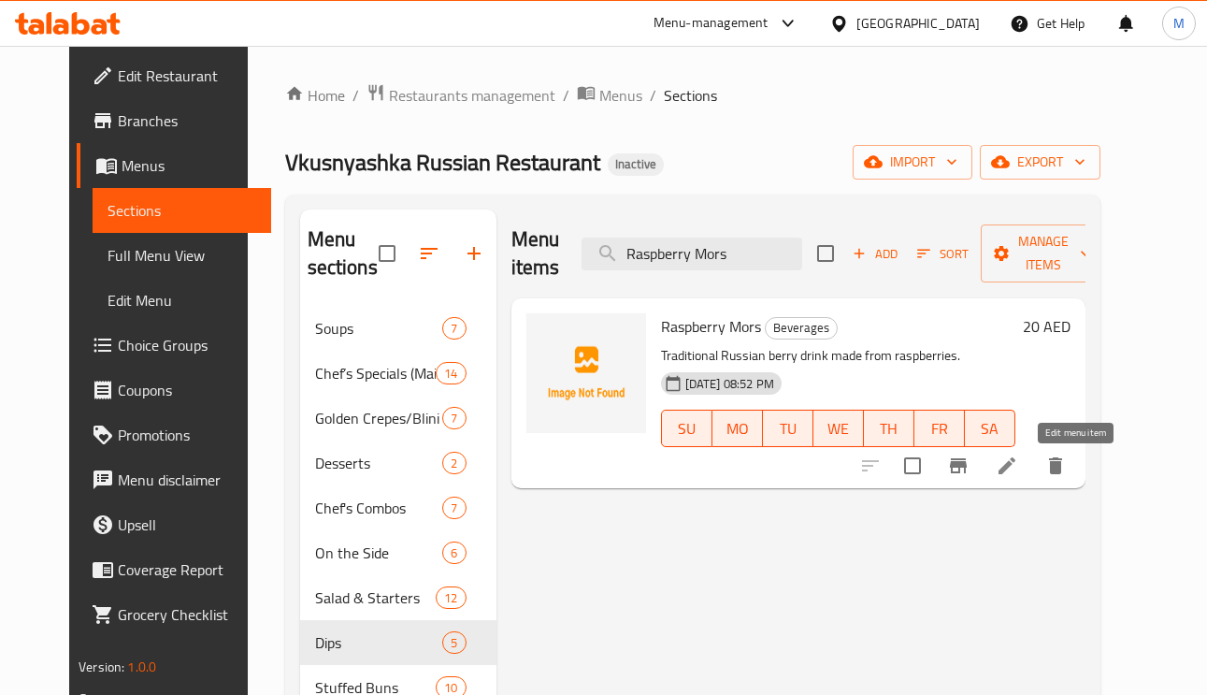
type input "Raspberry Mors"
click at [1018, 458] on icon at bounding box center [1006, 465] width 22 height 22
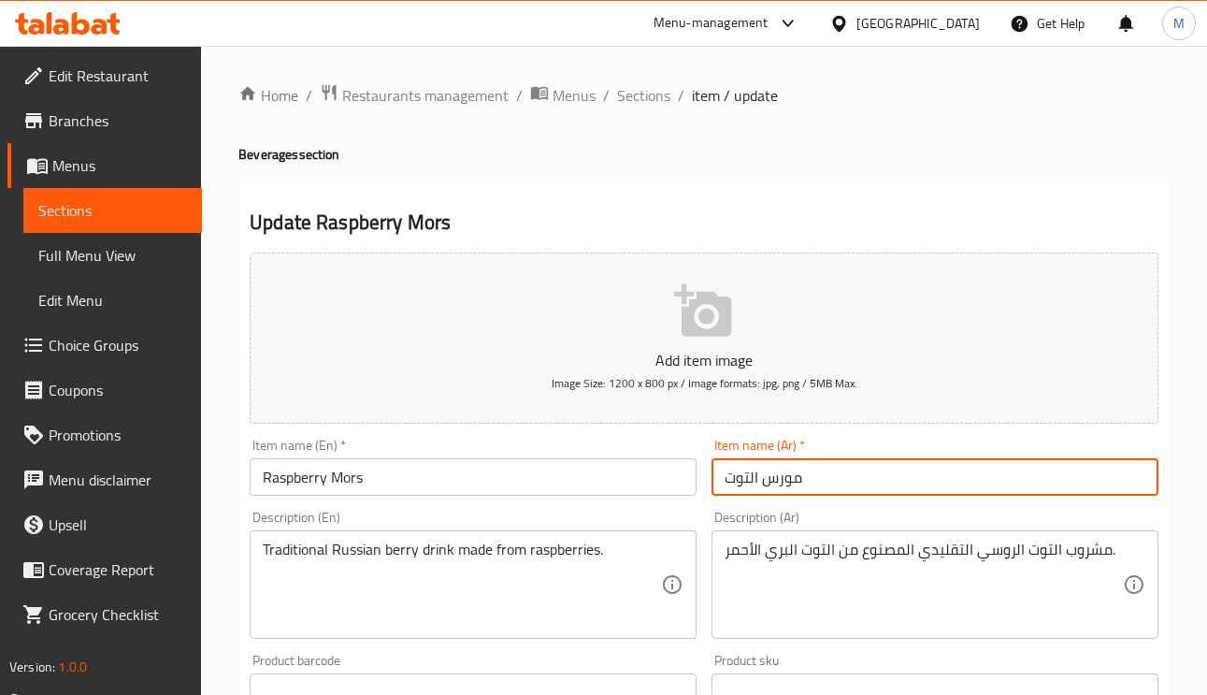
click at [750, 476] on input "مورس التوت" at bounding box center [934, 476] width 447 height 37
paste input "وت برى أحمر"
type input "مورس توت برى أحمر"
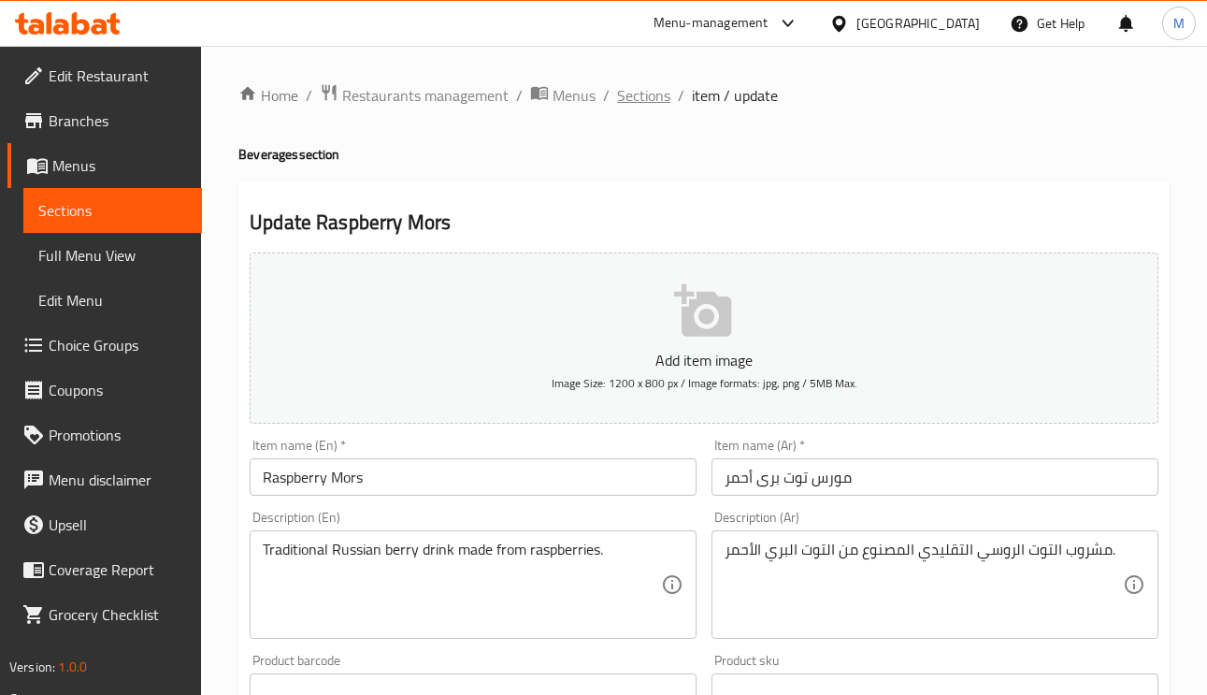
click at [655, 89] on span "Sections" at bounding box center [643, 95] width 53 height 22
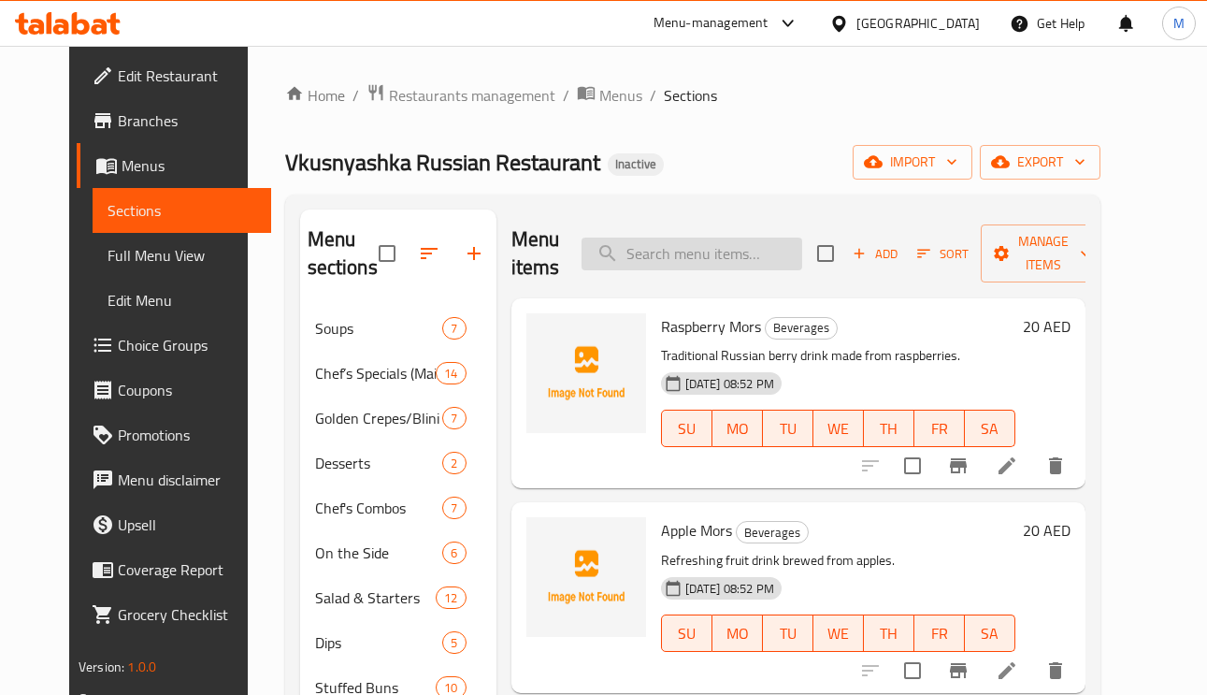
click at [725, 263] on input "search" at bounding box center [691, 253] width 221 height 33
paste input "Pepsi"
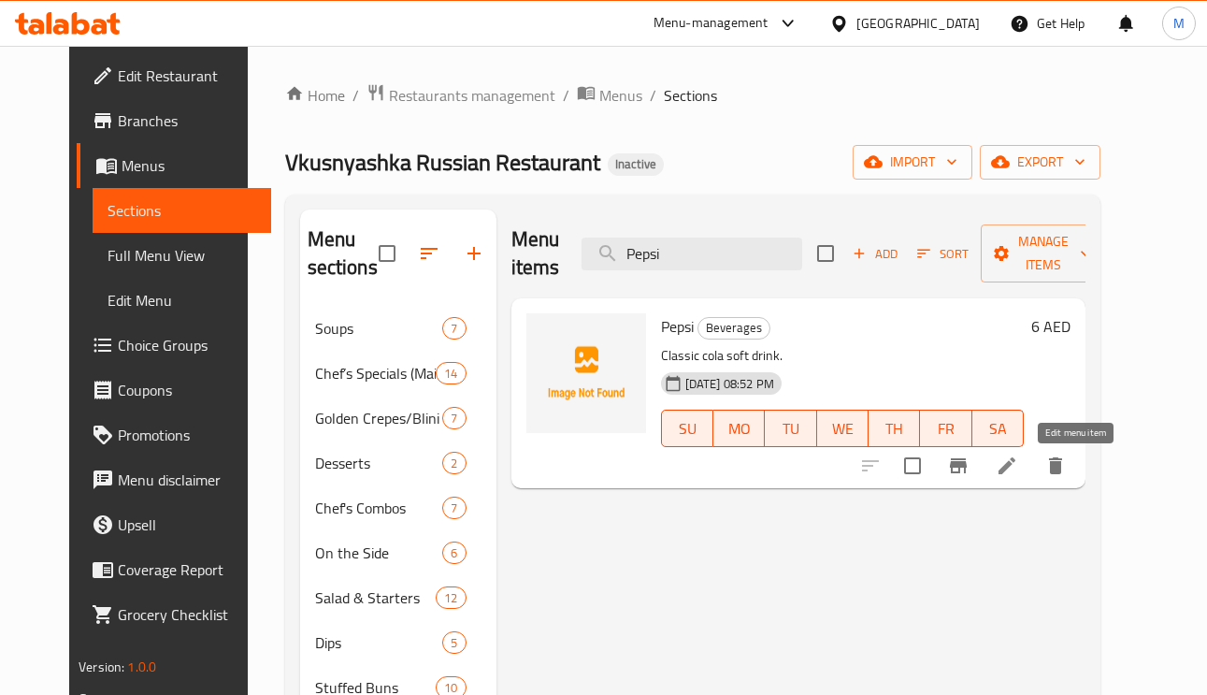
type input "Pepsi"
click at [1015, 473] on icon at bounding box center [1006, 465] width 17 height 17
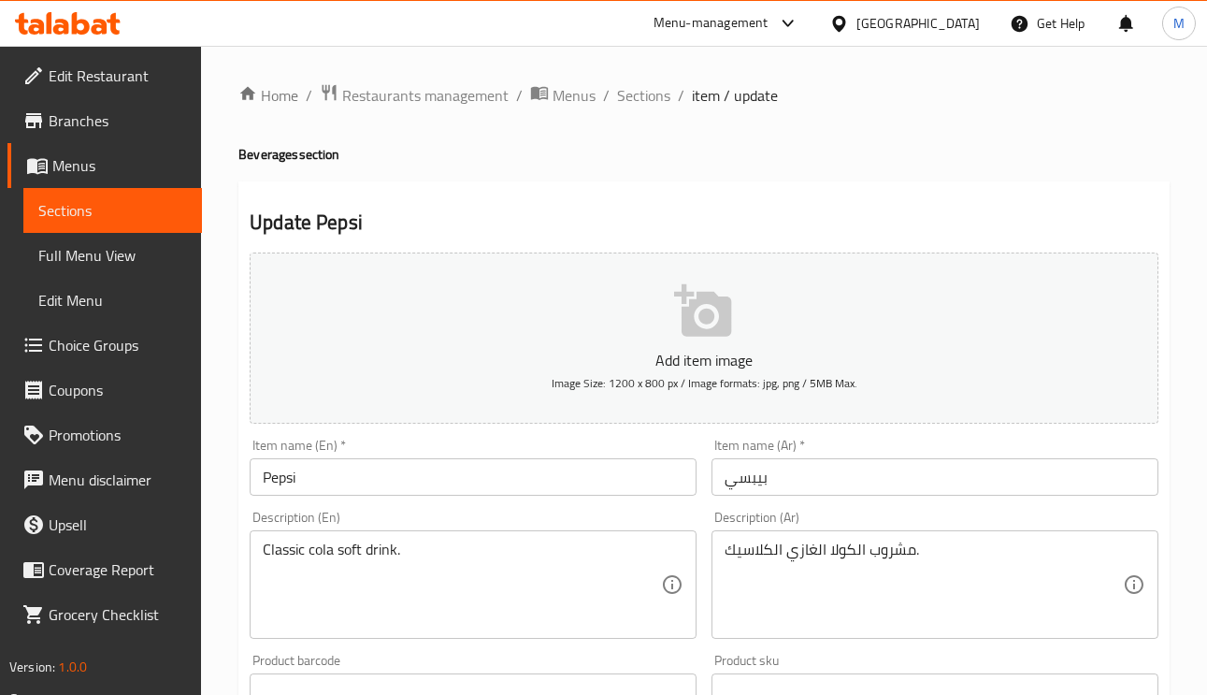
click at [672, 109] on div "Home / Restaurants management / Menus / Sections / item / update Beverages sect…" at bounding box center [703, 683] width 931 height 1200
click at [653, 97] on span "Sections" at bounding box center [643, 95] width 53 height 22
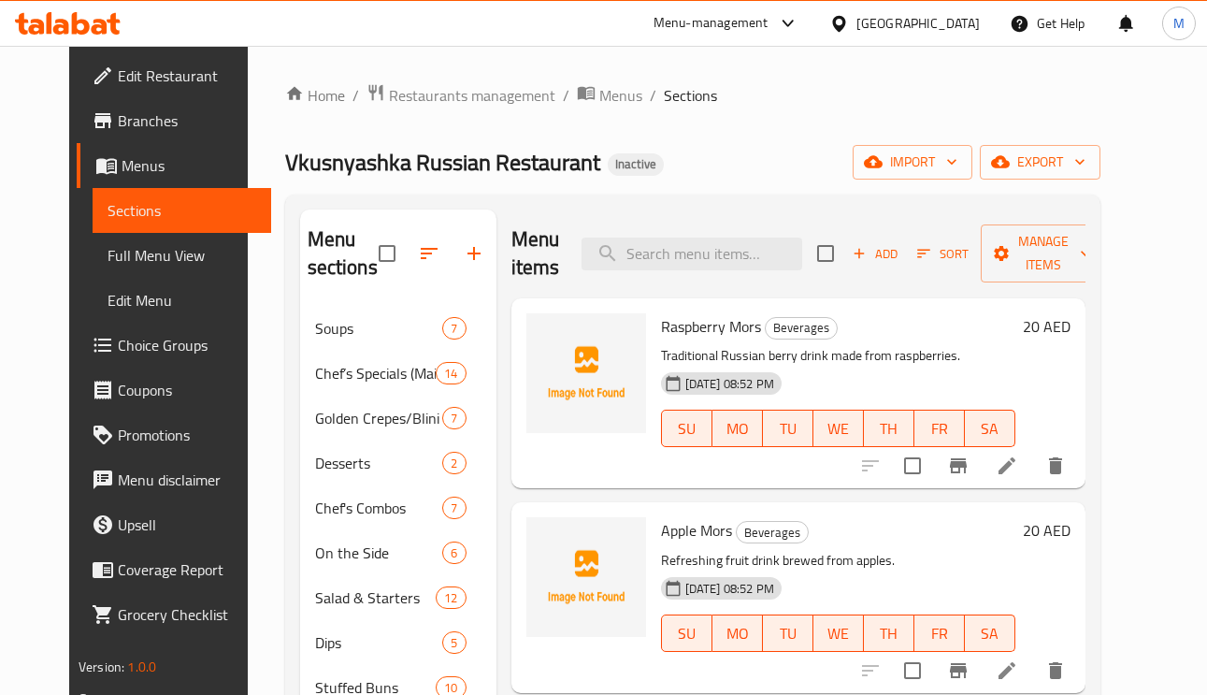
click at [723, 233] on div "Menu items Add Sort Manage items" at bounding box center [798, 253] width 574 height 89
paste input "Pure bottled still water."
click at [715, 263] on input "Pure bottled still water." at bounding box center [691, 253] width 221 height 33
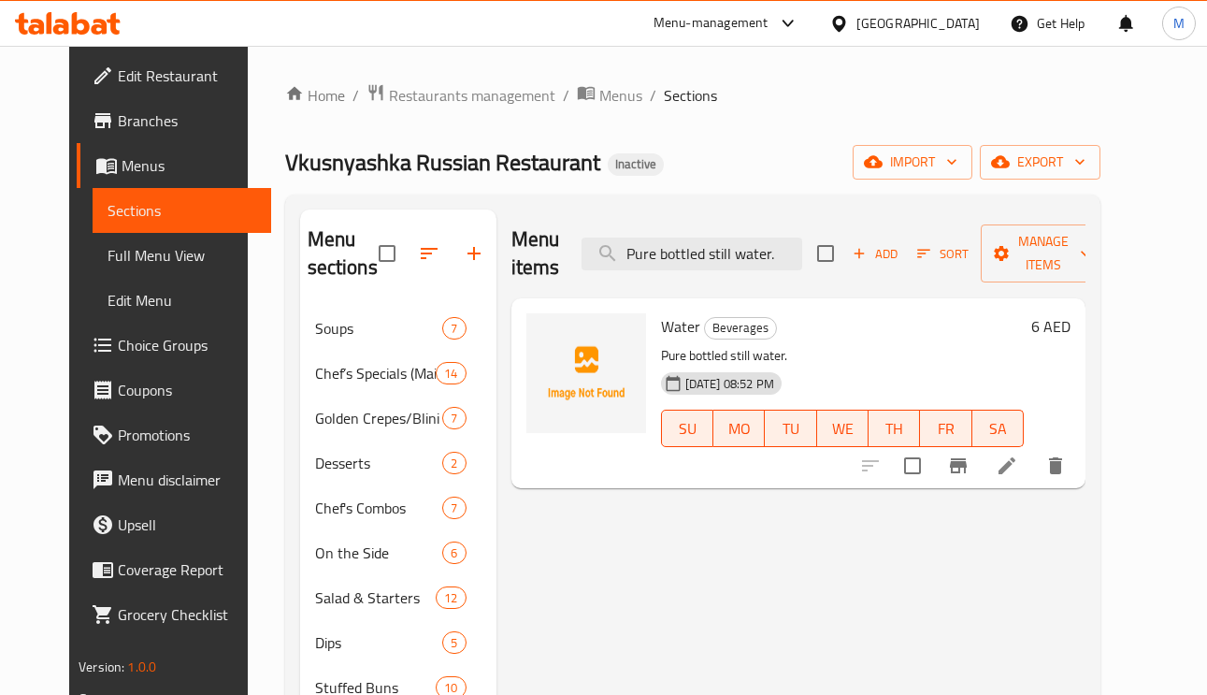
type input "Pure bottled still water."
click at [1033, 467] on li at bounding box center [1007, 466] width 52 height 34
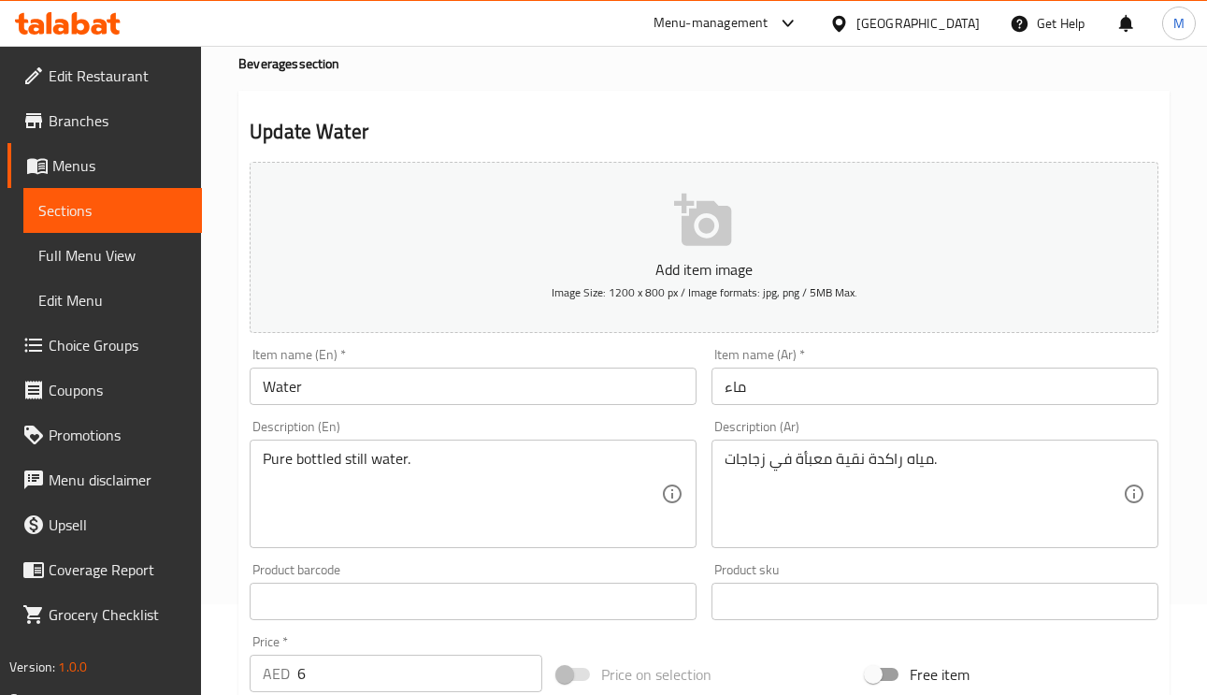
scroll to position [140, 0]
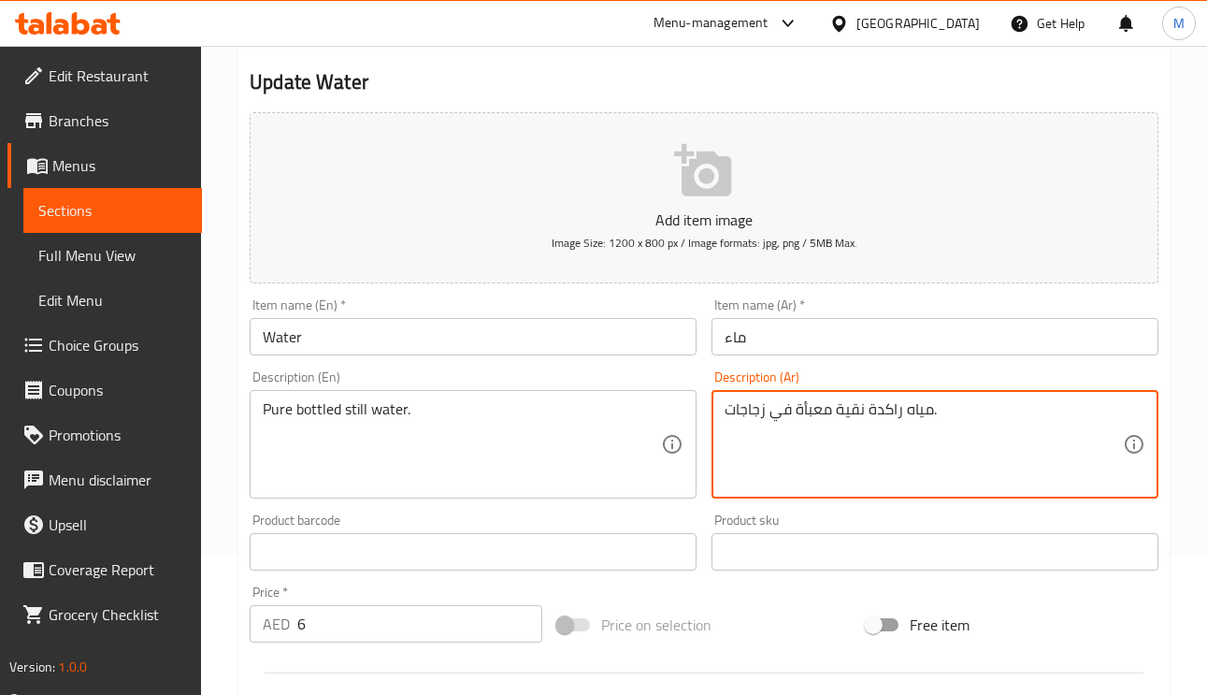
click at [886, 411] on textarea "مياه راكدة نقية معبأة في زجاجات." at bounding box center [923, 444] width 398 height 89
click at [889, 412] on textarea "مياه راكدة نقية معبأة في زجاجات." at bounding box center [923, 444] width 398 height 89
type textarea "مياه معدنية نقية معبأة في زجاجات."
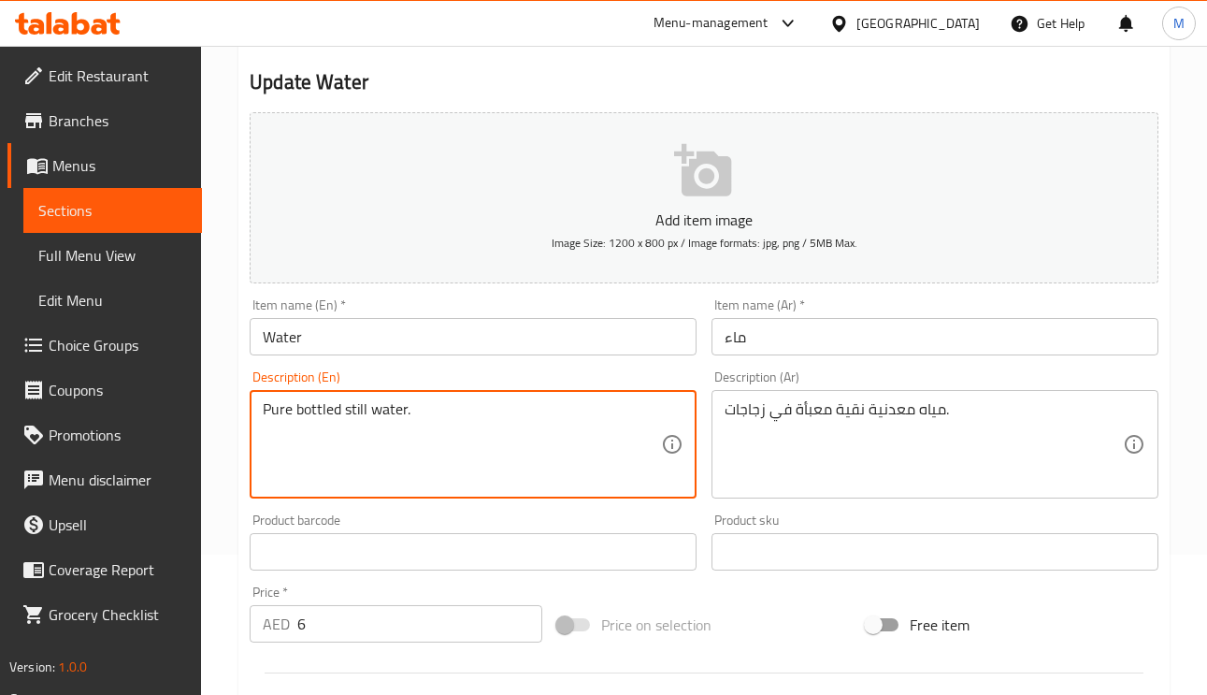
drag, startPoint x: 343, startPoint y: 408, endPoint x: 593, endPoint y: 22, distance: 459.7
click at [825, 351] on input "ماء" at bounding box center [934, 336] width 447 height 37
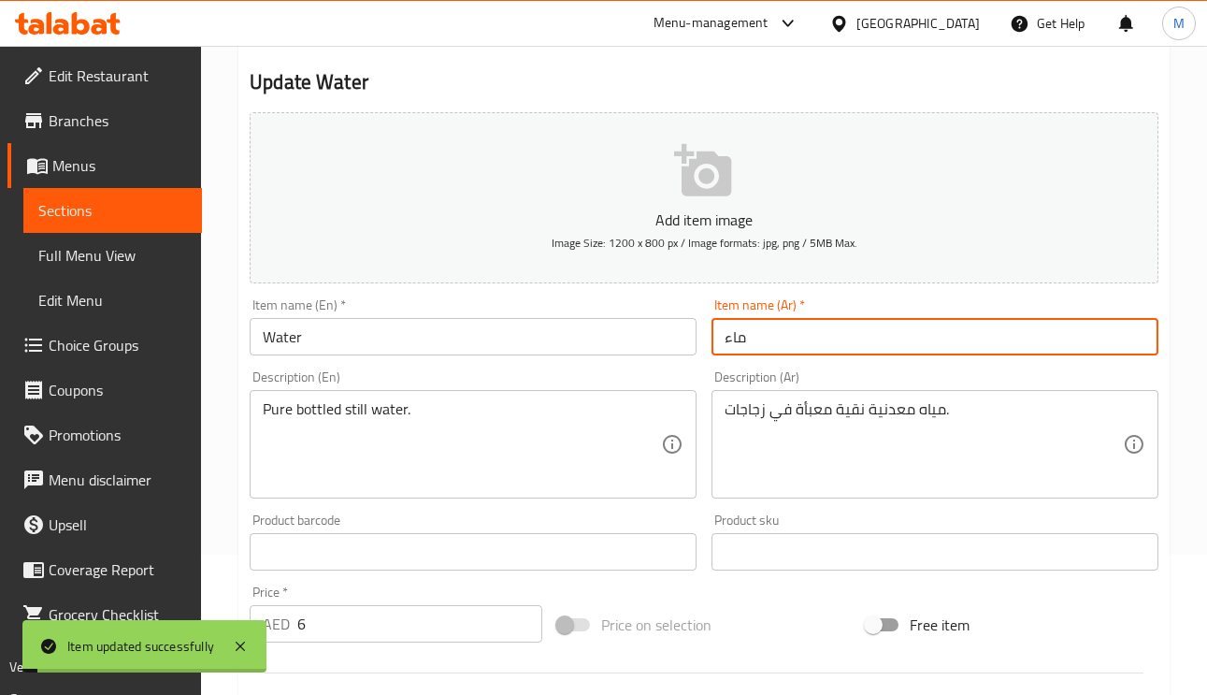
click at [741, 493] on div "مياه معدنية نقية معبأة في زجاجات. Description (Ar)" at bounding box center [934, 444] width 447 height 108
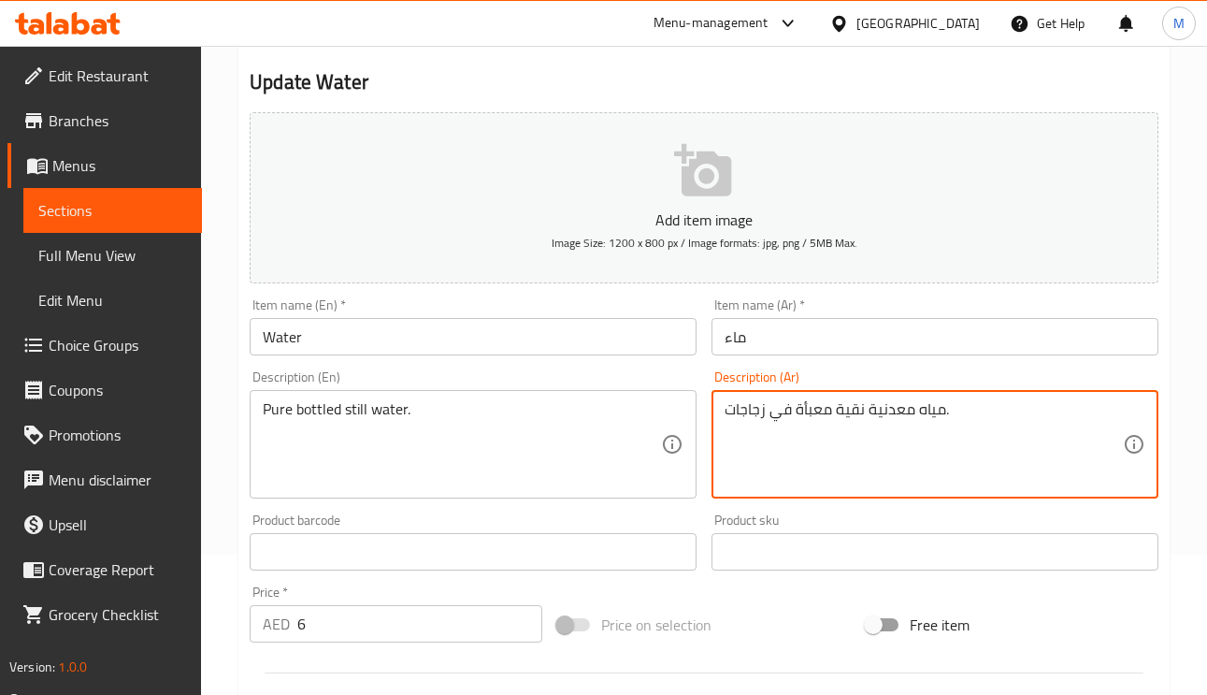
click at [70, 83] on span "Edit Restaurant" at bounding box center [118, 75] width 138 height 22
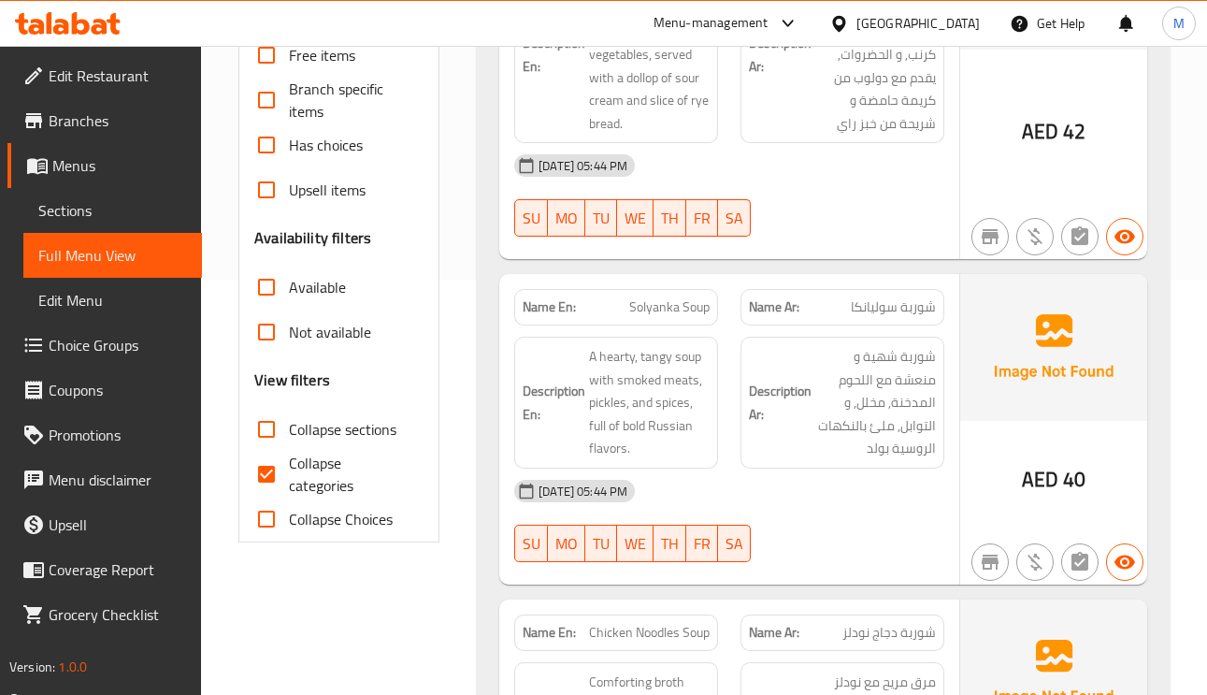
scroll to position [421, 0]
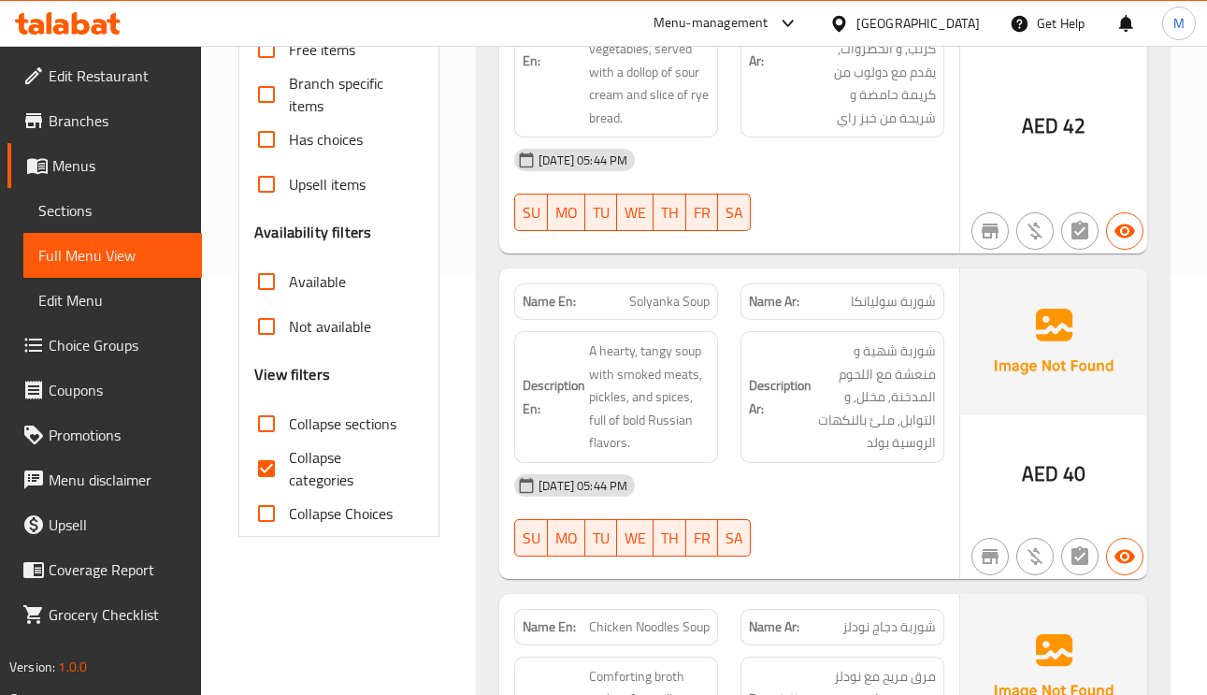
click at [262, 412] on input "Collapse sections" at bounding box center [266, 423] width 45 height 45
checkbox input "true"
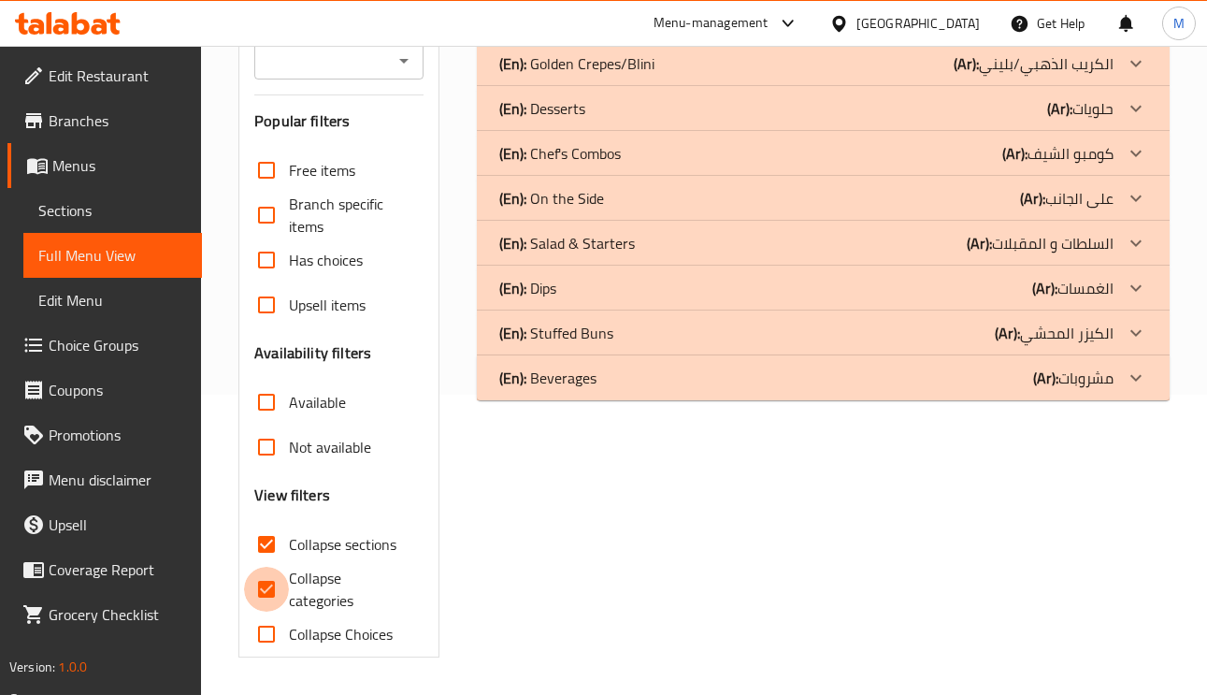
click at [265, 566] on input "Collapse categories" at bounding box center [266, 588] width 45 height 45
checkbox input "false"
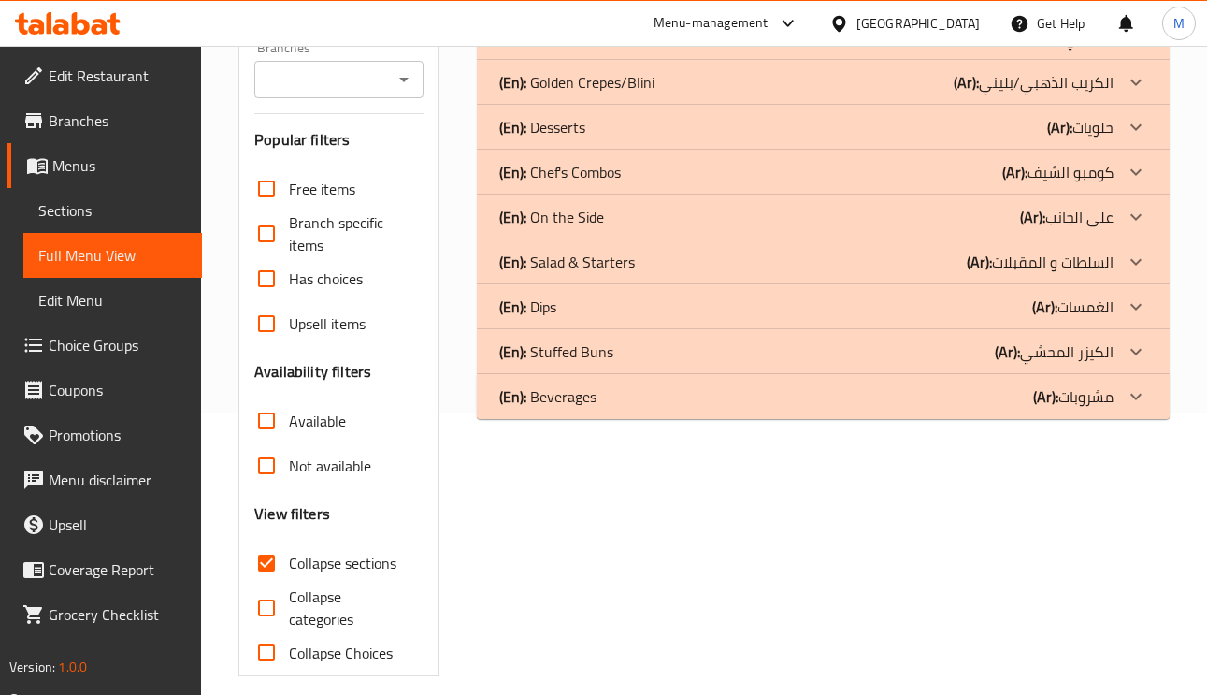
scroll to position [162, 0]
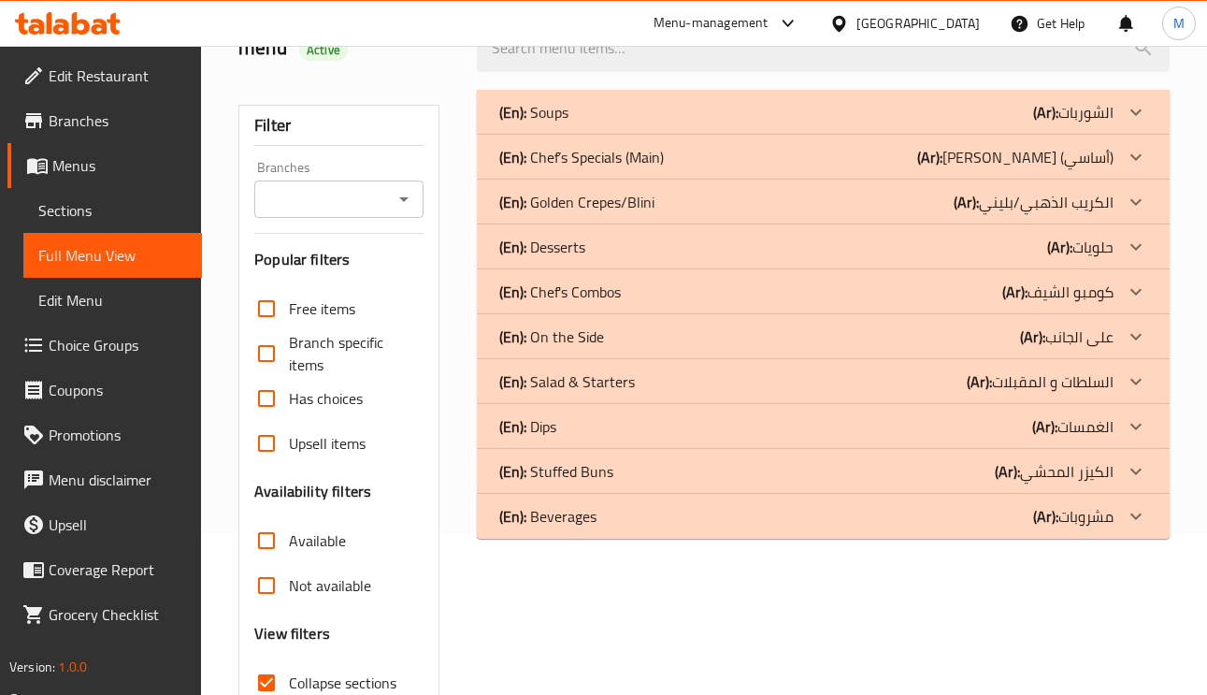
click at [714, 123] on div "(En): Chef’s Specials (Main) (Ar): شيفز سبيشيال (أساسي)" at bounding box center [806, 112] width 614 height 22
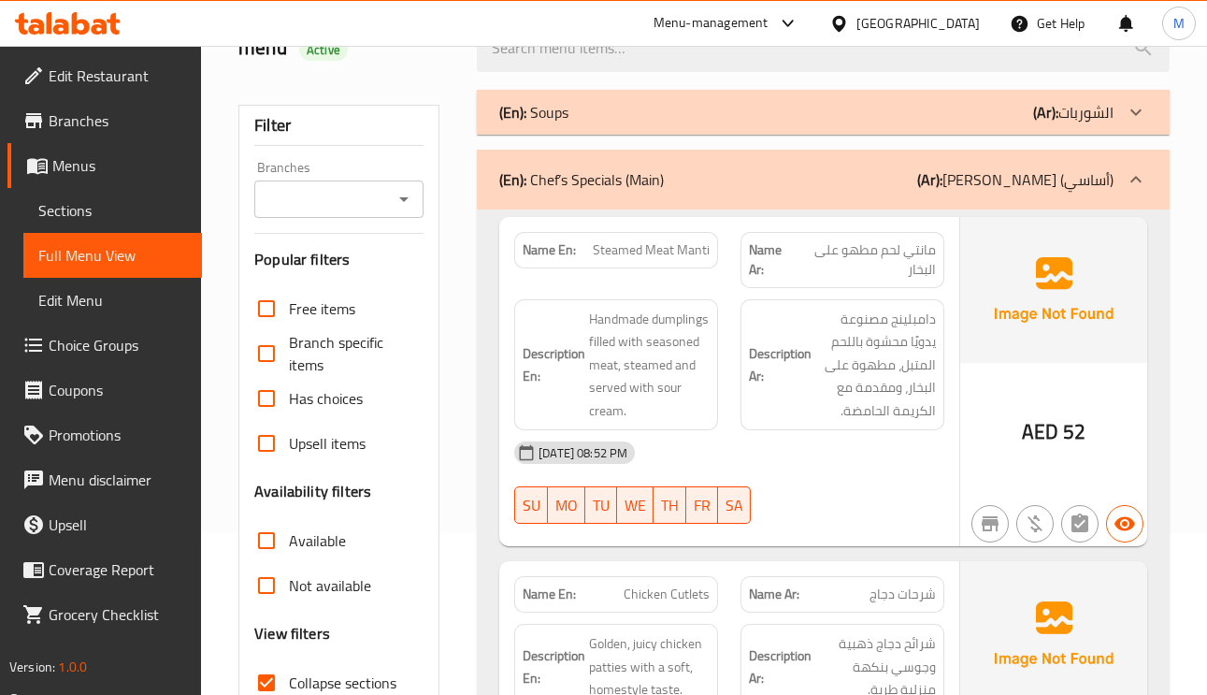
click at [642, 260] on span "Steamed Meat Manti" at bounding box center [651, 250] width 117 height 20
copy span "Steamed Meat Manti"
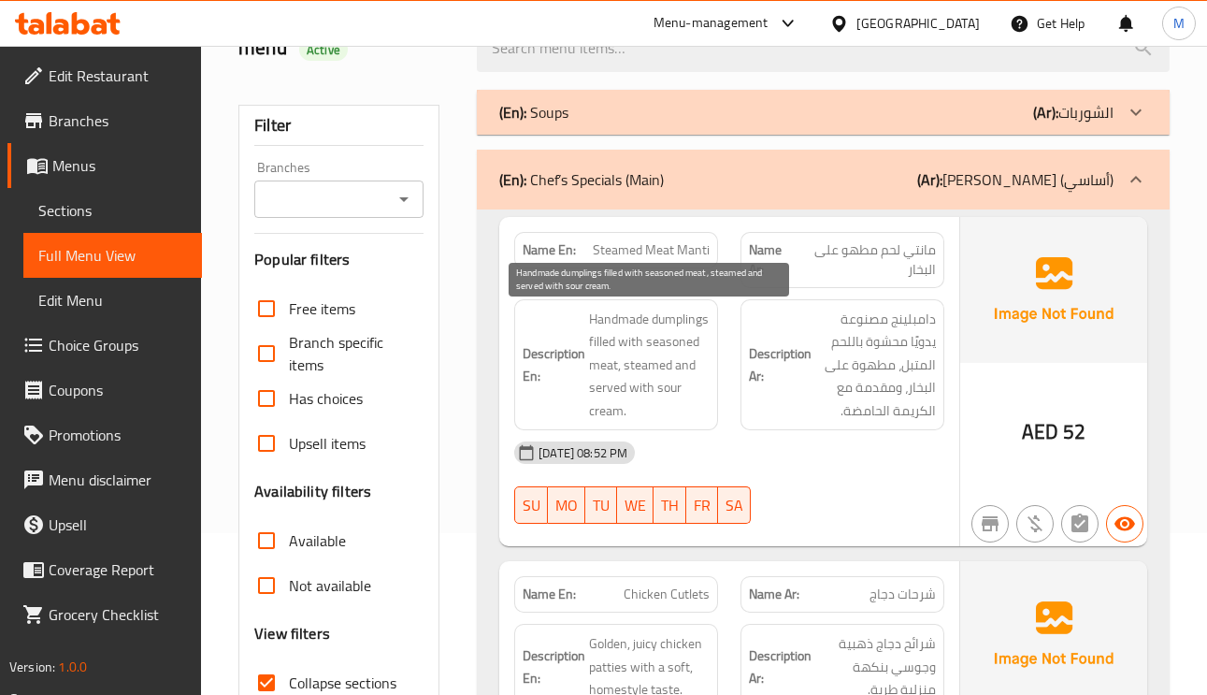
click at [608, 394] on span "Handmade dumplings filled with seasoned meat, steamed and served with sour crea…" at bounding box center [649, 365] width 121 height 115
click at [608, 392] on span "Handmade dumplings filled with seasoned meat, steamed and served with sour crea…" at bounding box center [649, 365] width 121 height 115
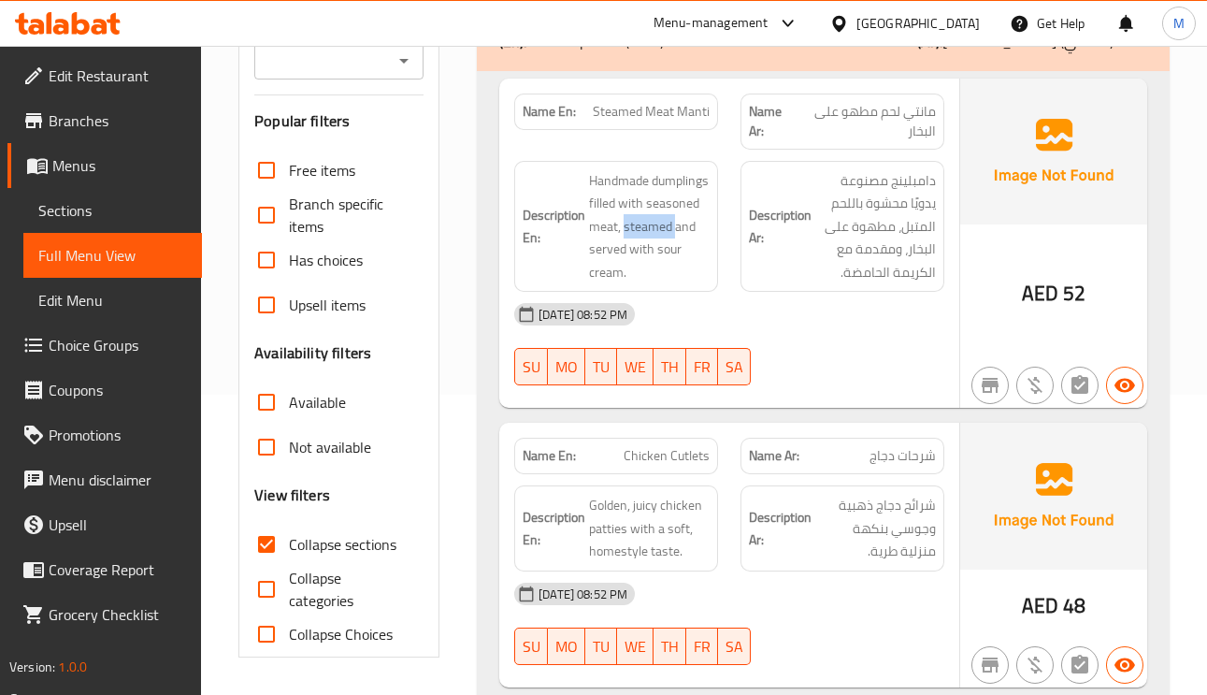
scroll to position [302, 0]
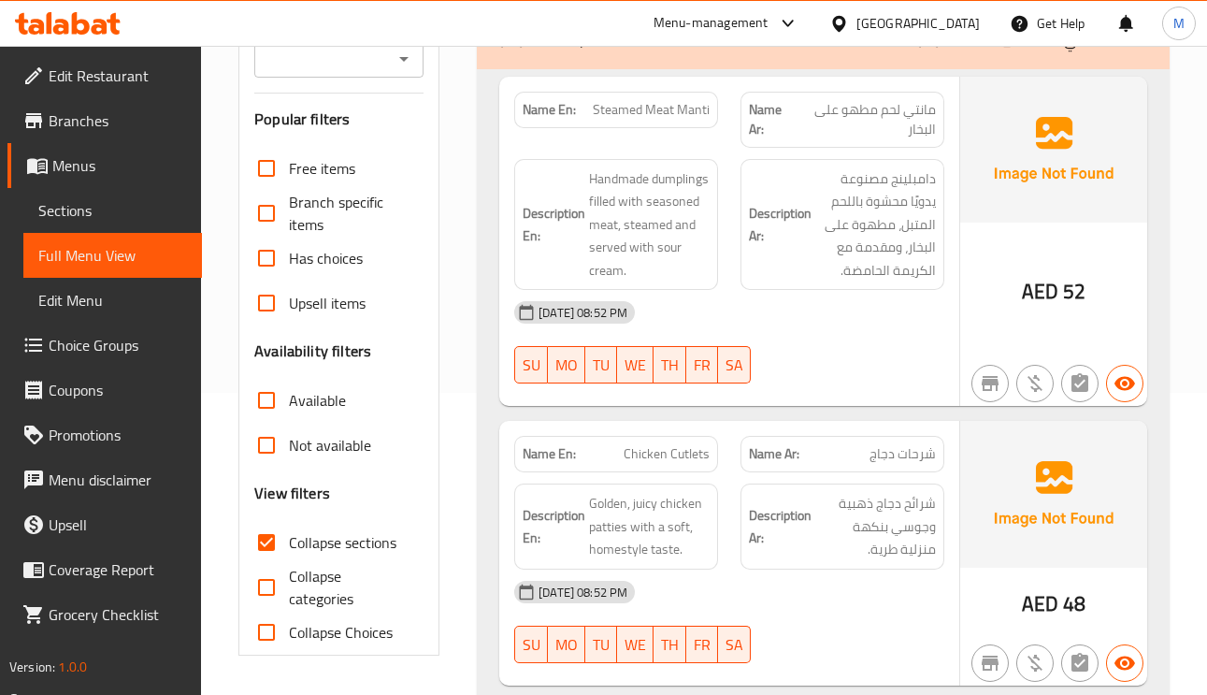
click at [927, 445] on span "شرحات دجاج" at bounding box center [902, 454] width 66 height 20
click at [687, 464] on span "Chicken Cutlets" at bounding box center [666, 454] width 86 height 20
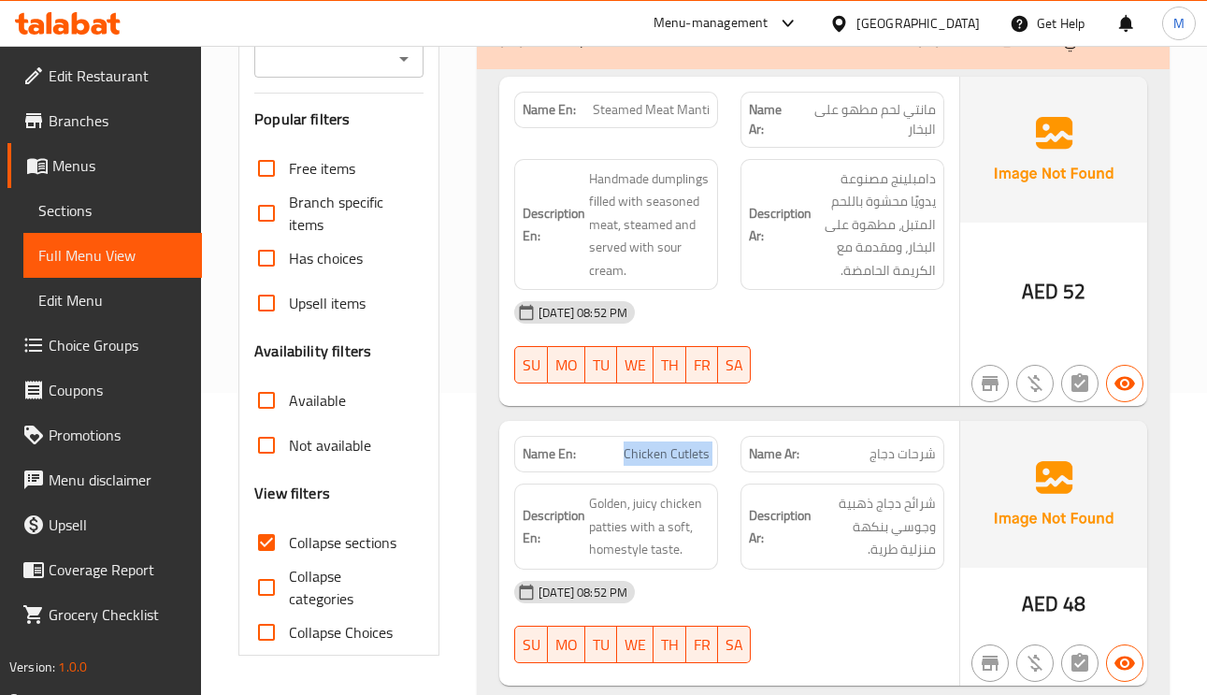
click at [687, 464] on span "Chicken Cutlets" at bounding box center [666, 454] width 86 height 20
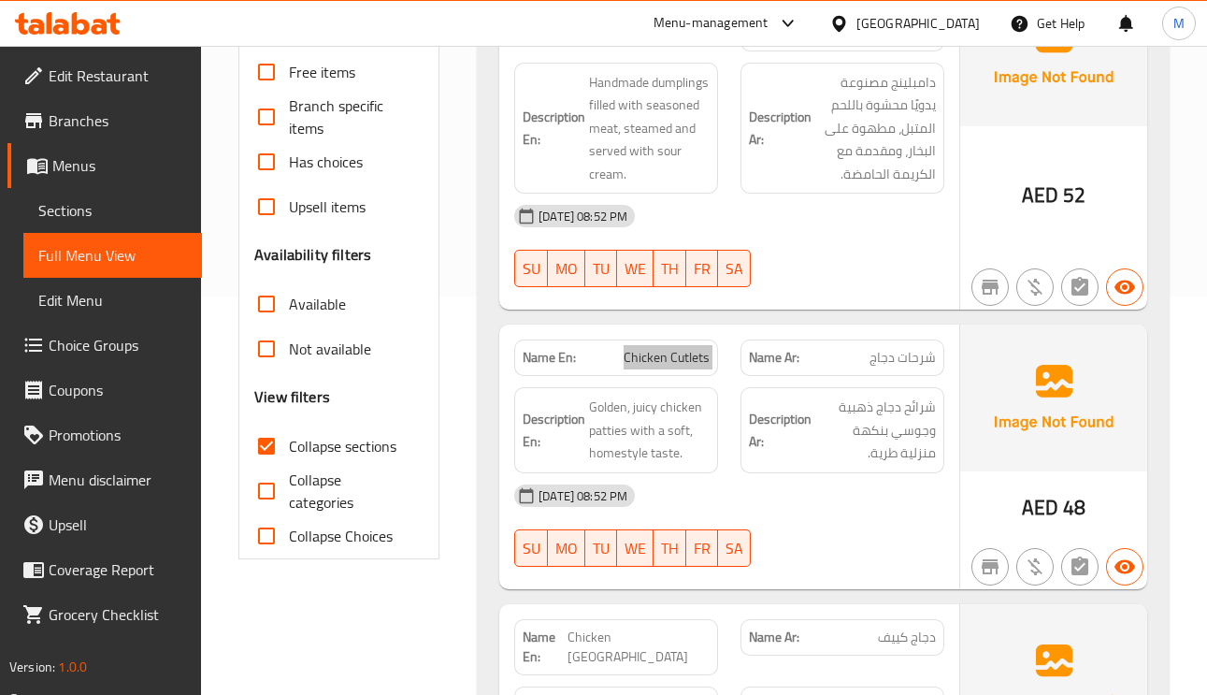
scroll to position [442, 0]
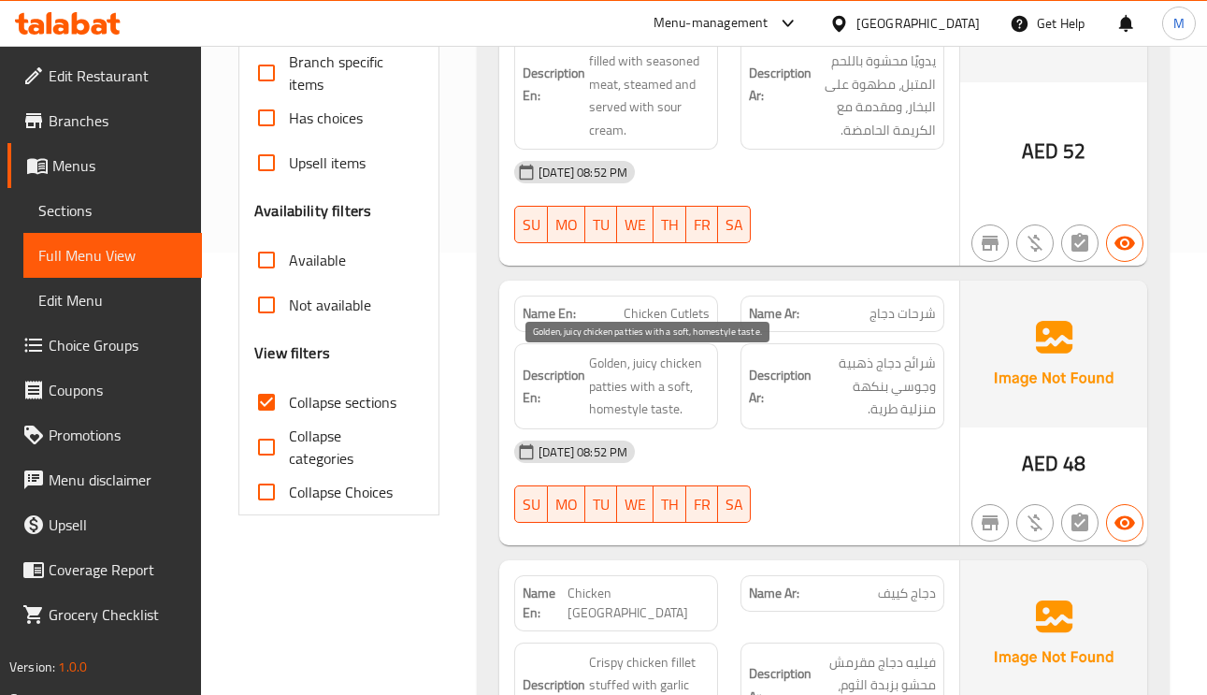
click at [672, 373] on span "Golden, juicy chicken patties with a soft, homestyle taste." at bounding box center [649, 385] width 121 height 69
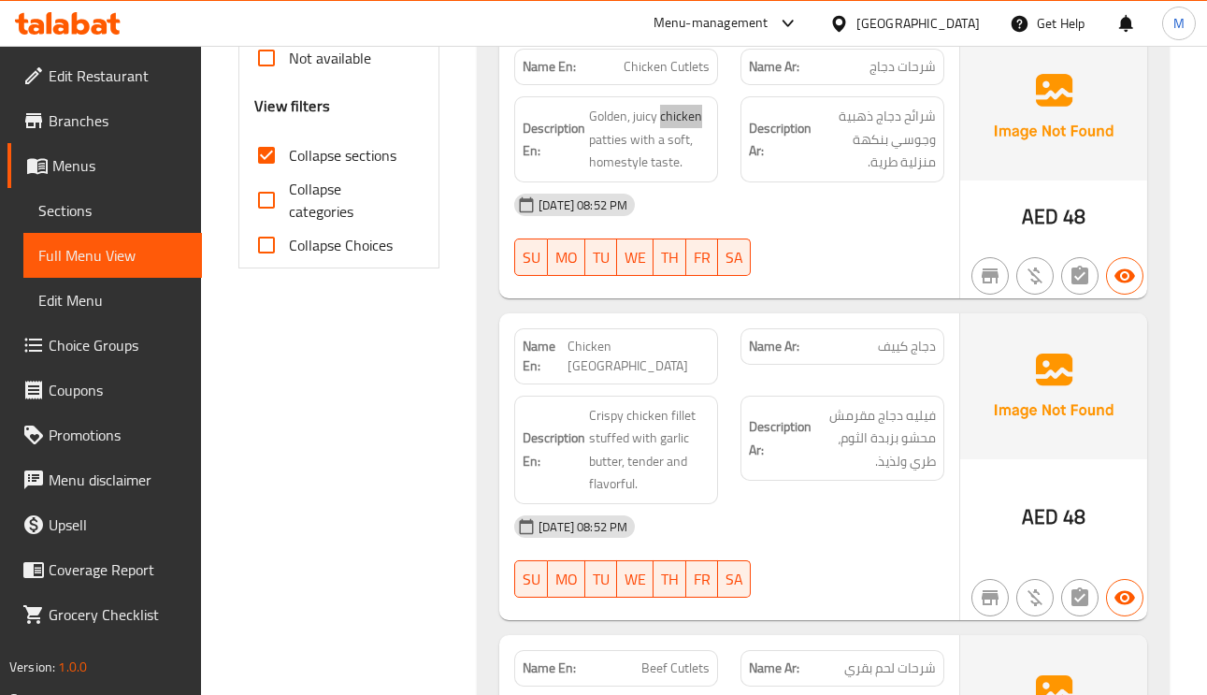
scroll to position [863, 0]
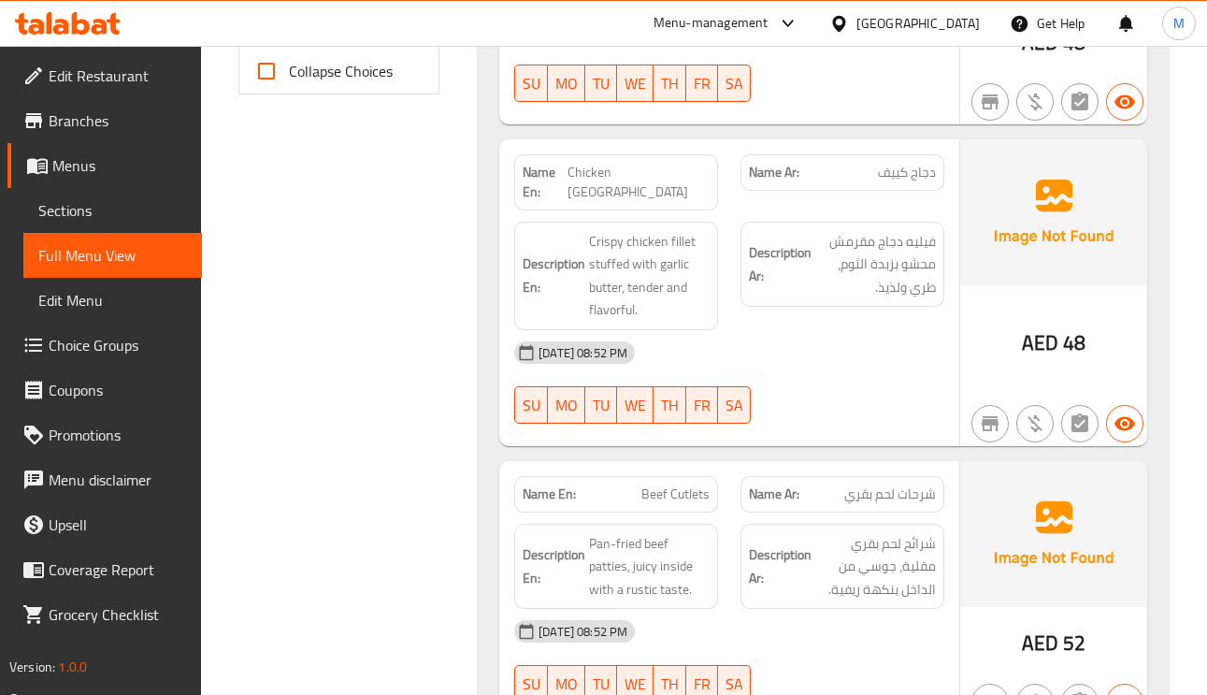
click at [869, 484] on span "شرحات لحم بقري" at bounding box center [890, 494] width 92 height 20
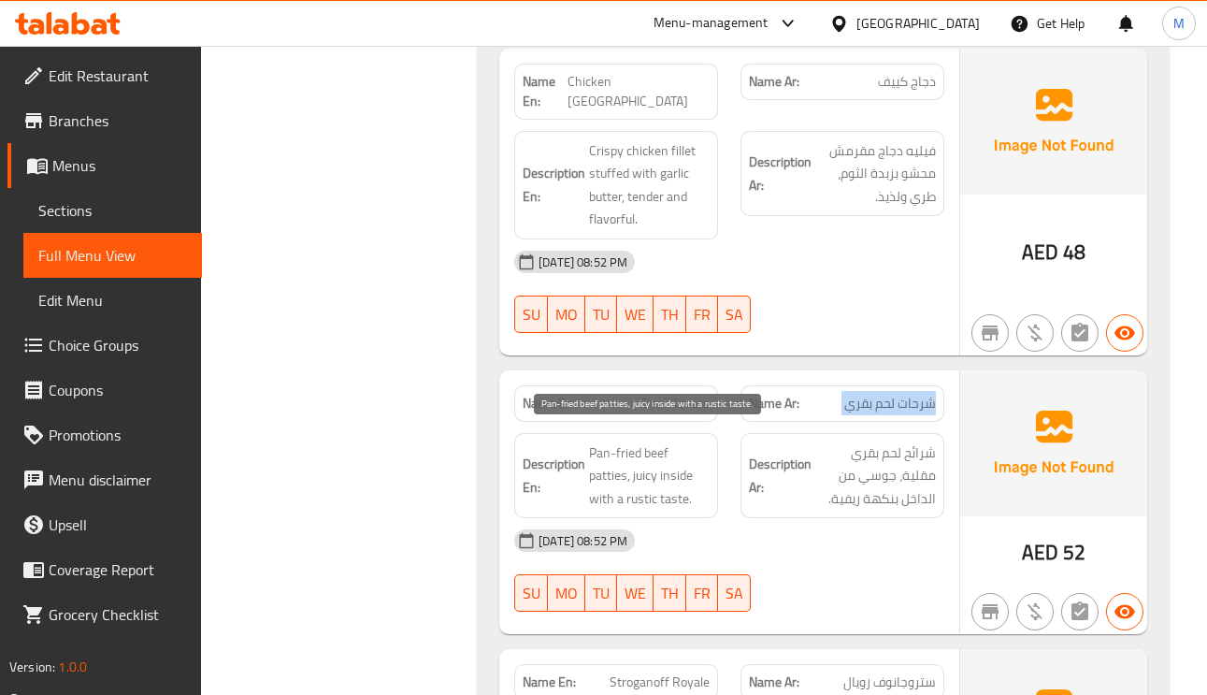
scroll to position [1003, 0]
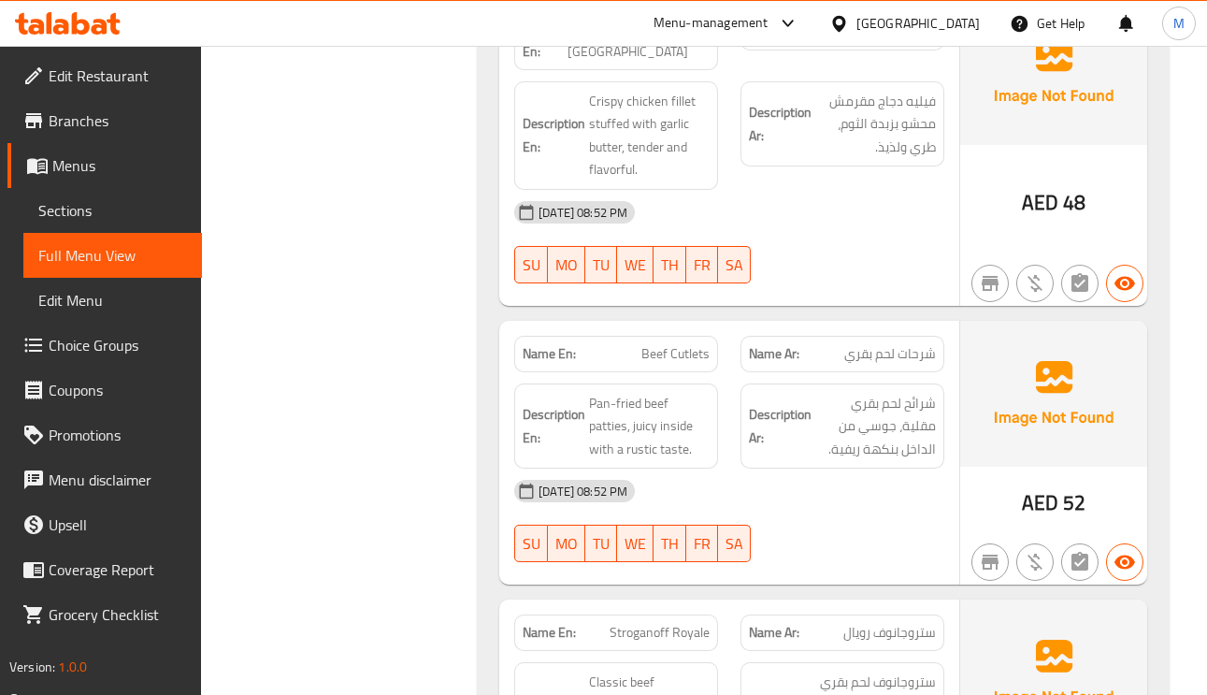
click at [709, 339] on div "Name En: Beef Cutlets" at bounding box center [616, 354] width 204 height 36
copy span "Beef Cutlets"
click at [709, 338] on div "Name En: Beef Cutlets" at bounding box center [616, 354] width 204 height 36
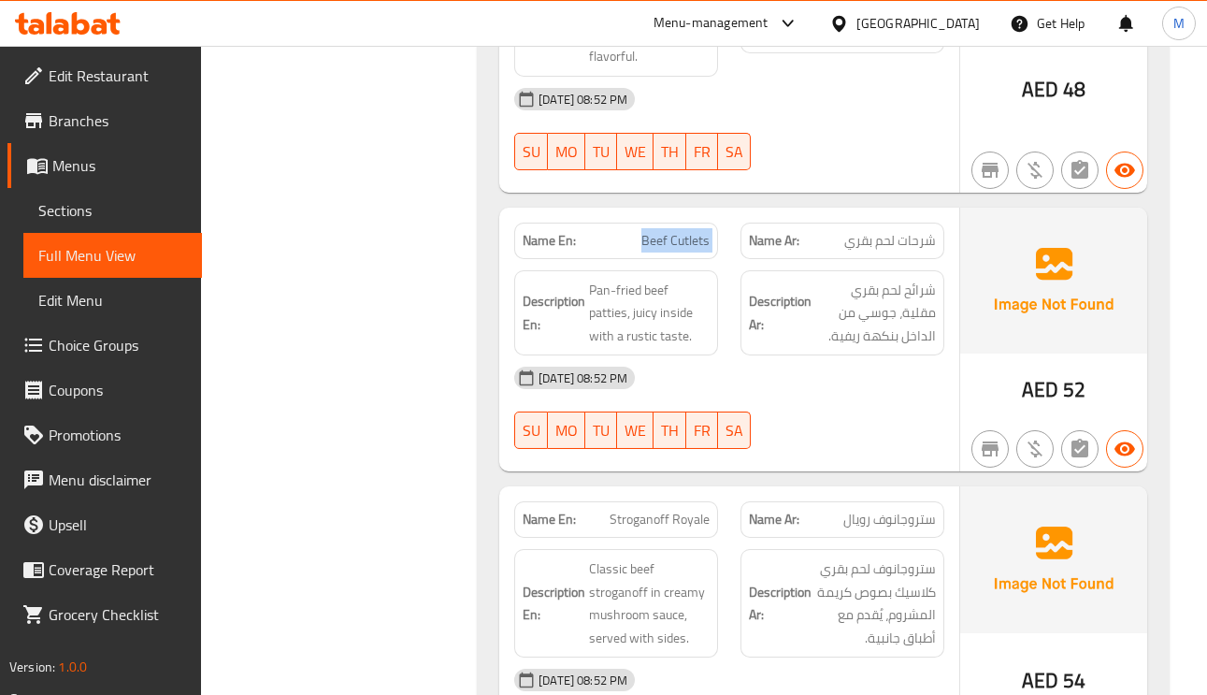
scroll to position [1283, 0]
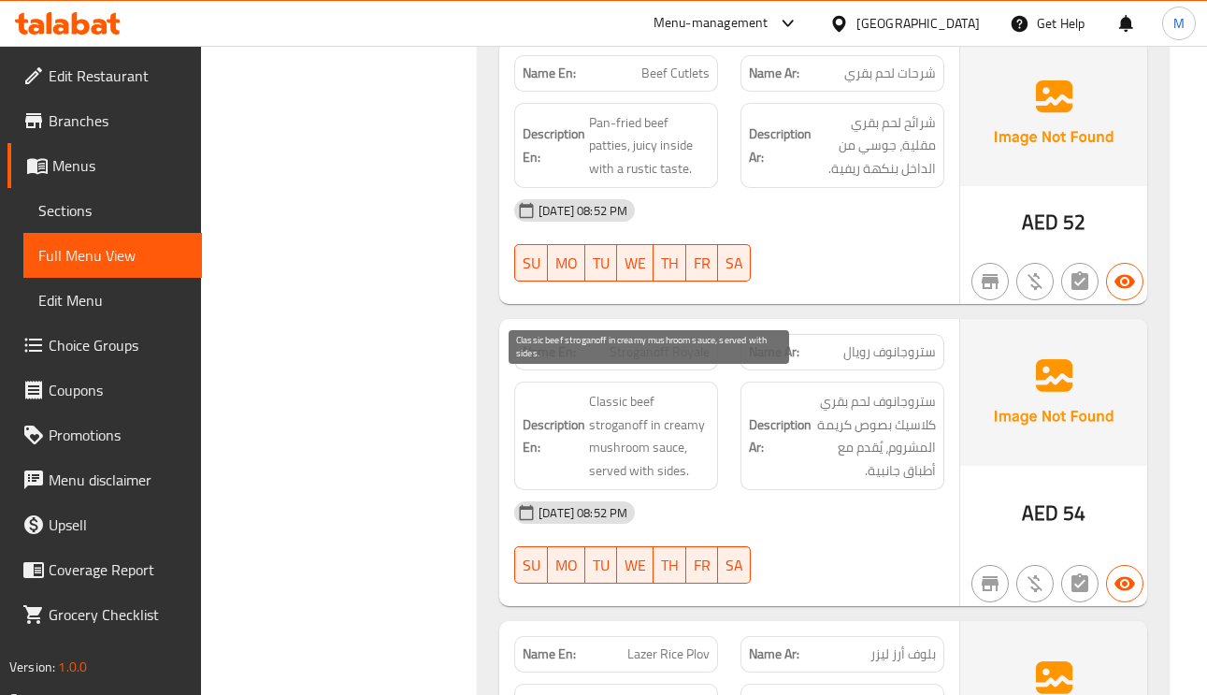
click at [605, 390] on span "Classic beef stroganoff in creamy mushroom sauce, served with sides." at bounding box center [649, 436] width 121 height 92
click at [626, 438] on span "Classic beef stroganoff in creamy mushroom sauce, served with sides." at bounding box center [649, 436] width 121 height 92
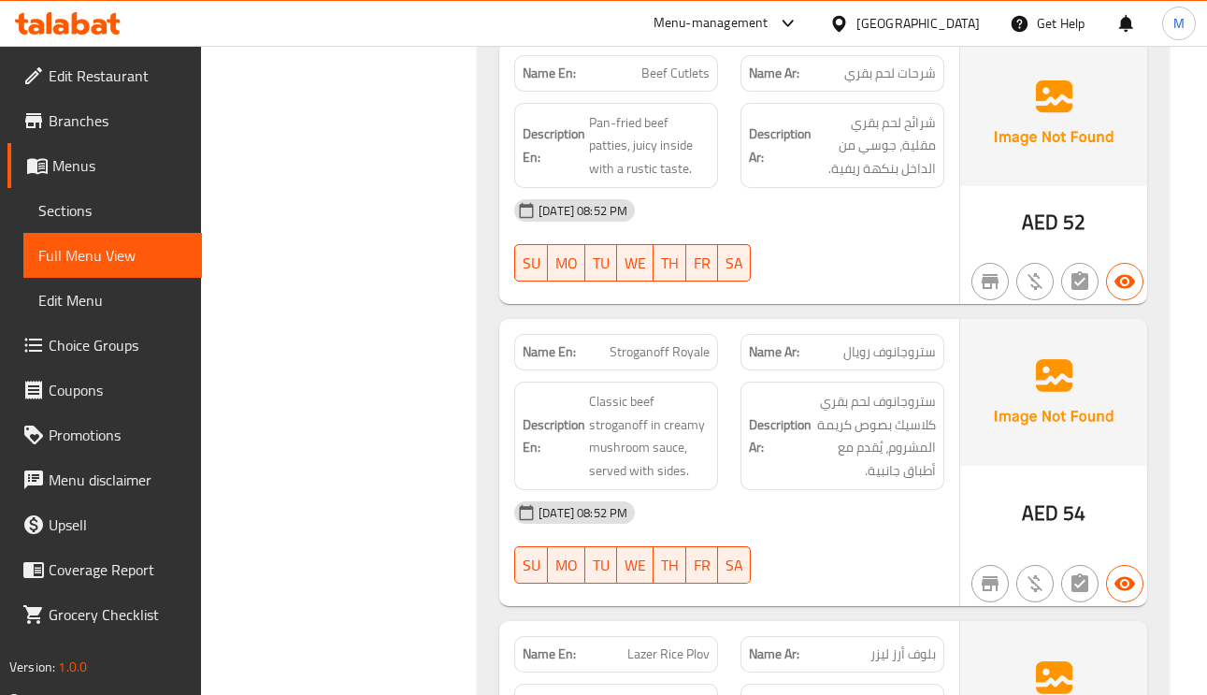
click at [660, 344] on span "Stroganoff Royale" at bounding box center [659, 352] width 100 height 20
copy span "Stroganoff"
click at [660, 344] on span "Stroganoff Royale" at bounding box center [659, 352] width 100 height 20
copy span "Stroganoff Royale"
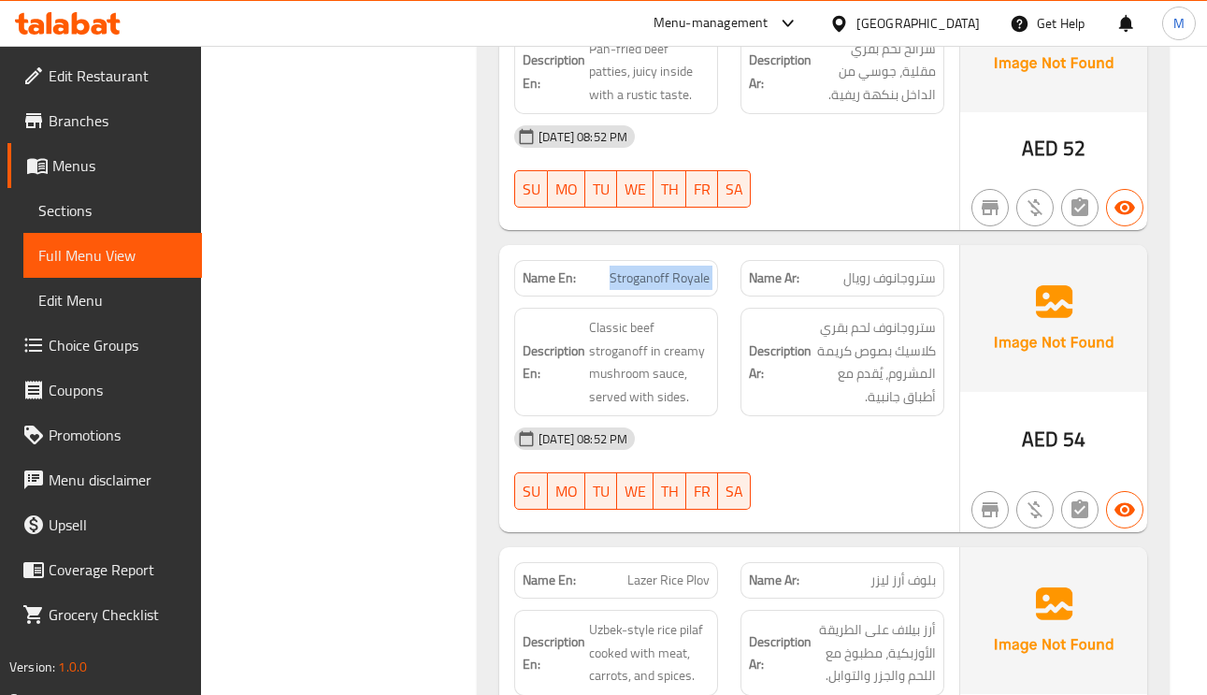
scroll to position [1424, 0]
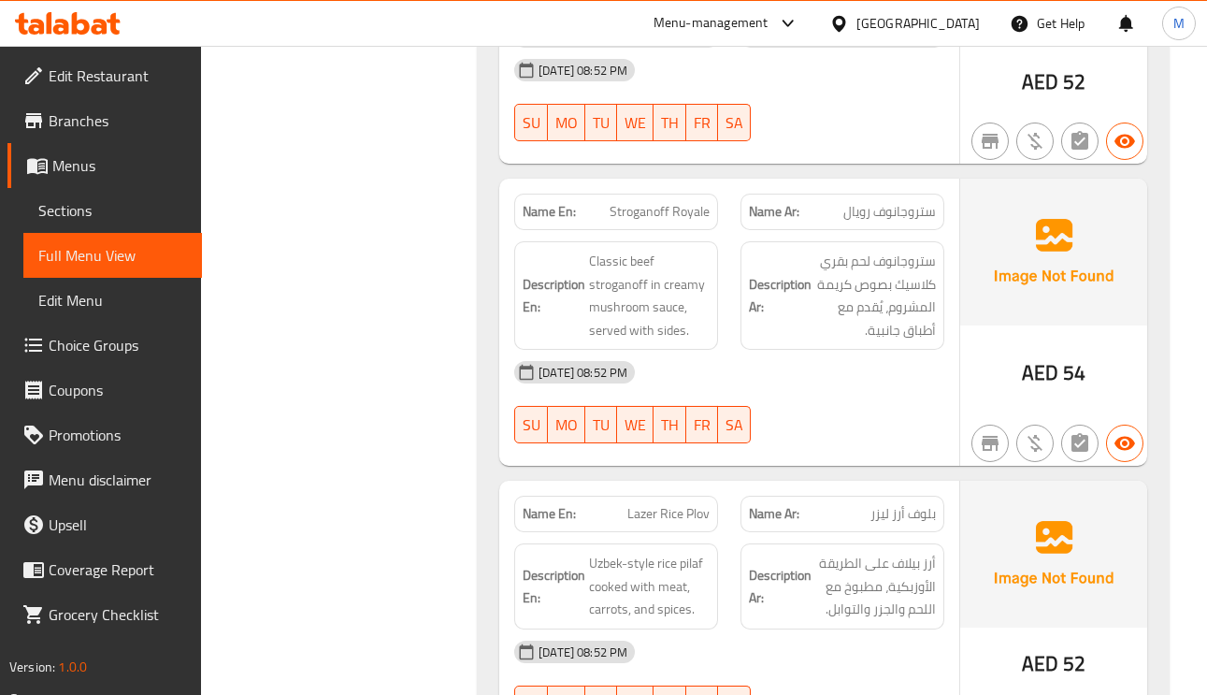
click at [635, 495] on div "Name En: Lazer Rice Plov" at bounding box center [616, 513] width 204 height 36
copy span "Lazer"
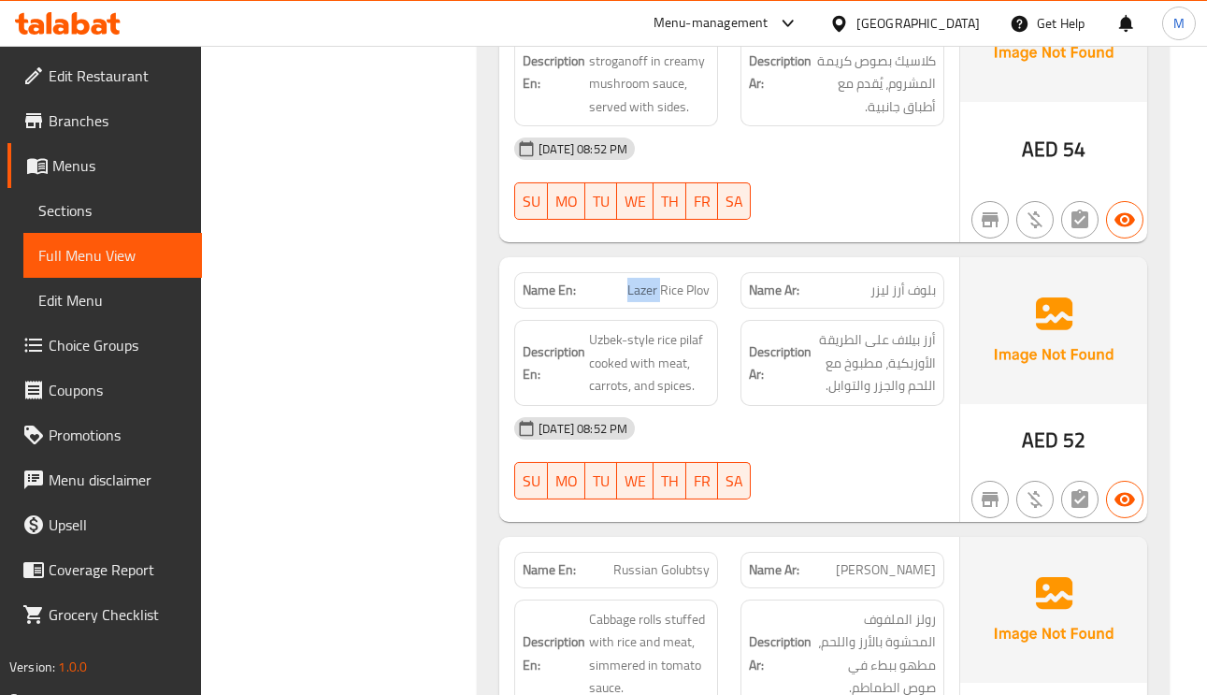
scroll to position [1704, 0]
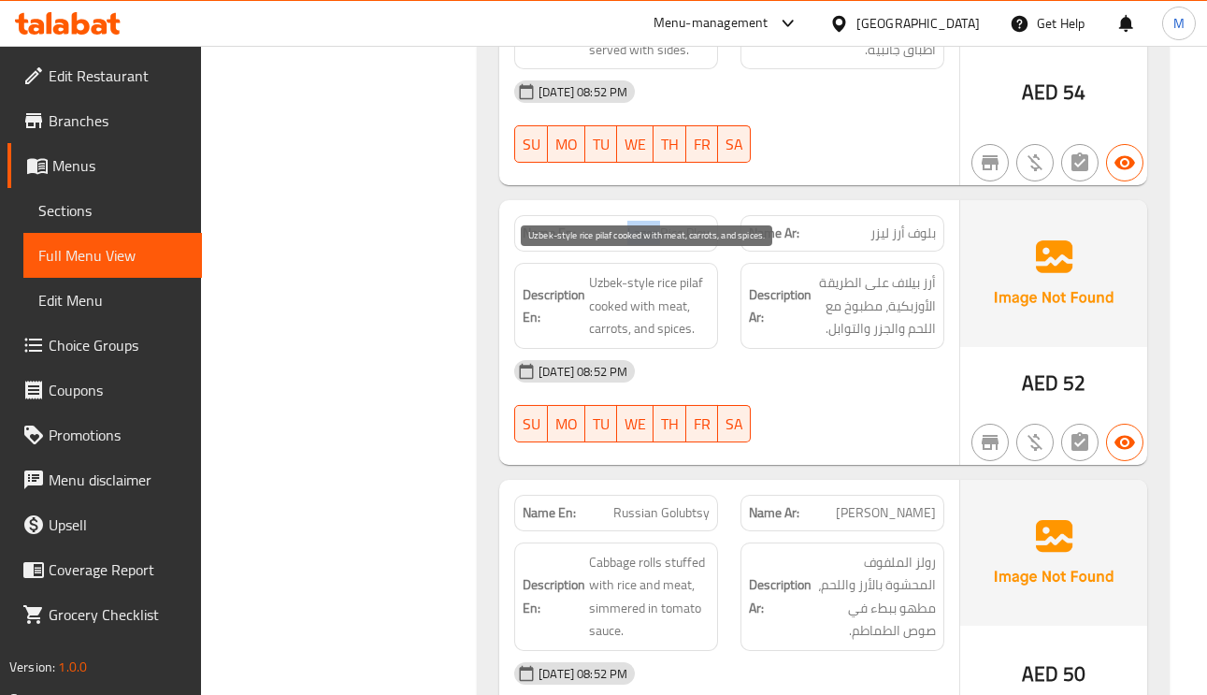
click at [678, 271] on span "Uzbek-style rice pilaf cooked with meat, carrots, and spices." at bounding box center [649, 305] width 121 height 69
click at [685, 271] on span "Uzbek-style rice pilaf cooked with meat, carrots, and spices." at bounding box center [649, 305] width 121 height 69
click at [686, 271] on span "Uzbek-style rice pilaf cooked with meat, carrots, and spices." at bounding box center [649, 305] width 121 height 69
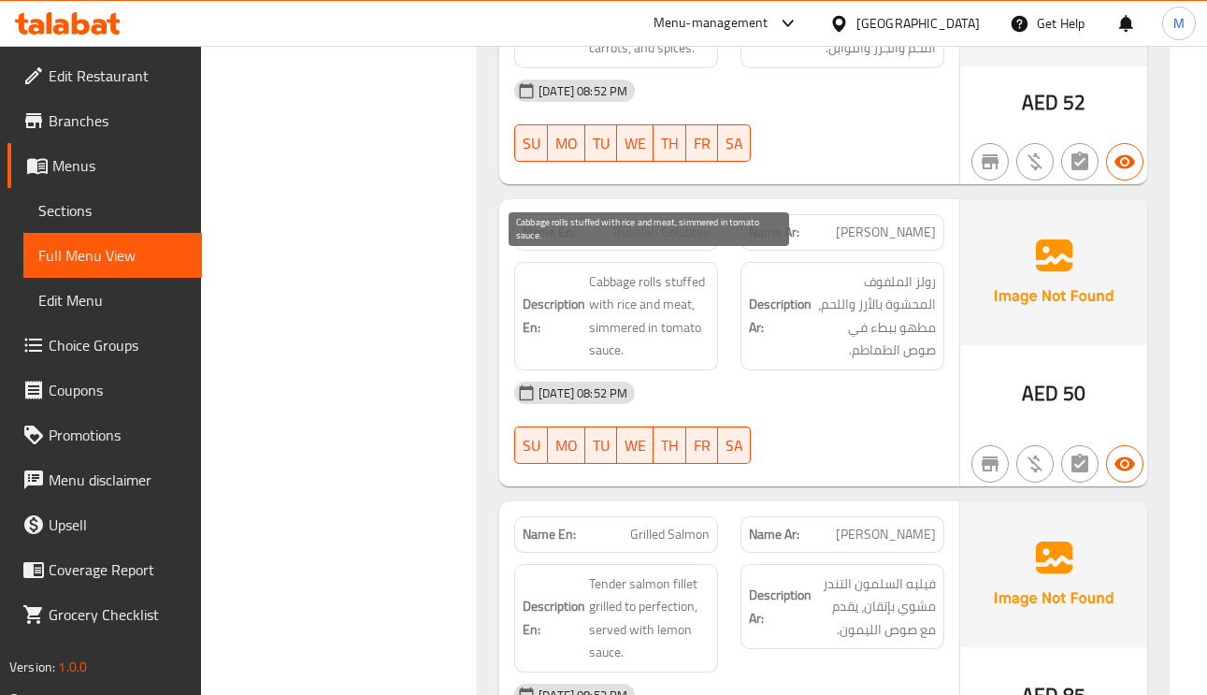
click at [597, 272] on span "Cabbage rolls stuffed with rice and meat, simmered in tomato sauce." at bounding box center [649, 316] width 121 height 92
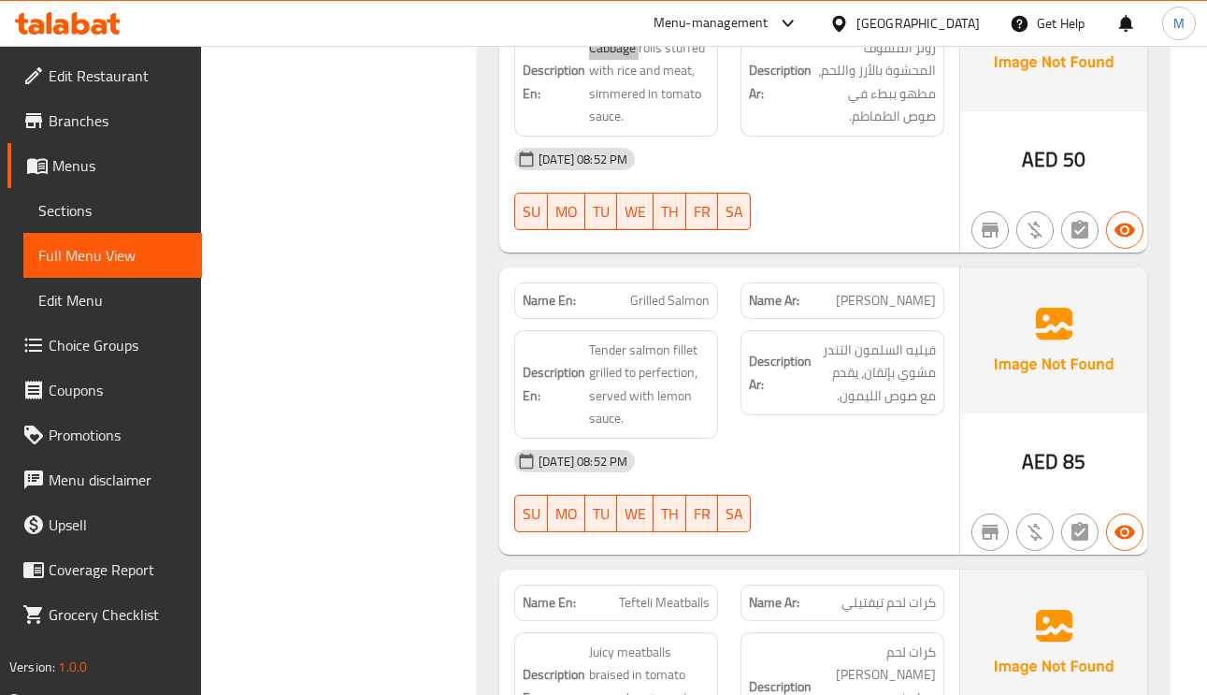
scroll to position [2265, 0]
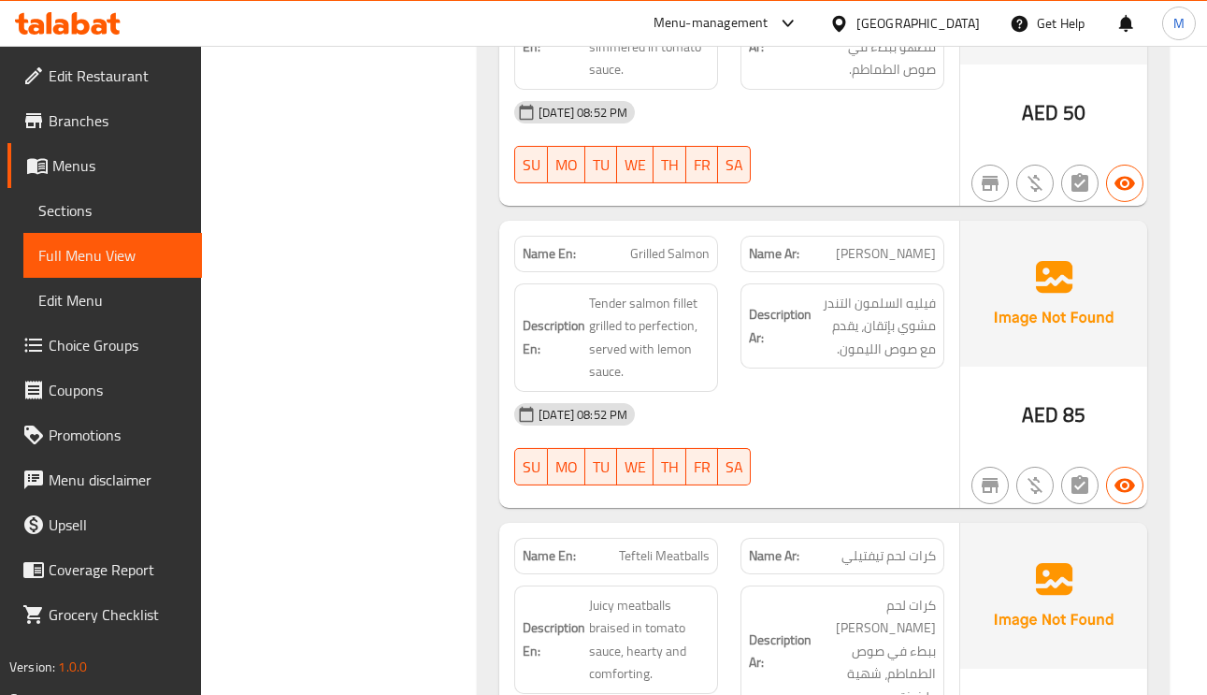
click at [919, 553] on span "كرات لحم تيفتيلي" at bounding box center [888, 556] width 94 height 20
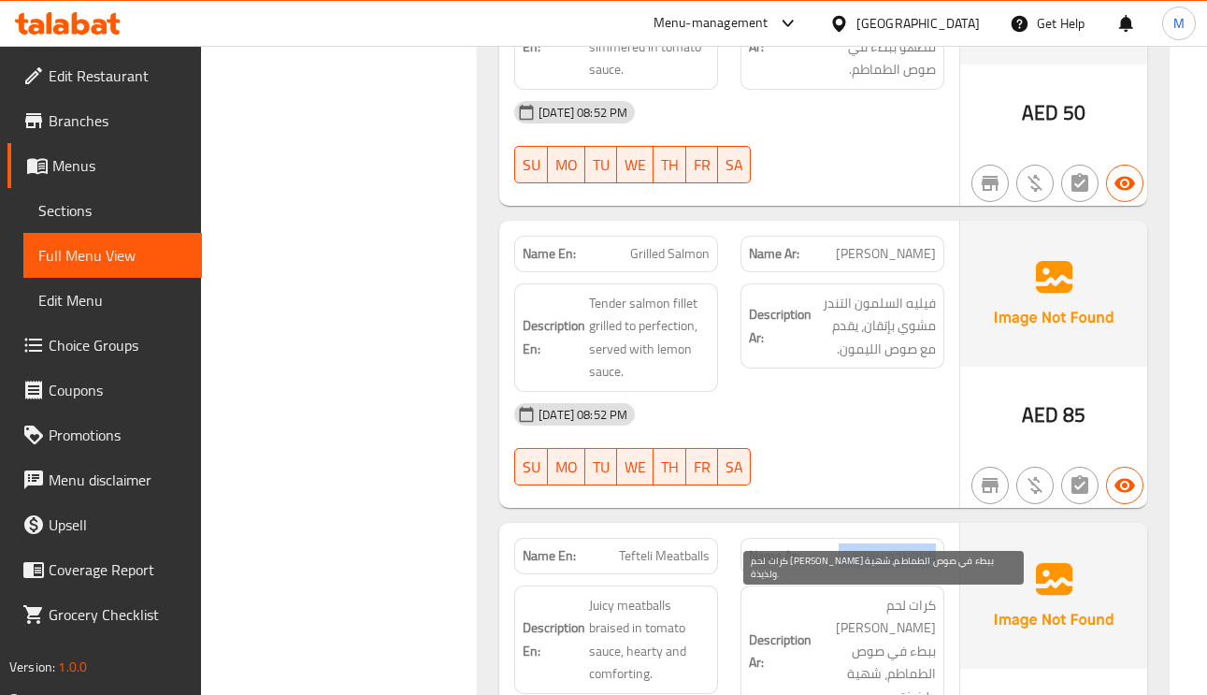
scroll to position [2405, 0]
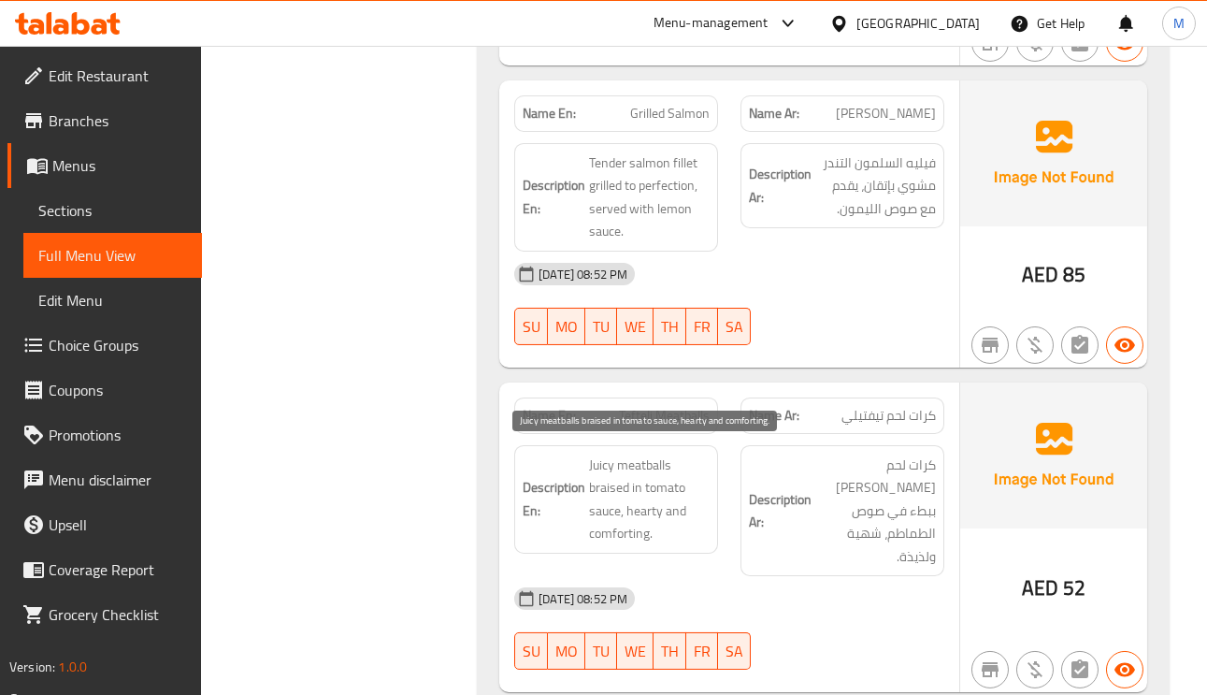
click at [602, 459] on span "Juicy meatballs braised in tomato sauce, hearty and comforting." at bounding box center [649, 499] width 121 height 92
click at [609, 480] on span "Juicy meatballs braised in tomato sauce, hearty and comforting." at bounding box center [649, 499] width 121 height 92
copy span "braised"
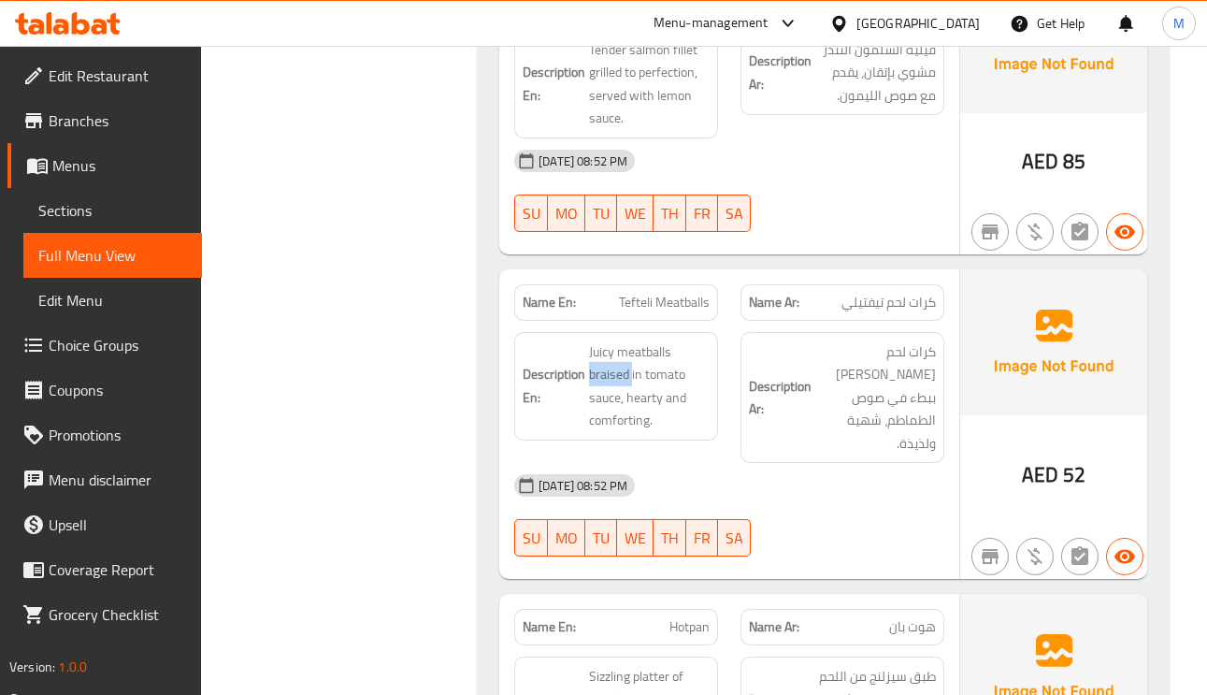
scroll to position [2826, 0]
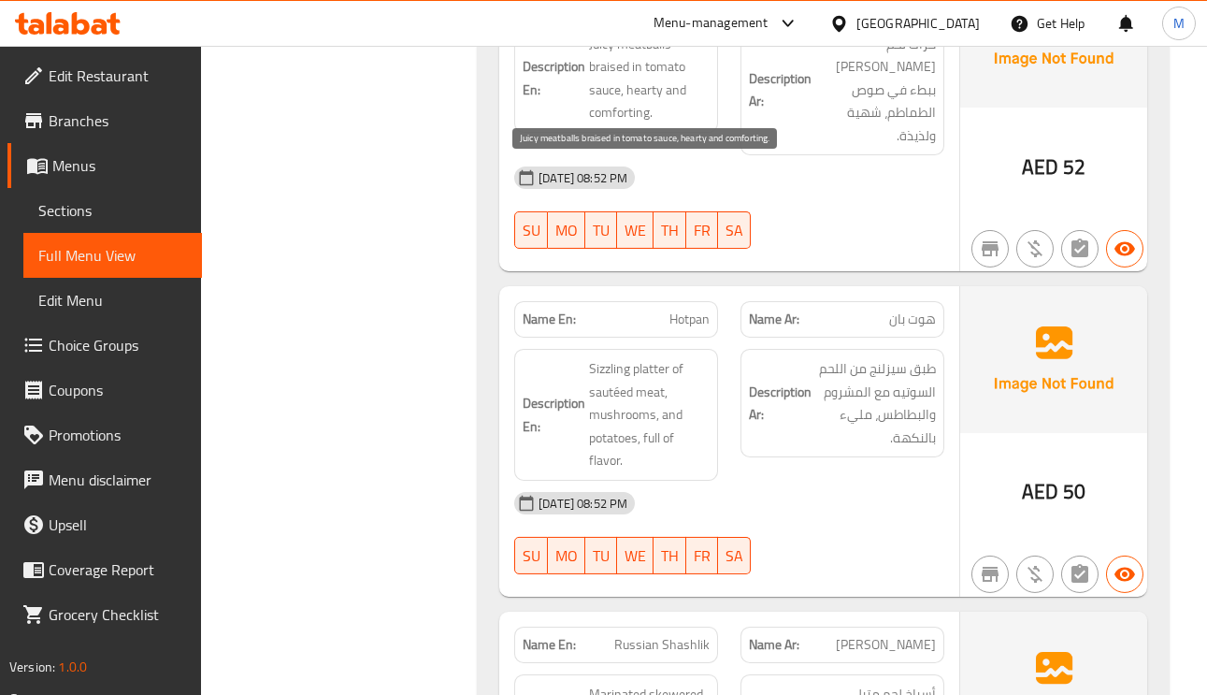
click at [639, 113] on span "Juicy meatballs braised in tomato sauce, hearty and comforting." at bounding box center [649, 79] width 121 height 92
click at [634, 107] on span "Juicy meatballs braised in tomato sauce, hearty and comforting." at bounding box center [649, 79] width 121 height 92
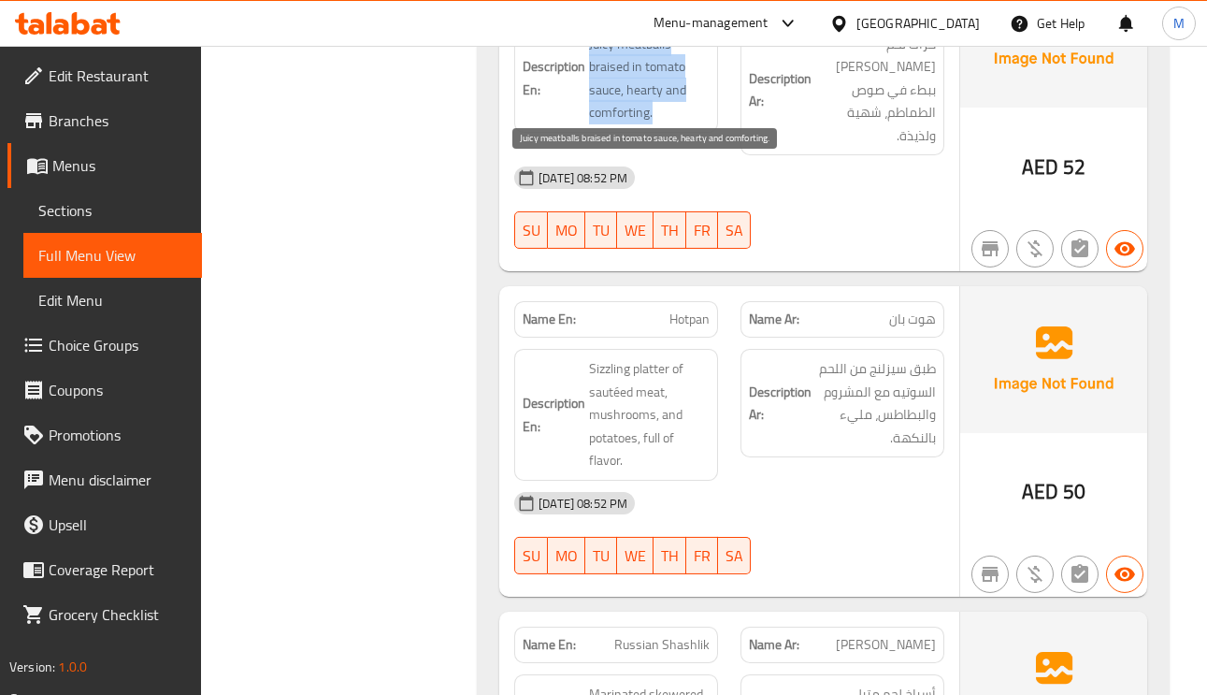
click at [634, 107] on span "Juicy meatballs braised in tomato sauce, hearty and comforting." at bounding box center [649, 79] width 121 height 92
click at [640, 83] on span "Juicy meatballs braised in tomato sauce, hearty and comforting." at bounding box center [649, 79] width 121 height 92
copy span "hearty and comforting."
drag, startPoint x: 629, startPoint y: 76, endPoint x: 685, endPoint y: 94, distance: 59.1
click at [685, 94] on span "Juicy meatballs braised in tomato sauce, hearty and comforting." at bounding box center [649, 79] width 121 height 92
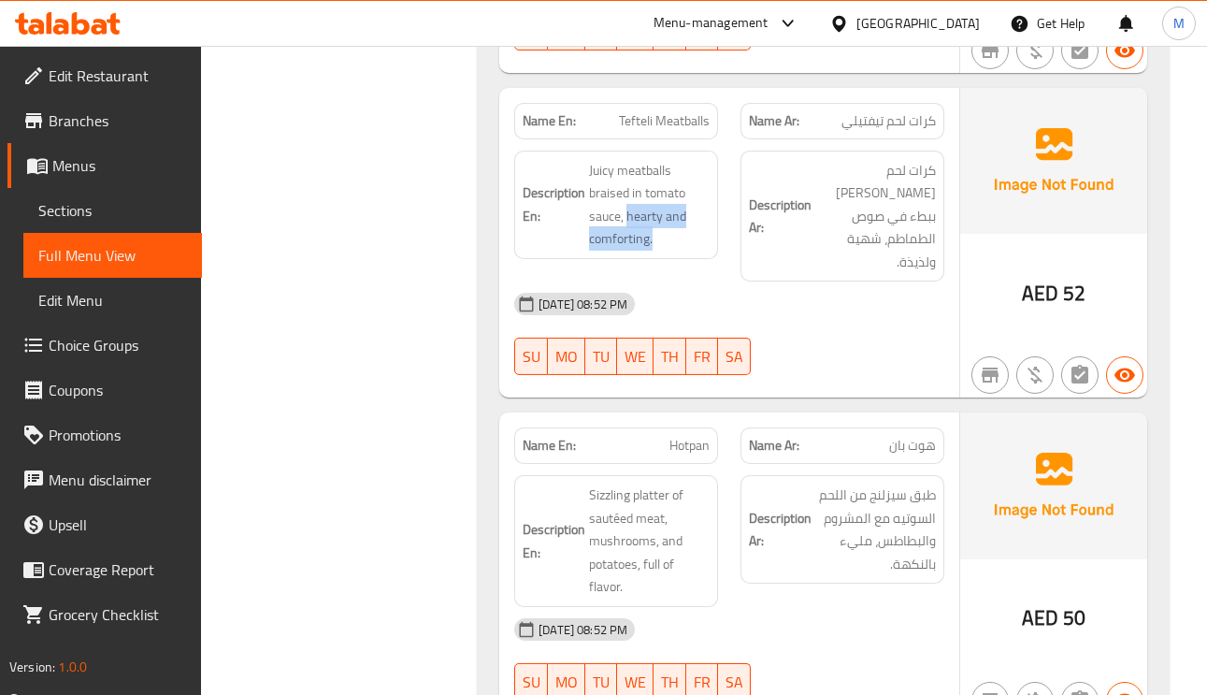
scroll to position [2545, 0]
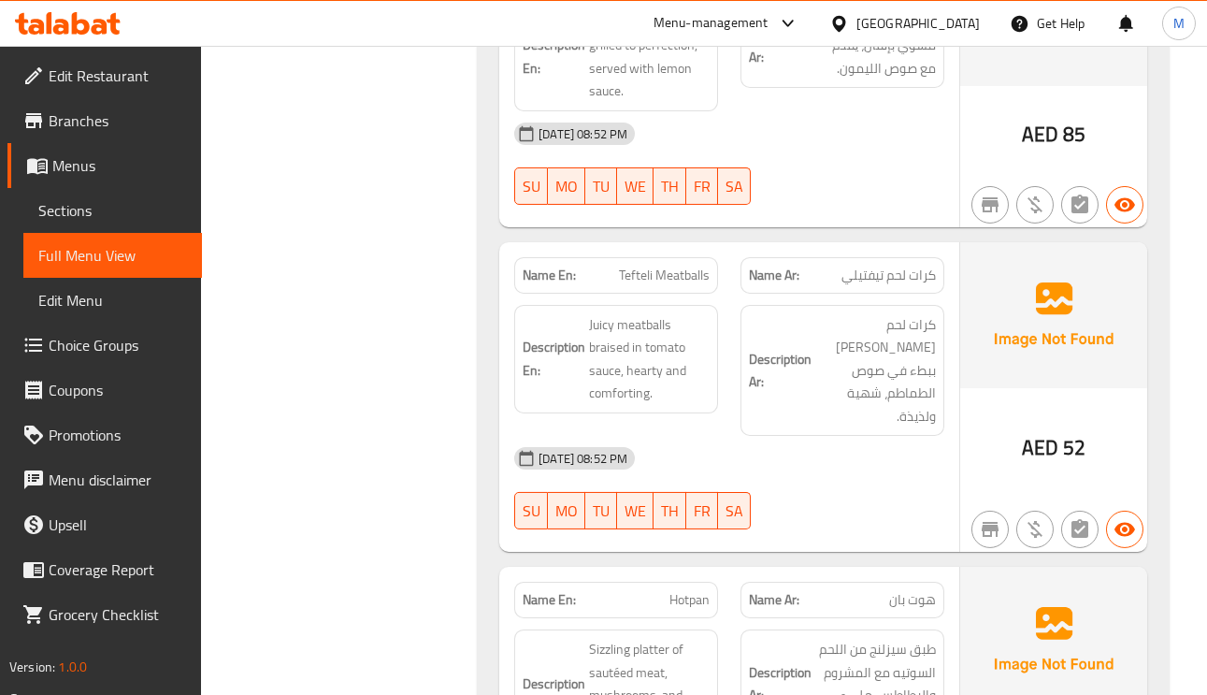
click at [659, 265] on span "Tefteli Meatballs" at bounding box center [664, 275] width 91 height 20
click at [660, 265] on span "Tefteli Meatballs" at bounding box center [664, 275] width 91 height 20
copy span "Tefteli Meatballs"
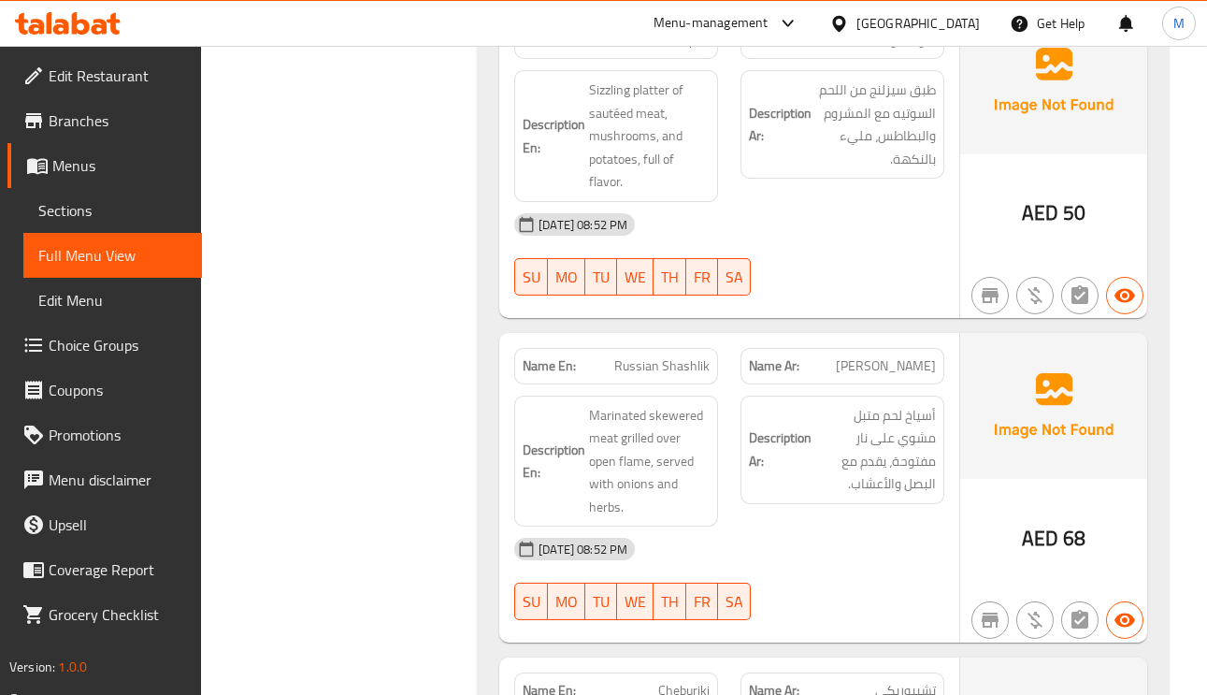
scroll to position [3106, 0]
click at [927, 354] on span "[PERSON_NAME]" at bounding box center [886, 364] width 100 height 20
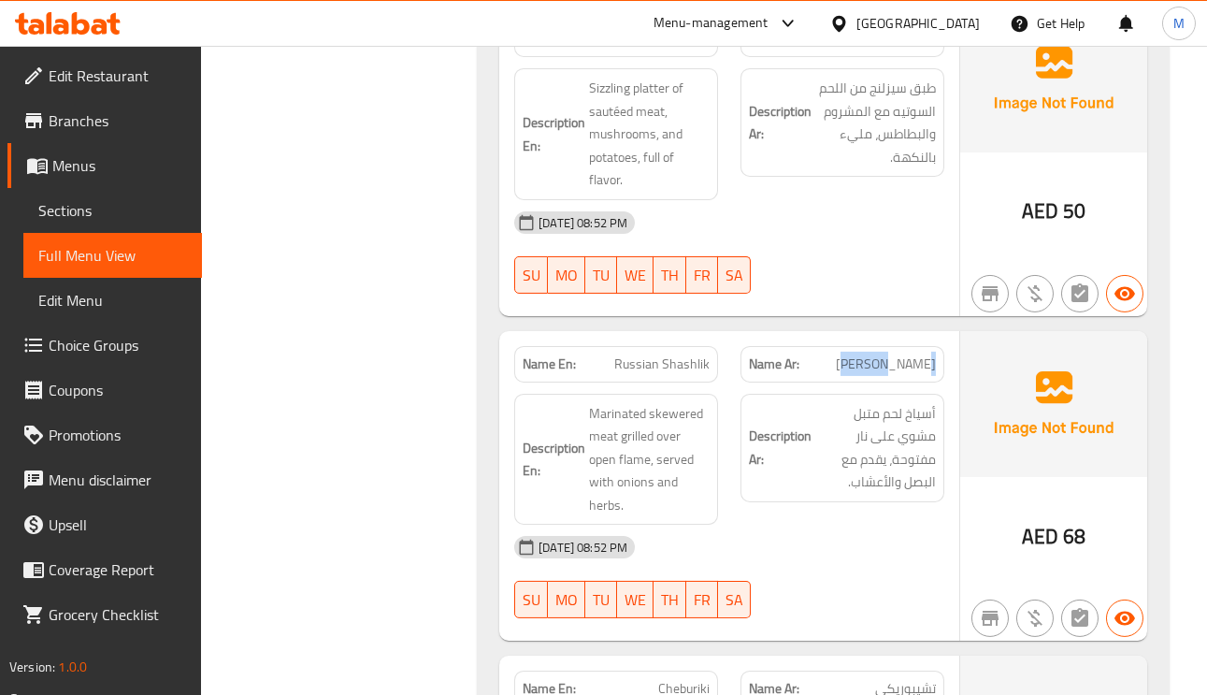
click at [927, 354] on span "[PERSON_NAME]" at bounding box center [886, 364] width 100 height 20
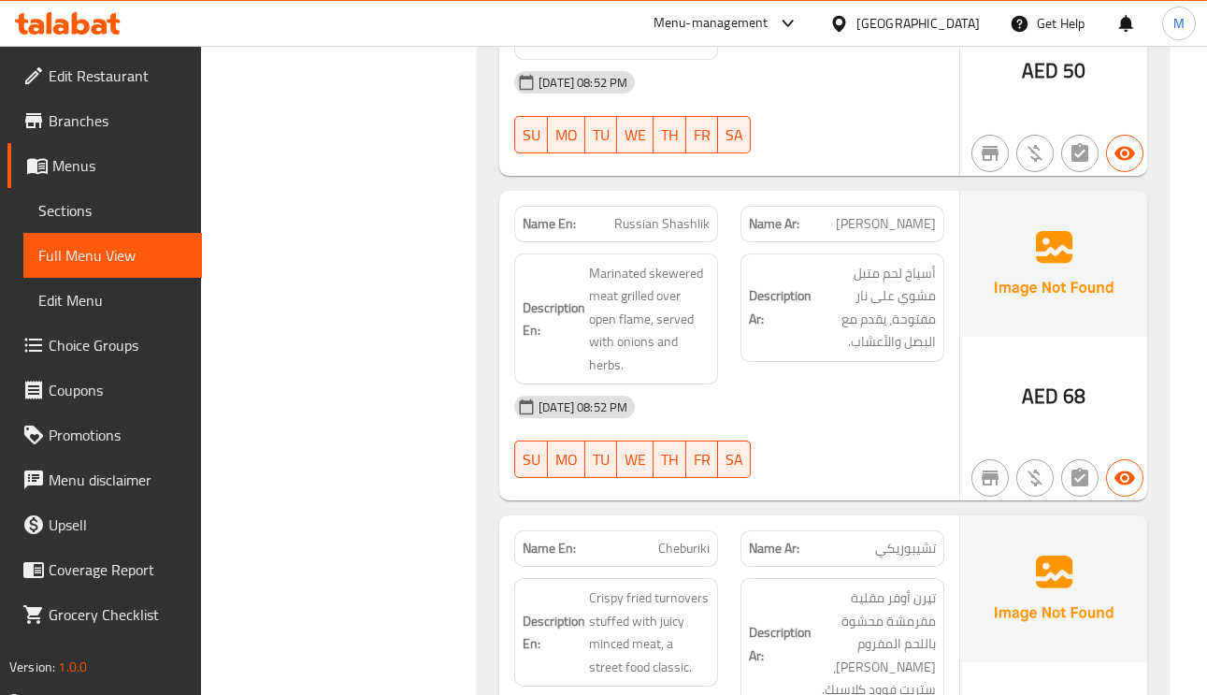
click at [916, 538] on span "تشيبوريكي" at bounding box center [905, 548] width 61 height 20
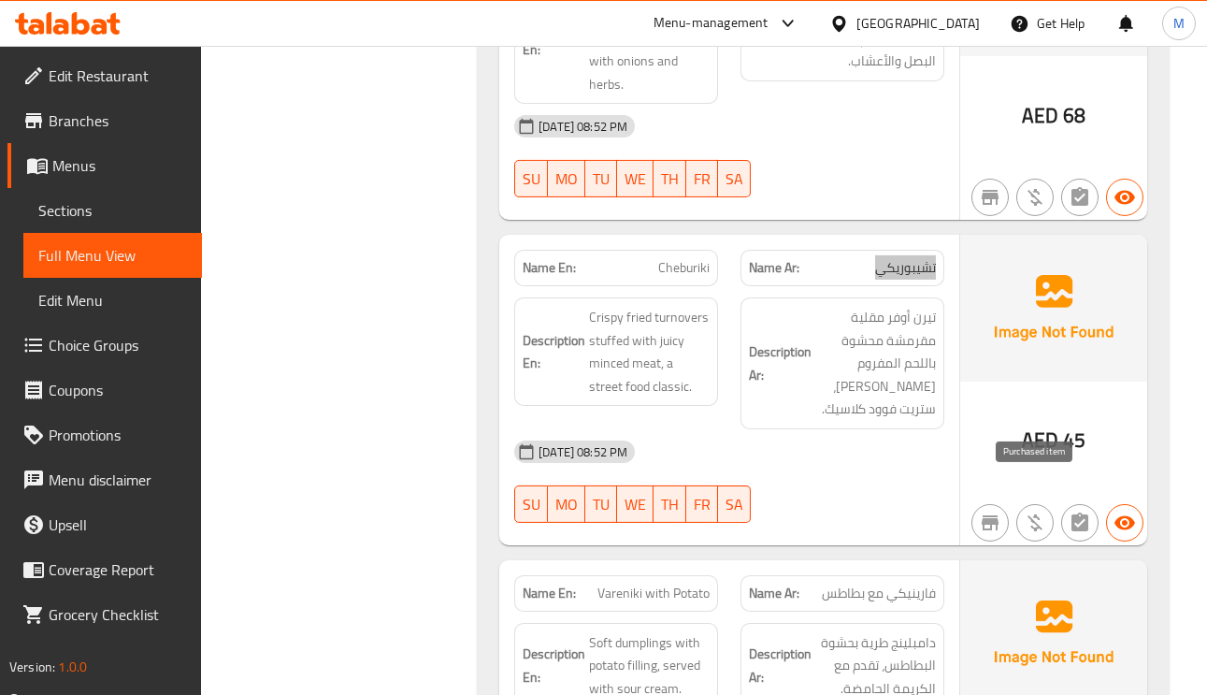
scroll to position [3667, 0]
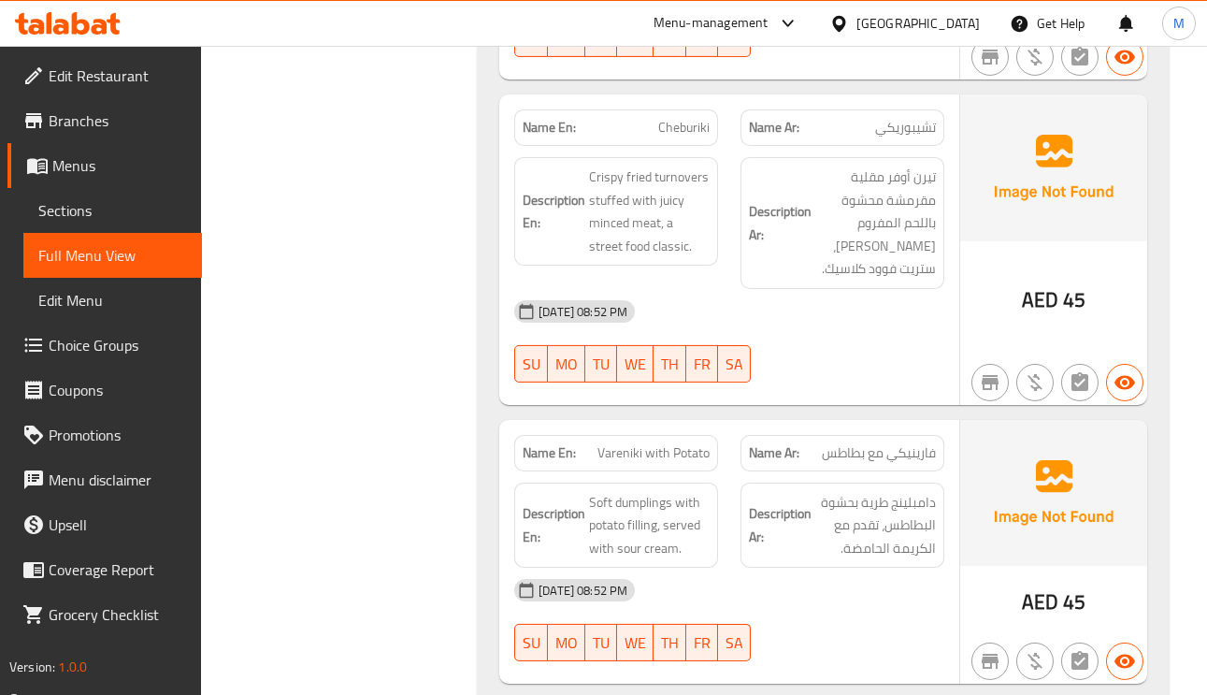
click at [910, 443] on span "فارينيكي مع بطاطس" at bounding box center [879, 453] width 114 height 20
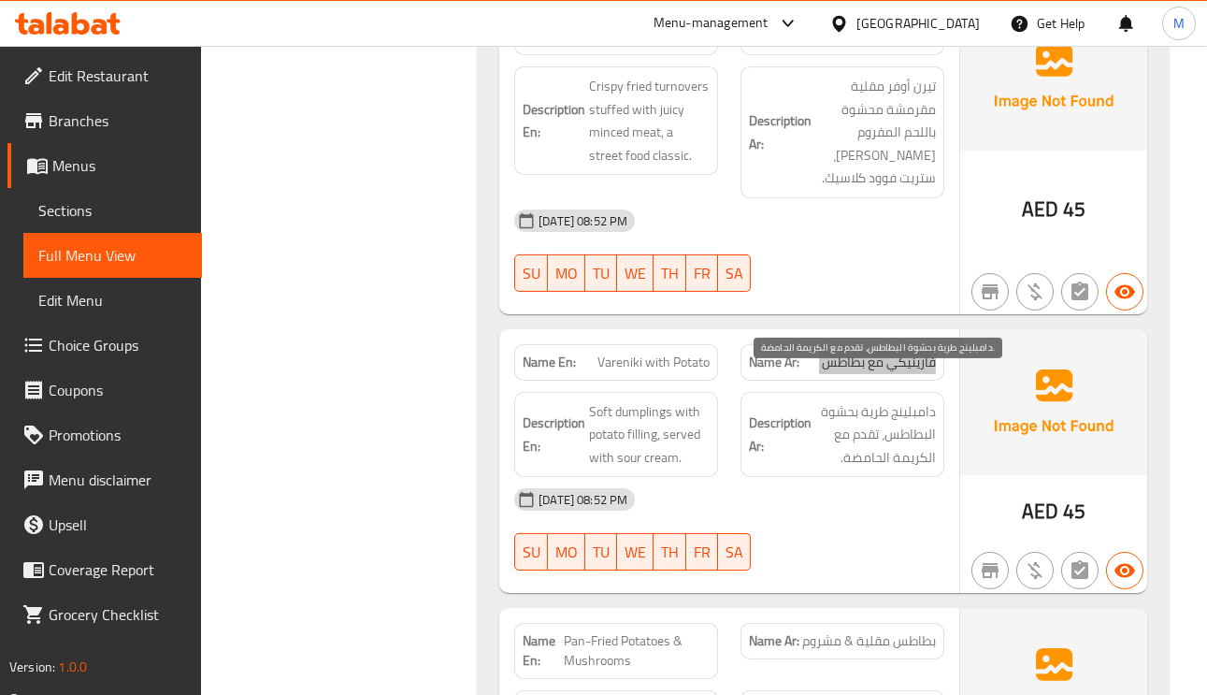
scroll to position [3807, 0]
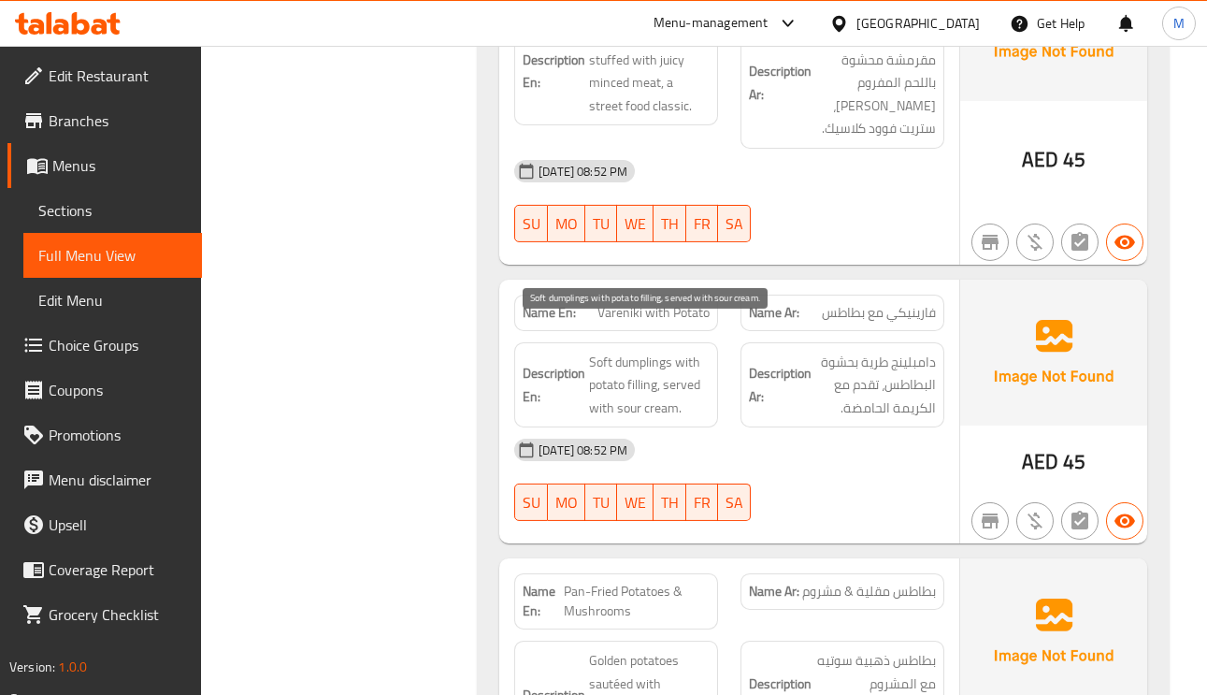
click at [596, 351] on span "Soft dumplings with potato filling, served with sour cream." at bounding box center [649, 385] width 121 height 69
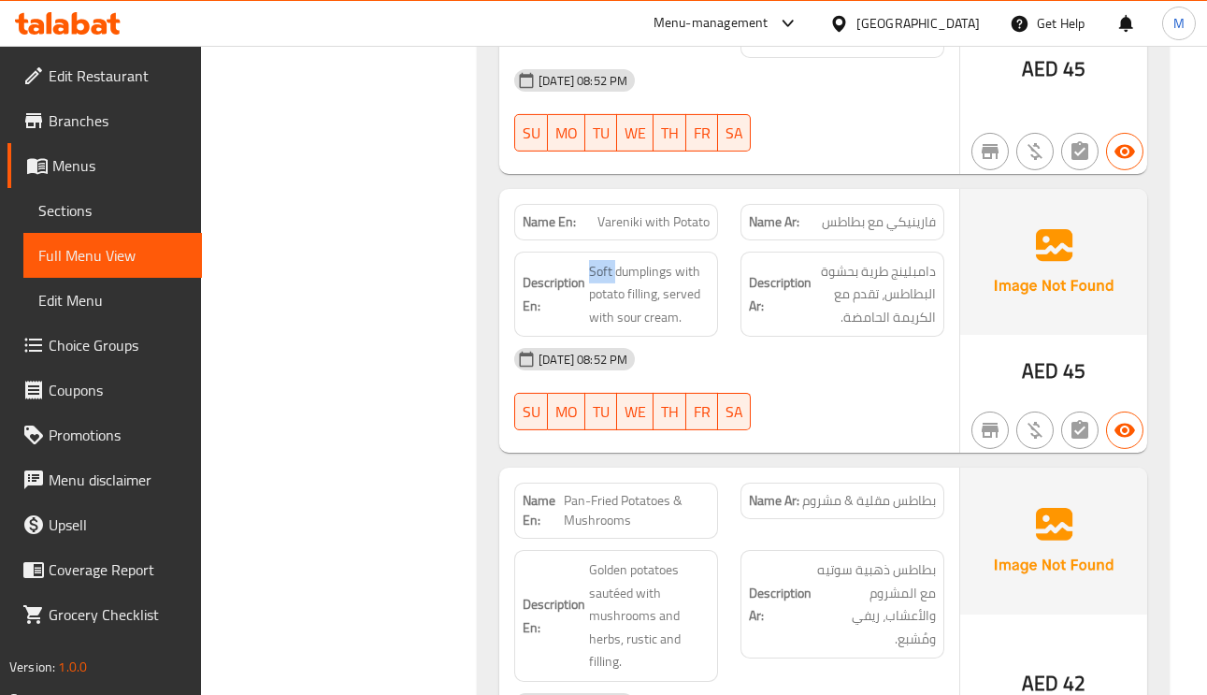
scroll to position [3947, 0]
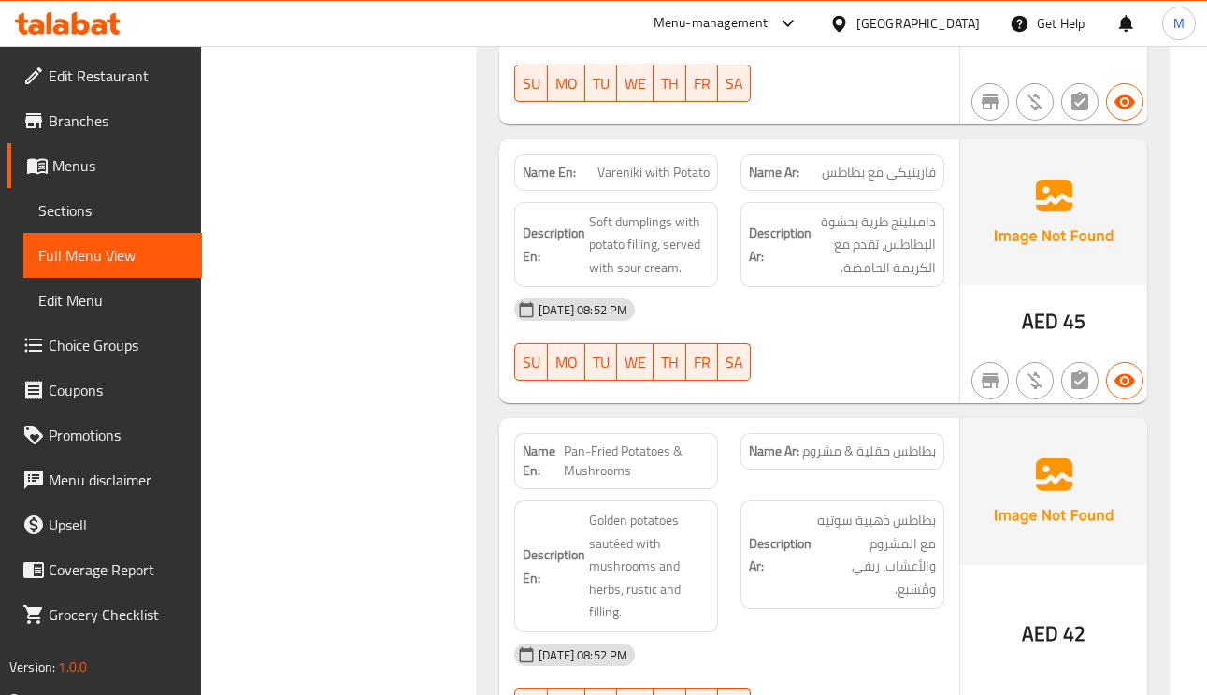
click at [889, 441] on span "بطاطس مقلية & مشروم" at bounding box center [869, 451] width 134 height 20
click at [629, 441] on span "Pan-Fried Potatoes & Mushrooms" at bounding box center [637, 460] width 146 height 39
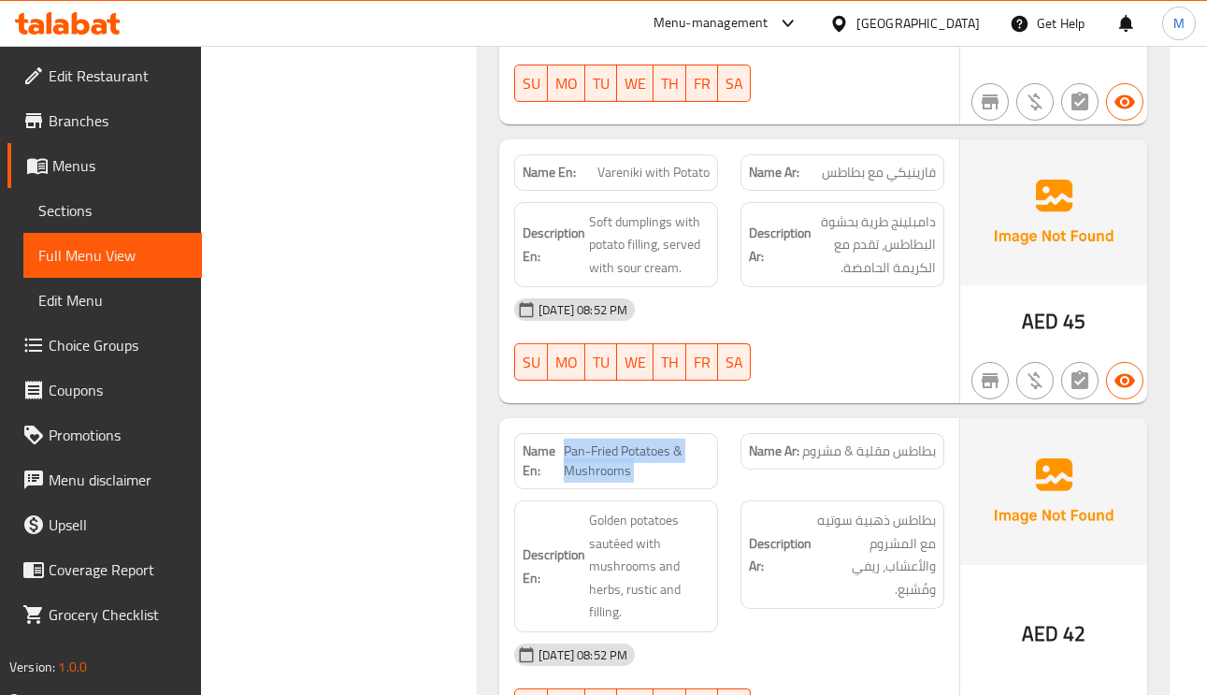
click at [629, 441] on span "Pan-Fried Potatoes & Mushrooms" at bounding box center [637, 460] width 146 height 39
copy span "Pan-Fried Potatoes & Mushrooms"
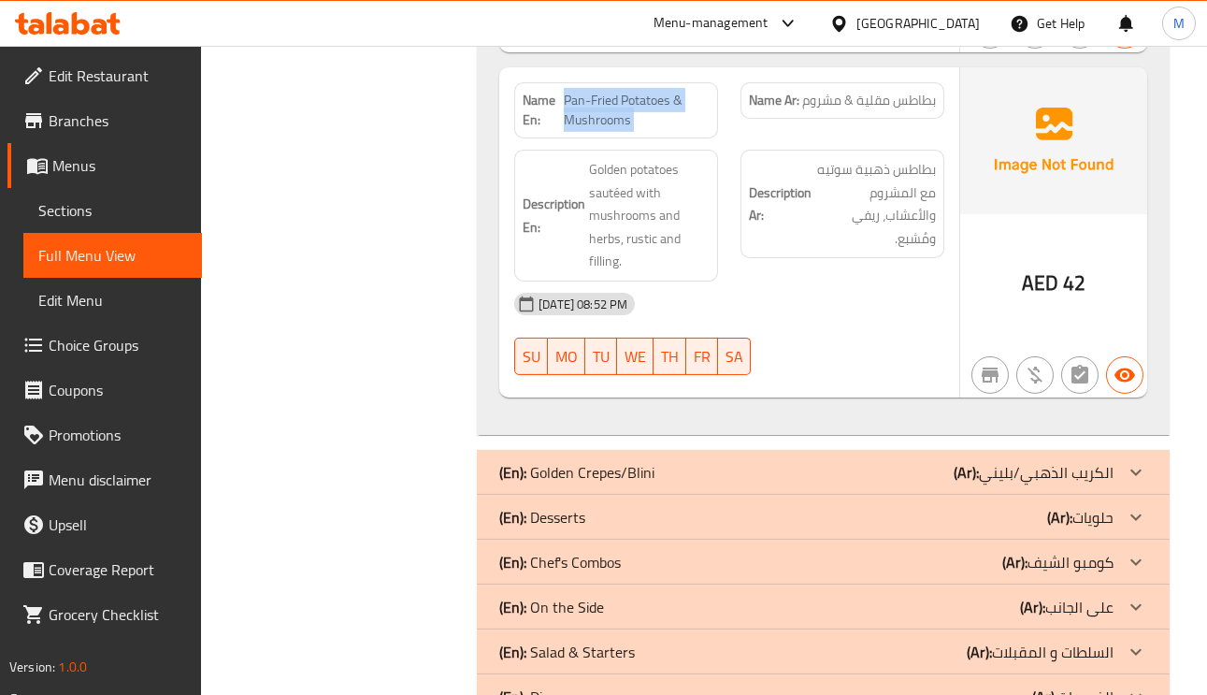
scroll to position [4368, 0]
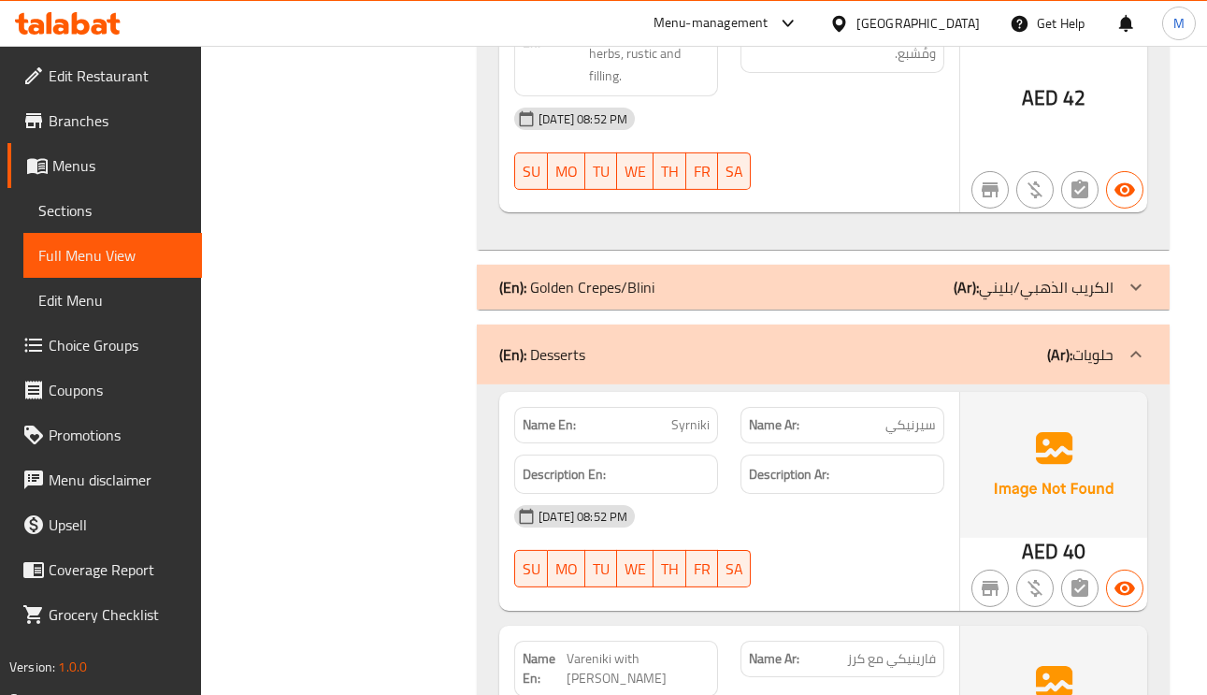
scroll to position [4648, 0]
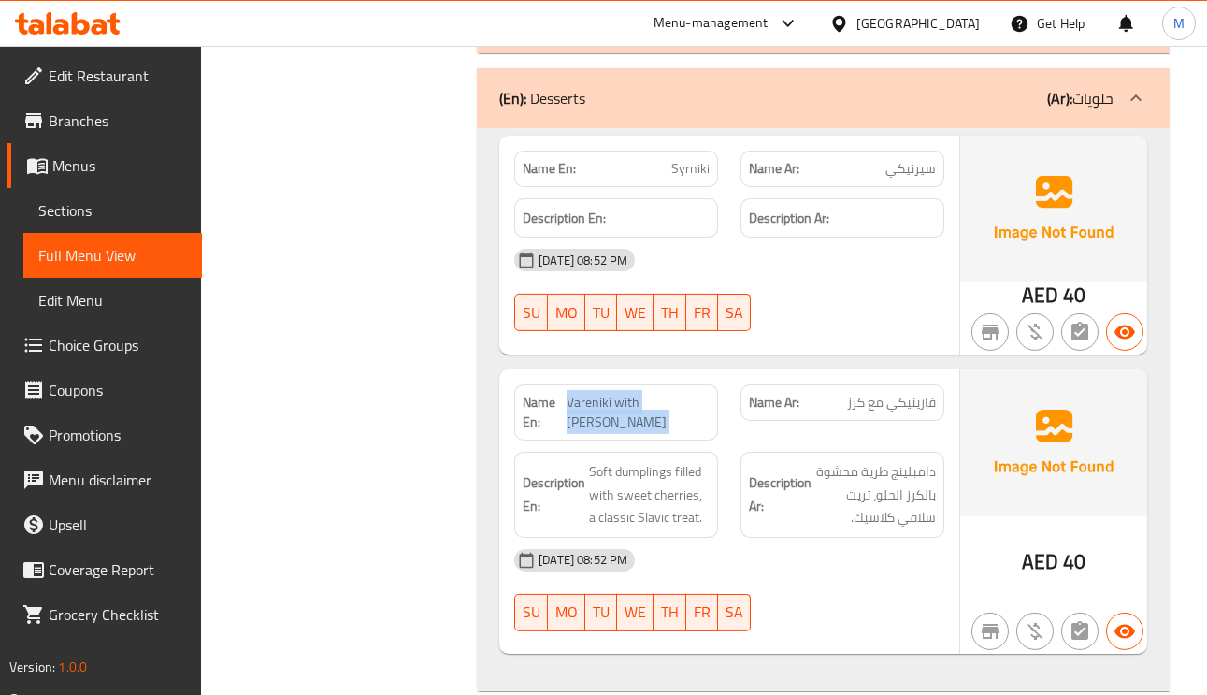
scroll to position [4789, 0]
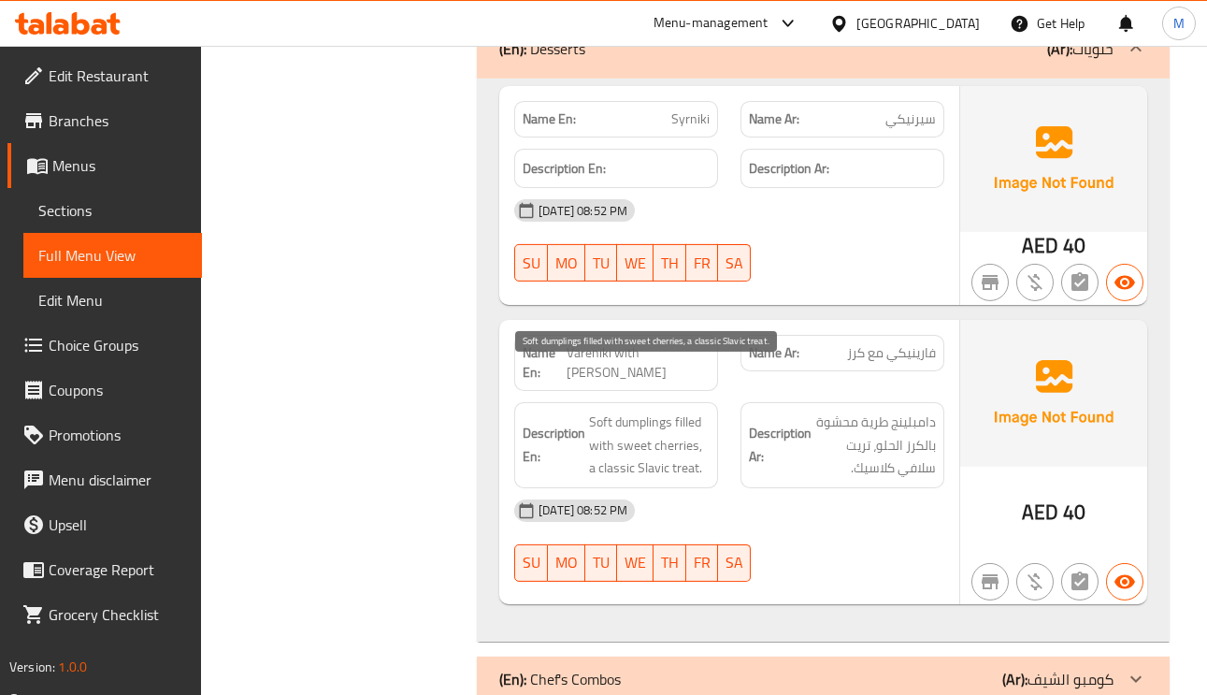
click at [626, 410] on span "Soft dumplings filled with sweet cherries, a classic Slavic treat." at bounding box center [649, 444] width 121 height 69
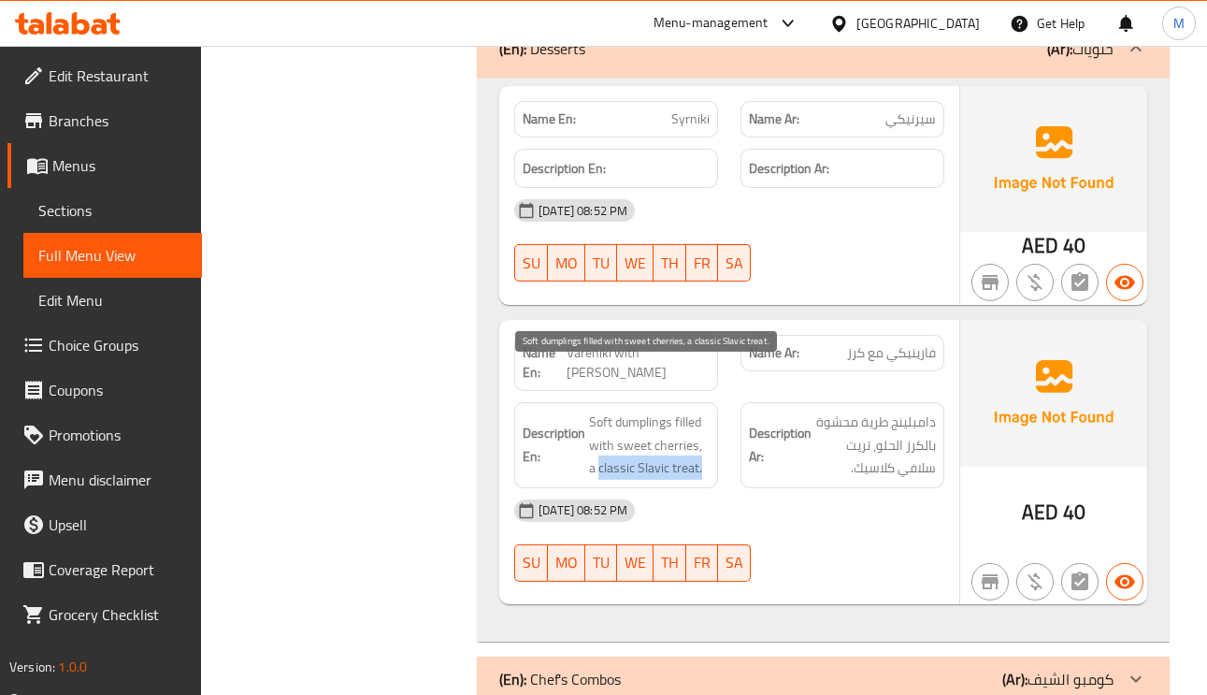
drag, startPoint x: 701, startPoint y: 424, endPoint x: 588, endPoint y: 423, distance: 113.1
click at [589, 423] on span "Soft dumplings filled with sweet cherries, a classic Slavic treat." at bounding box center [649, 444] width 121 height 69
copy span "classic Slavic treat."
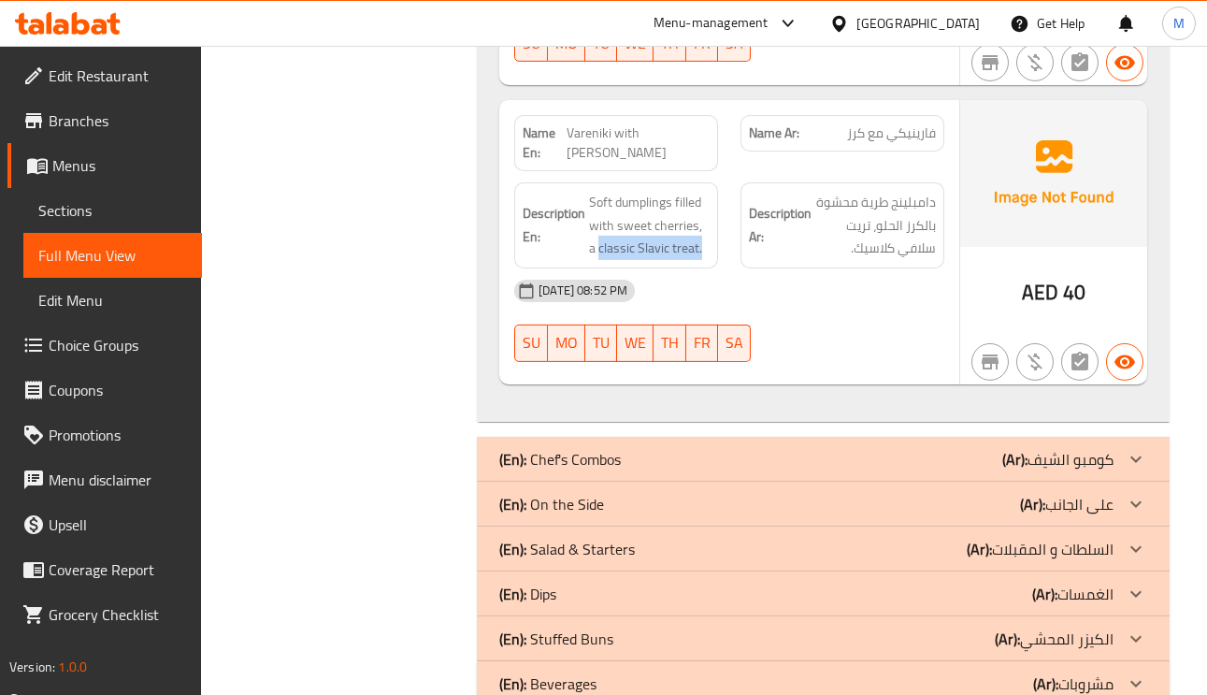
scroll to position [5010, 0]
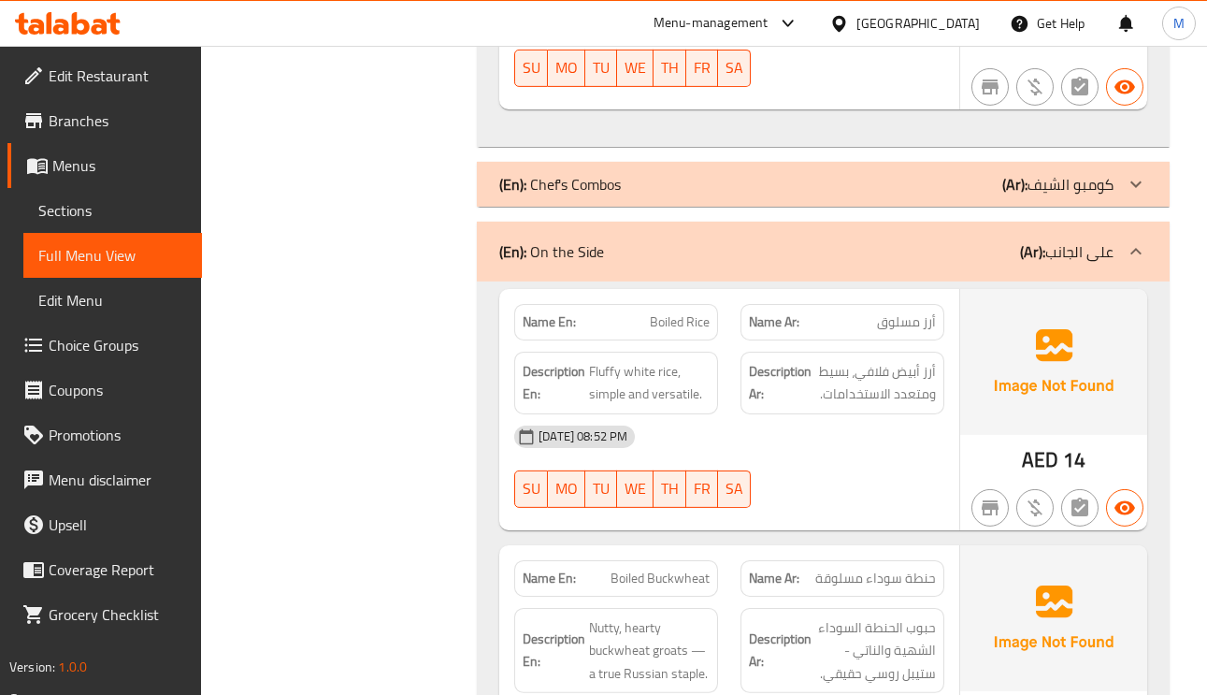
scroll to position [5291, 0]
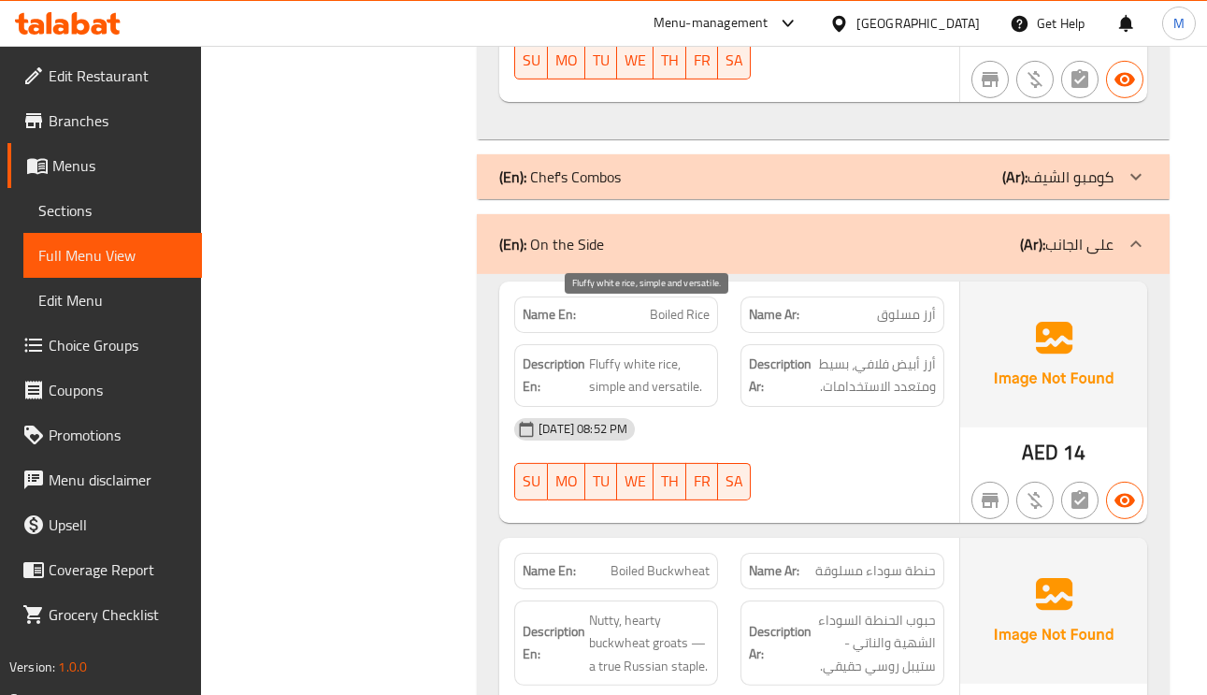
click at [604, 352] on span "Fluffy white rice, simple and versatile." at bounding box center [649, 375] width 121 height 46
click at [600, 352] on span "Fluffy white rice, simple and versatile." at bounding box center [649, 375] width 121 height 46
click at [685, 352] on span "Fluffy white rice, simple and versatile." at bounding box center [649, 375] width 121 height 46
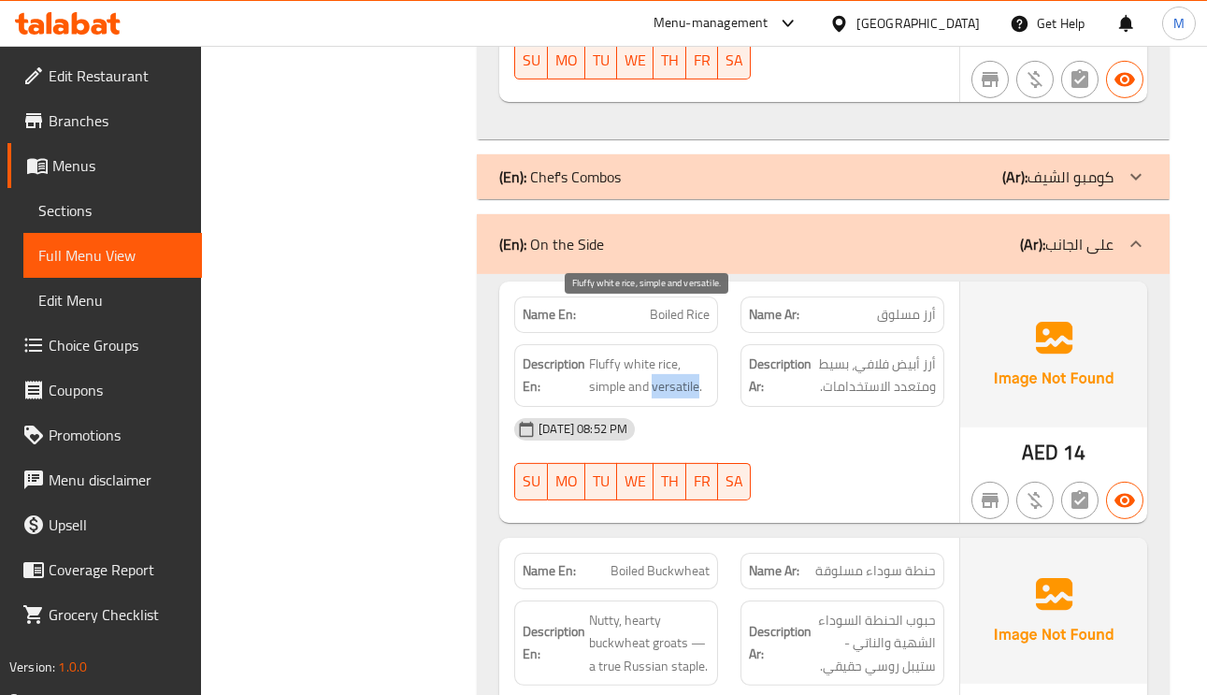
click at [685, 352] on span "Fluffy white rice, simple and versatile." at bounding box center [649, 375] width 121 height 46
click at [609, 352] on span "Fluffy white rice, simple and versatile." at bounding box center [649, 375] width 121 height 46
click at [618, 352] on span "Fluffy white rice, simple and versatile." at bounding box center [649, 375] width 121 height 46
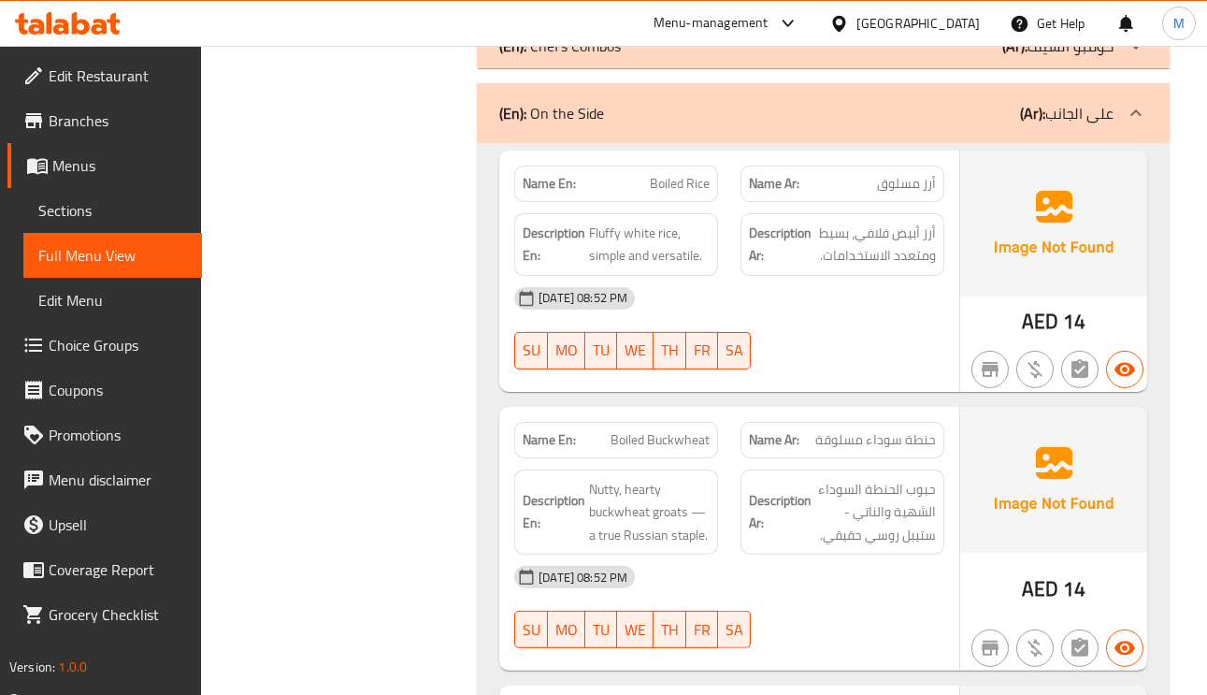
scroll to position [5571, 0]
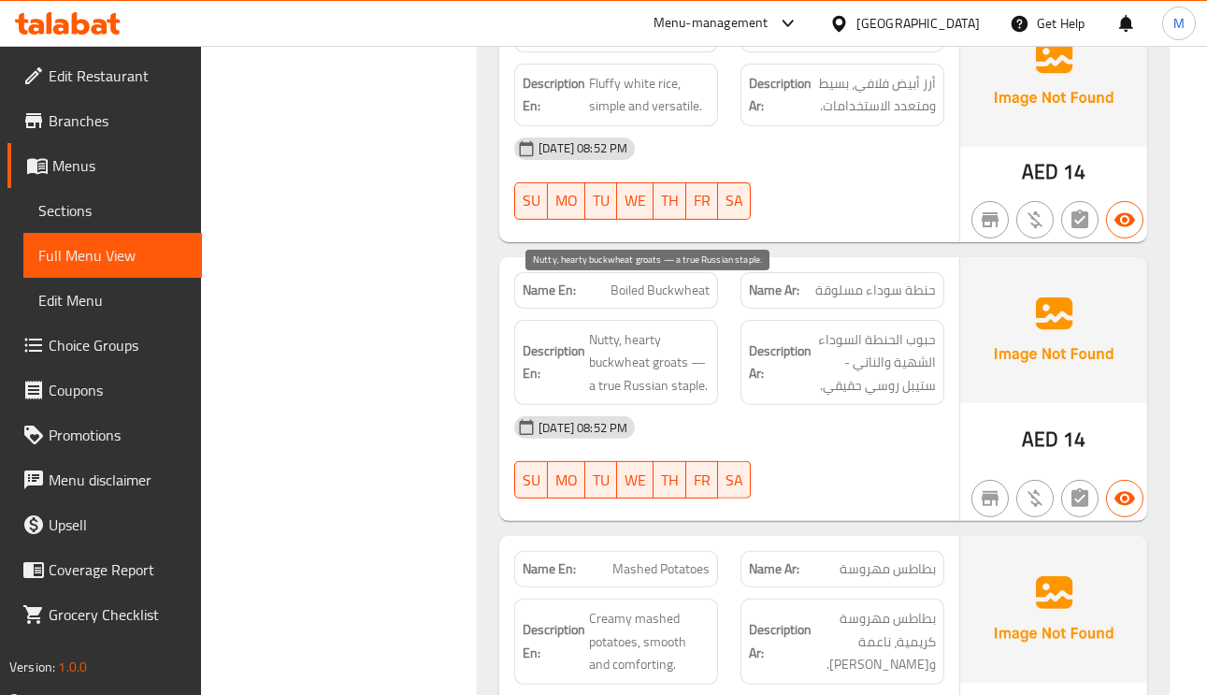
click at [666, 328] on span "Nutty, hearty buckwheat groats — a true Russian staple." at bounding box center [649, 362] width 121 height 69
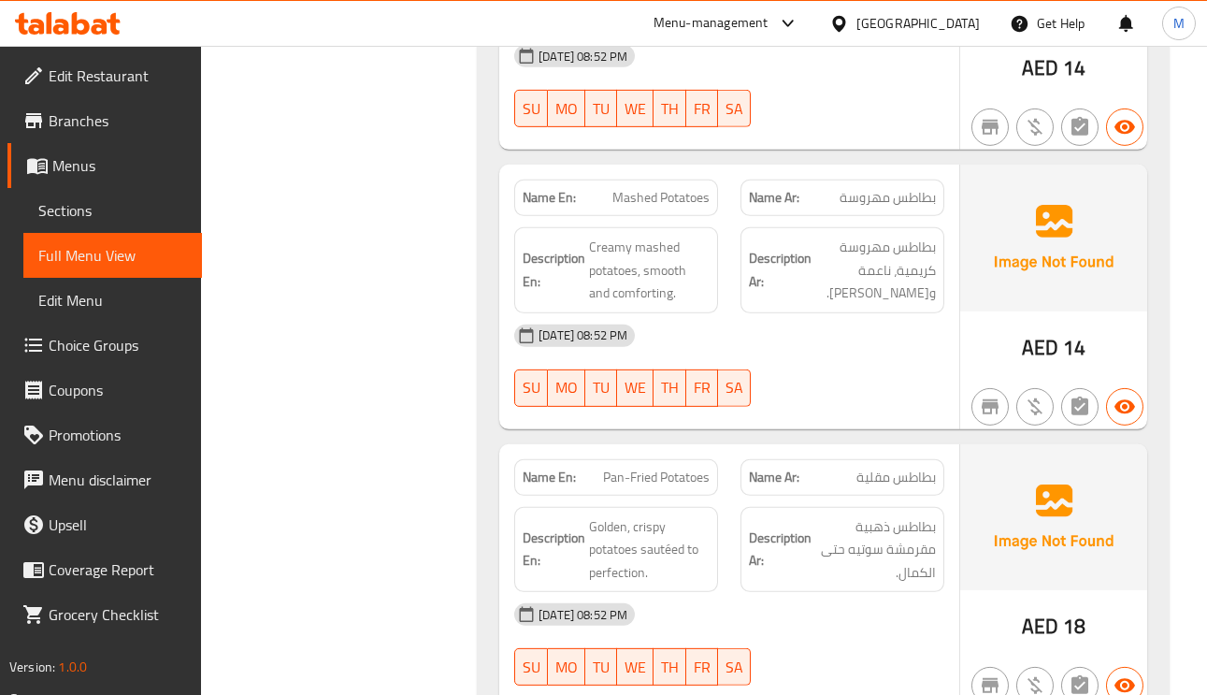
scroll to position [5992, 0]
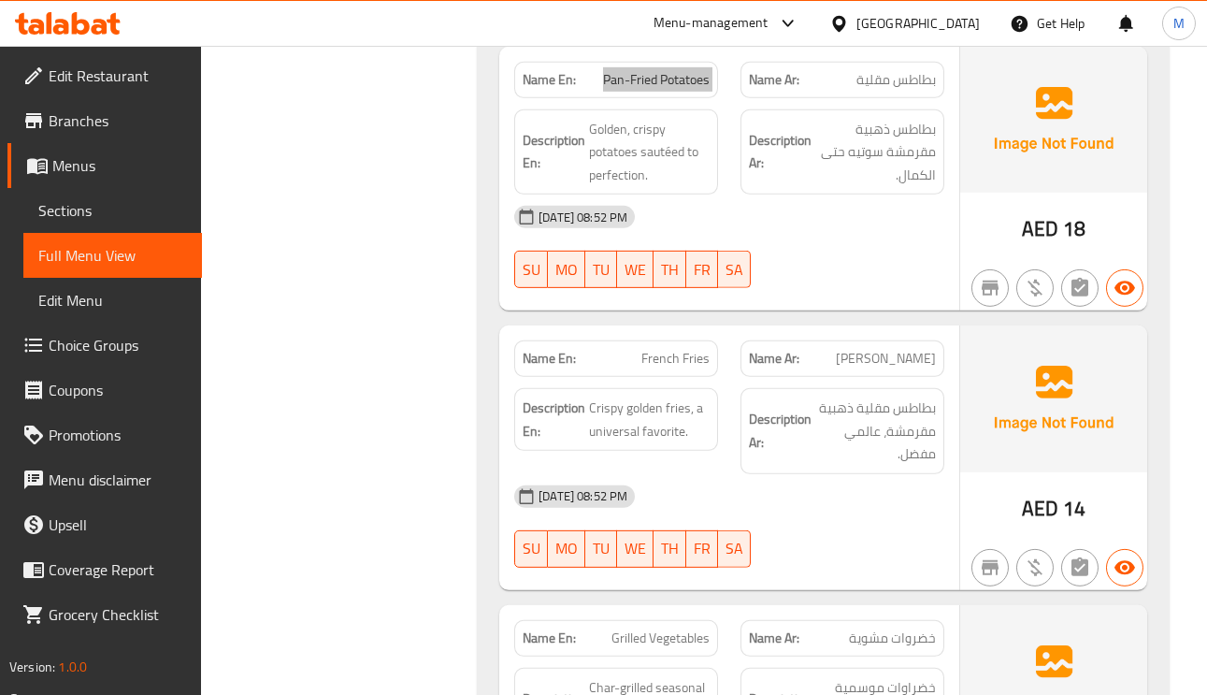
scroll to position [6272, 0]
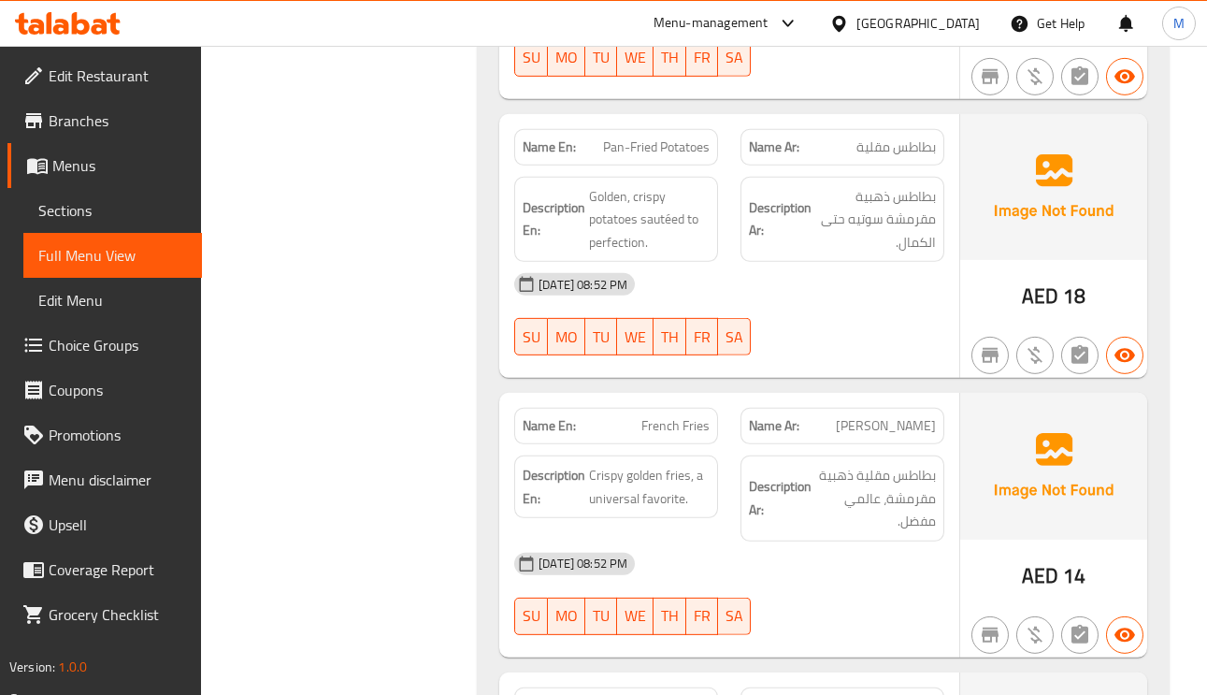
drag, startPoint x: 698, startPoint y: 381, endPoint x: 685, endPoint y: 383, distance: 13.2
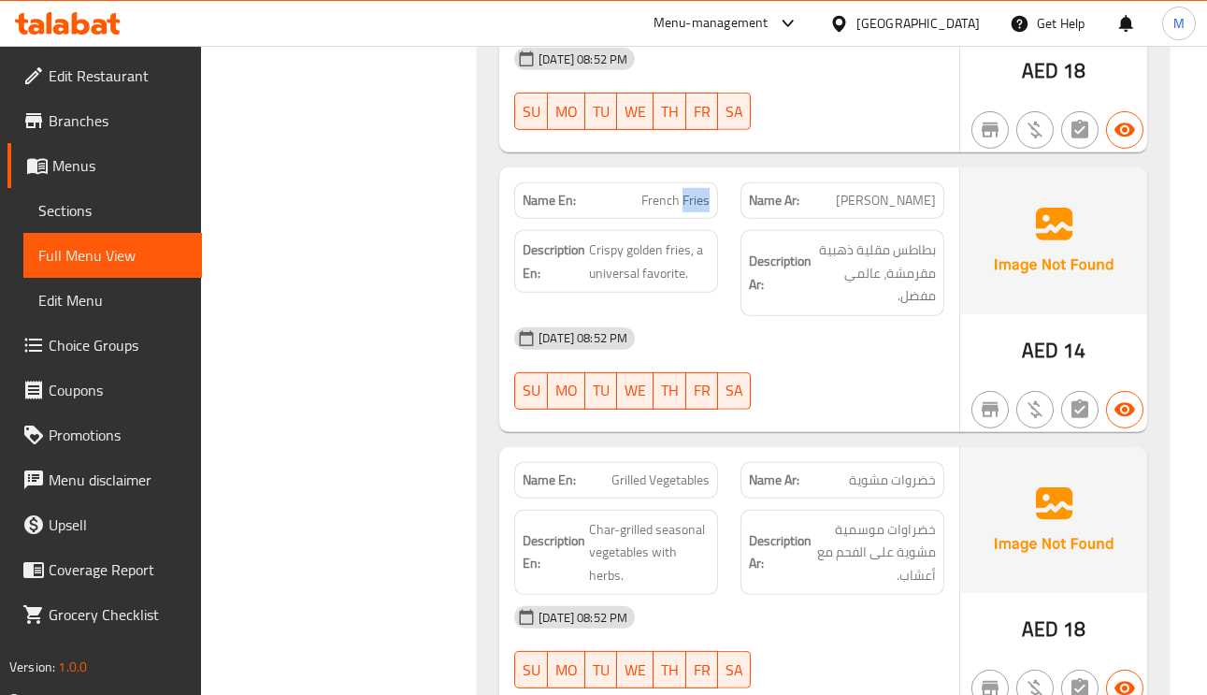
scroll to position [6552, 0]
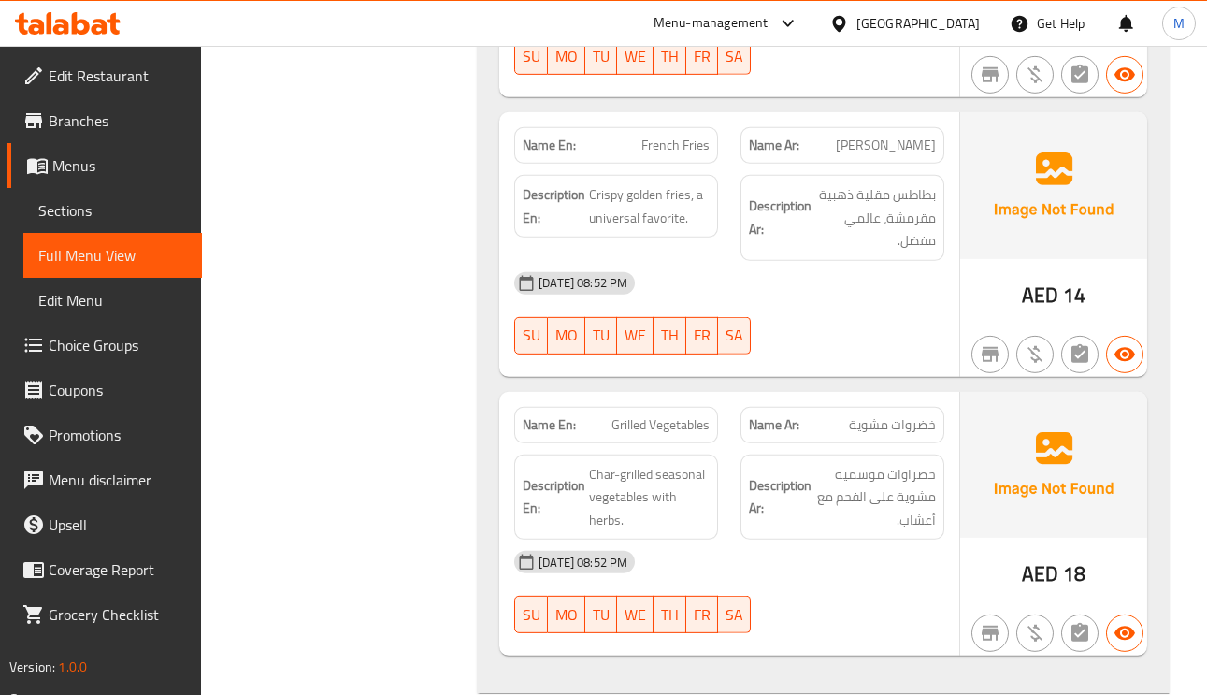
click at [609, 463] on span "Char-grilled seasonal vegetables with herbs." at bounding box center [649, 497] width 121 height 69
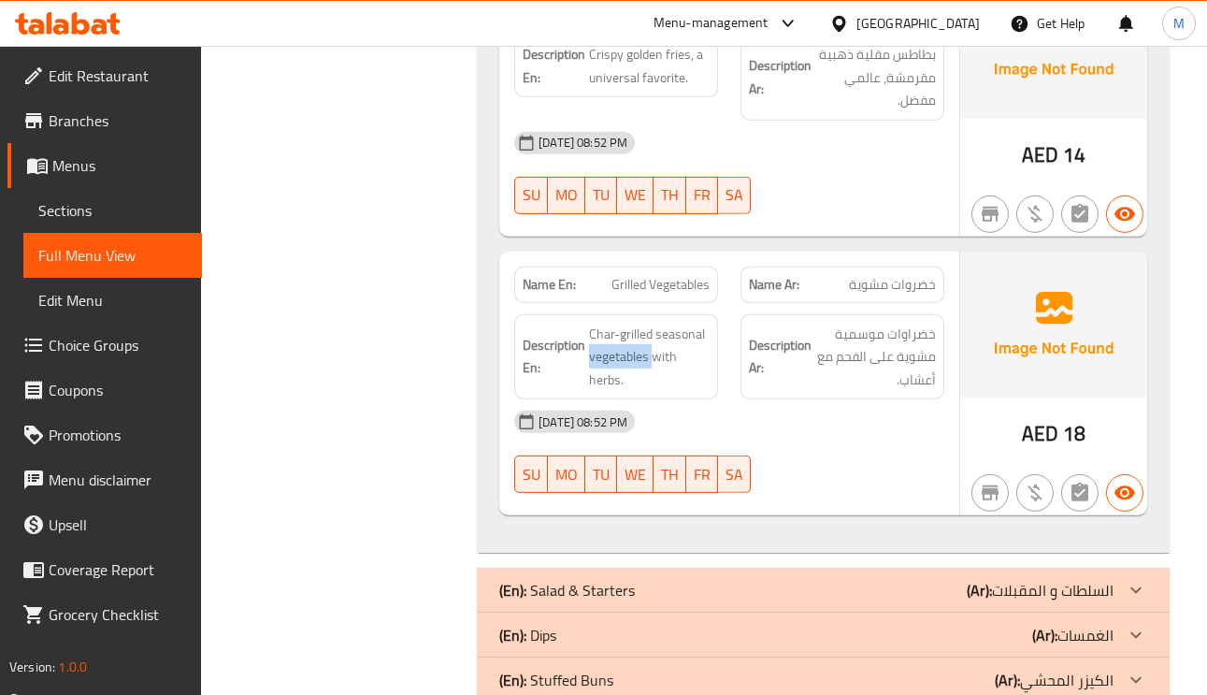
scroll to position [6741, 0]
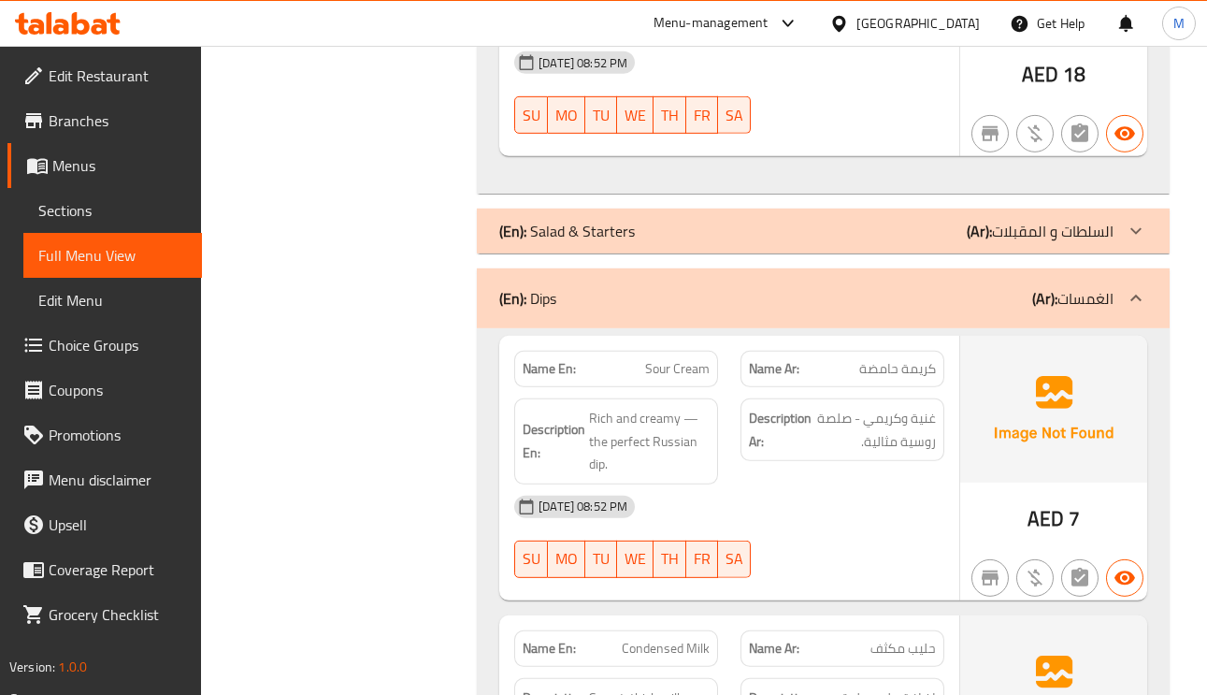
scroll to position [7162, 0]
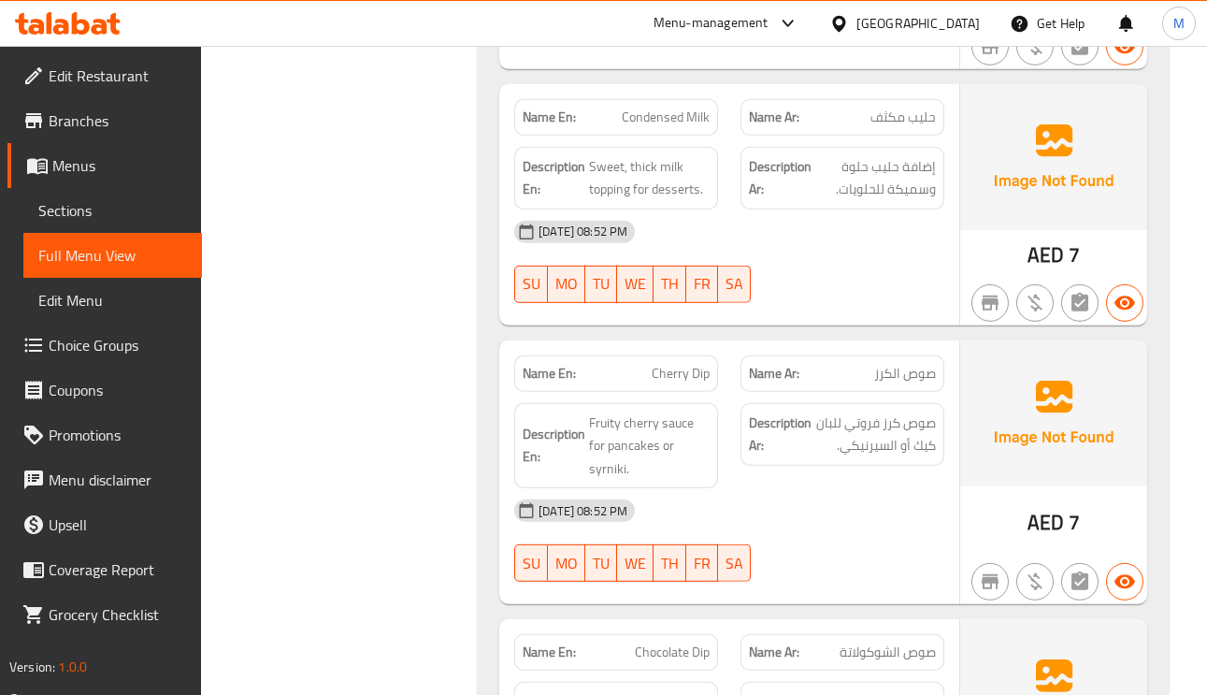
scroll to position [7442, 0]
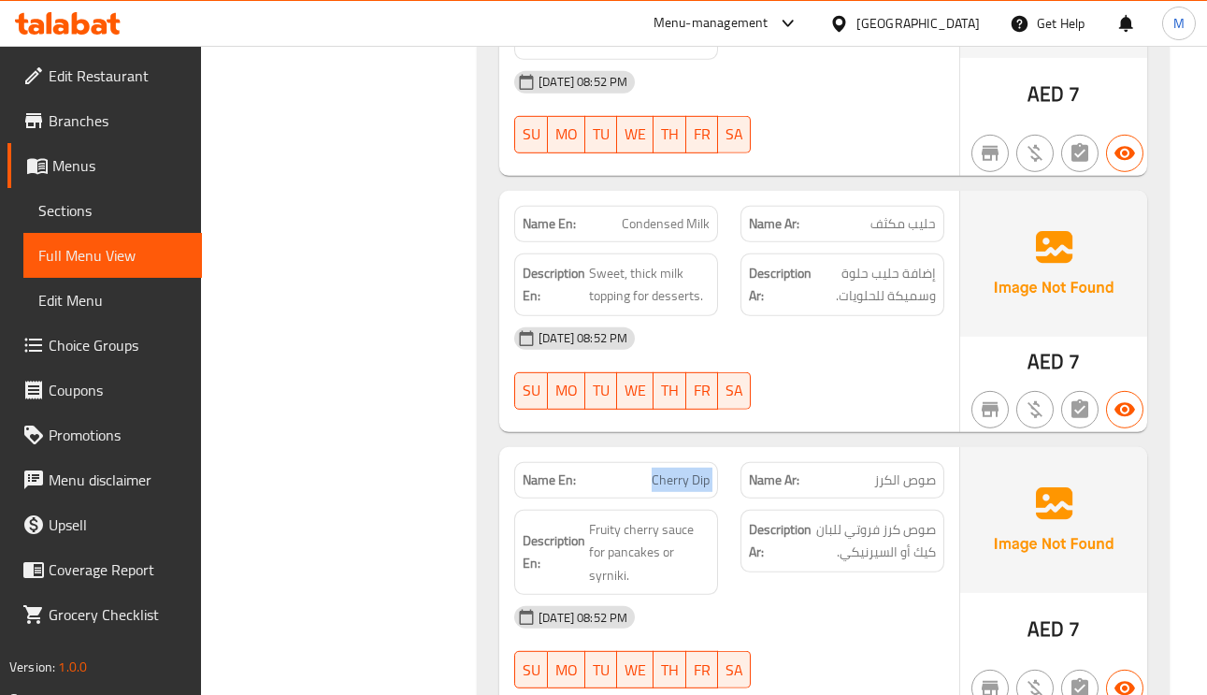
scroll to position [7723, 0]
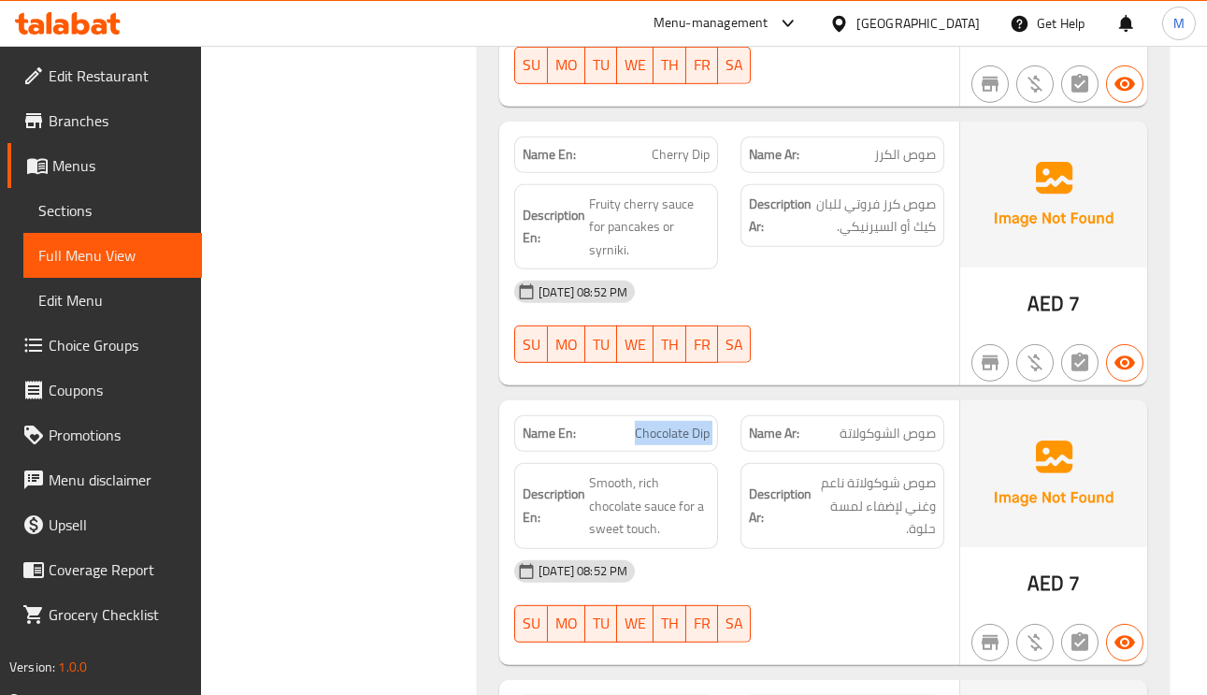
scroll to position [7863, 0]
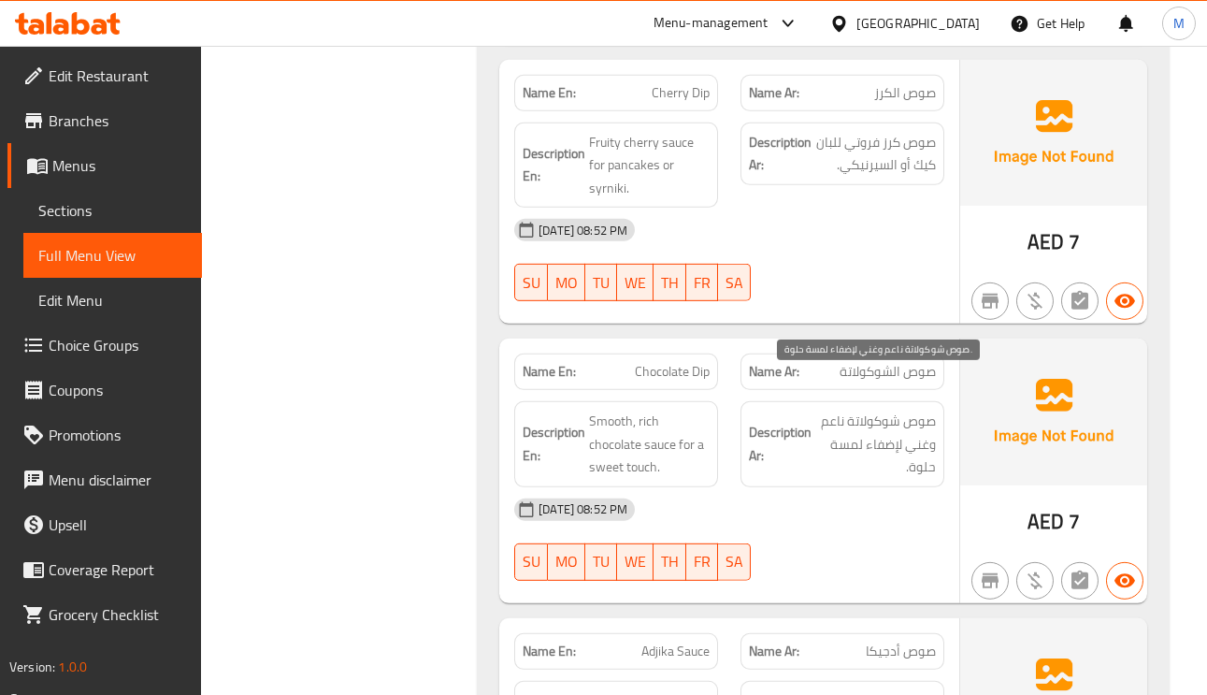
click at [906, 409] on span "صوص شوكولاتة ناعم وغني لإضفاء لمسة حلوة." at bounding box center [875, 443] width 121 height 69
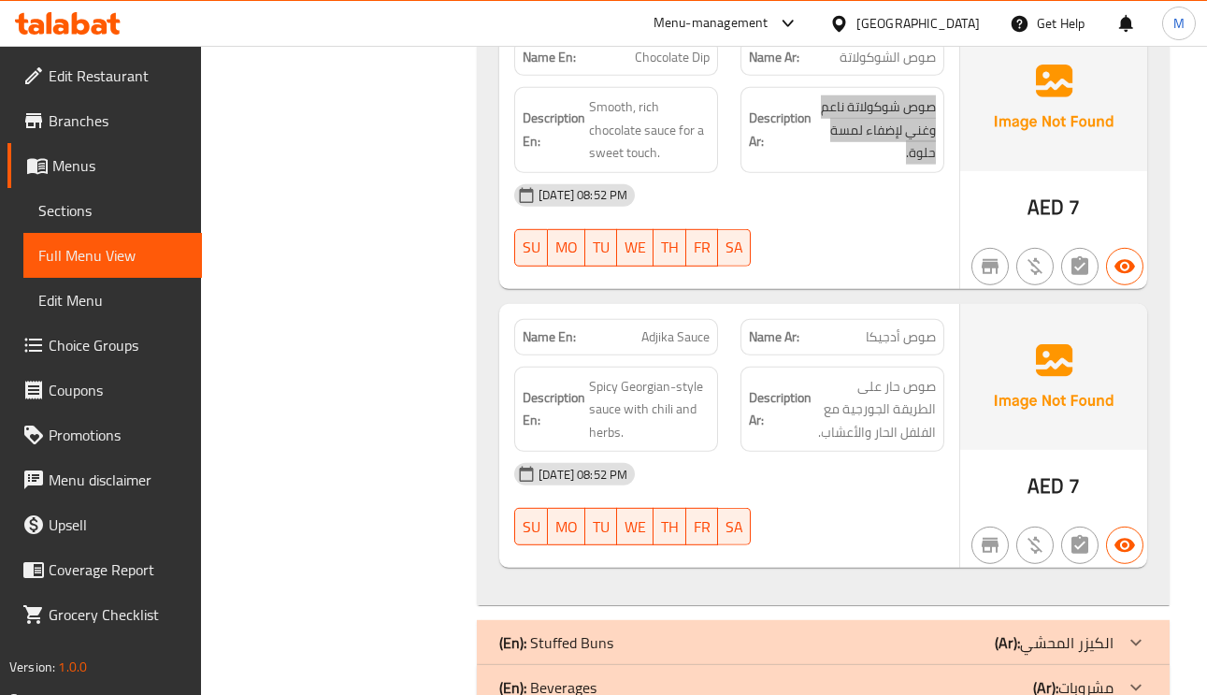
scroll to position [8193, 0]
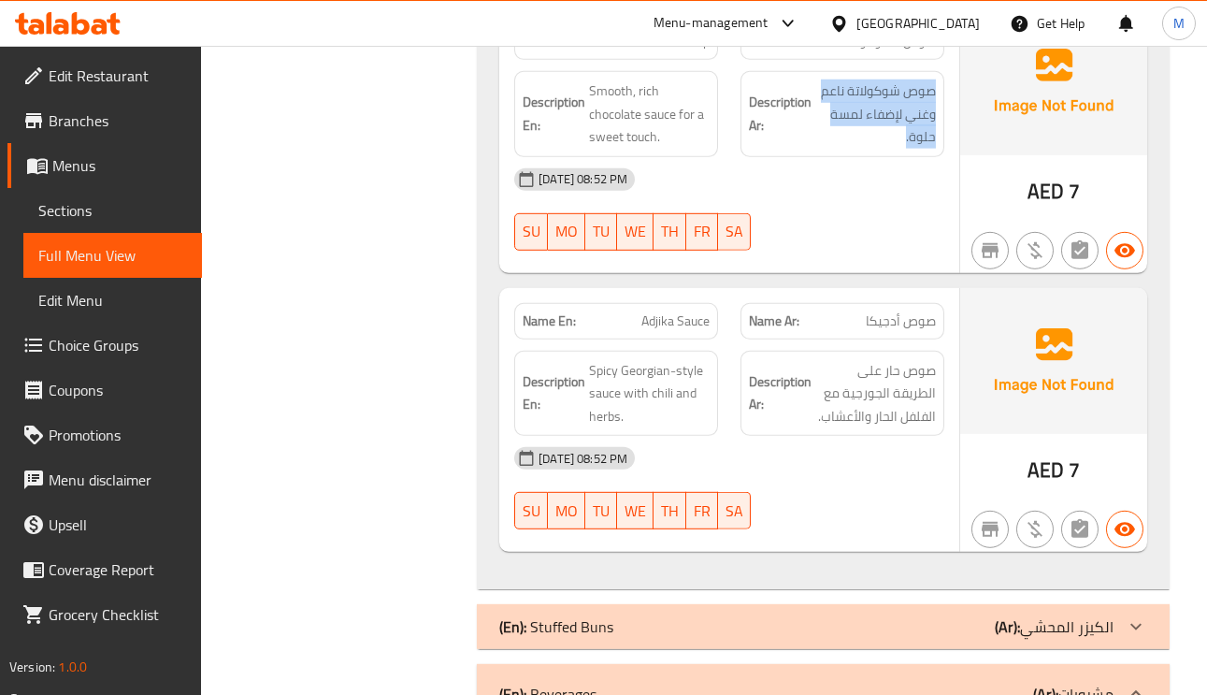
scroll to position [8613, 0]
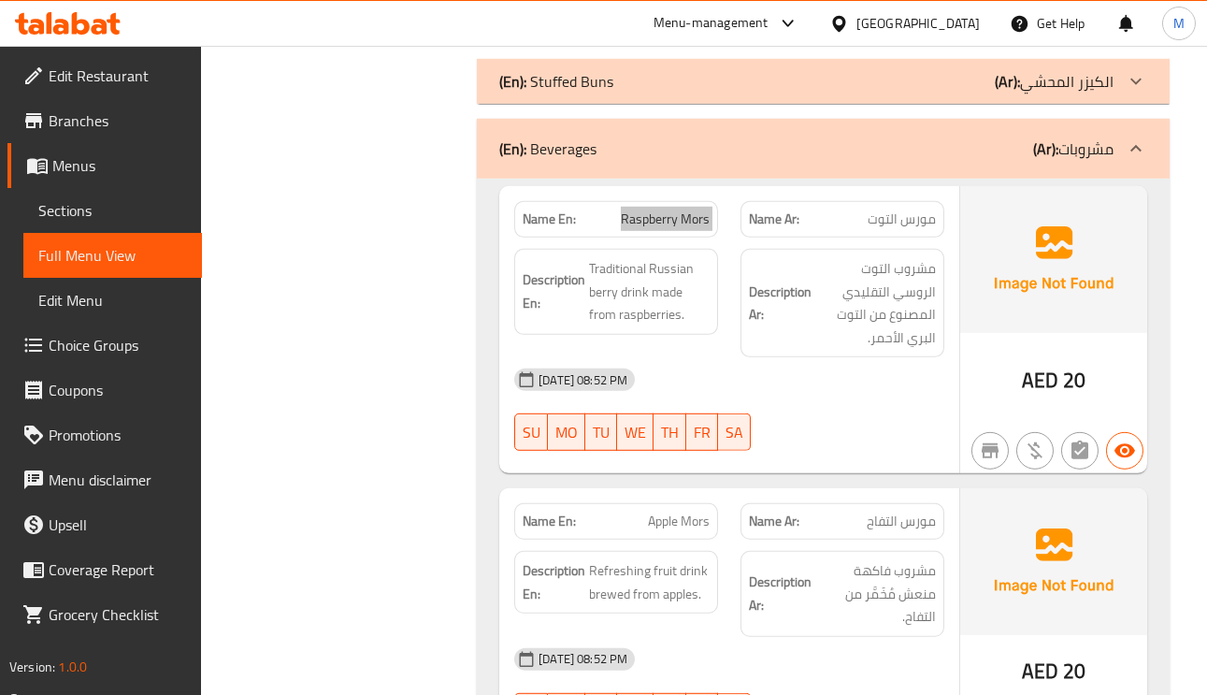
scroll to position [8894, 0]
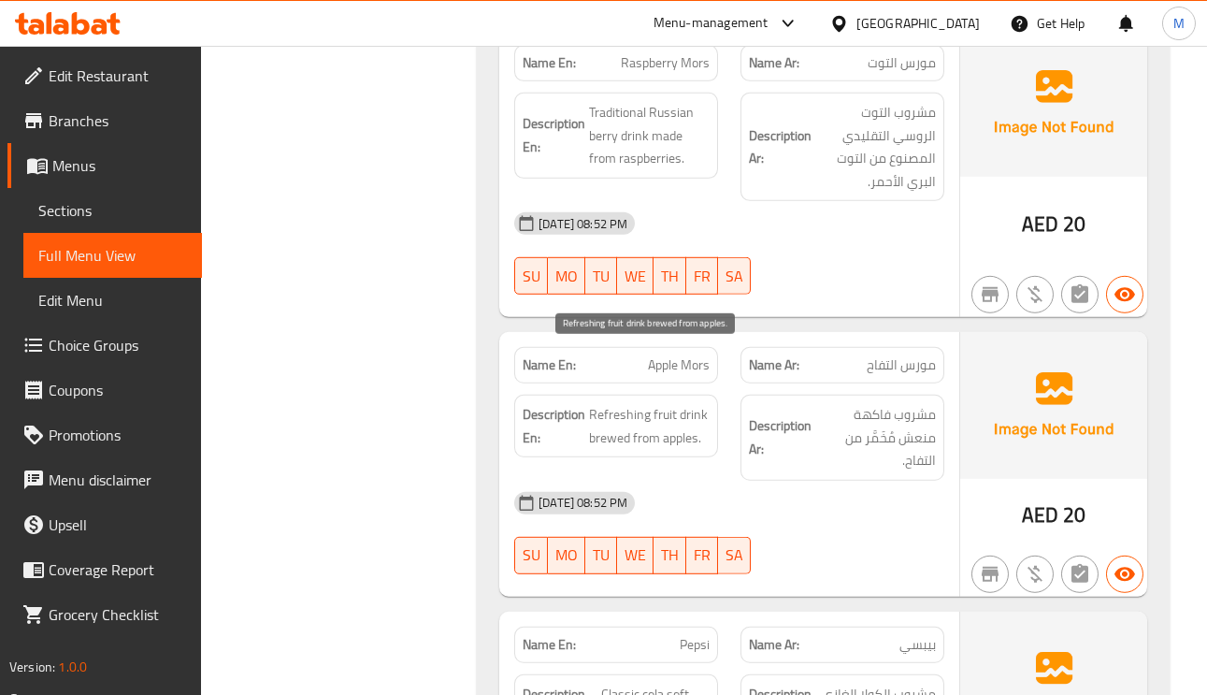
click at [660, 403] on span "Refreshing fruit drink brewed from apples." at bounding box center [649, 426] width 121 height 46
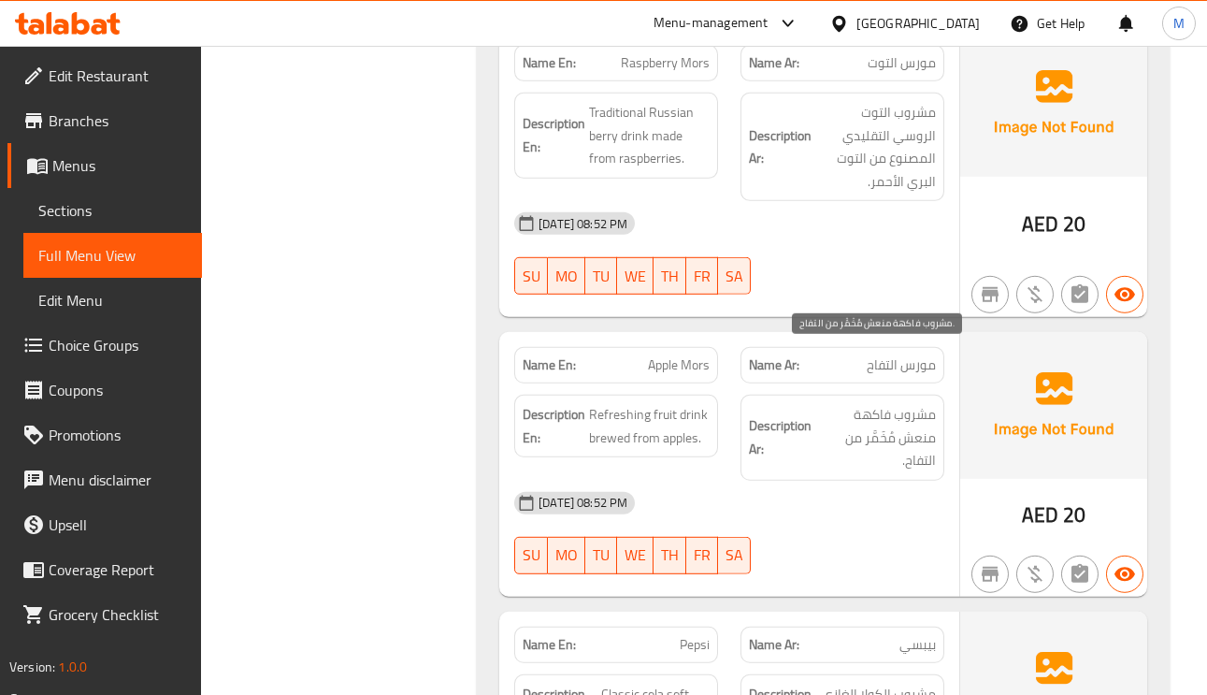
click at [861, 403] on span "مشروب فاكهة منعش مُخَمَّر من التفاح." at bounding box center [875, 437] width 121 height 69
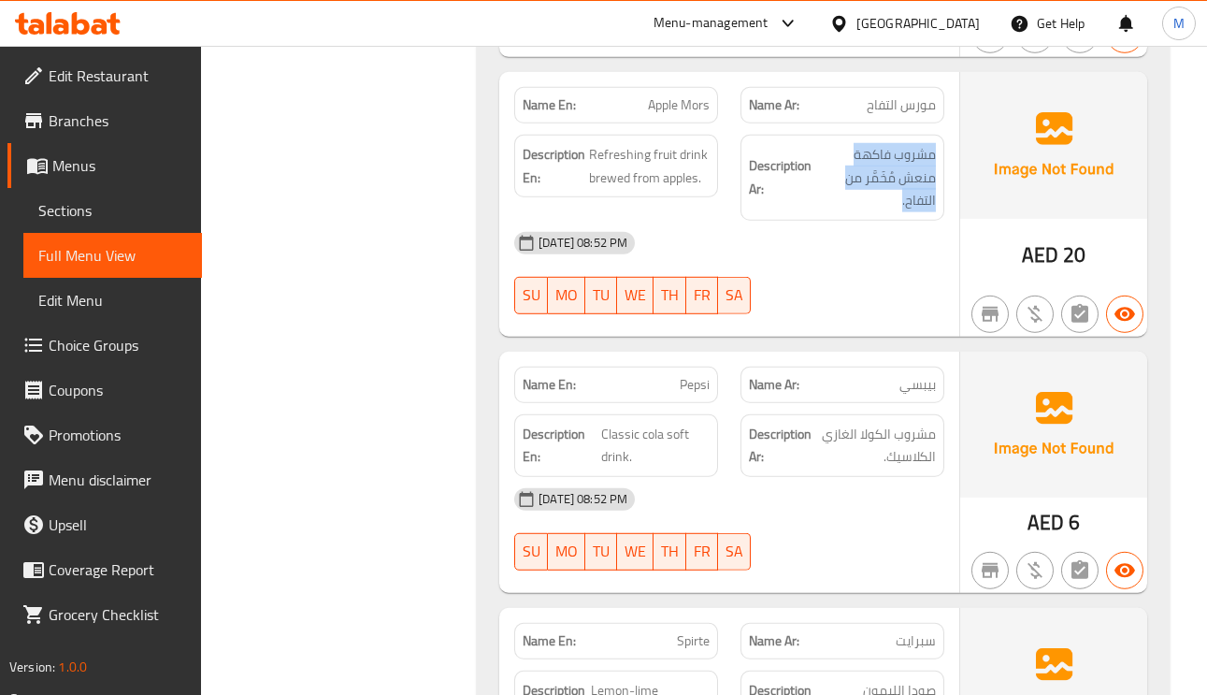
scroll to position [9174, 0]
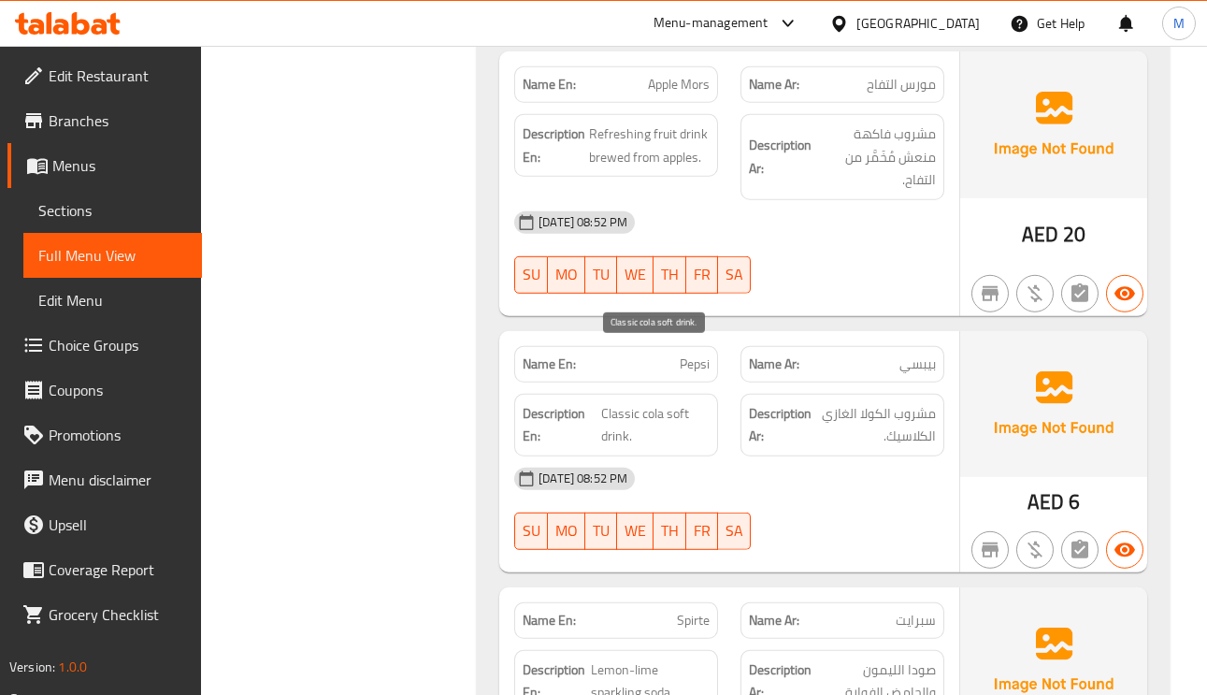
click at [687, 402] on span "Classic cola soft drink." at bounding box center [655, 425] width 108 height 46
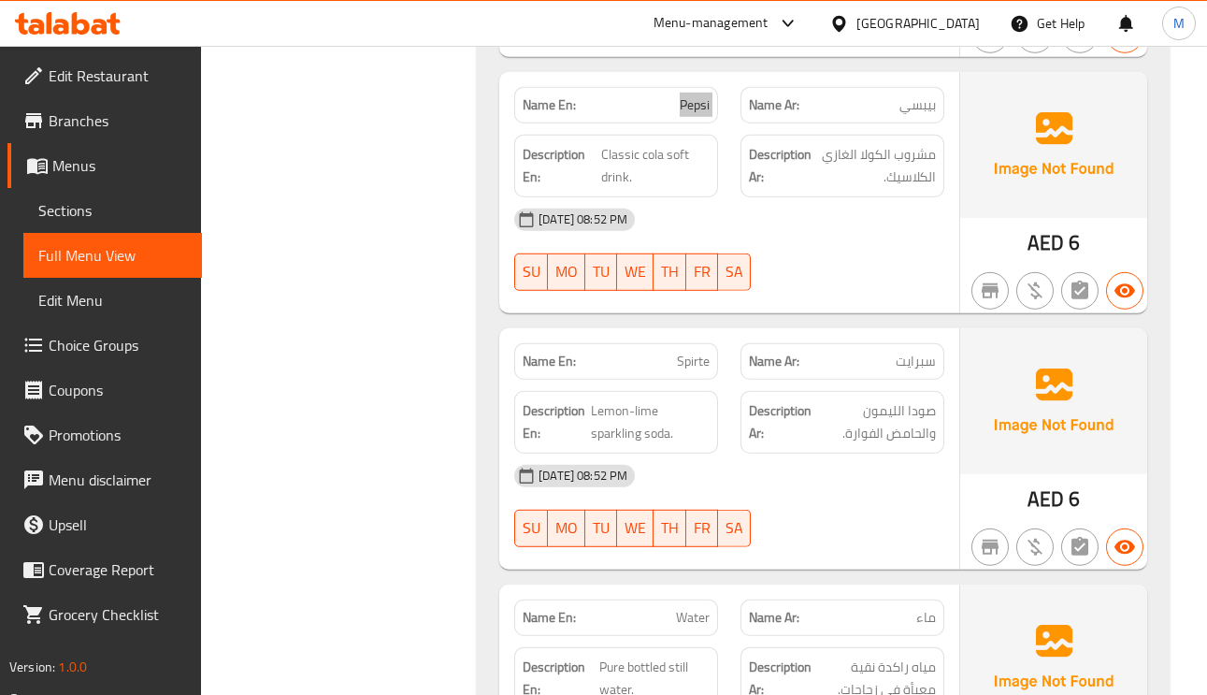
scroll to position [9455, 0]
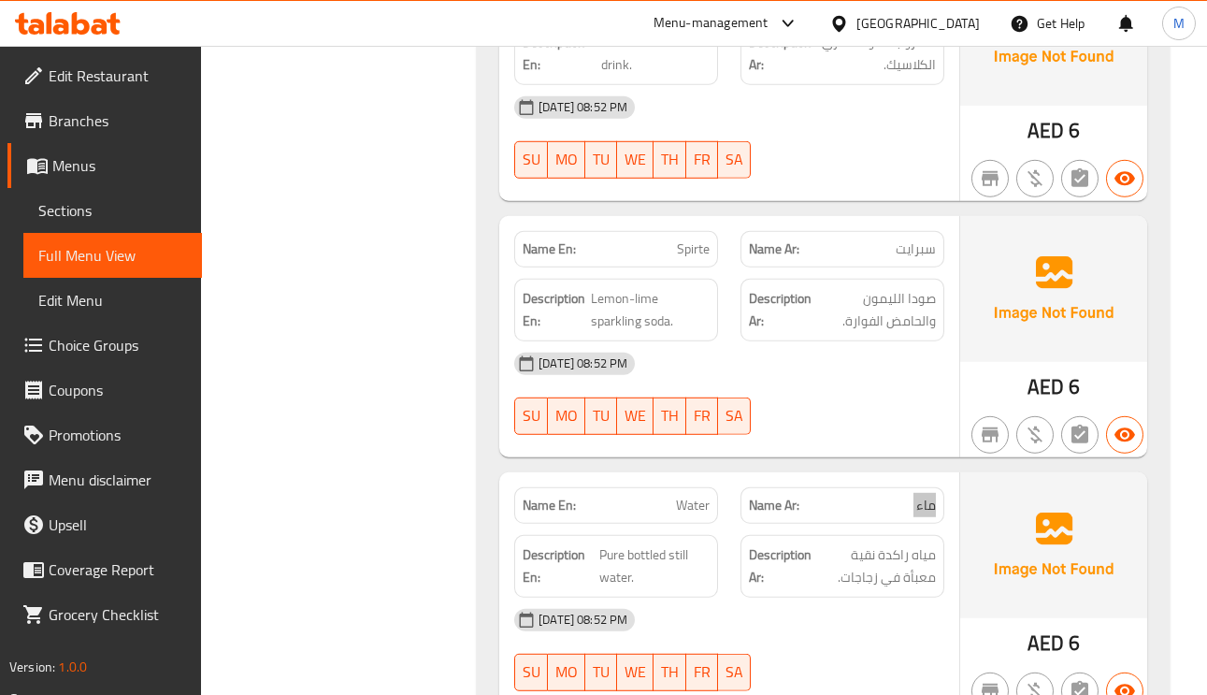
scroll to position [9584, 0]
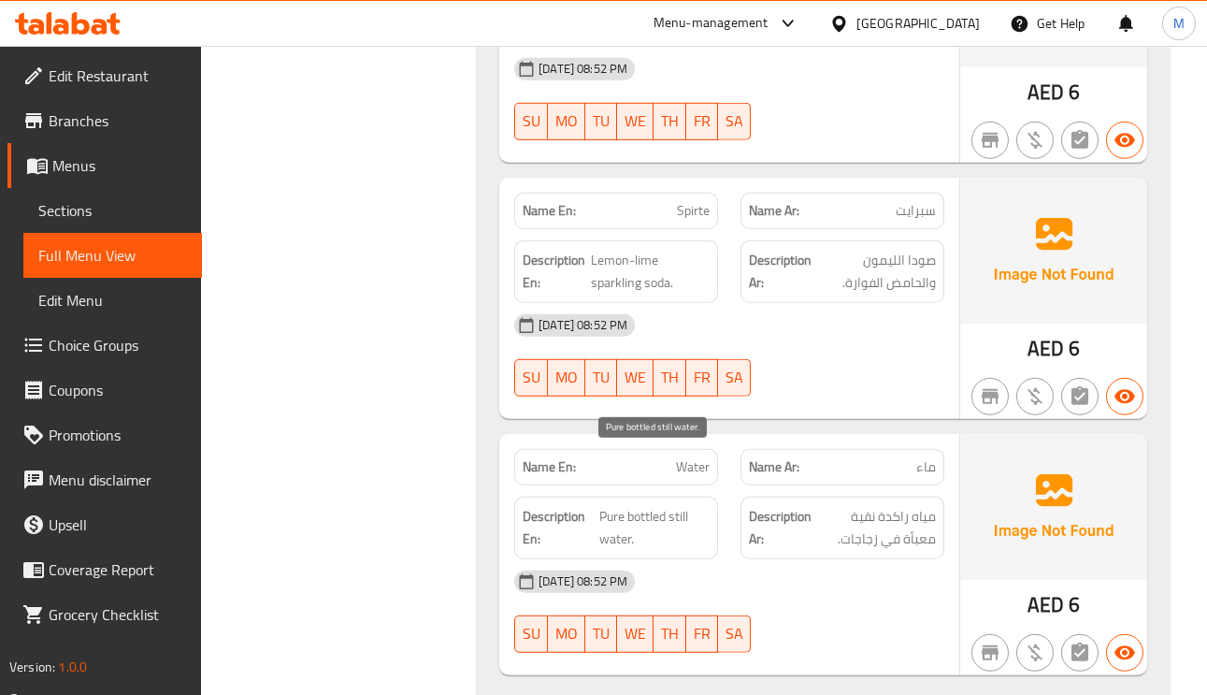
click at [682, 505] on span "Pure bottled still water." at bounding box center [654, 528] width 110 height 46
click at [681, 505] on span "Pure bottled still water." at bounding box center [654, 528] width 110 height 46
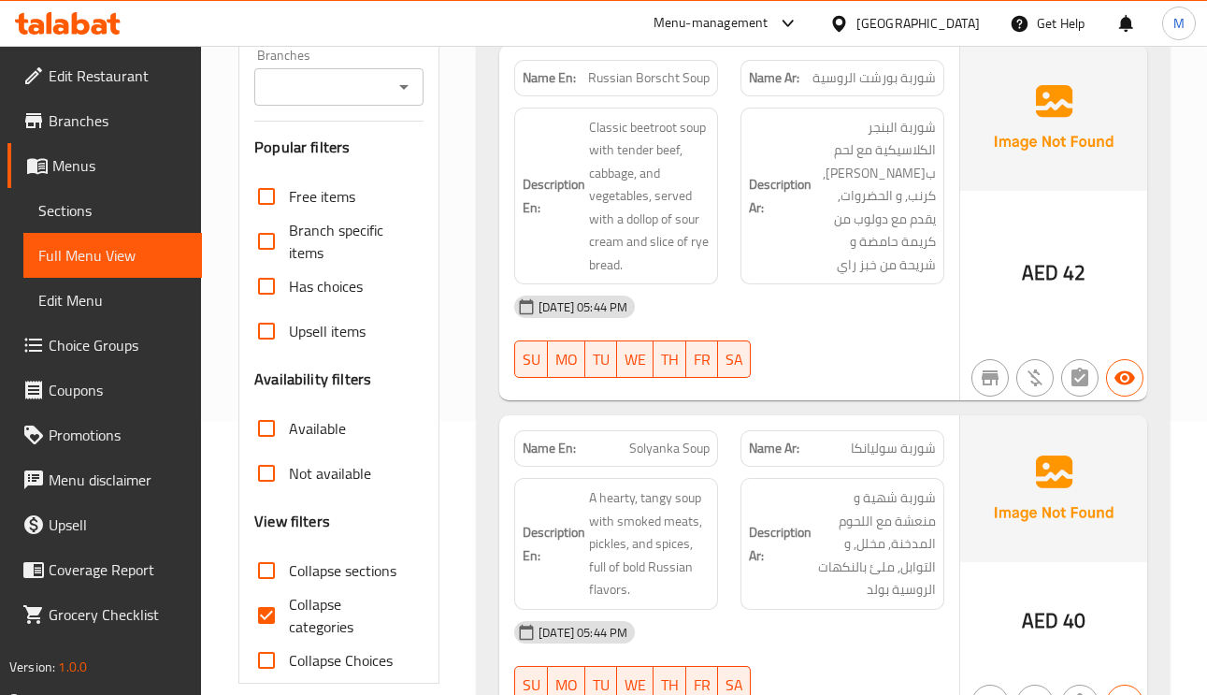
scroll to position [280, 0]
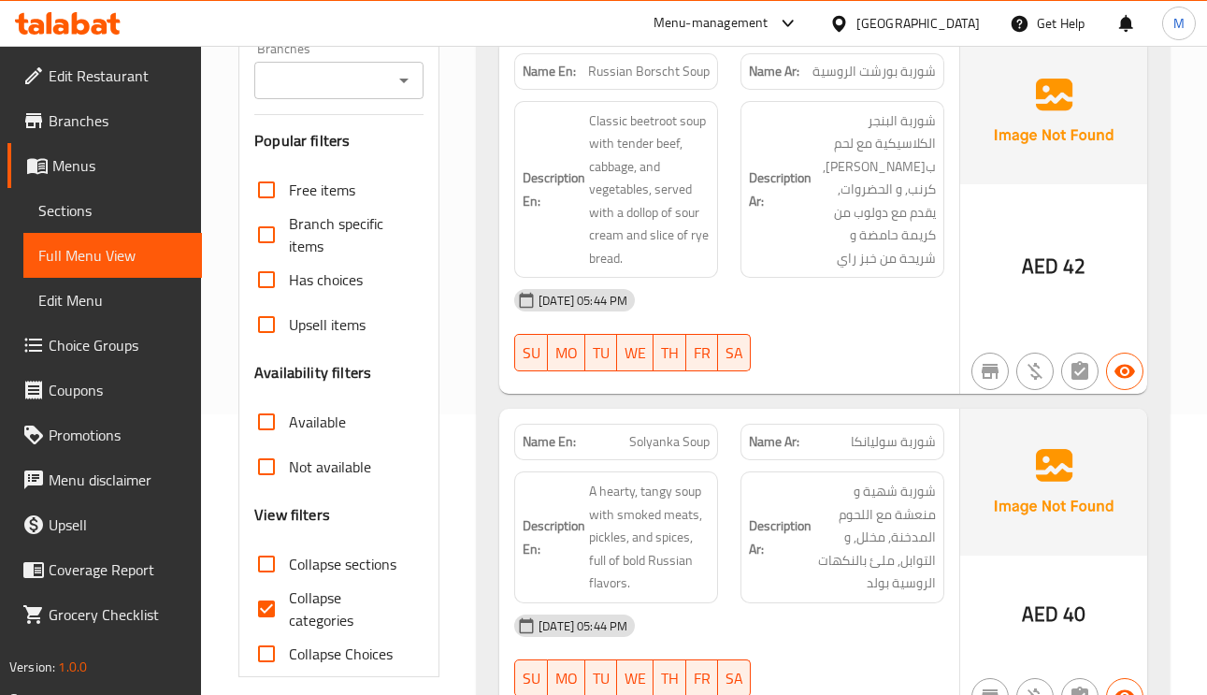
click at [257, 620] on input "Collapse categories" at bounding box center [266, 608] width 45 height 45
checkbox input "false"
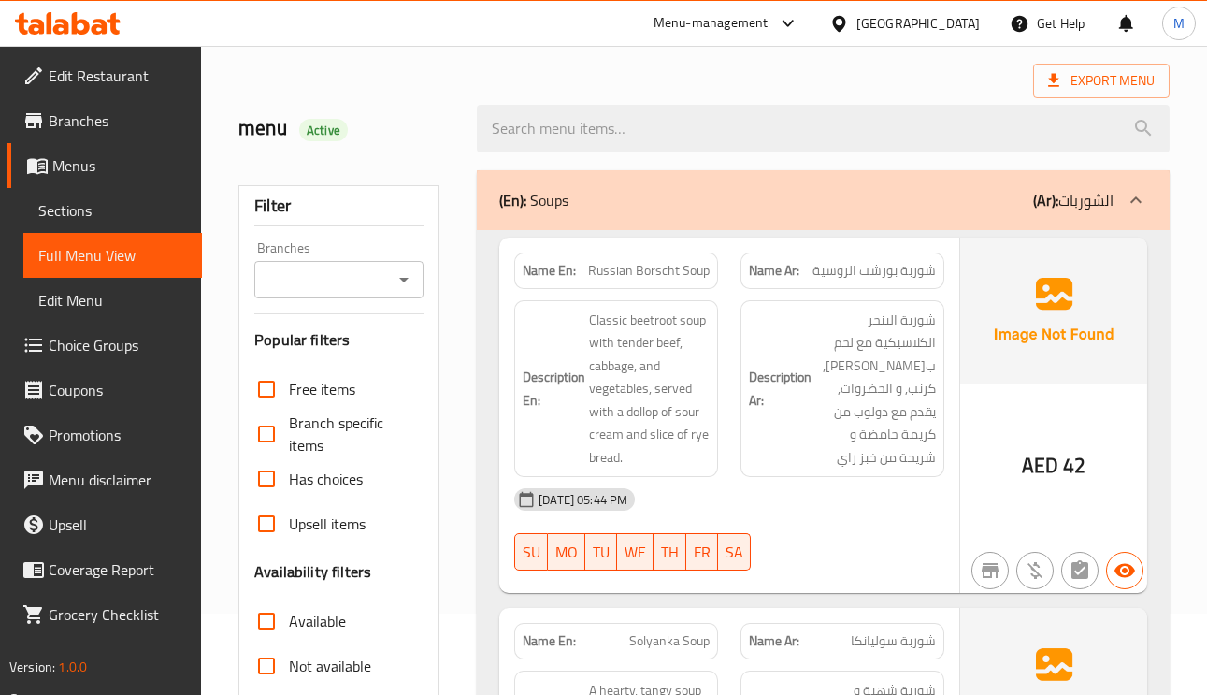
scroll to position [0, 0]
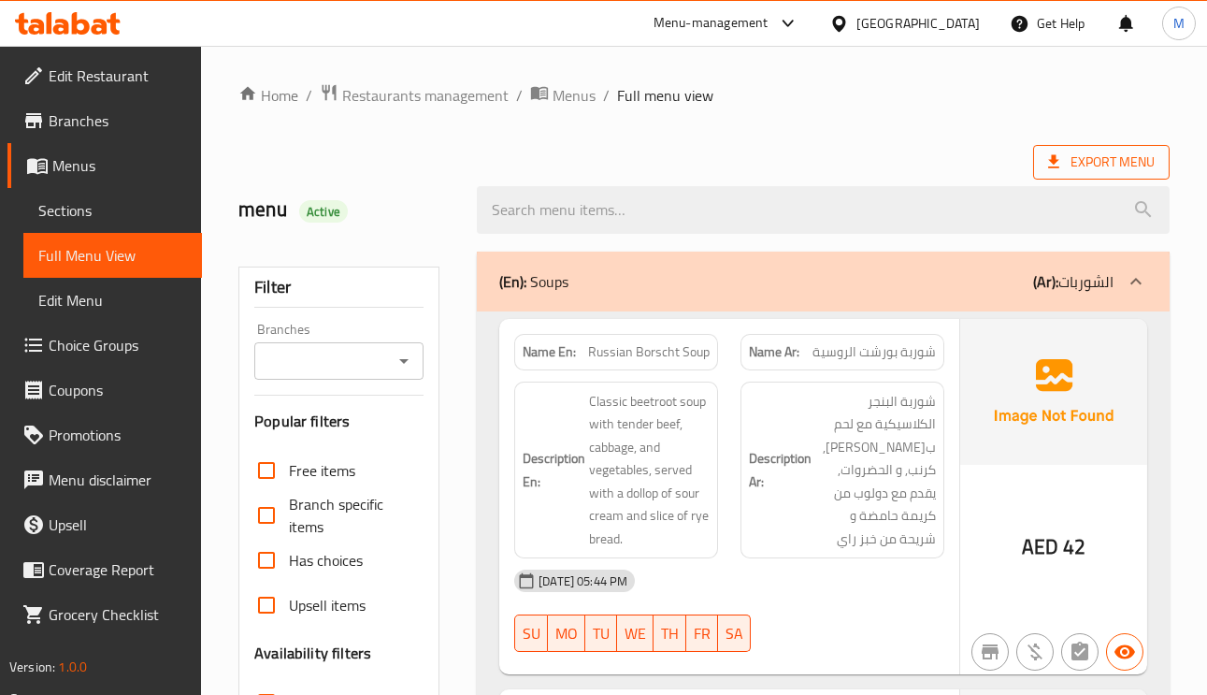
click at [1127, 165] on span "Export Menu" at bounding box center [1101, 161] width 107 height 23
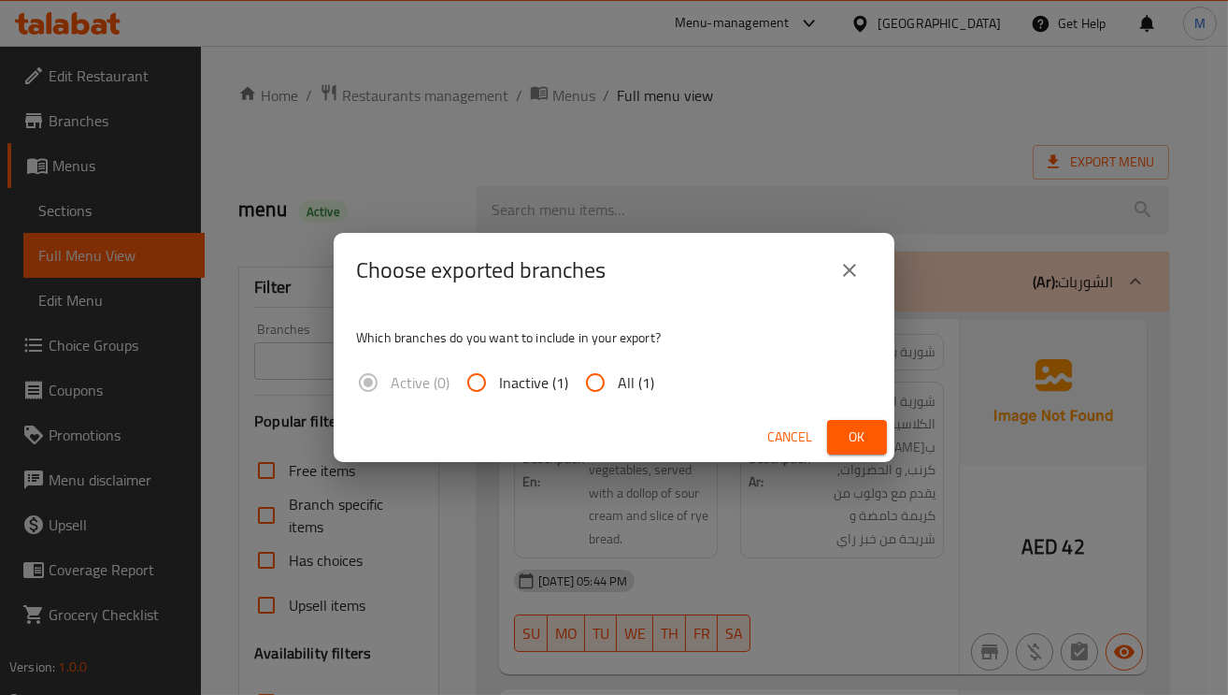
click at [608, 387] on input "All (1)" at bounding box center [595, 382] width 45 height 45
radio input "true"
click at [835, 429] on button "Ok" at bounding box center [857, 437] width 60 height 35
